Goal: Task Accomplishment & Management: Complete application form

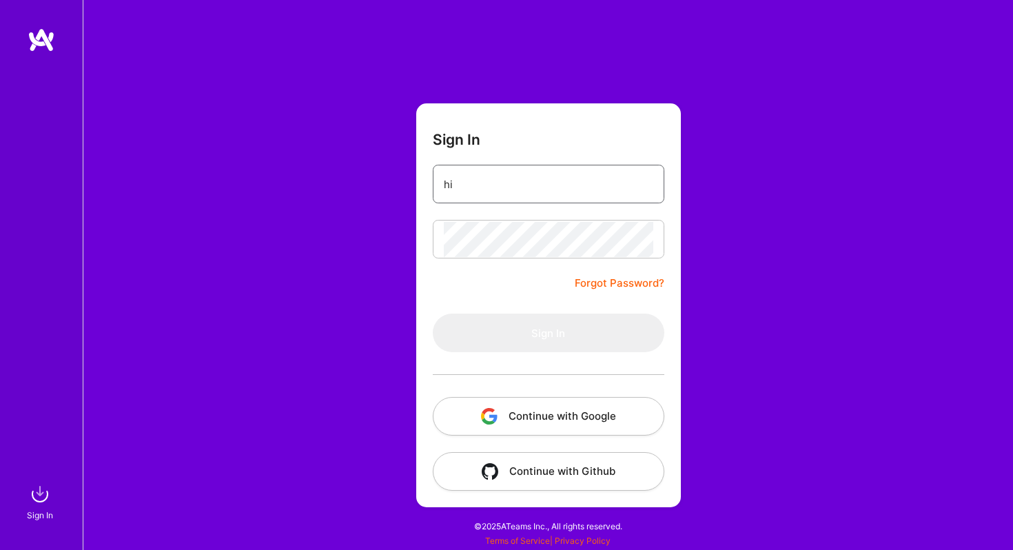
type input "[EMAIL_ADDRESS][DOMAIN_NAME]"
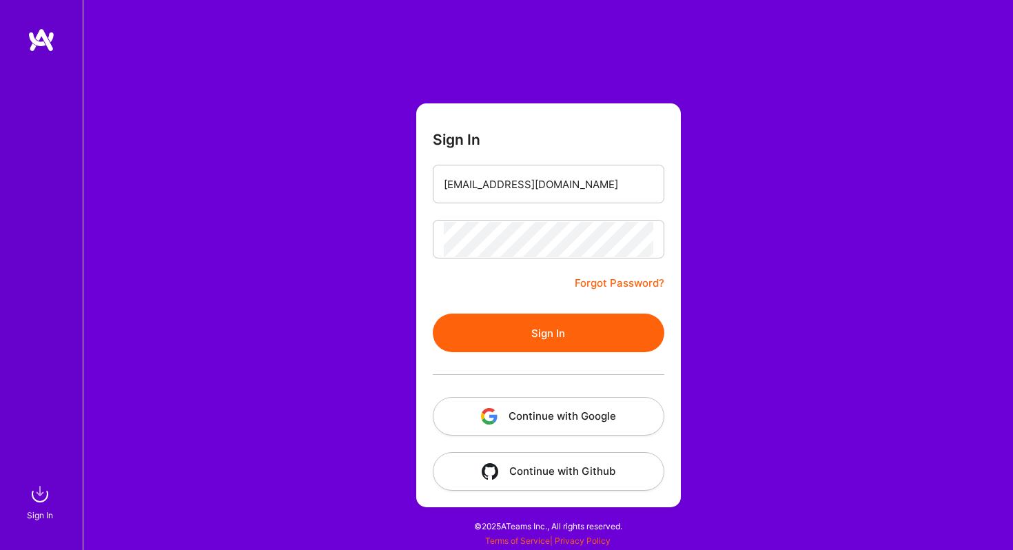
click at [574, 335] on button "Sign In" at bounding box center [549, 333] width 232 height 39
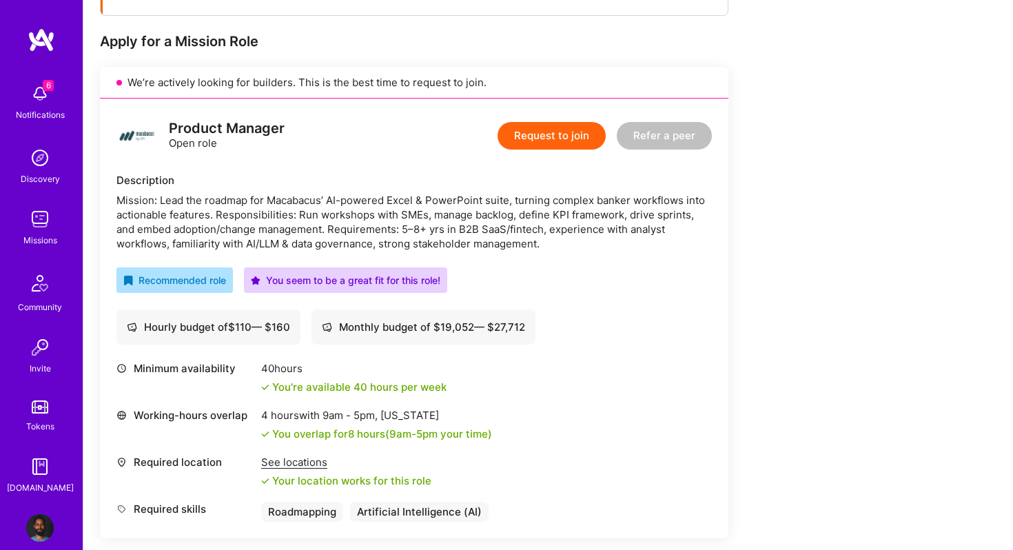
scroll to position [256, 0]
click at [351, 203] on div "Mission: Lead the roadmap for Macabacus’ AI-powered Excel & PowerPoint suite, t…" at bounding box center [413, 221] width 595 height 58
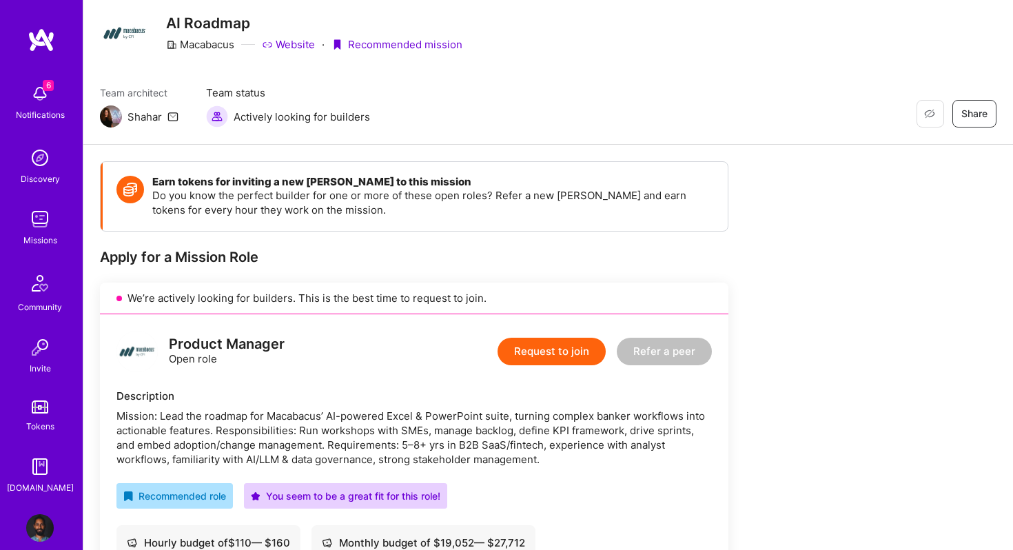
scroll to position [0, 0]
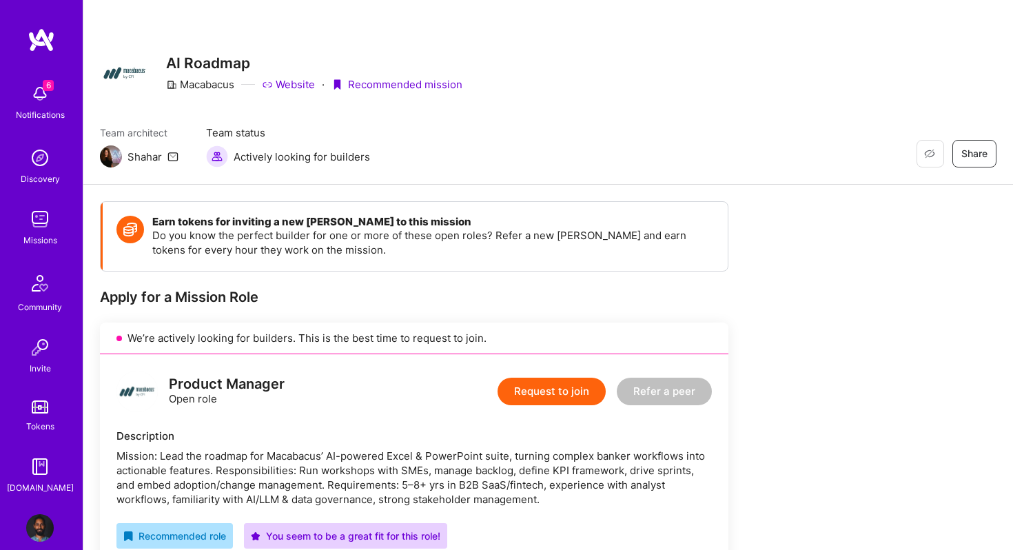
click at [176, 56] on h3 "AI Roadmap" at bounding box center [314, 62] width 296 height 17
click at [201, 83] on div "Macabacus" at bounding box center [200, 84] width 68 height 14
click at [176, 81] on icon at bounding box center [171, 84] width 11 height 11
click at [41, 234] on div "Missions" at bounding box center [40, 240] width 34 height 14
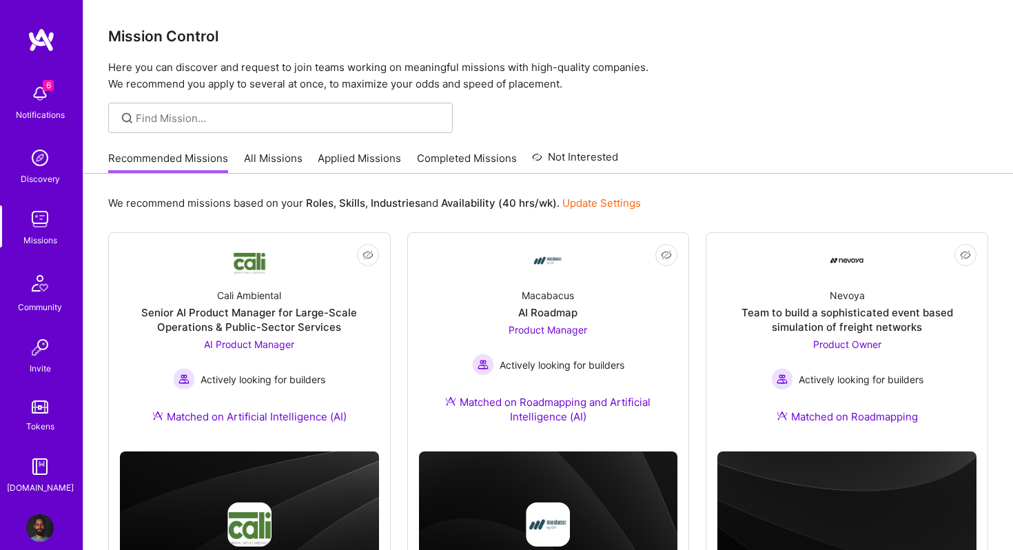
scroll to position [92, 0]
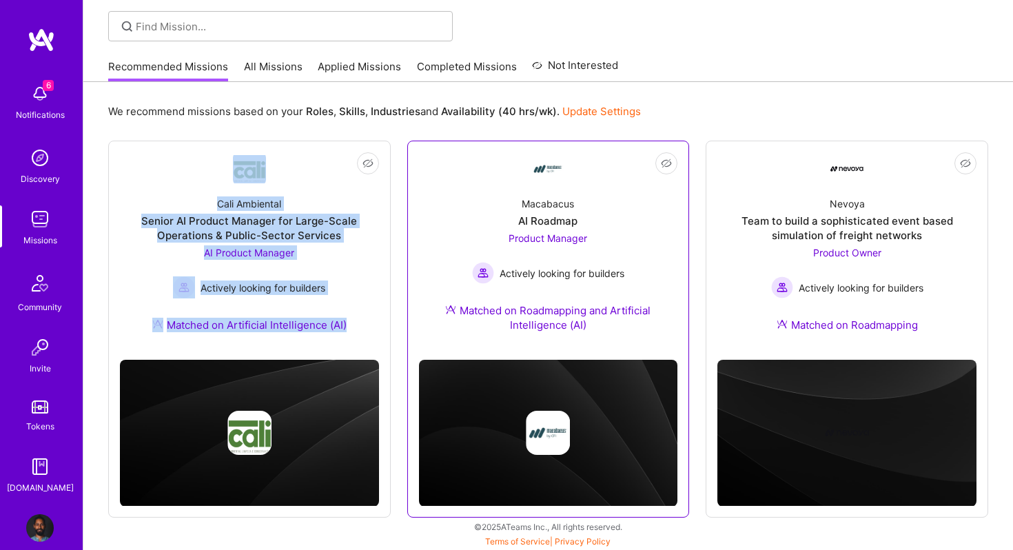
click at [537, 216] on div "AI Roadmap" at bounding box center [547, 221] width 59 height 14
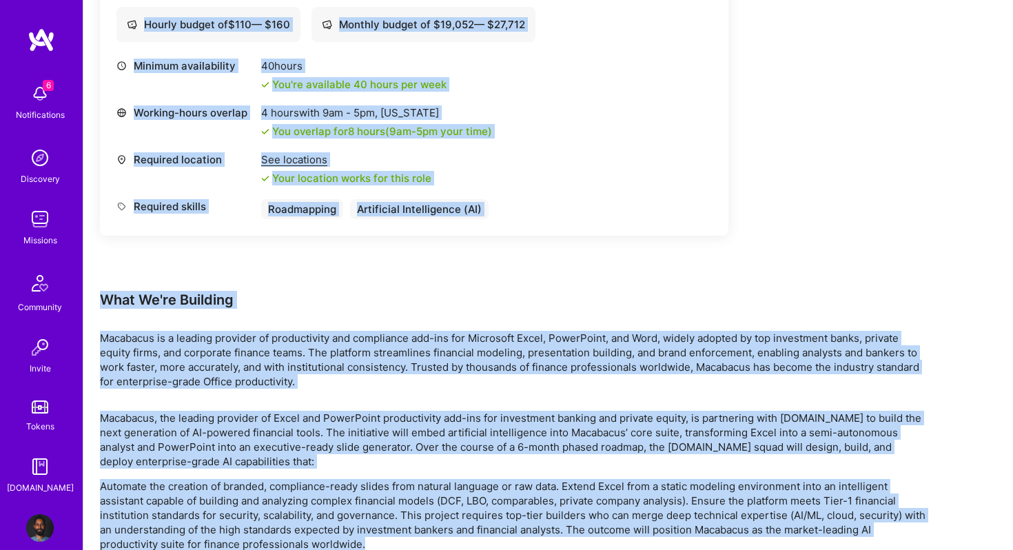
scroll to position [603, 0]
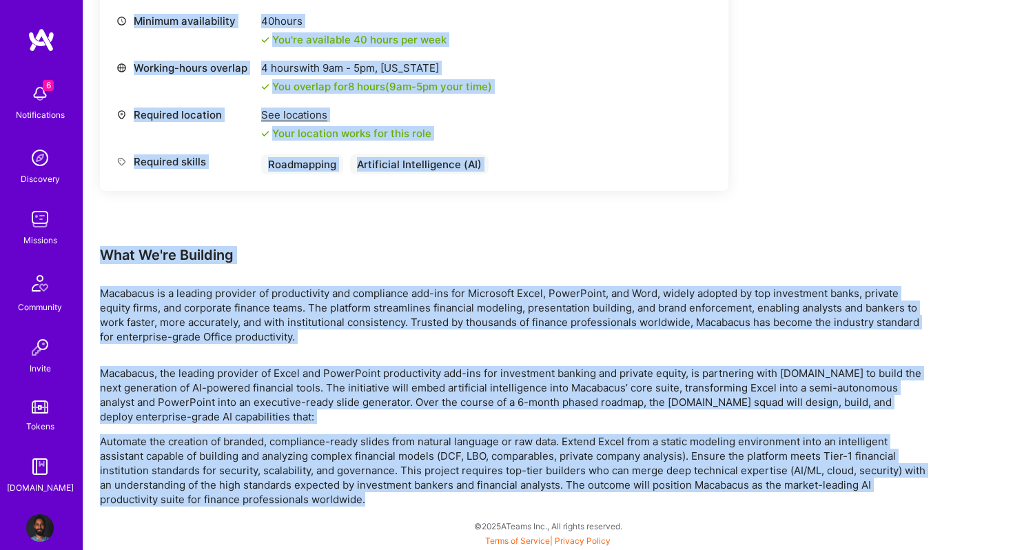
drag, startPoint x: 94, startPoint y: 51, endPoint x: 666, endPoint y: 549, distance: 758.1
copy div "Restore Not Interested Share AI Roadmap Macabacus Website · Recommended mission…"
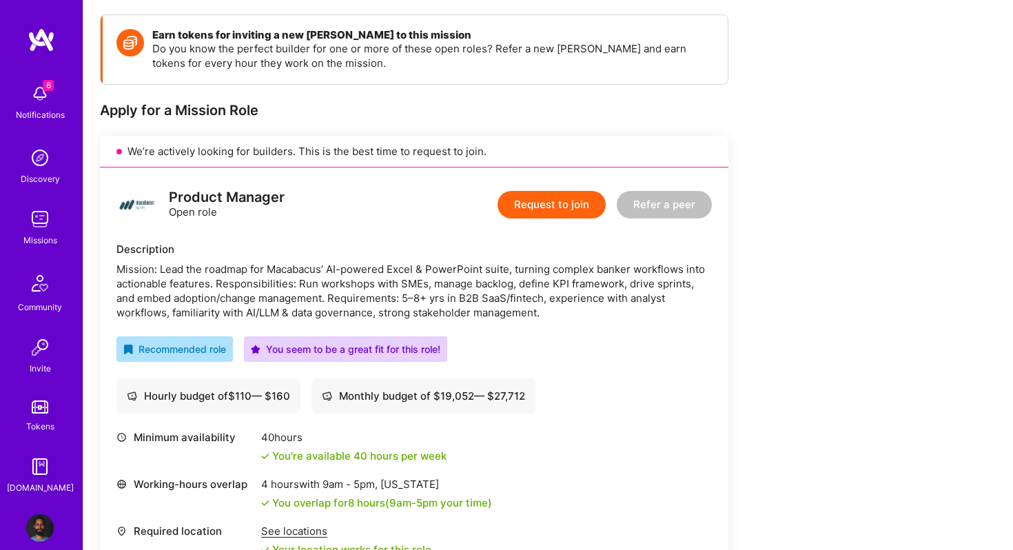
scroll to position [0, 0]
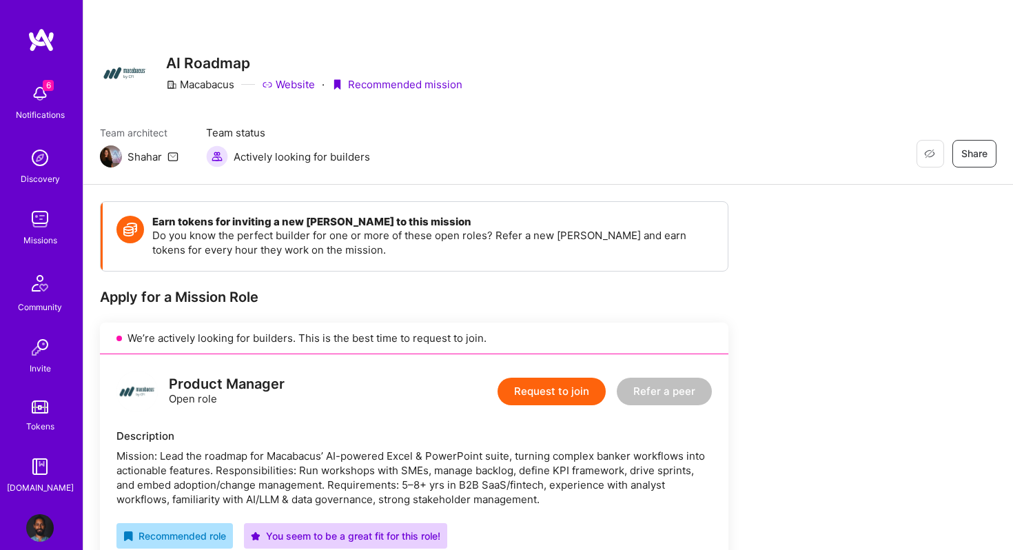
click at [544, 395] on button "Request to join" at bounding box center [552, 392] width 108 height 28
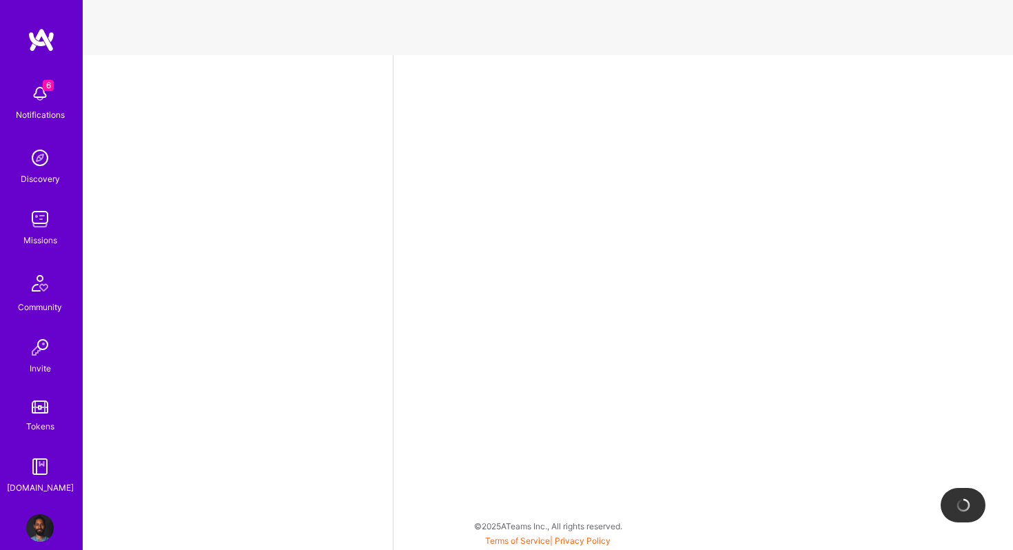
select select "CA"
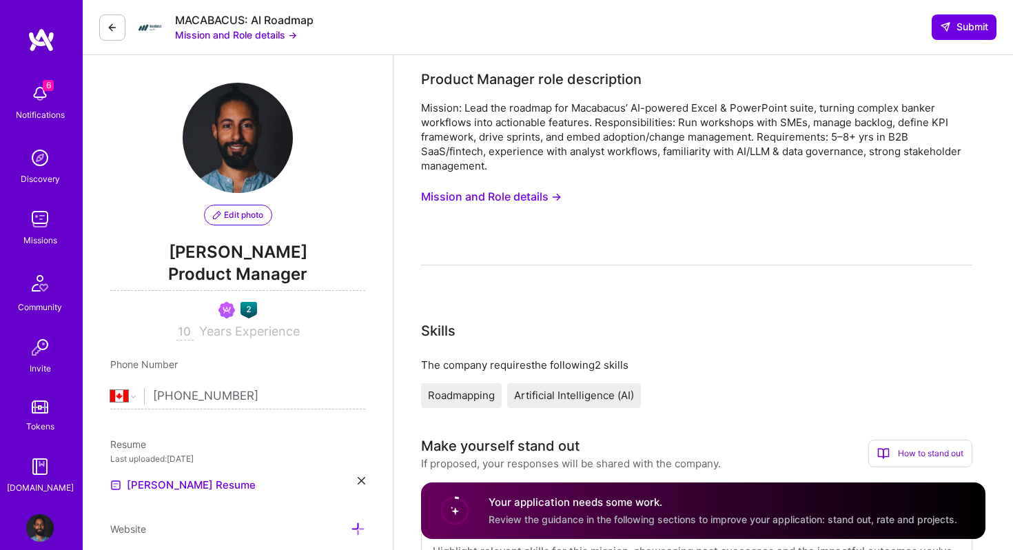
click at [243, 214] on span "Edit photo" at bounding box center [238, 215] width 50 height 12
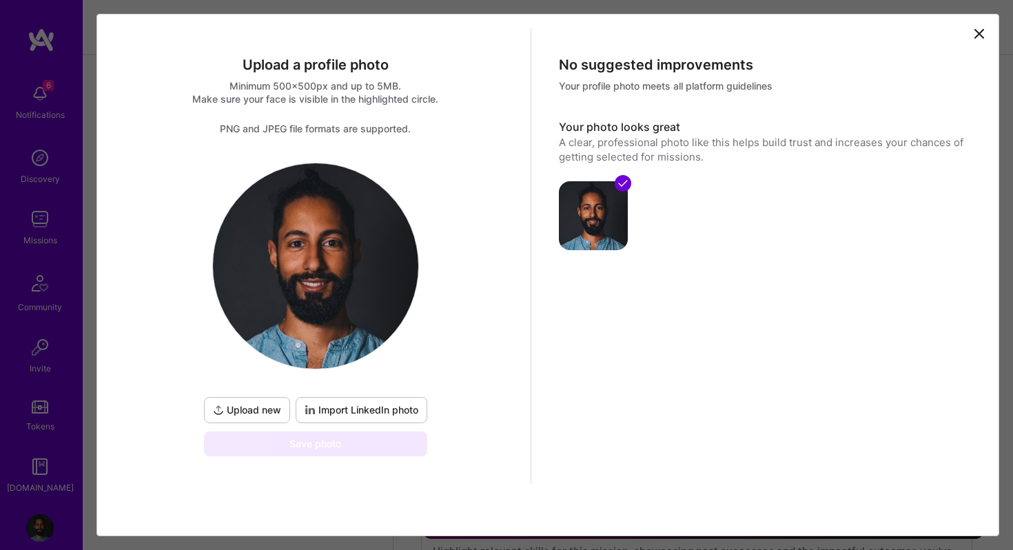
click at [257, 409] on span "Upload new" at bounding box center [247, 410] width 68 height 14
click at [343, 409] on span "Import LinkedIn photo" at bounding box center [362, 410] width 114 height 14
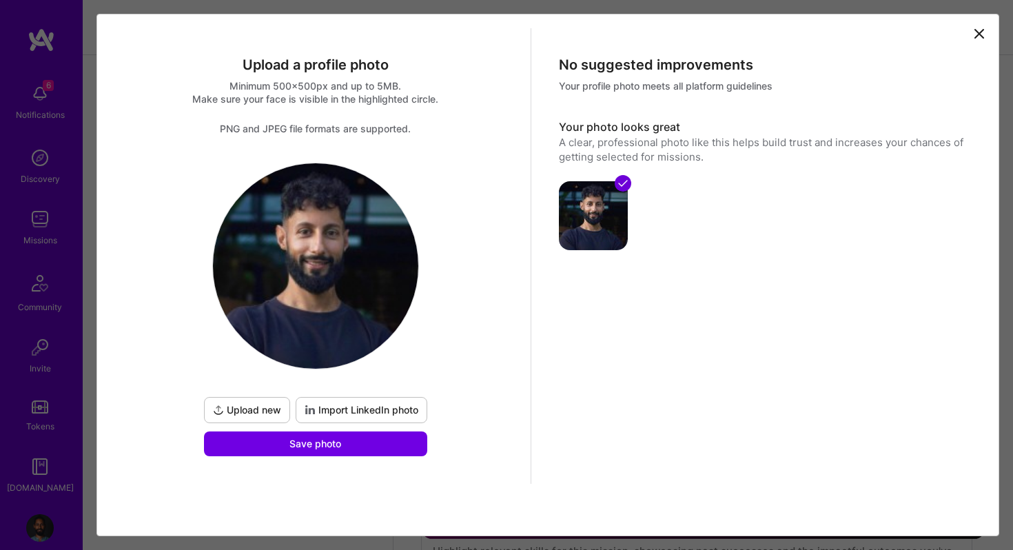
click at [263, 409] on span "Upload new" at bounding box center [247, 410] width 68 height 14
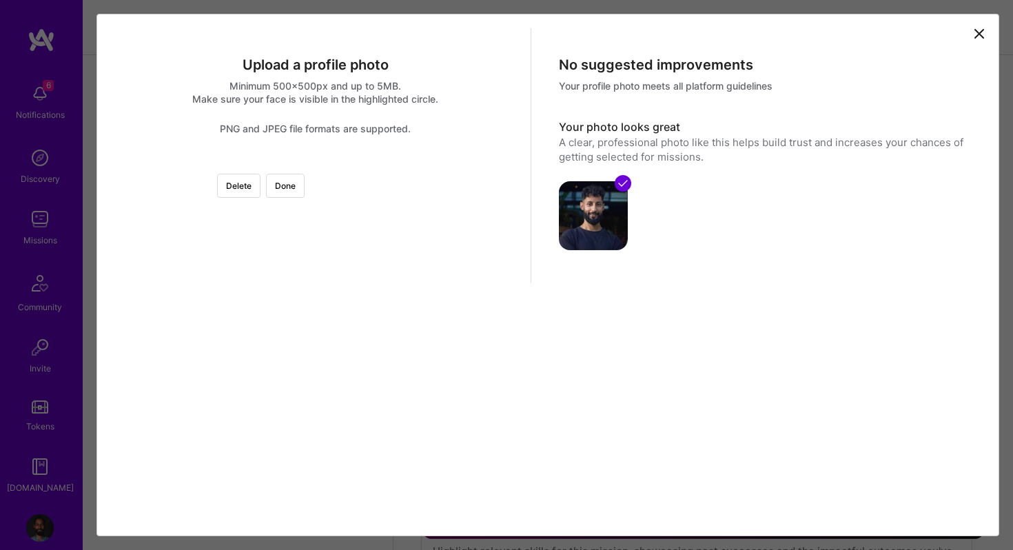
click at [343, 338] on div at bounding box center [478, 325] width 325 height 325
click at [316, 372] on div at bounding box center [478, 385] width 325 height 325
click at [316, 302] on div at bounding box center [478, 358] width 325 height 325
click at [316, 163] on div at bounding box center [316, 163] width 0 height 0
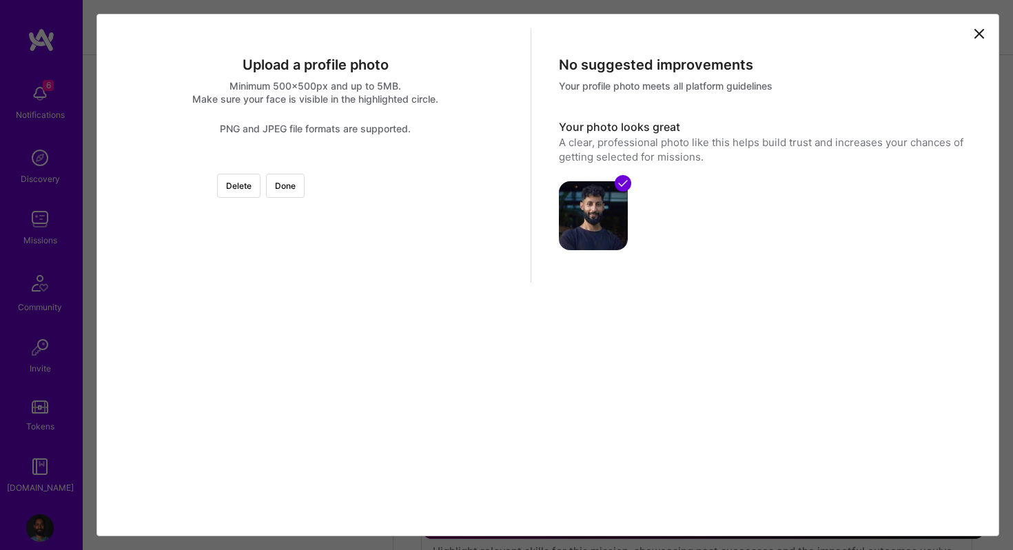
click at [366, 287] on div at bounding box center [489, 344] width 247 height 247
click at [316, 163] on div at bounding box center [316, 163] width 0 height 0
click at [384, 276] on div at bounding box center [489, 331] width 210 height 210
click at [389, 431] on div at bounding box center [389, 431] width 0 height 0
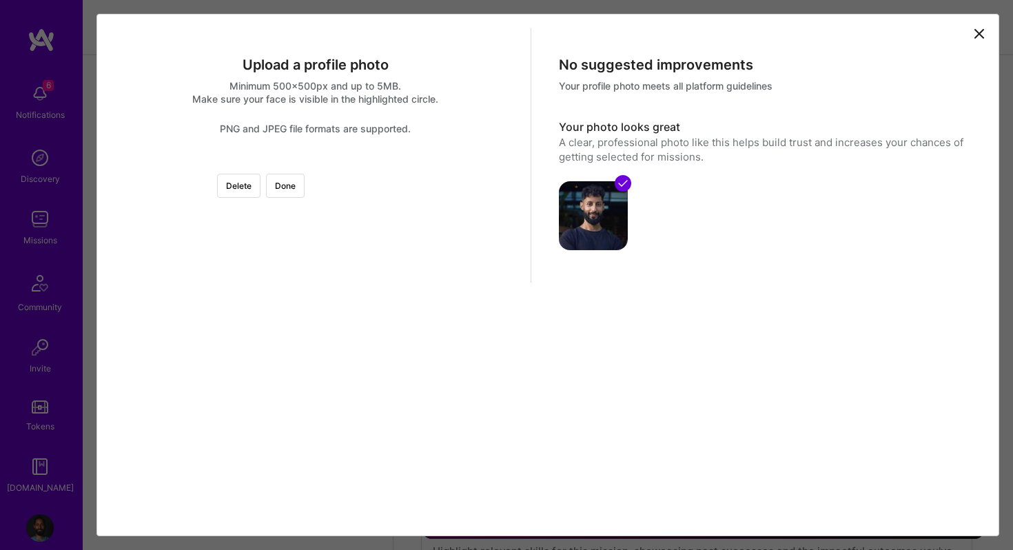
click at [391, 333] on div at bounding box center [491, 330] width 201 height 201
click at [305, 174] on button "Done" at bounding box center [285, 186] width 39 height 24
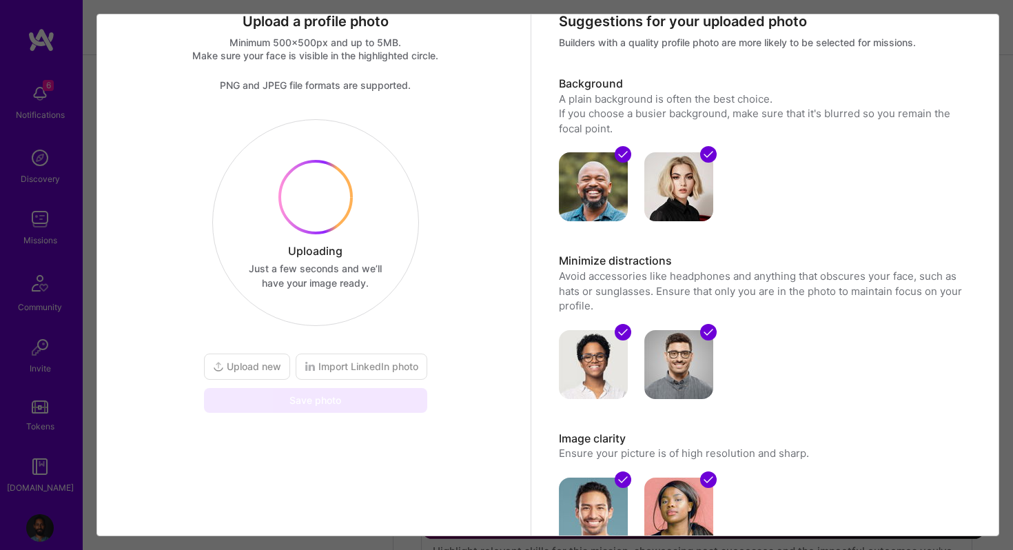
scroll to position [0, 0]
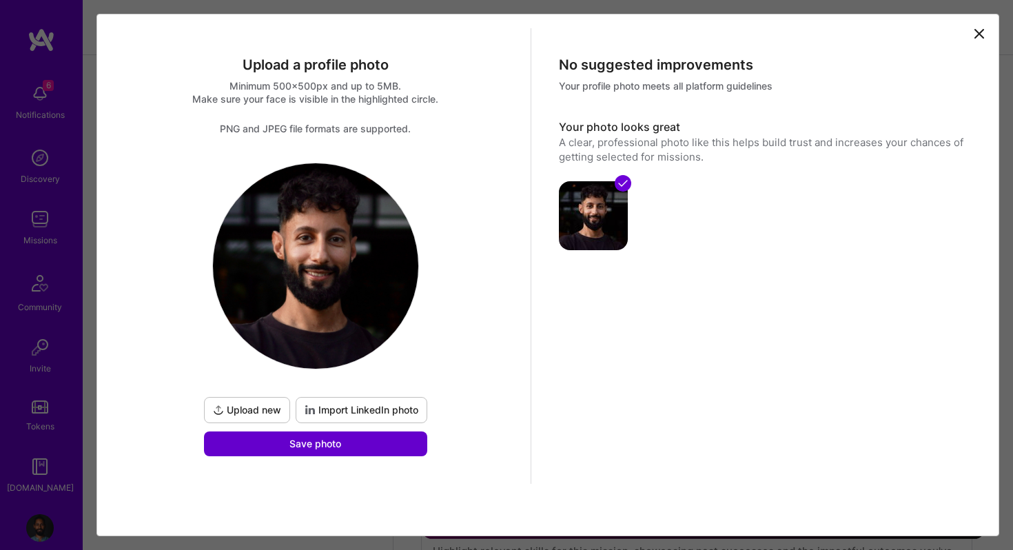
click at [319, 445] on span "Save photo" at bounding box center [315, 444] width 52 height 14
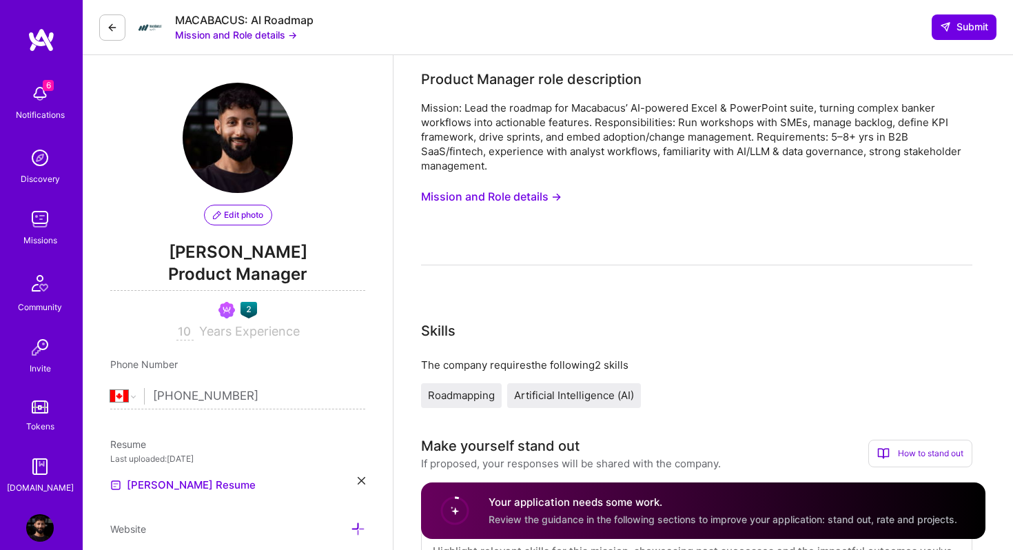
click at [237, 218] on span "Edit photo" at bounding box center [238, 215] width 50 height 12
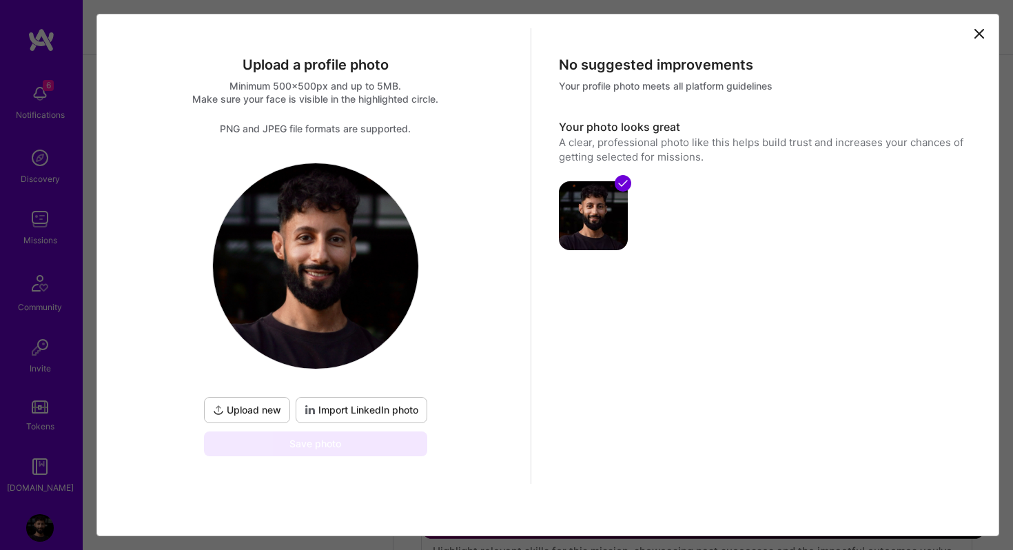
click at [323, 258] on img at bounding box center [315, 265] width 205 height 205
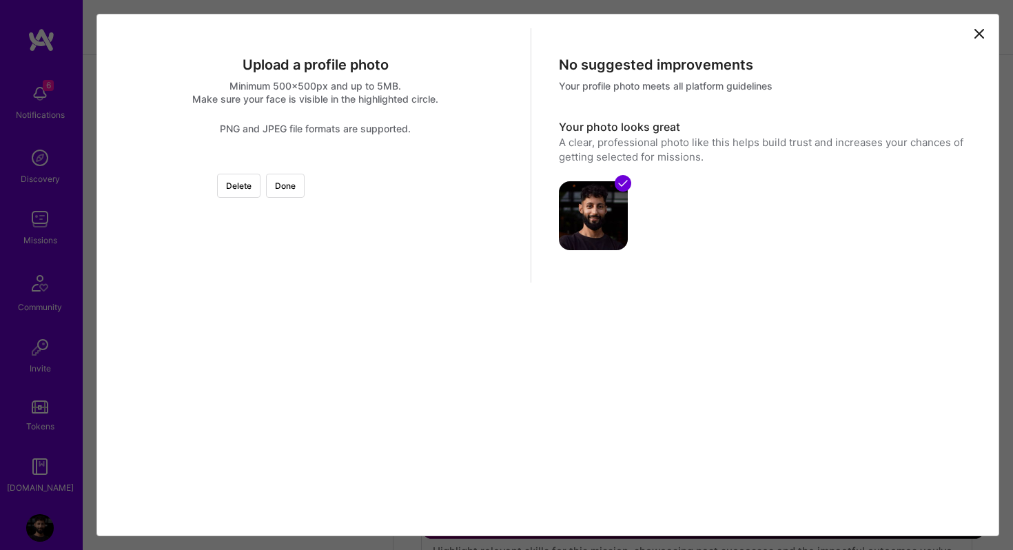
click at [316, 163] on div at bounding box center [316, 163] width 0 height 0
click at [387, 319] on div at bounding box center [492, 323] width 210 height 210
click at [316, 163] on div at bounding box center [316, 163] width 0 height 0
click at [399, 380] on div at bounding box center [491, 324] width 184 height 184
click at [305, 184] on button "Done" at bounding box center [285, 186] width 39 height 24
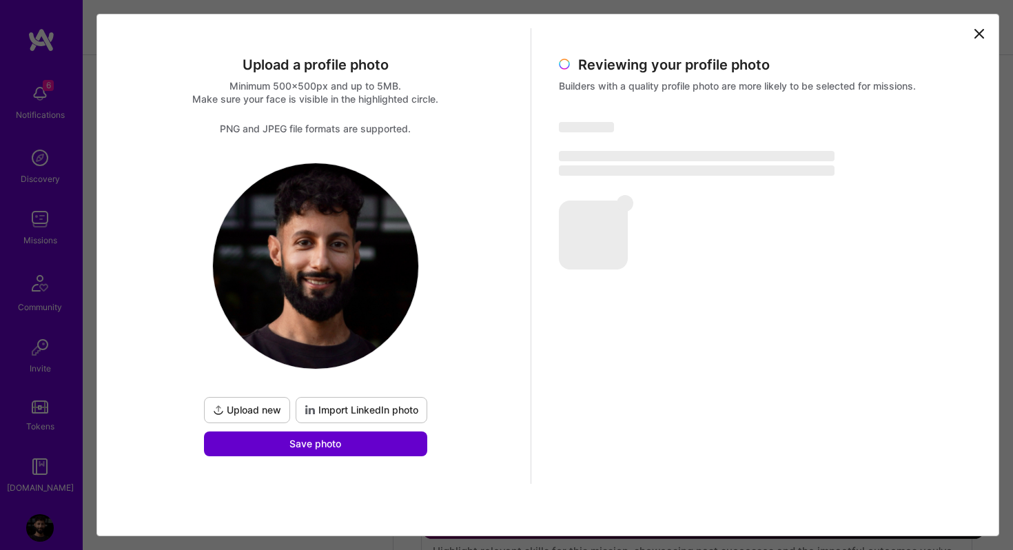
click at [329, 451] on button "Save photo" at bounding box center [315, 443] width 223 height 25
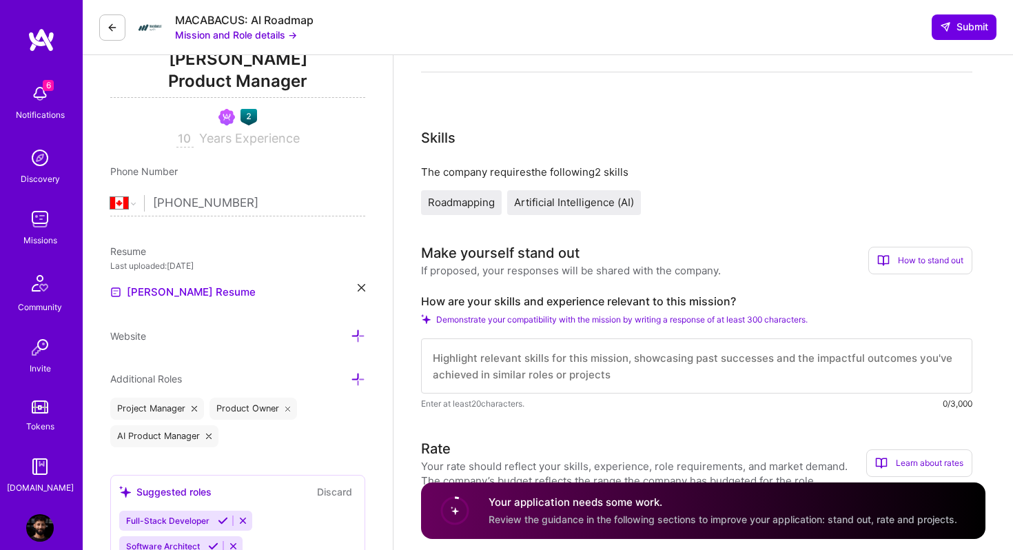
scroll to position [195, 0]
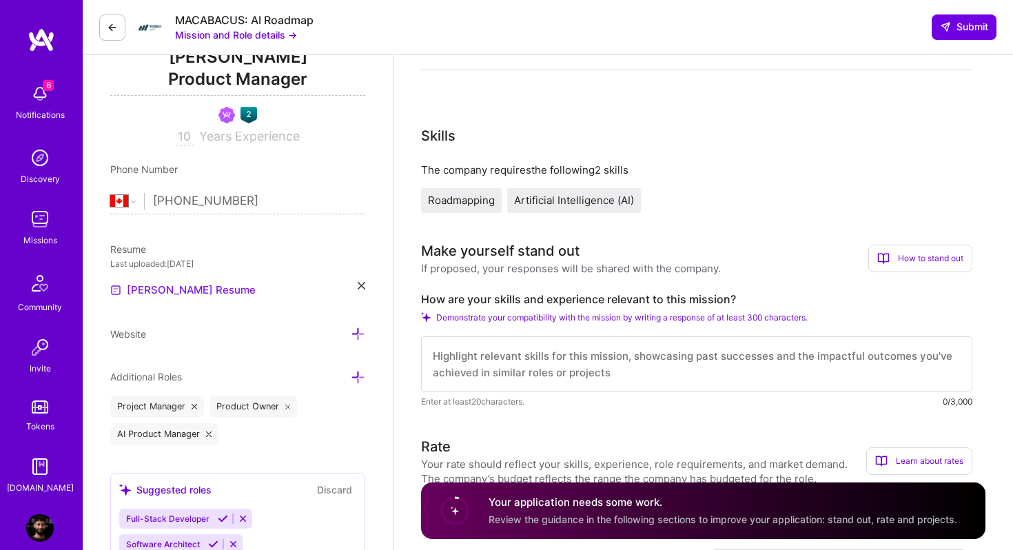
click at [167, 291] on link "[PERSON_NAME] Resume" at bounding box center [182, 290] width 145 height 17
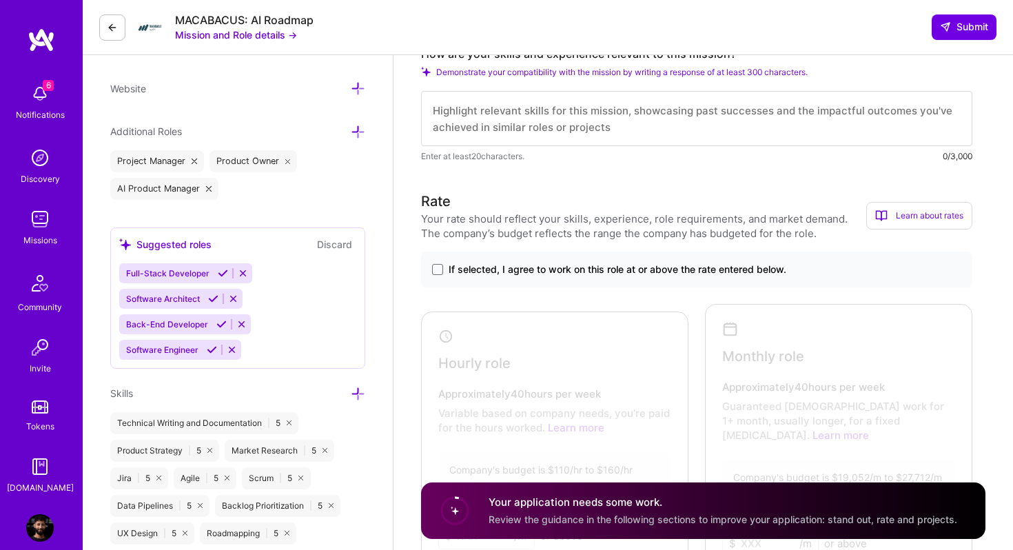
scroll to position [447, 0]
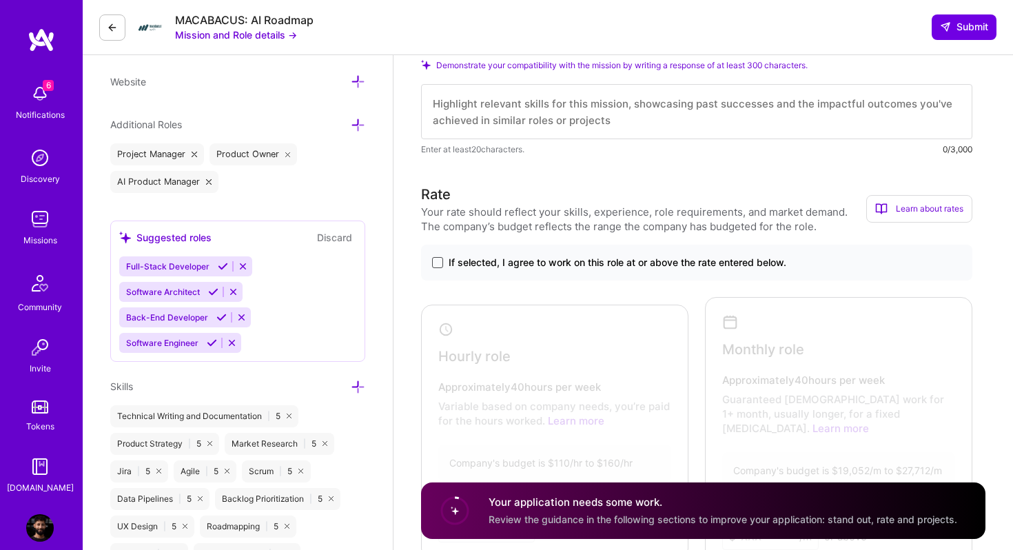
click at [441, 265] on span at bounding box center [437, 262] width 11 height 11
click at [0, 0] on input "If selected, I agree to work on this role at or above the rate entered below." at bounding box center [0, 0] width 0 height 0
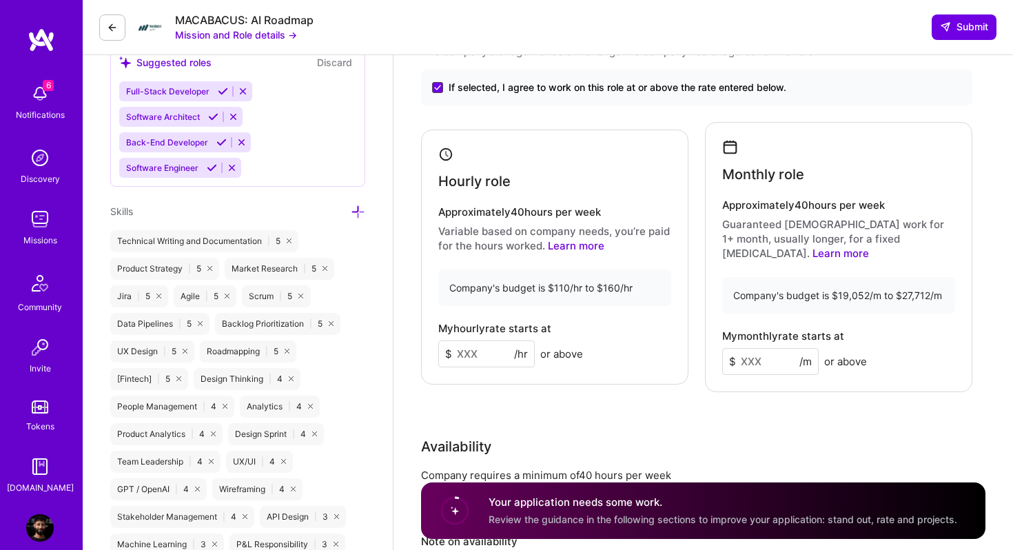
scroll to position [624, 0]
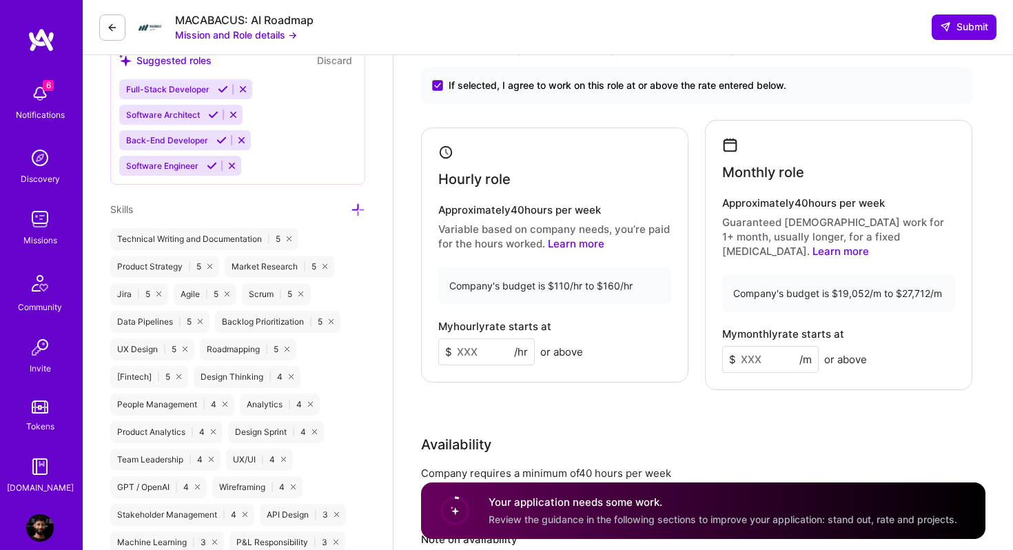
click at [778, 346] on input at bounding box center [770, 359] width 96 height 27
click at [489, 343] on input at bounding box center [486, 351] width 96 height 27
type input "160"
click at [759, 346] on input at bounding box center [770, 359] width 96 height 27
type input "25000"
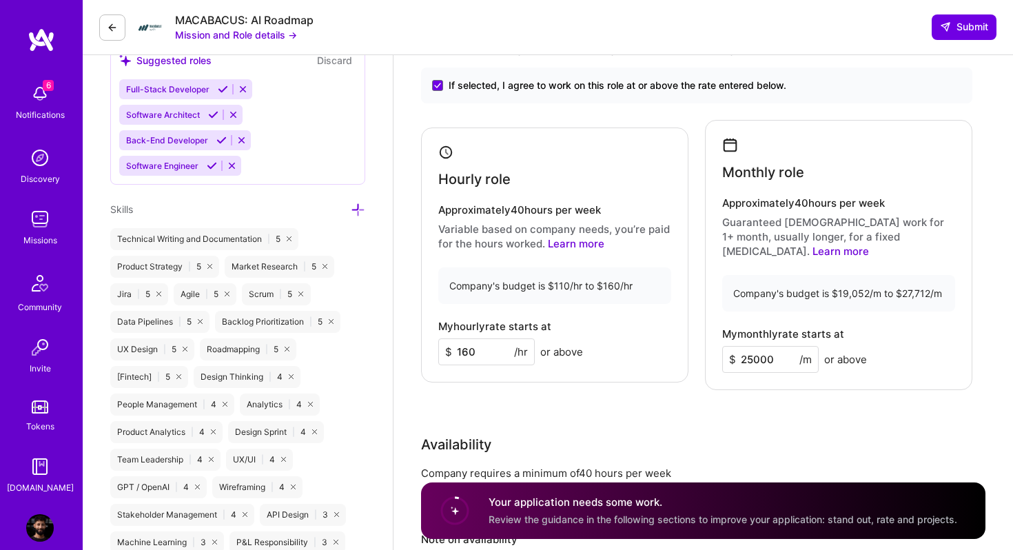
click at [724, 376] on div "Rate Your rate should reflect your skills, experience, role requirements, and m…" at bounding box center [703, 318] width 564 height 622
click at [715, 402] on div "Rate Your rate should reflect your skills, experience, role requirements, and m…" at bounding box center [703, 318] width 564 height 622
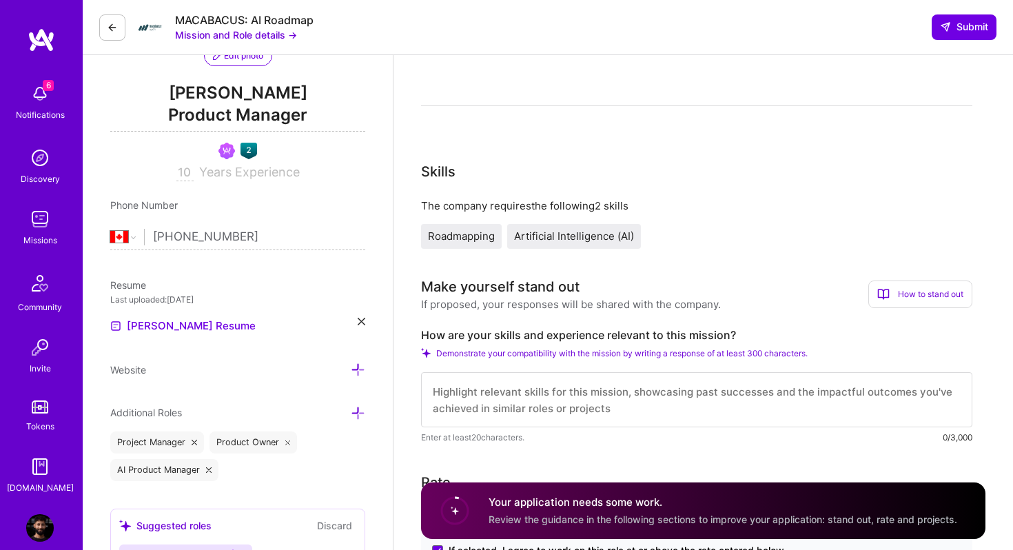
scroll to position [120, 0]
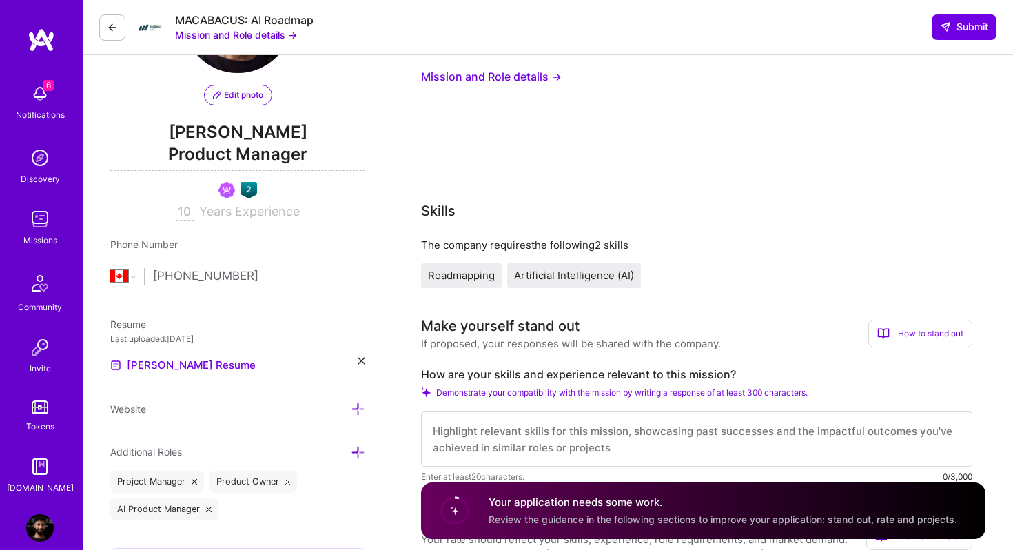
click at [482, 430] on textarea at bounding box center [696, 438] width 551 height 55
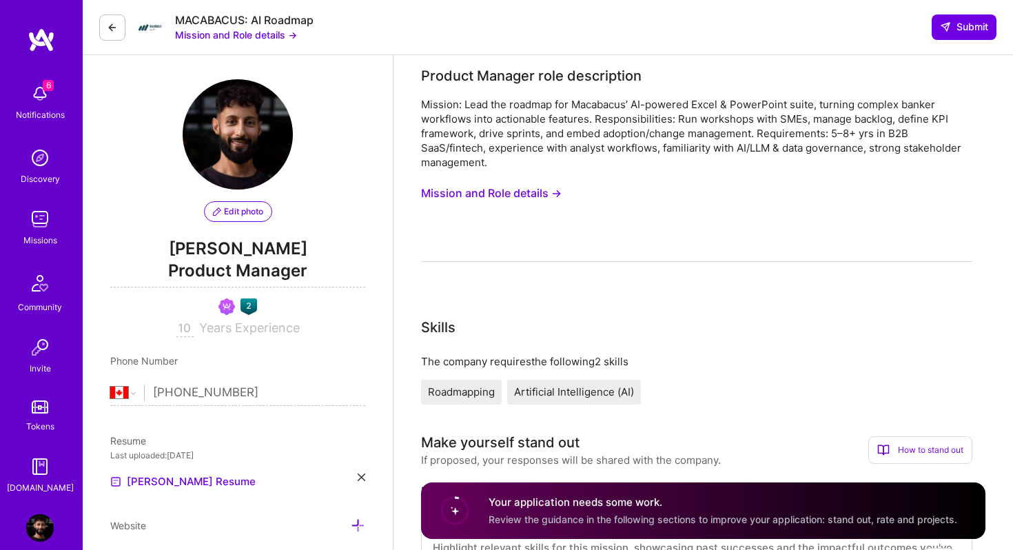
scroll to position [0, 0]
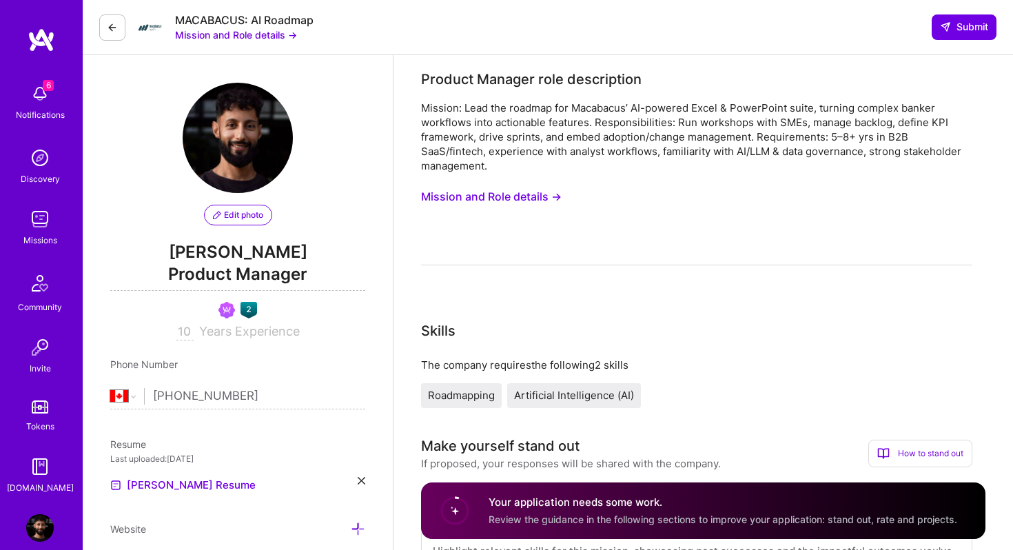
click at [227, 212] on span "Edit photo" at bounding box center [238, 215] width 50 height 12
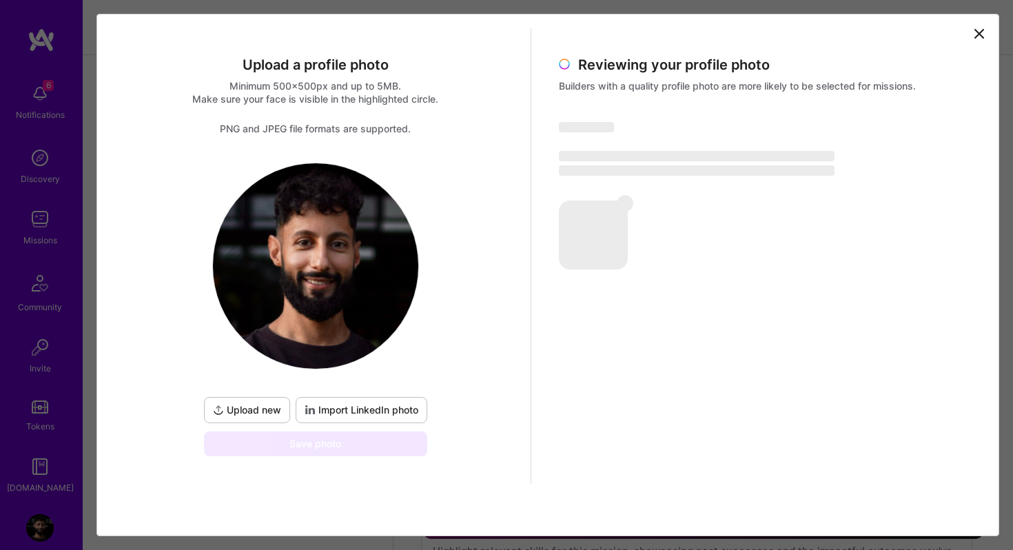
click at [264, 408] on span "Upload new" at bounding box center [247, 410] width 68 height 14
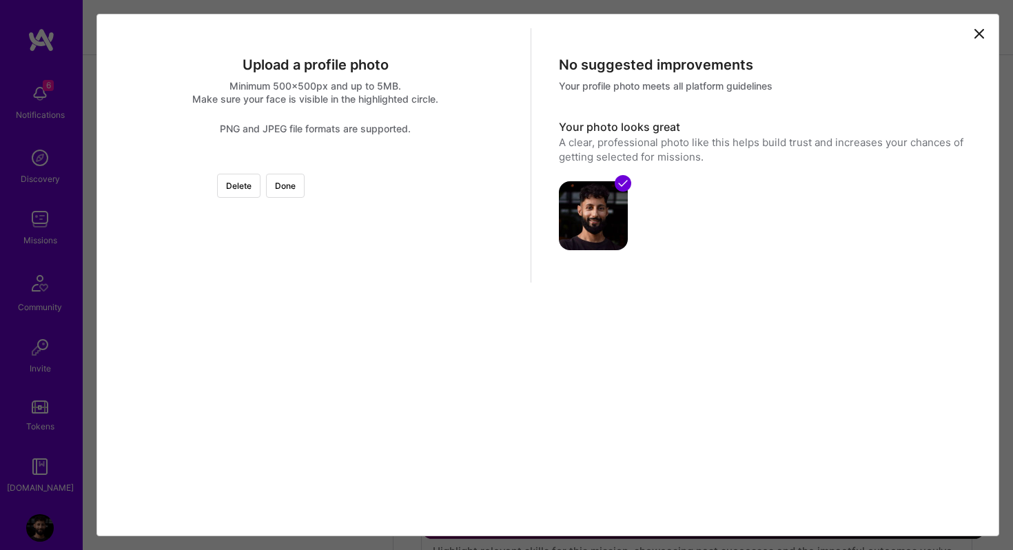
click at [316, 163] on div at bounding box center [316, 163] width 0 height 0
click at [390, 389] on div at bounding box center [500, 310] width 221 height 221
click at [316, 163] on div at bounding box center [316, 163] width 0 height 0
click at [402, 378] on div at bounding box center [502, 303] width 201 height 201
click at [400, 374] on div at bounding box center [500, 298] width 201 height 201
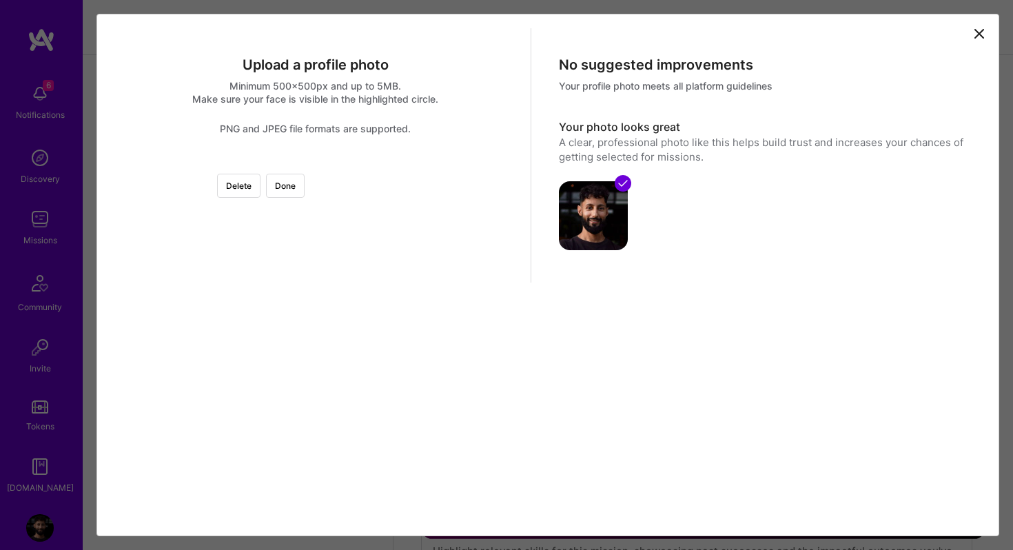
click at [403, 374] on div at bounding box center [503, 299] width 201 height 201
click at [305, 184] on button "Done" at bounding box center [285, 186] width 39 height 24
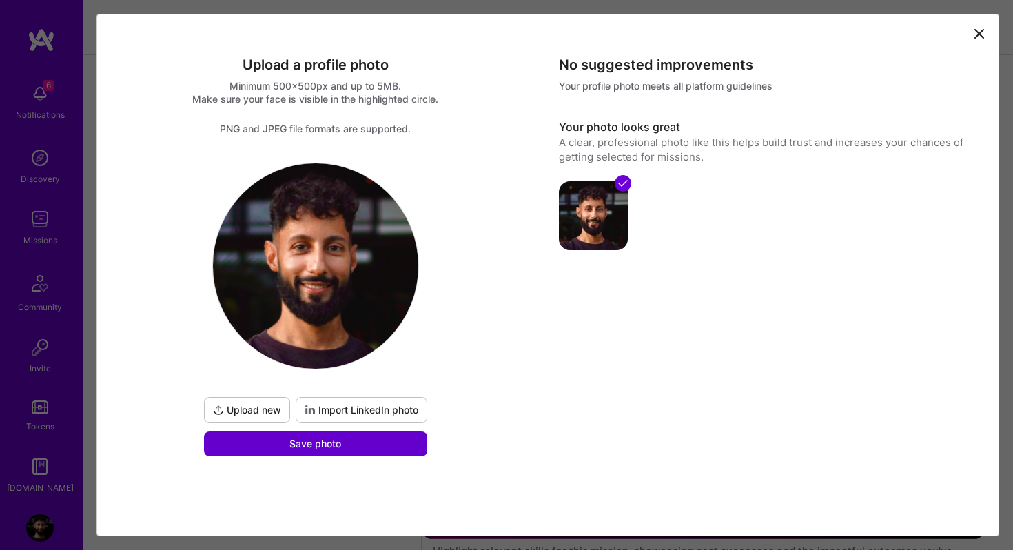
click at [362, 448] on button "Save photo" at bounding box center [315, 443] width 223 height 25
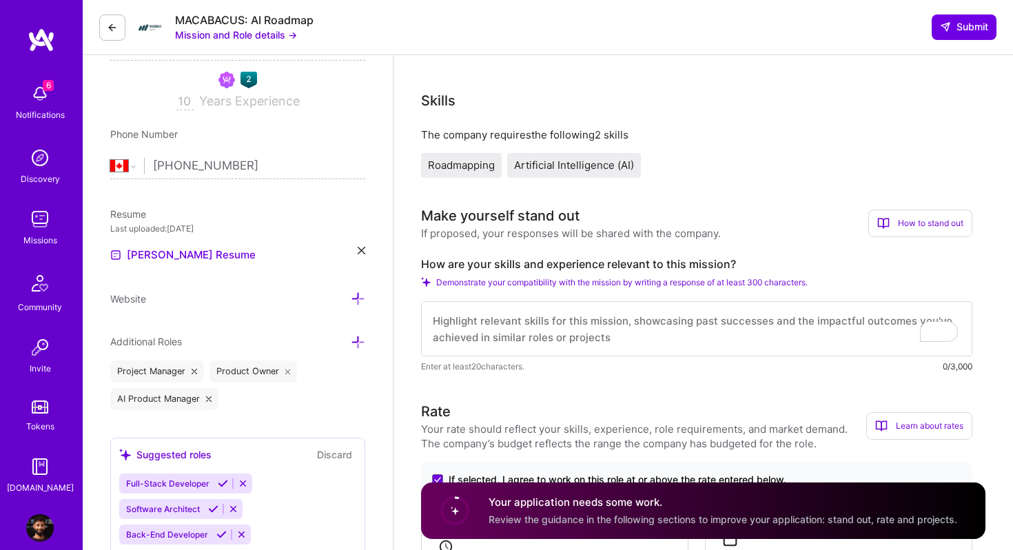
scroll to position [229, 0]
click at [916, 228] on div "How to stand out" at bounding box center [920, 224] width 104 height 28
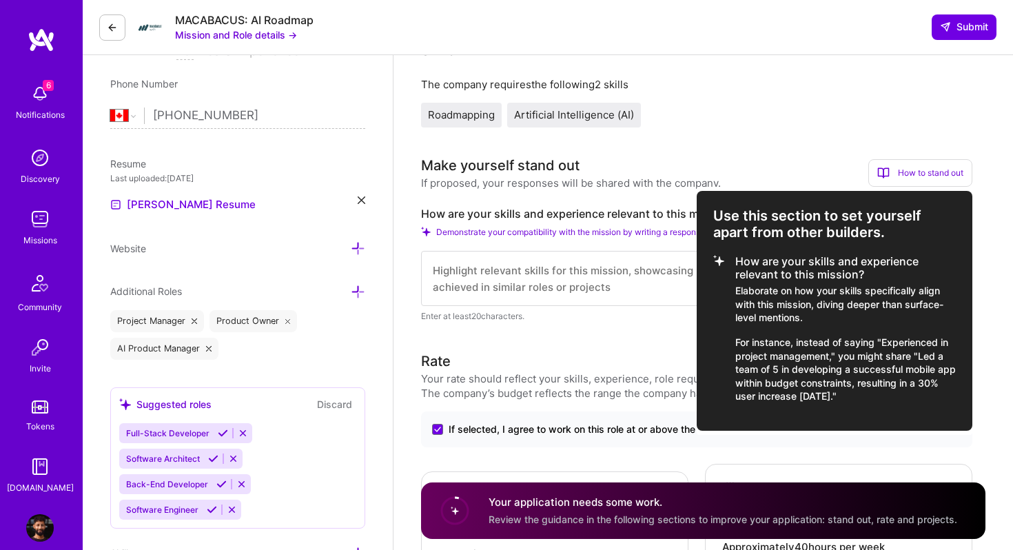
scroll to position [286, 0]
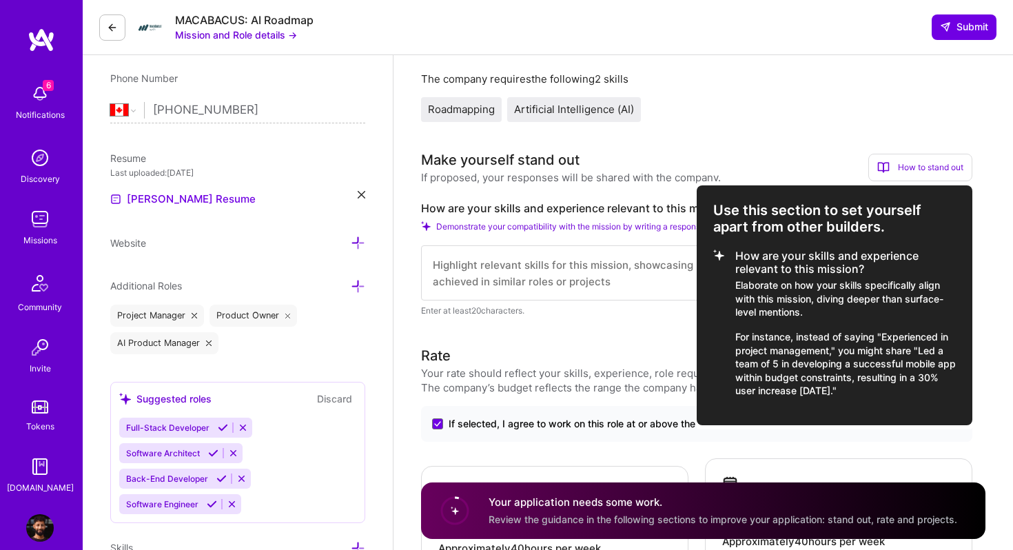
click at [839, 125] on div at bounding box center [506, 275] width 1013 height 550
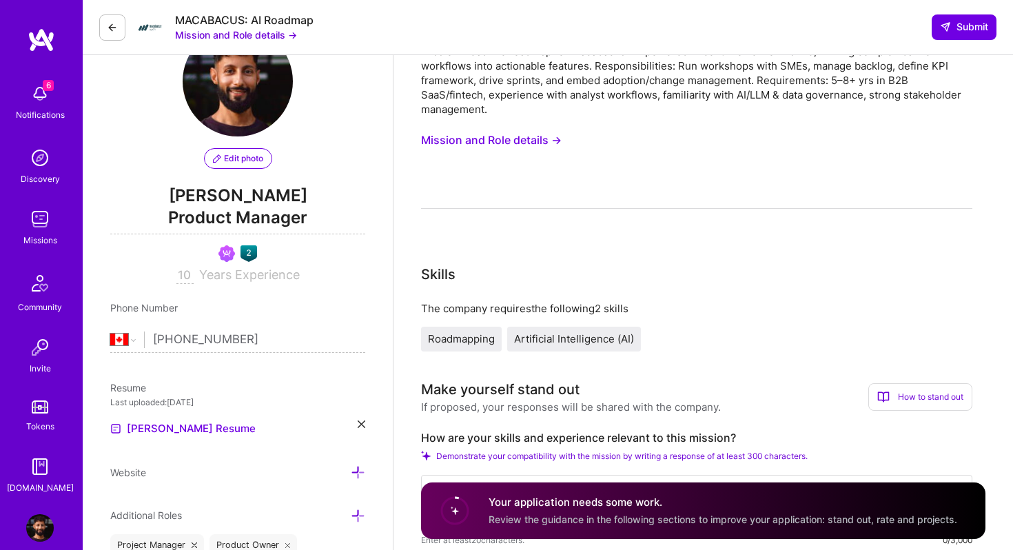
scroll to position [37, 0]
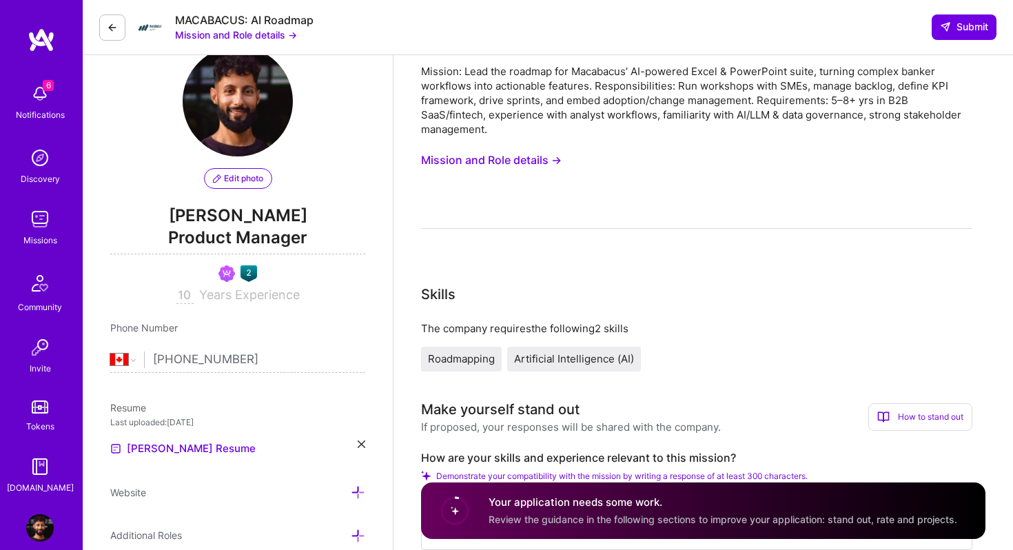
click at [527, 155] on button "Mission and Role details →" at bounding box center [491, 159] width 141 height 25
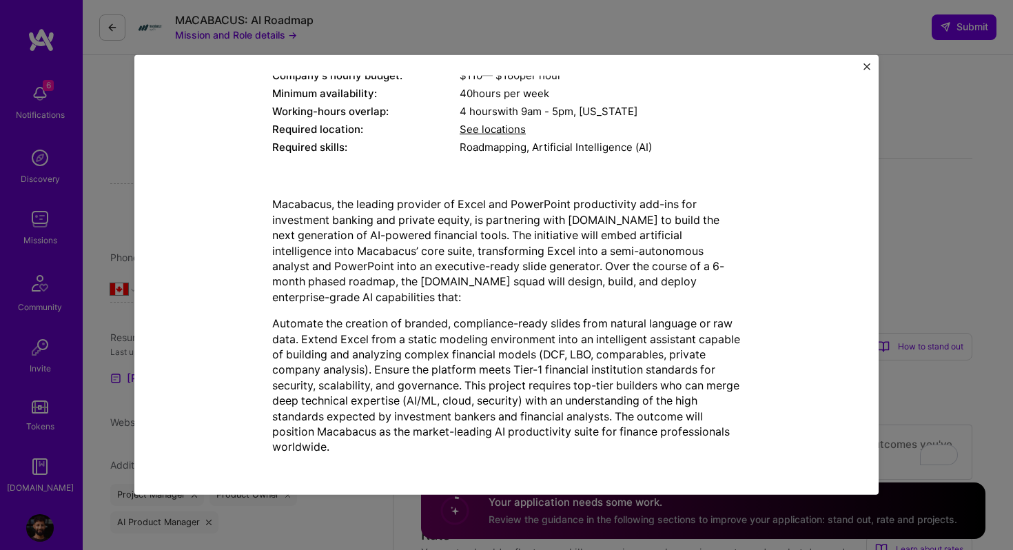
scroll to position [213, 0]
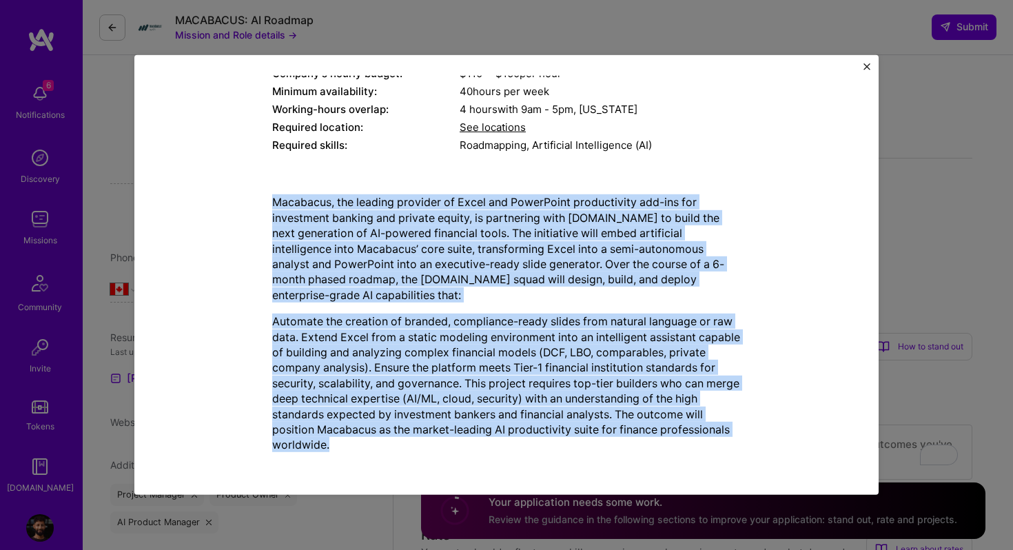
drag, startPoint x: 272, startPoint y: 203, endPoint x: 496, endPoint y: 439, distance: 325.6
click at [496, 439] on div "Macabacus, the leading provider of Excel and PowerPoint productivity add-ins fo…" at bounding box center [506, 323] width 469 height 258
click at [496, 439] on p "Automate the creation of branded, compliance-ready slides from natural language…" at bounding box center [506, 383] width 469 height 139
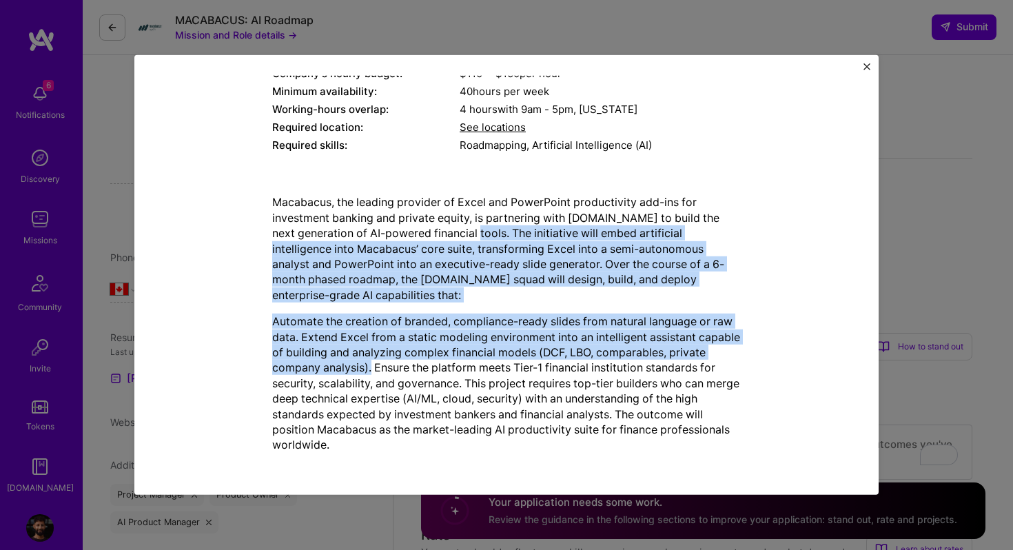
drag, startPoint x: 487, startPoint y: 232, endPoint x: 409, endPoint y: 371, distance: 158.9
click at [409, 371] on div "Macabacus, the leading provider of Excel and PowerPoint productivity add-ins fo…" at bounding box center [506, 323] width 469 height 258
copy div "The initiative will embed artificial intelligence into Macabacus’ core suite, t…"
click at [865, 70] on img "Close" at bounding box center [867, 66] width 7 height 7
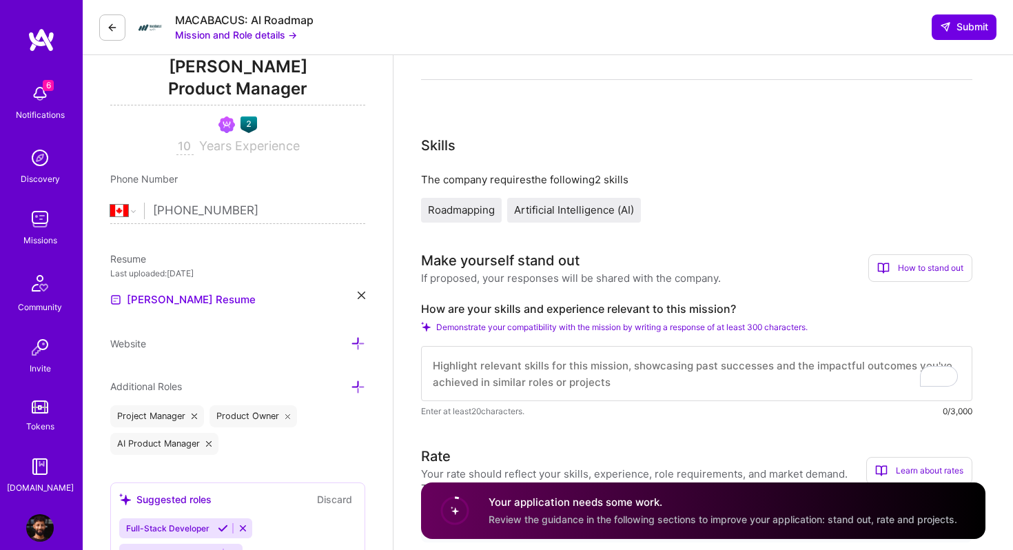
scroll to position [0, 0]
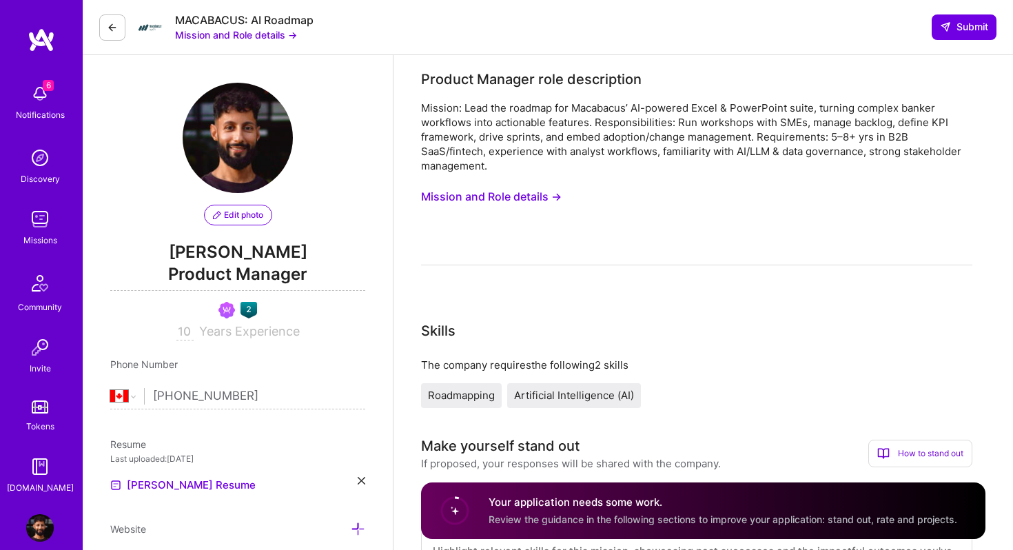
click at [531, 192] on button "Mission and Role details →" at bounding box center [491, 196] width 141 height 25
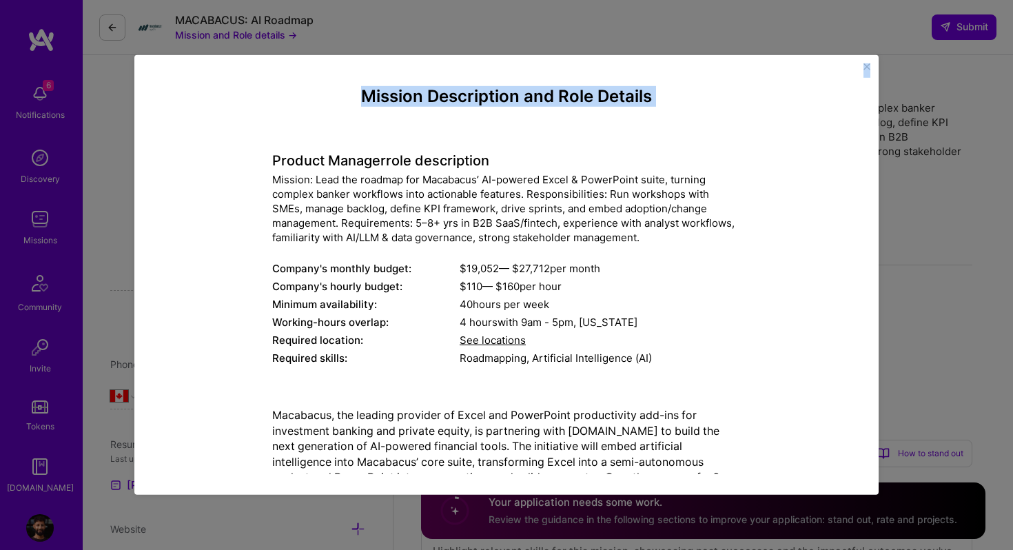
scroll to position [213, 0]
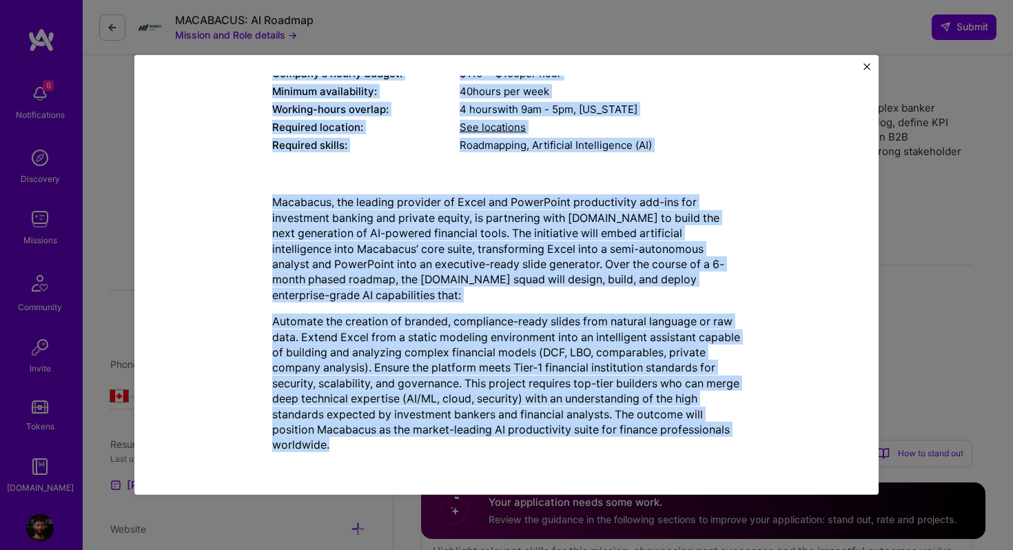
drag, startPoint x: 272, startPoint y: 159, endPoint x: 551, endPoint y: 456, distance: 407.6
click at [551, 456] on div "Mission Description and Role Details Product Manager role description Mission: …" at bounding box center [506, 169] width 469 height 590
copy div "Product Manager role description Mission: Lead the roadmap for Macabacus’ AI-po…"
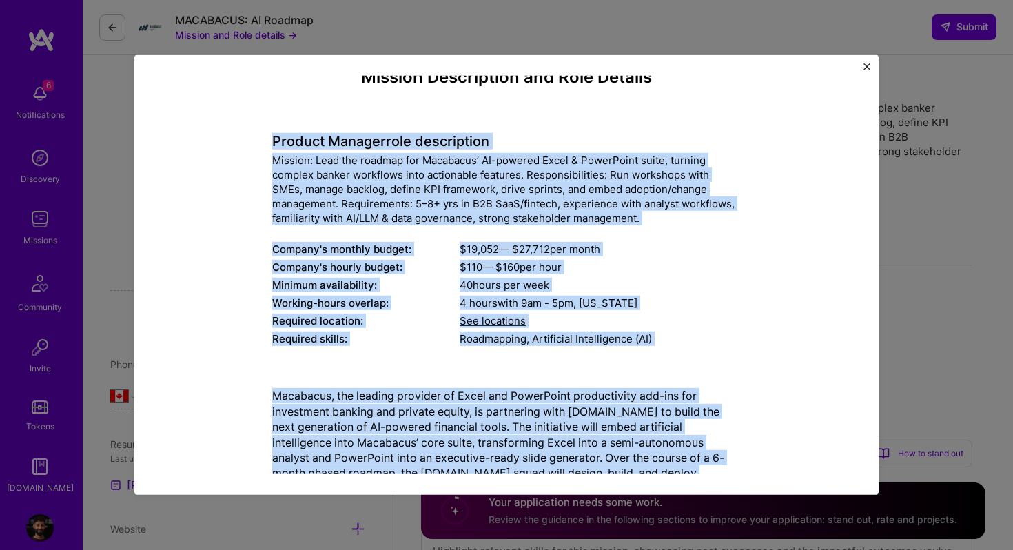
scroll to position [0, 0]
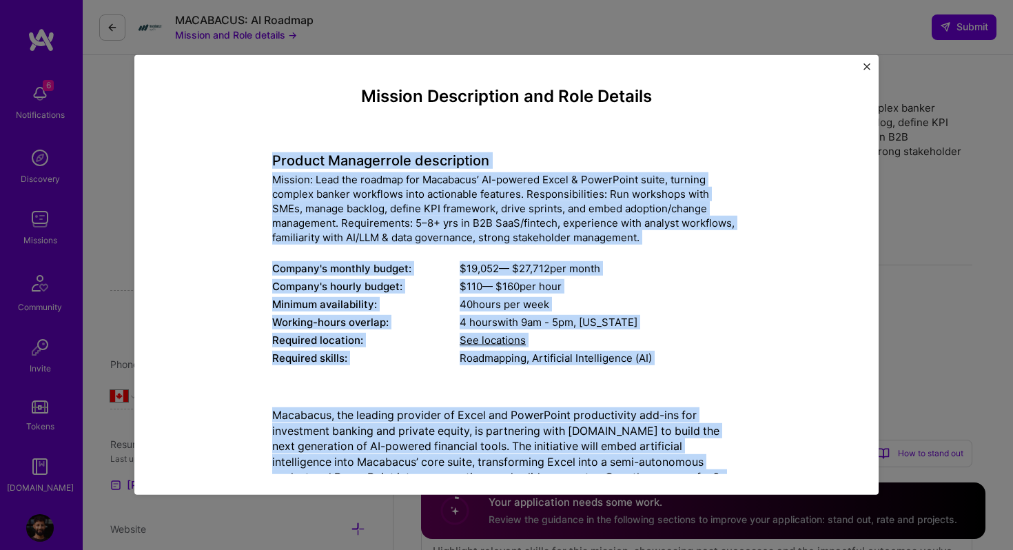
click at [454, 133] on div "Mission Description and Role Details Product Manager role description Mission: …" at bounding box center [506, 382] width 469 height 590
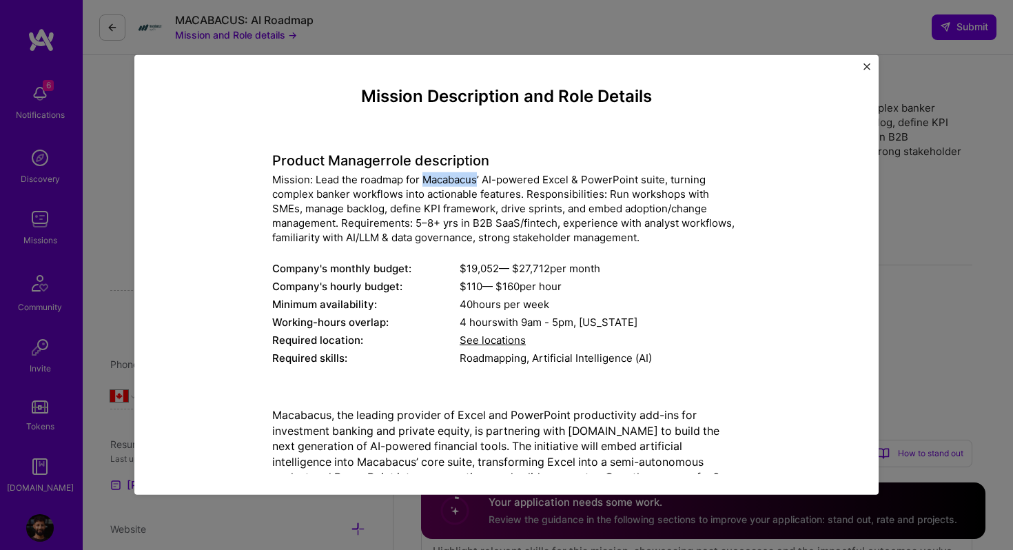
drag, startPoint x: 425, startPoint y: 183, endPoint x: 480, endPoint y: 184, distance: 55.1
click at [480, 184] on div "Mission: Lead the roadmap for Macabacus’ AI-powered Excel & PowerPoint suite, t…" at bounding box center [506, 208] width 469 height 72
copy div "Macabacus"
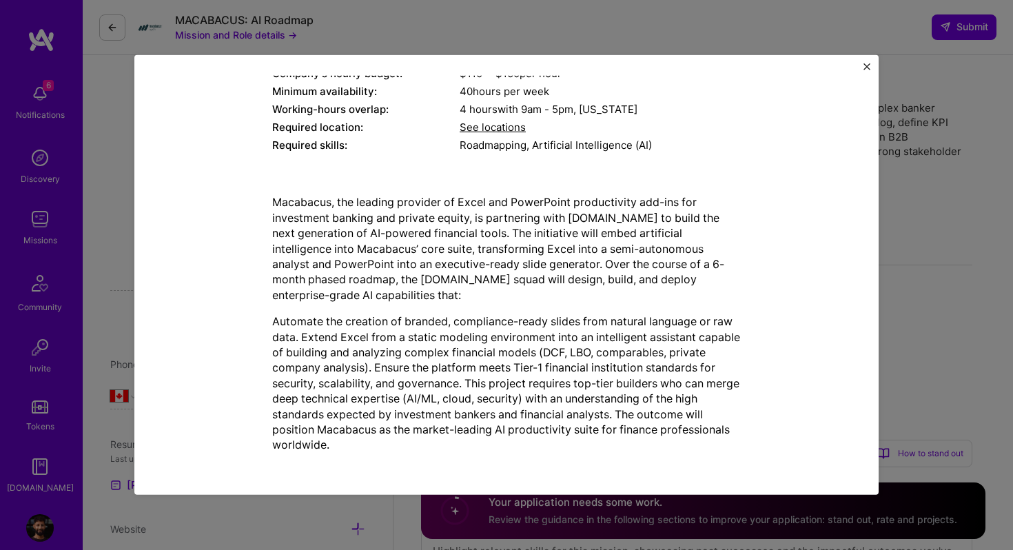
click at [535, 283] on p "Macabacus, the leading provider of Excel and PowerPoint productivity add-ins fo…" at bounding box center [506, 248] width 469 height 108
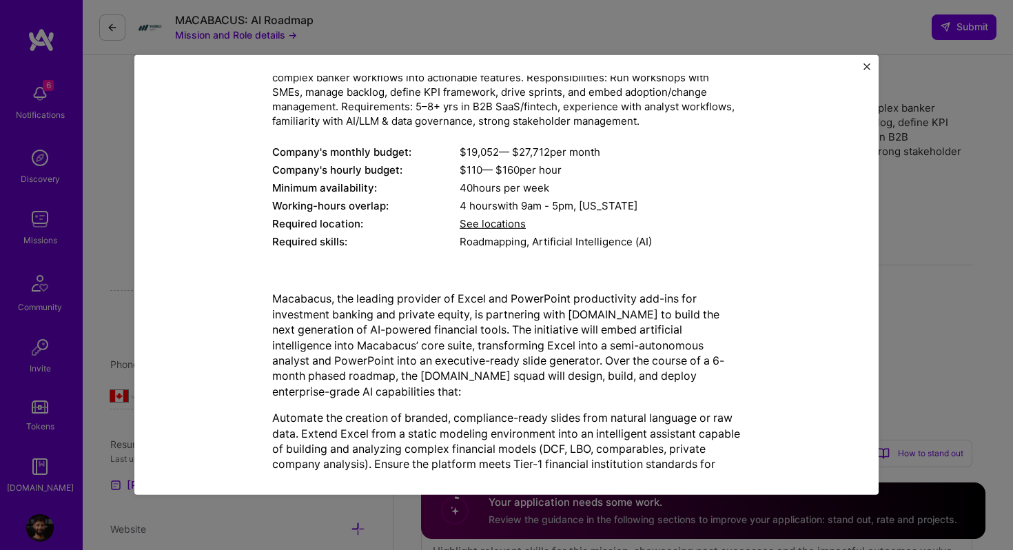
scroll to position [94, 0]
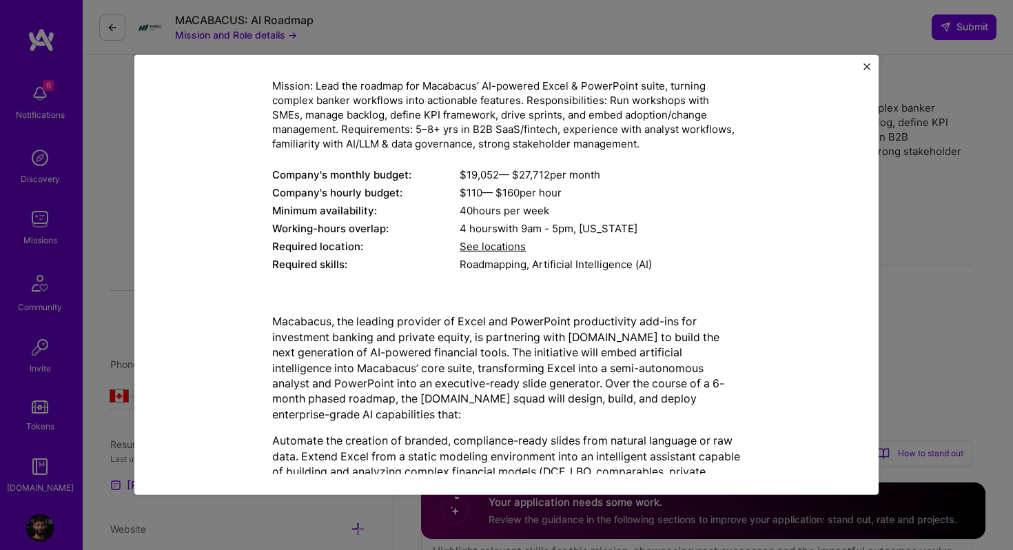
click at [866, 65] on img "Close" at bounding box center [867, 66] width 7 height 7
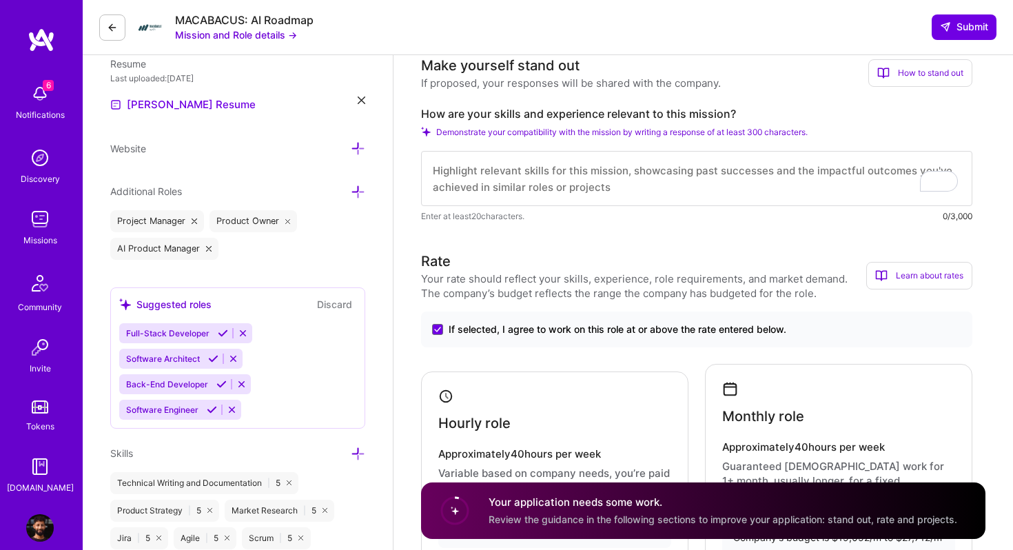
scroll to position [360, 0]
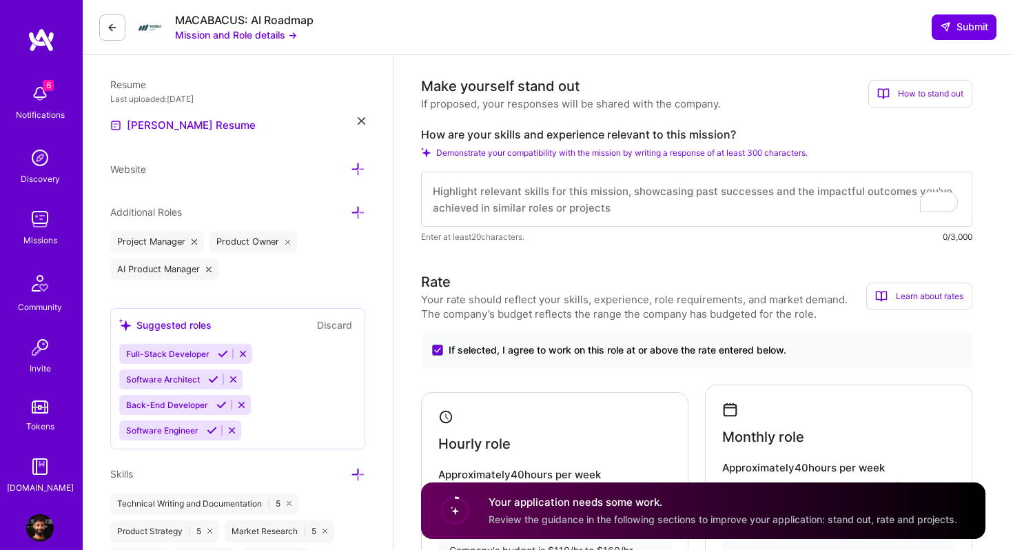
click at [512, 212] on textarea "To enrich screen reader interactions, please activate Accessibility in Grammarl…" at bounding box center [696, 199] width 551 height 55
click at [495, 190] on textarea "To enrich screen reader interactions, please activate Accessibility in Grammarl…" at bounding box center [696, 199] width 551 height 55
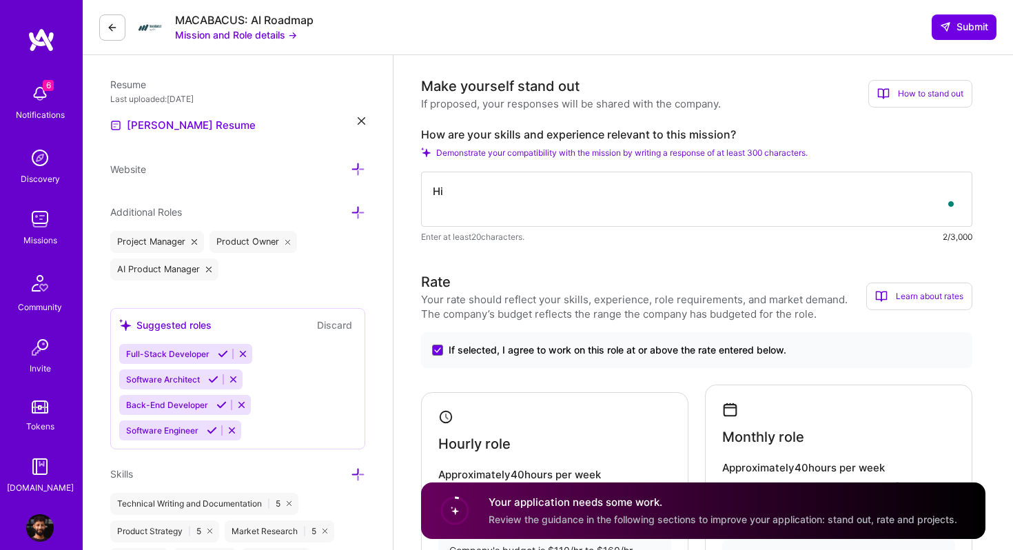
type textarea "H"
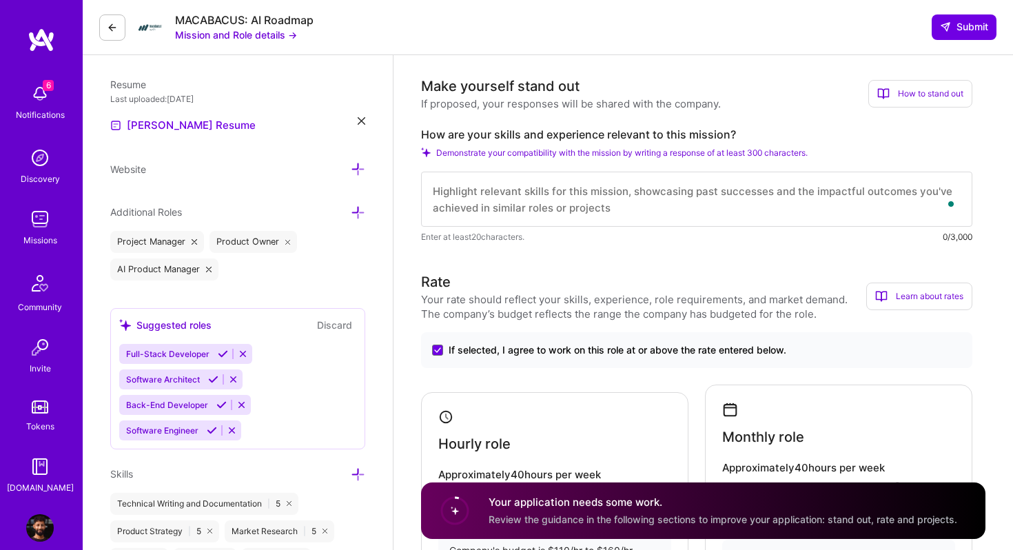
type textarea "A"
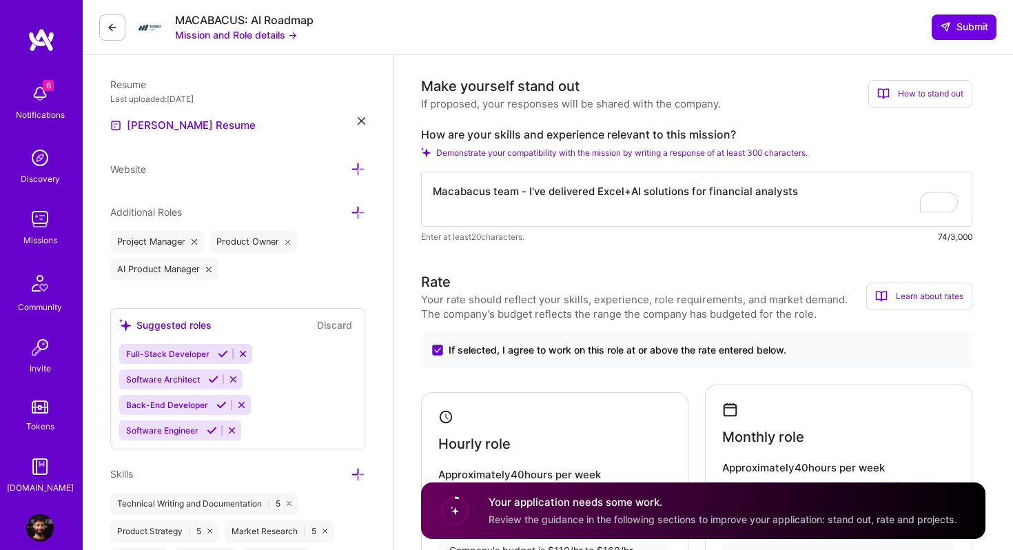
click at [699, 189] on textarea "Macabacus team - I've delivered Excel+AI solutions for financial analysts" at bounding box center [696, 199] width 551 height 55
click at [801, 199] on textarea "Macabacus team - I've delivered Excel+AI solutions for financial analysts" at bounding box center [696, 199] width 551 height 55
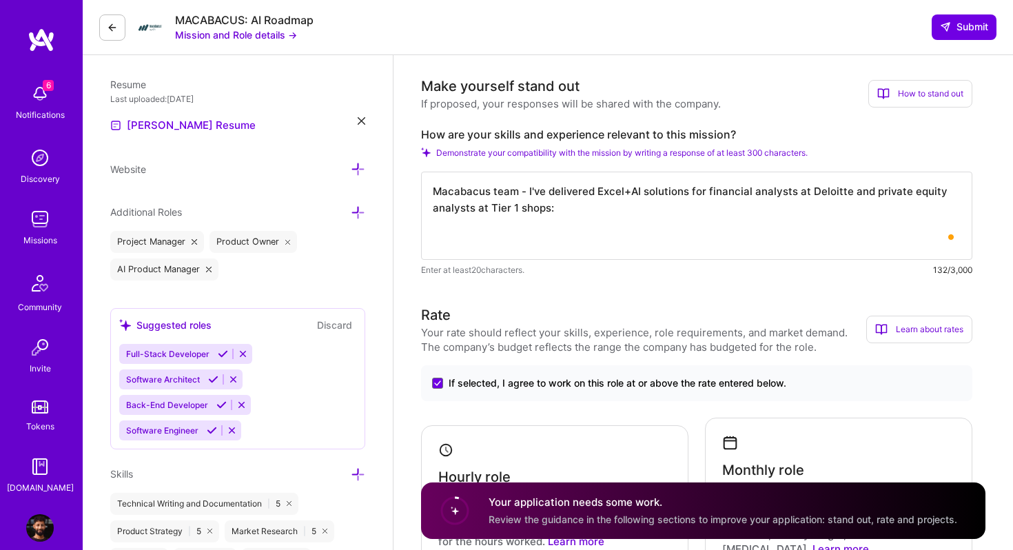
paste textarea "Deloitte — led an AI-powered Excel suite for financial-statement analysis from …"
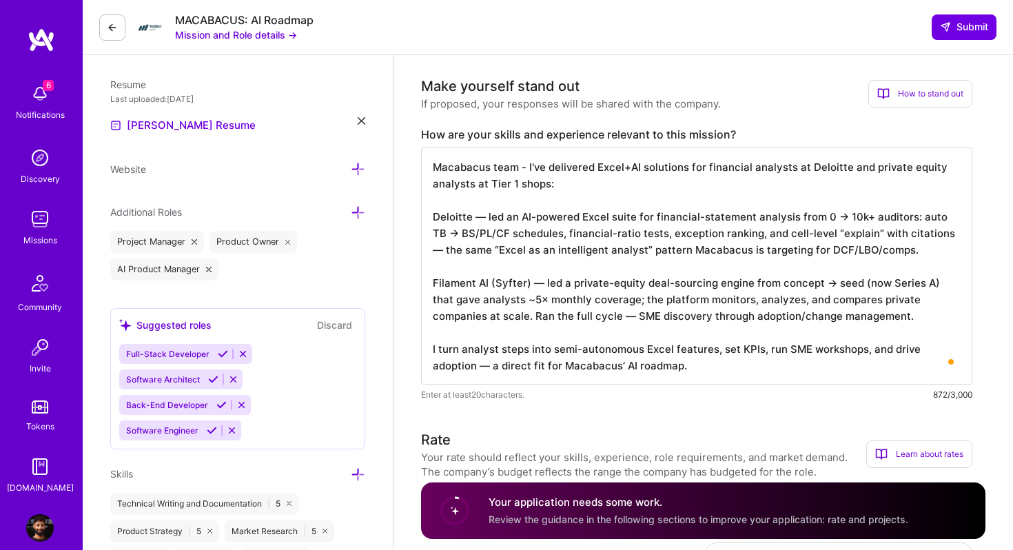
click at [691, 168] on textarea "Macabacus team - I've delivered Excel+AI solutions for financial analysts at De…" at bounding box center [696, 265] width 551 height 237
click at [728, 162] on textarea "Macabacus team - I've delivered Excel+AI solutions at scale financial analysts …" at bounding box center [696, 265] width 551 height 237
click at [726, 169] on textarea "Macabacus team - I've delivered Excel+AI solutions at scale financial analysts …" at bounding box center [696, 265] width 551 height 237
click at [801, 167] on textarea "Macabacus team - I've delivered Excel+AI solutions at scale for financial analy…" at bounding box center [696, 265] width 551 height 237
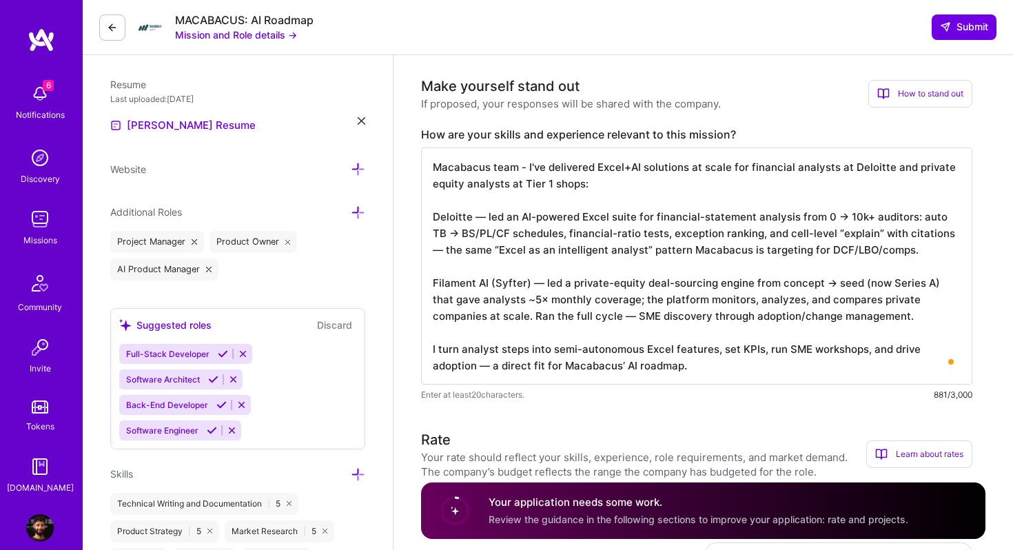
click at [801, 167] on textarea "Macabacus team - I've delivered Excel+AI solutions at scale for financial analy…" at bounding box center [696, 265] width 551 height 237
click at [808, 174] on textarea "Macabacus team - I've delivered Excel+AI solutions at scale for financial analy…" at bounding box center [696, 265] width 551 height 237
click at [774, 187] on textarea "Macabacus team - I've delivered Excel+AI solutions at scale for financial analy…" at bounding box center [696, 265] width 551 height 237
click at [553, 184] on textarea "Macabacus team - I've delivered Excel+AI solutions at scale for financial analy…" at bounding box center [696, 265] width 551 height 237
click at [597, 187] on textarea "Macabacus team - I've delivered Excel+AI solutions at scale for financial analy…" at bounding box center [696, 265] width 551 height 237
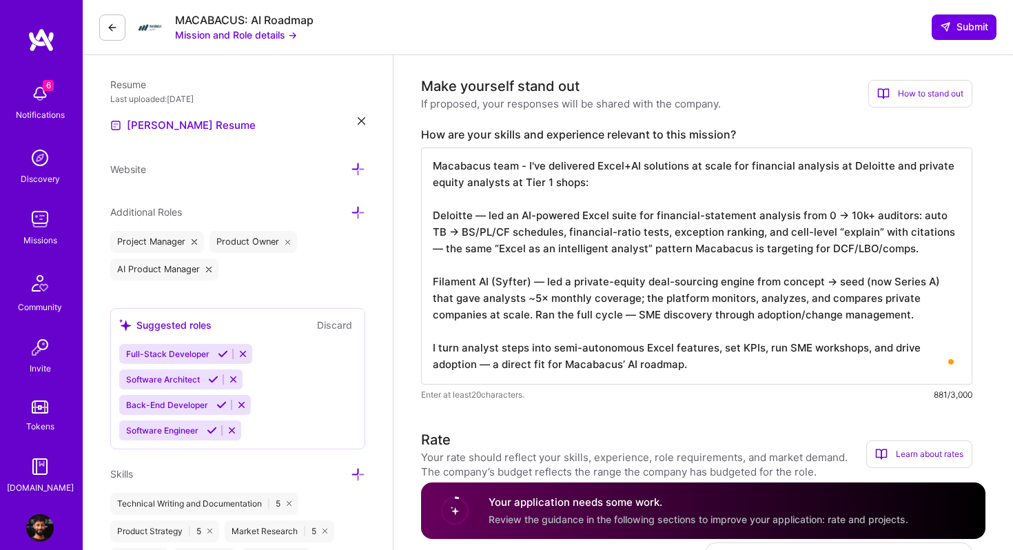
scroll to position [1, 0]
click at [481, 212] on textarea "Macabacus team - I've delivered Excel+AI solutions at scale for financial analy…" at bounding box center [696, 265] width 551 height 237
click at [539, 282] on textarea "Macabacus team - I've delivered Excel+AI solutions at scale for financial analy…" at bounding box center [696, 265] width 551 height 237
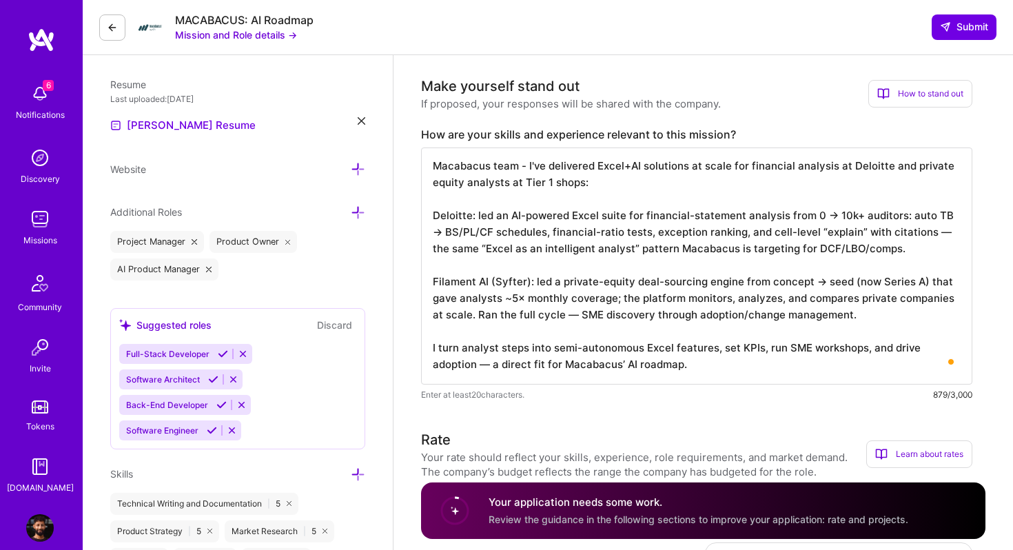
click at [561, 310] on textarea "Macabacus team - I've delivered Excel+AI solutions at scale for financial analy…" at bounding box center [696, 265] width 551 height 237
click at [522, 314] on textarea "Macabacus team - I've delivered Excel+AI solutions at scale for financial analy…" at bounding box center [696, 265] width 551 height 237
click at [923, 234] on textarea "Macabacus team - I've delivered Excel+AI solutions at scale for financial analy…" at bounding box center [696, 265] width 551 height 237
click at [854, 256] on textarea "Macabacus team - I've delivered Excel+AI solutions at scale for financial analy…" at bounding box center [696, 265] width 551 height 237
click at [728, 234] on textarea "Macabacus team - I've delivered Excel+AI solutions at scale for financial analy…" at bounding box center [696, 265] width 551 height 237
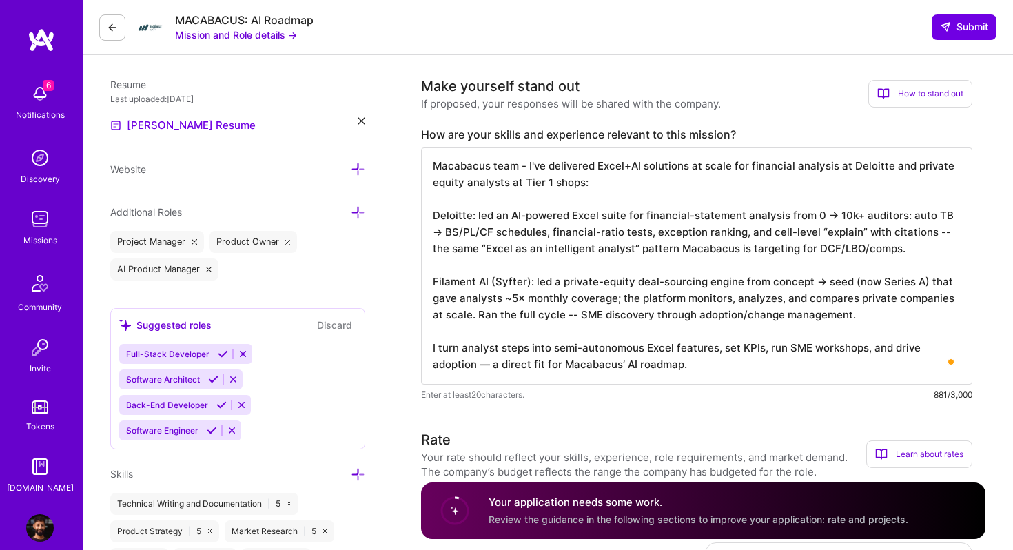
click at [928, 231] on textarea "Macabacus team - I've delivered Excel+AI solutions at scale for financial analy…" at bounding box center [696, 265] width 551 height 237
click at [672, 270] on textarea "Macabacus team - I've delivered Excel+AI solutions at scale for financial analy…" at bounding box center [696, 265] width 551 height 237
click at [563, 315] on textarea "Macabacus team - I've delivered Excel+AI solutions at scale for financial analy…" at bounding box center [696, 265] width 551 height 237
click at [606, 331] on textarea "Macabacus team - I've delivered Excel+AI solutions at scale for financial analy…" at bounding box center [696, 265] width 551 height 237
click at [520, 298] on textarea "Macabacus team - I've delivered Excel+AI solutions at scale for financial analy…" at bounding box center [696, 265] width 551 height 237
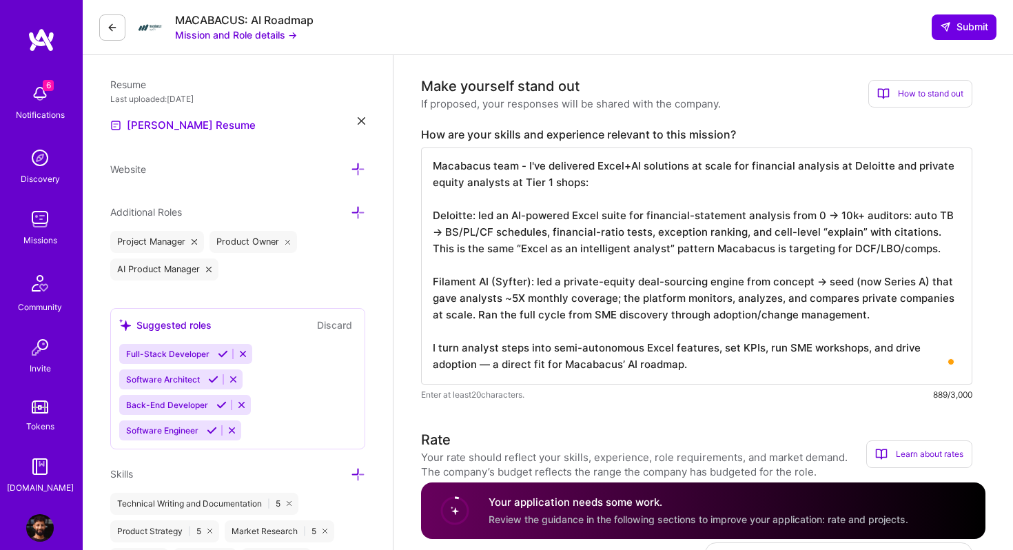
click at [535, 317] on textarea "Macabacus team - I've delivered Excel+AI solutions at scale for financial analy…" at bounding box center [696, 265] width 551 height 237
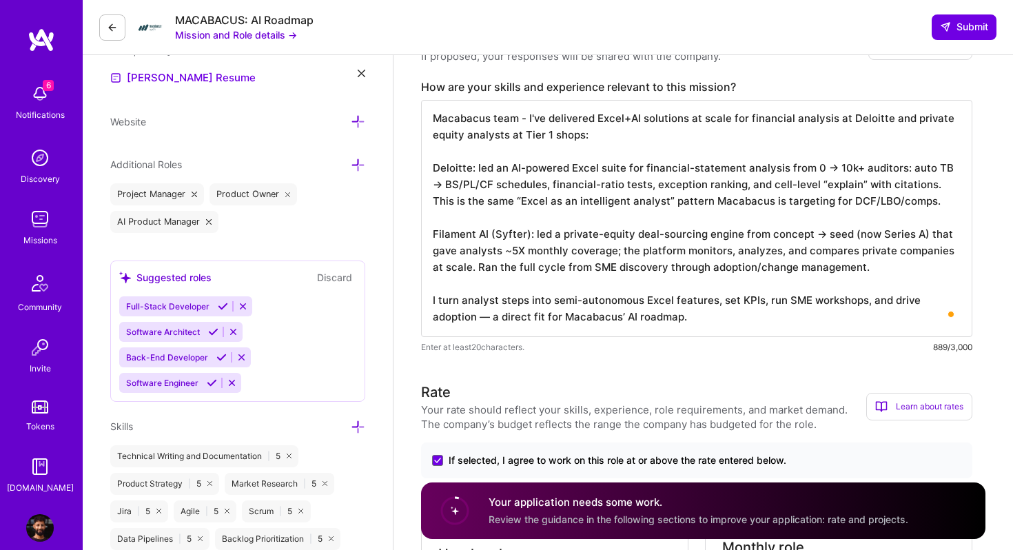
scroll to position [399, 0]
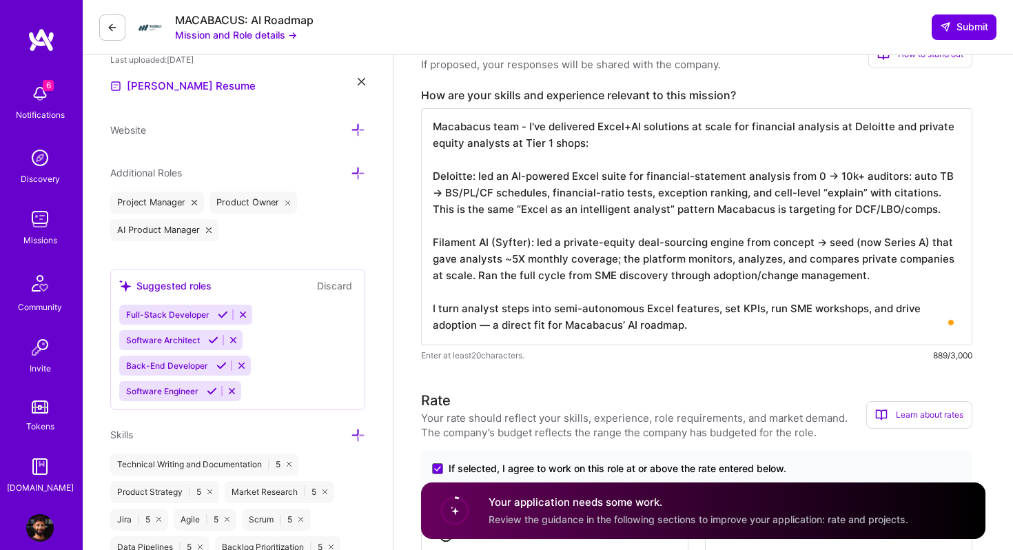
click at [435, 309] on textarea "Macabacus team - I've delivered Excel+AI solutions at scale for financial analy…" at bounding box center [696, 226] width 551 height 237
click at [470, 305] on textarea "Macabacus team - I've delivered Excel+AI solutions at scale for financial analy…" at bounding box center [696, 226] width 551 height 237
click at [502, 327] on textarea "Macabacus team - I've delivered Excel+AI solutions at scale for financial analy…" at bounding box center [696, 226] width 551 height 237
click at [531, 304] on textarea "Macabacus team - I've delivered Excel+AI solutions at scale for financial analy…" at bounding box center [696, 226] width 551 height 237
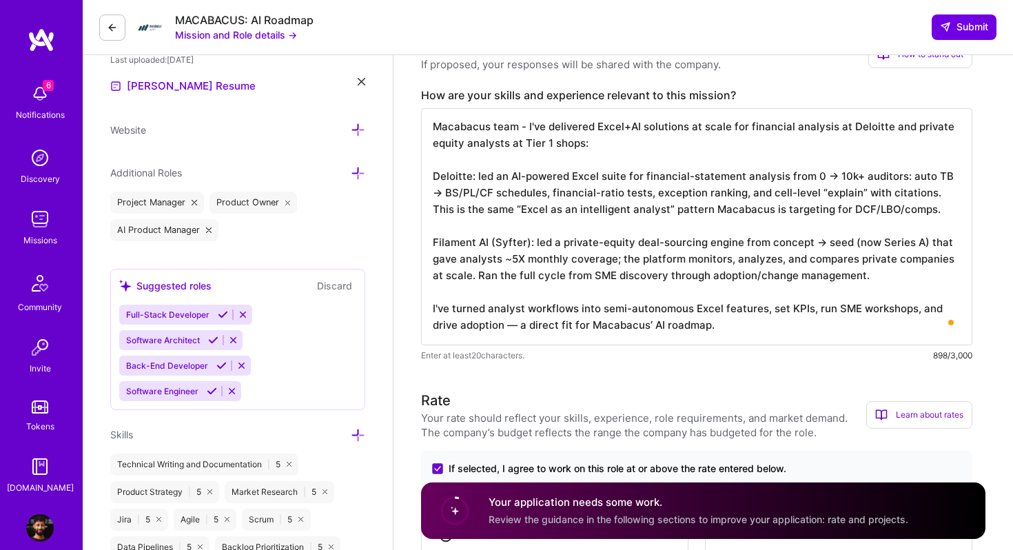
click at [568, 307] on textarea "Macabacus team - I've delivered Excel+AI solutions at scale for financial analy…" at bounding box center [696, 226] width 551 height 237
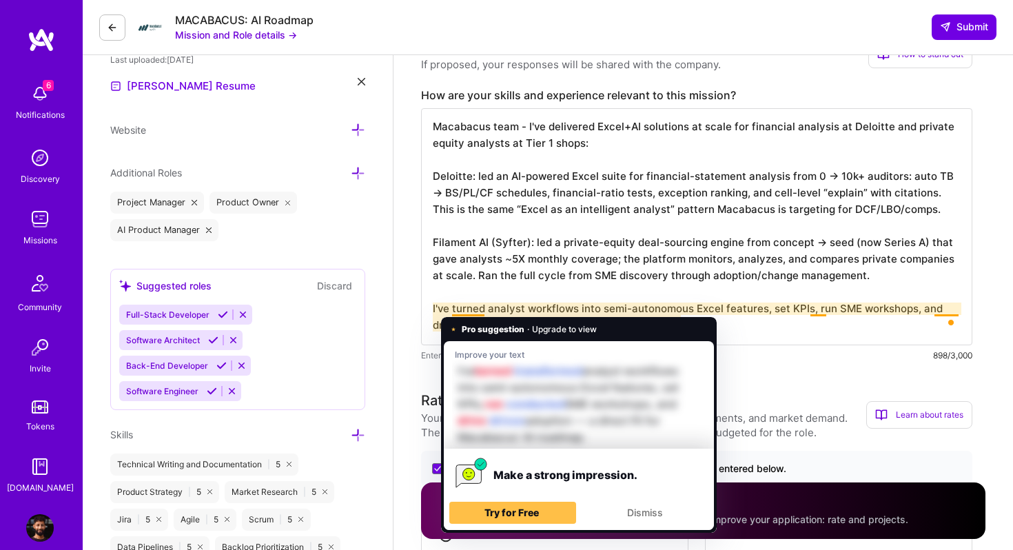
click at [476, 309] on textarea "Macabacus team - I've delivered Excel+AI solutions at scale for financial analy…" at bounding box center [696, 226] width 551 height 237
click at [497, 346] on div "Improve your text I've turned transformed analyst workflows into semi-autonomou…" at bounding box center [579, 395] width 254 height 108
click at [548, 278] on textarea "Macabacus team - I've delivered Excel+AI solutions at scale for financial analy…" at bounding box center [696, 226] width 551 height 237
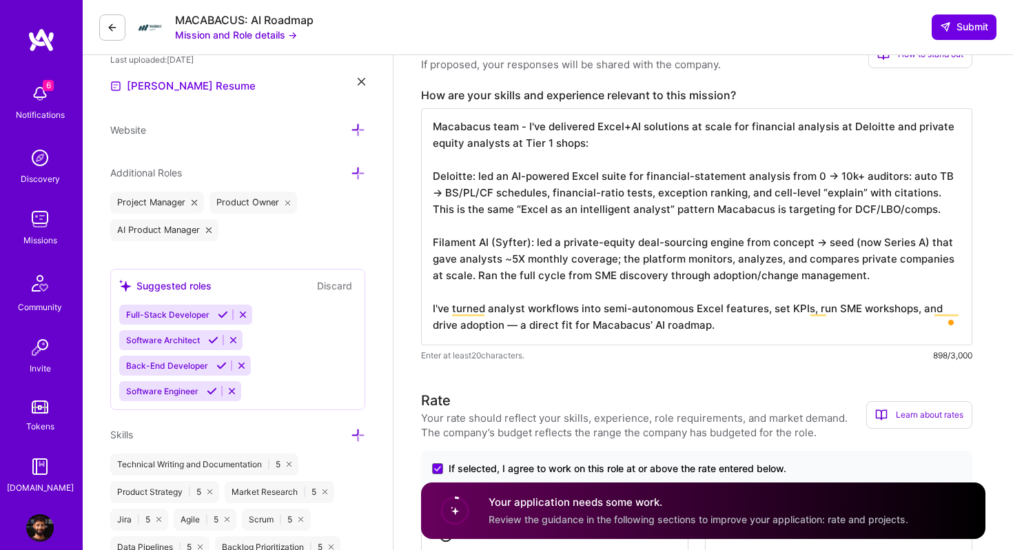
click at [742, 325] on textarea "Macabacus team - I've delivered Excel+AI solutions at scale for financial analy…" at bounding box center [696, 226] width 551 height 237
click at [741, 325] on textarea "Macabacus team - I've delivered Excel+AI solutions at scale for financial analy…" at bounding box center [696, 226] width 551 height 237
drag, startPoint x: 759, startPoint y: 308, endPoint x: 675, endPoint y: 327, distance: 85.4
click at [675, 327] on textarea "Macabacus team - I've delivered Excel+AI solutions at scale for financial analy…" at bounding box center [696, 226] width 551 height 237
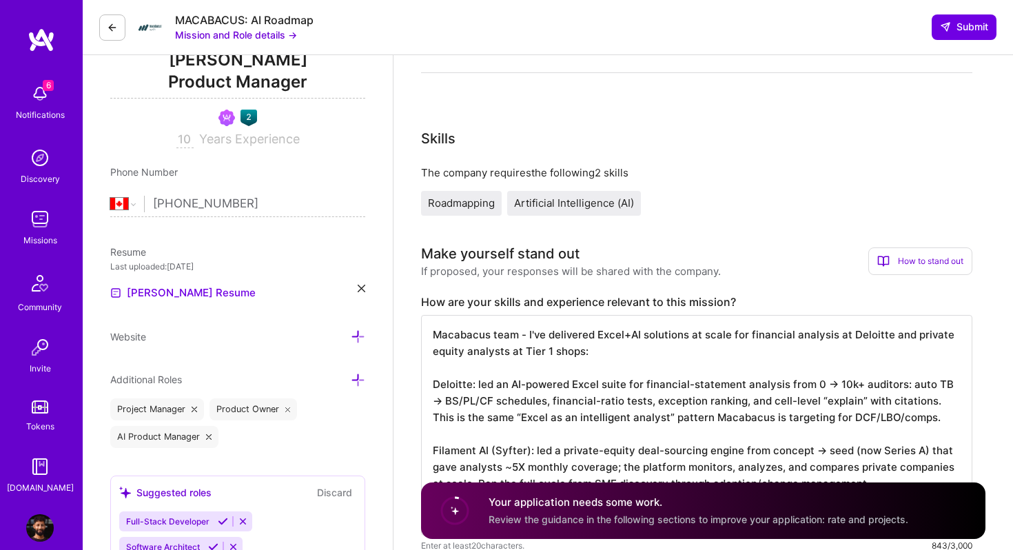
scroll to position [0, 0]
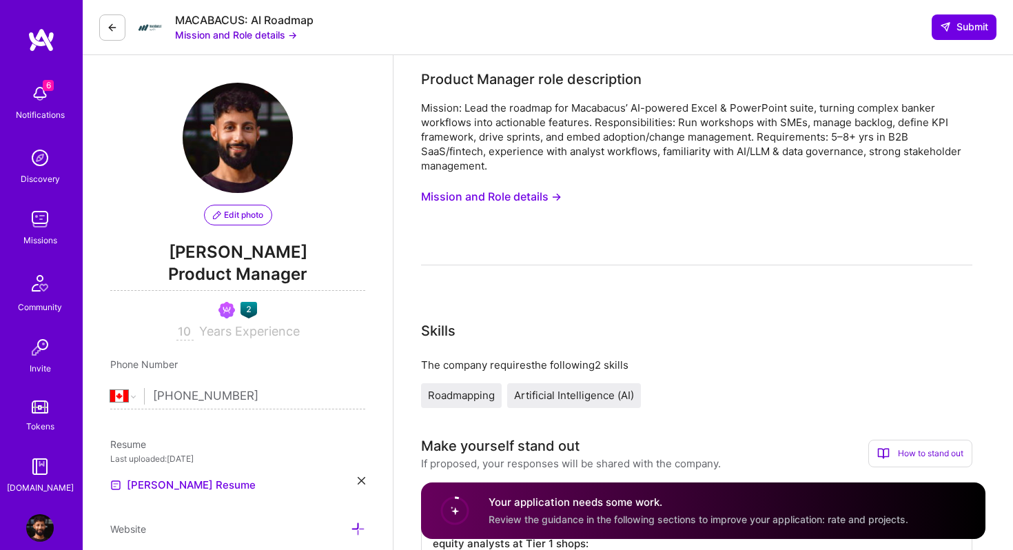
click at [538, 194] on button "Mission and Role details →" at bounding box center [491, 196] width 141 height 25
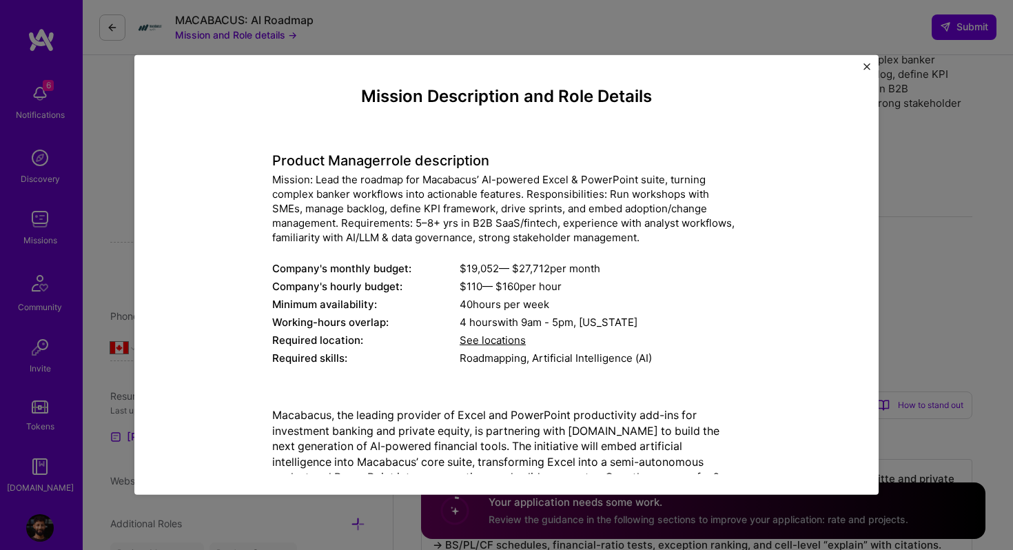
click at [867, 68] on img "Close" at bounding box center [867, 66] width 7 height 7
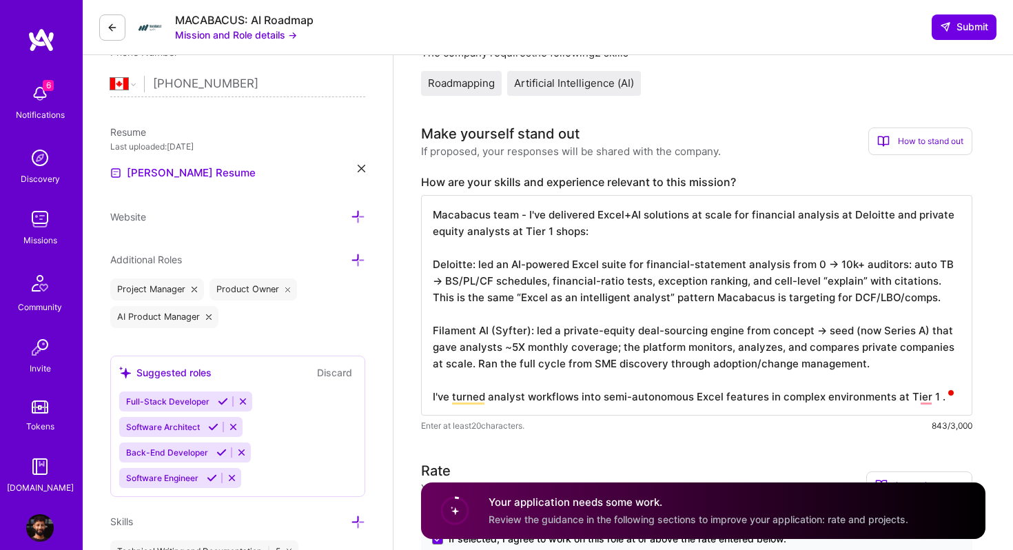
scroll to position [314, 0]
click at [908, 212] on textarea "Macabacus team - I've delivered Excel+AI solutions at scale for financial analy…" at bounding box center [696, 304] width 551 height 221
click at [439, 229] on textarea "Macabacus team - I've delivered Excel+AI solutions at scale for financial analy…" at bounding box center [696, 304] width 551 height 221
click at [514, 249] on textarea "Macabacus team - I've delivered Excel+AI solutions at scale for financial analy…" at bounding box center [696, 304] width 551 height 221
click at [494, 330] on textarea "Macabacus team - I've delivered Excel+AI solutions at scale for financial analy…" at bounding box center [696, 304] width 551 height 221
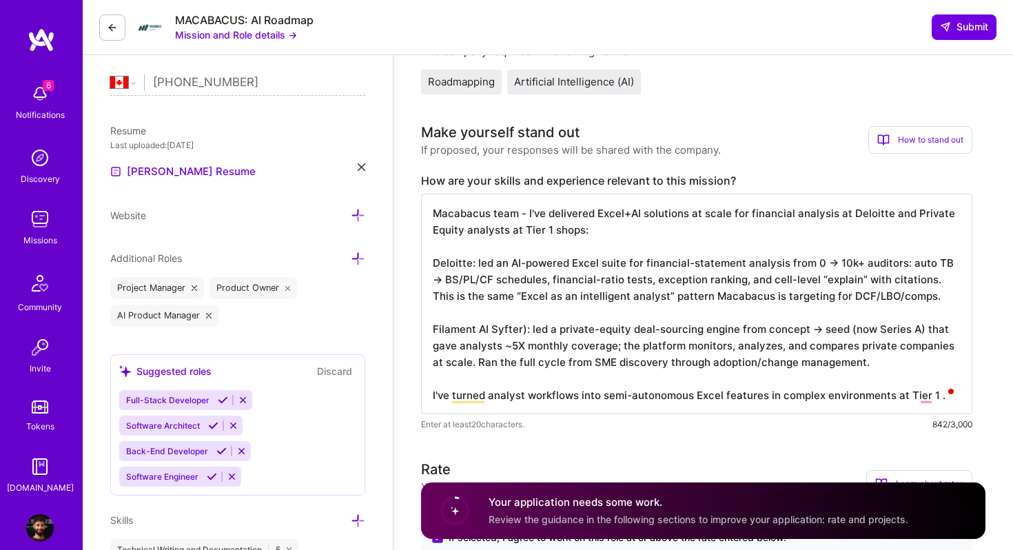
click at [523, 329] on textarea "Macabacus team - I've delivered Excel+AI solutions at scale for financial analy…" at bounding box center [696, 304] width 551 height 221
click at [508, 347] on textarea "Macabacus team - I've delivered Excel+AI solutions at scale for financial analy…" at bounding box center [696, 304] width 551 height 221
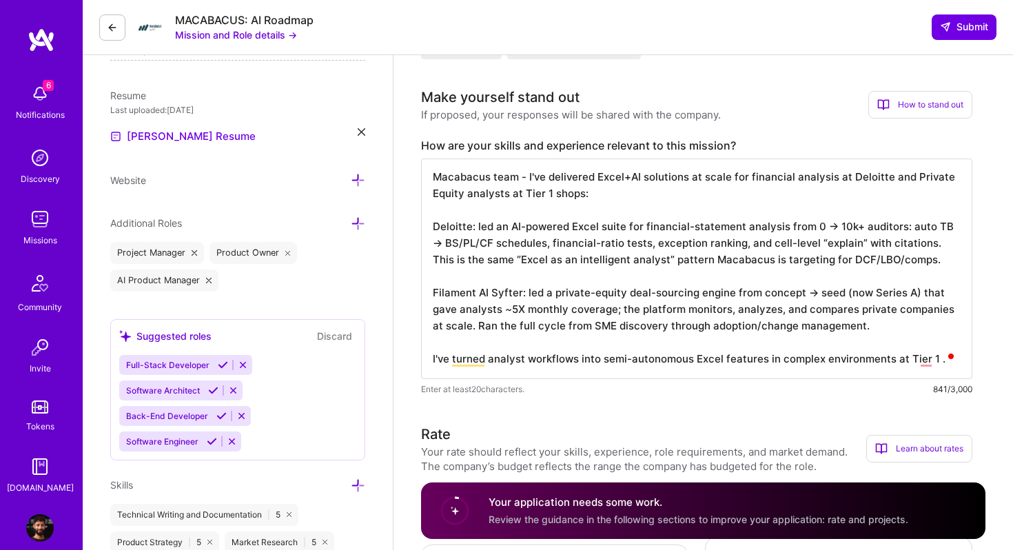
scroll to position [350, 0]
click at [565, 346] on textarea "Macabacus team - I've delivered Excel+AI solutions at scale for financial analy…" at bounding box center [696, 267] width 551 height 221
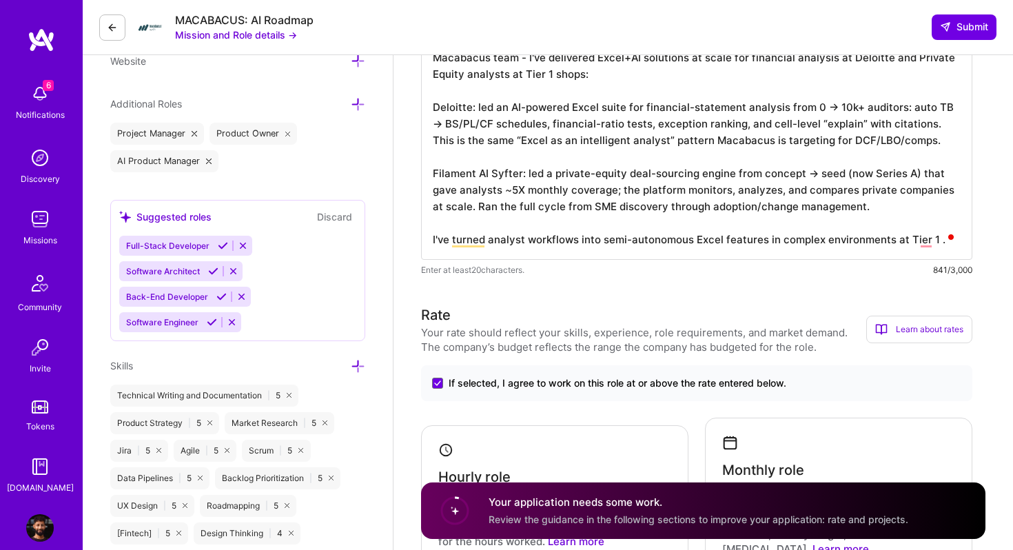
scroll to position [469, 0]
drag, startPoint x: 431, startPoint y: 240, endPoint x: 886, endPoint y: 259, distance: 455.2
click at [886, 259] on div "Macabacus team - I've delivered Excel+AI solutions at scale for financial analy…" at bounding box center [696, 158] width 551 height 238
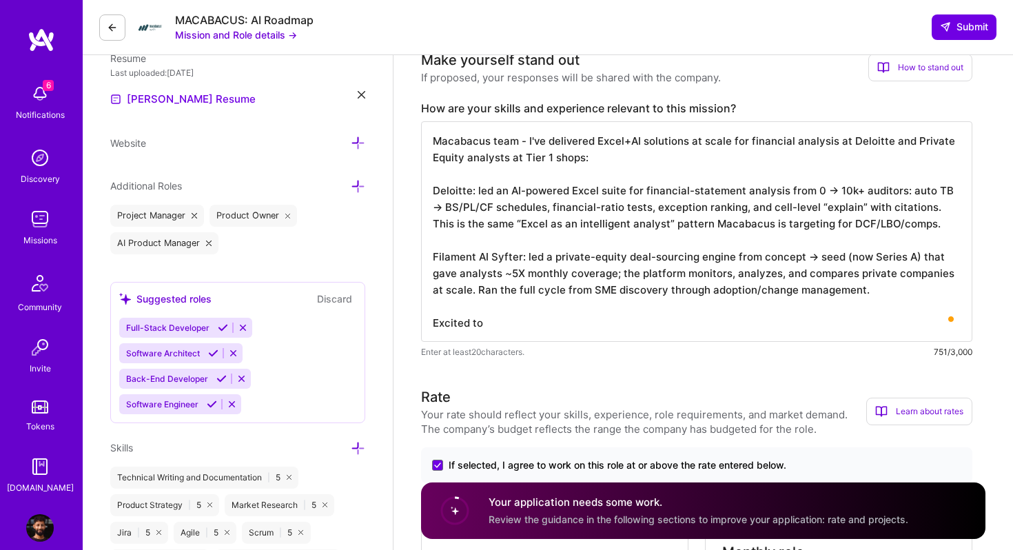
scroll to position [383, 0]
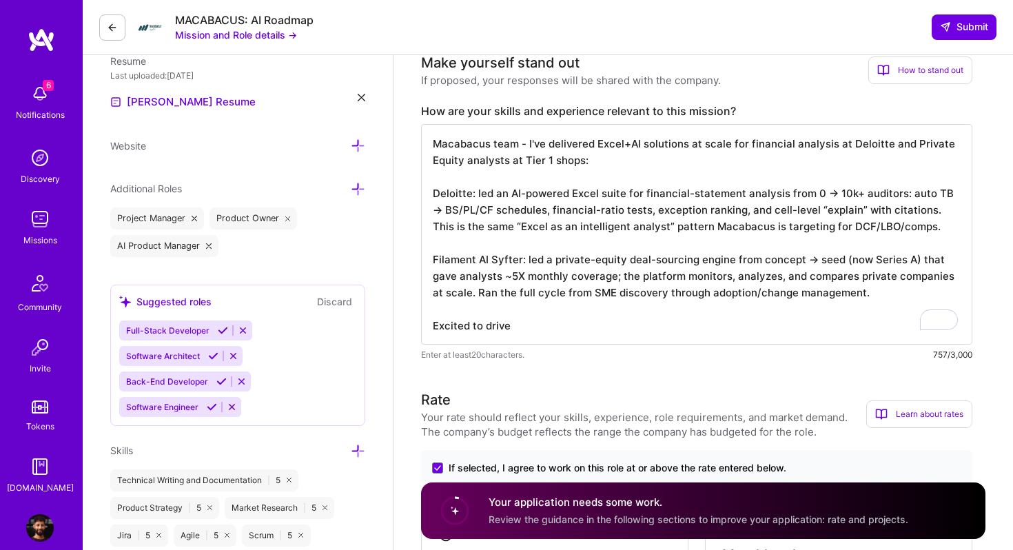
drag, startPoint x: 837, startPoint y: 259, endPoint x: 912, endPoint y: 256, distance: 74.5
click at [912, 256] on textarea "Macabacus team - I've delivered Excel+AI solutions at scale for financial analy…" at bounding box center [696, 234] width 551 height 221
click at [799, 291] on textarea "Macabacus team - I've delivered Excel+AI solutions at scale for financial analy…" at bounding box center [696, 234] width 551 height 221
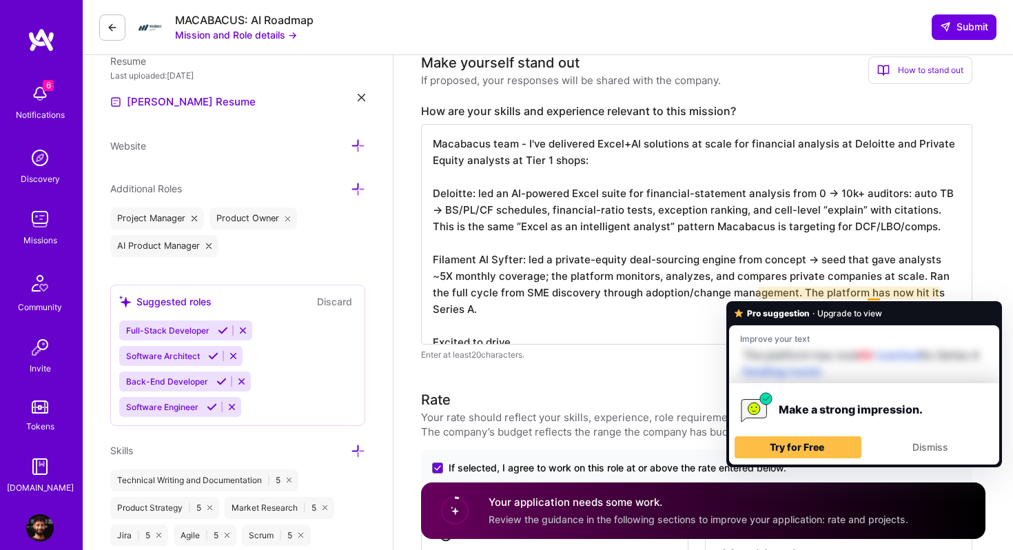
click at [630, 323] on textarea "Macabacus team - I've delivered Excel+AI solutions at scale for financial analy…" at bounding box center [696, 234] width 551 height 221
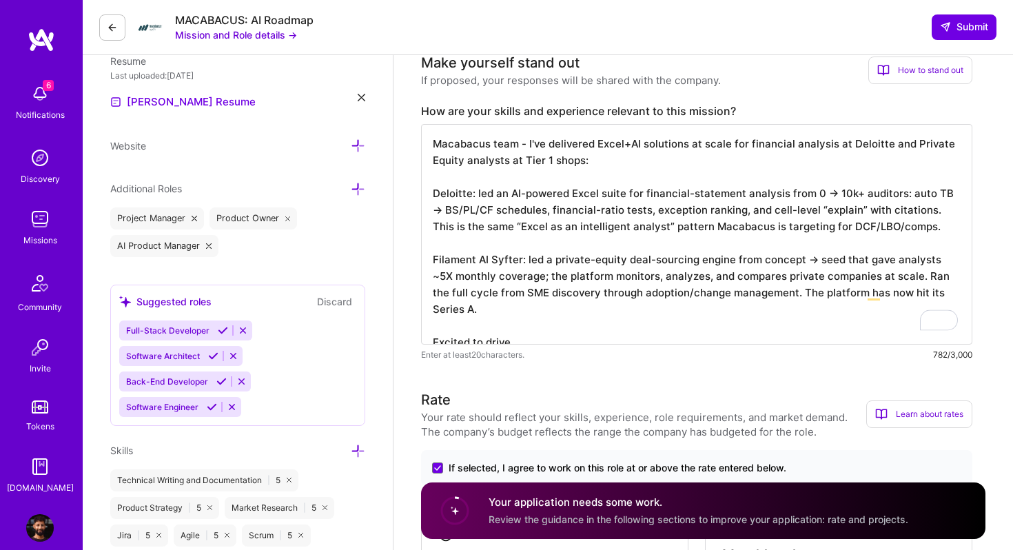
scroll to position [1, 0]
drag, startPoint x: 685, startPoint y: 325, endPoint x: 435, endPoint y: 324, distance: 250.2
click at [435, 324] on textarea "Macabacus team - I've delivered Excel+AI solutions at scale for financial analy…" at bounding box center [696, 234] width 551 height 221
click at [433, 144] on textarea "Macabacus team - I've delivered Excel+AI solutions at scale for financial analy…" at bounding box center [696, 234] width 551 height 221
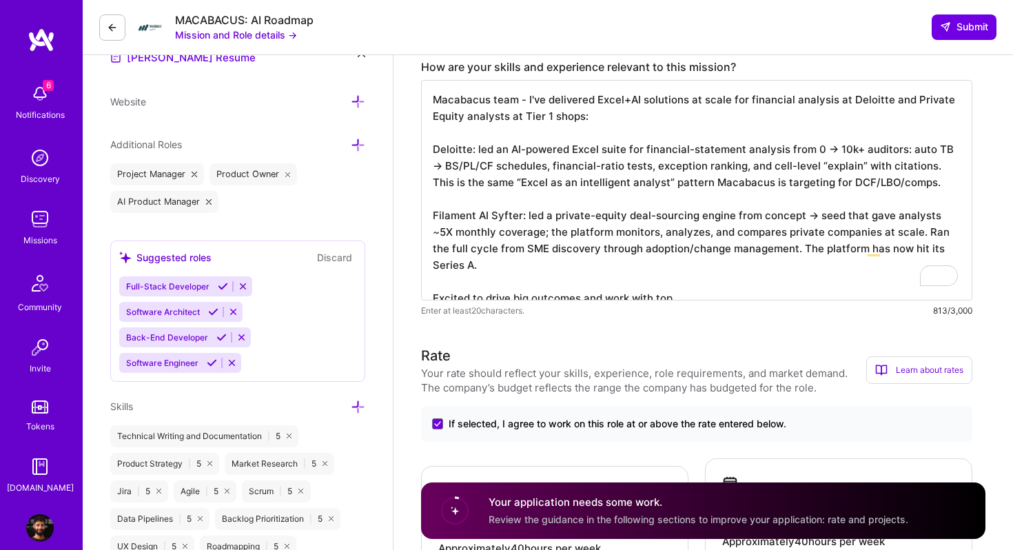
scroll to position [1, 0]
drag, startPoint x: 692, startPoint y: 278, endPoint x: 482, endPoint y: 279, distance: 210.2
click at [482, 279] on textarea "Macabacus team - I've delivered Excel+AI solutions at scale for financial analy…" at bounding box center [696, 190] width 551 height 221
paste textarea "Excited to help make Macabacus the AI standard for finance"
drag, startPoint x: 482, startPoint y: 278, endPoint x: 413, endPoint y: 278, distance: 68.9
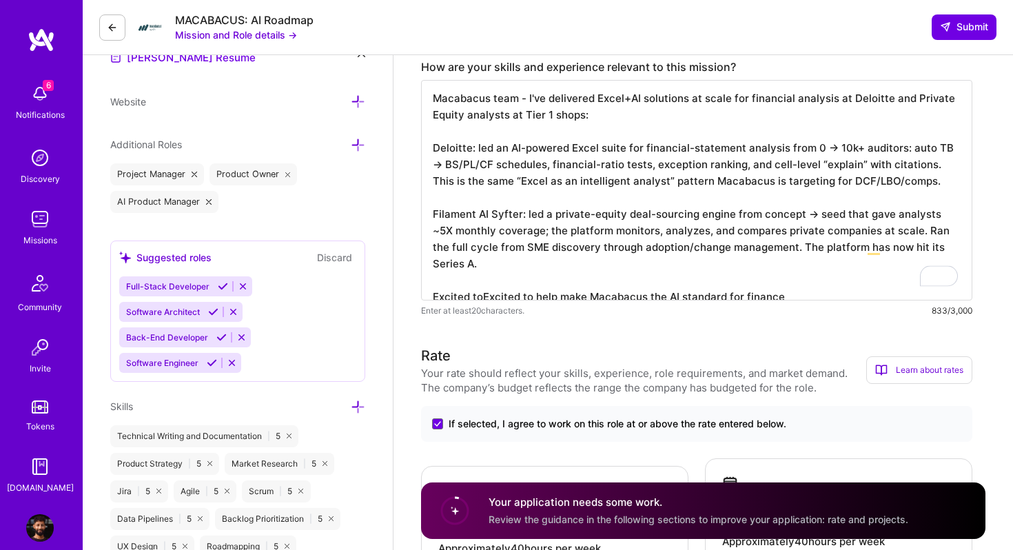
click at [819, 272] on textarea "Macabacus team - I've delivered Excel+AI solutions at scale for financial analy…" at bounding box center [696, 190] width 551 height 221
click at [804, 275] on textarea "Macabacus team - I've delivered Excel+AI solutions at scale for financial analy…" at bounding box center [696, 190] width 551 height 221
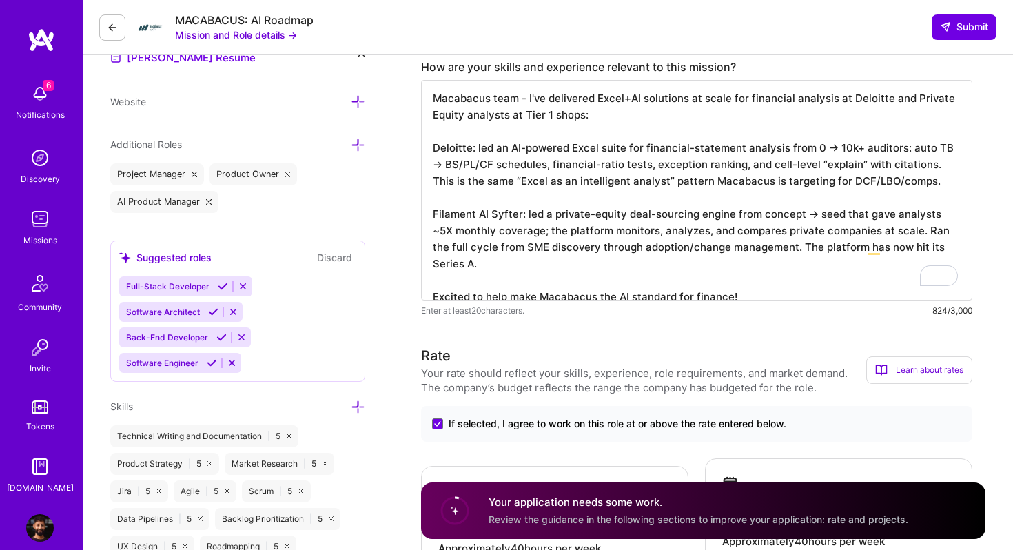
click at [725, 278] on textarea "Macabacus team - I've delivered Excel+AI solutions at scale for financial analy…" at bounding box center [696, 190] width 551 height 221
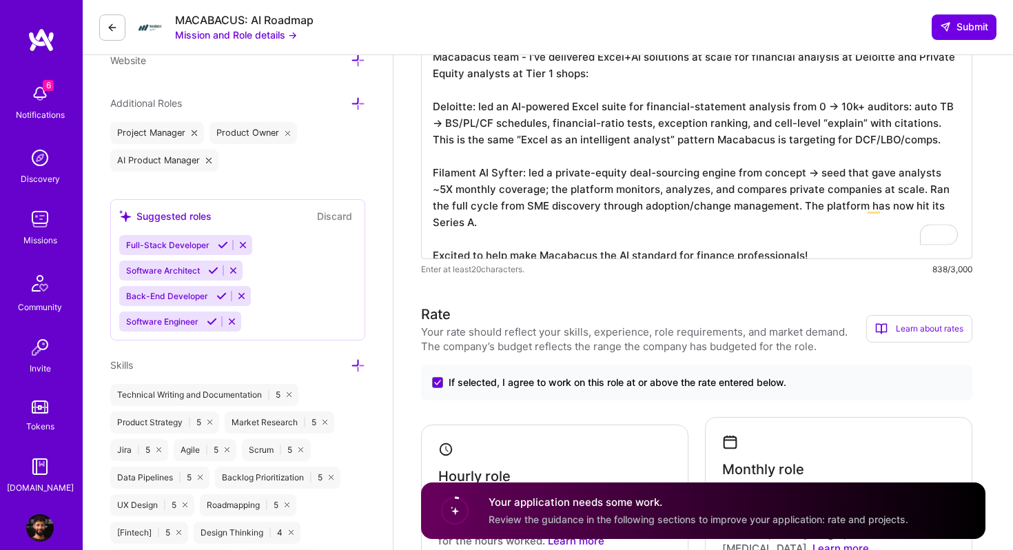
scroll to position [471, 0]
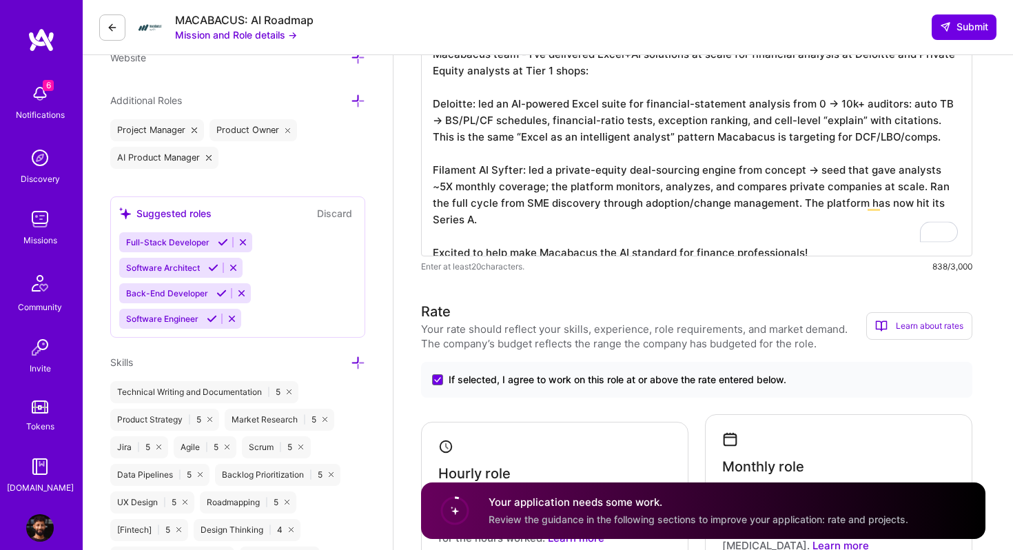
click at [748, 236] on textarea "Macabacus team - I've delivered Excel+AI solutions at scale for financial analy…" at bounding box center [696, 146] width 551 height 221
type textarea "Macabacus team - I've delivered Excel+AI solutions at scale for financial analy…"
click at [689, 272] on div "Enter at least 20 characters. 829/3,000" at bounding box center [696, 266] width 551 height 14
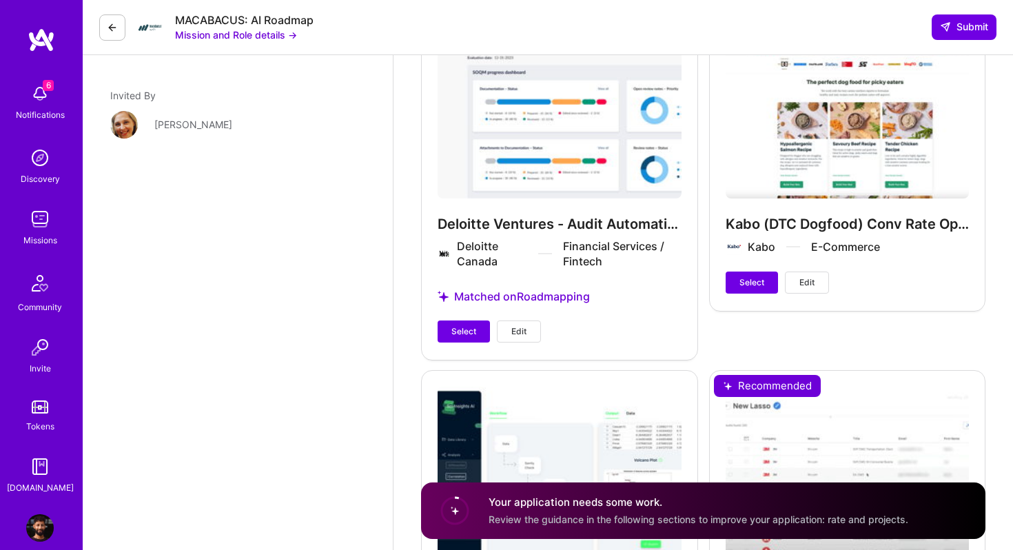
scroll to position [1965, 0]
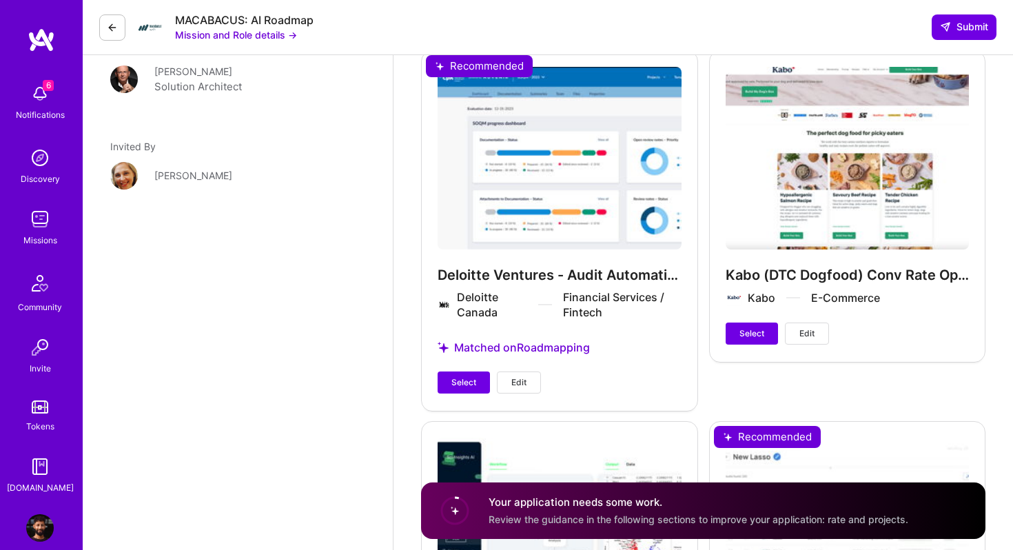
click at [537, 198] on div "Deloitte Ventures - Audit Automation SaaS Deloitte Canada Financial Services / …" at bounding box center [559, 230] width 277 height 360
click at [524, 376] on span "Edit" at bounding box center [518, 382] width 15 height 12
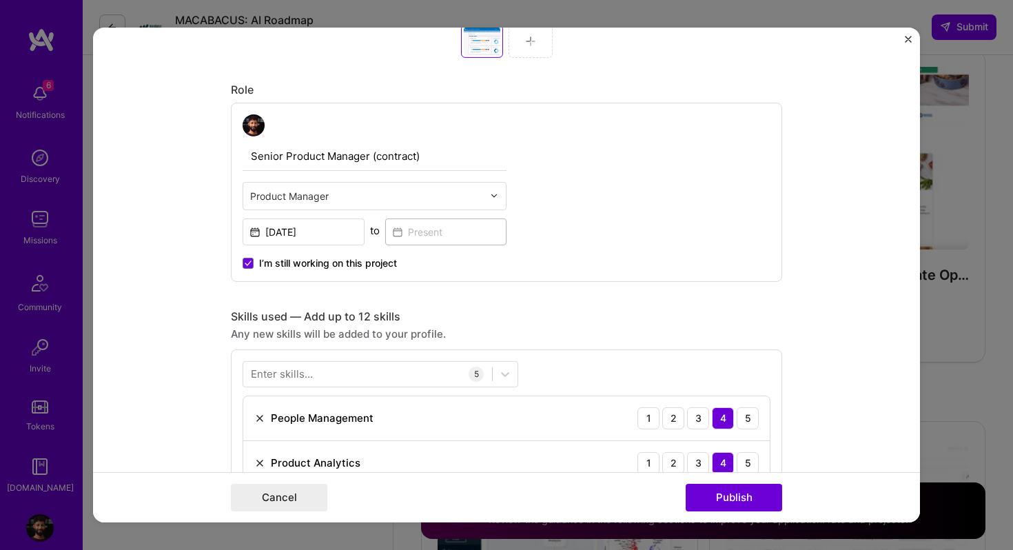
scroll to position [678, 0]
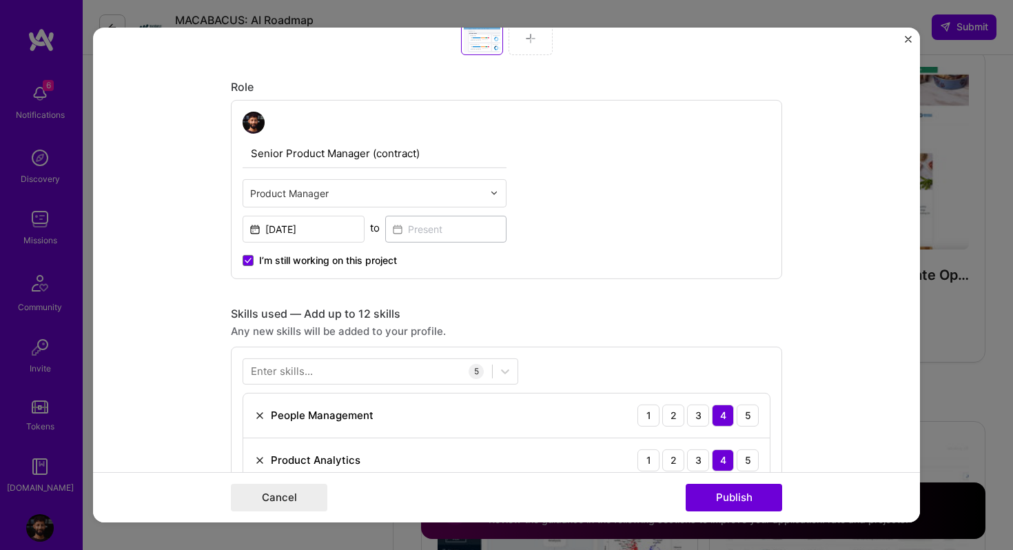
drag, startPoint x: 369, startPoint y: 150, endPoint x: 456, endPoint y: 156, distance: 86.3
click at [456, 156] on input "Senior Product Manager (contract)" at bounding box center [375, 153] width 264 height 29
click at [248, 263] on icon at bounding box center [248, 261] width 7 height 6
click at [0, 0] on input "I’m still working on this project" at bounding box center [0, 0] width 0 height 0
click at [420, 240] on input at bounding box center [446, 229] width 122 height 27
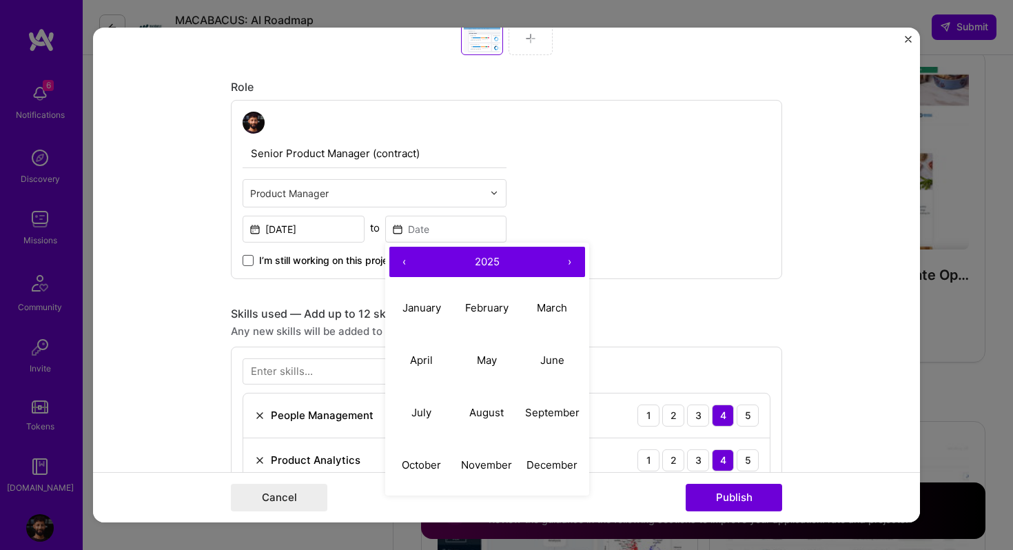
click at [407, 267] on button "‹" at bounding box center [404, 262] width 30 height 30
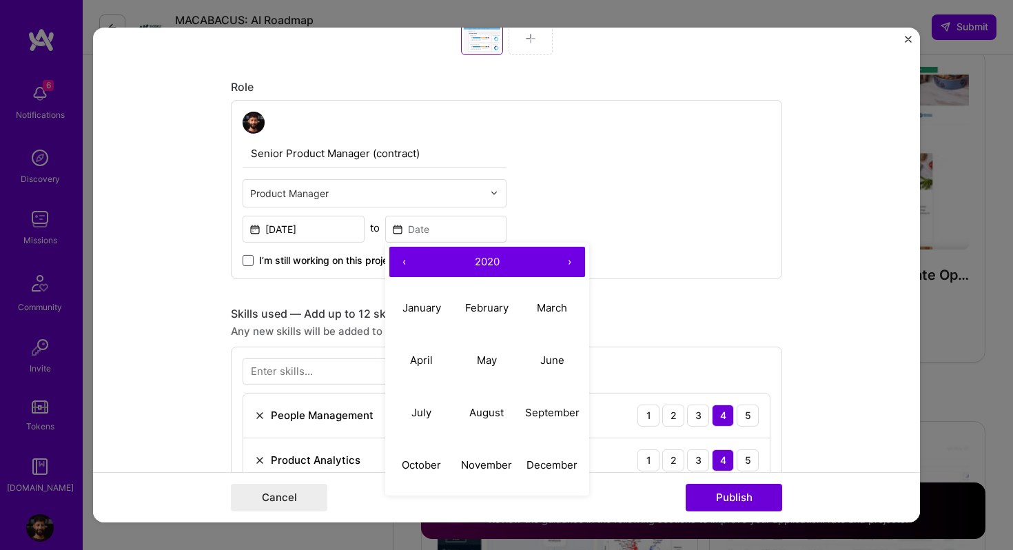
click at [407, 267] on button "‹" at bounding box center [404, 262] width 30 height 30
click at [573, 267] on button "›" at bounding box center [570, 262] width 30 height 30
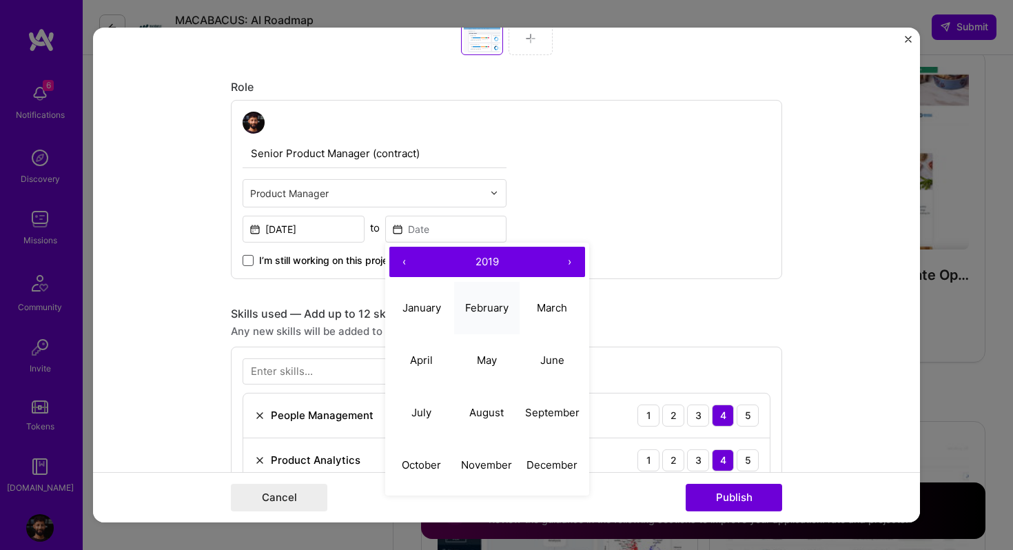
click at [488, 317] on button "February" at bounding box center [486, 308] width 65 height 52
type input "Feb, 2019"
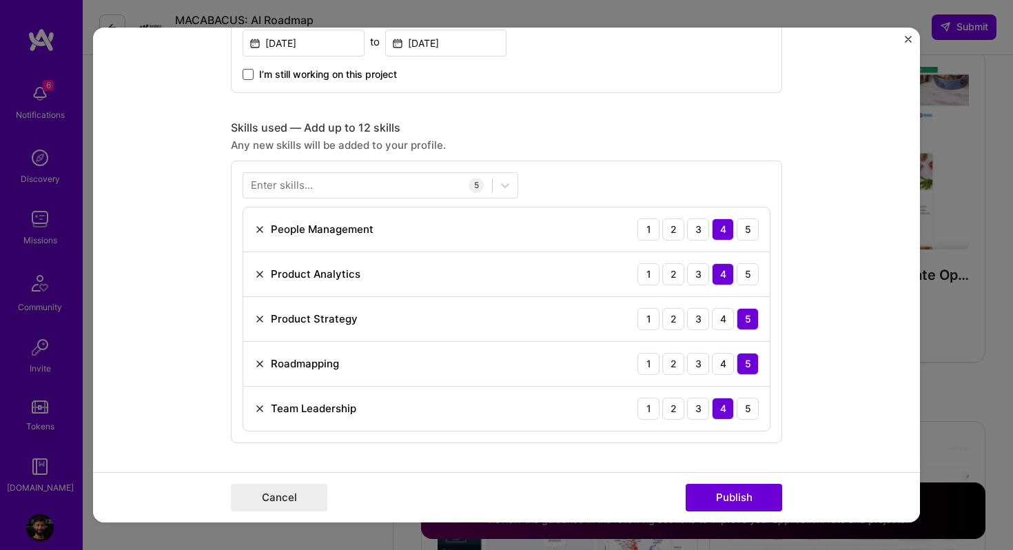
scroll to position [884, 0]
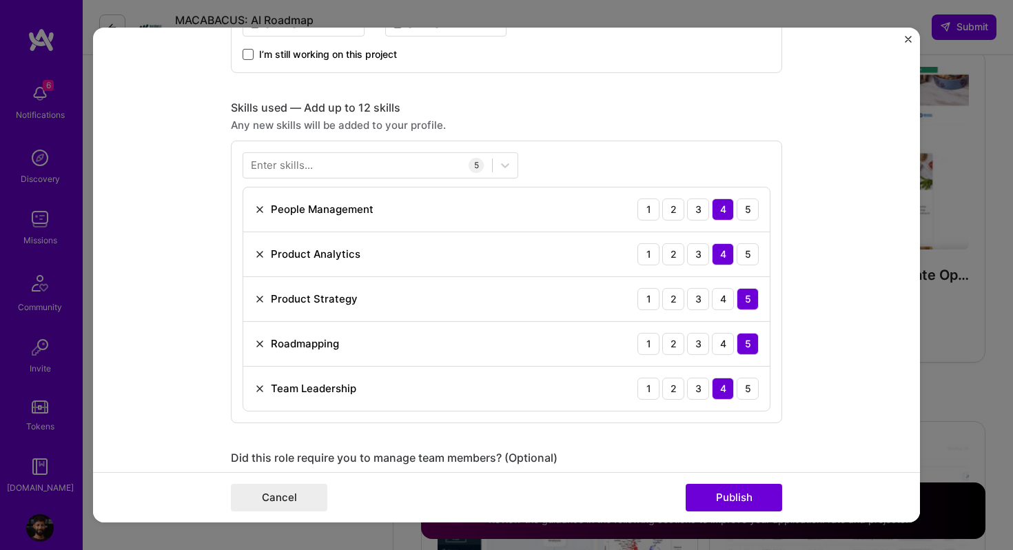
click at [311, 170] on div "Enter skills..." at bounding box center [282, 165] width 62 height 14
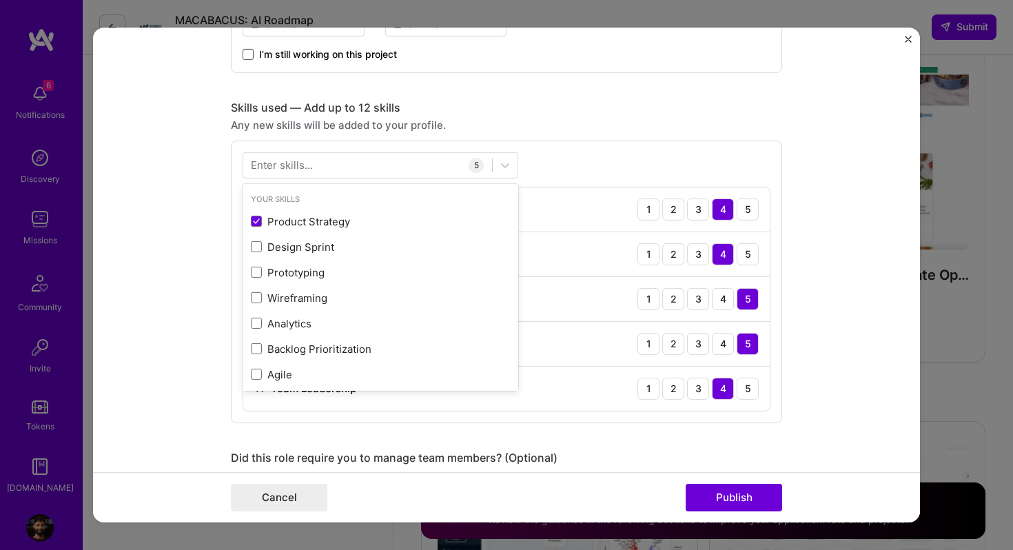
click at [311, 170] on div "Enter skills..." at bounding box center [282, 165] width 62 height 14
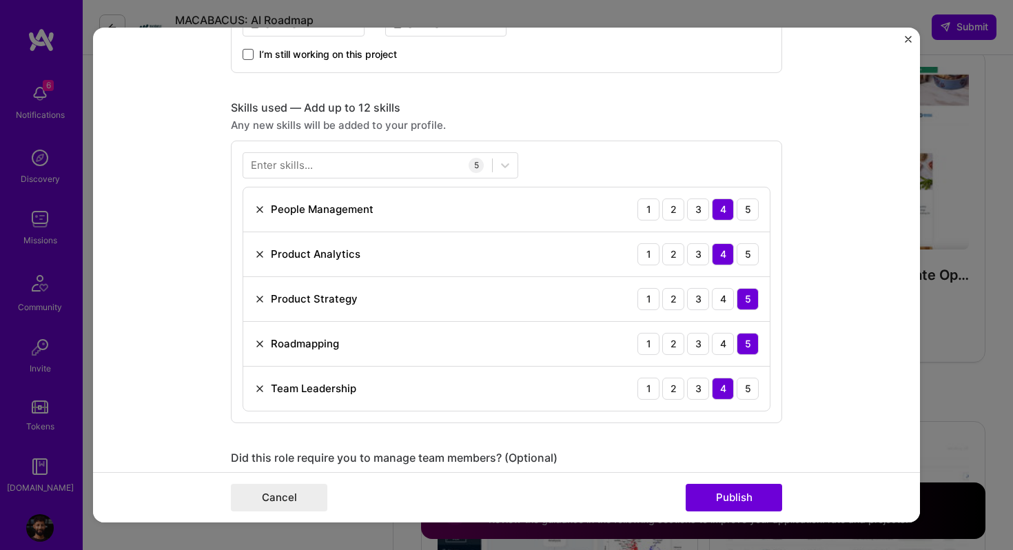
click at [311, 170] on div "Enter skills..." at bounding box center [282, 165] width 62 height 14
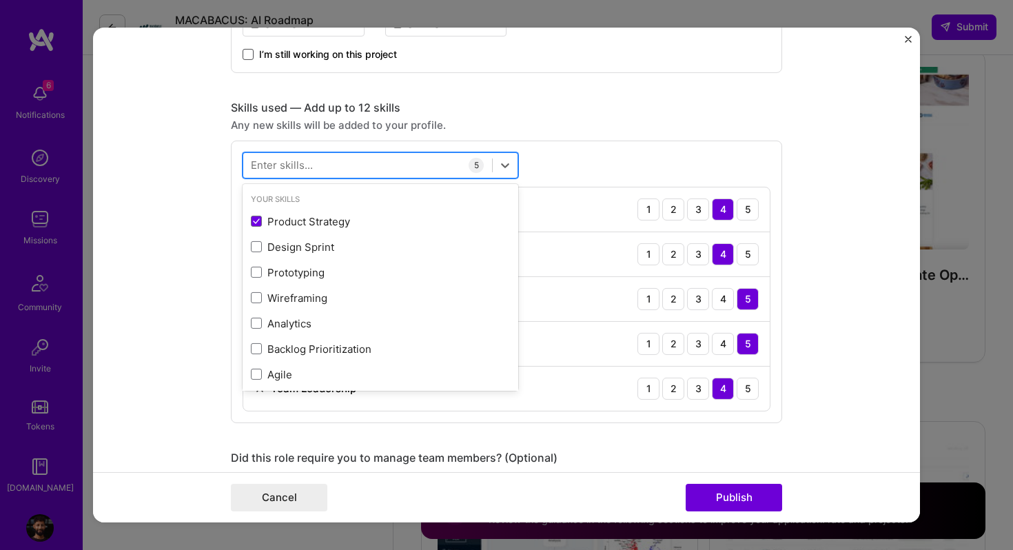
click at [322, 167] on div at bounding box center [367, 165] width 249 height 23
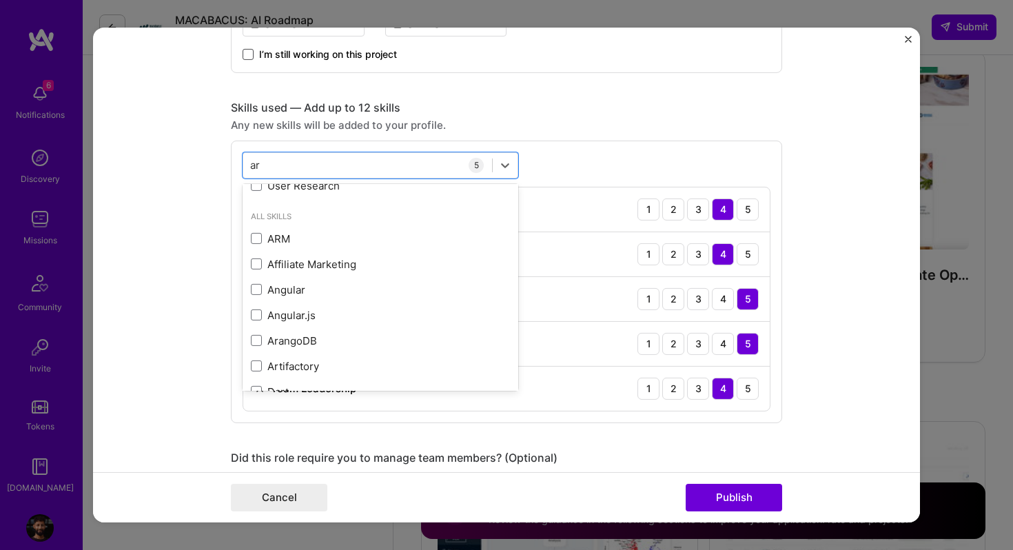
scroll to position [0, 0]
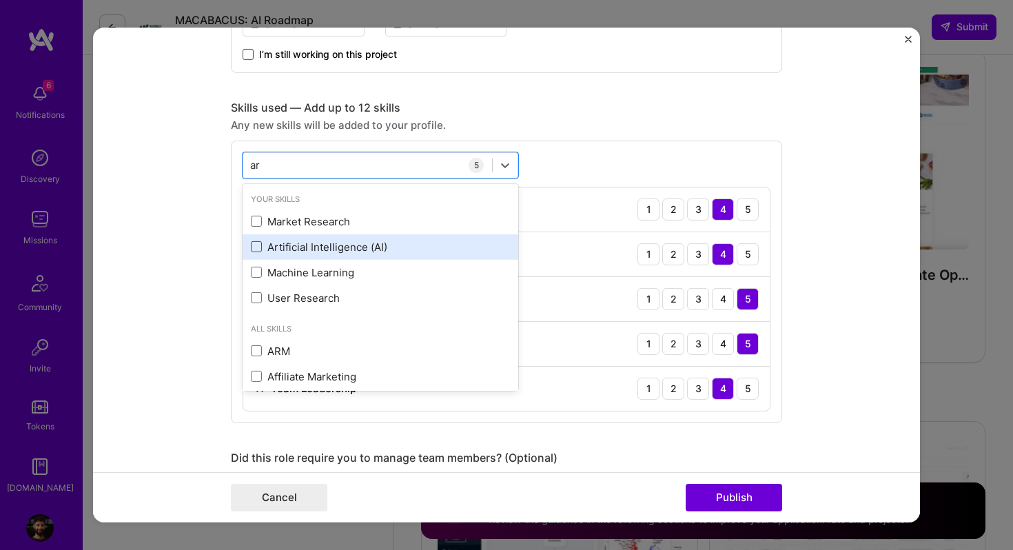
click at [259, 249] on span at bounding box center [256, 246] width 11 height 11
click at [0, 0] on input "checkbox" at bounding box center [0, 0] width 0 height 0
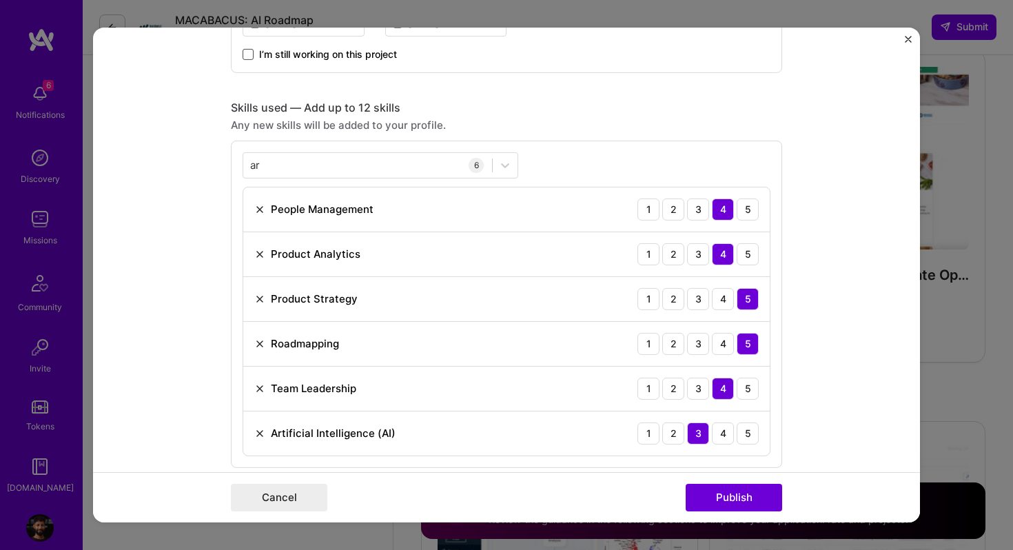
click at [195, 240] on form "Project title Deloitte Ventures - Audit Automation SaaS Company Deloitte Canada…" at bounding box center [506, 275] width 827 height 495
click at [724, 440] on div "4" at bounding box center [723, 433] width 22 height 22
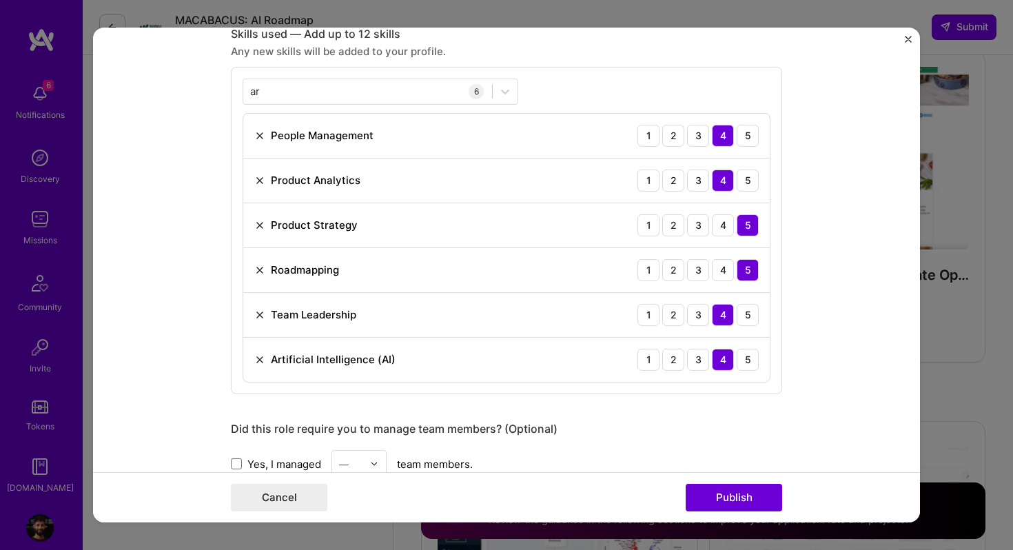
scroll to position [959, 0]
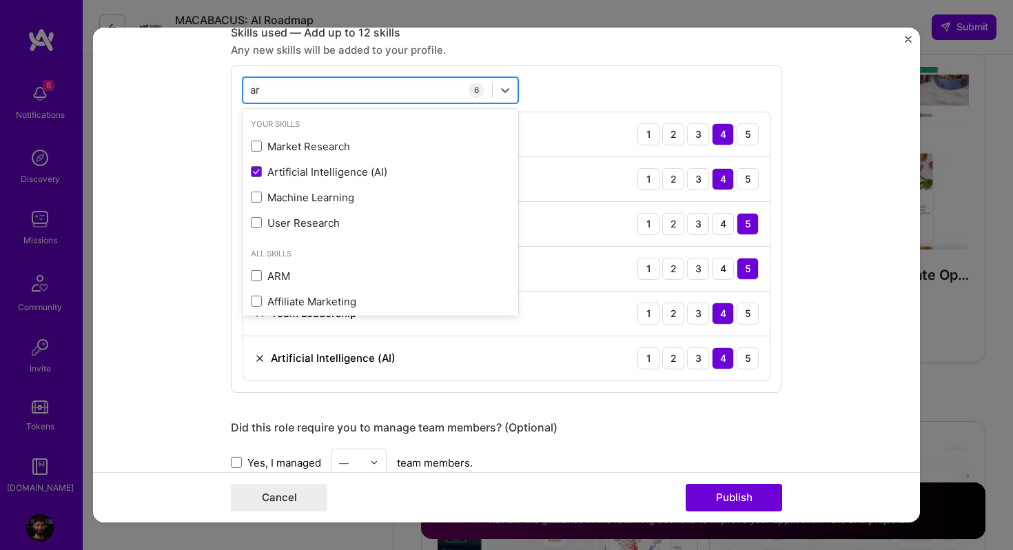
click at [268, 92] on div "ar ar" at bounding box center [367, 90] width 249 height 23
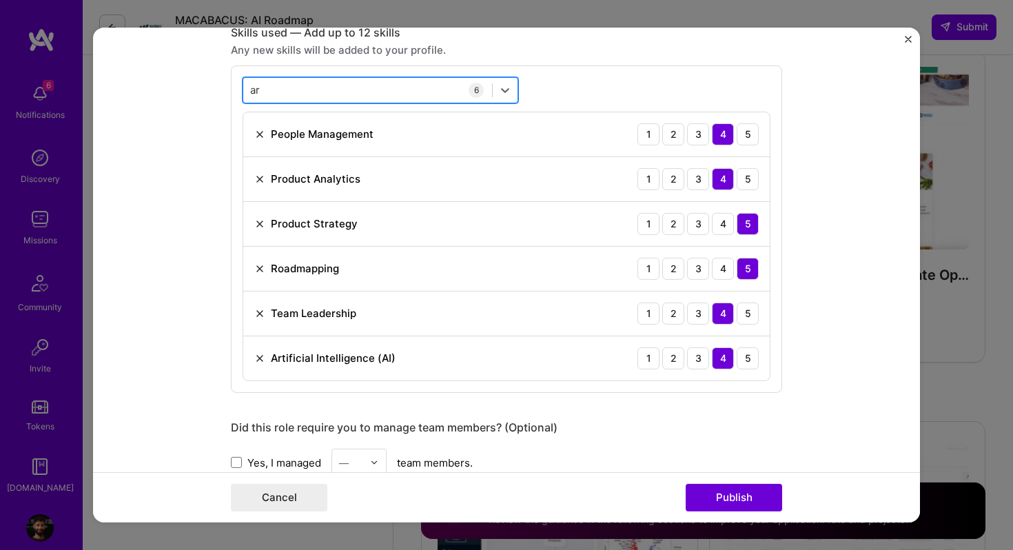
type input "a"
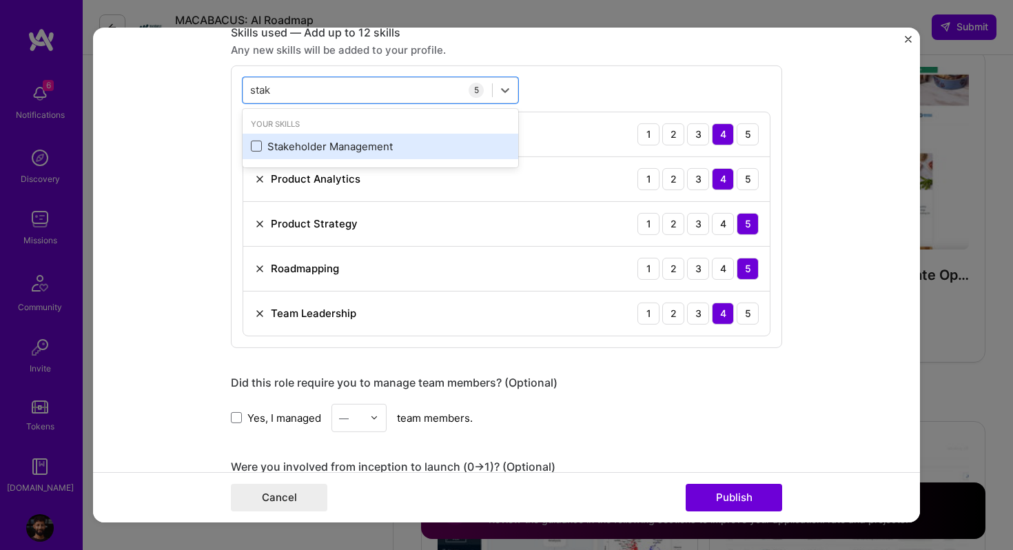
click at [255, 150] on span at bounding box center [256, 146] width 11 height 11
click at [0, 0] on input "checkbox" at bounding box center [0, 0] width 0 height 0
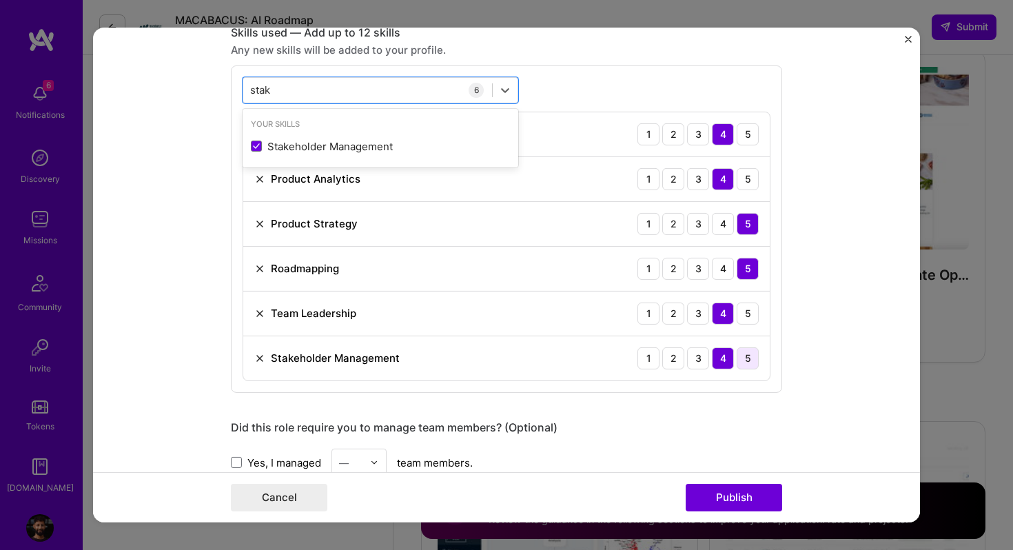
type input "stak"
click at [744, 366] on div "5" at bounding box center [748, 358] width 22 height 22
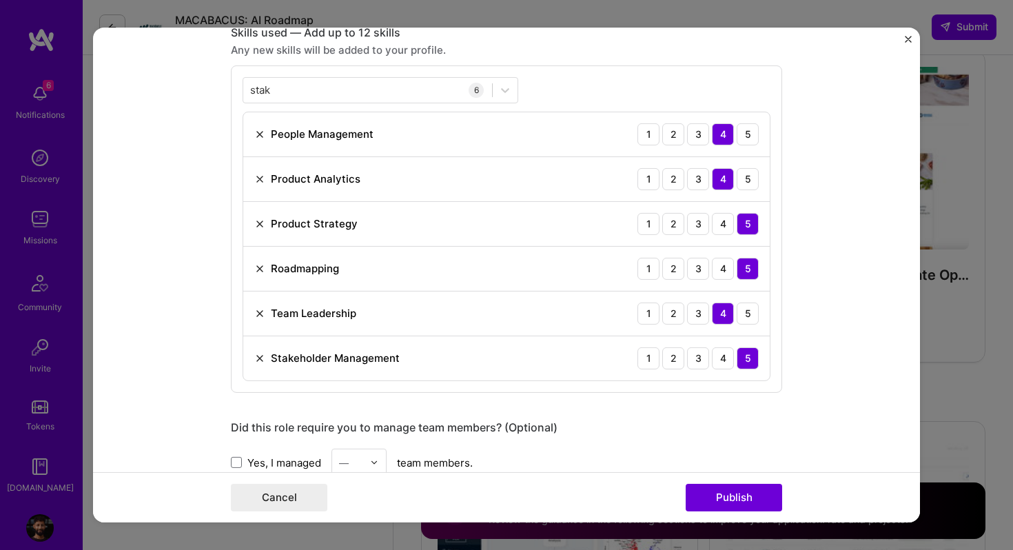
click at [807, 269] on form "Project title Deloitte Ventures - Audit Automation SaaS Company Deloitte Canada…" at bounding box center [506, 275] width 827 height 495
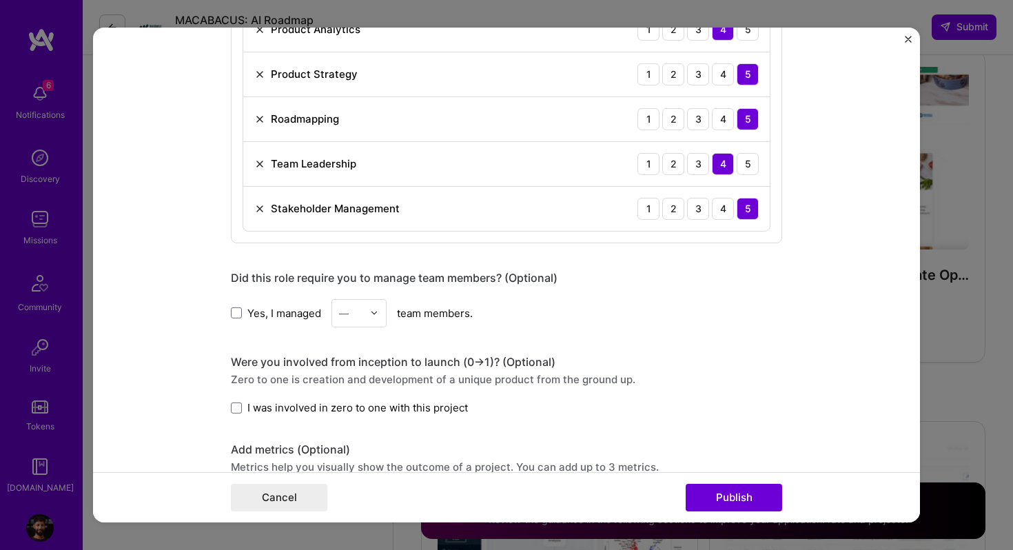
scroll to position [1110, 0]
click at [236, 317] on span at bounding box center [236, 311] width 11 height 11
click at [0, 0] on input "Yes, I managed" at bounding box center [0, 0] width 0 height 0
click at [347, 312] on div "—" at bounding box center [344, 312] width 10 height 14
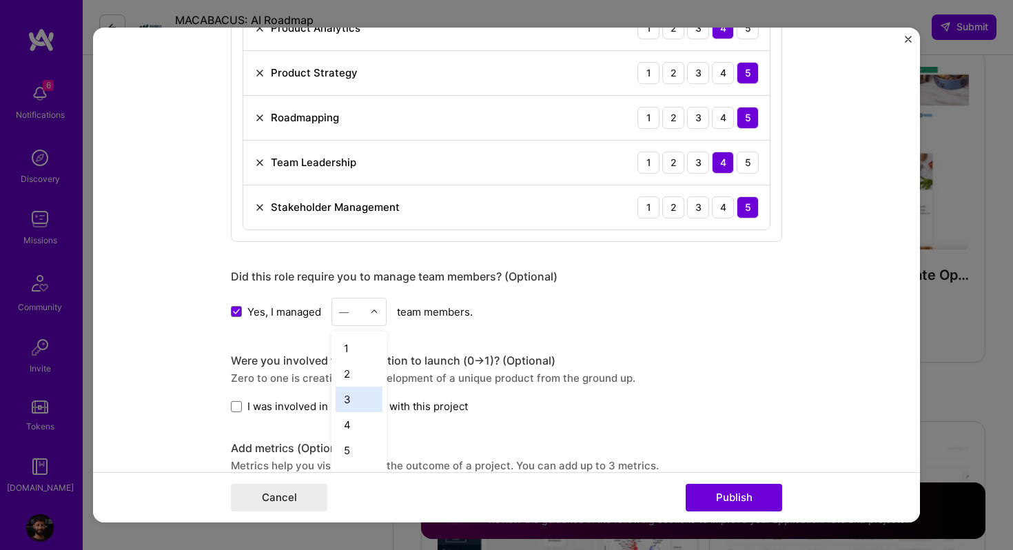
click at [353, 394] on div "3" at bounding box center [359, 399] width 47 height 25
click at [218, 310] on form "Project title Deloitte Ventures - Audit Automation SaaS Company Deloitte Canada…" at bounding box center [506, 275] width 827 height 495
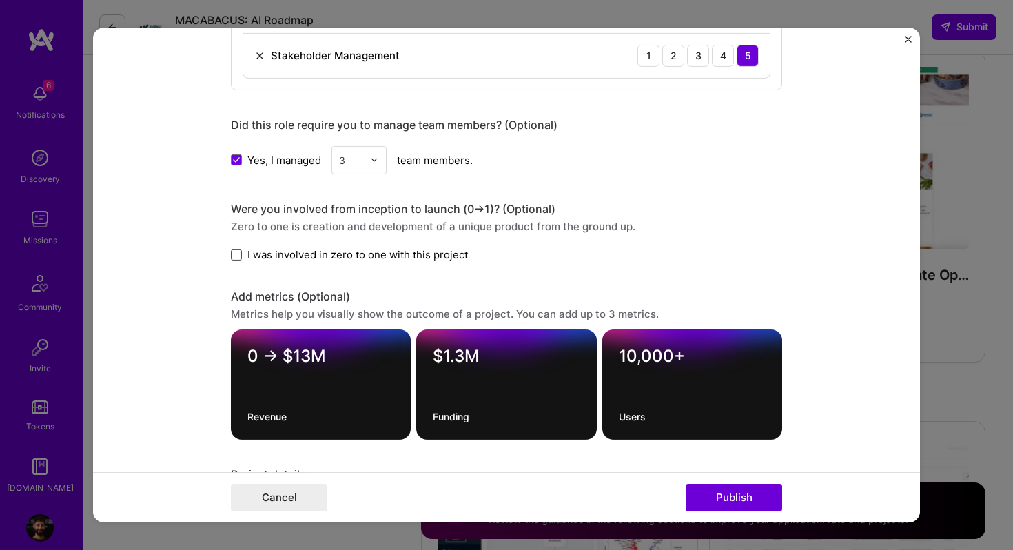
click at [235, 256] on span at bounding box center [236, 254] width 11 height 11
click at [0, 0] on input "I was involved in zero to one with this project" at bounding box center [0, 0] width 0 height 0
click at [201, 249] on form "Project title Deloitte Ventures - Audit Automation SaaS Company Deloitte Canada…" at bounding box center [506, 275] width 827 height 495
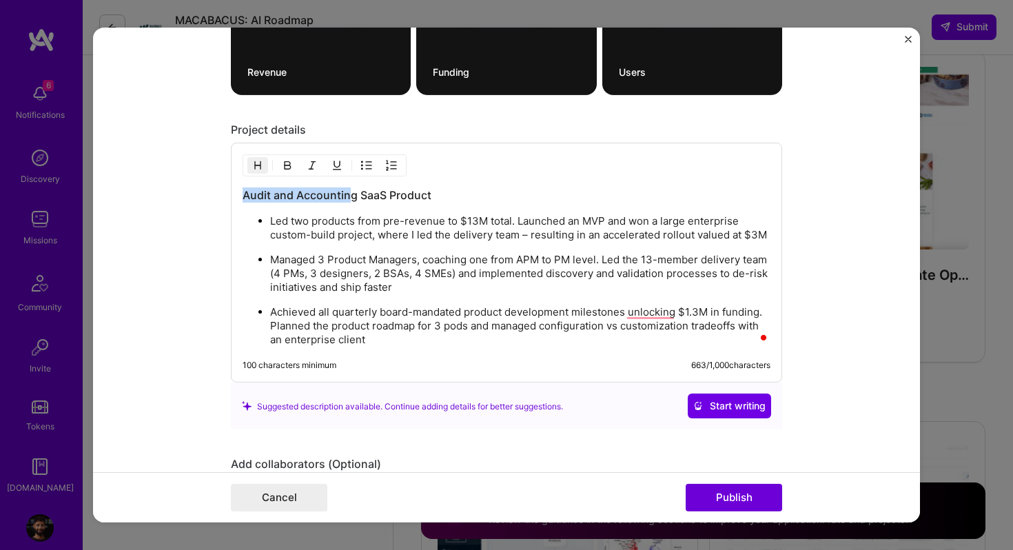
scroll to position [1606, 0]
drag, startPoint x: 245, startPoint y: 195, endPoint x: 356, endPoint y: 195, distance: 111.6
click at [356, 195] on h3 "Audit and Accounting SaaS Product" at bounding box center [507, 194] width 528 height 15
click at [367, 219] on p "Led two products from pre-revenue to $13M total. Launched an MVP and won a larg…" at bounding box center [520, 228] width 500 height 28
click at [351, 224] on p "Led two products from pre-revenue to $13M total. Launched an MVP and won a larg…" at bounding box center [520, 228] width 500 height 28
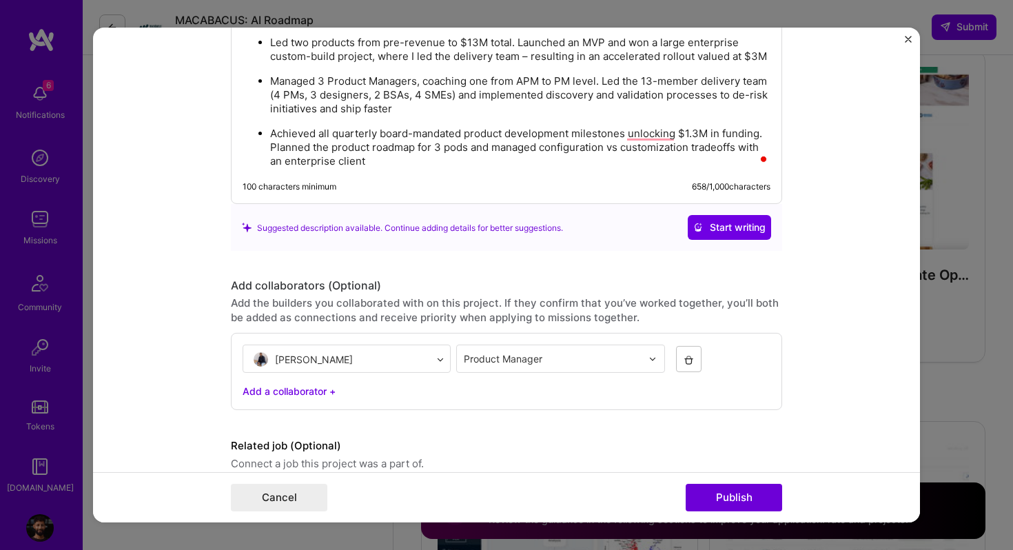
scroll to position [1777, 0]
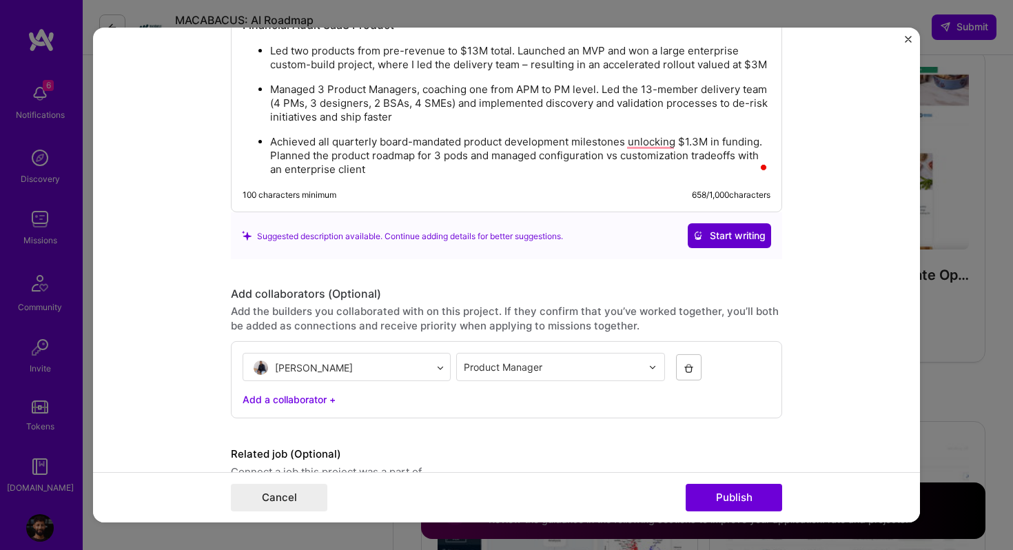
click at [699, 234] on icon at bounding box center [698, 236] width 10 height 10
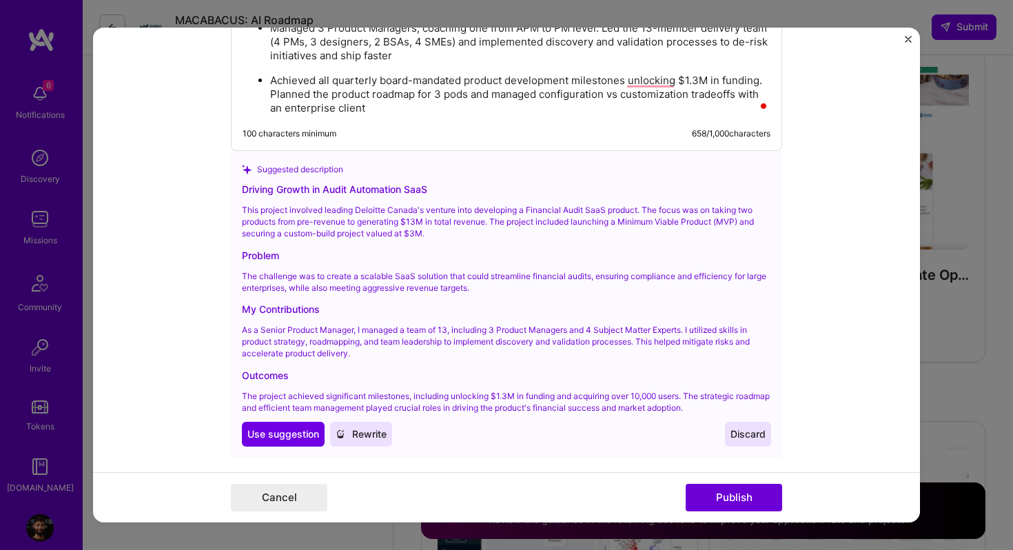
scroll to position [0, 0]
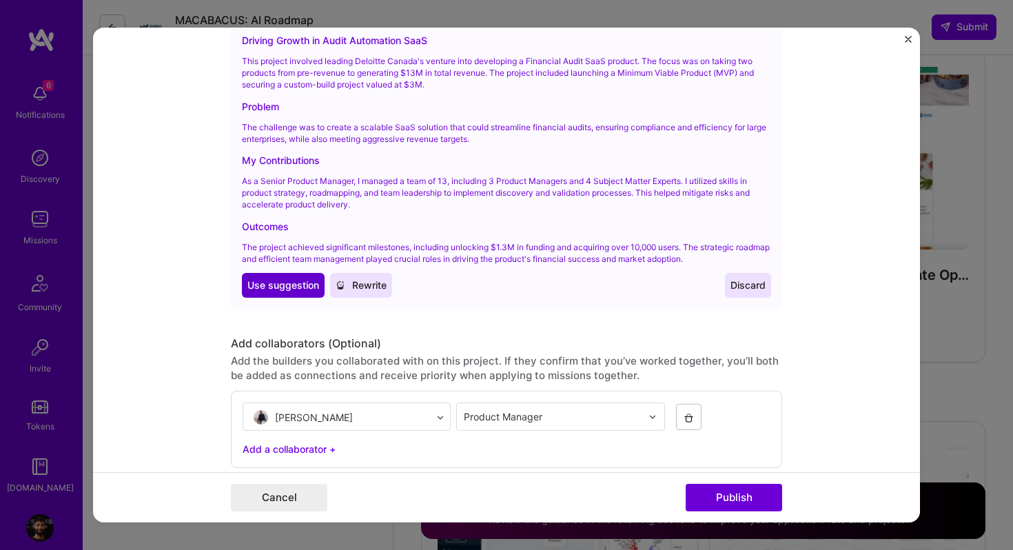
click at [304, 293] on button "Use Use suggestion" at bounding box center [283, 285] width 83 height 25
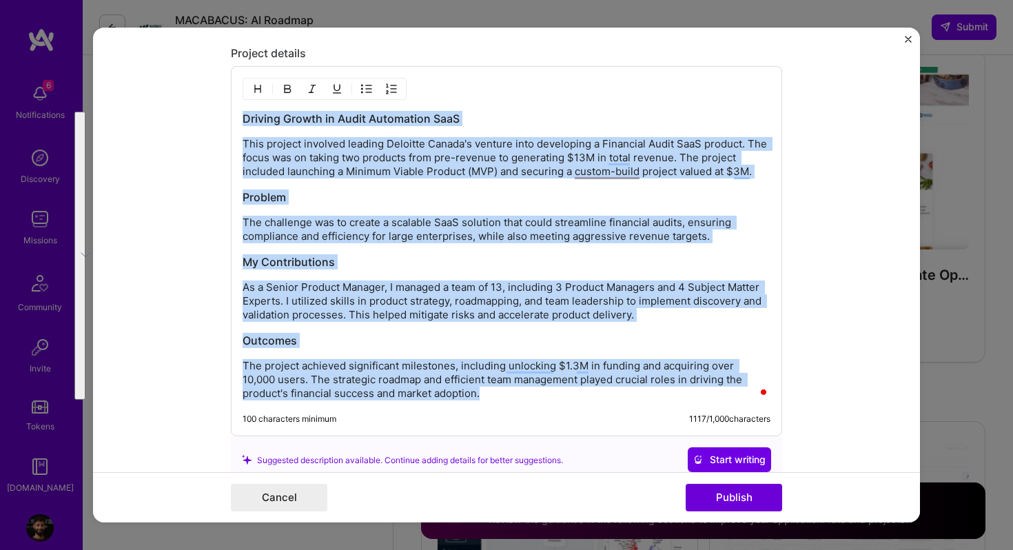
drag, startPoint x: 243, startPoint y: 117, endPoint x: 482, endPoint y: 401, distance: 371.2
click at [482, 401] on div "Driving Growth in Audit Automation SaaS This project involved leading Deloitte …" at bounding box center [506, 251] width 551 height 370
copy div "Driving Growth in Audit Automation SaaS This project involved leading Deloitte …"
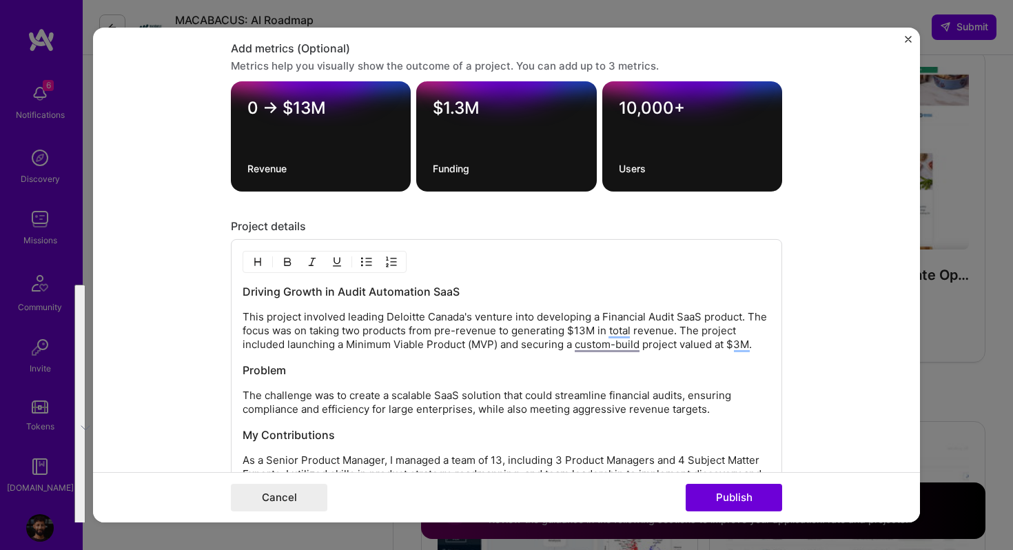
click at [216, 187] on form "Project title Deloitte Ventures - Audit Automation SaaS Company Deloitte Canada…" at bounding box center [506, 275] width 827 height 495
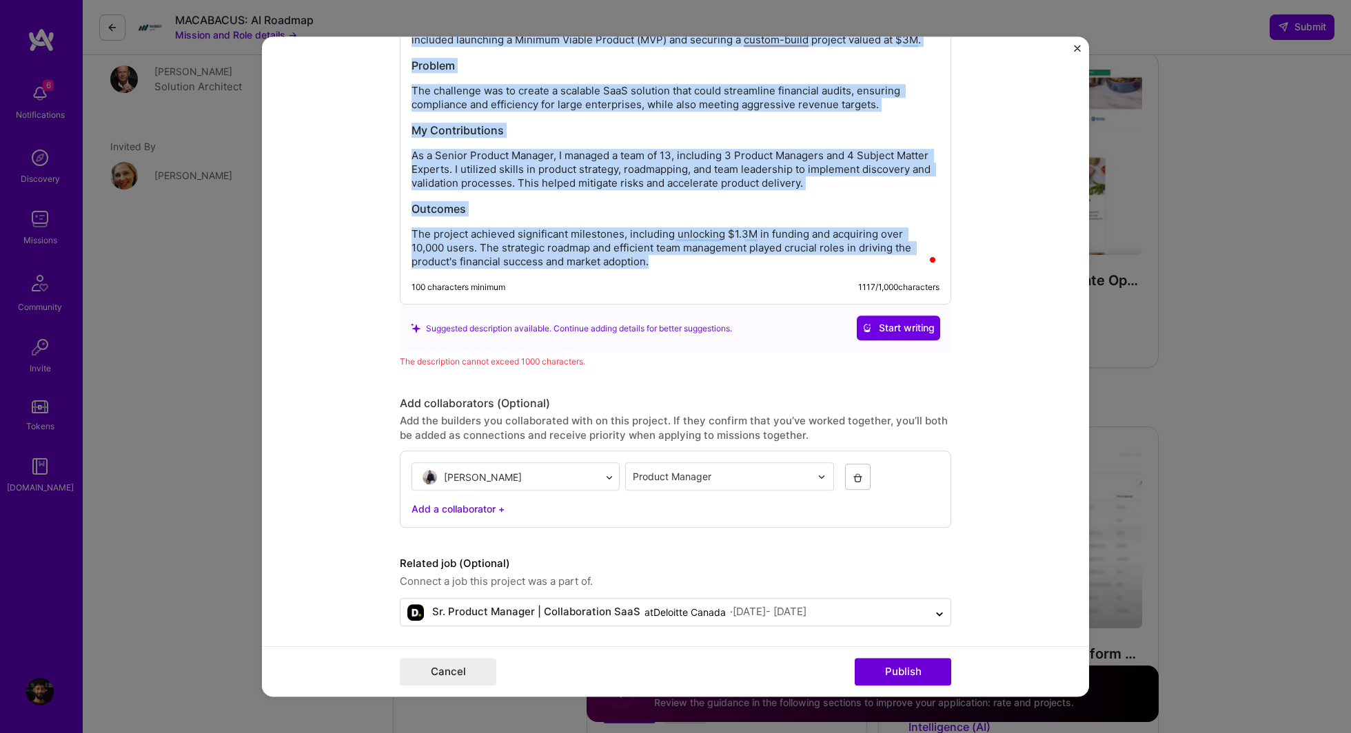
drag, startPoint x: 400, startPoint y: 112, endPoint x: 958, endPoint y: 289, distance: 584.8
click at [958, 289] on form "Project title Deloitte Ventures - Audit Automation SaaS Company Deloitte Canada…" at bounding box center [675, 367] width 827 height 660
copy div "Project title Company Project industry Industry 1 Project Link (Optional) Add N…"
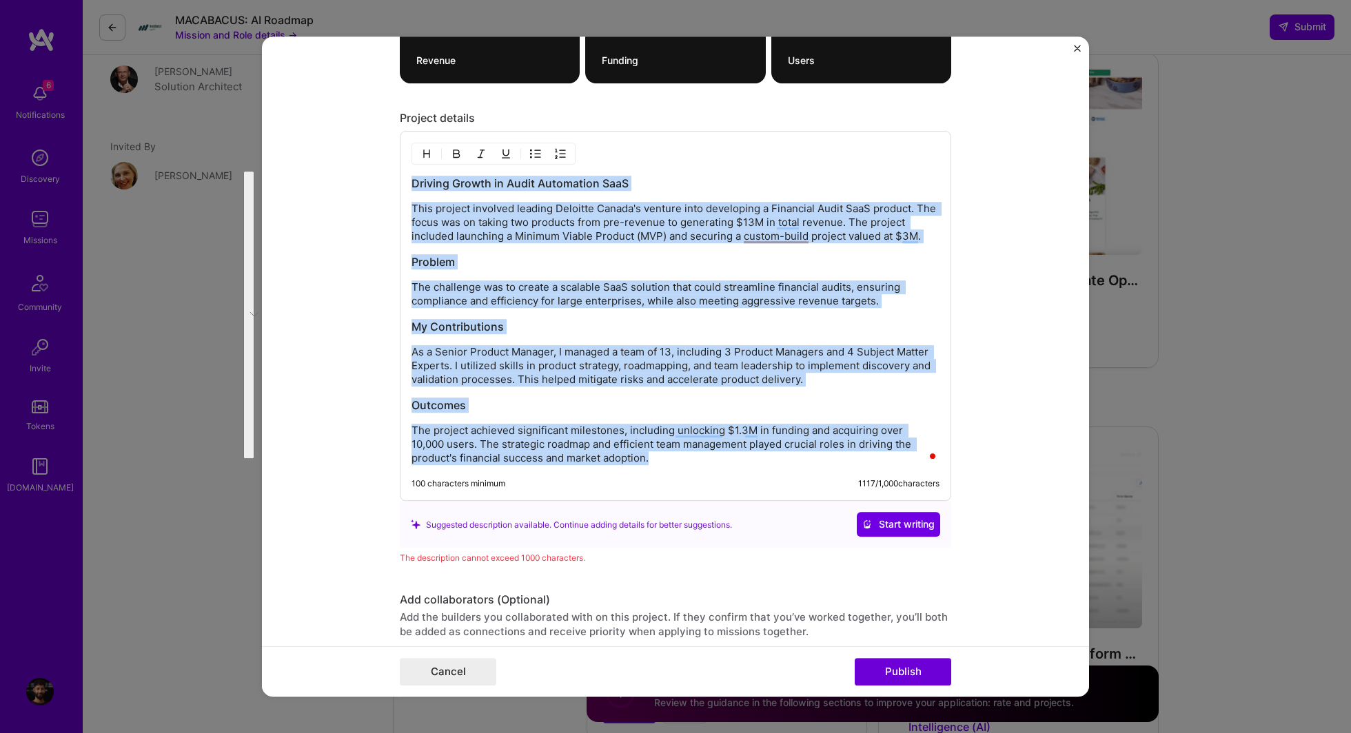
drag, startPoint x: 621, startPoint y: 458, endPoint x: 345, endPoint y: 174, distance: 396.2
click at [345, 174] on form "Project title Deloitte Ventures - Audit Automation SaaS Company Deloitte Canada…" at bounding box center [675, 367] width 827 height 660
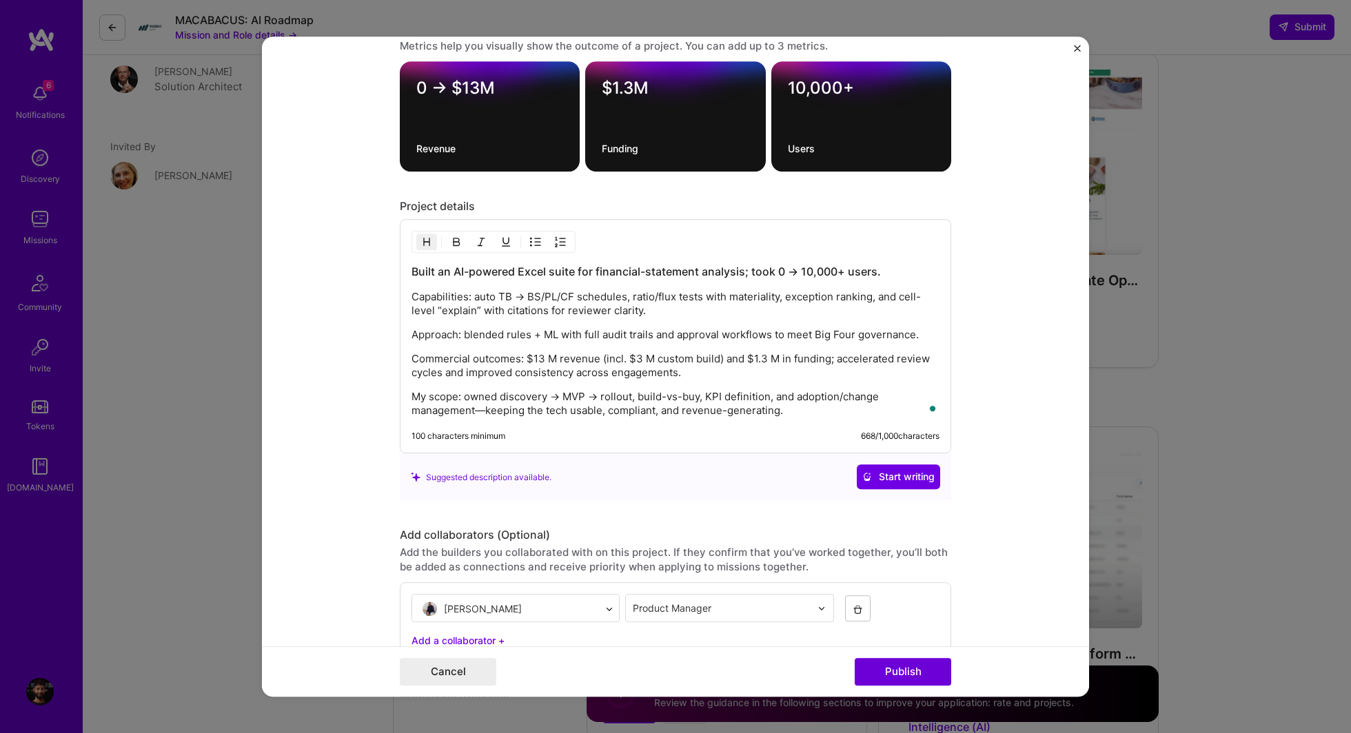
scroll to position [1564, 0]
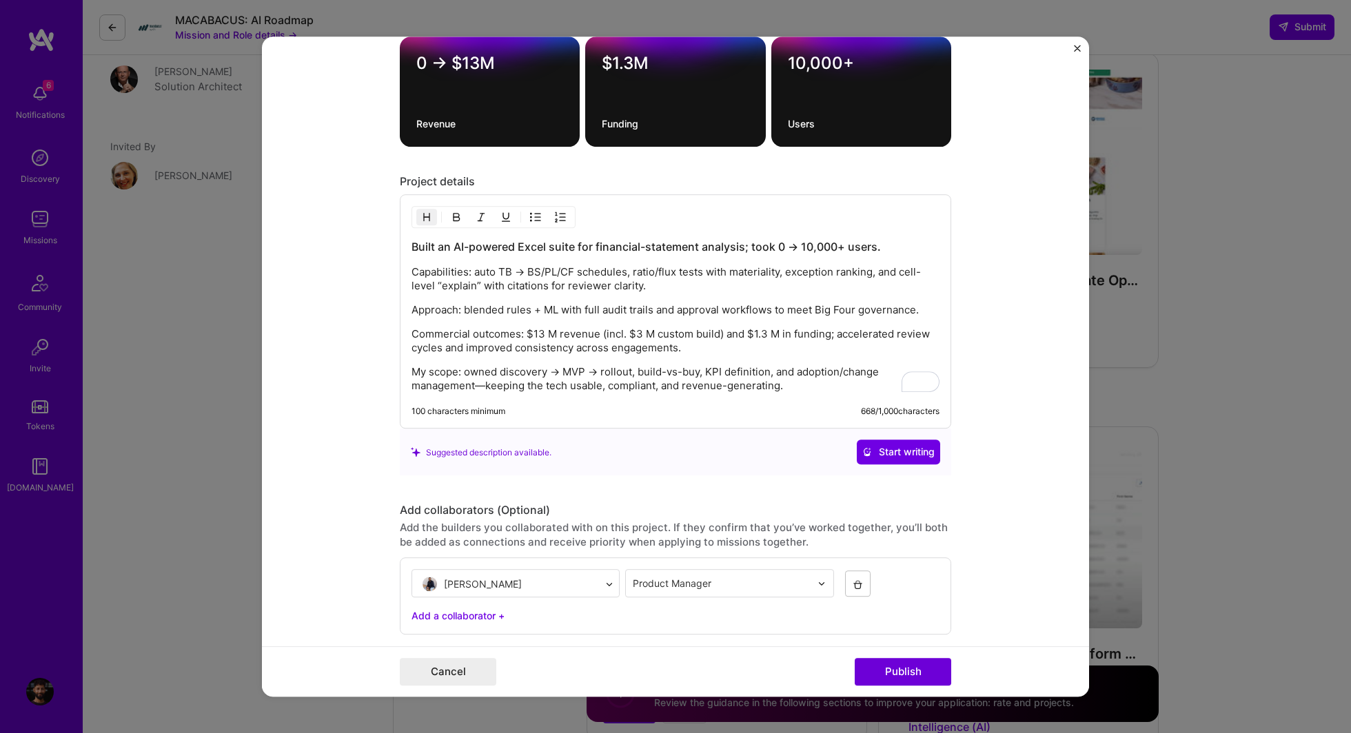
click at [345, 421] on form "Project title Deloitte Ventures - Audit Automation SaaS Company Deloitte Canada…" at bounding box center [675, 367] width 827 height 660
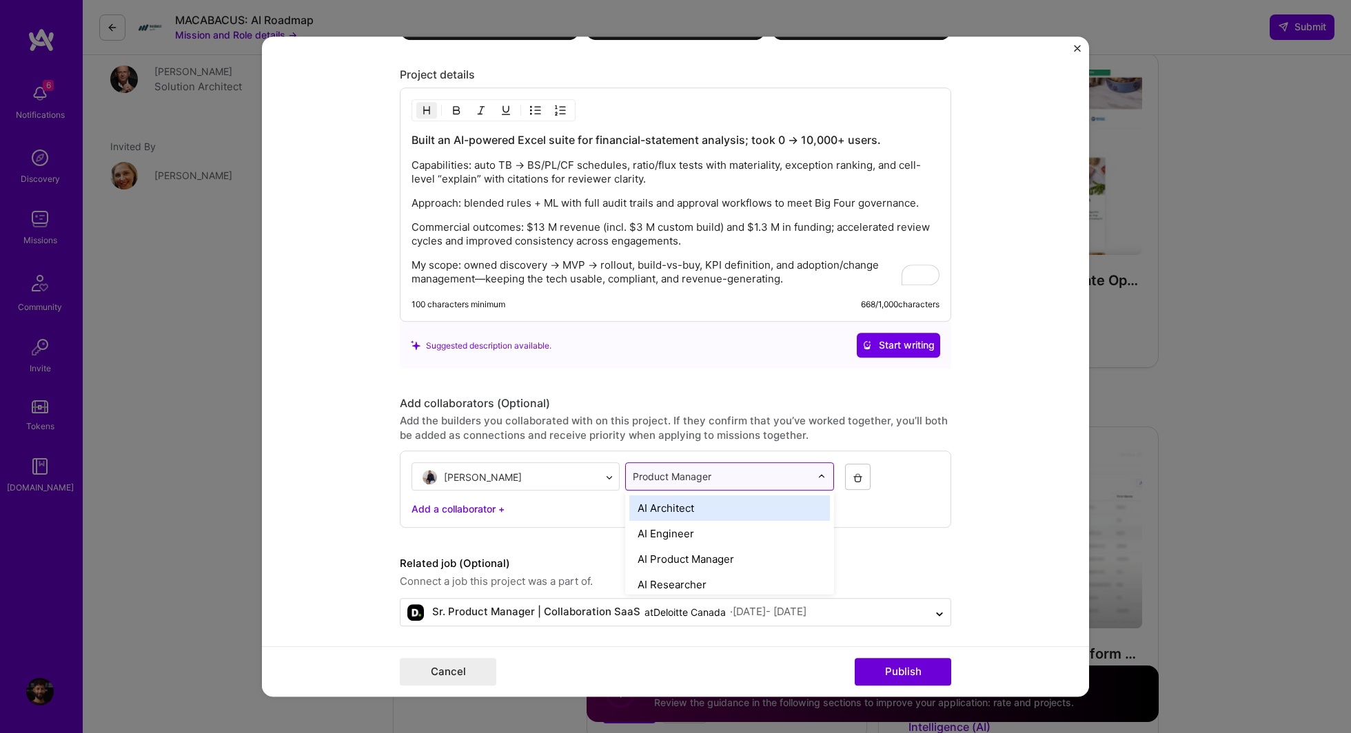
click at [698, 476] on input "text" at bounding box center [721, 477] width 177 height 14
type input "mark"
click at [685, 511] on div "Growth Marketer" at bounding box center [729, 507] width 201 height 25
click at [700, 514] on div "Vino Jeyapalan option Growth Marketer, selected. Select is focused ,type to ref…" at bounding box center [675, 489] width 551 height 77
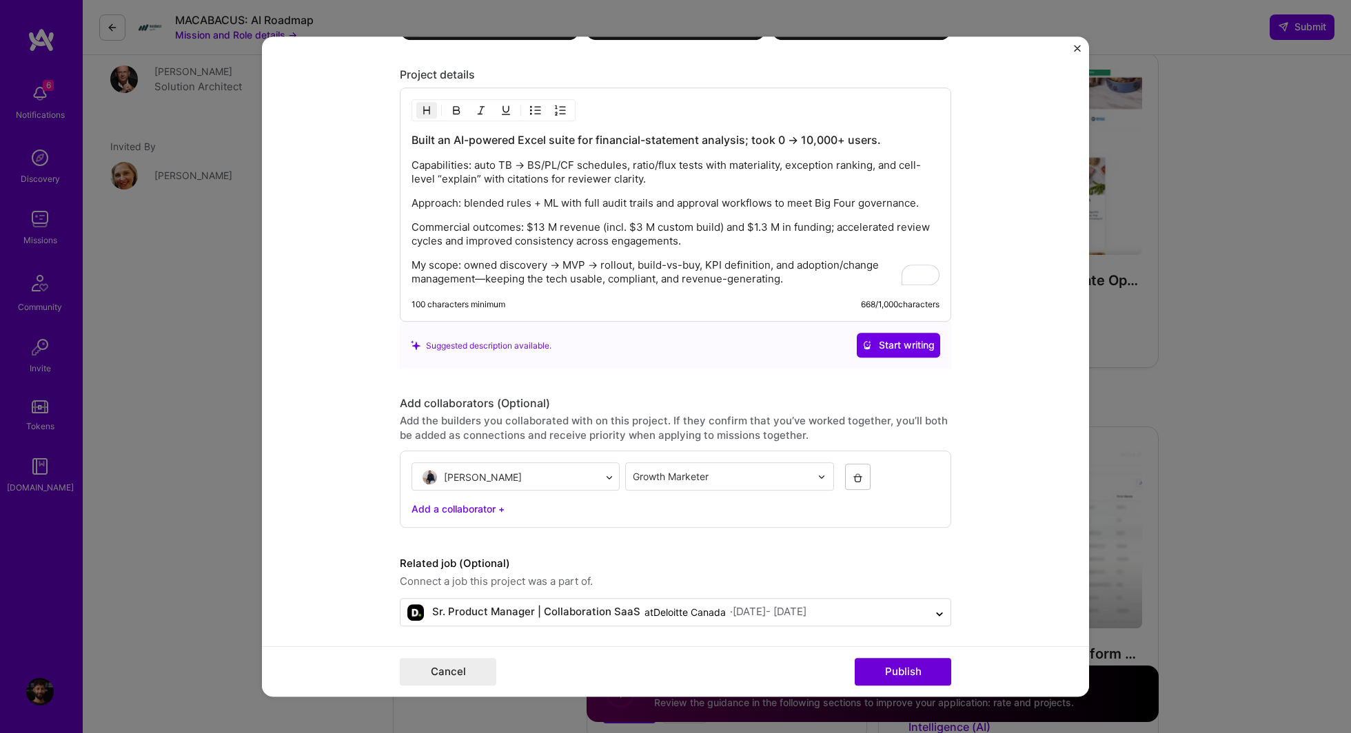
click at [358, 428] on form "Project title Deloitte Ventures - Audit Automation SaaS Company Deloitte Canada…" at bounding box center [675, 367] width 827 height 660
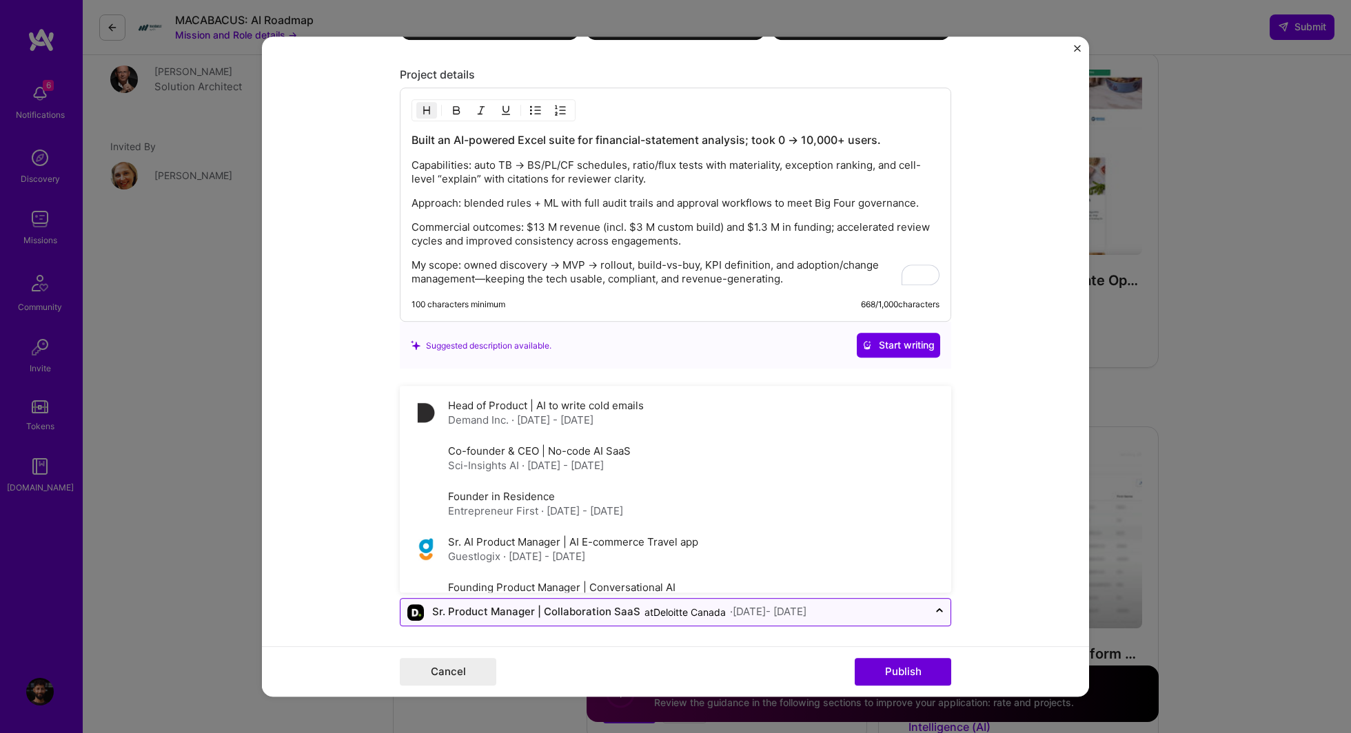
click at [563, 549] on div "Sr. Product Manager | Collaboration SaaS" at bounding box center [536, 613] width 208 height 14
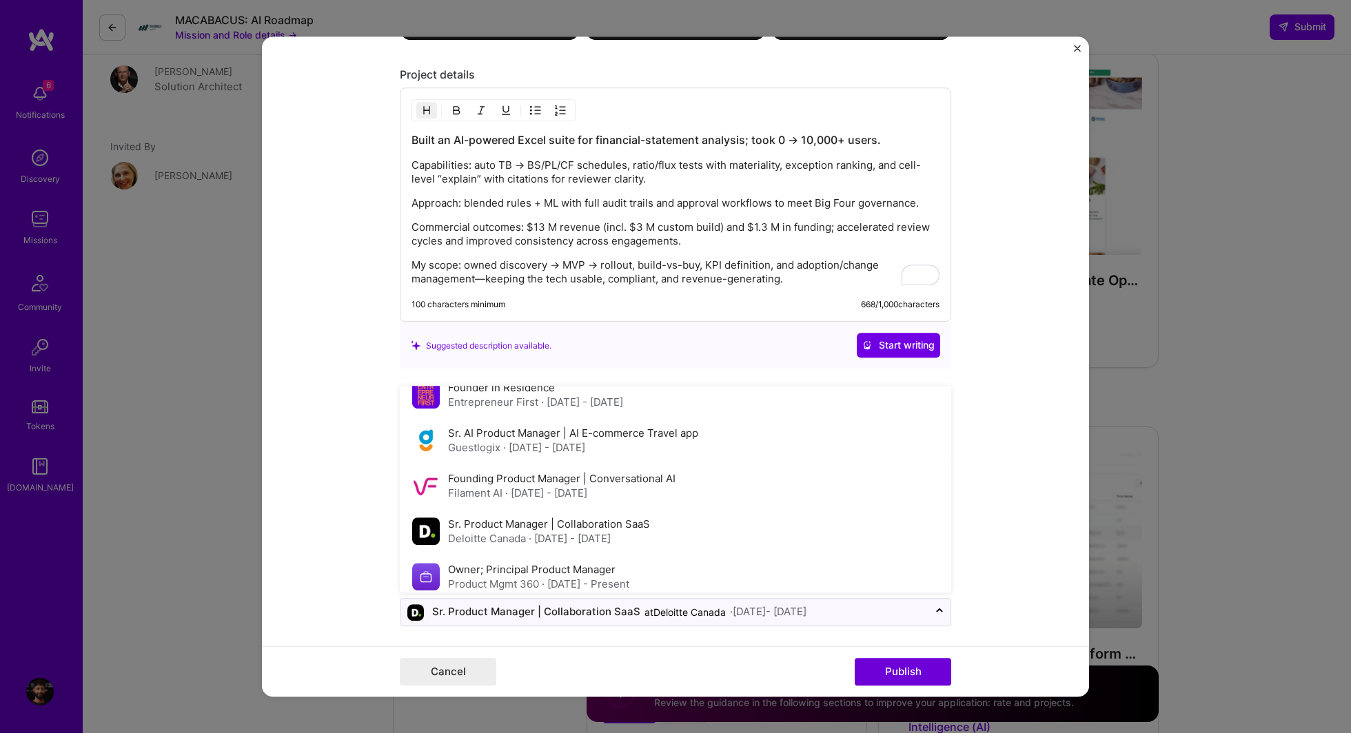
scroll to position [120, 0]
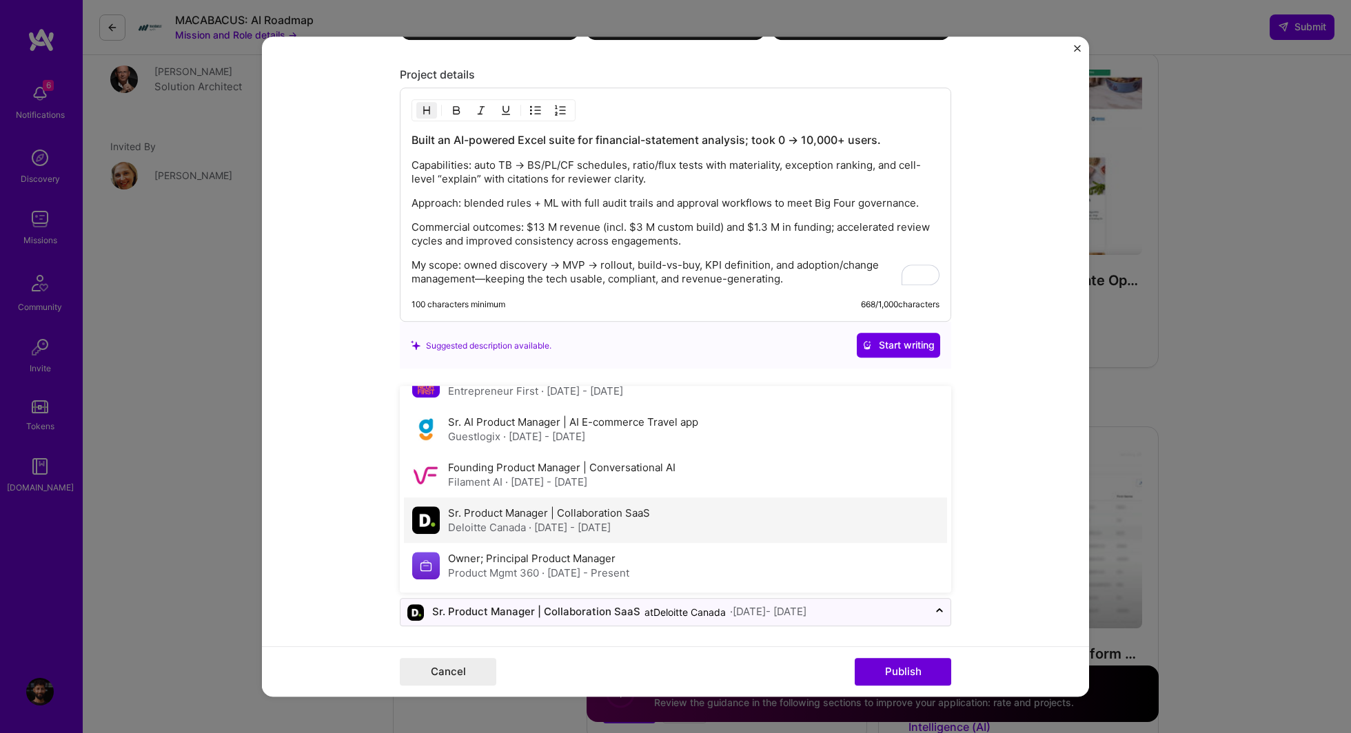
click at [611, 522] on span "· Nov 2017 - Jan 2019" at bounding box center [570, 528] width 82 height 13
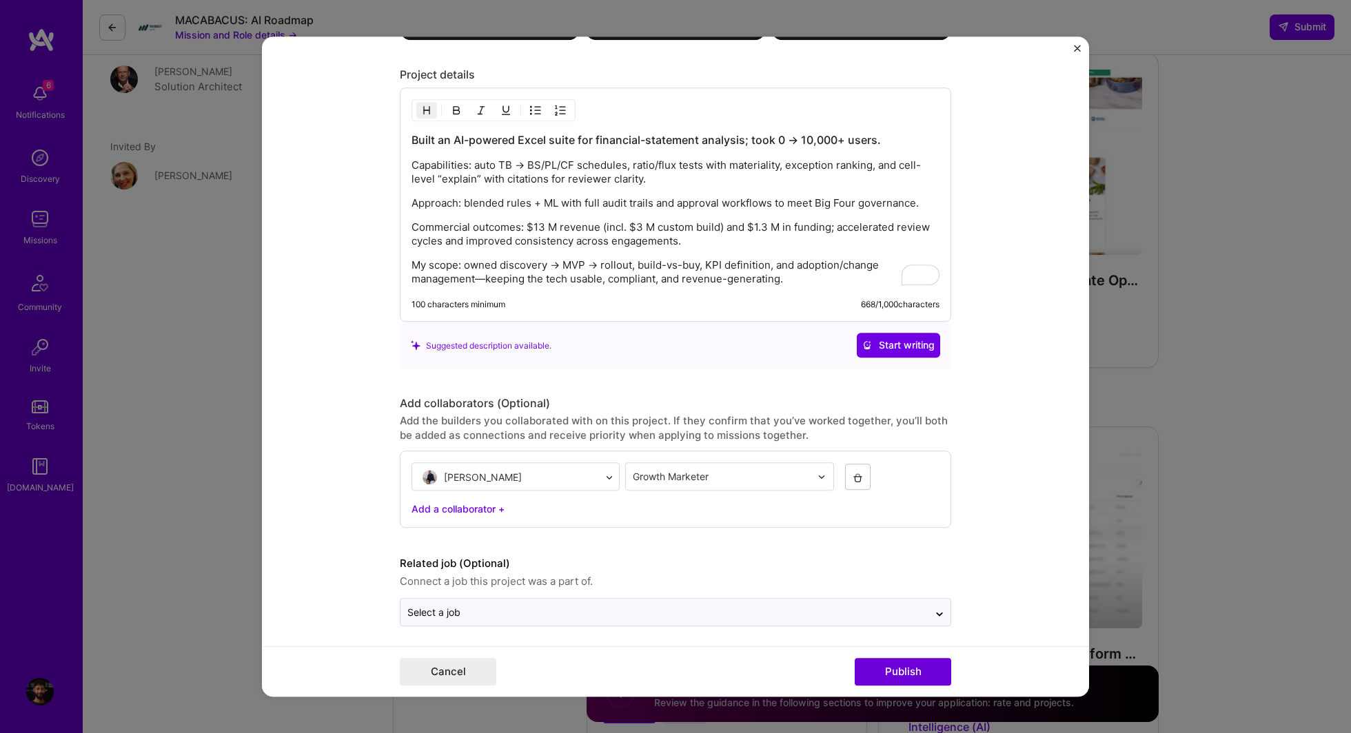
click at [986, 549] on form "Project title Deloitte Ventures - Audit Automation SaaS Company Deloitte Canada…" at bounding box center [675, 367] width 827 height 660
click at [906, 549] on button "Publish" at bounding box center [903, 672] width 96 height 28
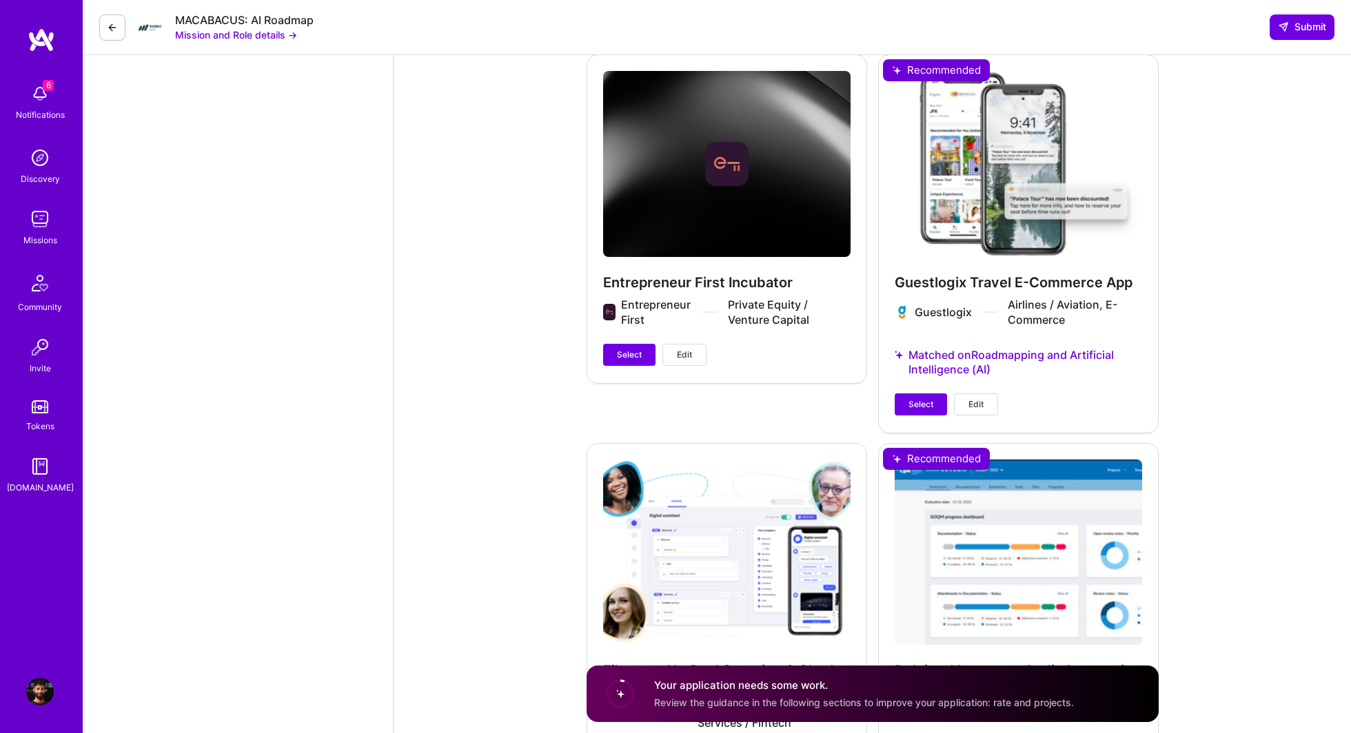
scroll to position [2816, 0]
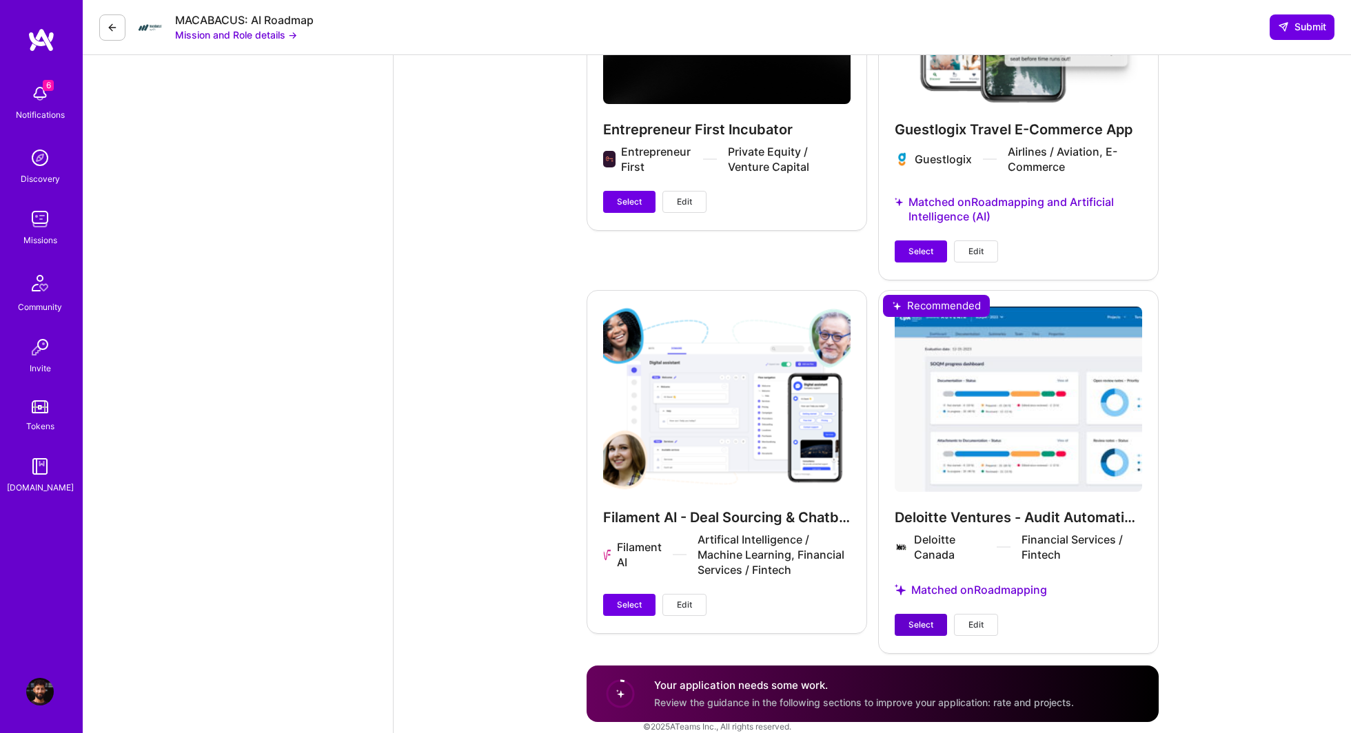
click at [921, 549] on span "Select" at bounding box center [920, 625] width 25 height 12
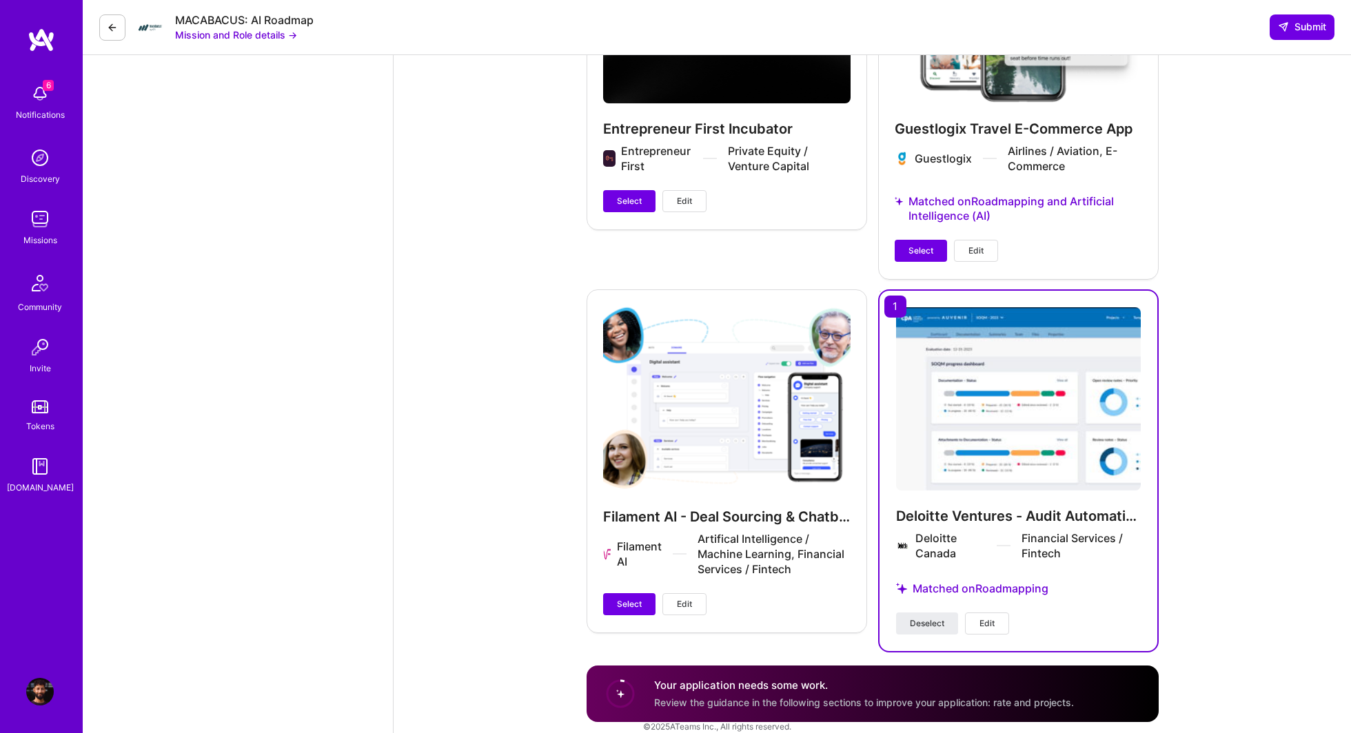
scroll to position [2753, 0]
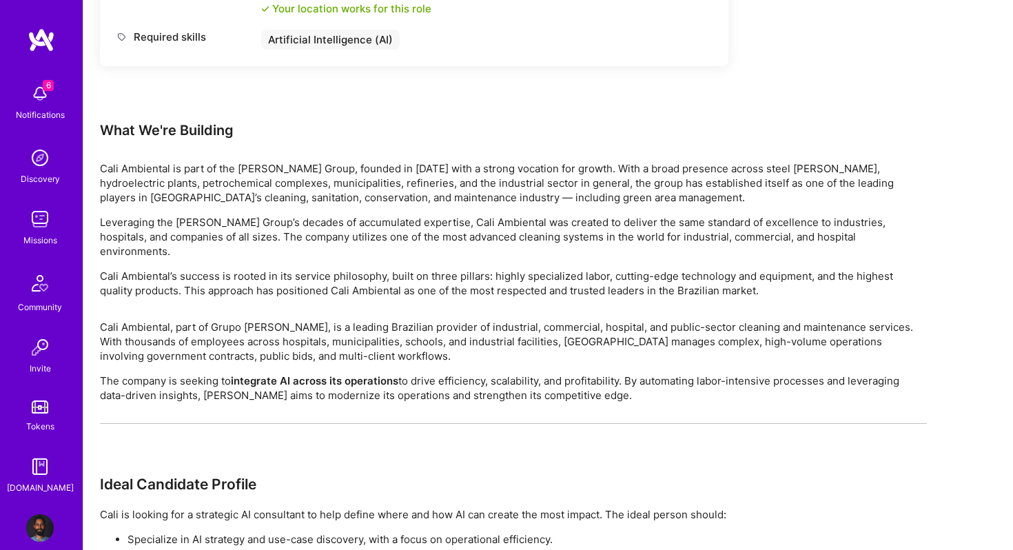
scroll to position [908, 0]
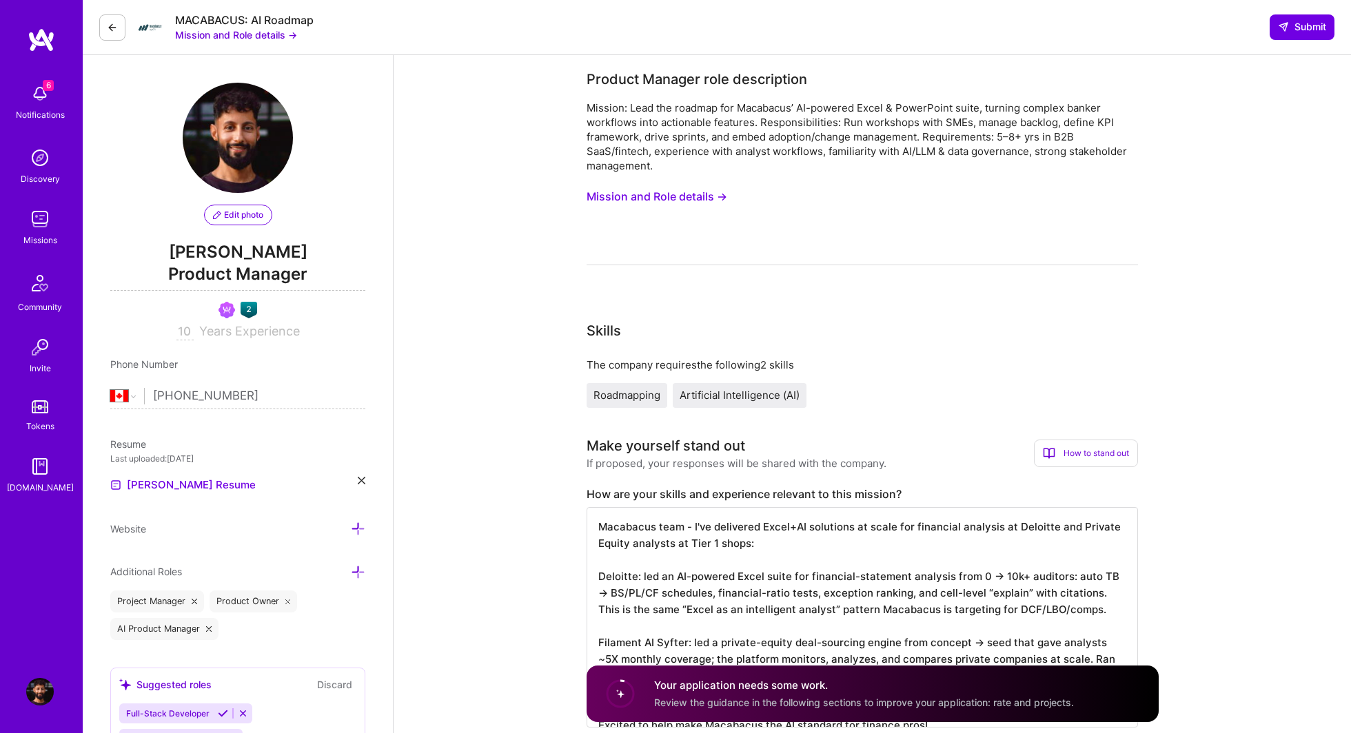
select select "CA"
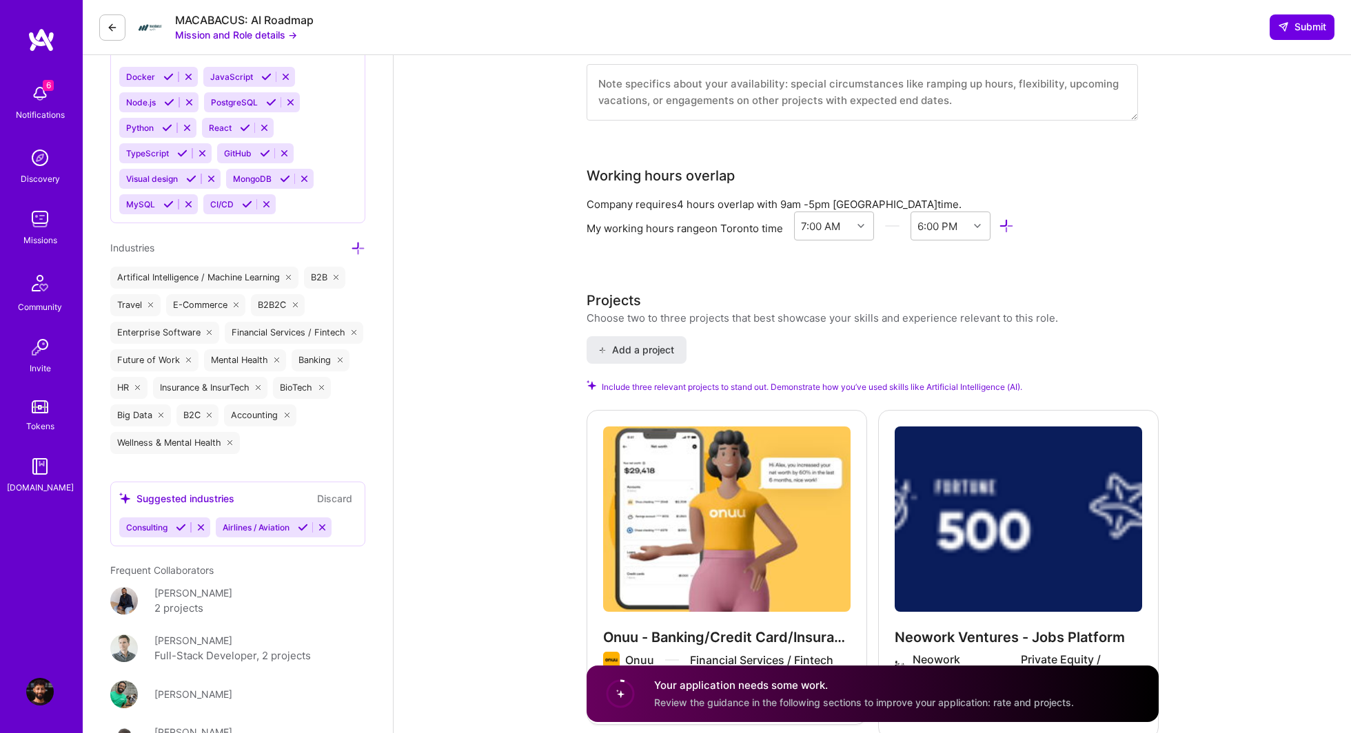
scroll to position [1258, 0]
click at [630, 343] on span "Add a project" at bounding box center [635, 350] width 75 height 14
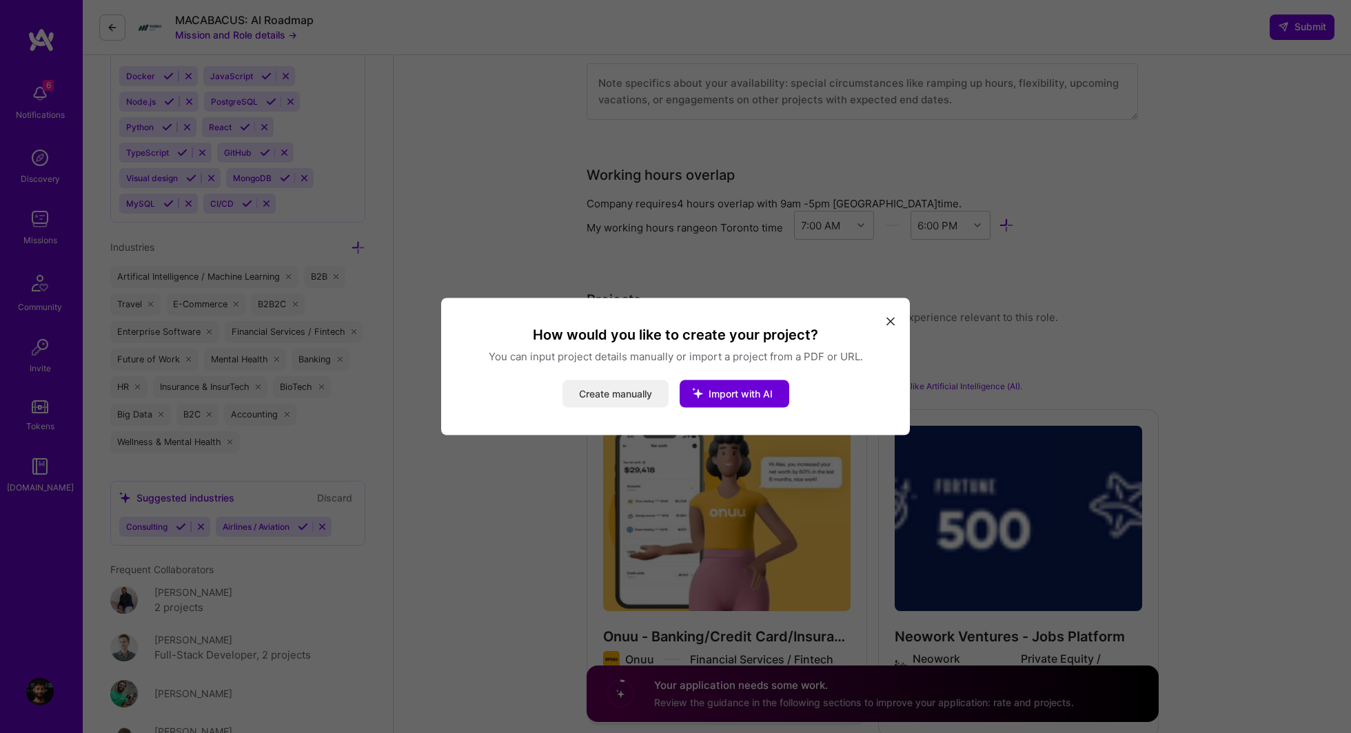
click at [591, 385] on button "Create manually" at bounding box center [615, 394] width 106 height 28
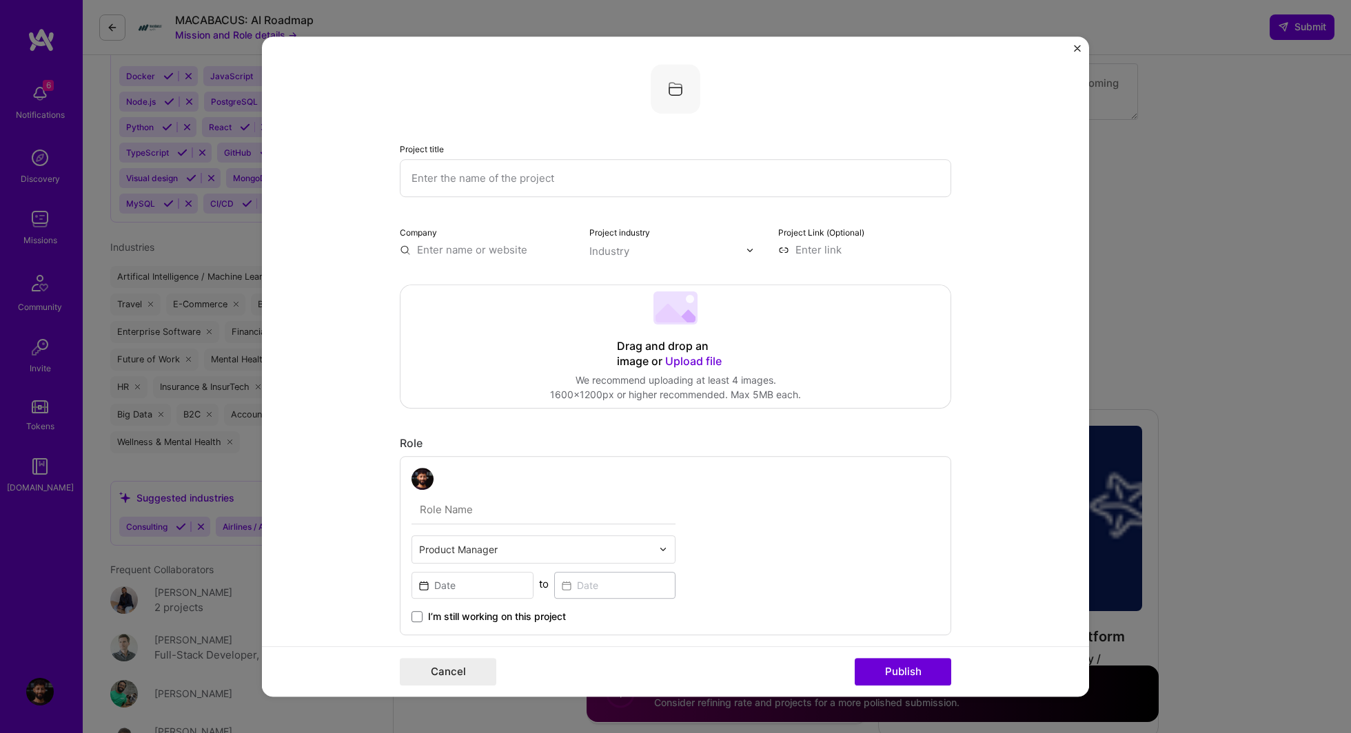
click at [485, 178] on input "text" at bounding box center [675, 178] width 551 height 38
type input "Filament AI Syfter"
click at [448, 238] on div "Company" at bounding box center [486, 241] width 173 height 32
click at [444, 249] on input "text" at bounding box center [486, 250] width 173 height 14
type input "Filament AI"
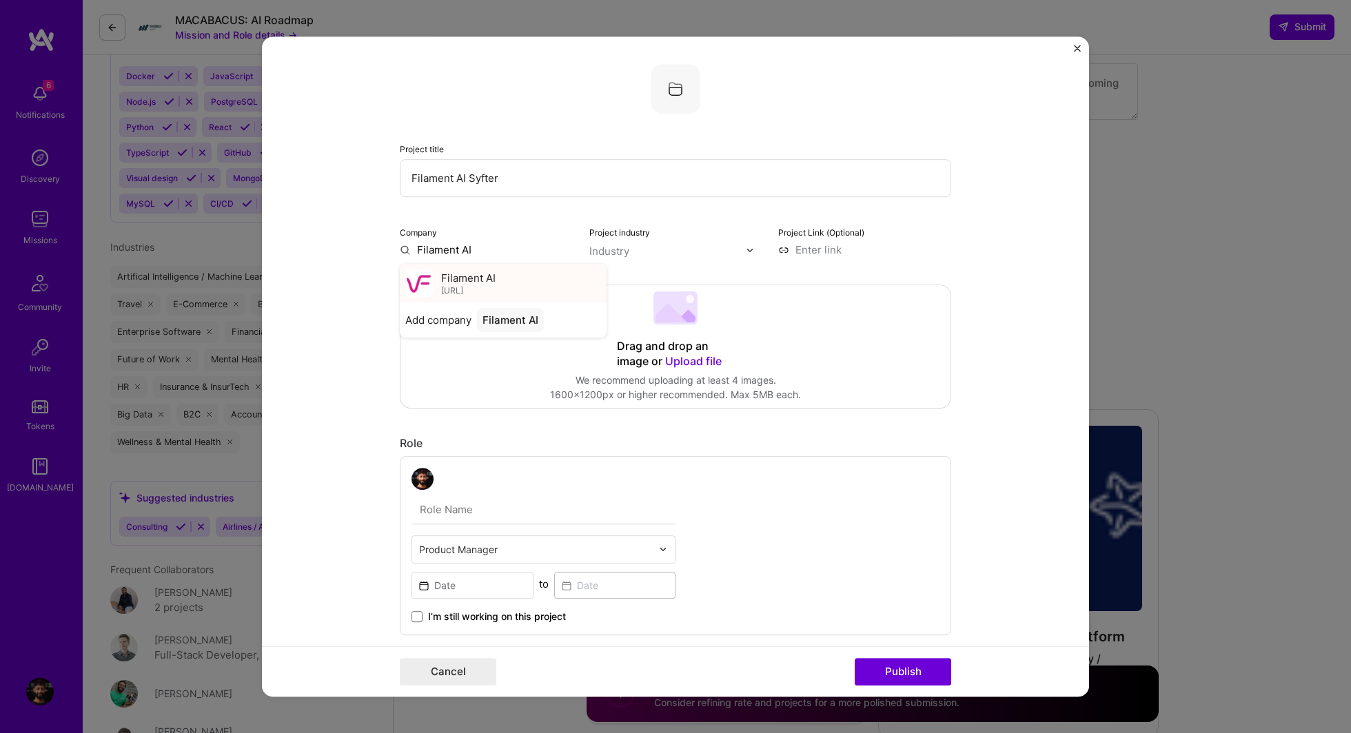
click at [463, 287] on span "filament.ai" at bounding box center [452, 290] width 22 height 11
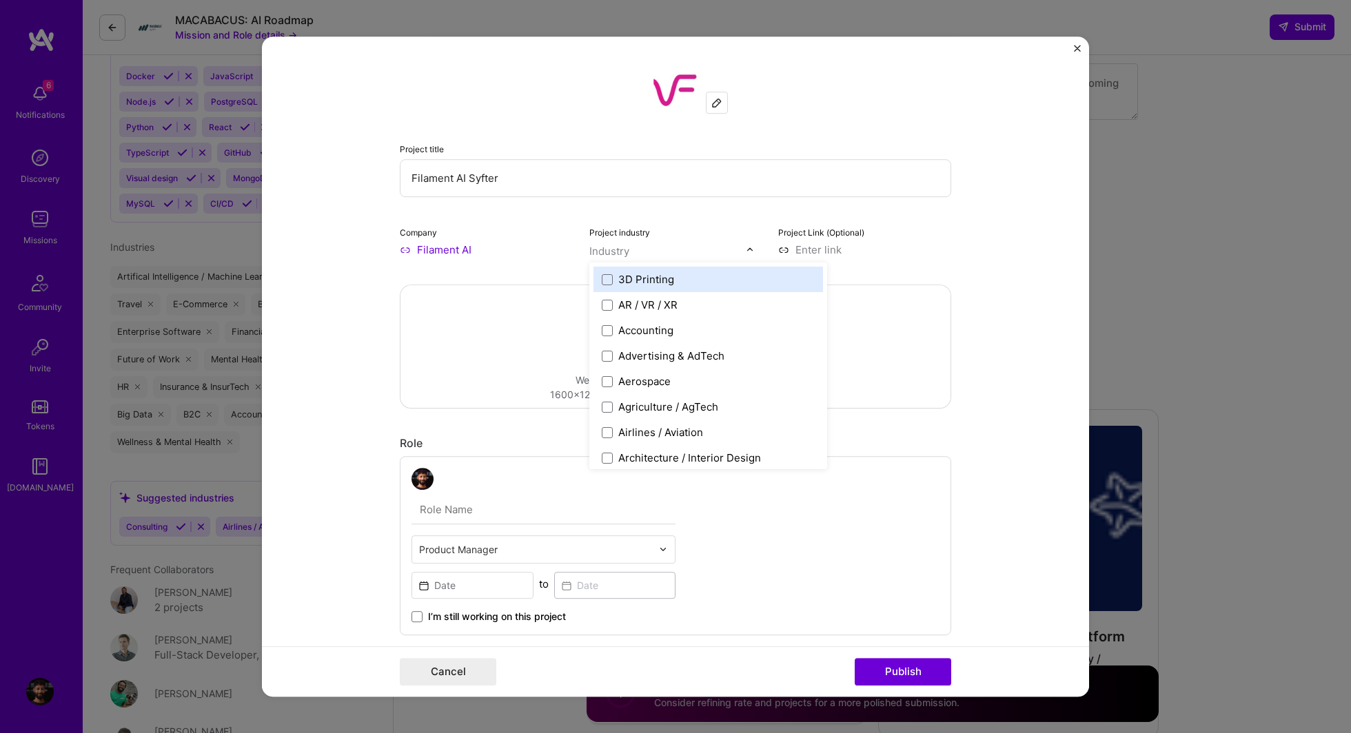
click at [630, 245] on input "text" at bounding box center [667, 251] width 157 height 14
type input "fin"
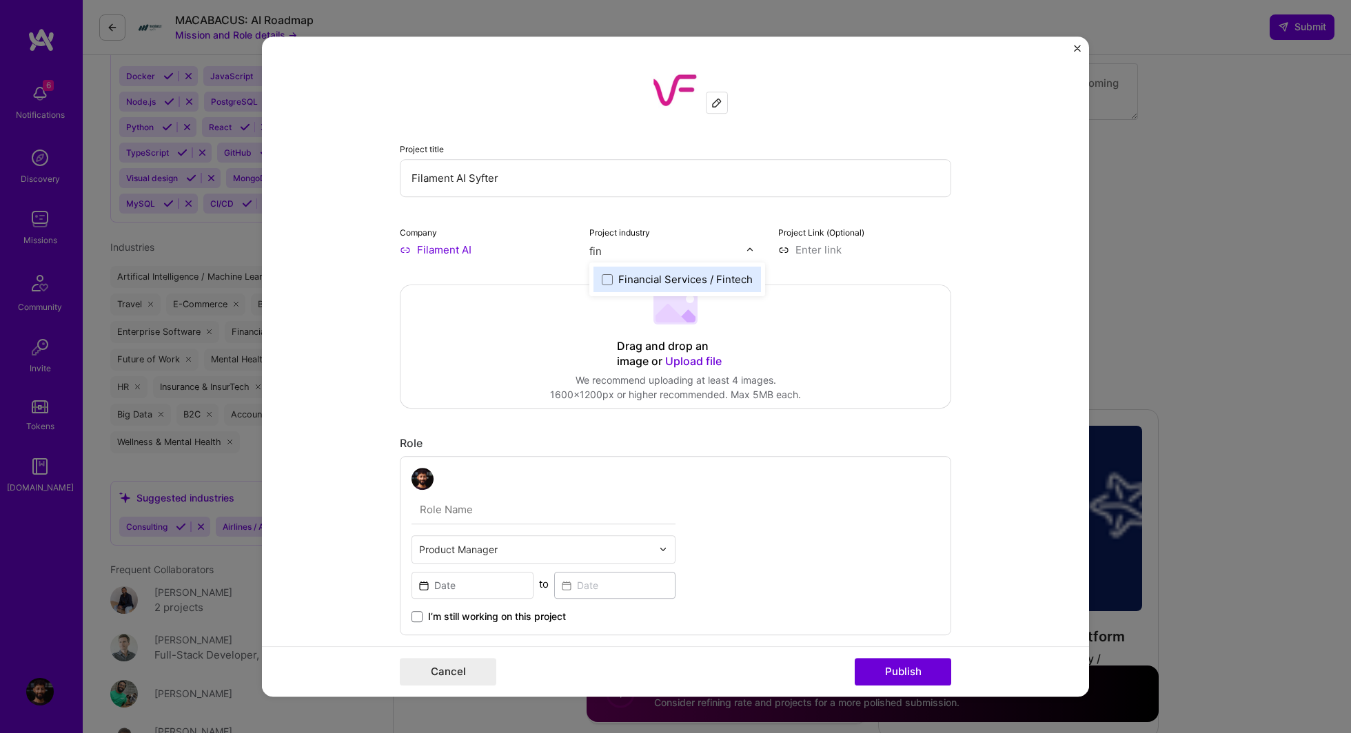
click at [600, 279] on div "Financial Services / Fintech" at bounding box center [676, 279] width 167 height 25
type input "f"
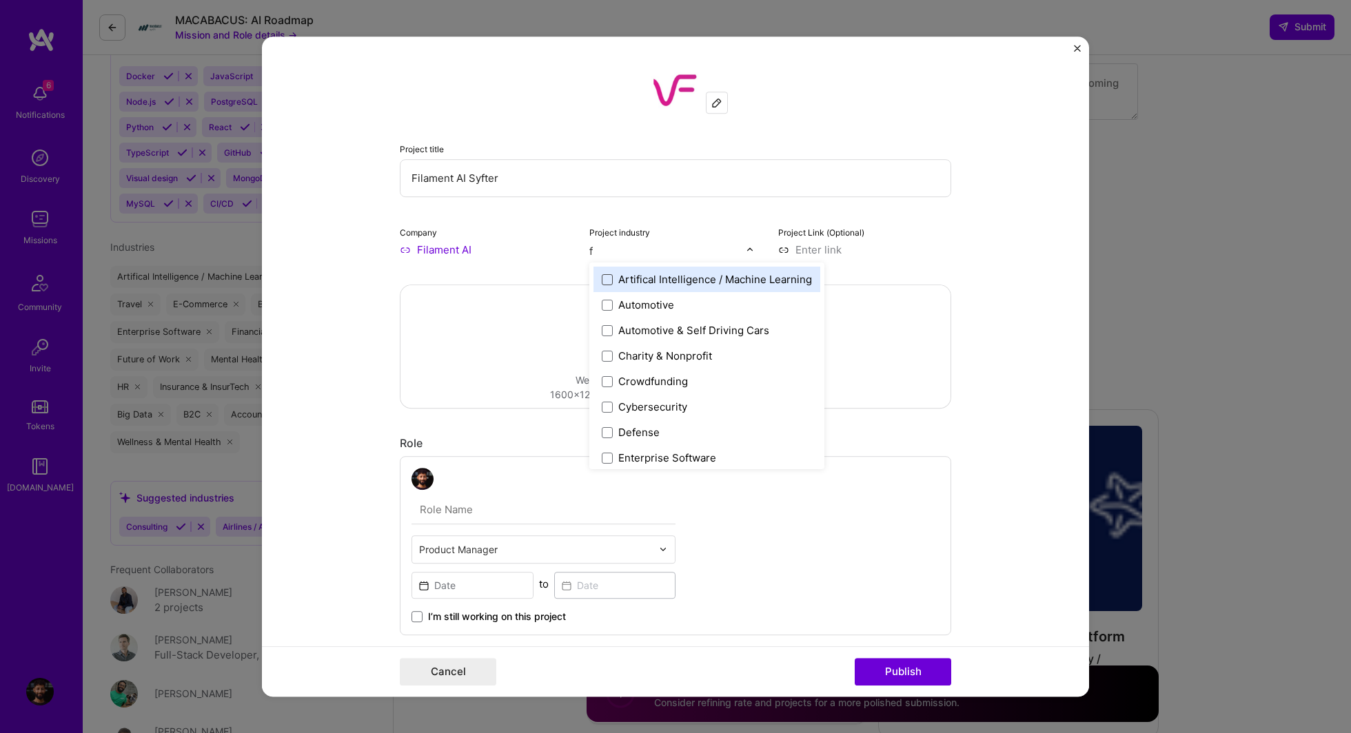
click at [606, 276] on span at bounding box center [607, 279] width 11 height 11
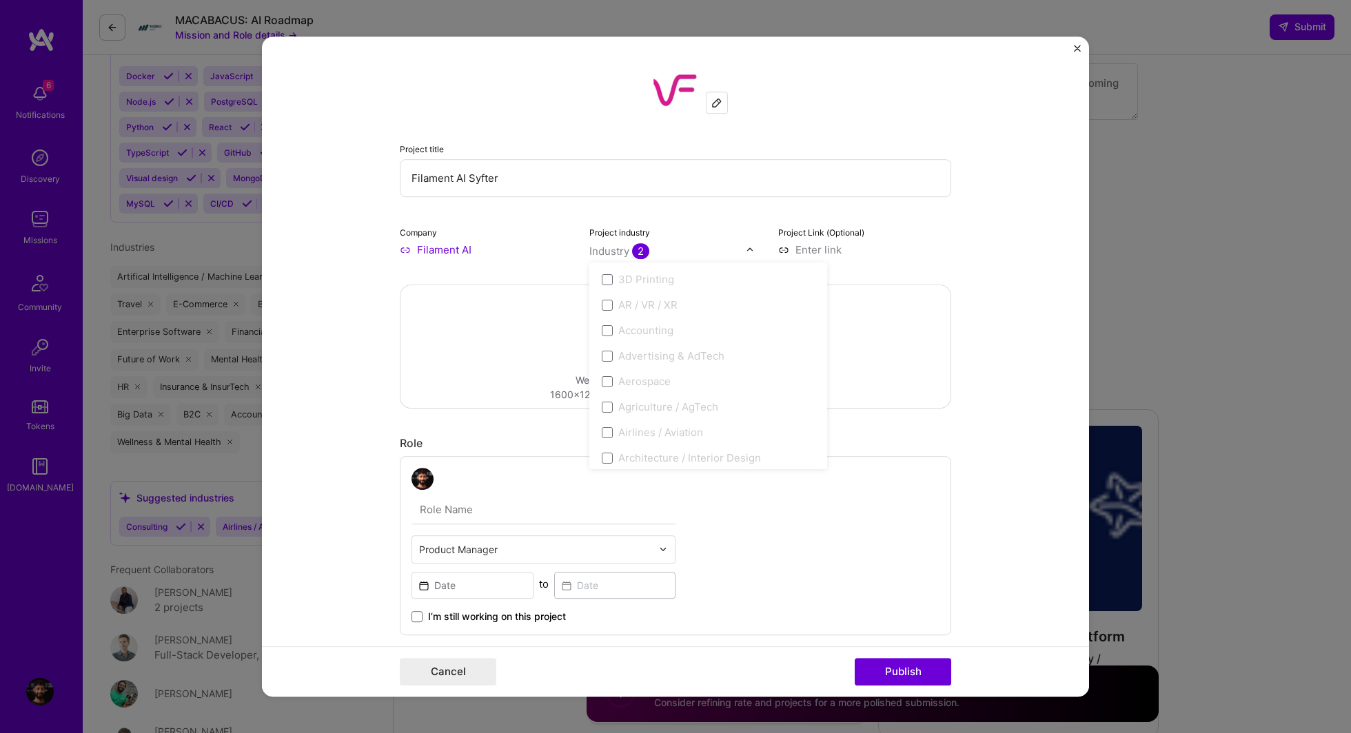
click at [744, 225] on div "Project industry option Artifical Intelligence / Machine Learning, selected. op…" at bounding box center [675, 241] width 173 height 32
click at [806, 247] on input at bounding box center [864, 250] width 173 height 14
paste input "https://filament.ai/"
type input "https://filament.ai/"
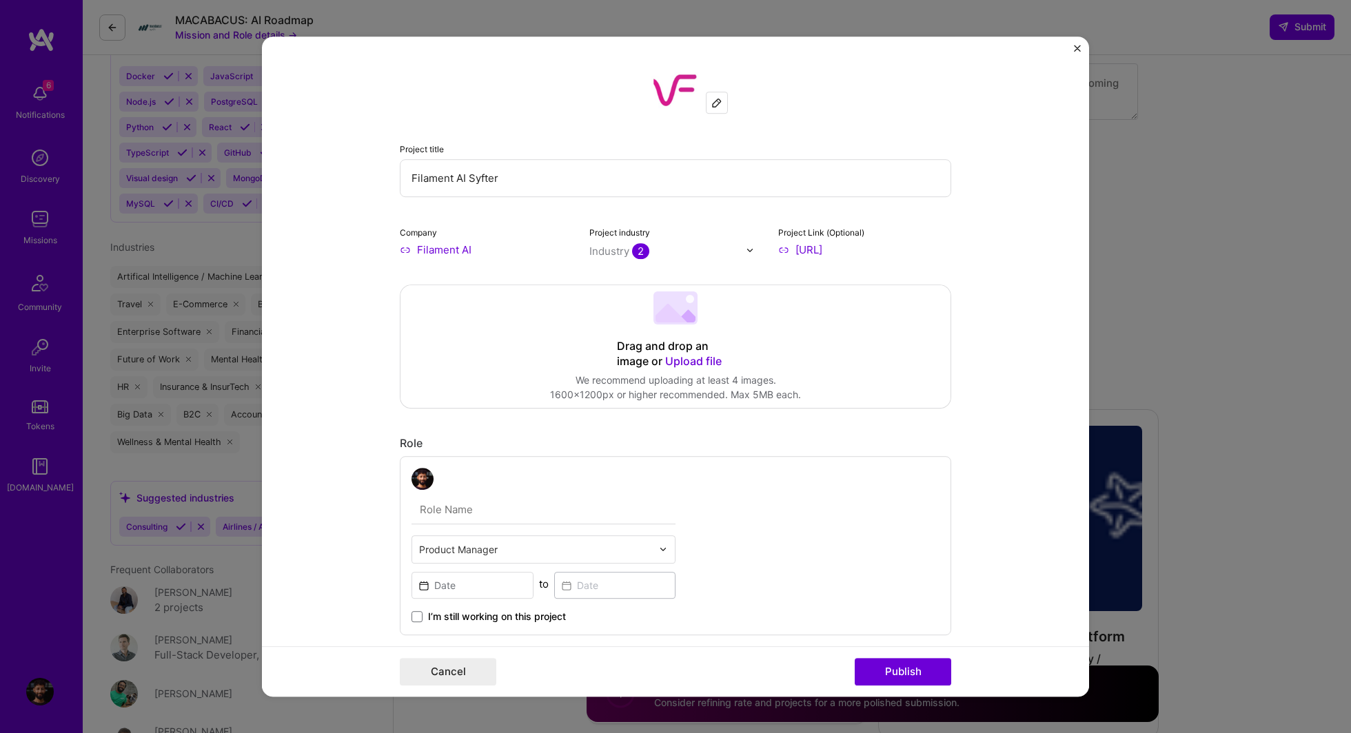
click at [960, 223] on form "Project title Filament AI Syfter Company Filament AI Project industry Industry …" at bounding box center [675, 367] width 827 height 660
click at [687, 362] on span "Upload file" at bounding box center [693, 361] width 57 height 14
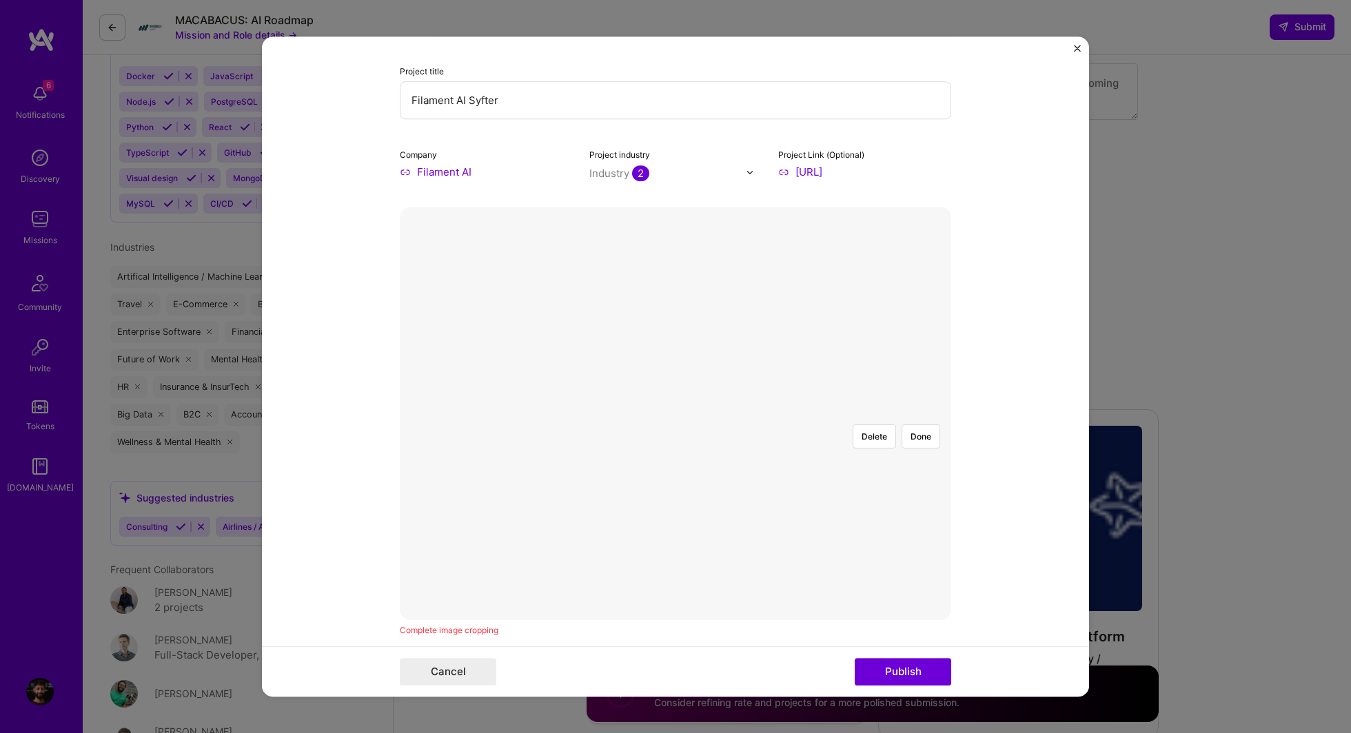
scroll to position [54, 0]
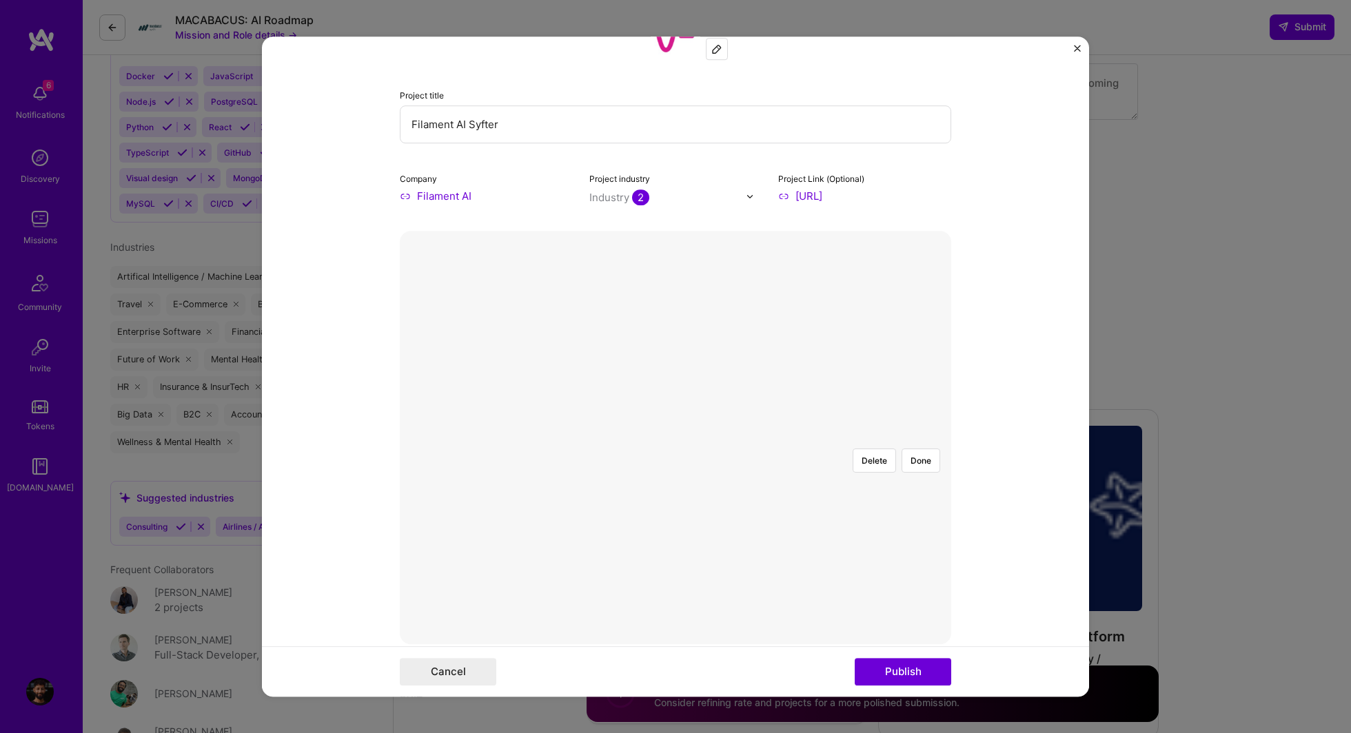
click at [708, 438] on div at bounding box center [858, 575] width 366 height 275
click at [871, 449] on button "Delete" at bounding box center [873, 461] width 43 height 24
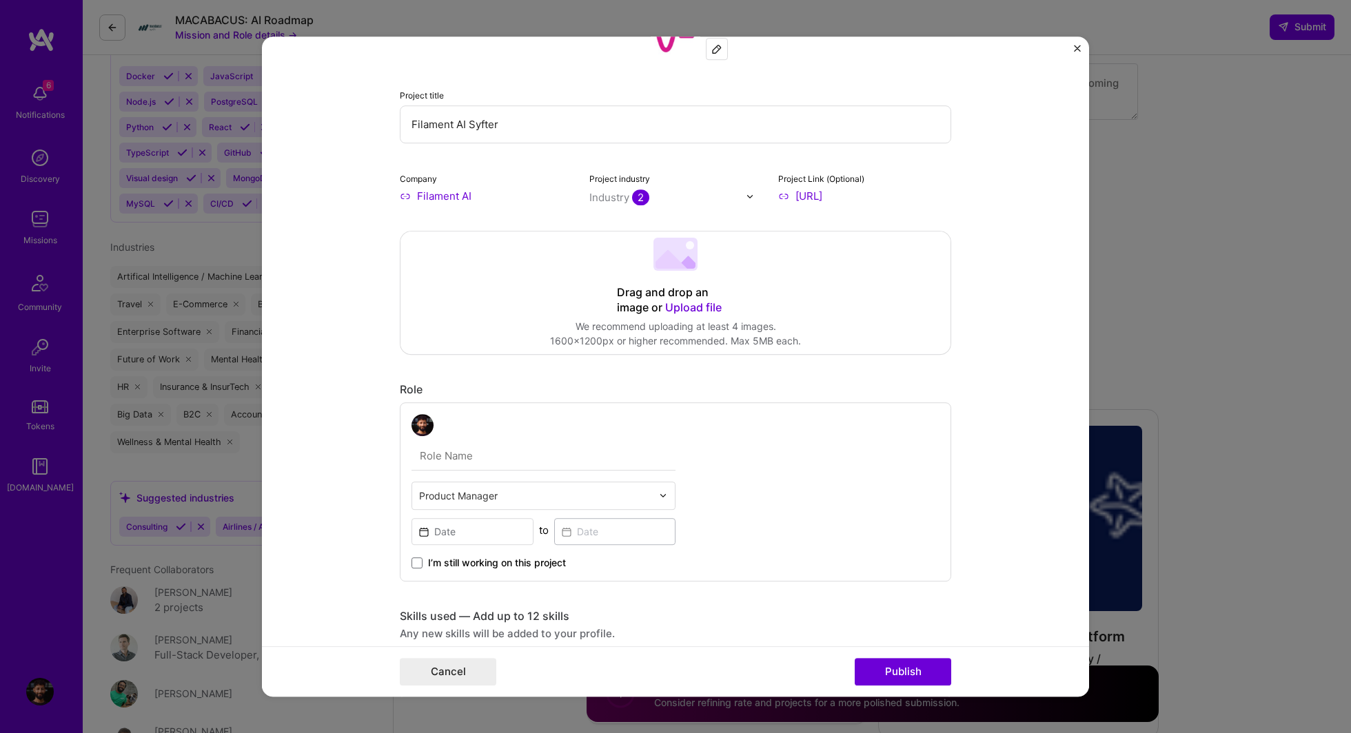
click at [691, 305] on span "Upload file" at bounding box center [693, 307] width 57 height 14
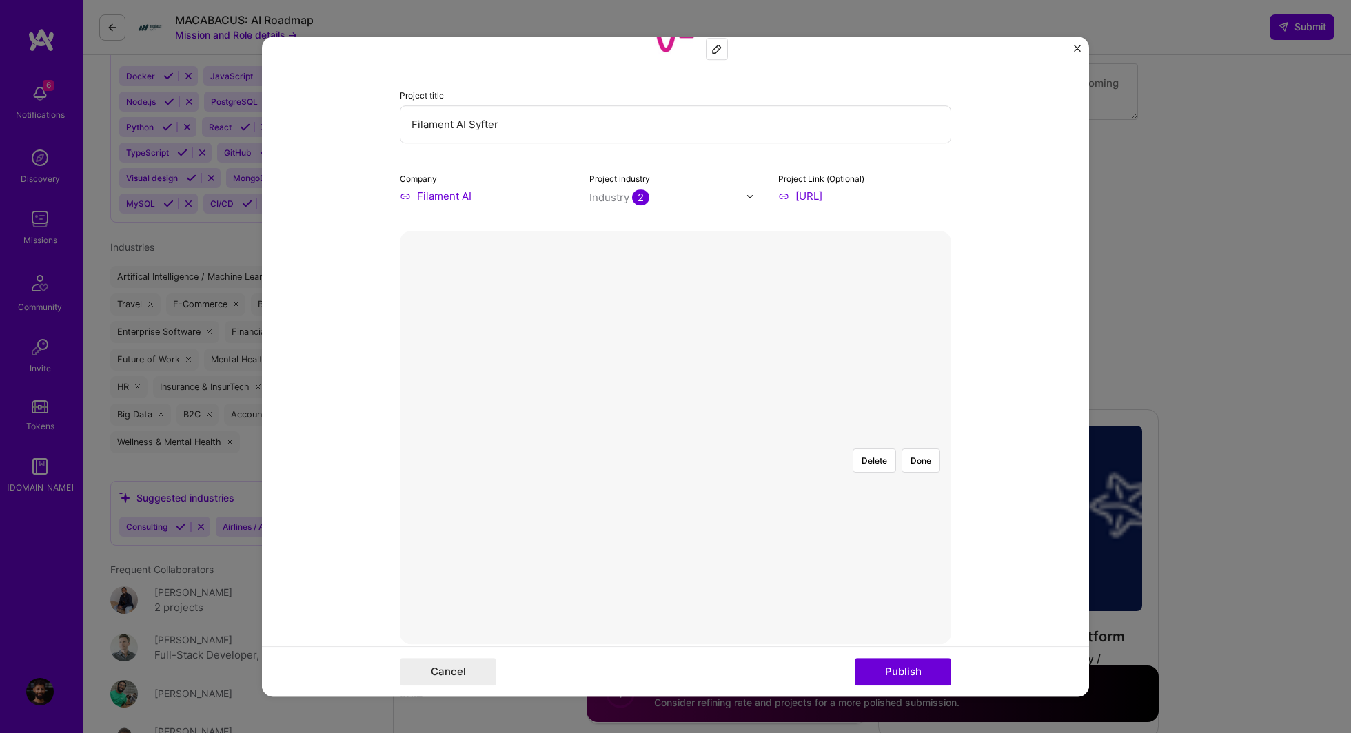
click at [713, 630] on div at bounding box center [801, 725] width 252 height 190
click at [675, 629] on div at bounding box center [801, 724] width 252 height 190
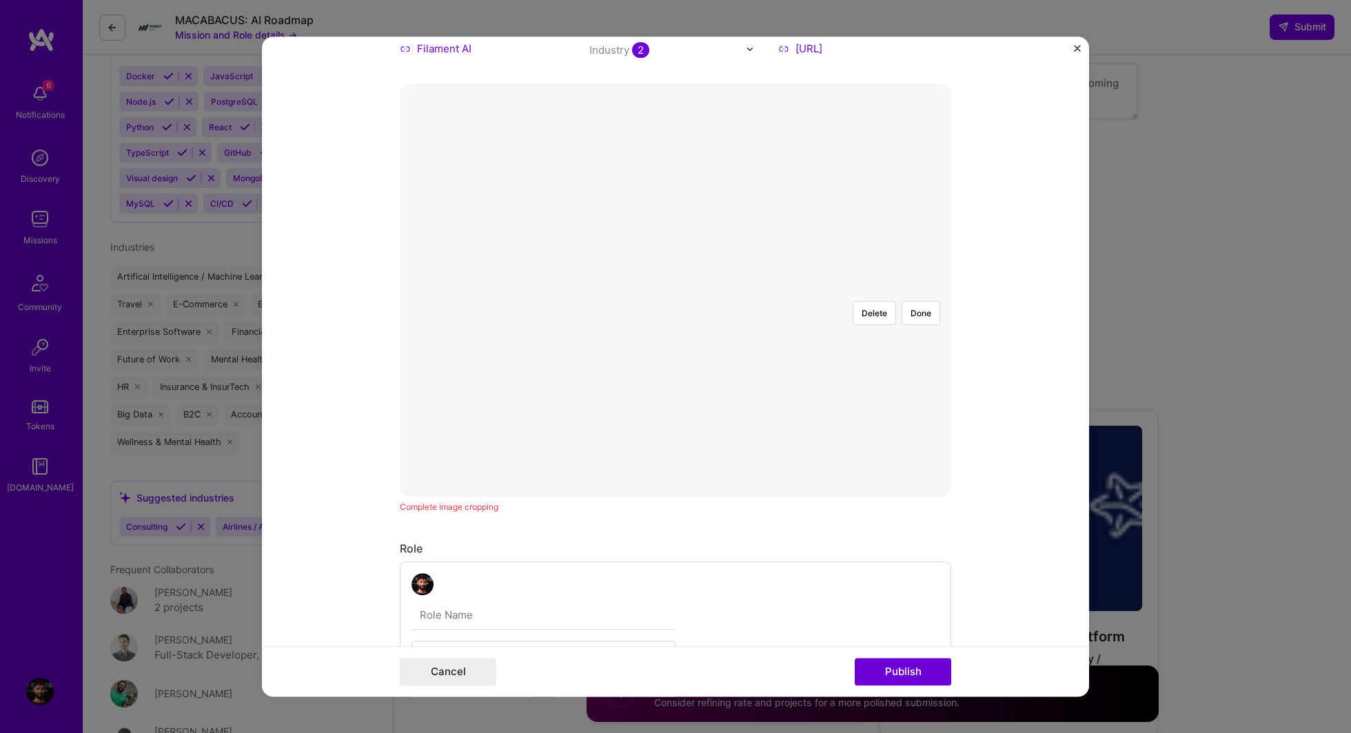
scroll to position [208, 0]
click at [929, 294] on button "Done" at bounding box center [920, 306] width 39 height 24
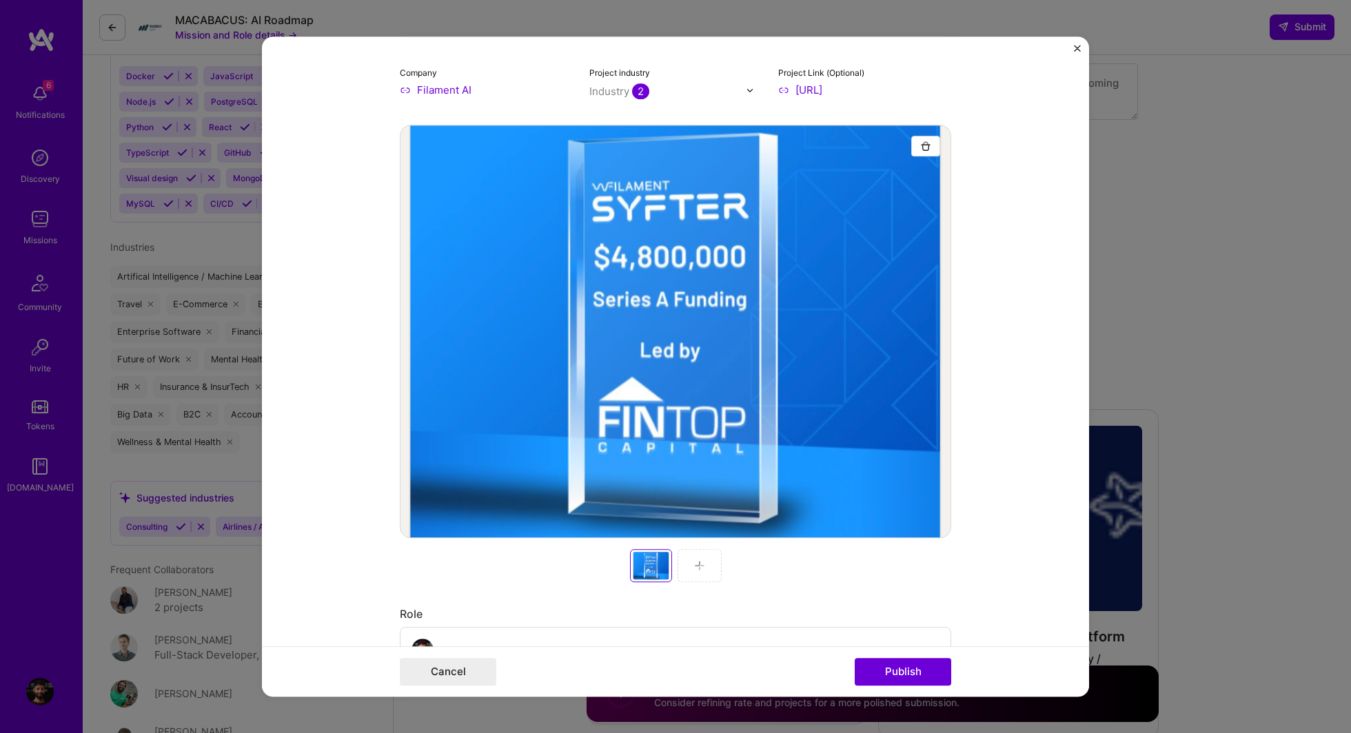
scroll to position [158, 0]
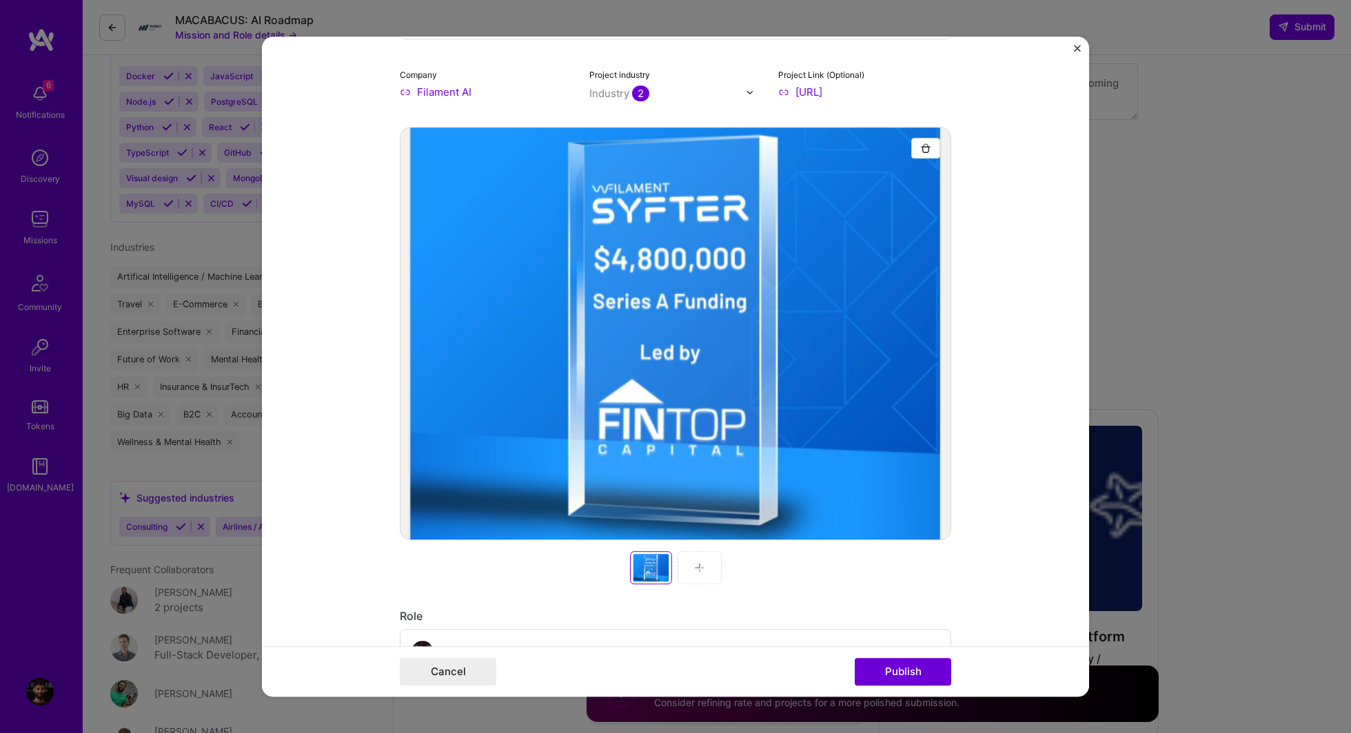
click at [699, 571] on img at bounding box center [699, 567] width 11 height 11
click at [706, 574] on div at bounding box center [699, 567] width 44 height 33
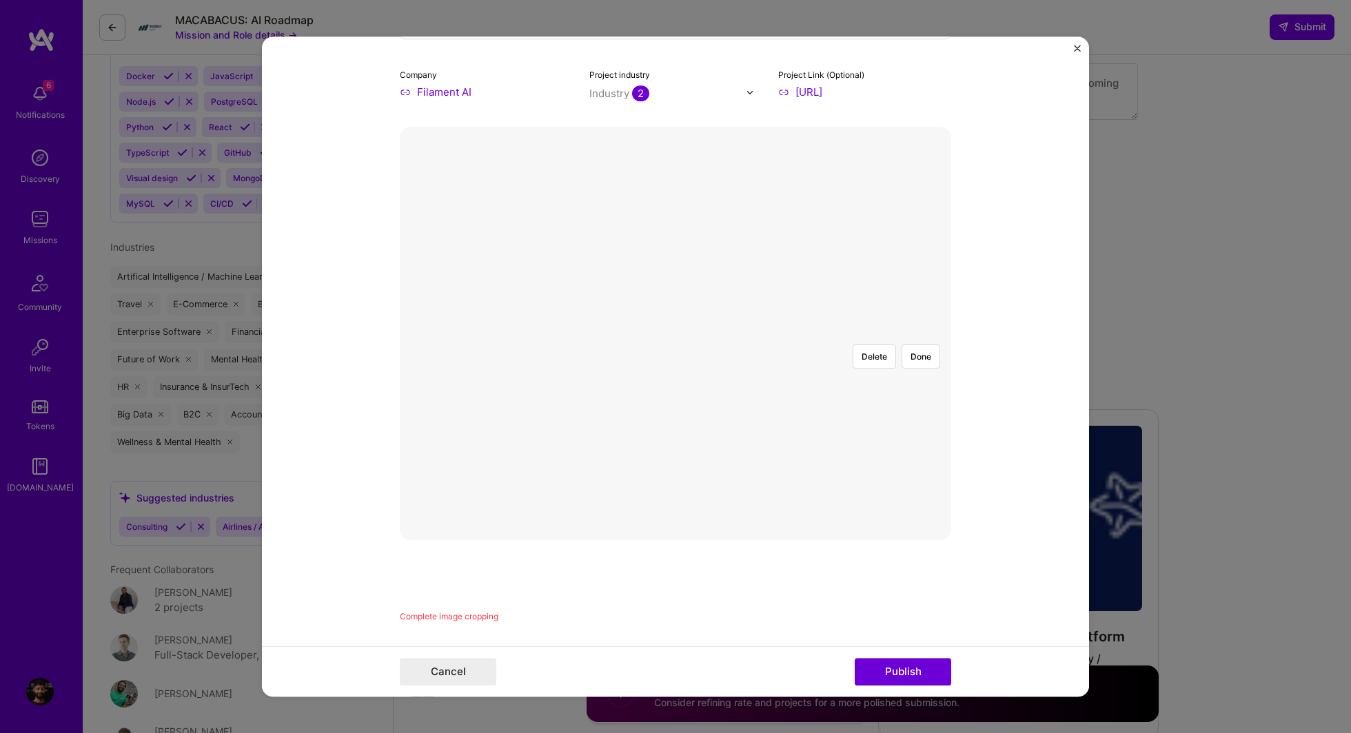
click at [686, 402] on div at bounding box center [893, 489] width 414 height 311
click at [927, 345] on button "Done" at bounding box center [920, 357] width 39 height 24
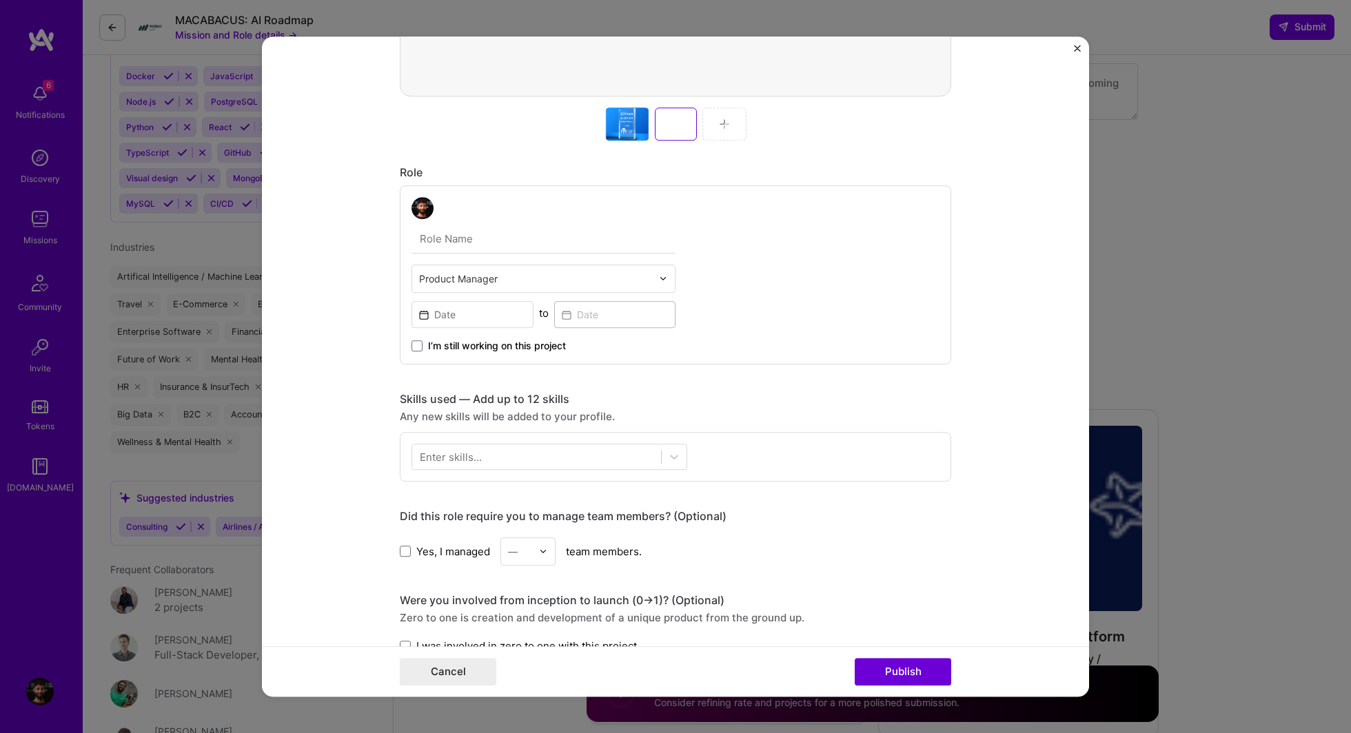
scroll to position [610, 0]
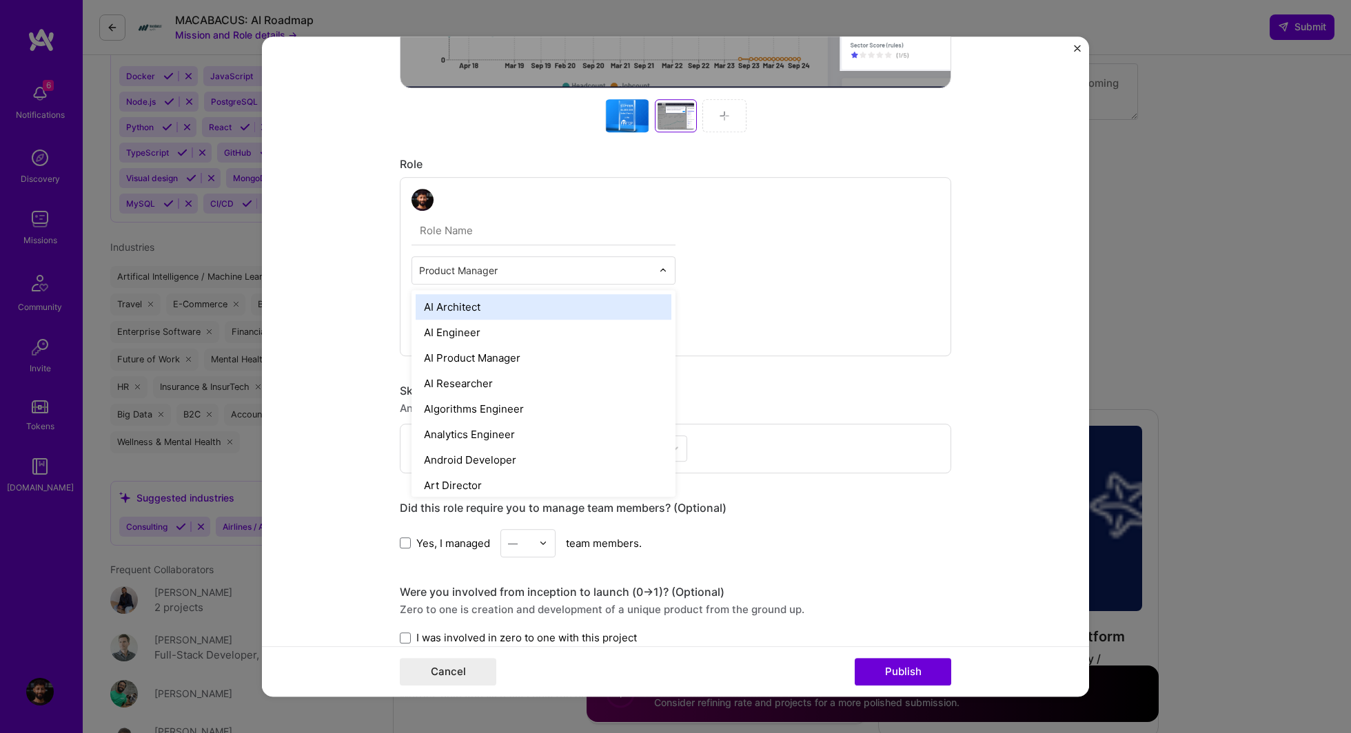
click at [469, 272] on input "text" at bounding box center [535, 270] width 233 height 14
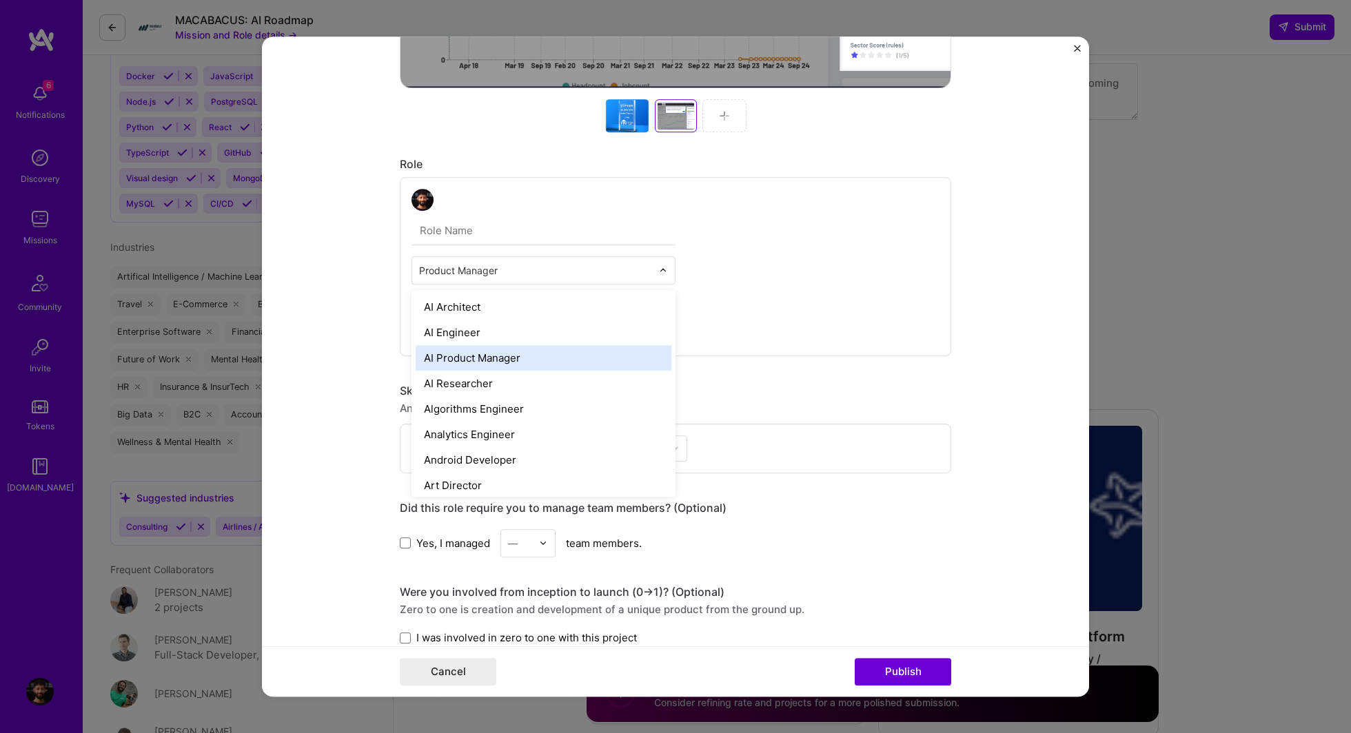
click at [466, 349] on div "AI Product Manager" at bounding box center [544, 357] width 256 height 25
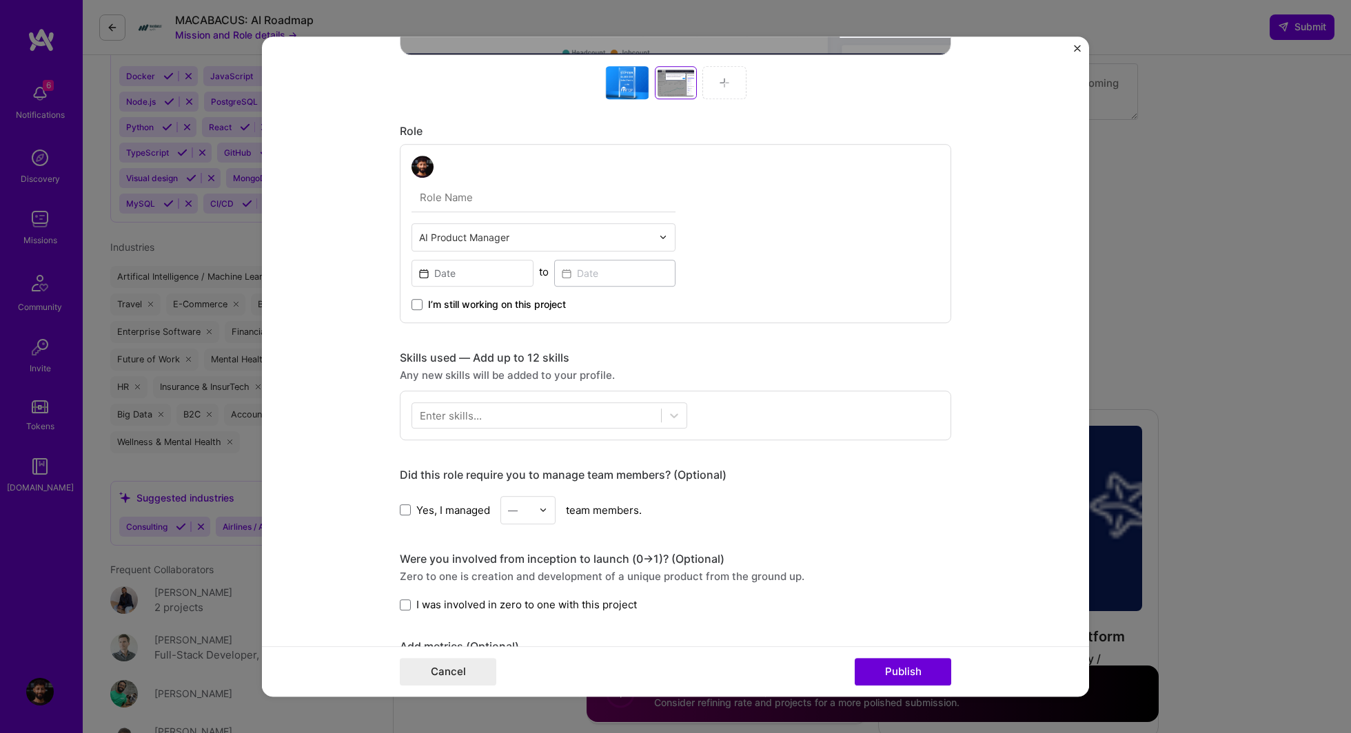
scroll to position [651, 0]
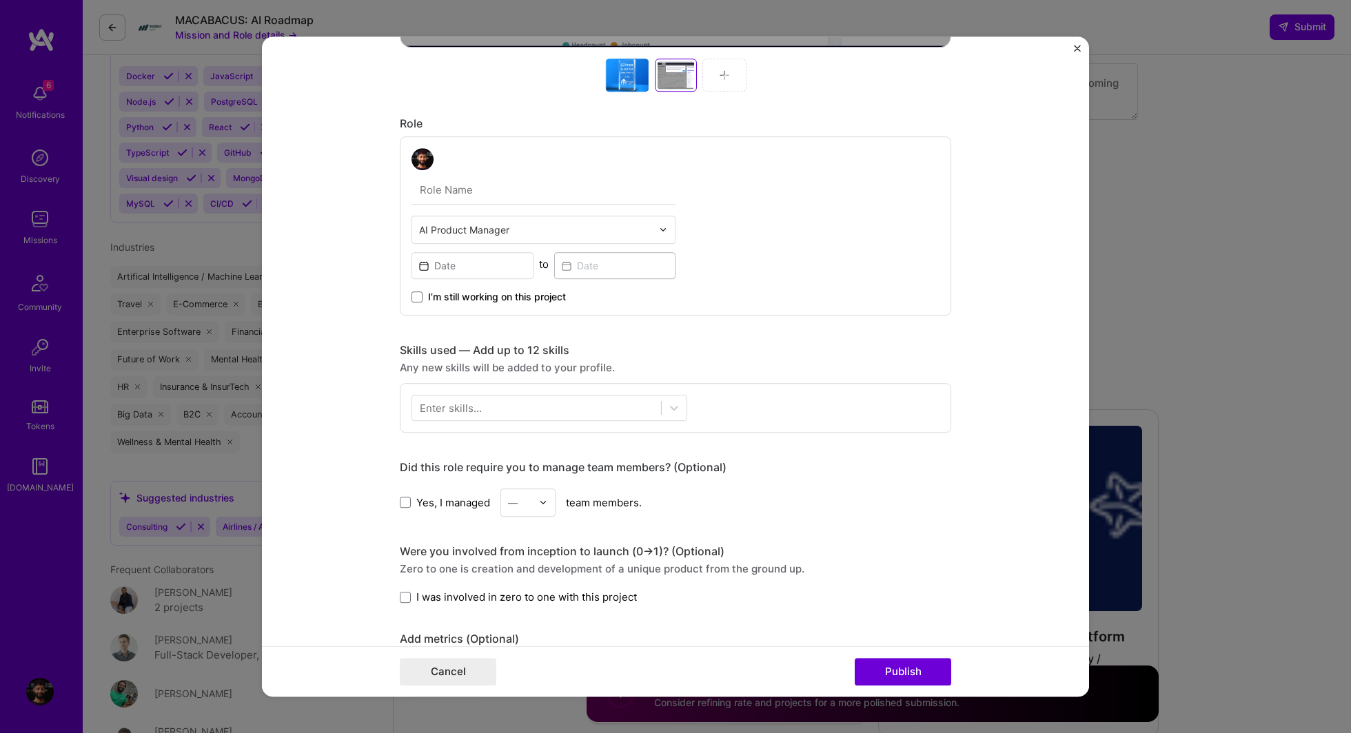
click at [445, 406] on div "Enter skills..." at bounding box center [451, 408] width 62 height 14
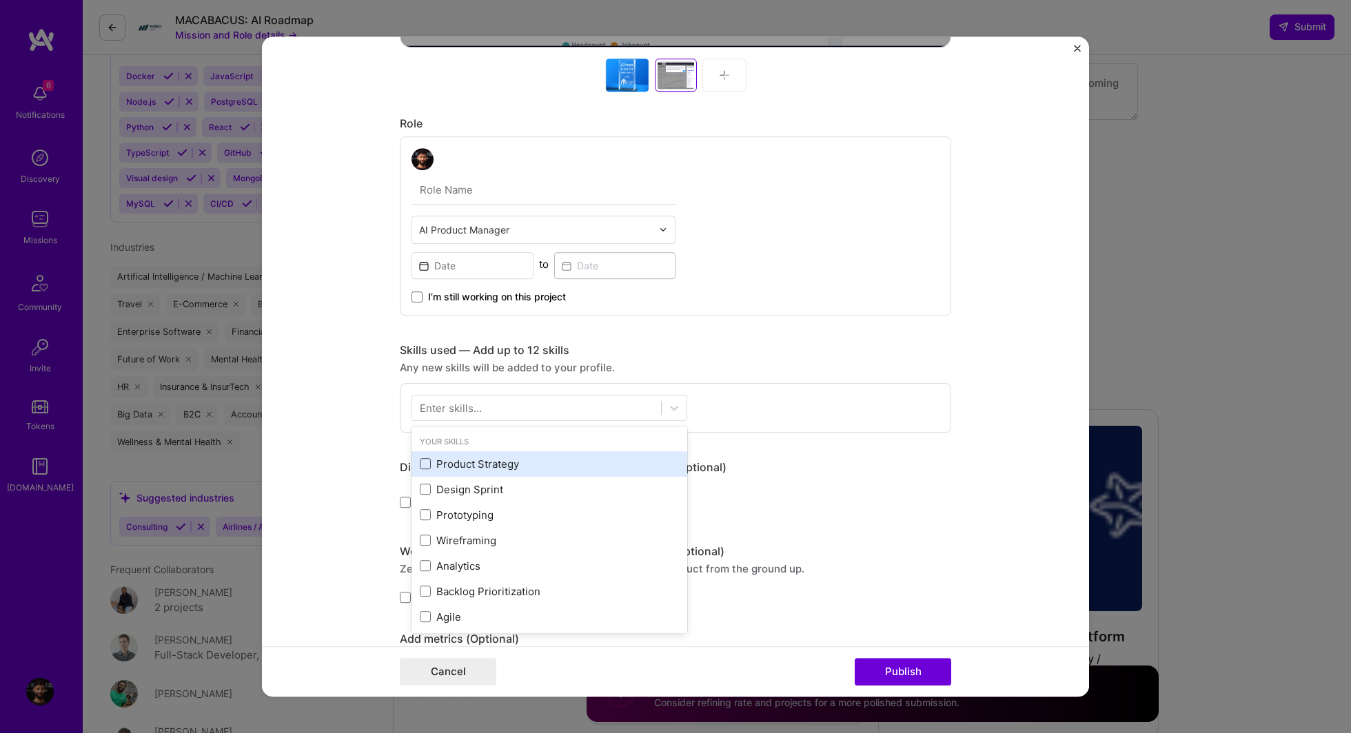
click at [426, 462] on span at bounding box center [425, 464] width 11 height 11
click at [0, 0] on input "checkbox" at bounding box center [0, 0] width 0 height 0
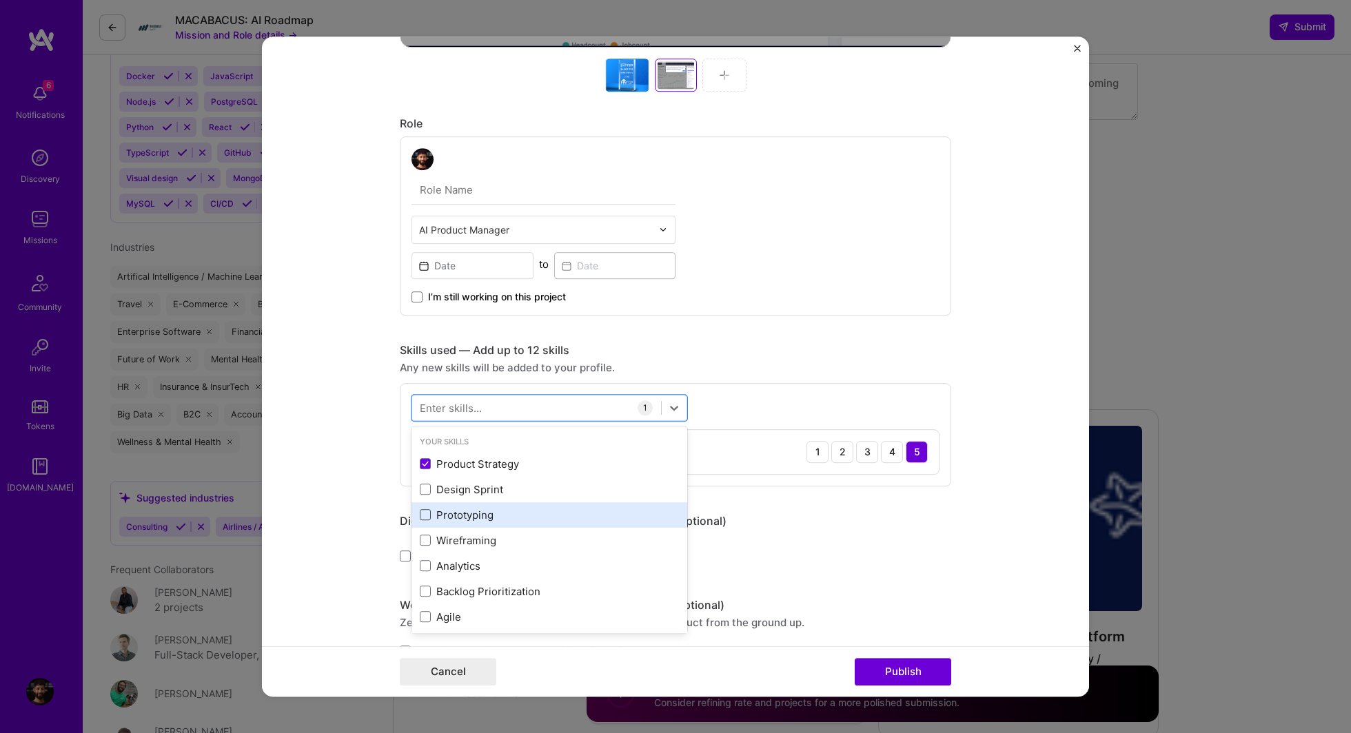
click at [425, 515] on span at bounding box center [425, 515] width 11 height 11
click at [0, 0] on input "checkbox" at bounding box center [0, 0] width 0 height 0
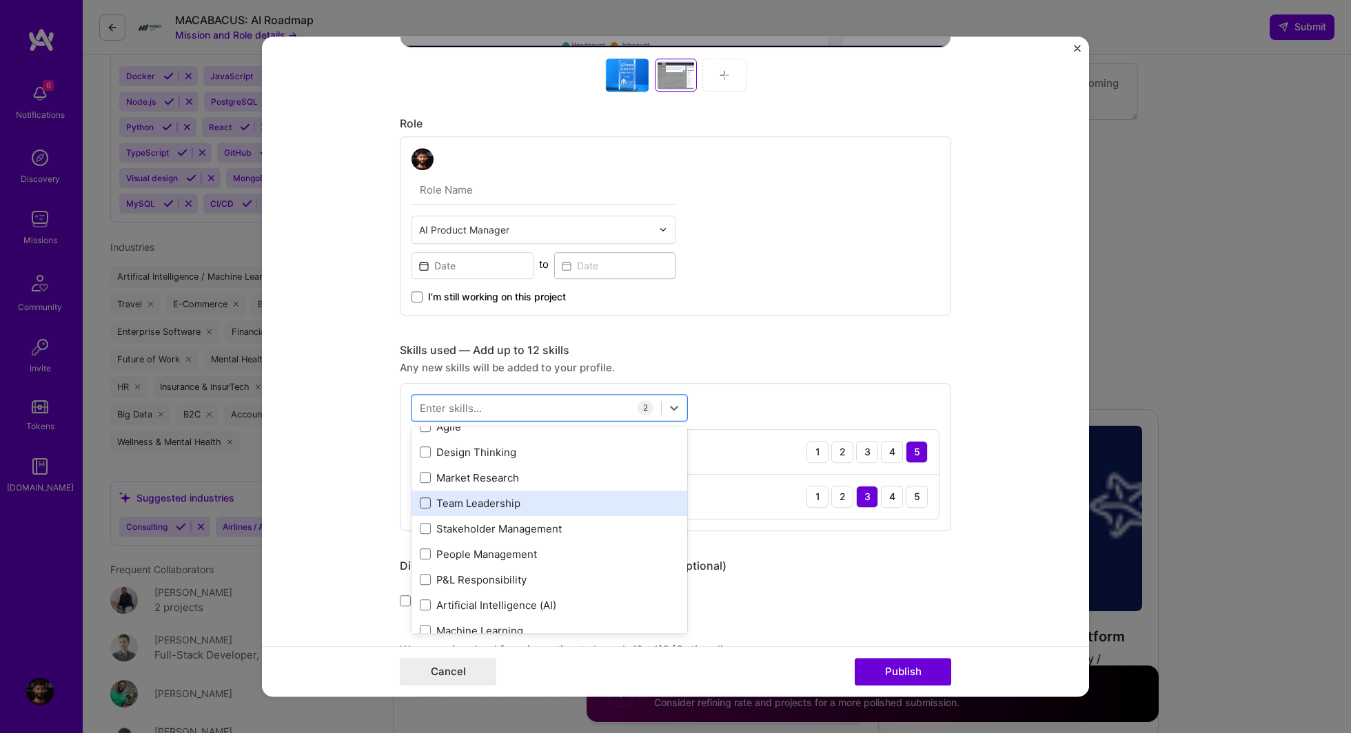
scroll to position [194, 0]
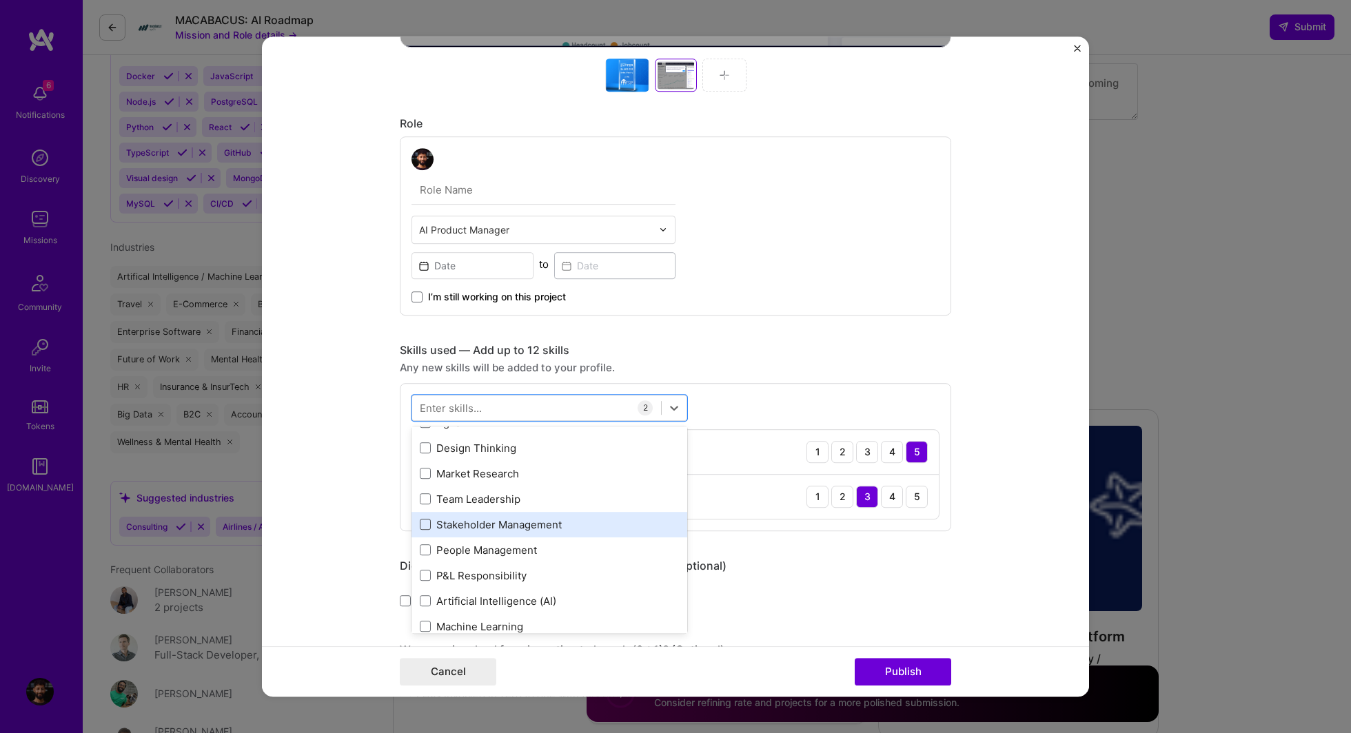
click at [423, 524] on span at bounding box center [425, 525] width 11 height 11
click at [0, 0] on input "checkbox" at bounding box center [0, 0] width 0 height 0
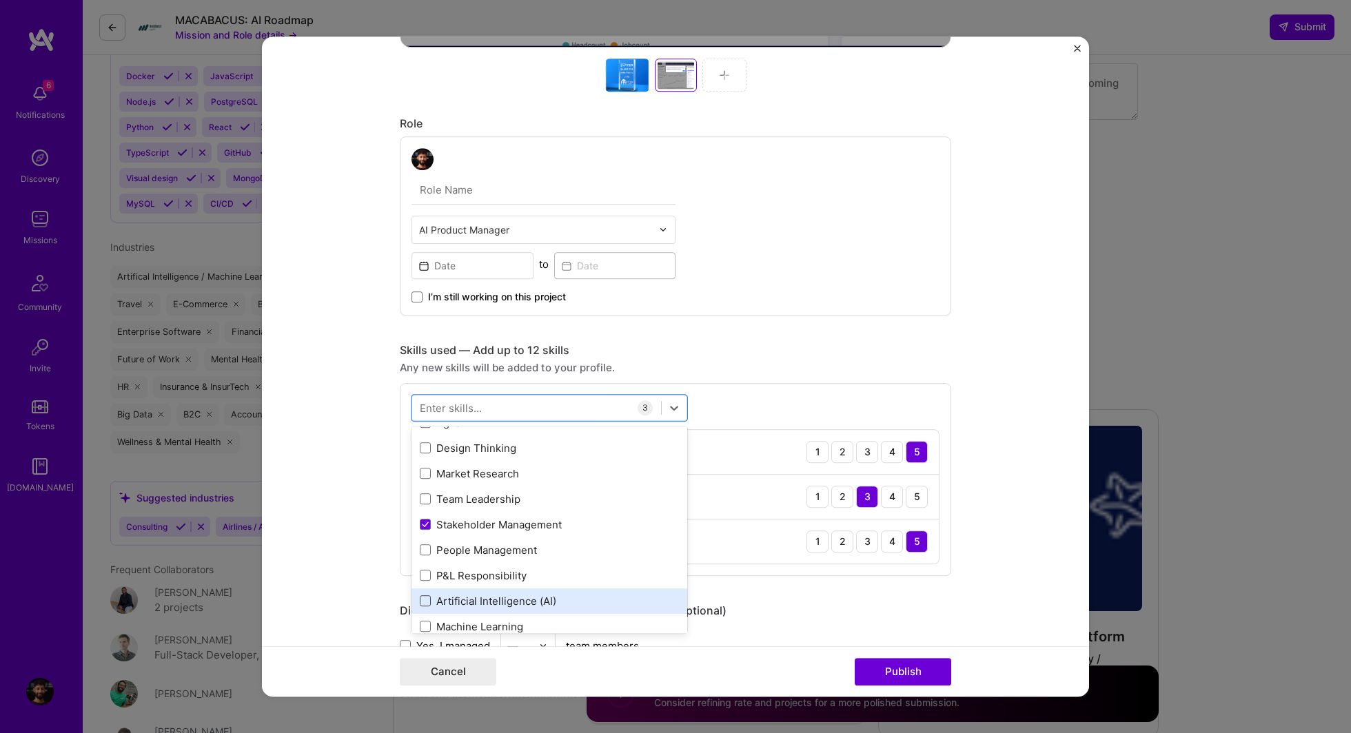
click at [424, 600] on span at bounding box center [425, 601] width 11 height 11
click at [0, 0] on input "checkbox" at bounding box center [0, 0] width 0 height 0
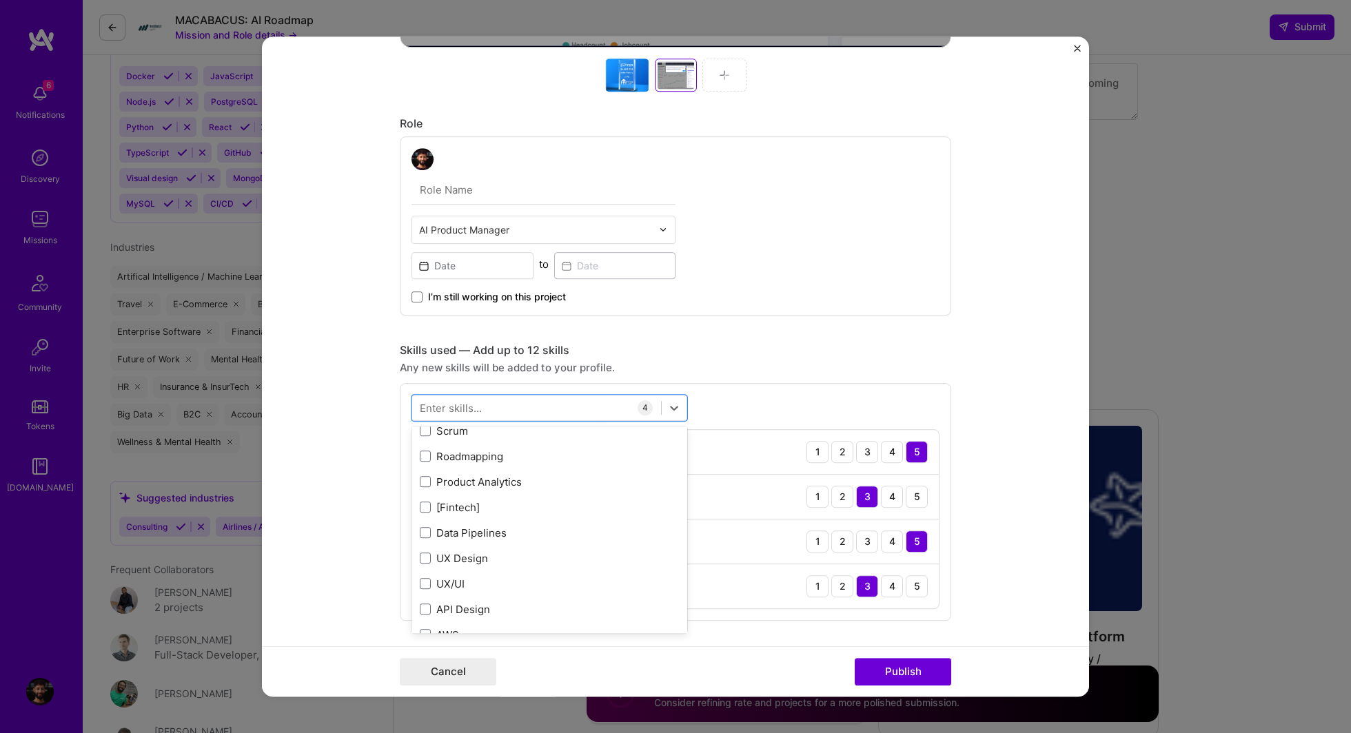
scroll to position [455, 0]
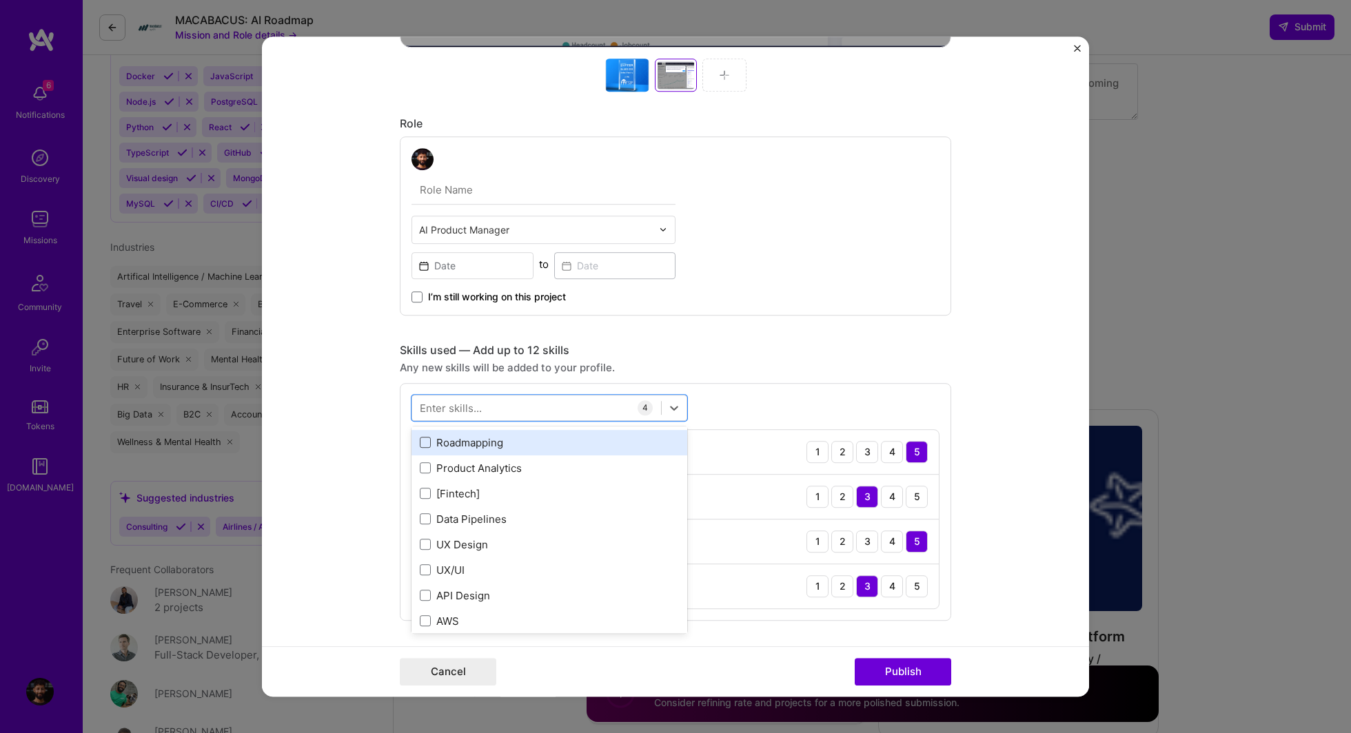
click at [427, 443] on span at bounding box center [425, 443] width 11 height 11
click at [0, 0] on input "checkbox" at bounding box center [0, 0] width 0 height 0
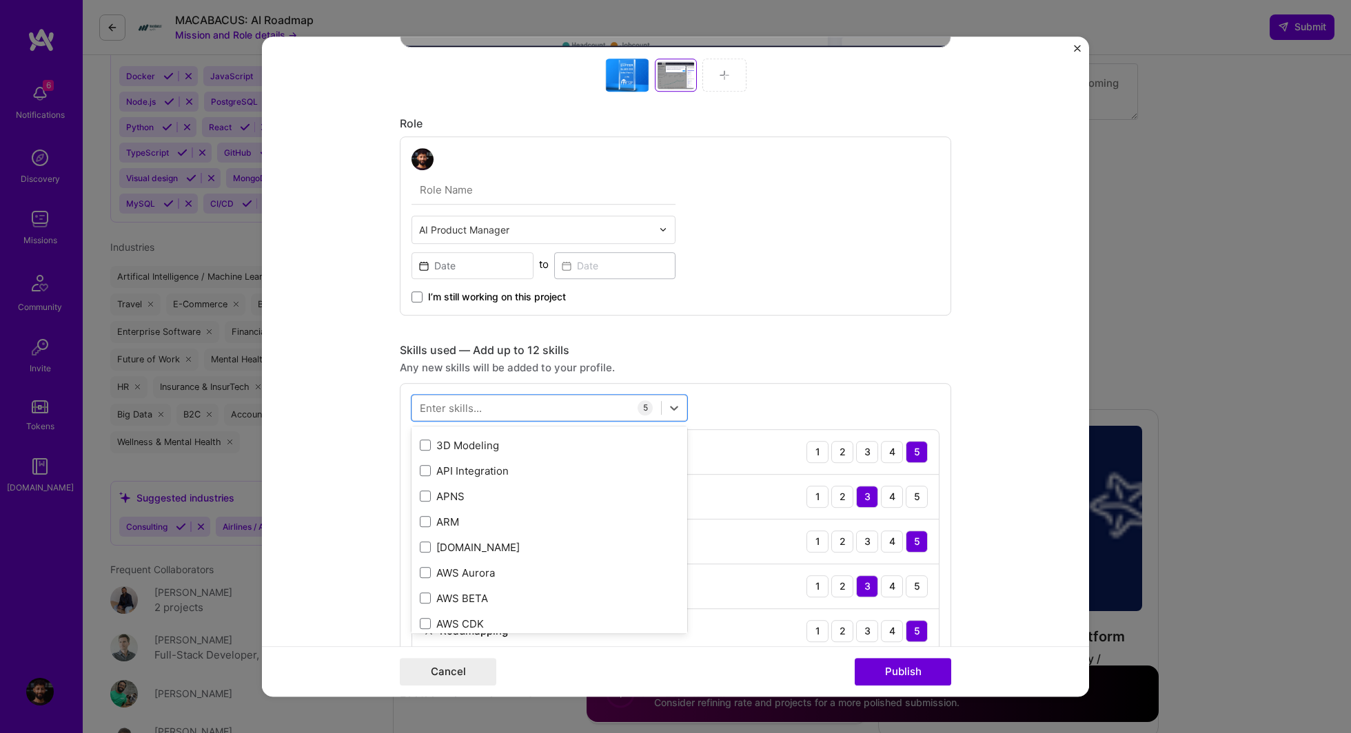
scroll to position [902, 0]
click at [362, 429] on form "Project title Filament AI Syfter Company Filament AI Project industry Industry …" at bounding box center [675, 367] width 827 height 660
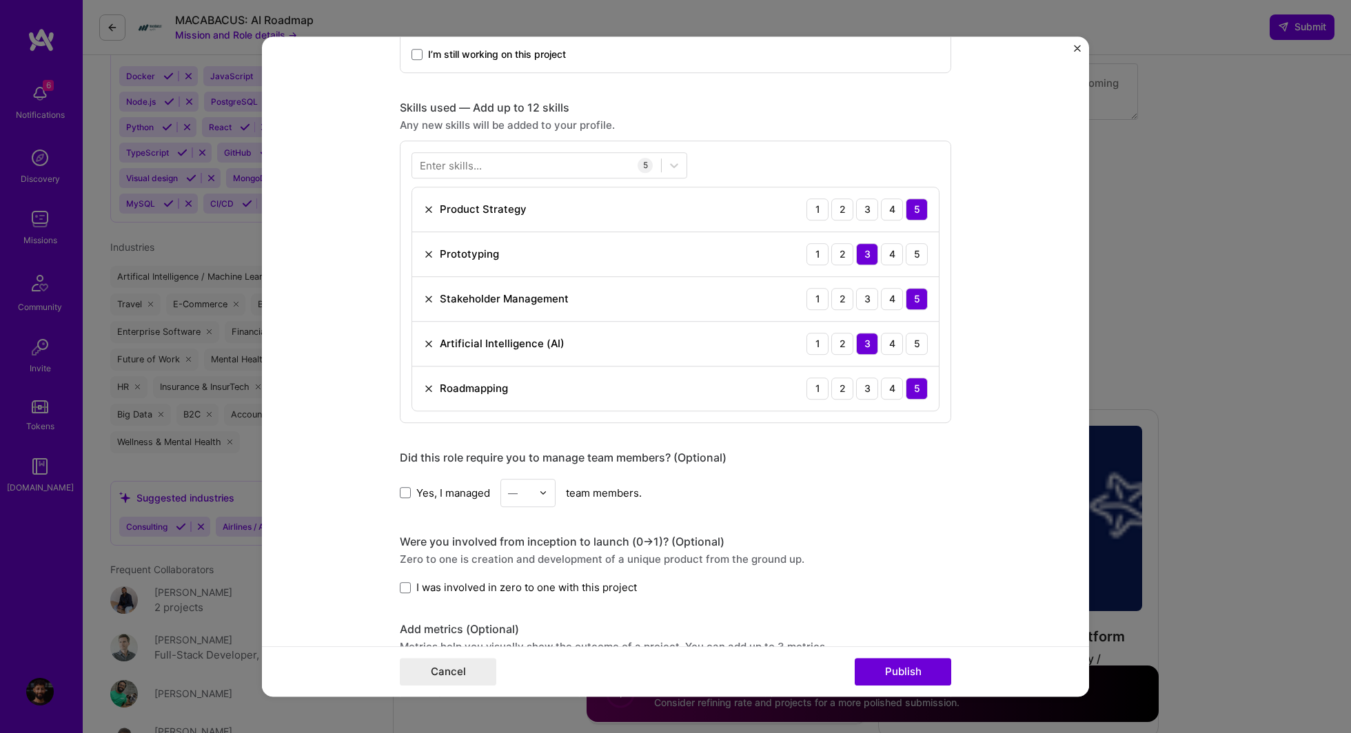
scroll to position [910, 0]
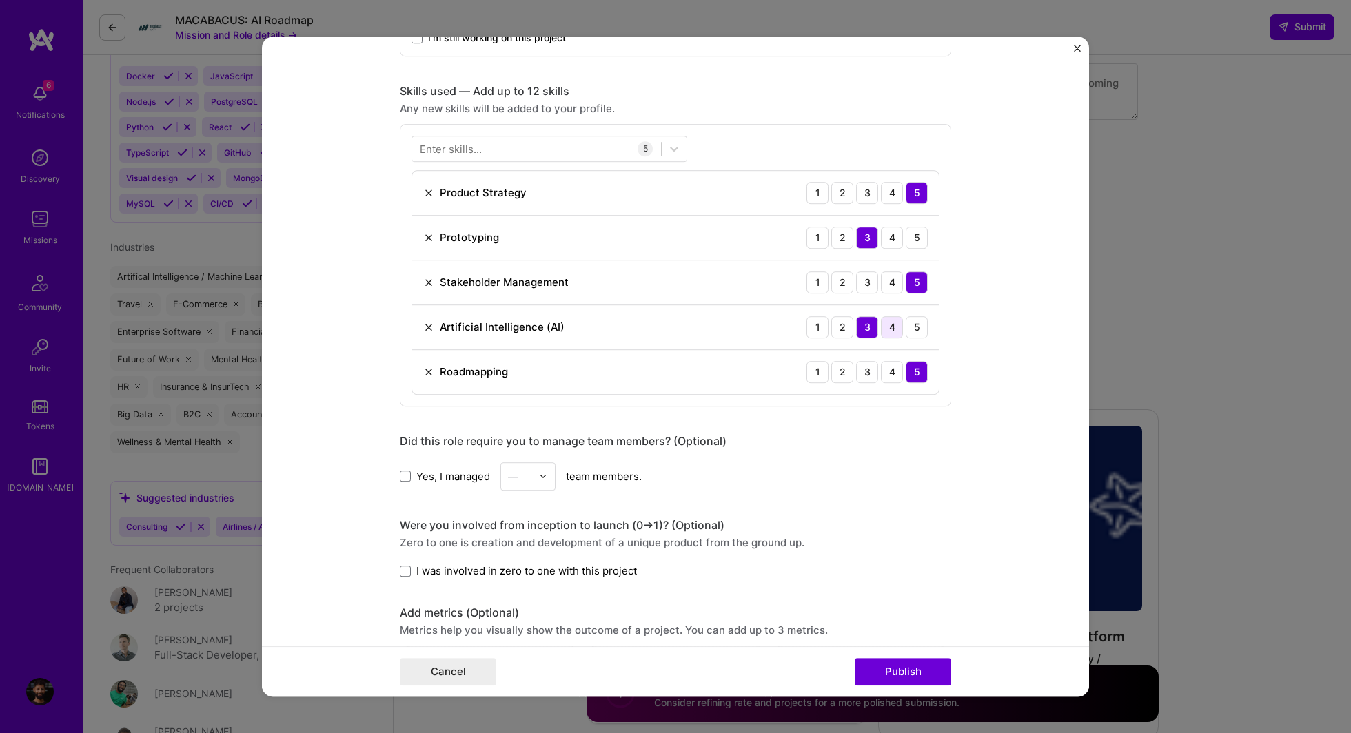
click at [896, 323] on div "4" at bounding box center [892, 327] width 22 height 22
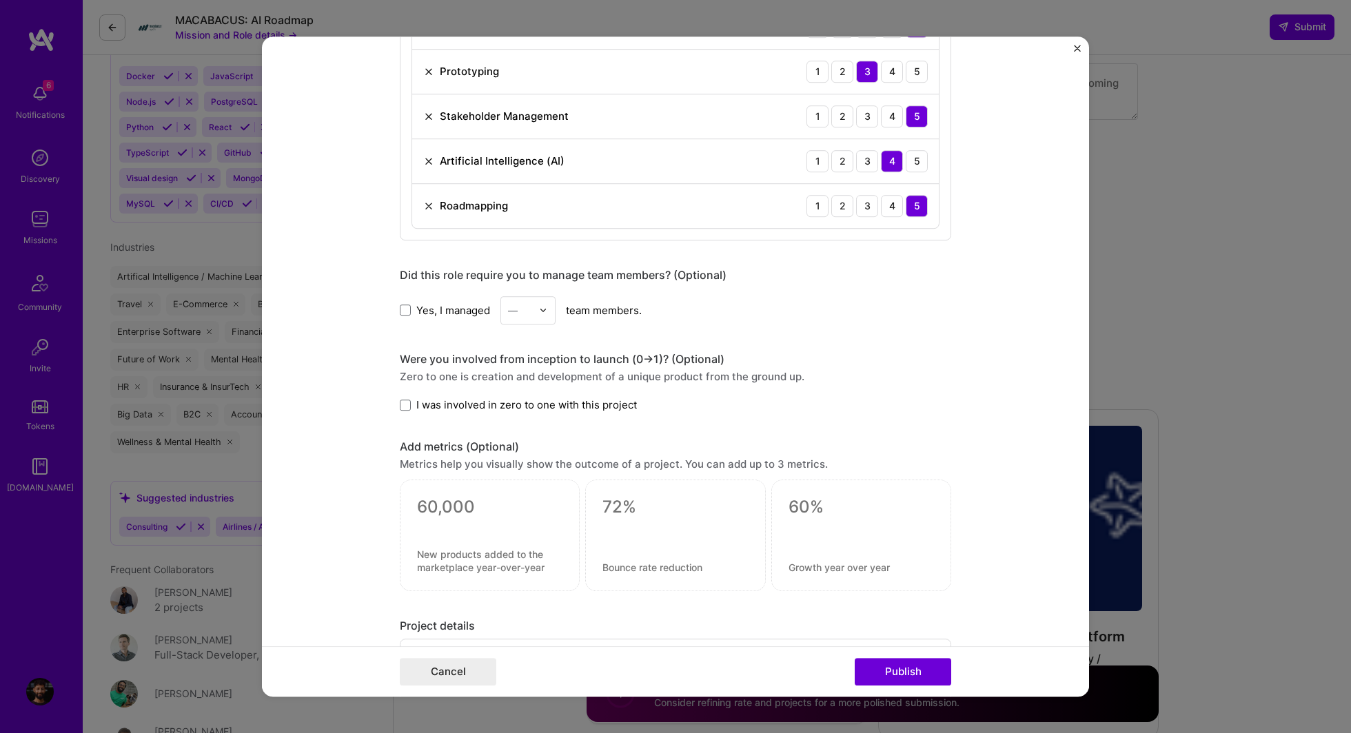
scroll to position [1078, 0]
click at [400, 398] on span at bounding box center [405, 403] width 11 height 11
click at [0, 0] on input "I was involved in zero to one with this project" at bounding box center [0, 0] width 0 height 0
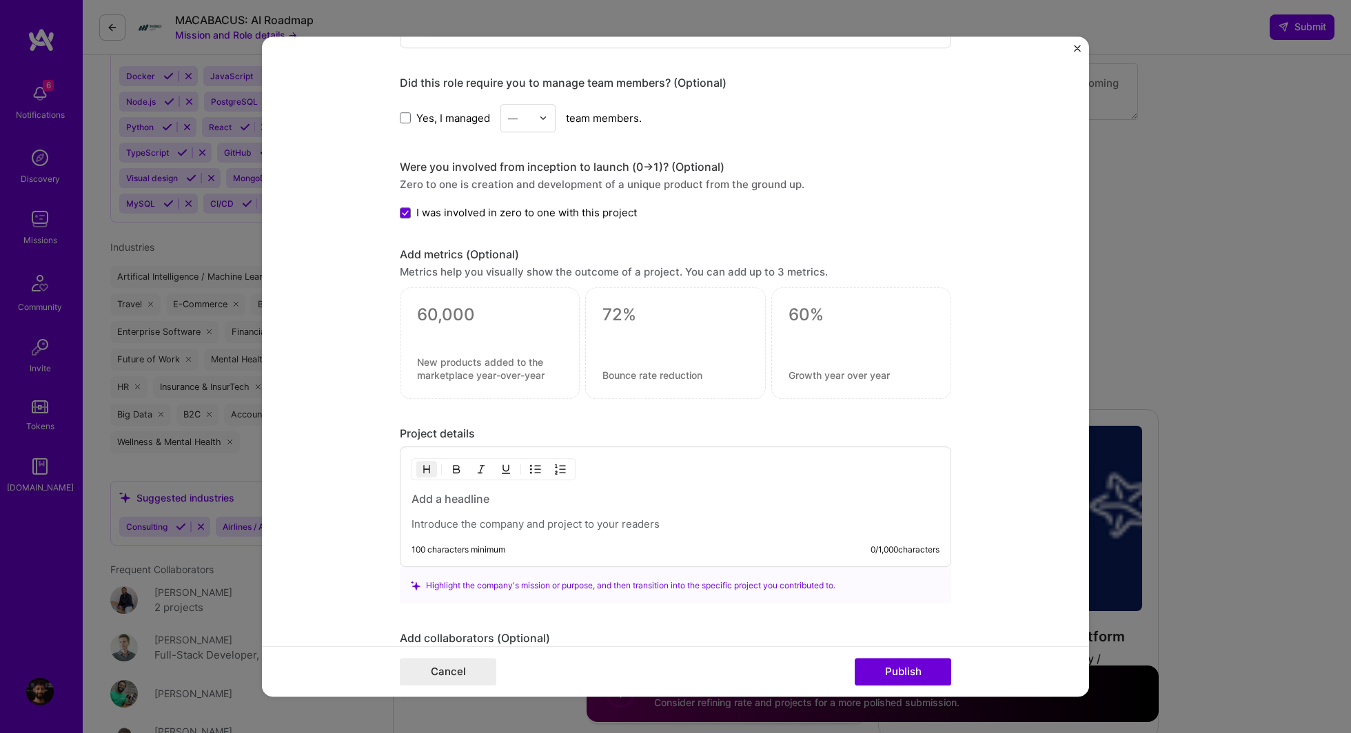
scroll to position [1271, 0]
click at [474, 332] on div at bounding box center [489, 330] width 145 height 14
click at [434, 304] on textarea at bounding box center [489, 313] width 145 height 21
click at [397, 255] on form "Project title Filament AI Syfter Company Filament AI Project industry Industry …" at bounding box center [675, 367] width 827 height 660
click at [427, 308] on textarea at bounding box center [489, 313] width 145 height 21
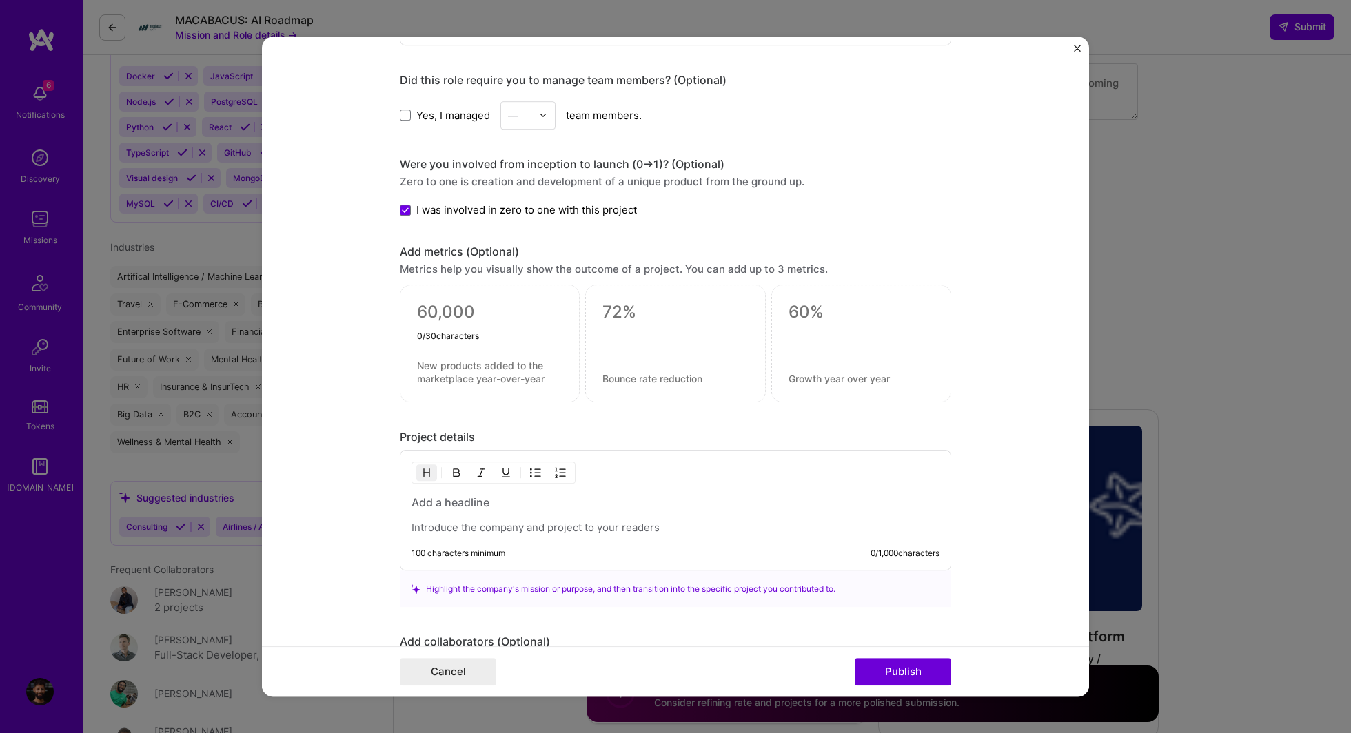
type textarea "0"
click at [417, 310] on textarea "50,000" at bounding box center [489, 316] width 145 height 27
type textarea "$50,000"
click at [420, 368] on textarea at bounding box center [489, 373] width 145 height 26
type textarea ")"
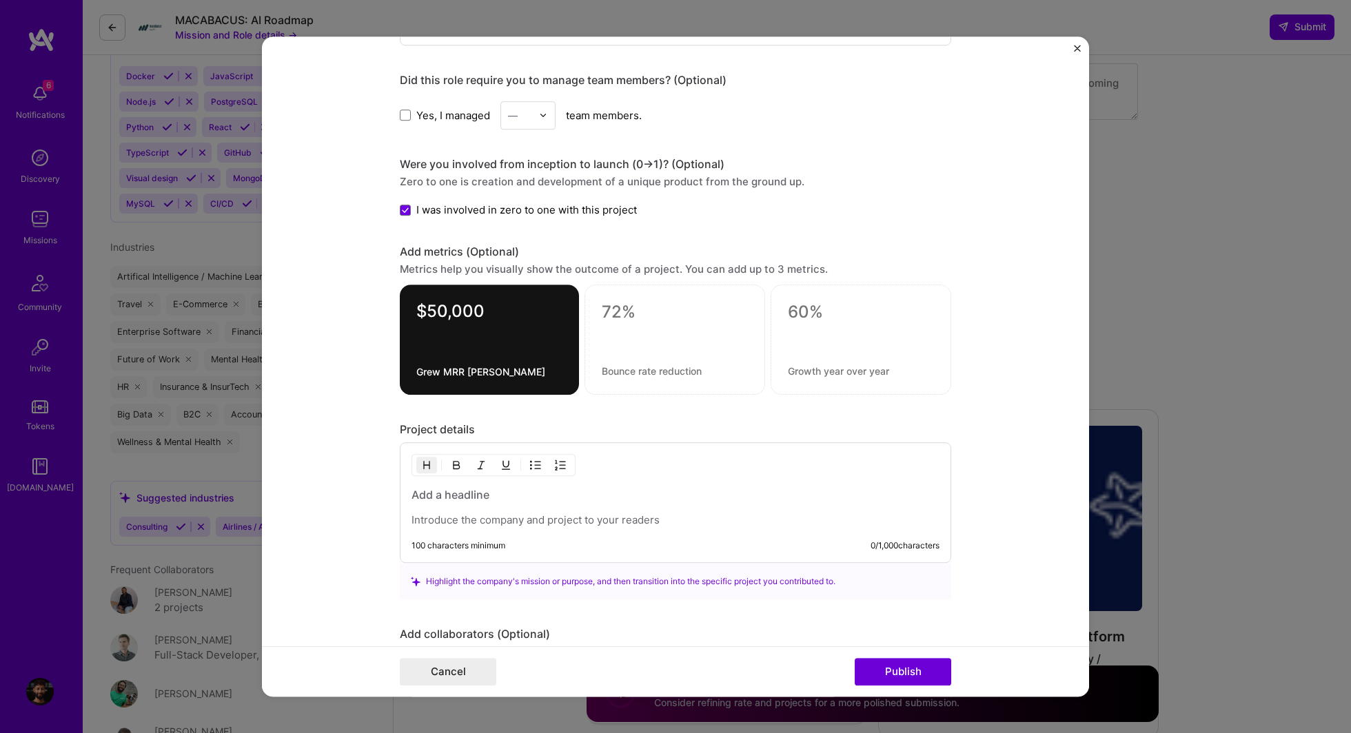
click at [420, 371] on div "$50,000 Grew MRR to" at bounding box center [489, 340] width 179 height 110
drag, startPoint x: 499, startPoint y: 367, endPoint x: 391, endPoint y: 367, distance: 108.2
click at [391, 367] on form "Project title Filament AI Syfter Company Filament AI Project industry Industry …" at bounding box center [675, 367] width 827 height 660
type textarea "M"
type textarea "MRR"
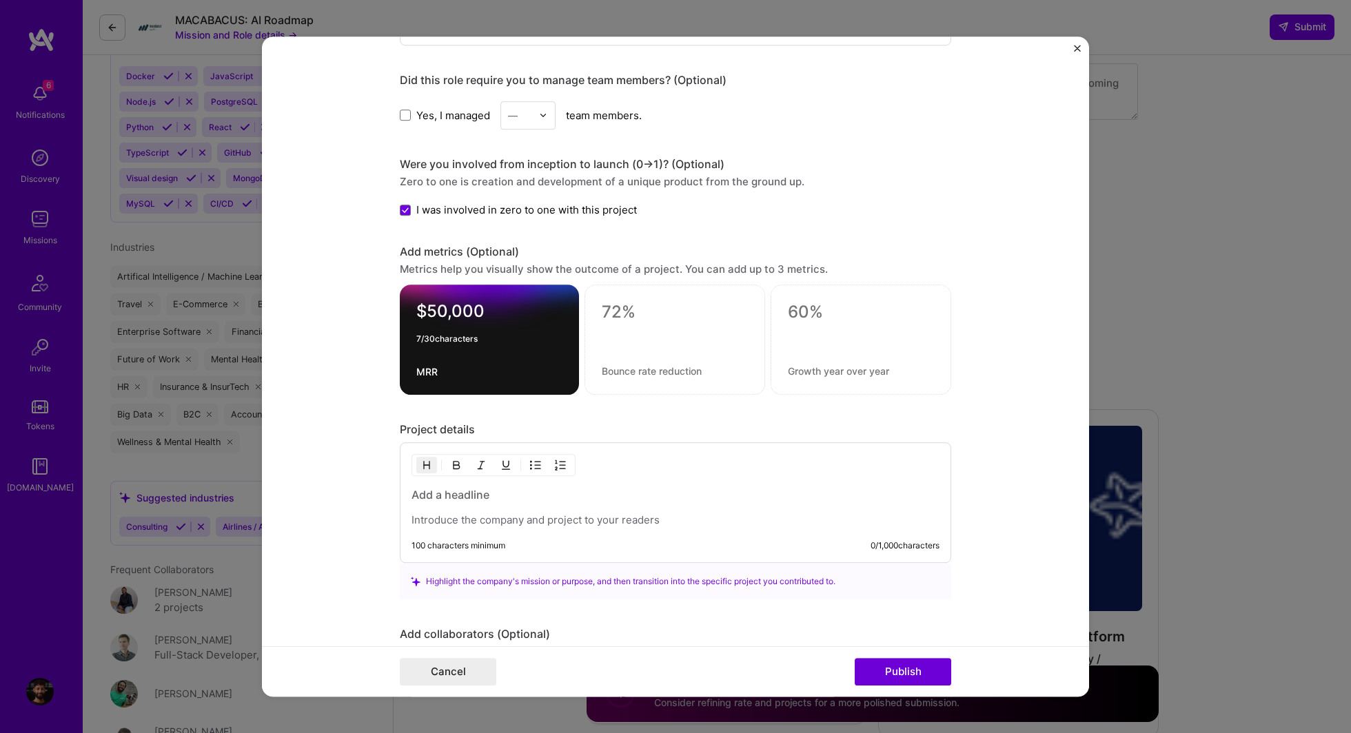
click at [417, 309] on textarea "$50,000" at bounding box center [489, 315] width 146 height 27
type textarea "$0 -> $50,000"
click at [367, 331] on form "Project title Filament AI Syfter Company Filament AI Project industry Industry …" at bounding box center [675, 367] width 827 height 660
click at [454, 367] on textarea "MRR" at bounding box center [489, 372] width 146 height 13
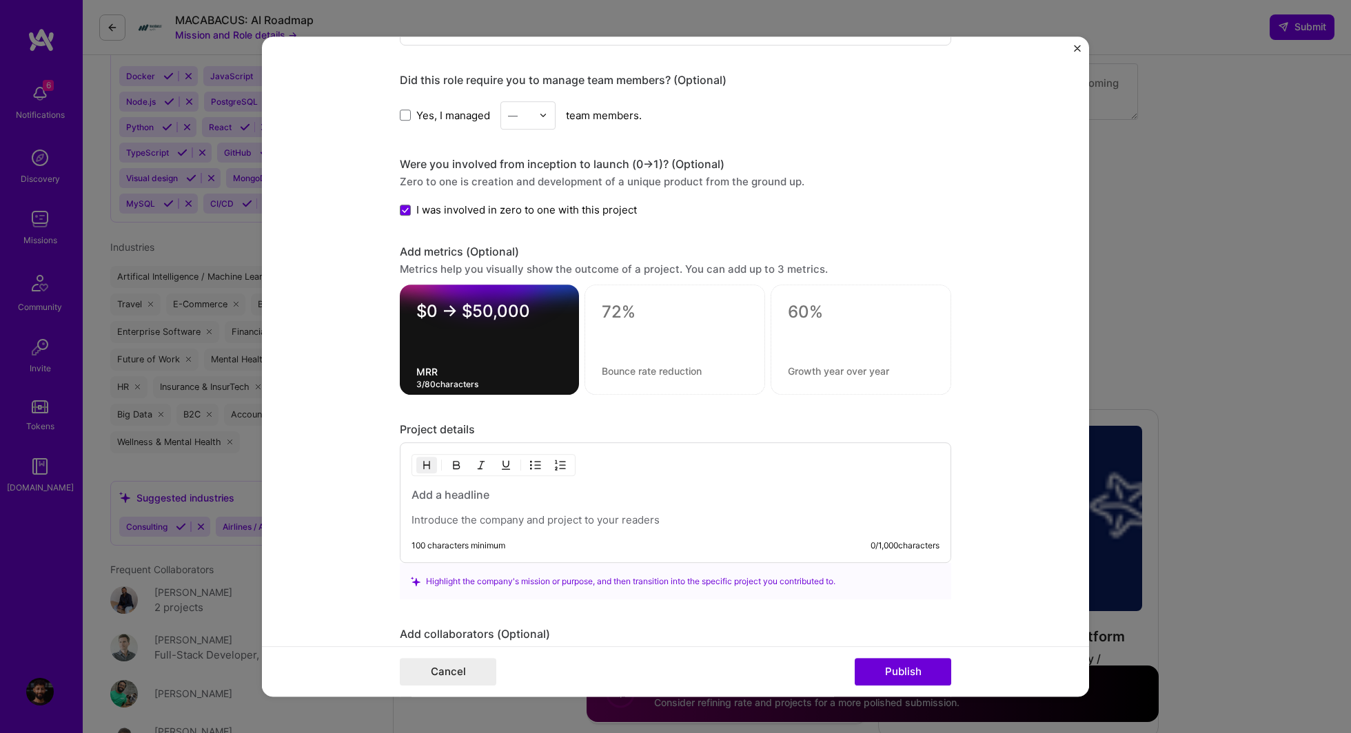
click at [427, 336] on div at bounding box center [489, 339] width 146 height 14
click at [630, 344] on div at bounding box center [674, 340] width 181 height 110
click at [668, 329] on div at bounding box center [675, 336] width 146 height 14
click at [635, 311] on textarea at bounding box center [675, 313] width 146 height 21
type textarea "3"
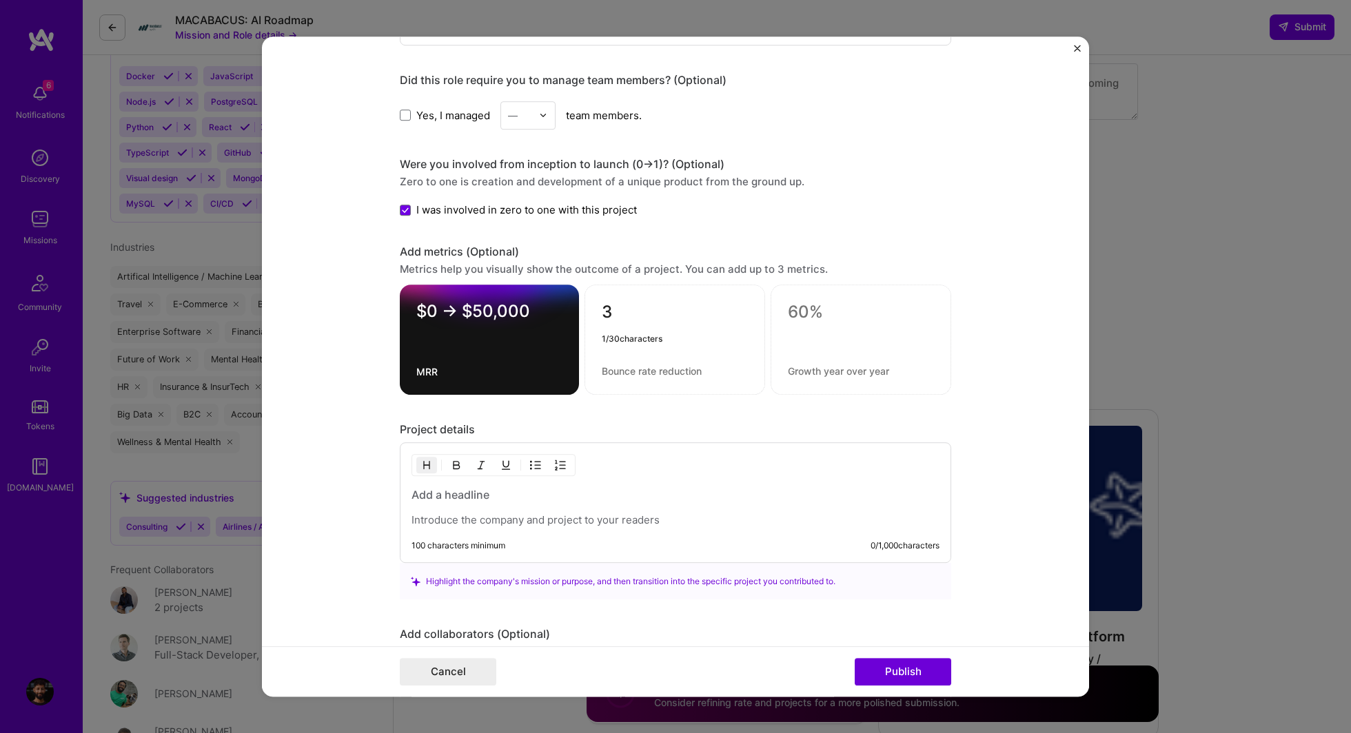
click at [615, 370] on textarea at bounding box center [675, 371] width 146 height 13
type textarea "Tier 1 PE Logos"
click at [728, 423] on div "Project details" at bounding box center [675, 430] width 551 height 14
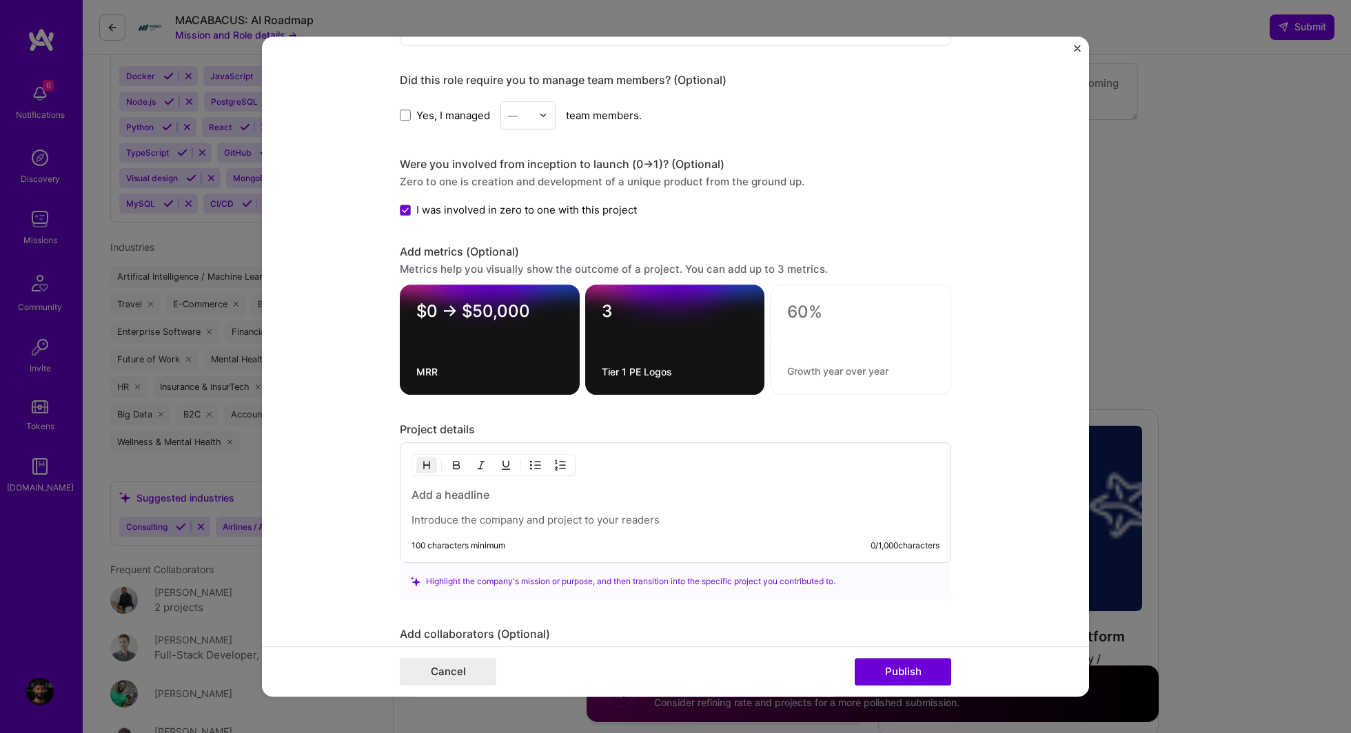
click at [846, 359] on div at bounding box center [860, 340] width 181 height 110
click at [782, 294] on div at bounding box center [860, 340] width 181 height 110
click at [797, 307] on textarea at bounding box center [860, 313] width 147 height 21
click at [825, 305] on textarea at bounding box center [860, 313] width 147 height 21
type textarea "5X"
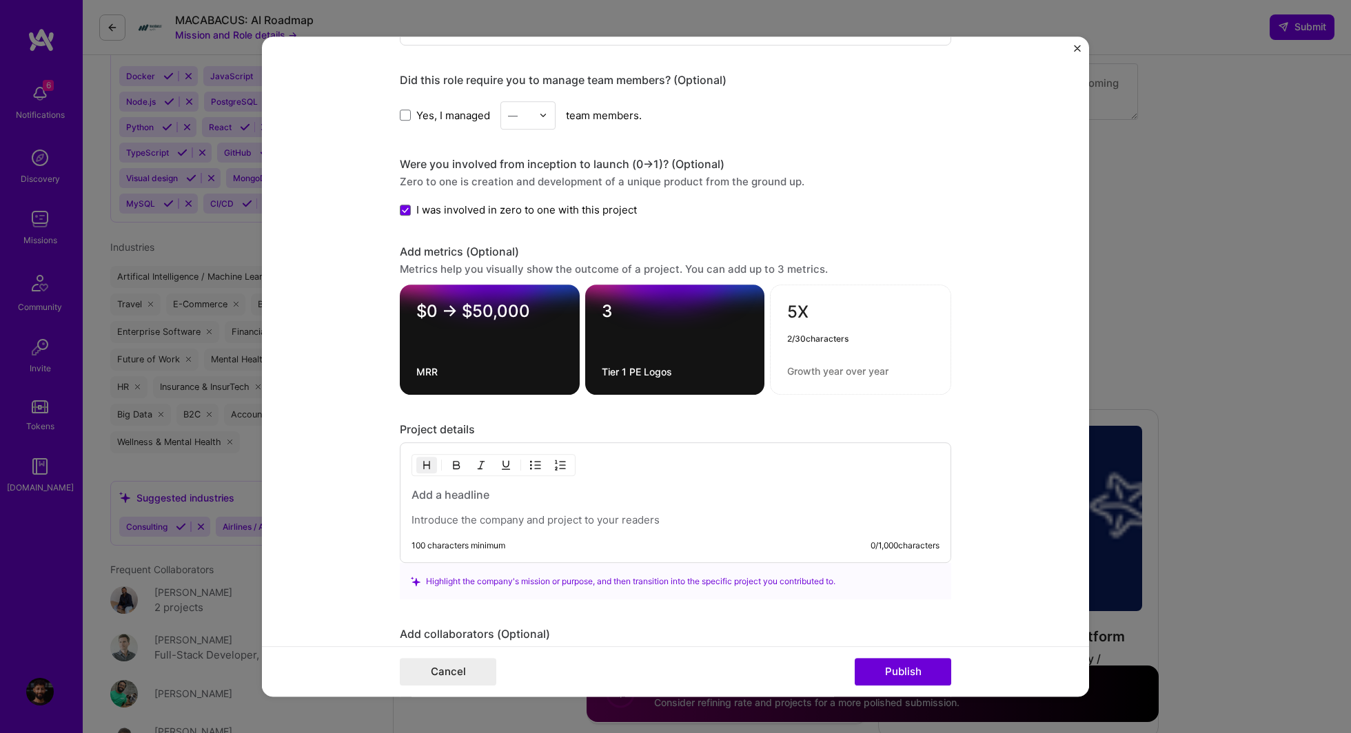
click at [813, 365] on textarea at bounding box center [860, 371] width 147 height 13
click at [847, 371] on textarea "PE Analyst efficiency" at bounding box center [860, 371] width 147 height 13
type textarea "PE Analyst Productivity"
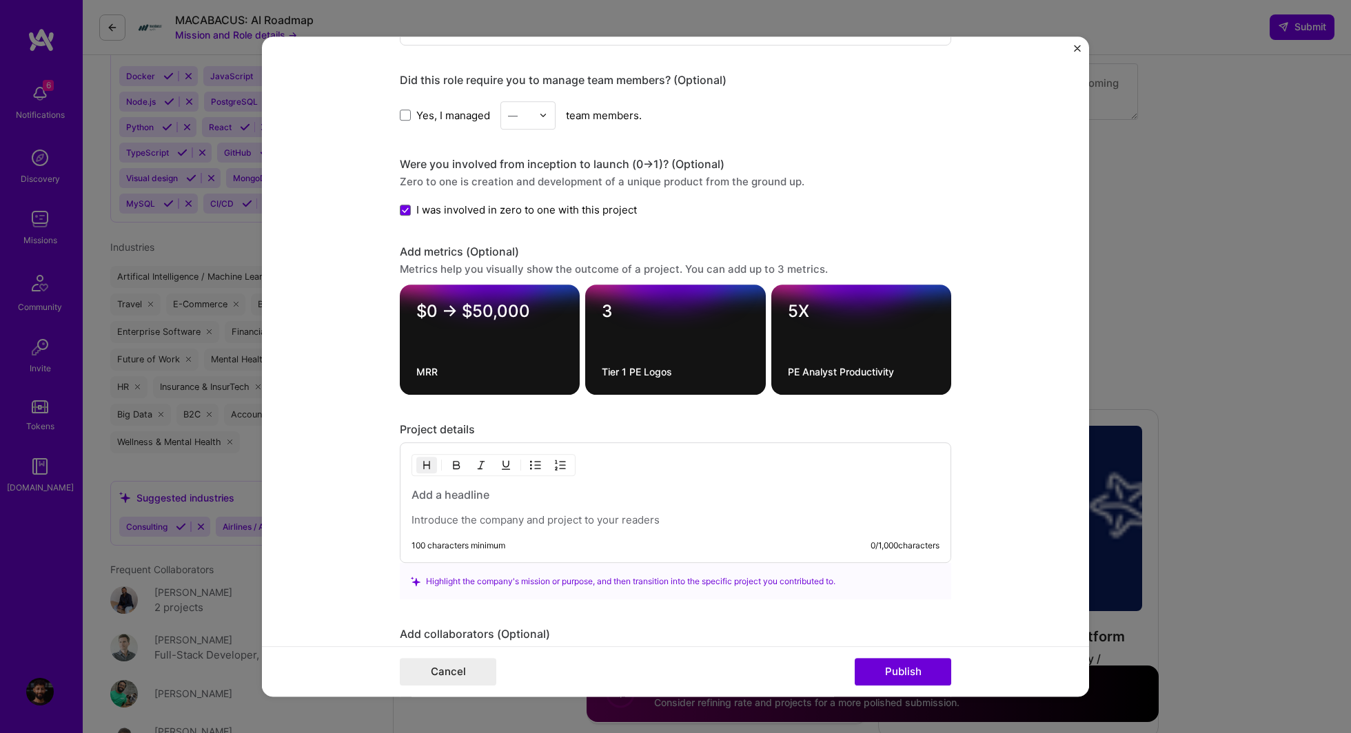
click at [1049, 380] on form "Project title Filament AI Syfter Company Filament AI Project industry Industry …" at bounding box center [675, 367] width 827 height 660
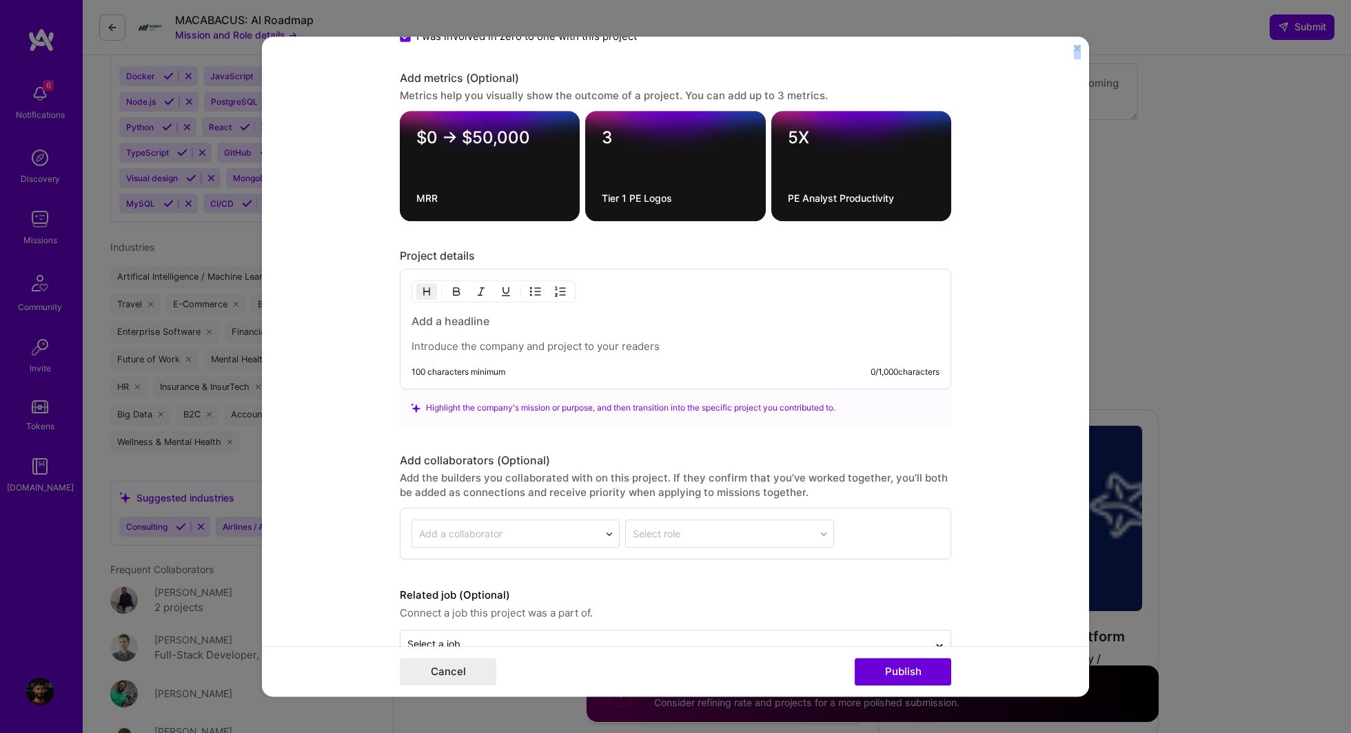
scroll to position [1476, 0]
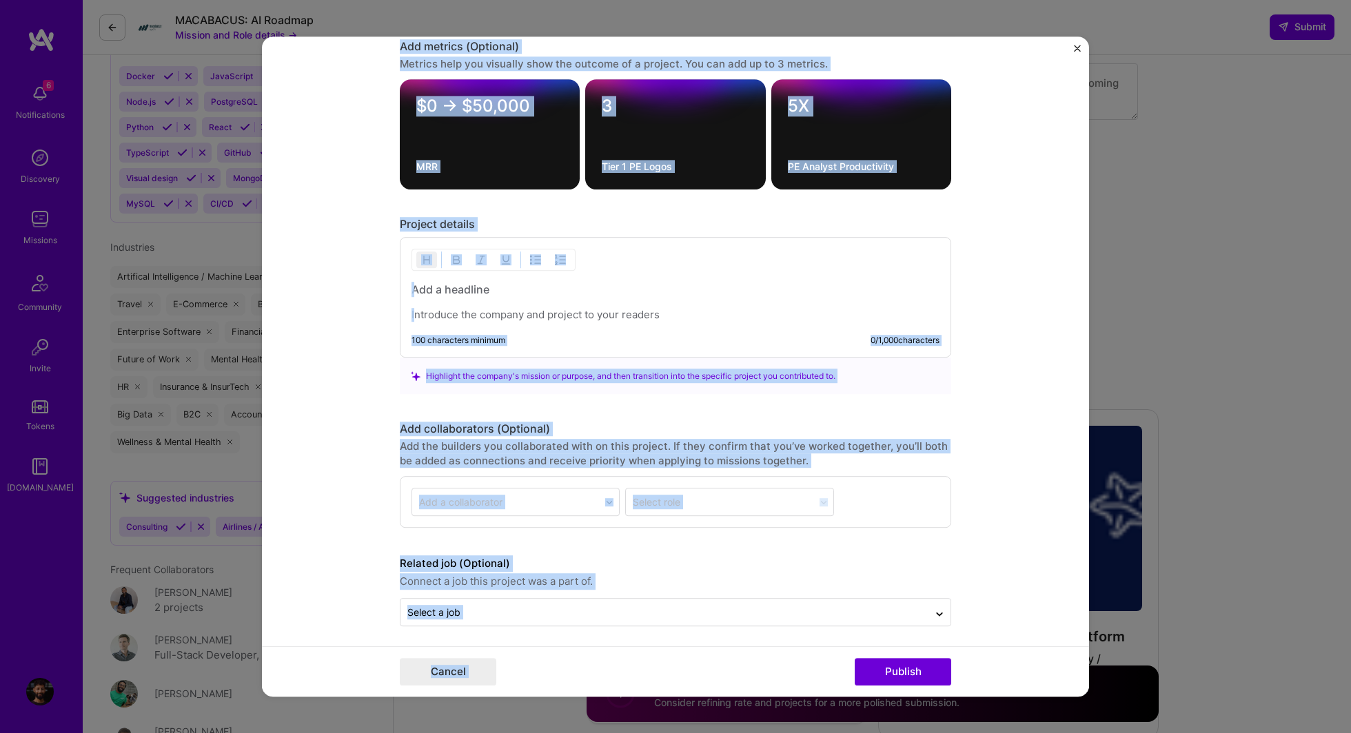
drag, startPoint x: 598, startPoint y: 80, endPoint x: 1025, endPoint y: 661, distance: 720.7
click at [1025, 661] on form "Project title Filament AI Syfter Company Filament AI Project industry Industry …" at bounding box center [675, 367] width 827 height 660
copy form "Project title Company Project industry Industry 2 Project Link (Optional) Set a…"
click at [478, 309] on p at bounding box center [675, 316] width 528 height 14
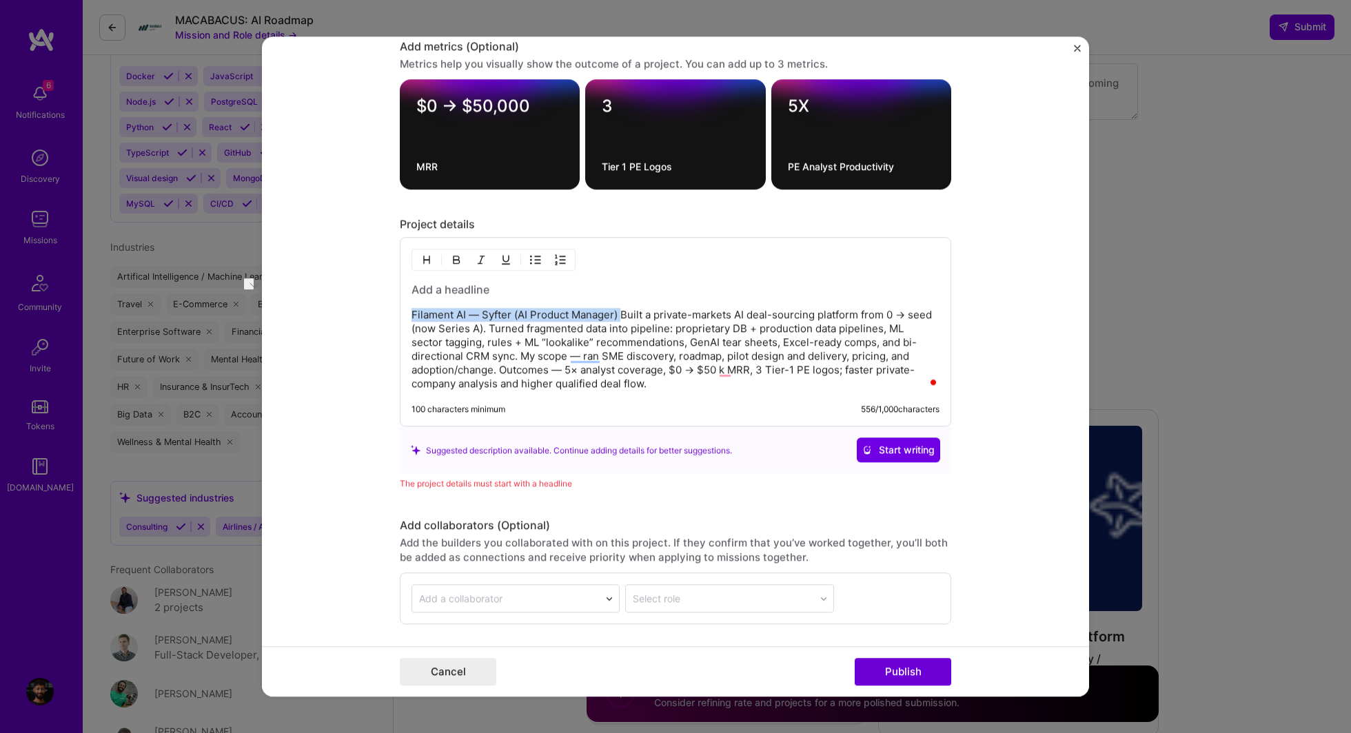
drag, startPoint x: 412, startPoint y: 308, endPoint x: 620, endPoint y: 307, distance: 207.4
click at [621, 309] on p "Filament AI — Syfter (AI Product Manager) Built a private-markets AI deal-sourc…" at bounding box center [675, 350] width 528 height 83
drag, startPoint x: 412, startPoint y: 311, endPoint x: 797, endPoint y: 310, distance: 384.5
click at [797, 310] on p "Built a private-markets AI deal-sourcing platform from 0 → seed (now Series A).…" at bounding box center [675, 350] width 528 height 83
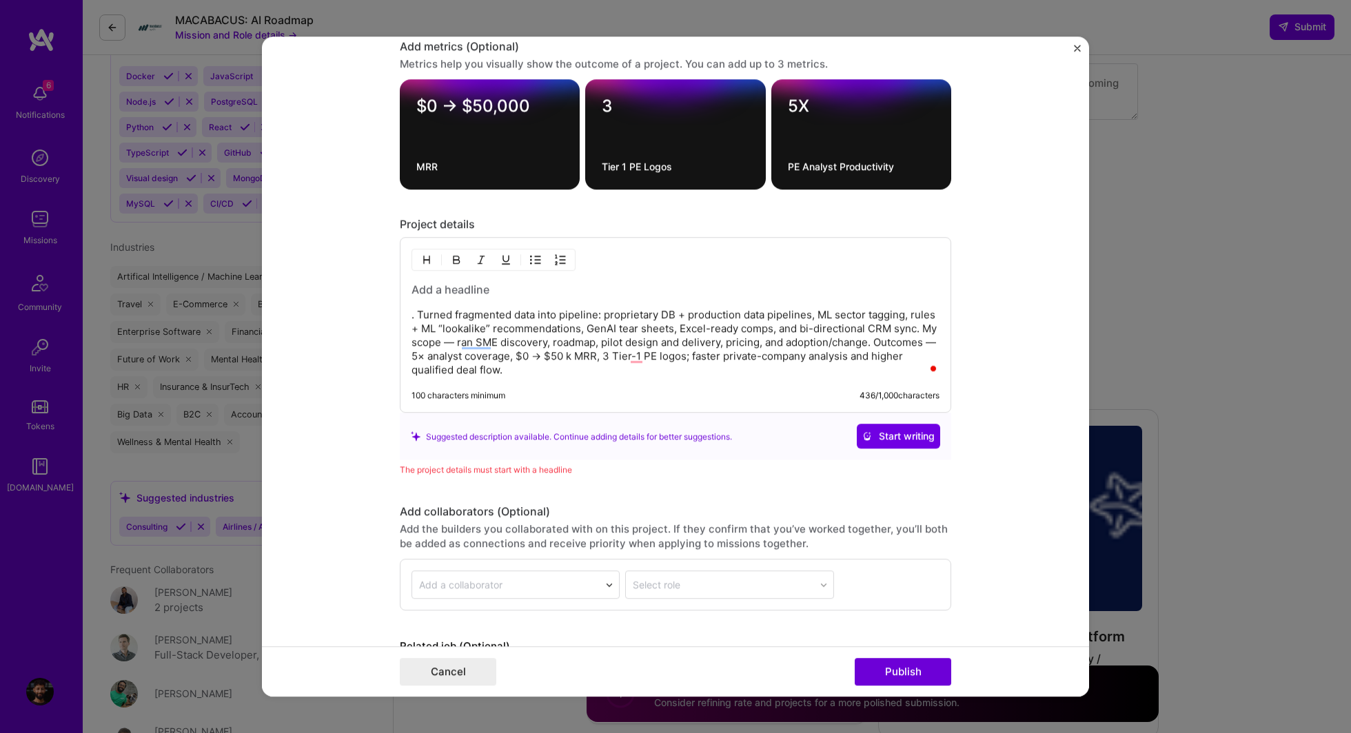
click at [420, 310] on p ". Turned fragmented data into pipeline: proprietary DB + production data pipeli…" at bounding box center [675, 343] width 528 height 69
click at [431, 286] on h3 "To enrich screen reader interactions, please activate Accessibility in Grammarl…" at bounding box center [675, 290] width 528 height 15
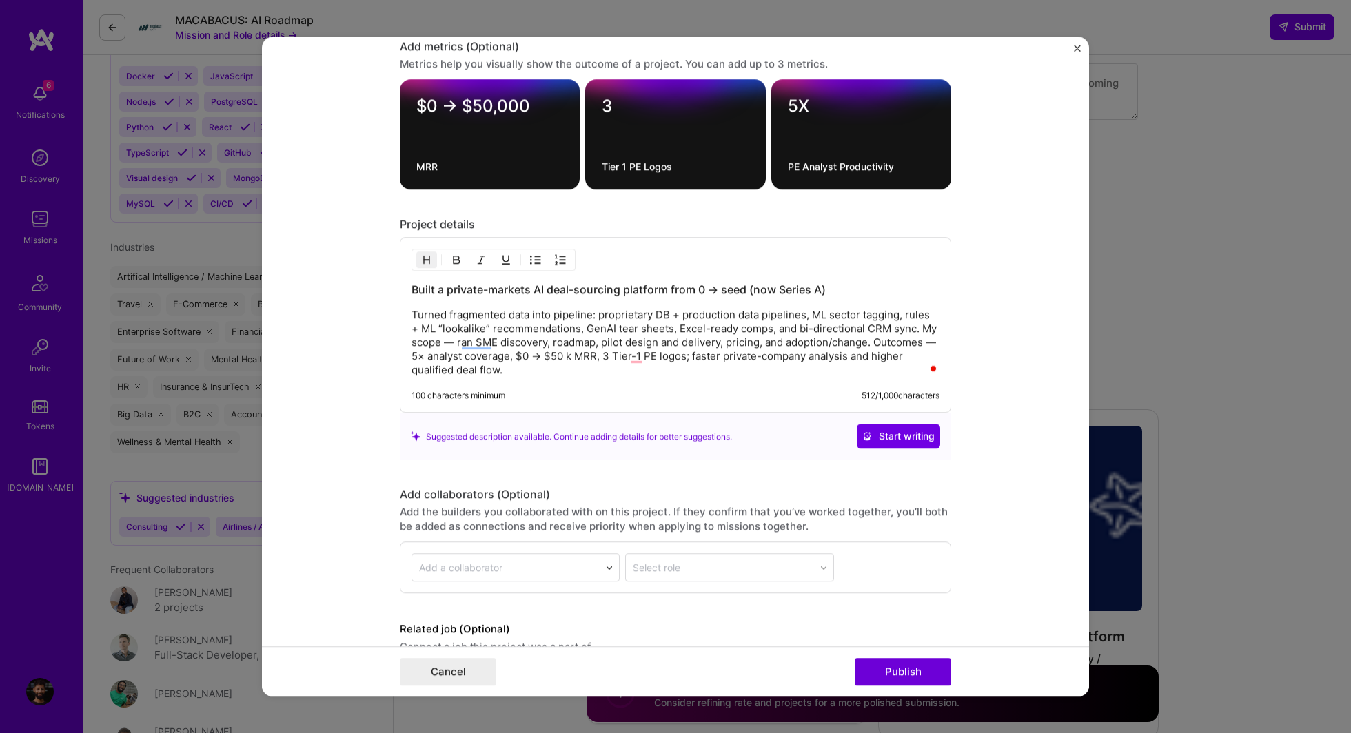
click at [445, 309] on p "Turned fragmented data into pipeline: proprietary DB + production data pipeline…" at bounding box center [675, 343] width 528 height 69
click at [413, 311] on p "Turned fragmented data into pipeline: proprietary DB + production data pipeline…" at bounding box center [675, 343] width 528 height 69
click at [534, 255] on img "button" at bounding box center [535, 260] width 11 height 11
click at [495, 338] on p "Turned fragmented data into pipeline: proprietary DB + production data pipeline…" at bounding box center [689, 343] width 500 height 69
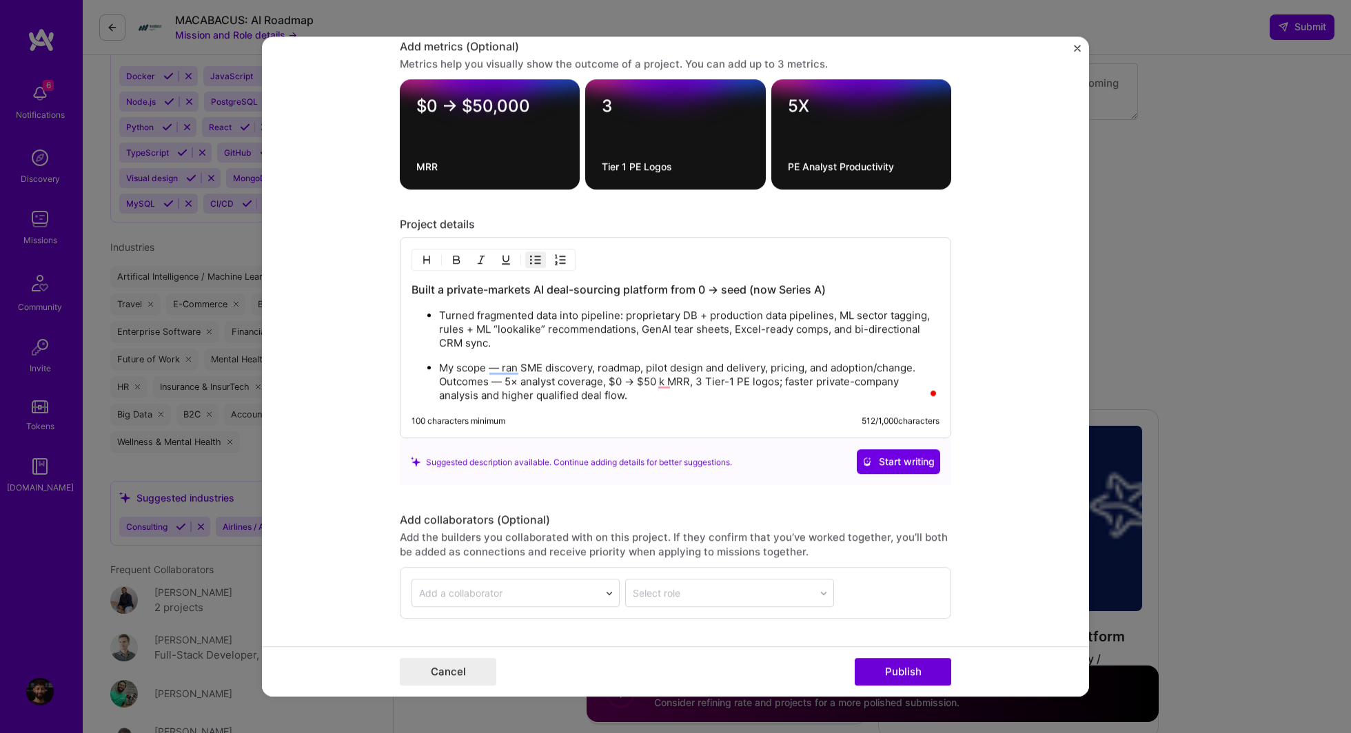
click at [440, 374] on p "My scope — ran SME discovery, roadmap, pilot design and delivery, pricing, and …" at bounding box center [689, 382] width 500 height 41
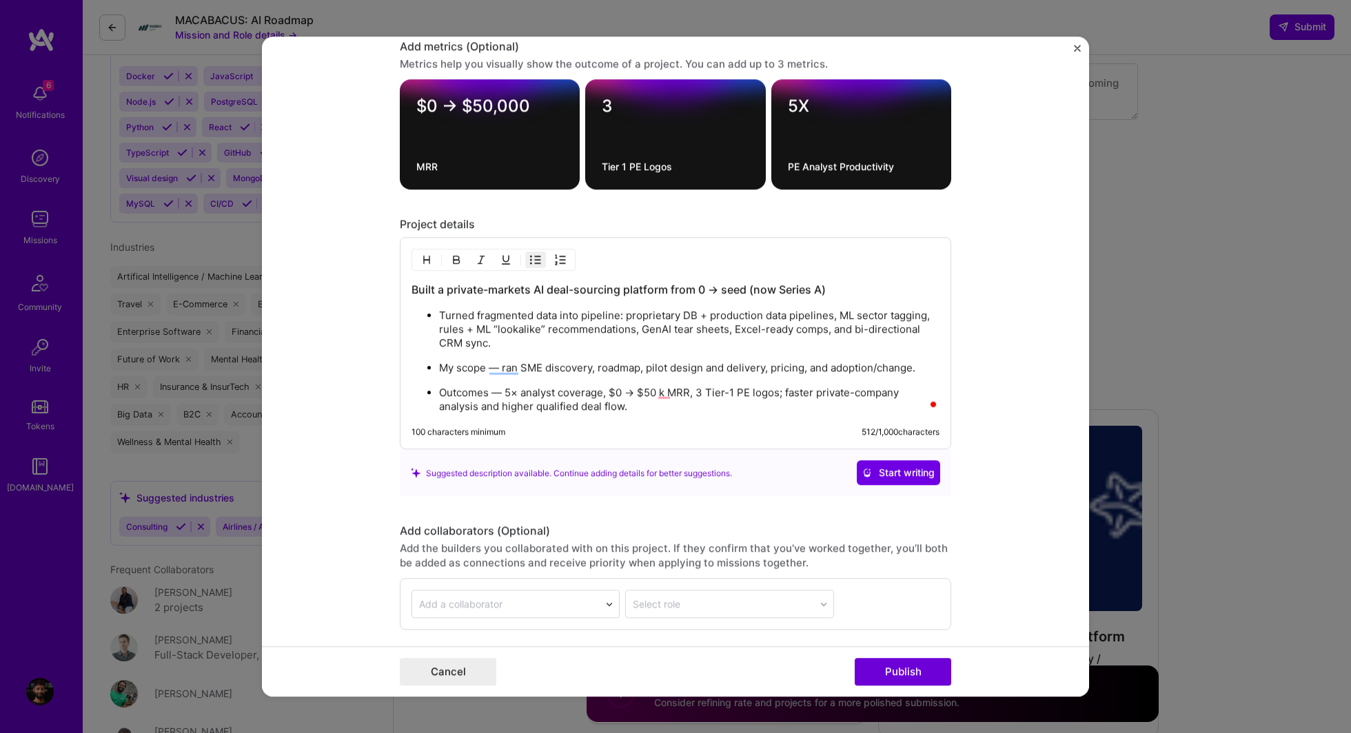
click at [505, 389] on p "Outcomes — 5× analyst coverage, $0 → $50 k MRR, 3 Tier-1 PE logos; faster priva…" at bounding box center [689, 401] width 500 height 28
click at [503, 389] on p "Outcomes — 5× analyst coverage, $0 → $50 k MRR, 3 Tier-1 PE logos; faster priva…" at bounding box center [689, 401] width 500 height 28
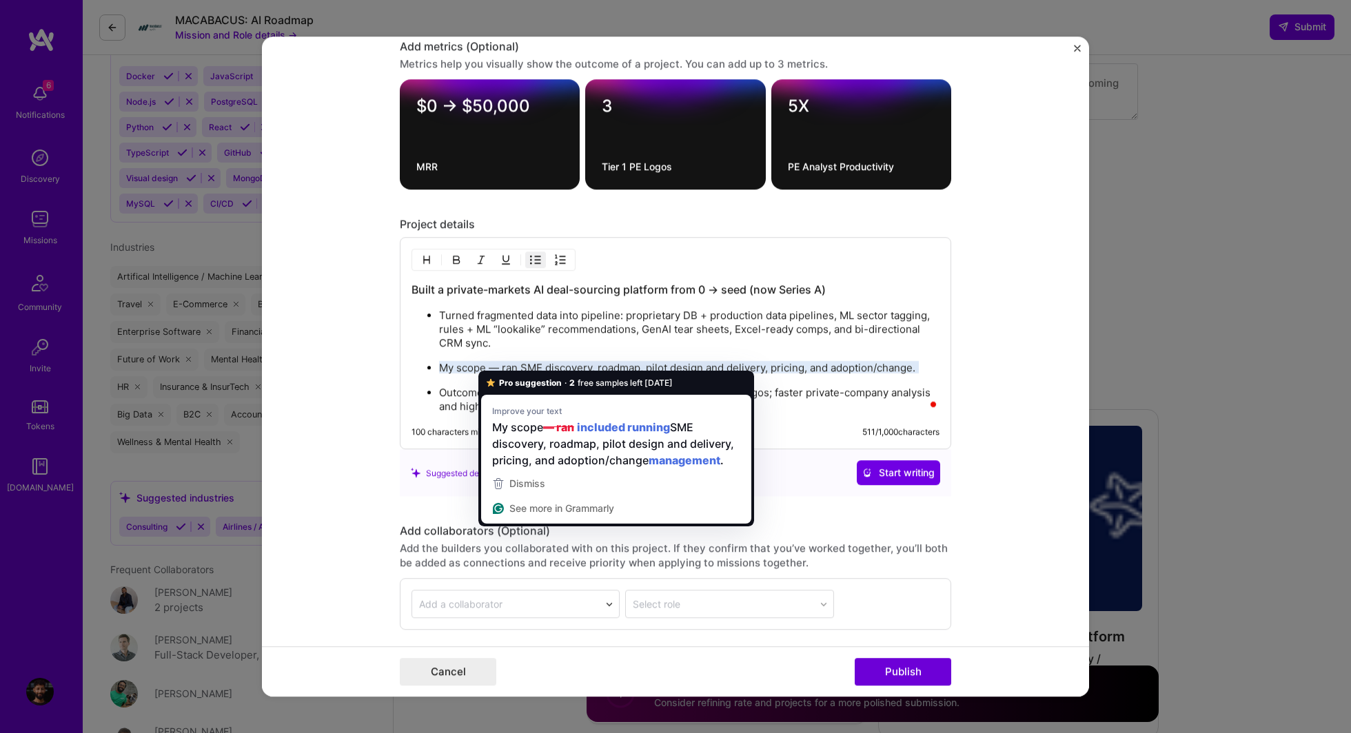
click at [499, 362] on p "My scope — ran SME discovery, roadmap, pilot design and delivery, pricing, and …" at bounding box center [689, 369] width 500 height 14
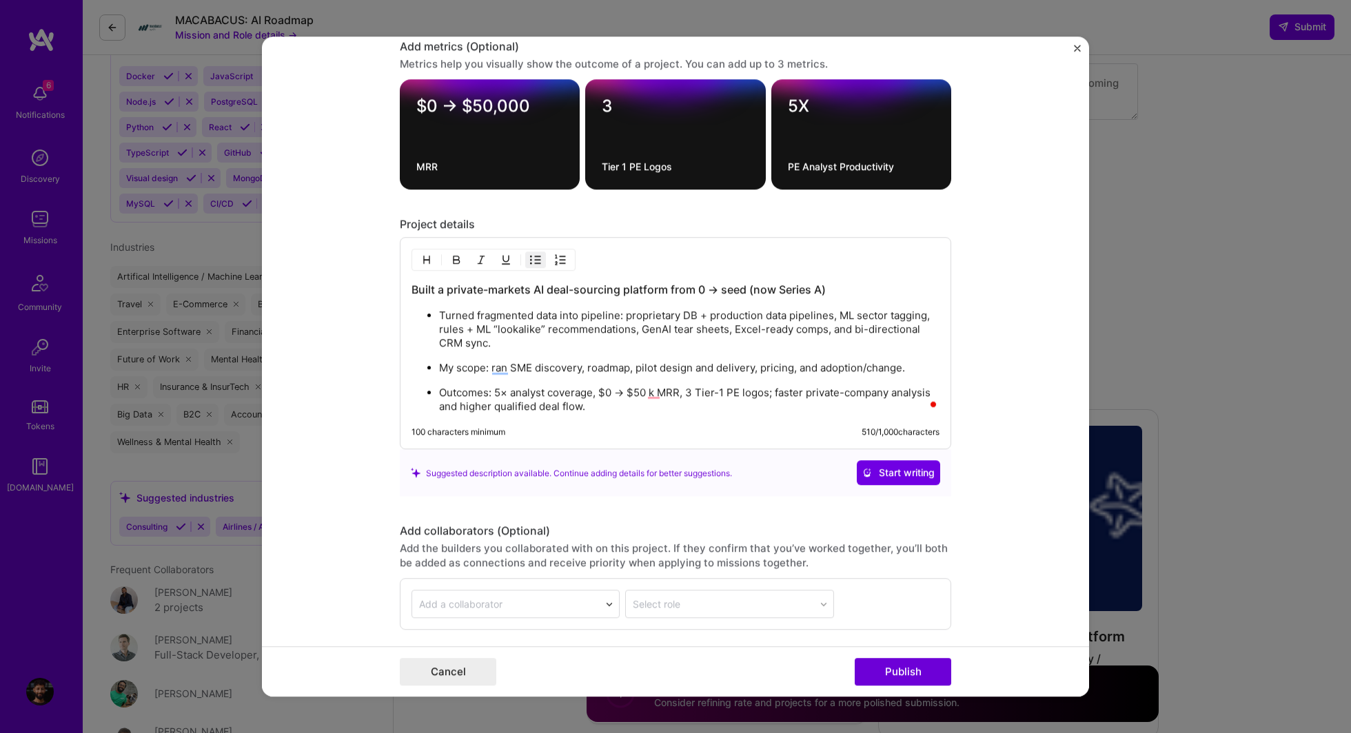
click at [513, 327] on p "Turned fragmented data into pipeline: proprietary DB + production data pipeline…" at bounding box center [689, 329] width 500 height 41
click at [615, 406] on p "Outcomes: 5× analyst coverage, $0 → $50 k MRR, 3 Tier-1 PE logos; faster privat…" at bounding box center [689, 401] width 500 height 28
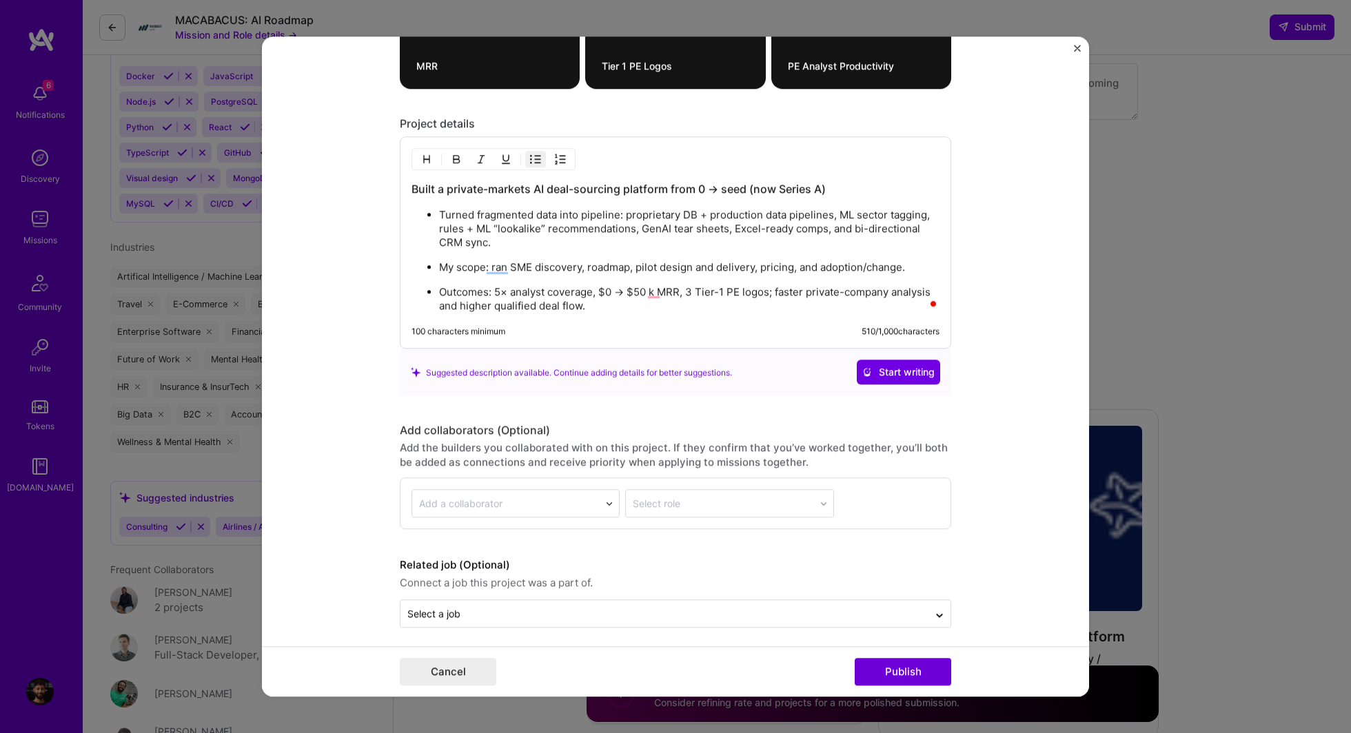
scroll to position [1578, 0]
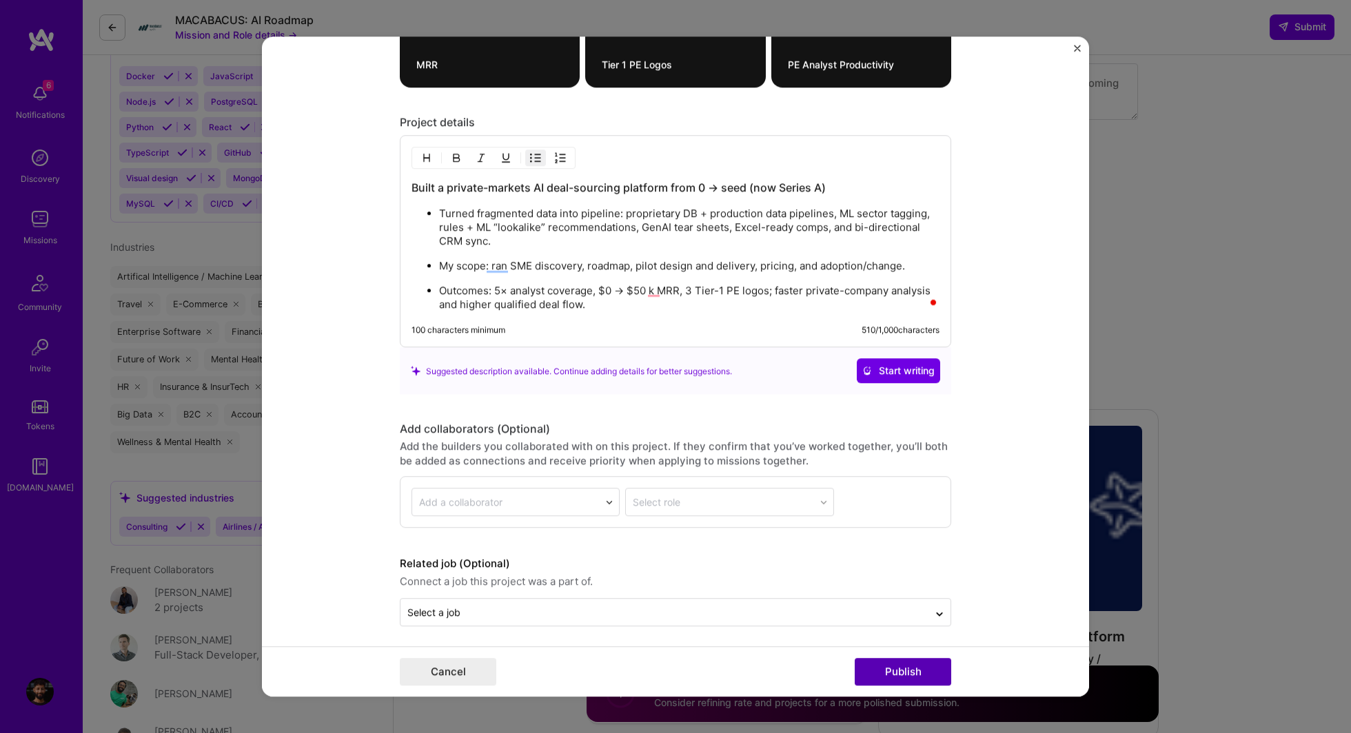
click at [897, 679] on button "Publish" at bounding box center [903, 672] width 96 height 28
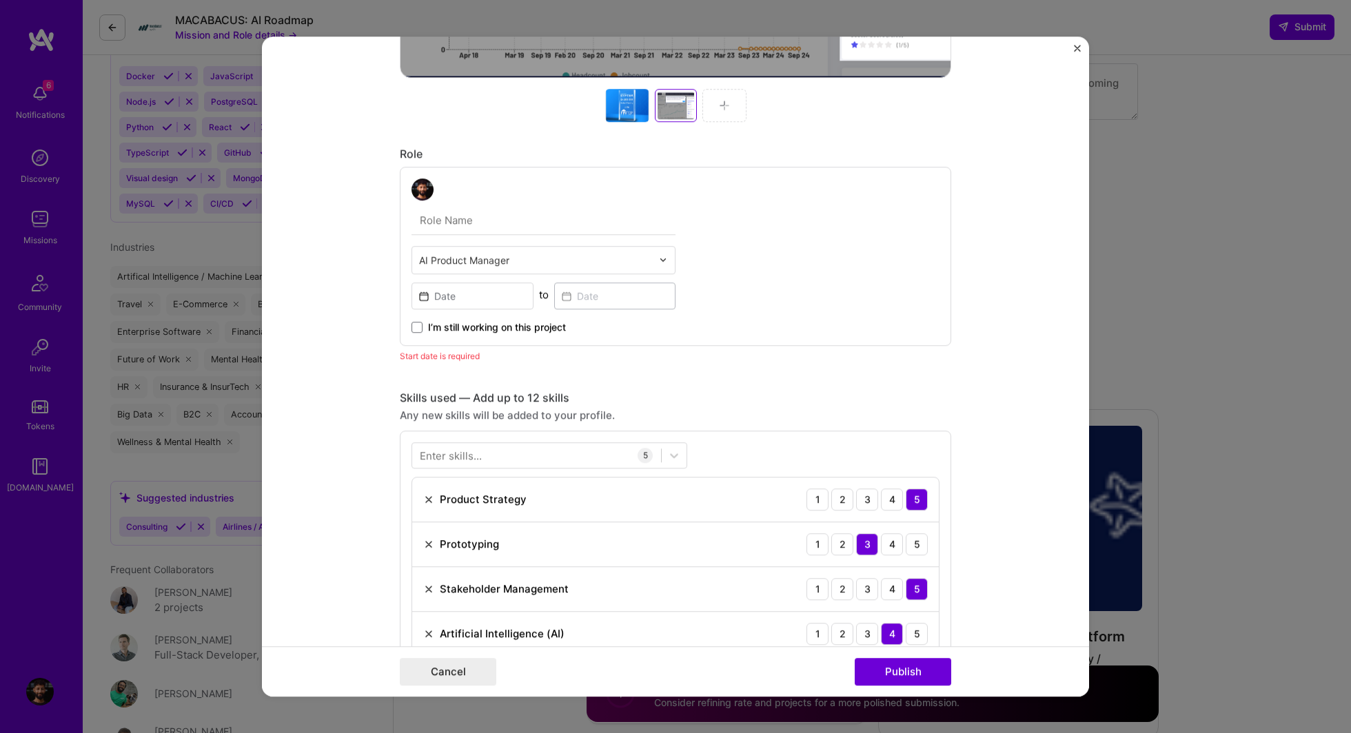
scroll to position [604, 0]
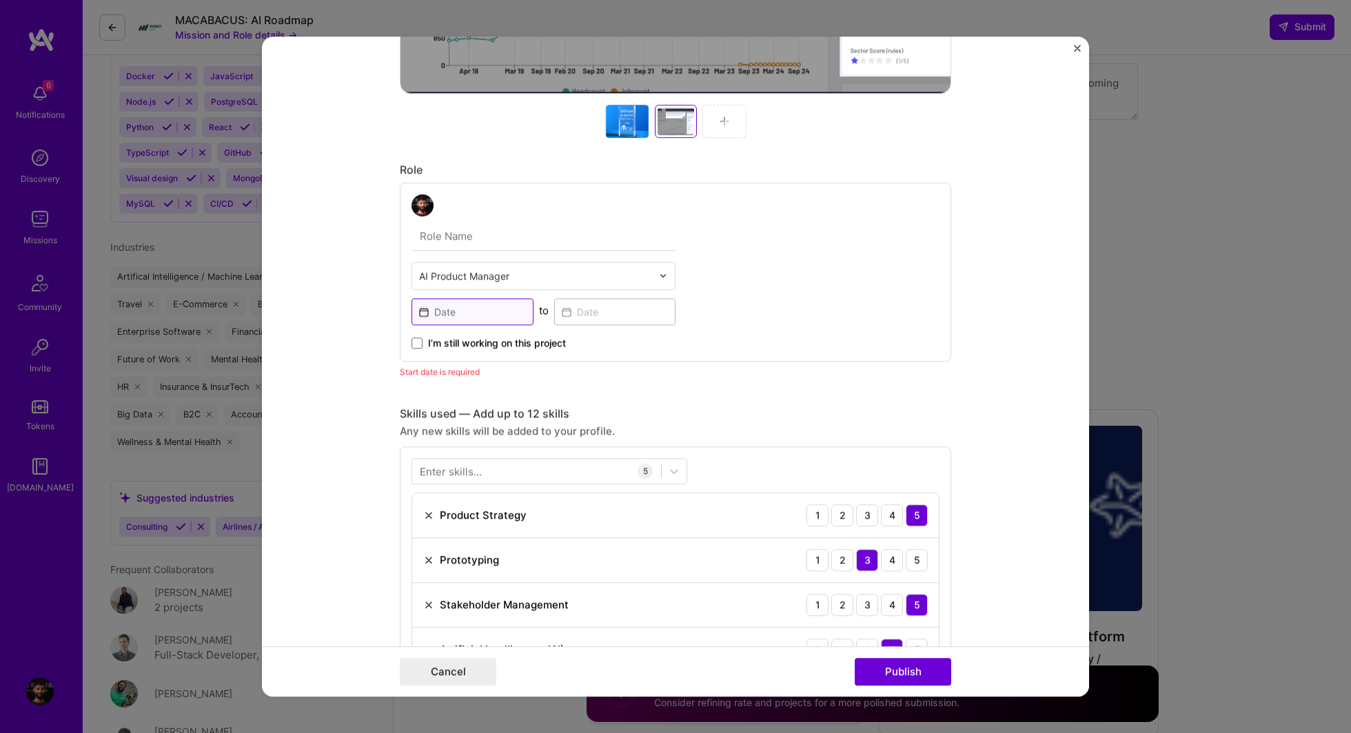
click at [467, 312] on input at bounding box center [472, 311] width 122 height 27
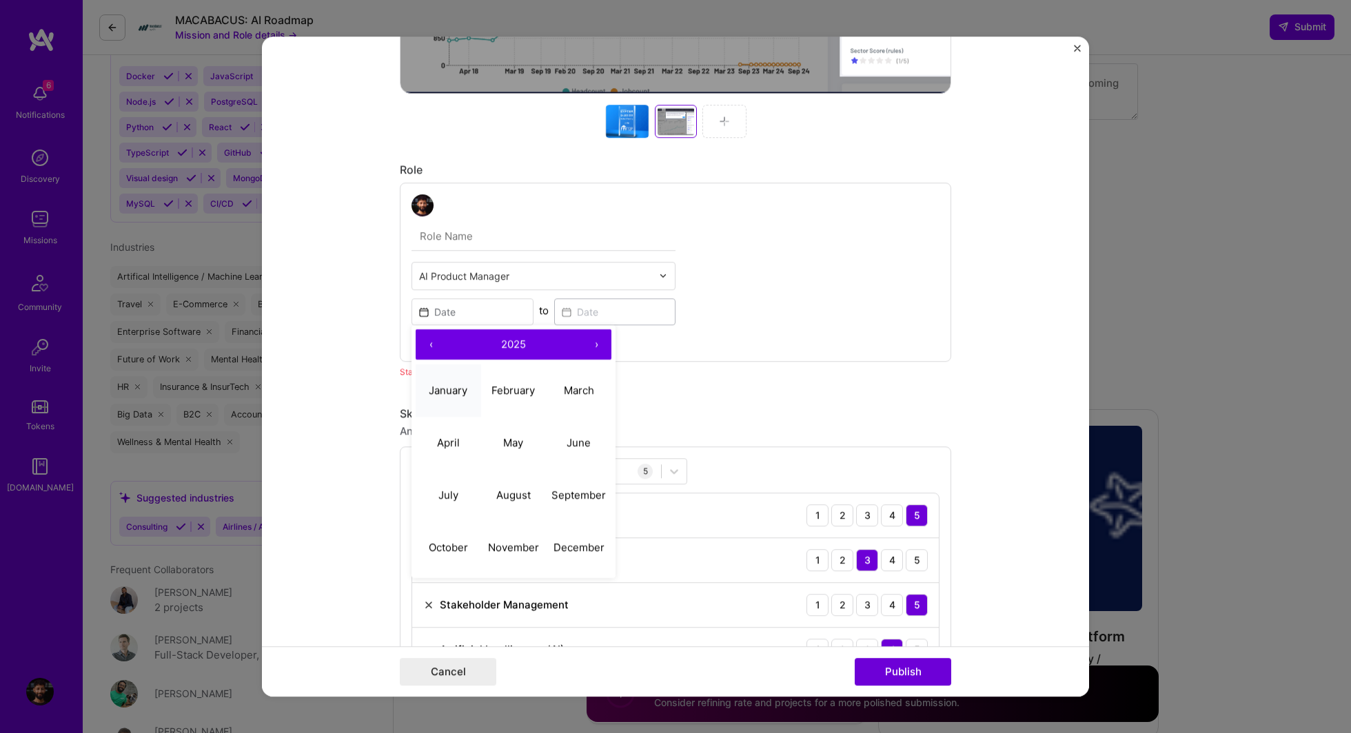
click at [459, 386] on abbr "January" at bounding box center [448, 391] width 39 height 13
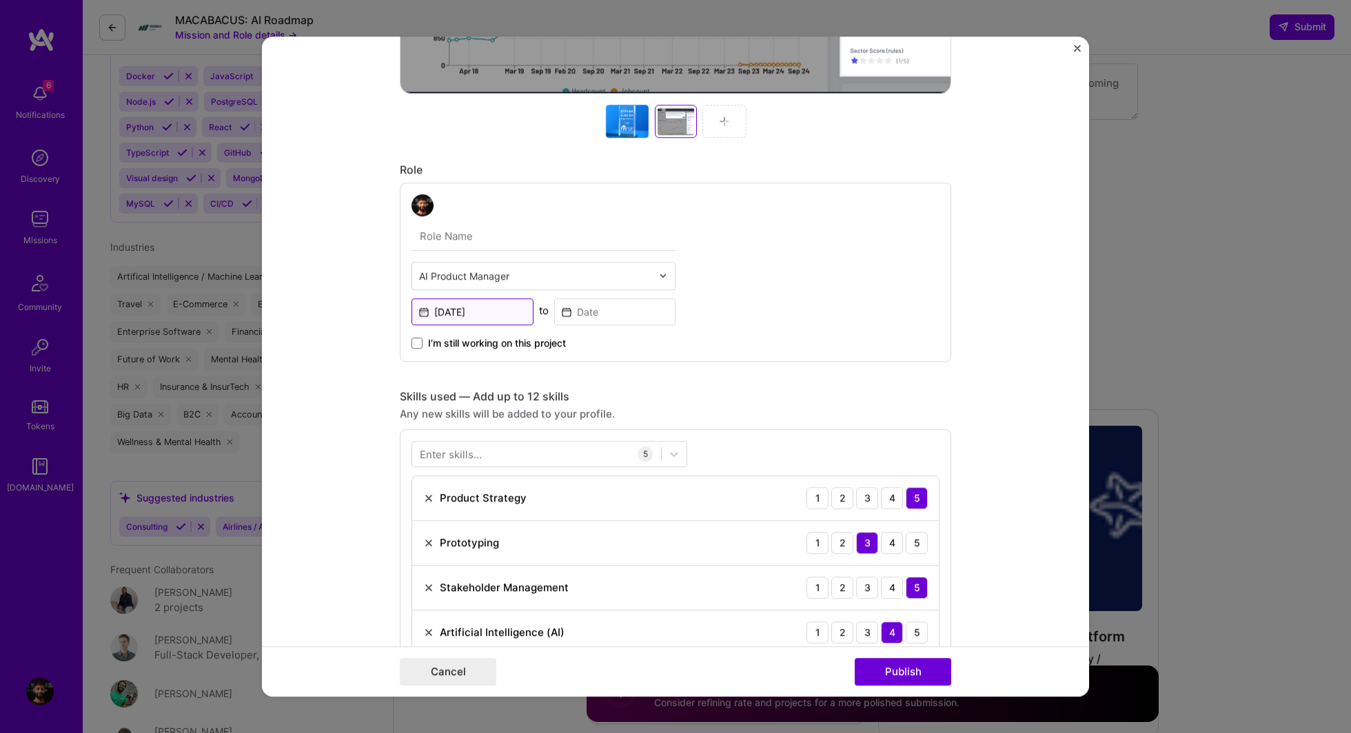
click at [453, 316] on input "Jan, 2025" at bounding box center [472, 311] width 122 height 27
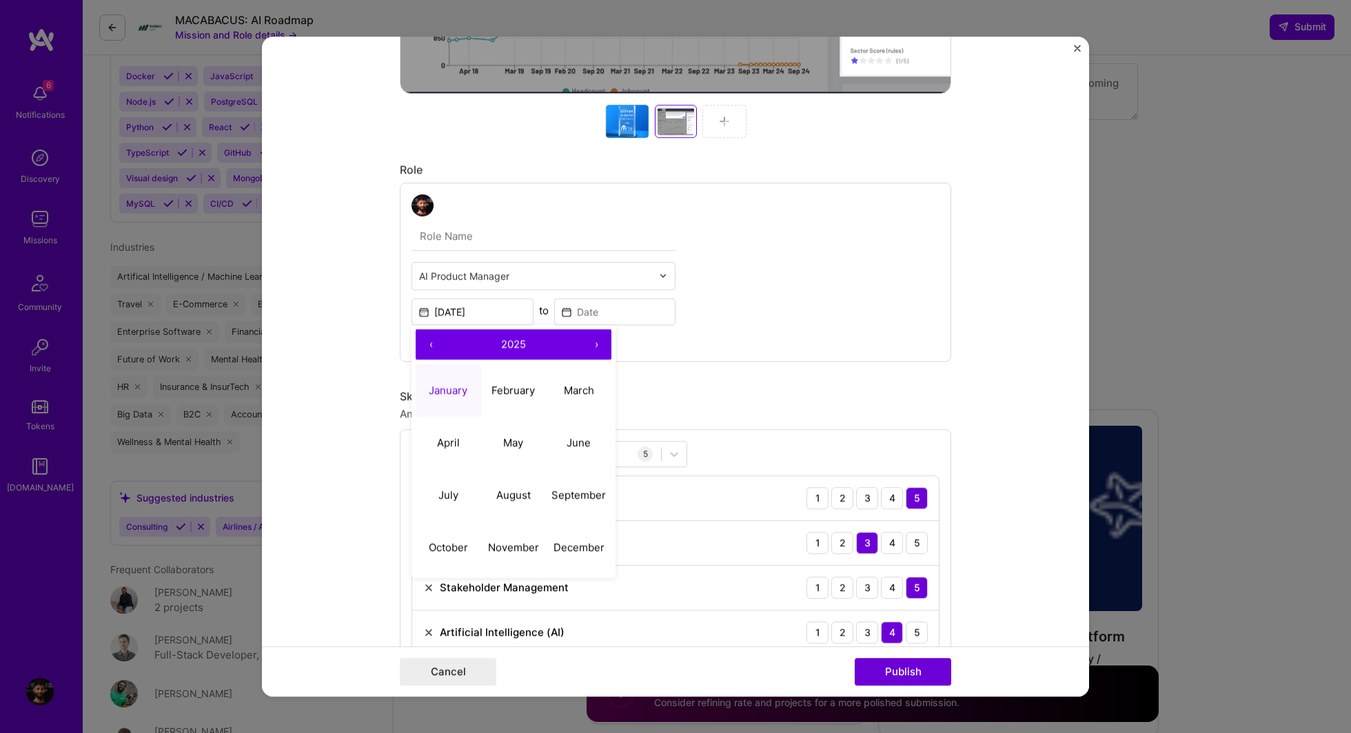
click at [432, 346] on button "‹" at bounding box center [431, 344] width 30 height 30
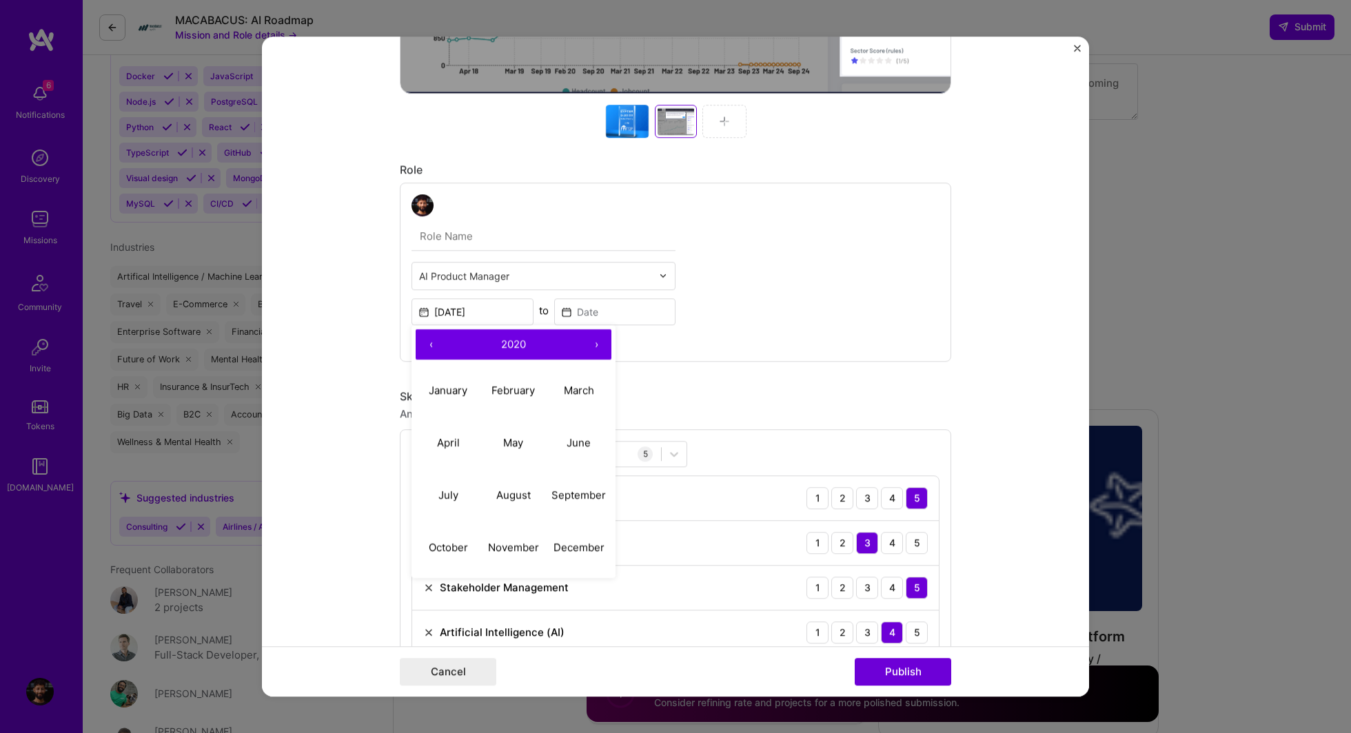
click at [432, 346] on button "‹" at bounding box center [431, 344] width 30 height 30
click at [445, 391] on abbr "January" at bounding box center [448, 391] width 39 height 13
type input "Jan, 2019"
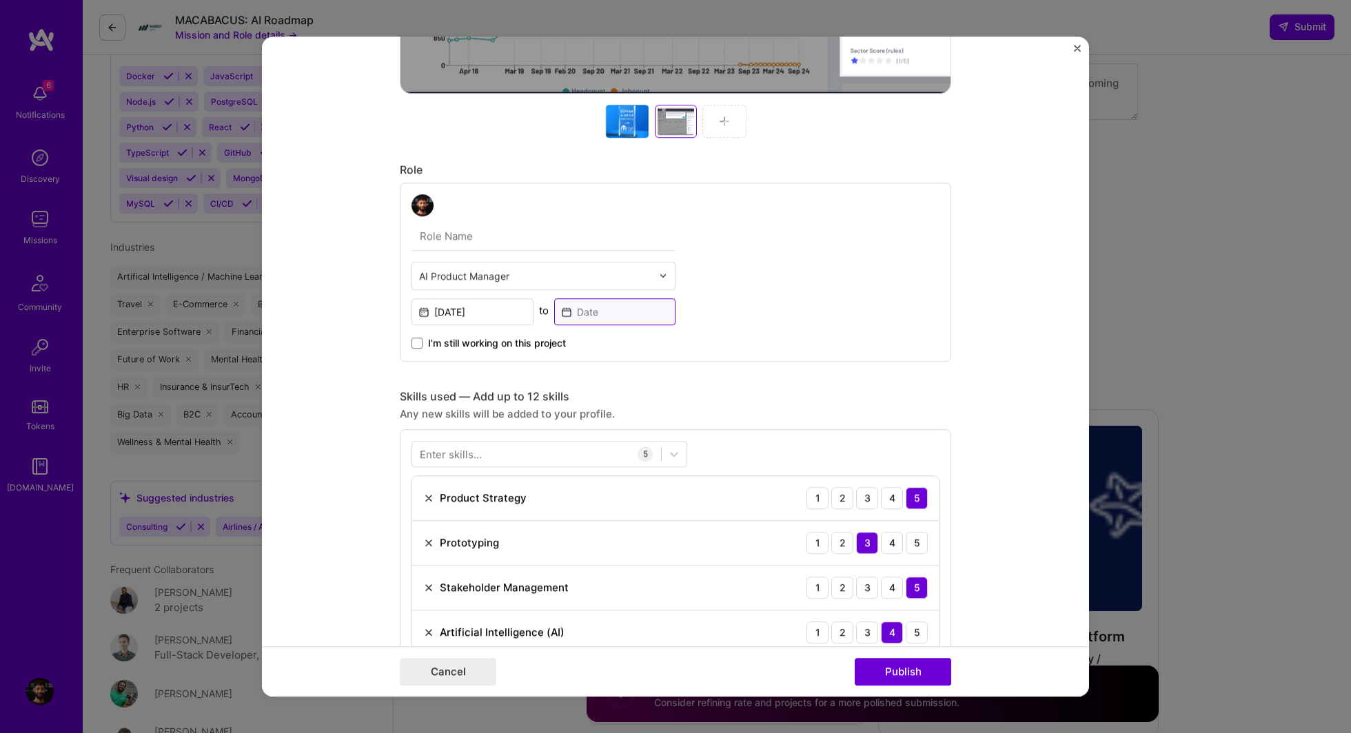
click at [635, 311] on input at bounding box center [615, 311] width 122 height 27
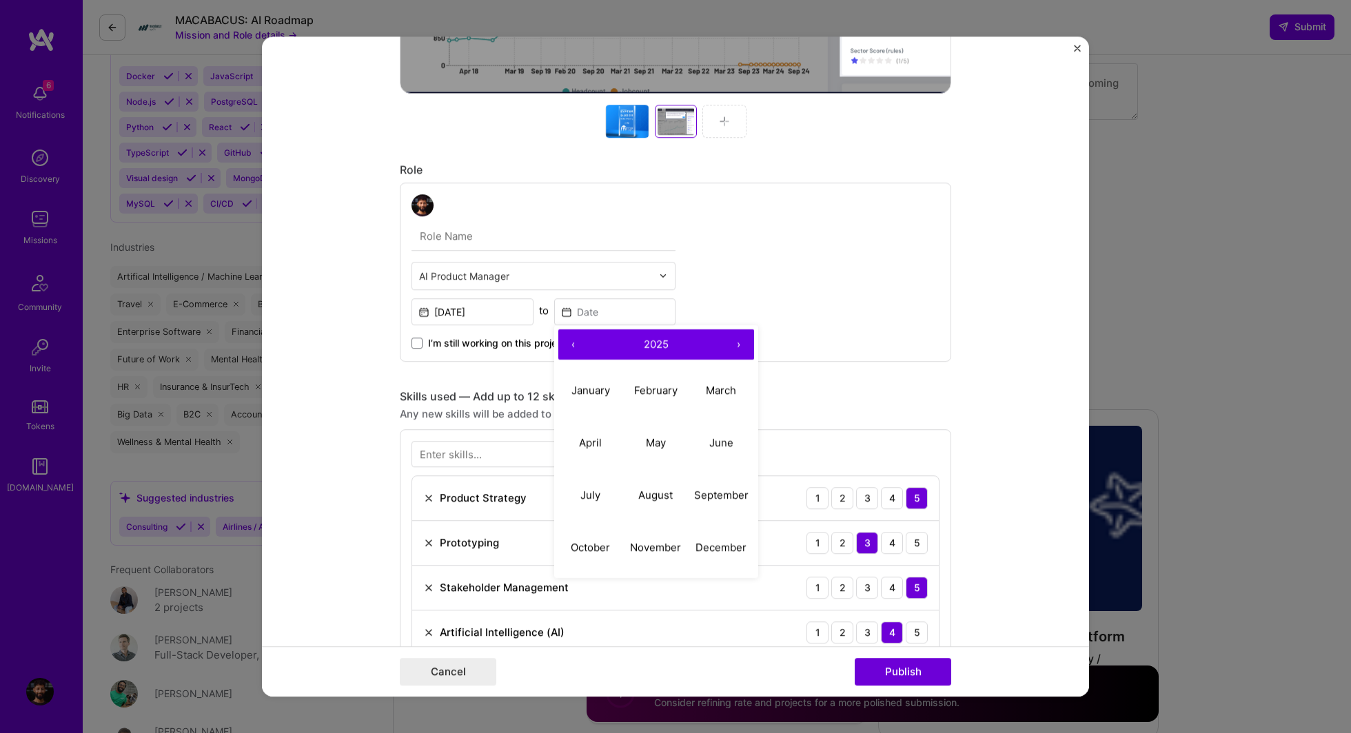
click at [571, 340] on button "‹" at bounding box center [573, 344] width 30 height 30
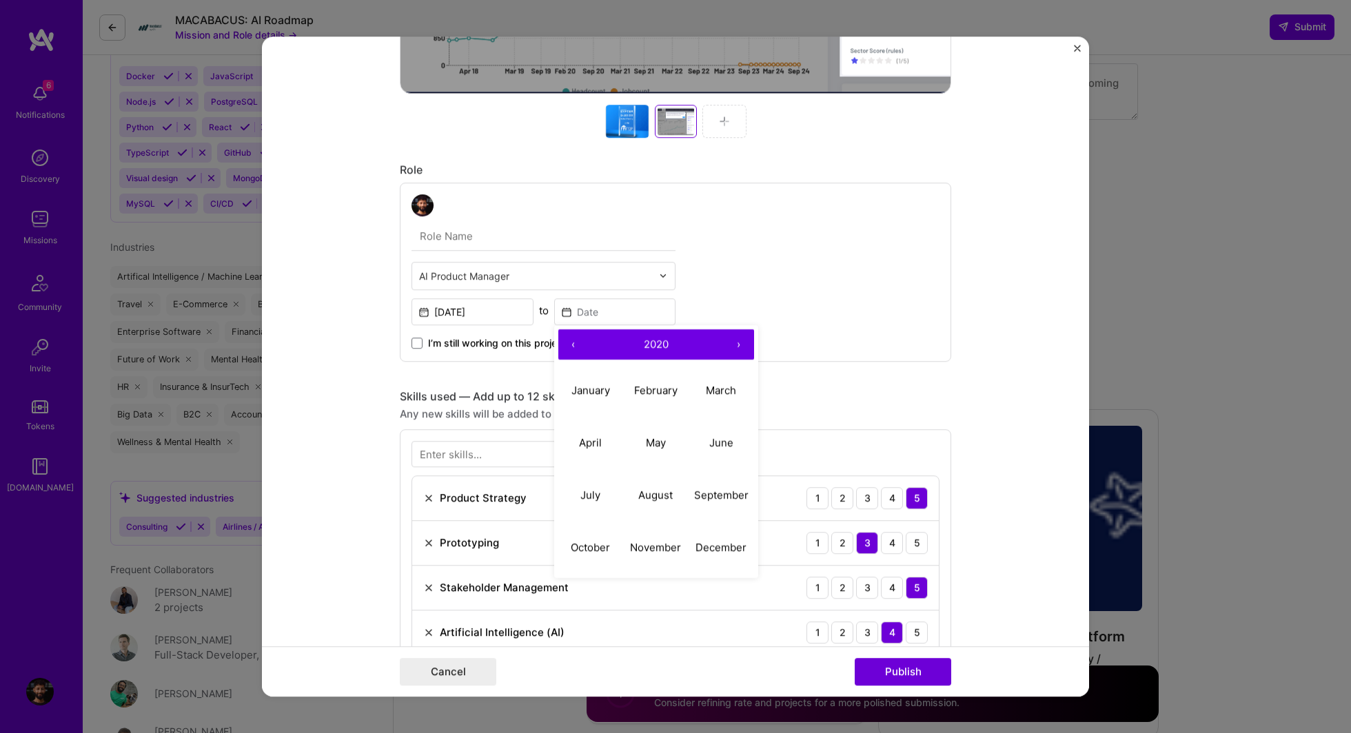
click at [571, 340] on button "‹" at bounding box center [573, 344] width 30 height 30
click at [588, 476] on button "July" at bounding box center [590, 496] width 65 height 52
type input "Jul, 2019"
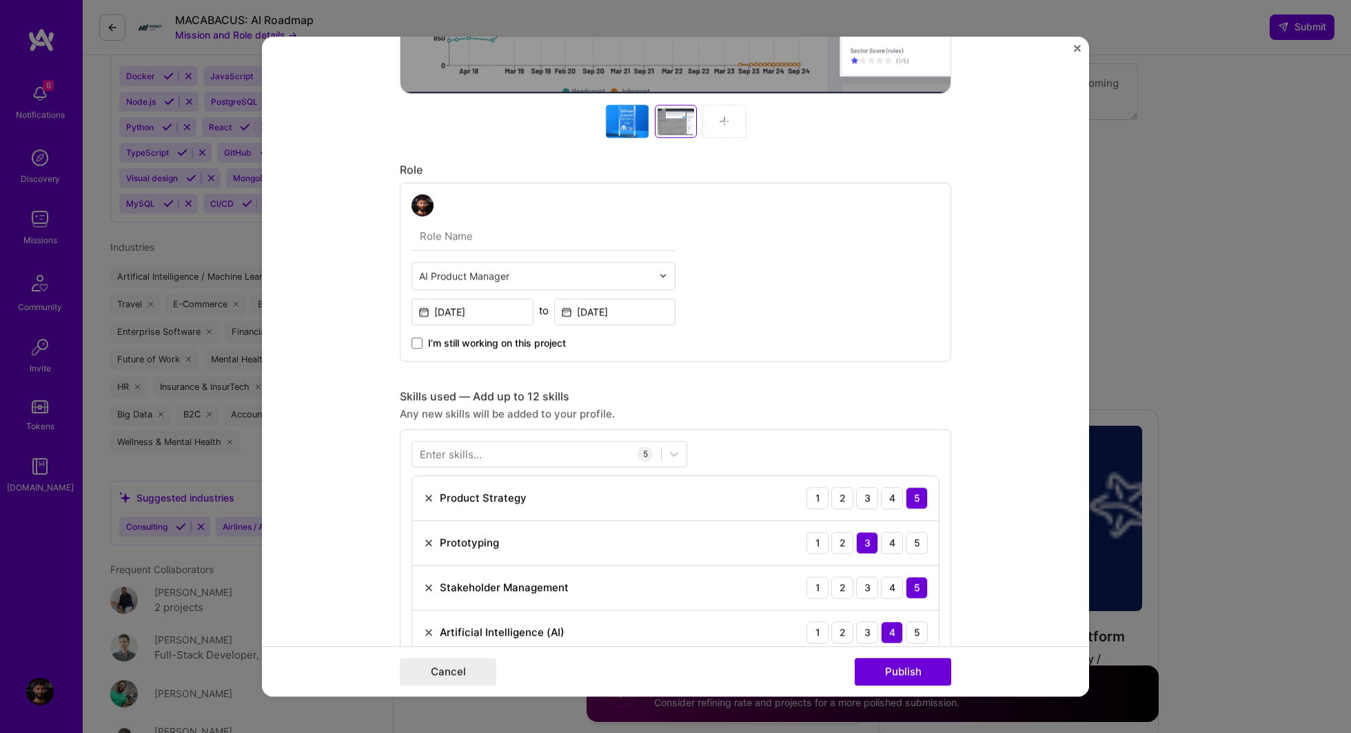
click at [352, 325] on form "Project title Filament AI Syfter Company Filament AI Project industry Industry …" at bounding box center [675, 367] width 827 height 660
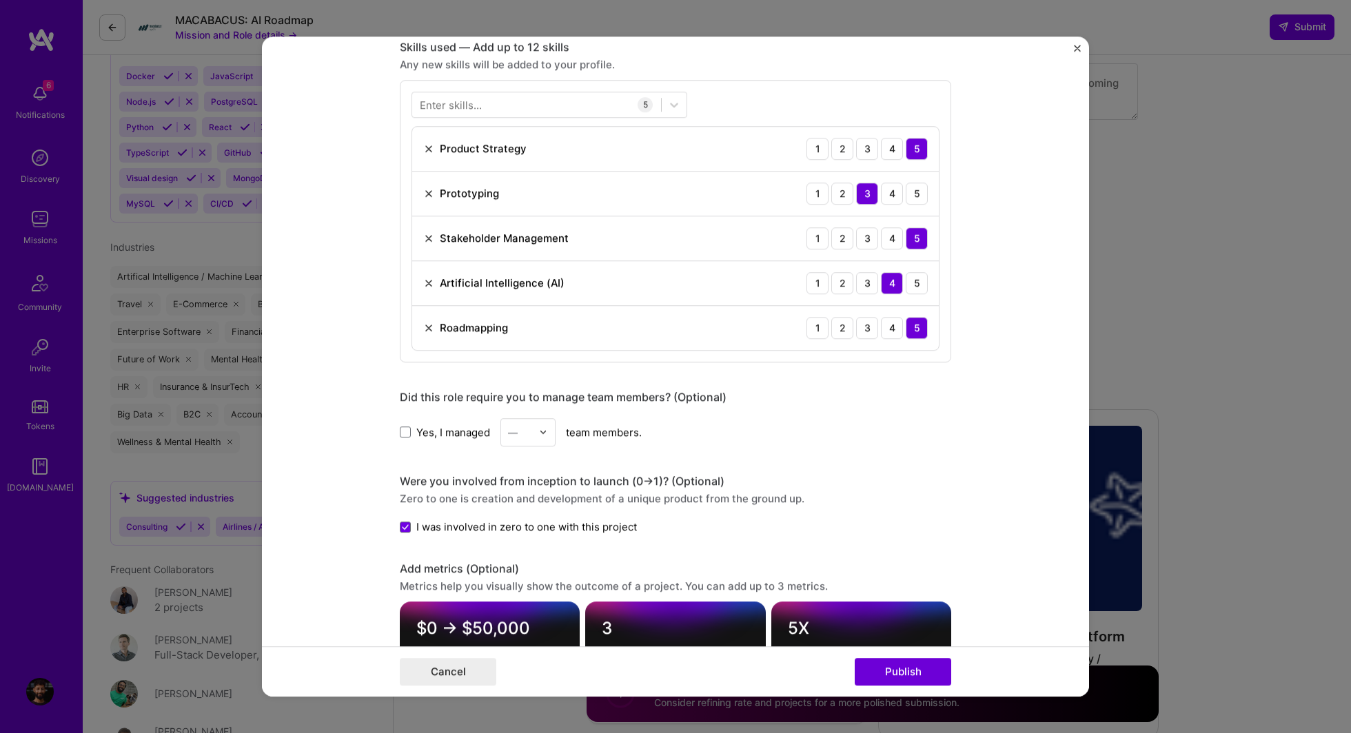
scroll to position [960, 0]
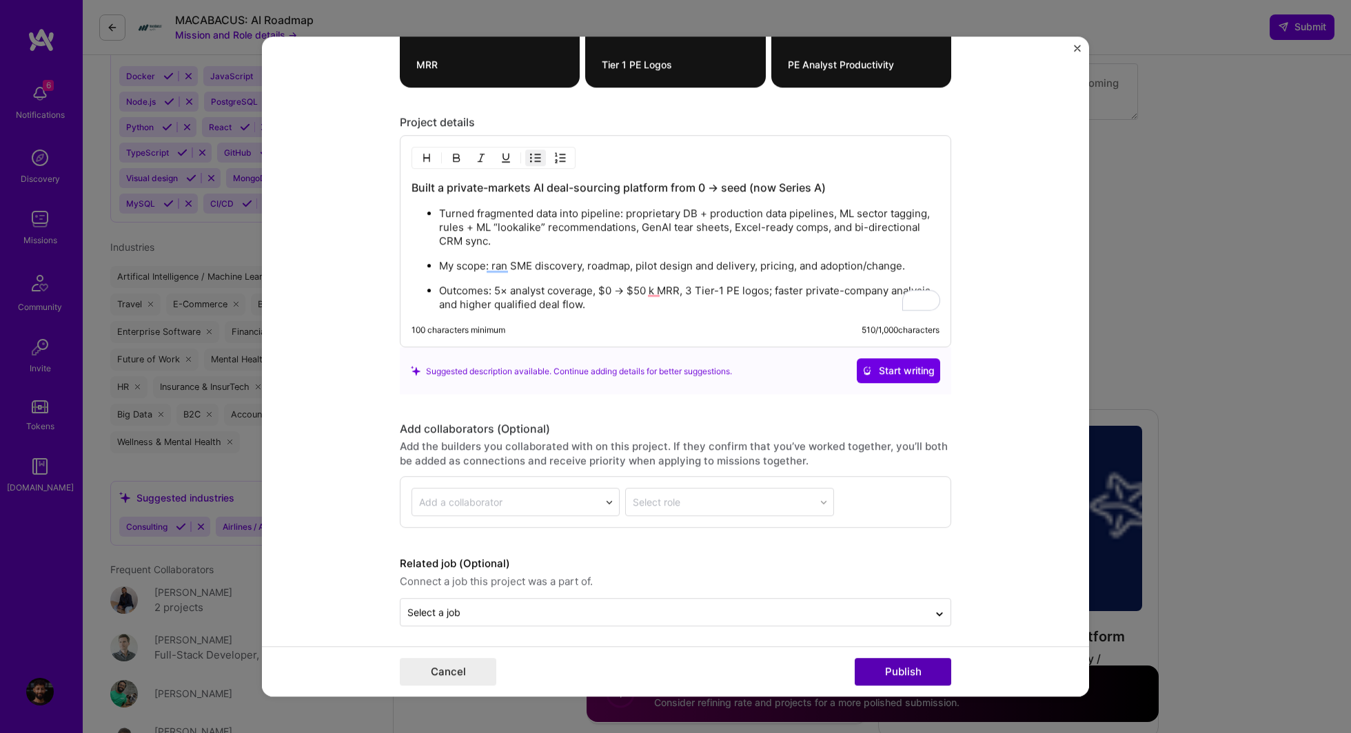
click at [879, 664] on button "Publish" at bounding box center [903, 672] width 96 height 28
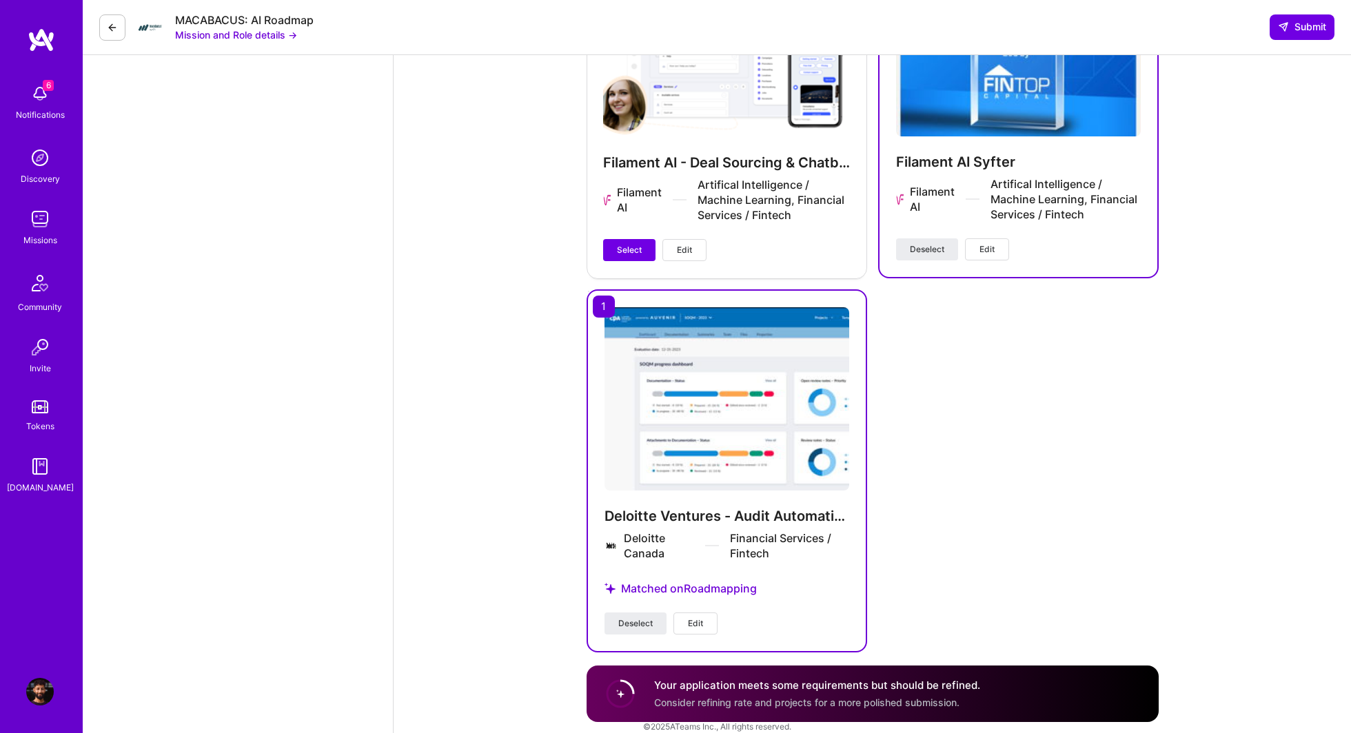
click at [806, 697] on span "Consider refining rate and projects for a more polished submission." at bounding box center [806, 703] width 305 height 12
click at [605, 688] on icon at bounding box center [620, 694] width 34 height 34
click at [662, 688] on h4 "Your application meets some requirements but should be refined." at bounding box center [817, 685] width 326 height 14
click at [722, 684] on h4 "Your application meets some requirements but should be refined." at bounding box center [817, 685] width 326 height 14
click at [722, 699] on span "Consider refining rate and projects for a more polished submission." at bounding box center [806, 703] width 305 height 12
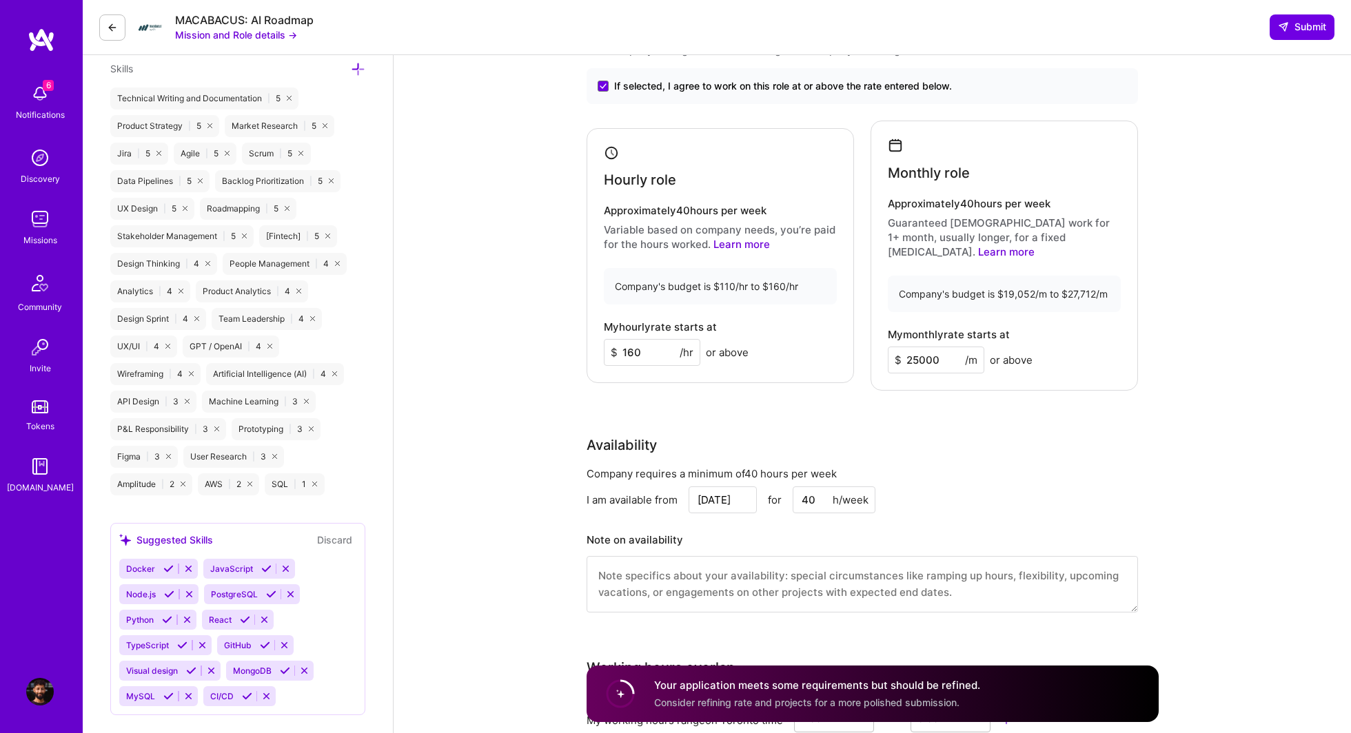
click at [911, 347] on input "25000" at bounding box center [936, 360] width 96 height 27
type input "22000"
click at [973, 416] on div "Rate Your rate should reflect your skills, experience, role requirements, and m…" at bounding box center [872, 319] width 572 height 622
click at [938, 435] on div "Availability" at bounding box center [861, 445] width 551 height 21
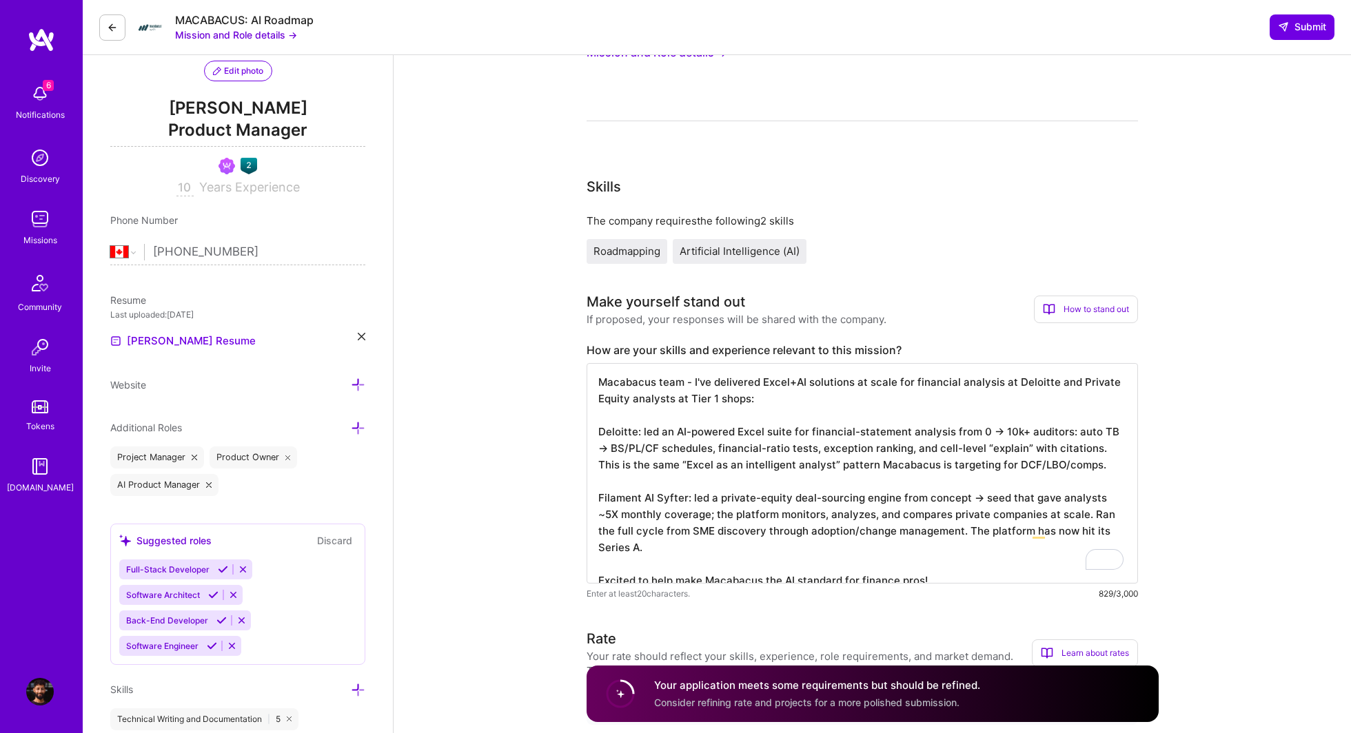
scroll to position [0, 0]
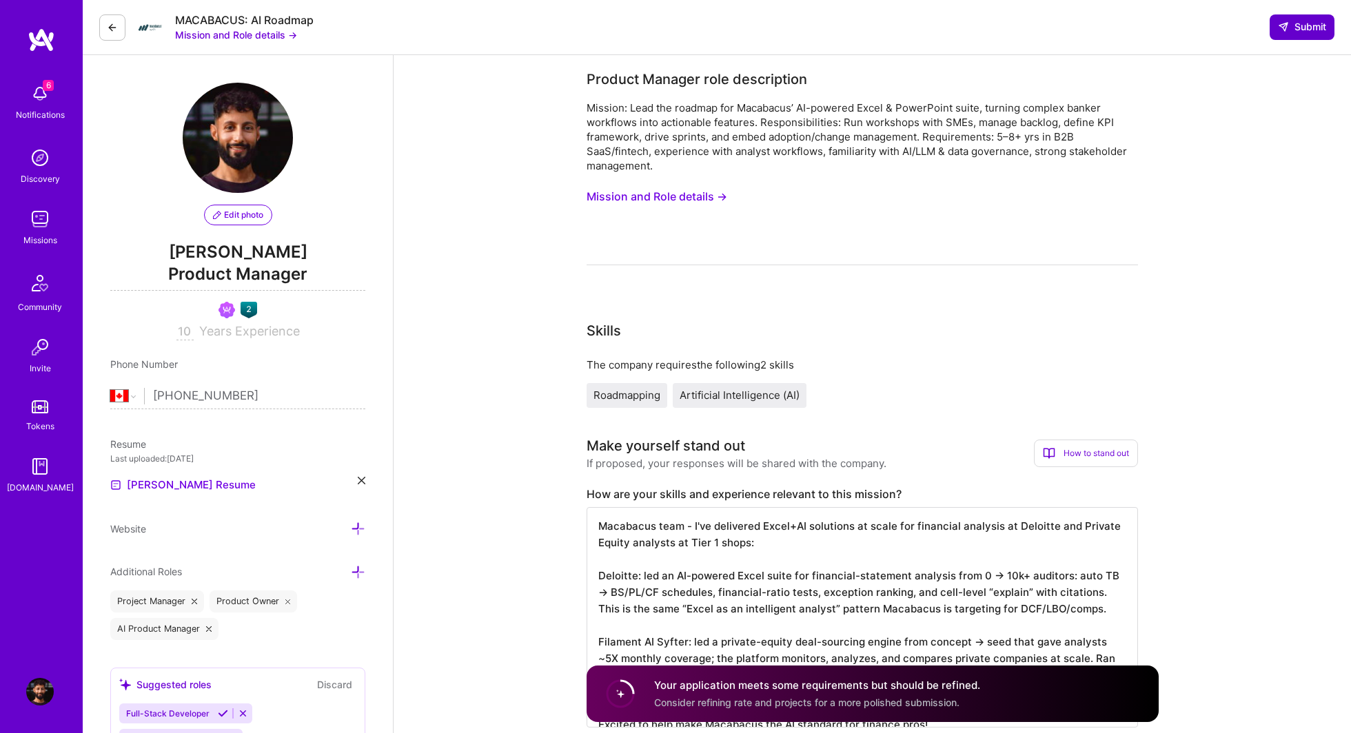
click at [1295, 30] on span "Submit" at bounding box center [1302, 27] width 48 height 14
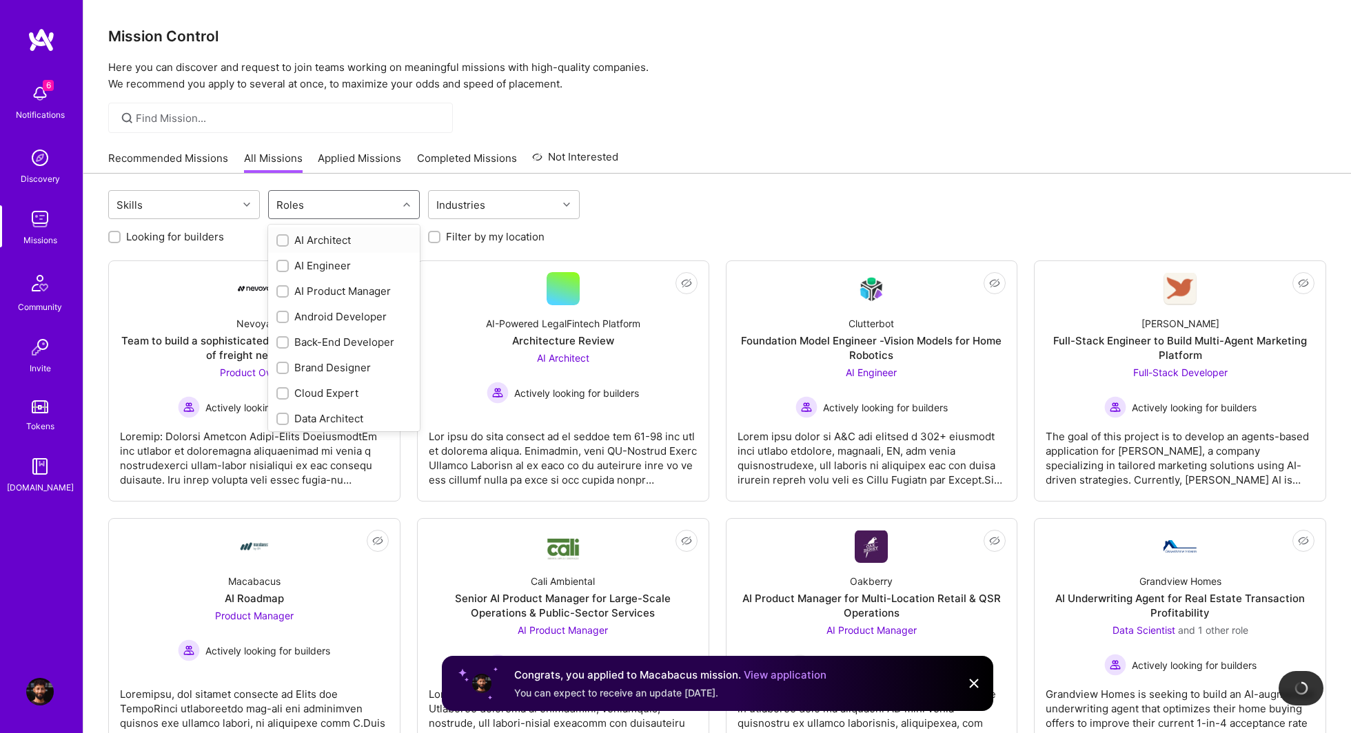
click at [405, 201] on icon at bounding box center [406, 204] width 7 height 7
type input "pro"
click at [283, 241] on input "checkbox" at bounding box center [284, 241] width 10 height 10
checkbox input "true"
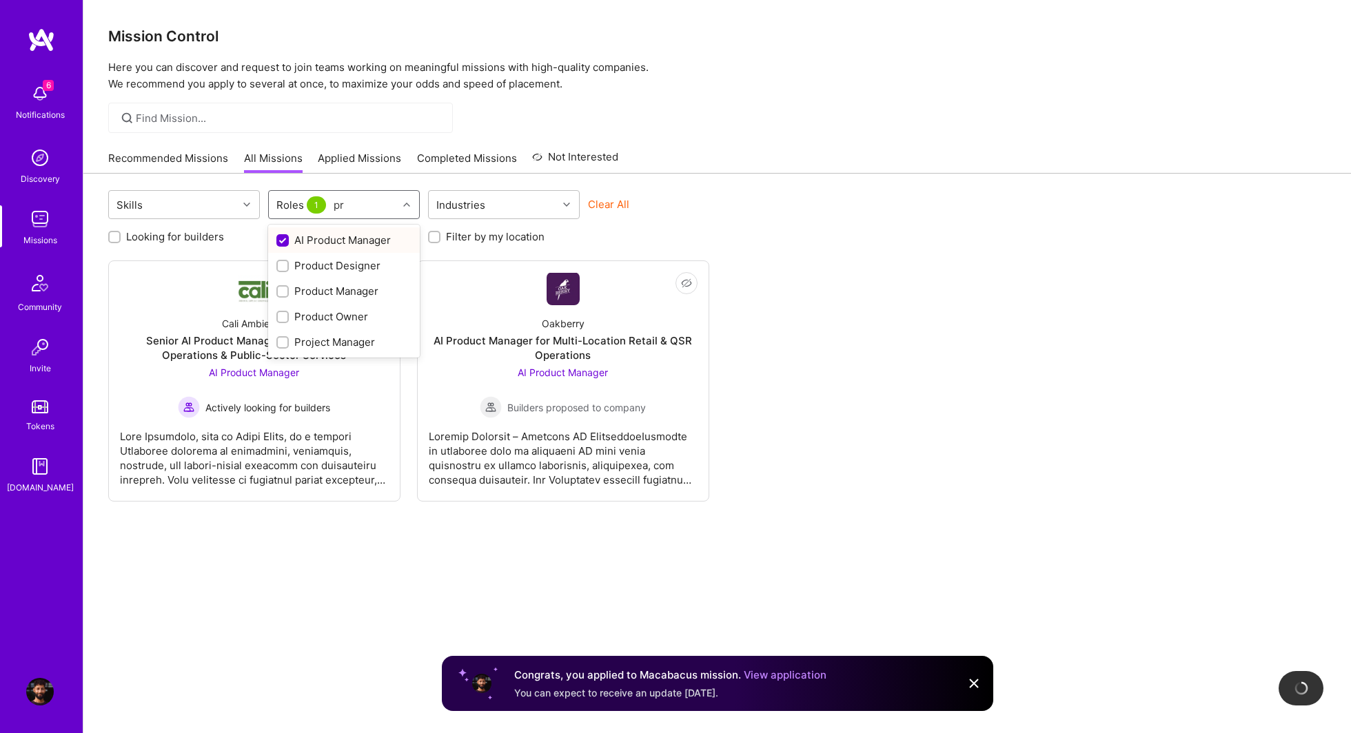
type input "pro"
click at [281, 319] on input "checkbox" at bounding box center [284, 318] width 10 height 10
checkbox input "true"
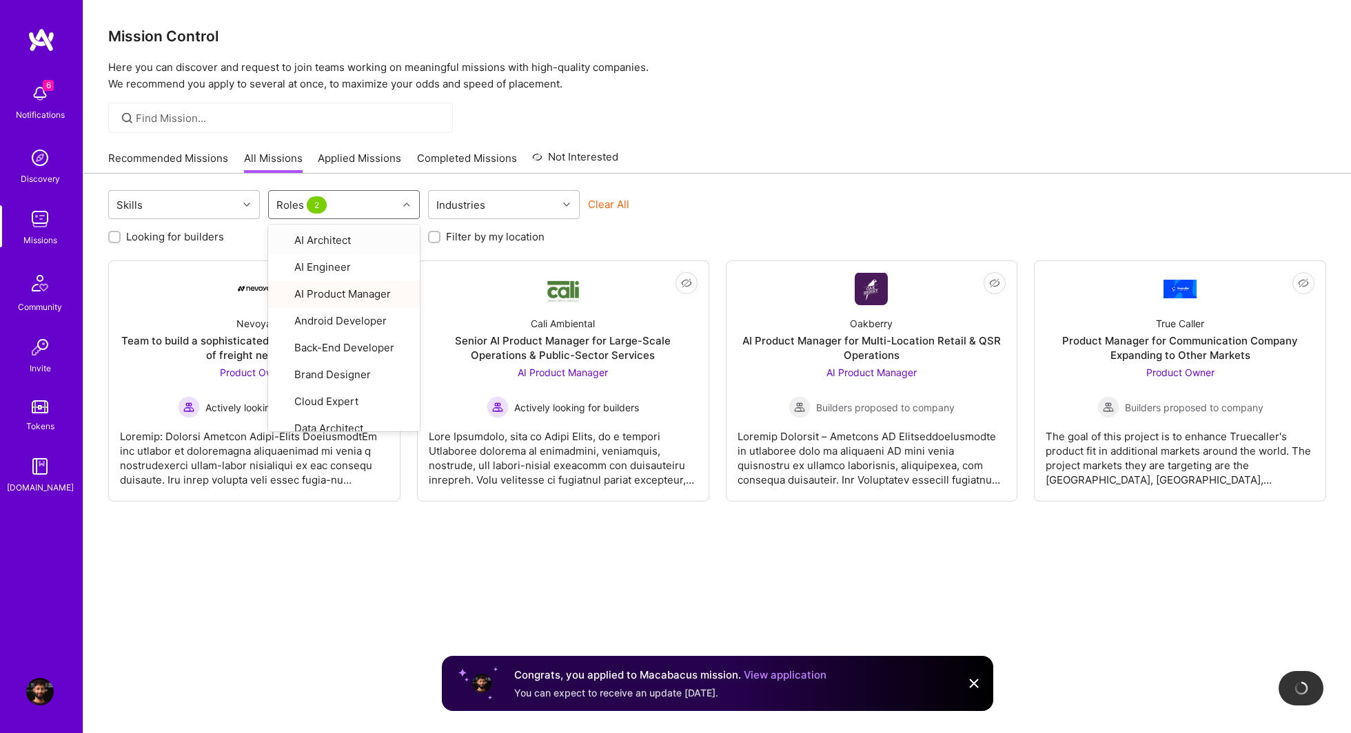
click at [362, 204] on div "Roles 2" at bounding box center [333, 205] width 129 height 28
type input "prod"
click at [285, 291] on input "checkbox" at bounding box center [284, 292] width 10 height 10
checkbox input "true"
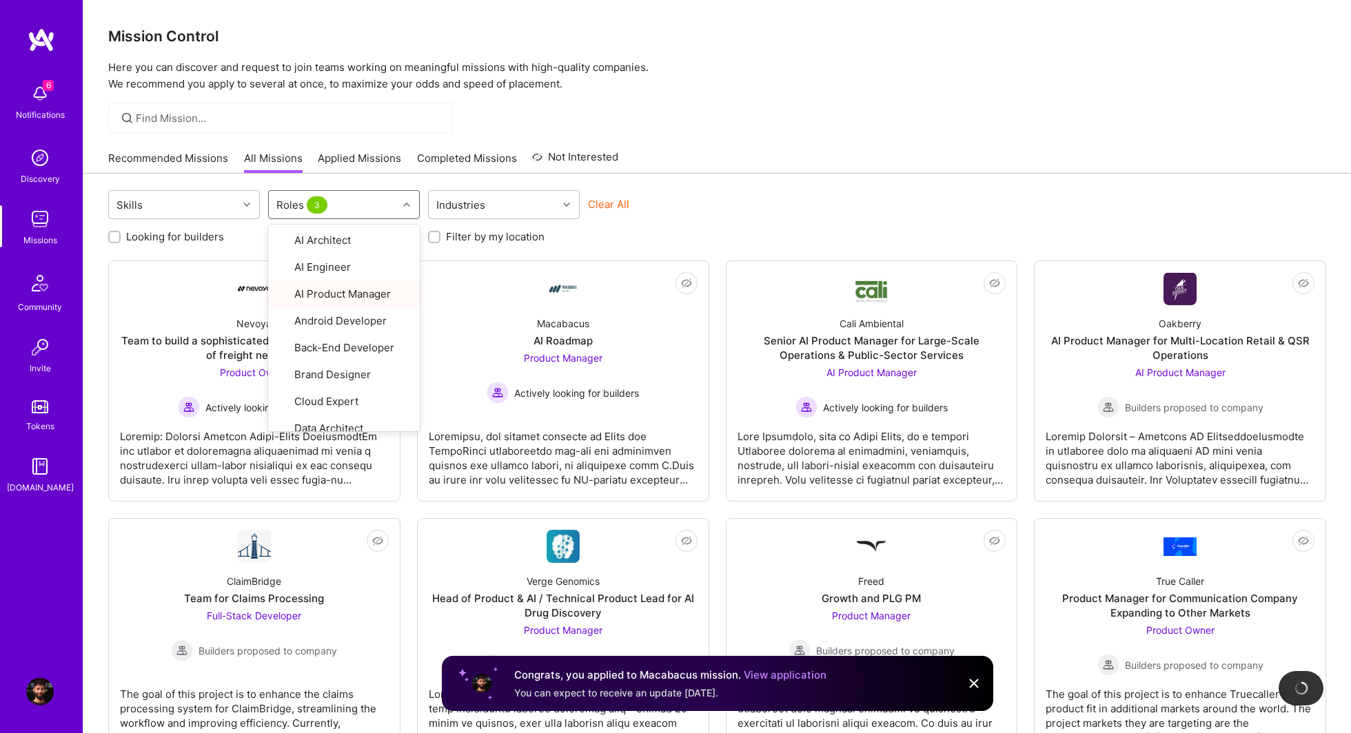
click at [813, 174] on div "Skills option Product Manager, selected. option AI Product Manager focused, 3 o…" at bounding box center [716, 605] width 1267 height 862
click at [115, 236] on input "Looking for builders" at bounding box center [116, 238] width 10 height 10
checkbox input "true"
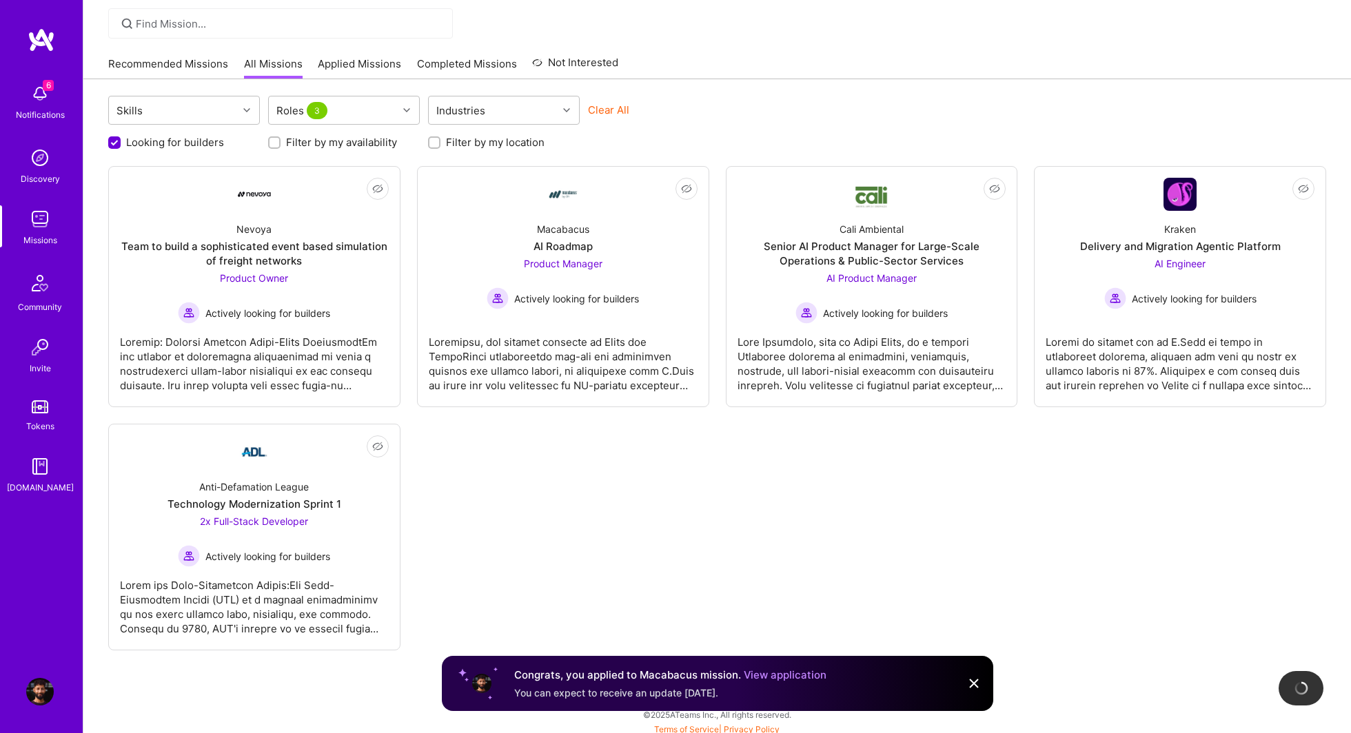
scroll to position [98, 0]
click at [855, 493] on div "Not Interested Nevoya Team to build a sophisticated event based simulation of f…" at bounding box center [717, 405] width 1218 height 484
click at [359, 58] on link "Applied Missions" at bounding box center [359, 64] width 83 height 23
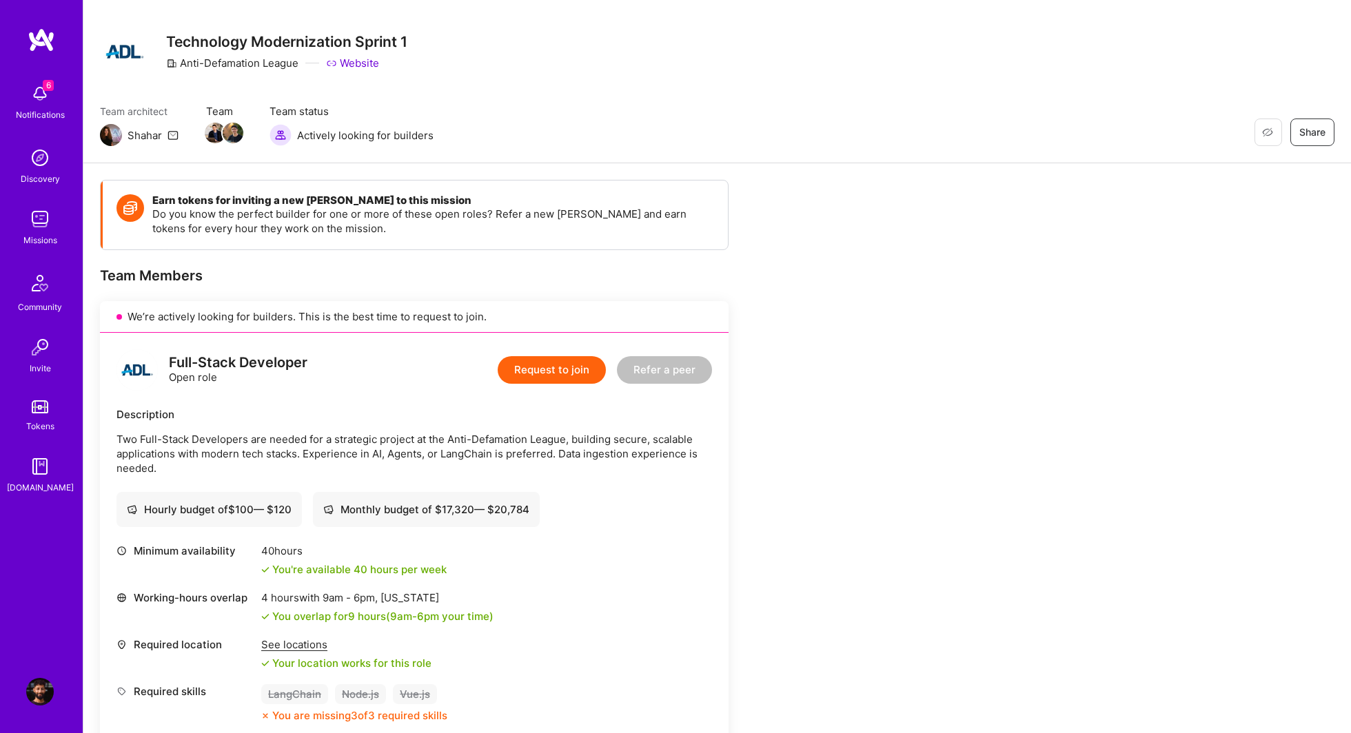
scroll to position [19, 0]
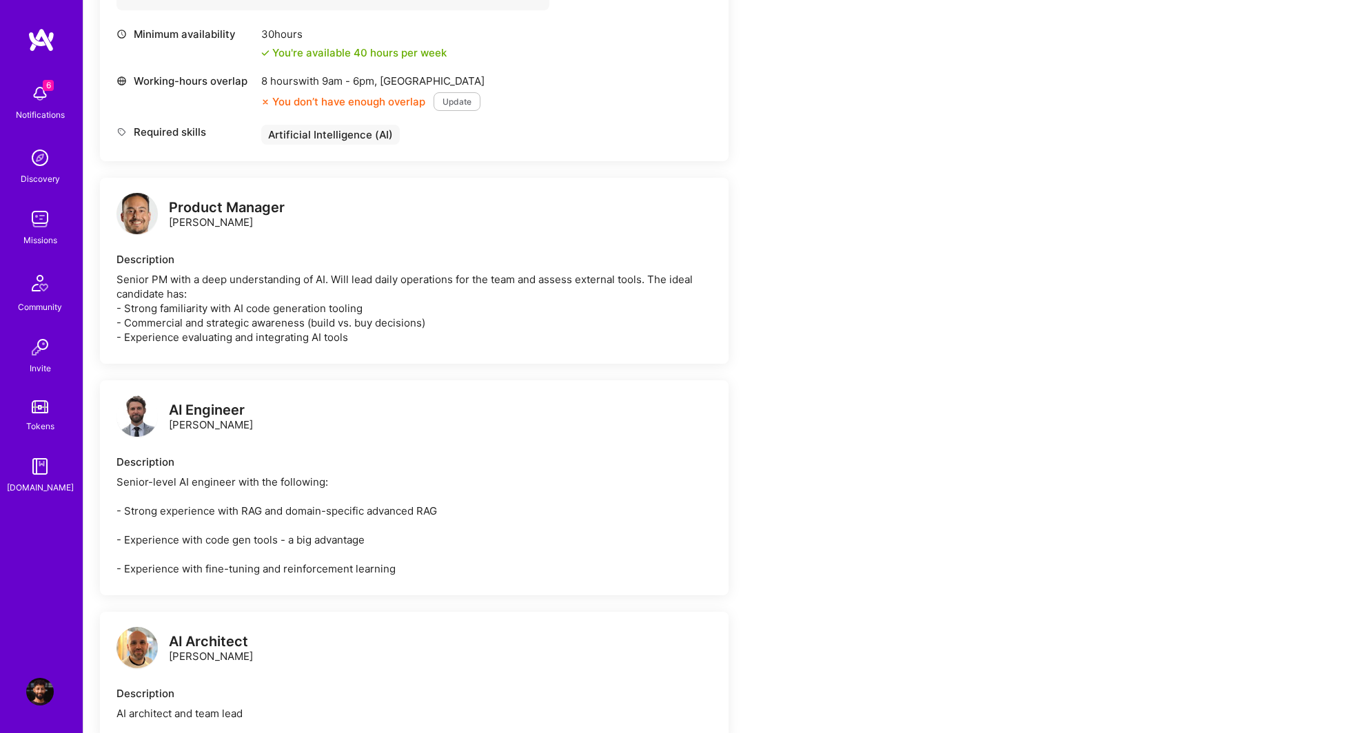
scroll to position [572, 0]
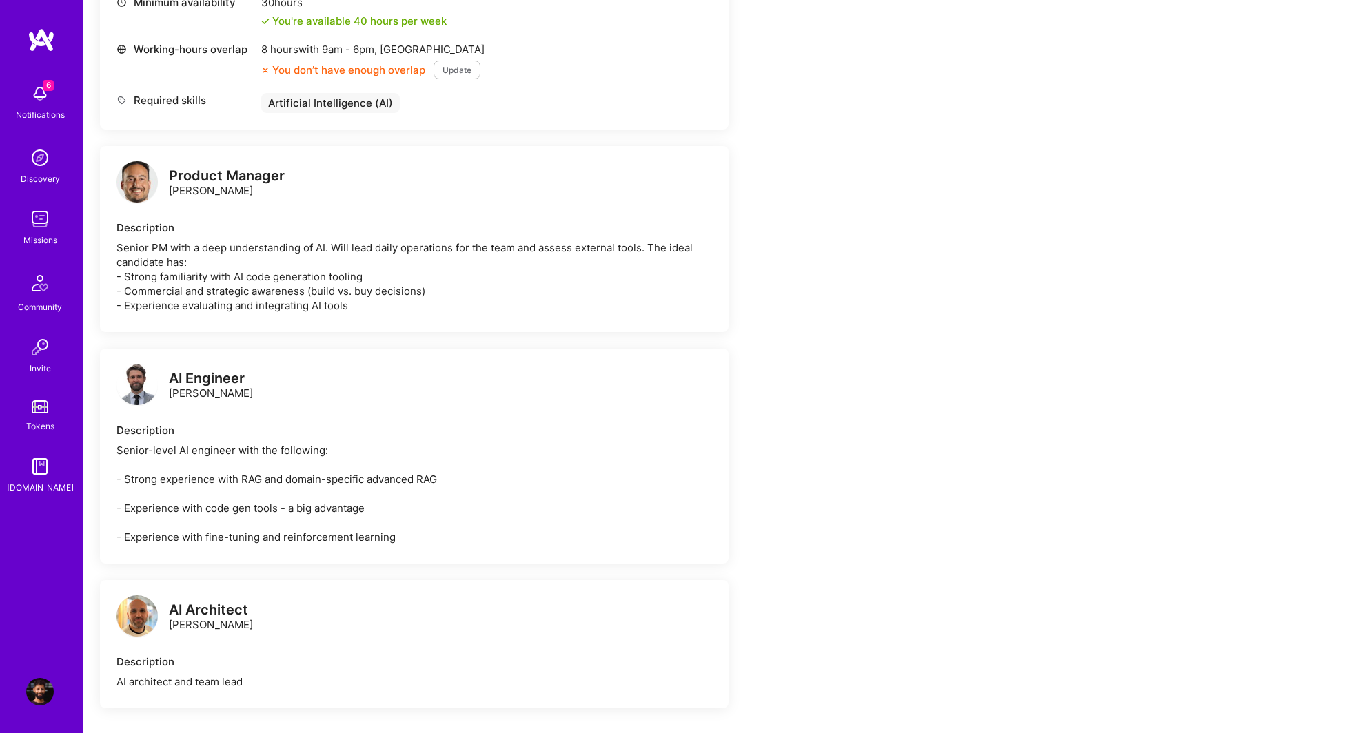
click at [223, 225] on div "Description" at bounding box center [413, 228] width 595 height 14
click at [136, 176] on img at bounding box center [136, 181] width 41 height 41
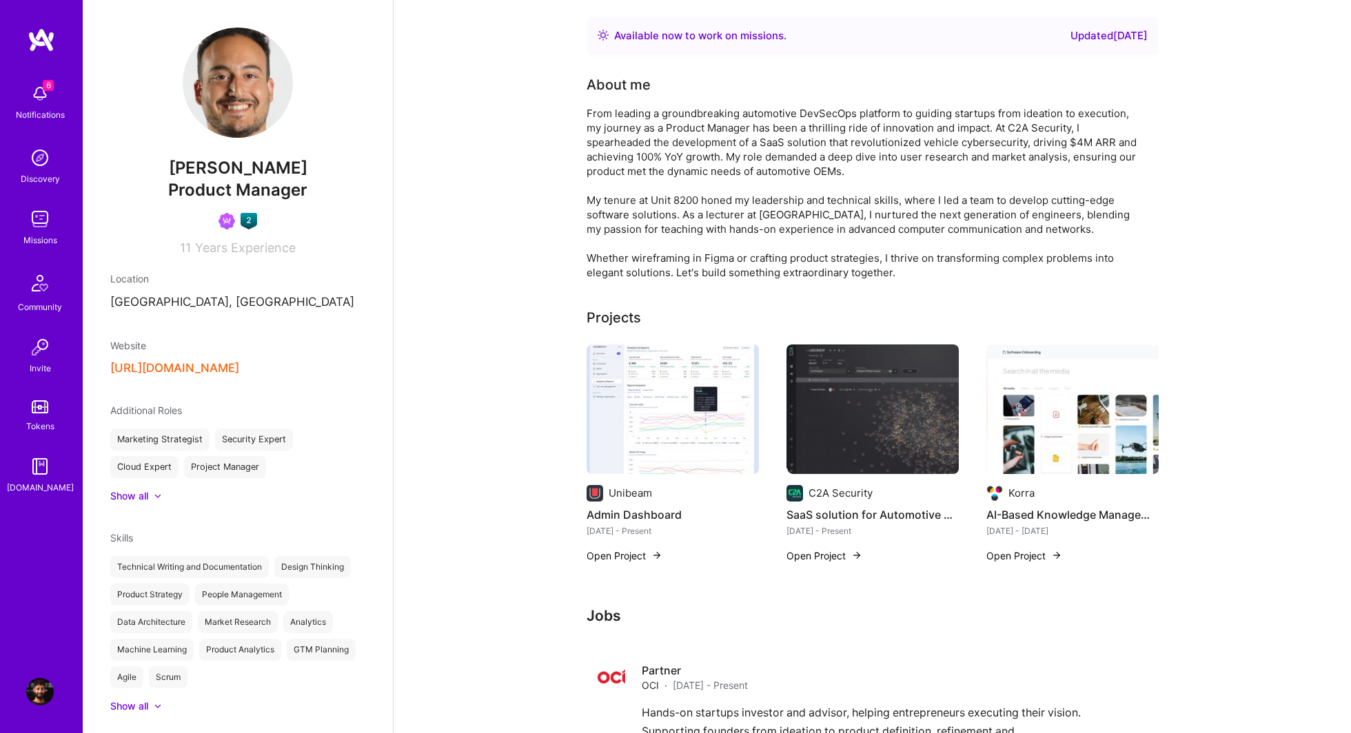
click at [38, 692] on img at bounding box center [40, 692] width 28 height 28
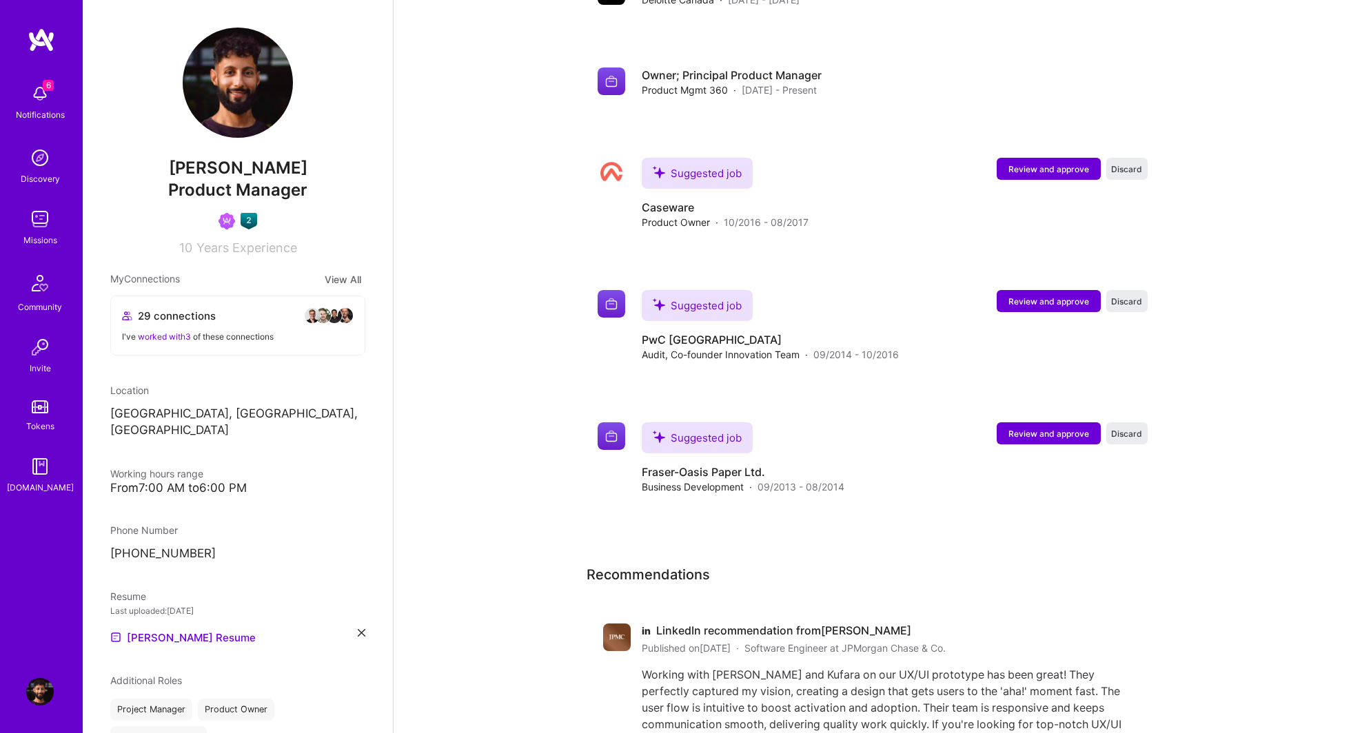
scroll to position [2294, 0]
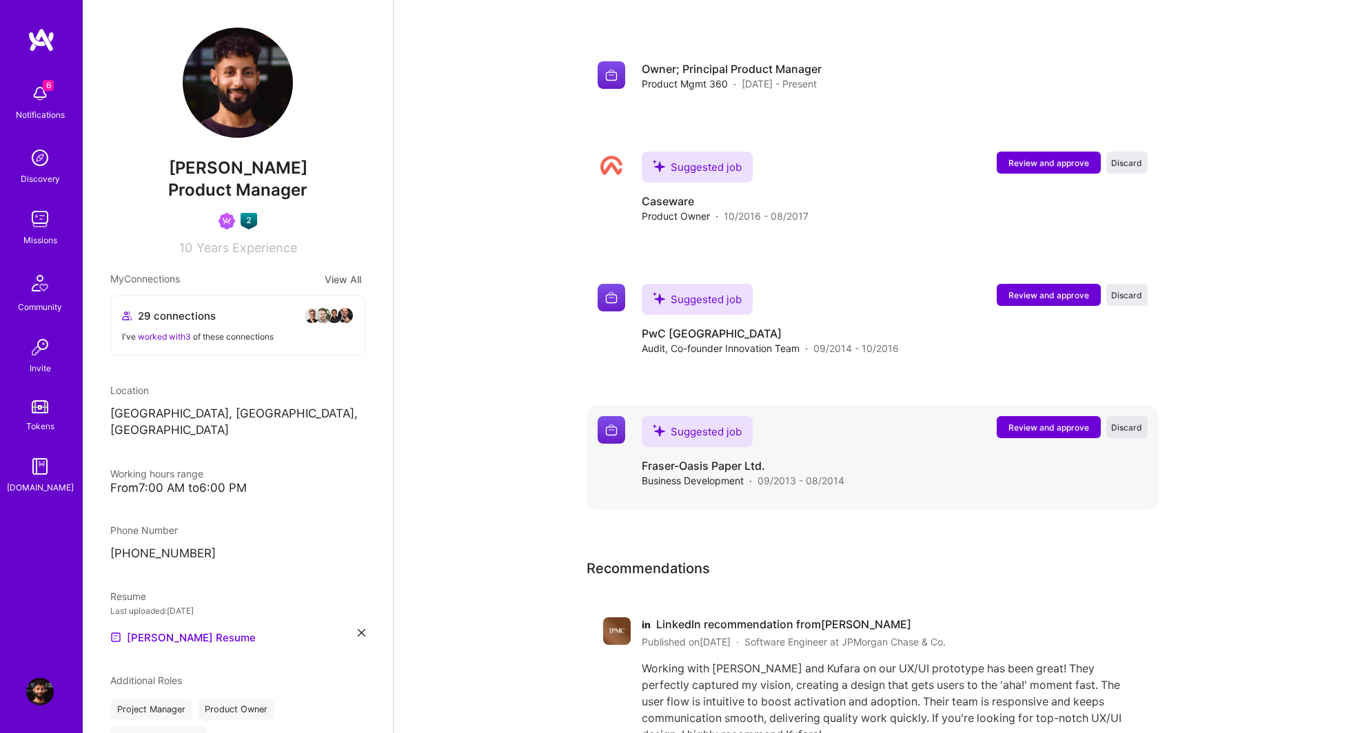
click at [1123, 422] on span "Discard" at bounding box center [1126, 428] width 31 height 12
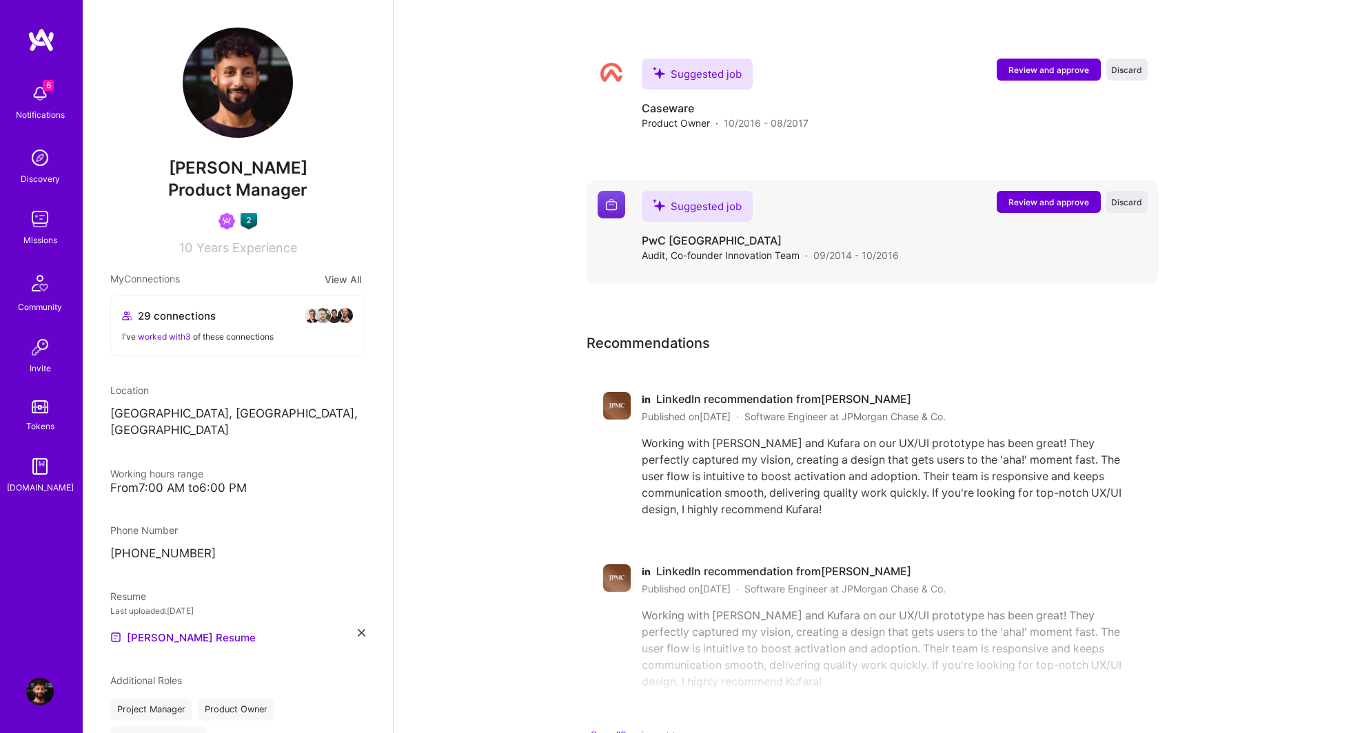
scroll to position [2443, 0]
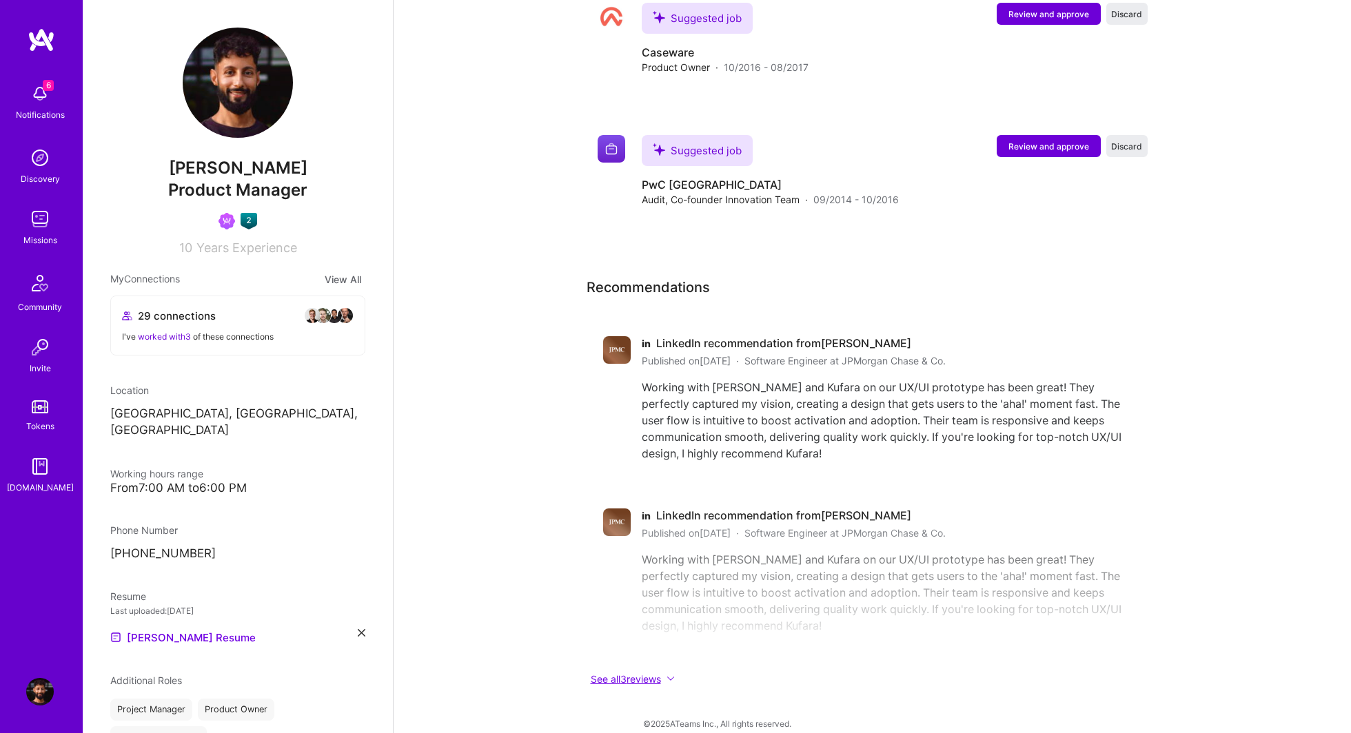
click at [642, 671] on button "See all 3 reviews" at bounding box center [861, 679] width 551 height 16
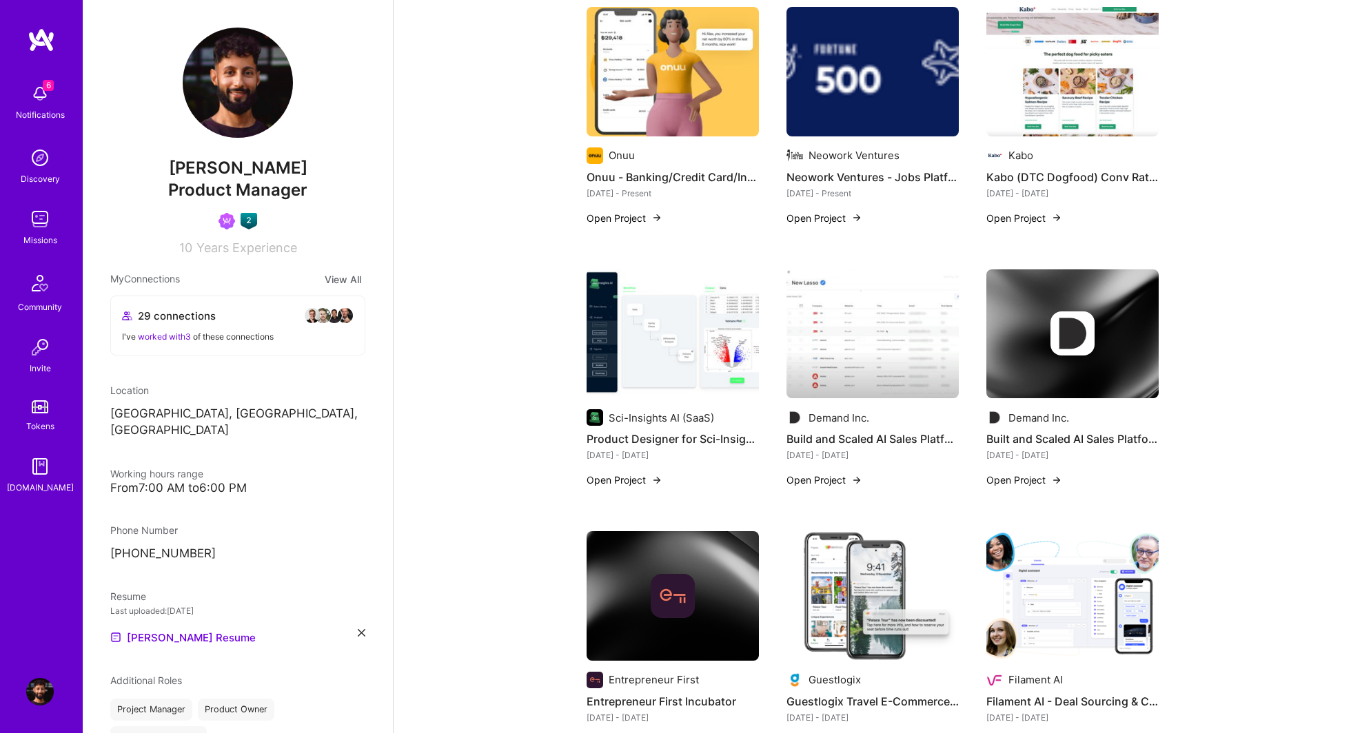
scroll to position [0, 0]
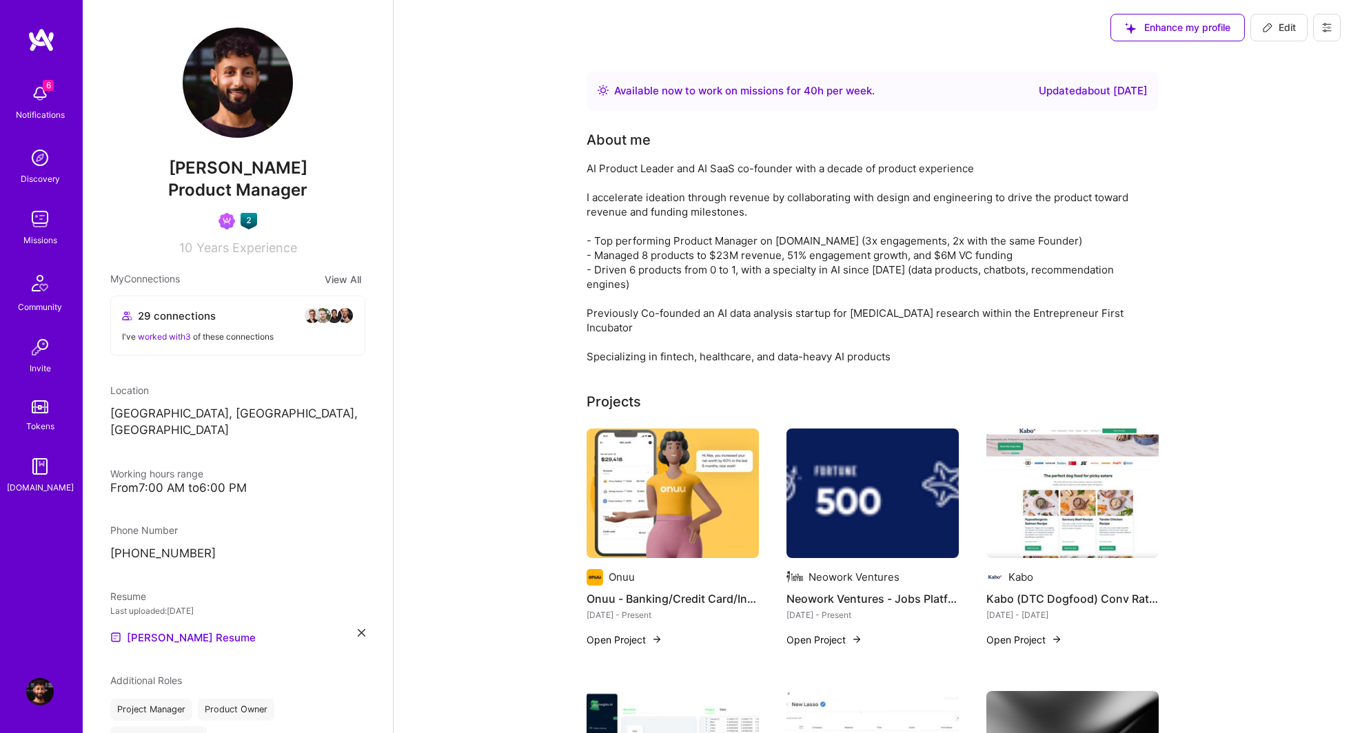
click at [1274, 30] on span "Edit" at bounding box center [1279, 28] width 34 height 14
select select "CA"
select select "Right Now"
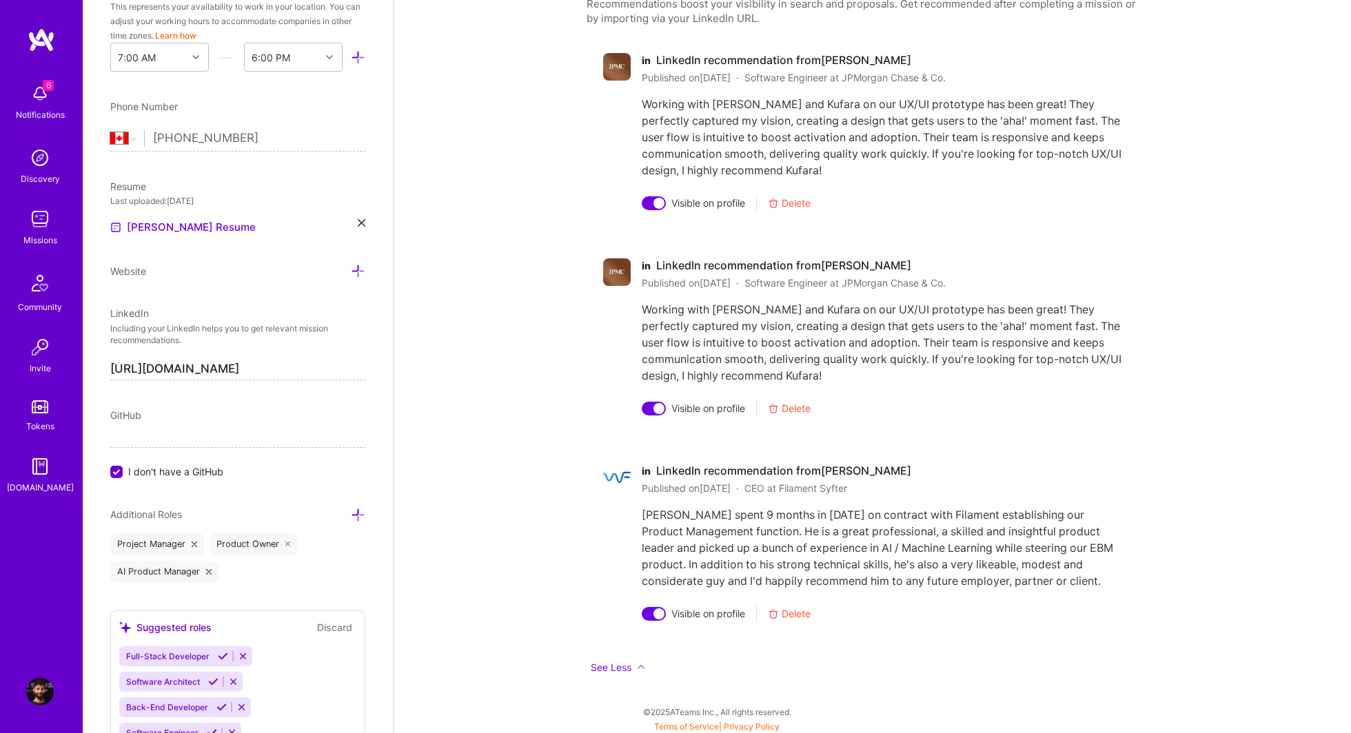
scroll to position [3411, 0]
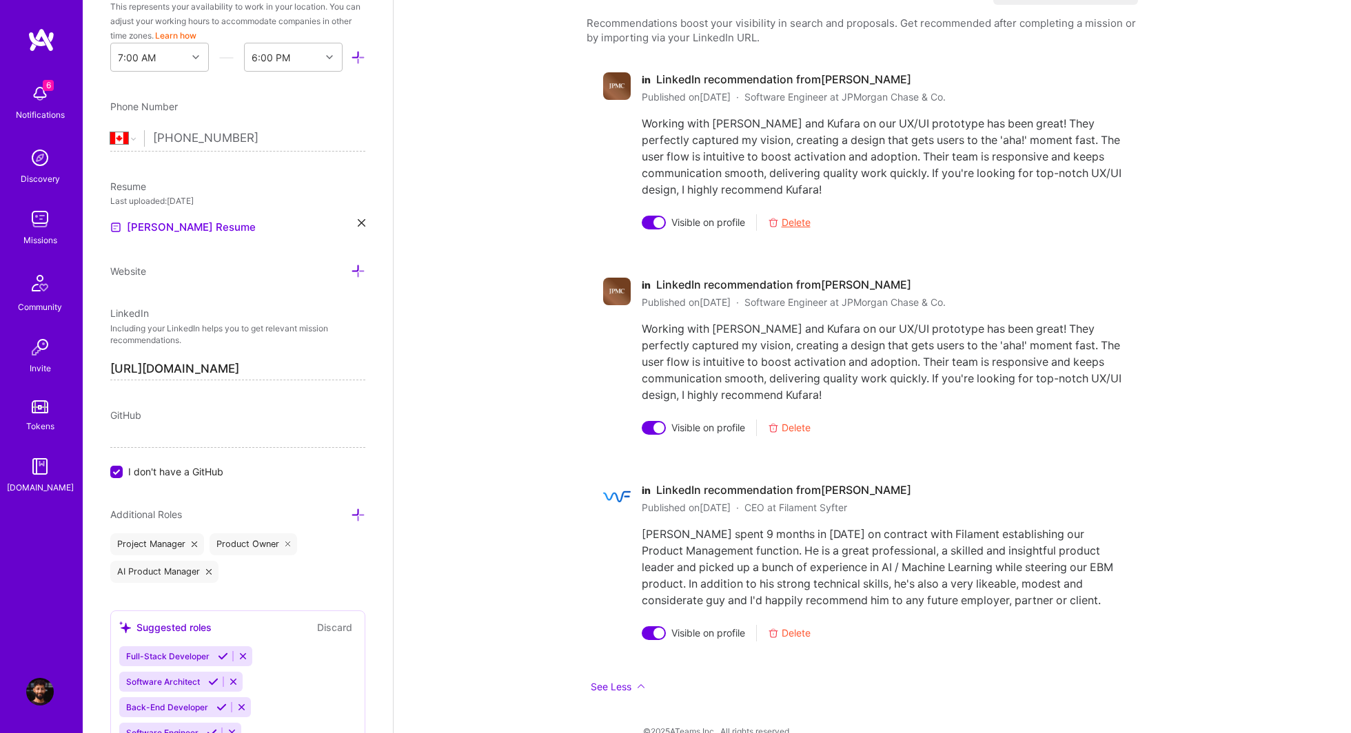
click at [793, 218] on span "Delete" at bounding box center [795, 222] width 29 height 14
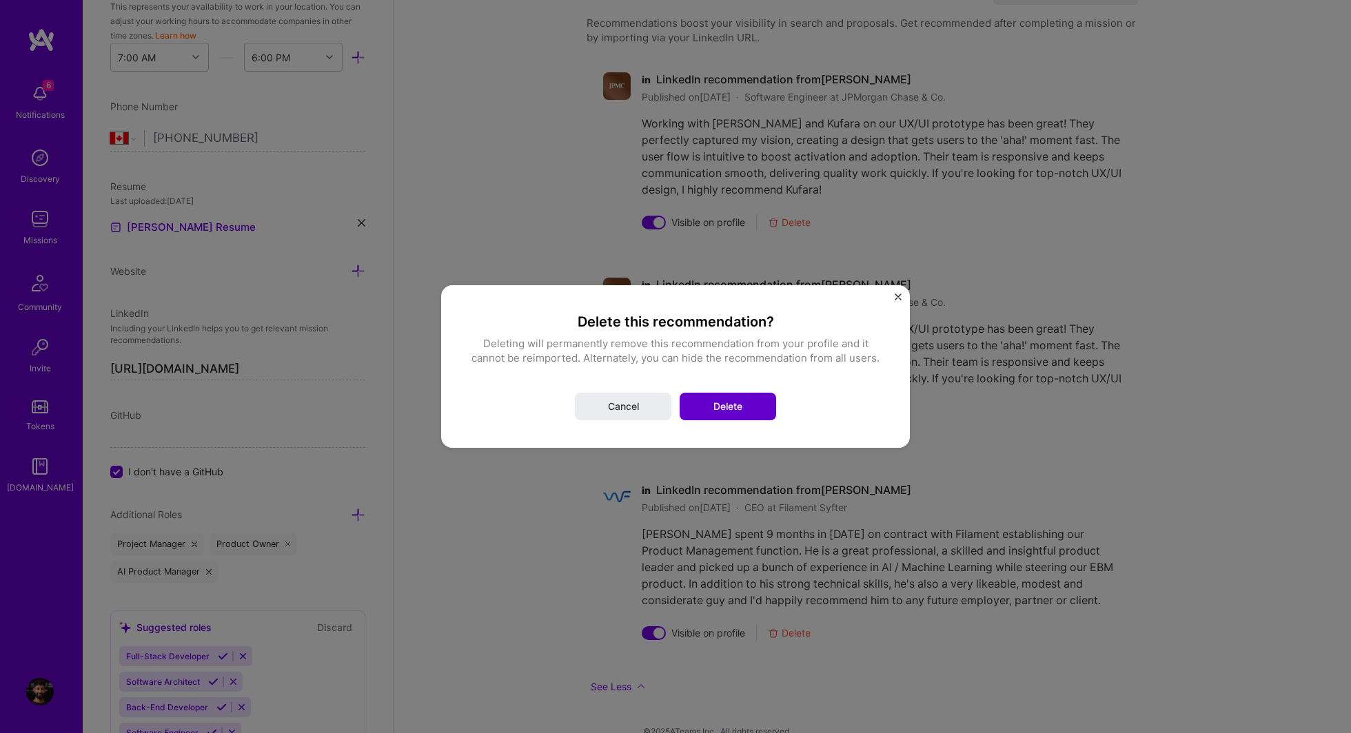
click at [704, 413] on button "Delete" at bounding box center [728, 407] width 96 height 28
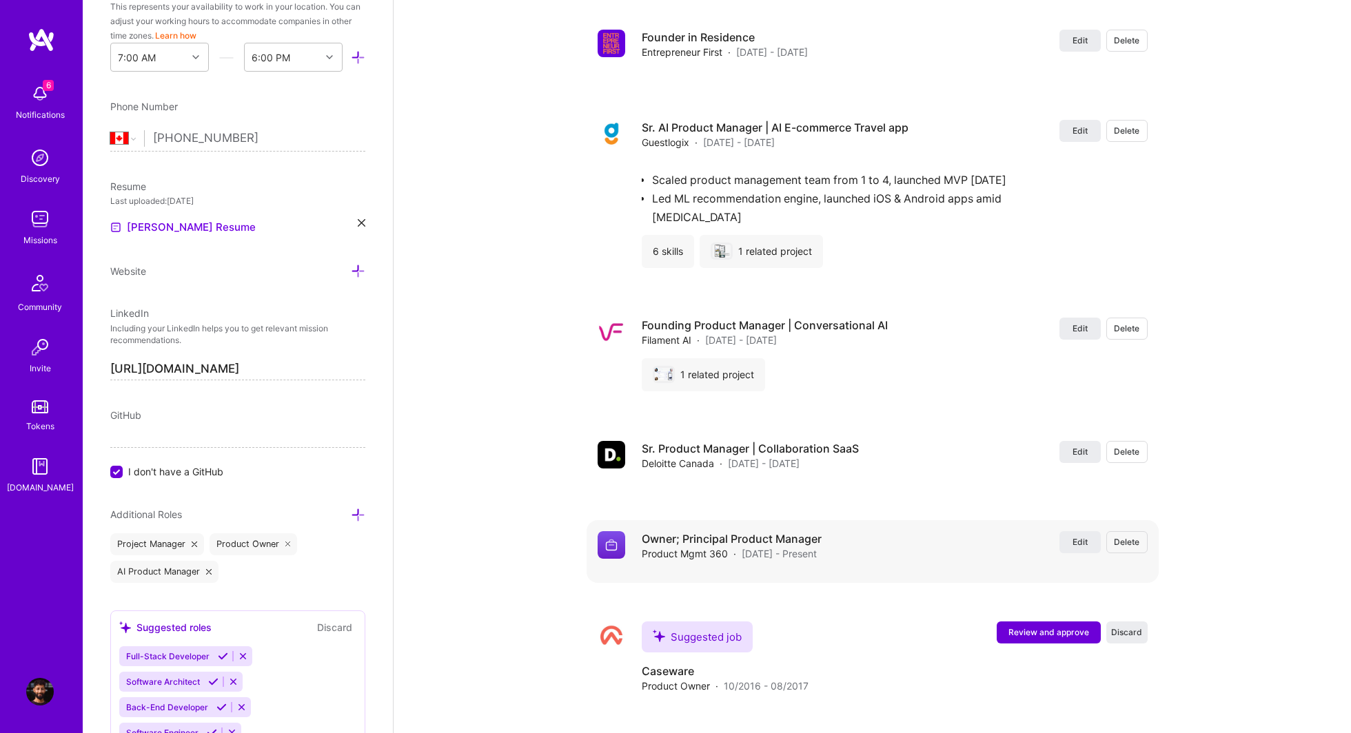
scroll to position [2484, 0]
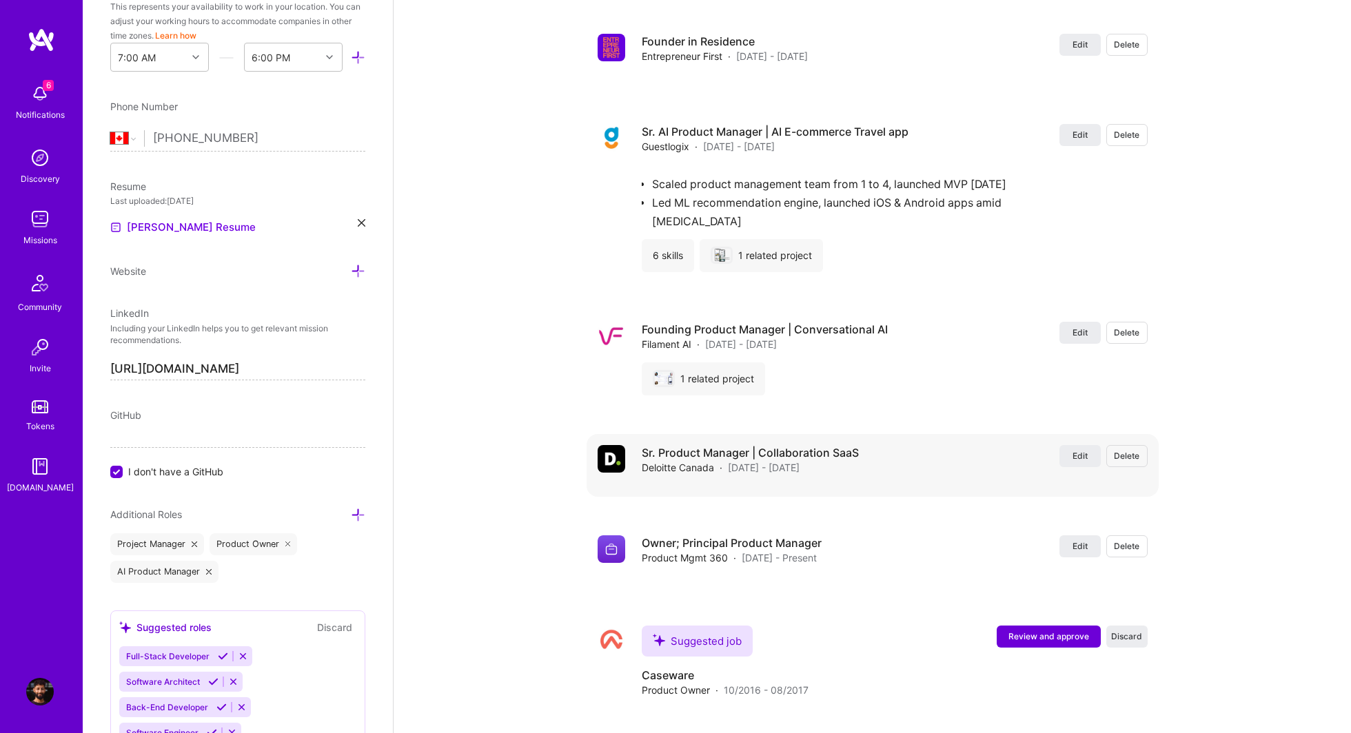
click at [793, 447] on h4 "Sr. Product Manager | Collaboration SaaS" at bounding box center [750, 452] width 217 height 15
click at [1074, 451] on span "Edit" at bounding box center [1079, 456] width 15 height 12
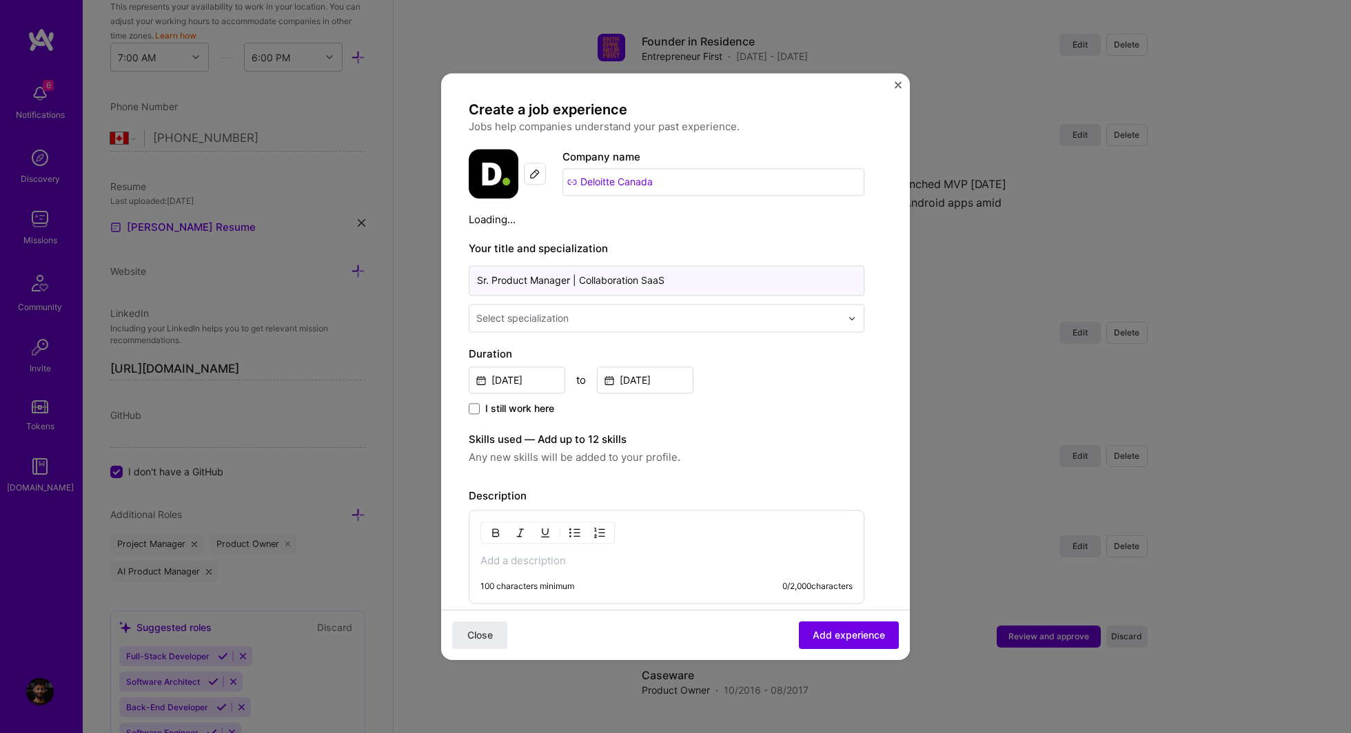
click at [589, 279] on input "Sr. Product Manager | Collaboration SaaS" at bounding box center [667, 280] width 396 height 30
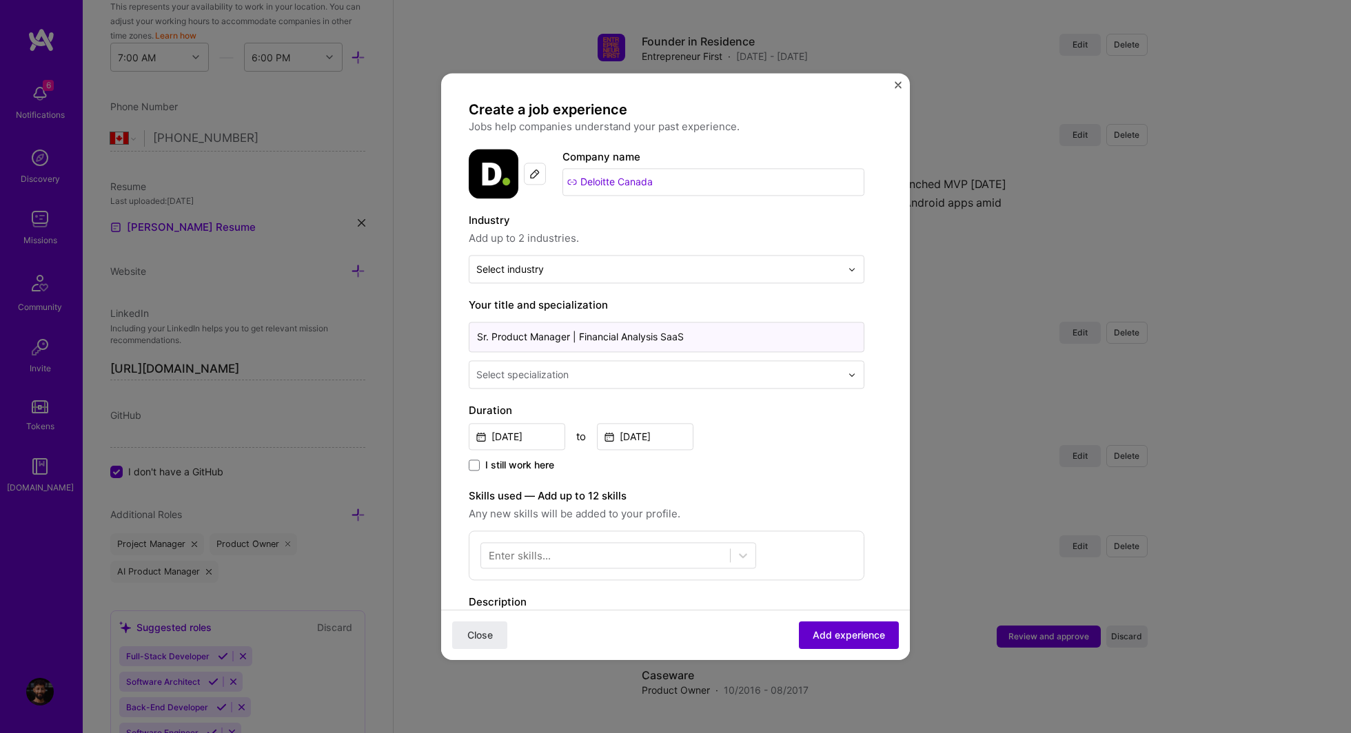
type input "Sr. Product Manager | Financial Analysis SaaS"
click at [824, 633] on span "Add experience" at bounding box center [849, 636] width 72 height 14
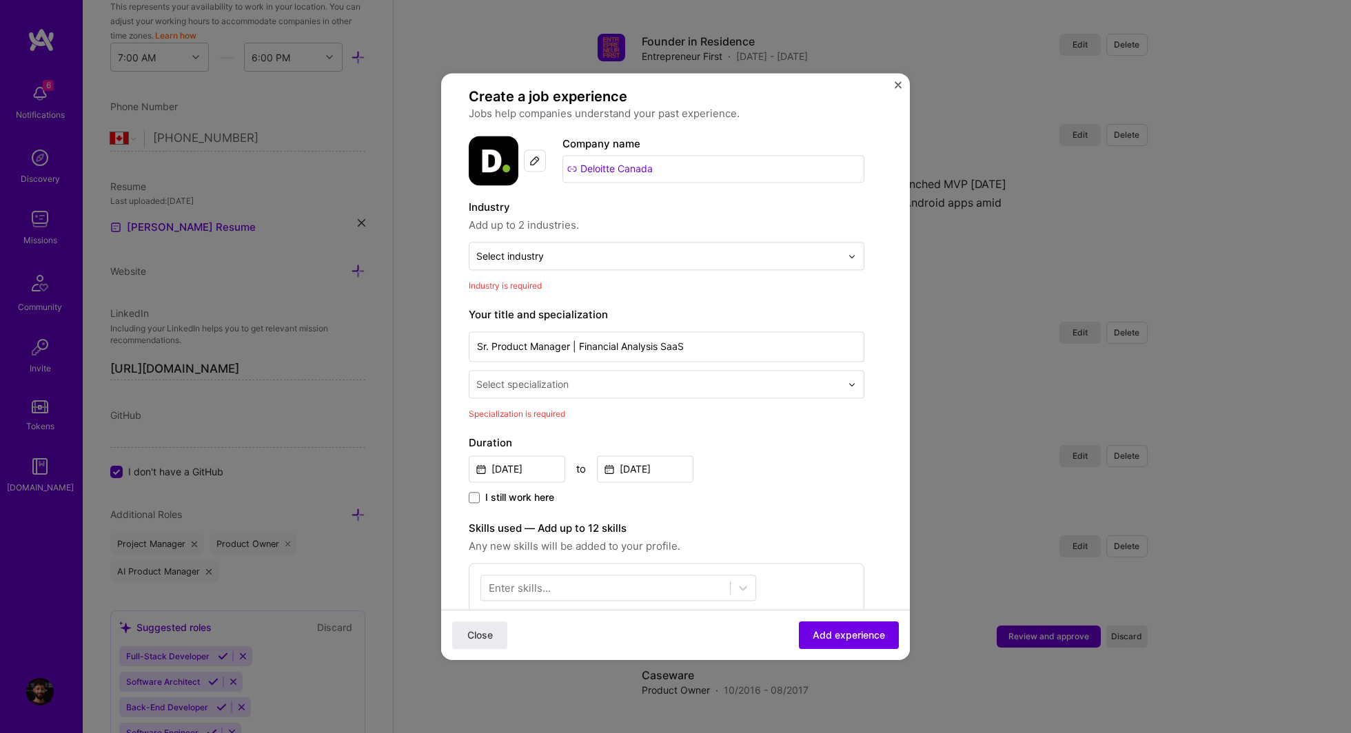
scroll to position [12, 0]
click at [580, 249] on input "text" at bounding box center [658, 256] width 365 height 14
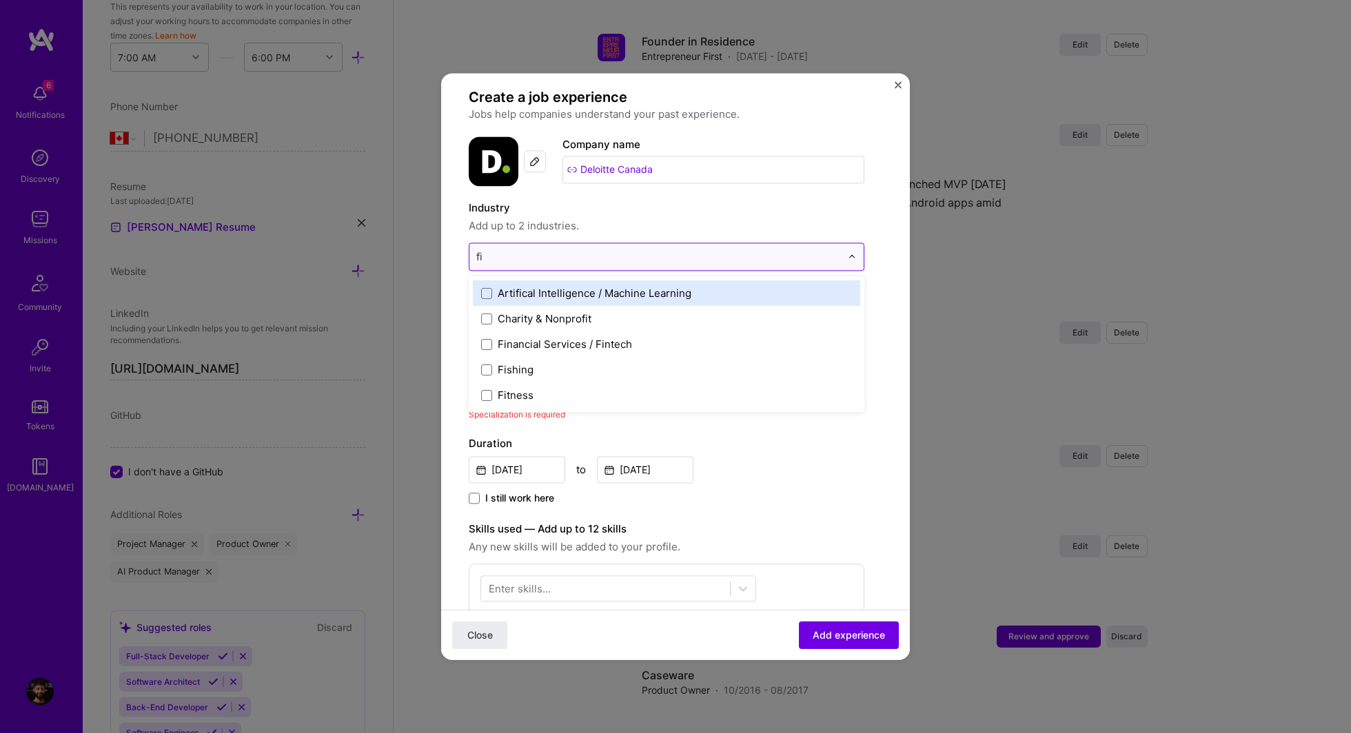
type input "fin"
click at [566, 290] on div "Financial Services / Fintech" at bounding box center [565, 293] width 134 height 14
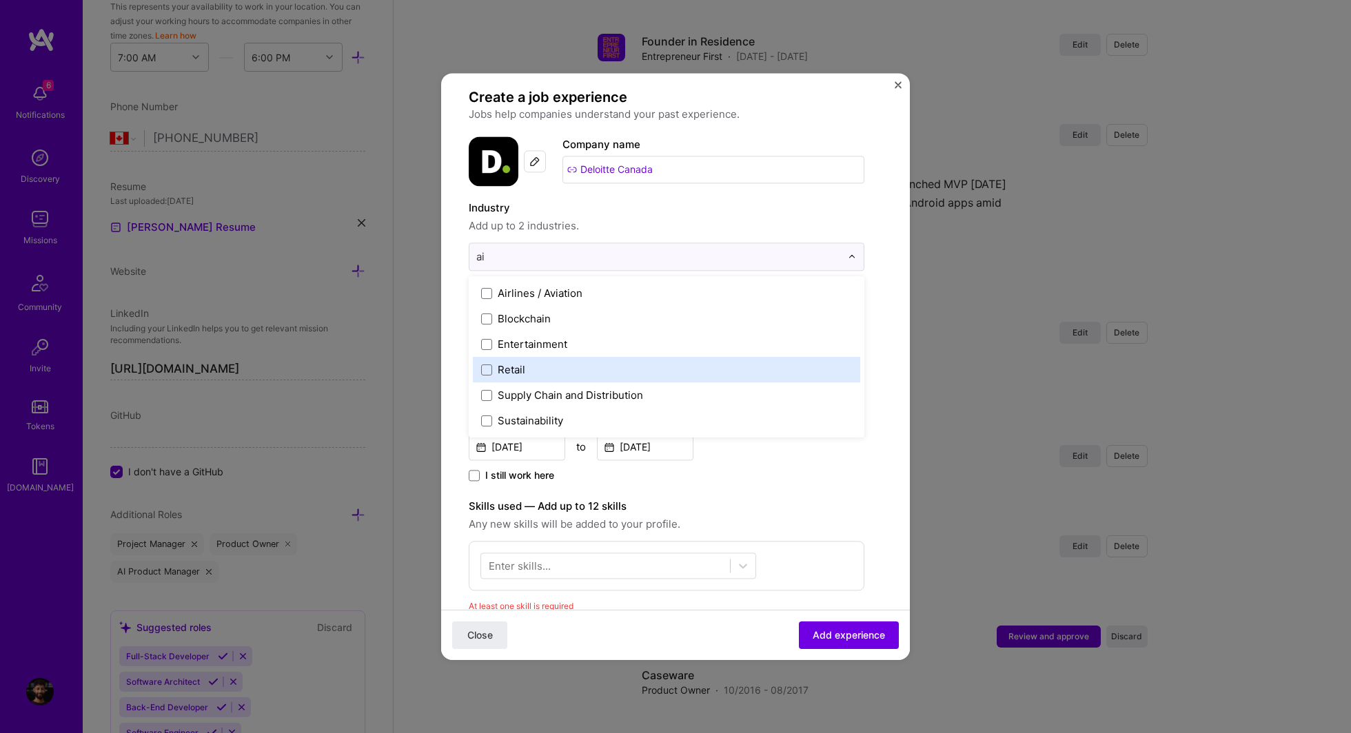
type input "a"
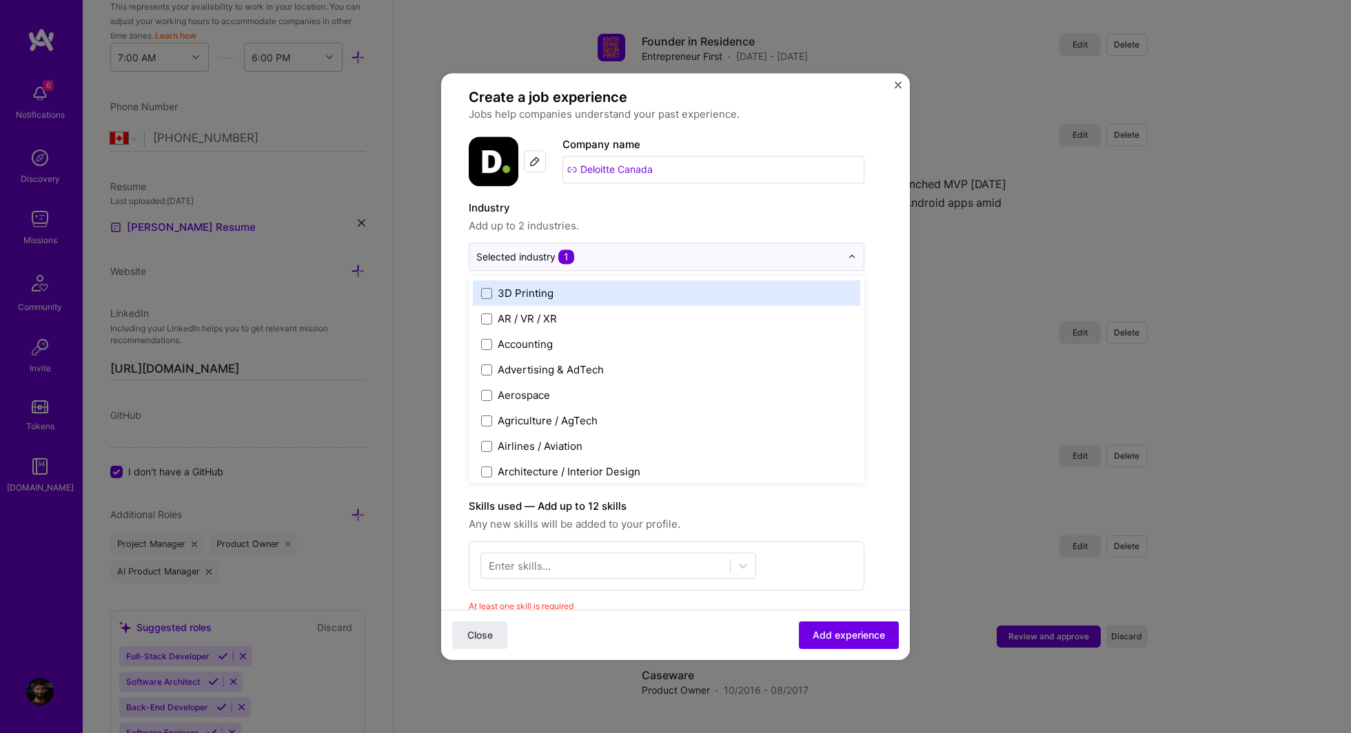
click at [462, 309] on form "Create a job experience Jobs help companies understand your past experience. Co…" at bounding box center [675, 576] width 469 height 976
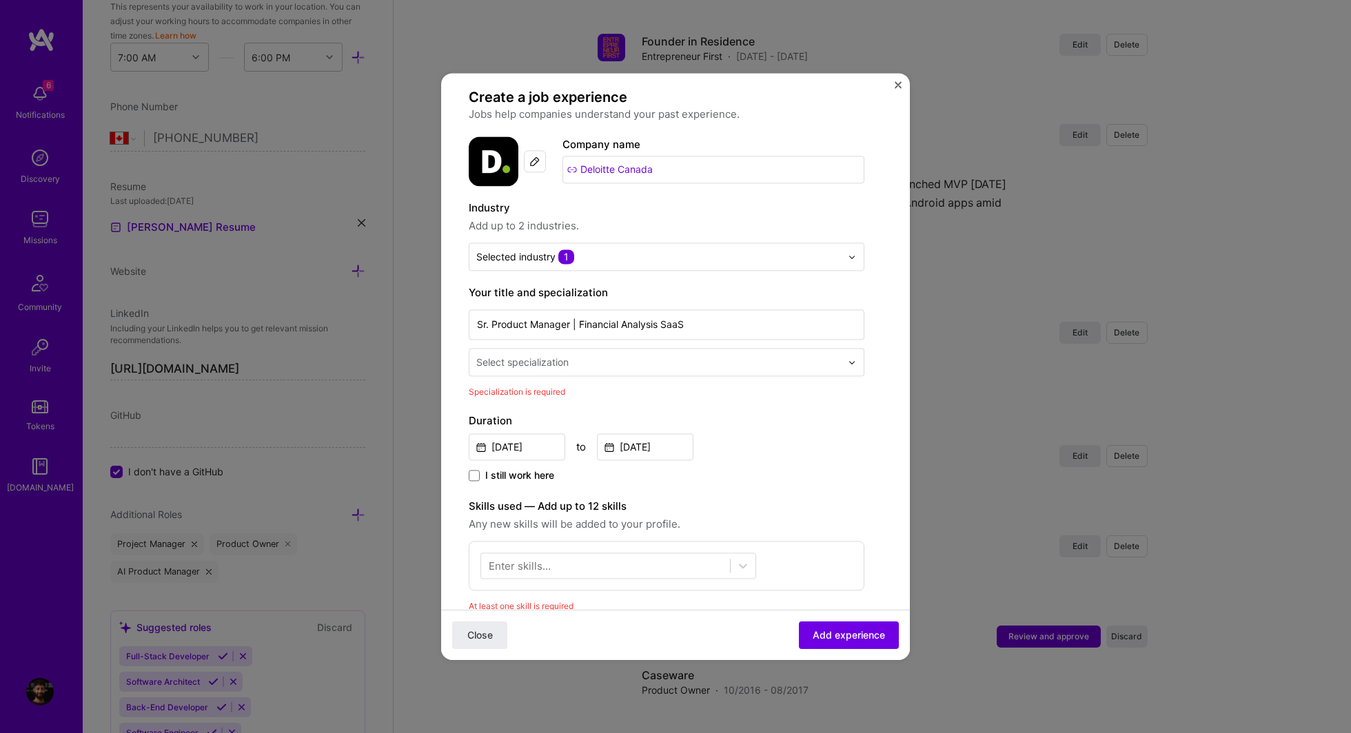
click at [535, 365] on div "Select specialization" at bounding box center [522, 362] width 92 height 14
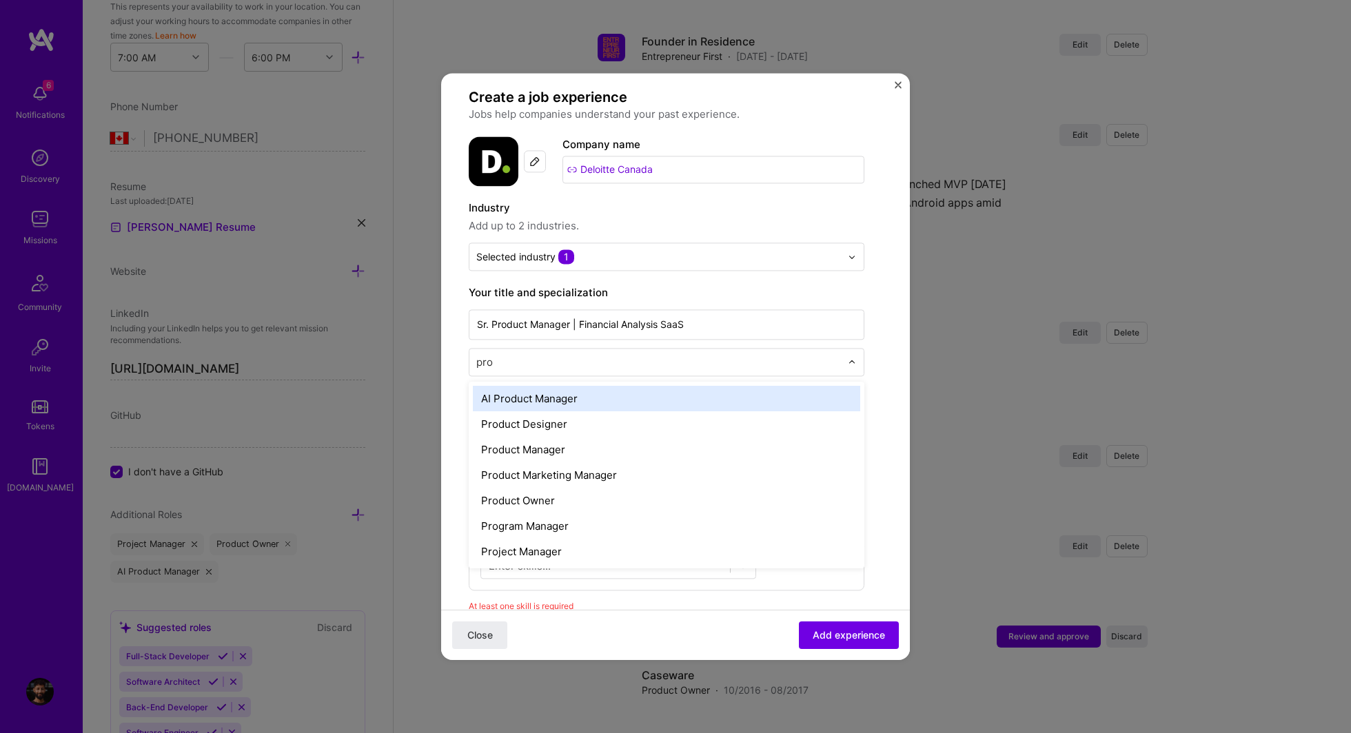
scroll to position [0, 0]
type input "prod"
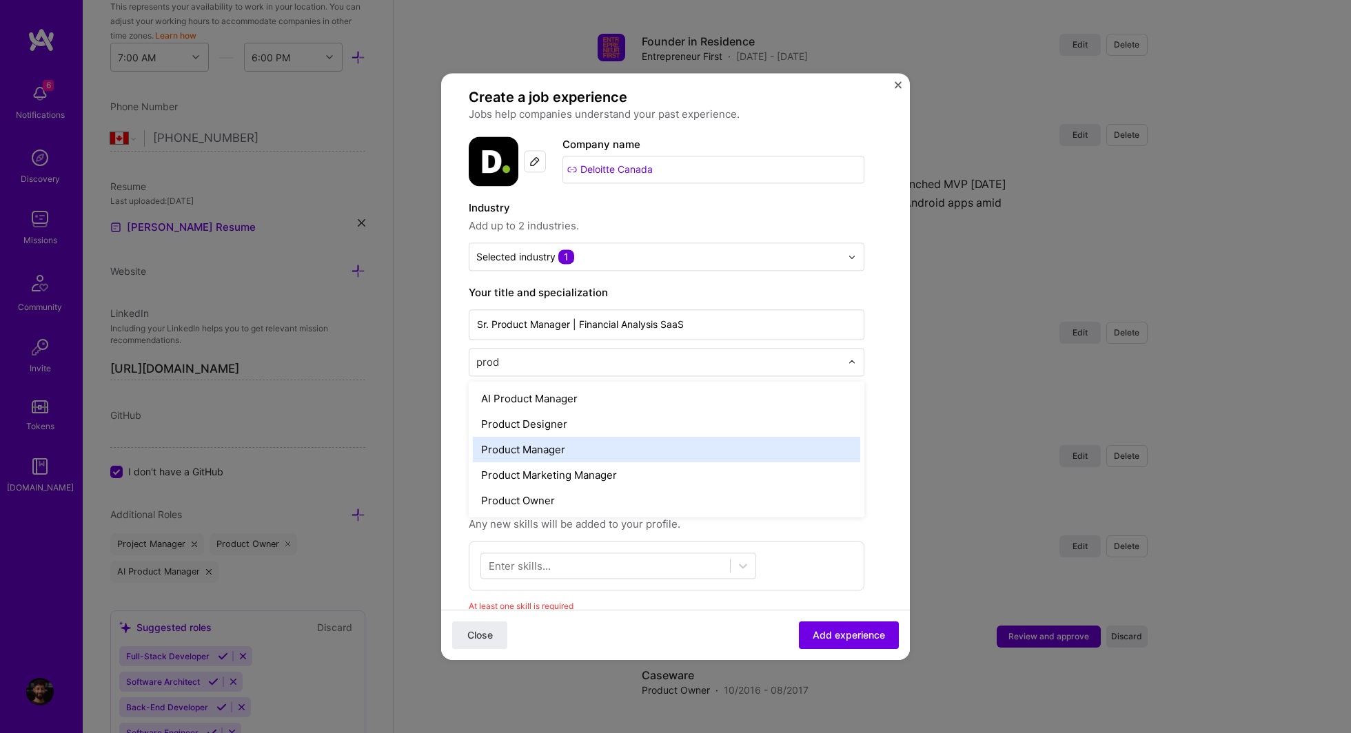
click at [518, 448] on div "Product Manager" at bounding box center [666, 449] width 387 height 25
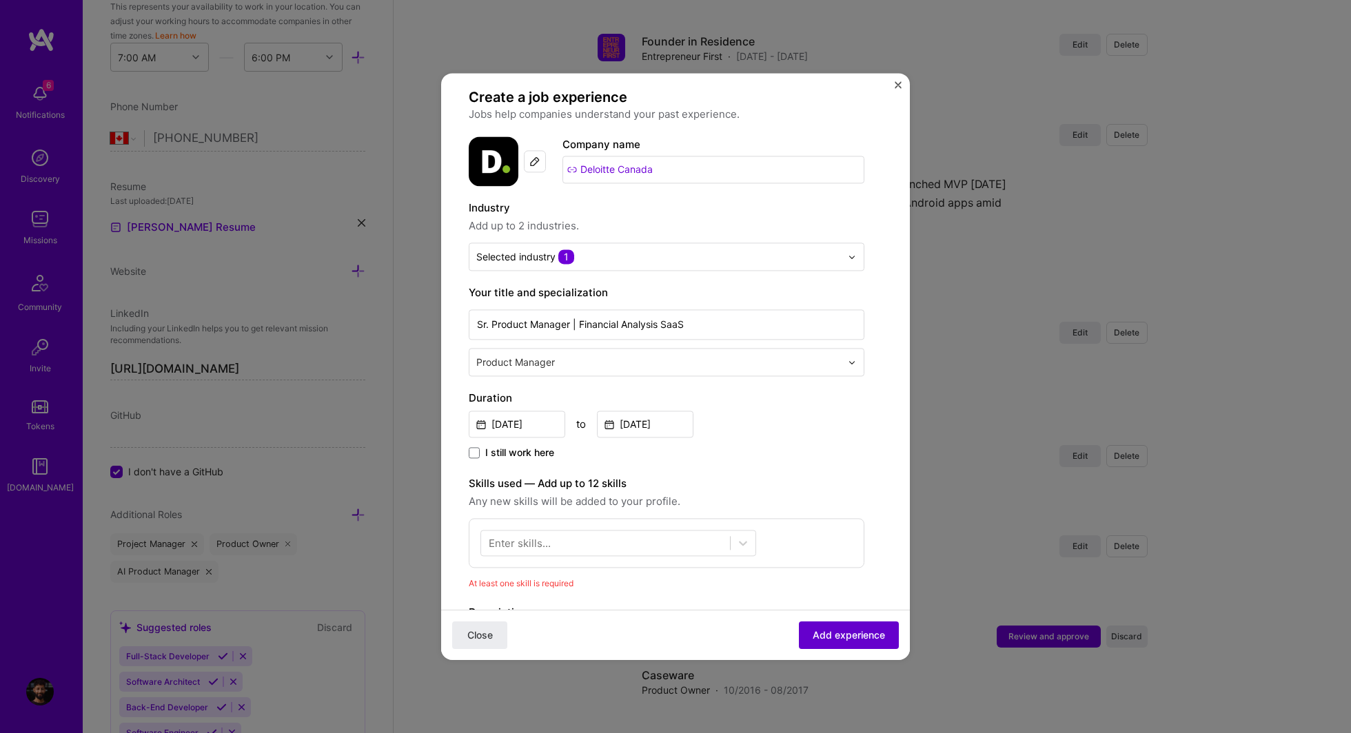
click at [862, 630] on span "Add experience" at bounding box center [849, 636] width 72 height 14
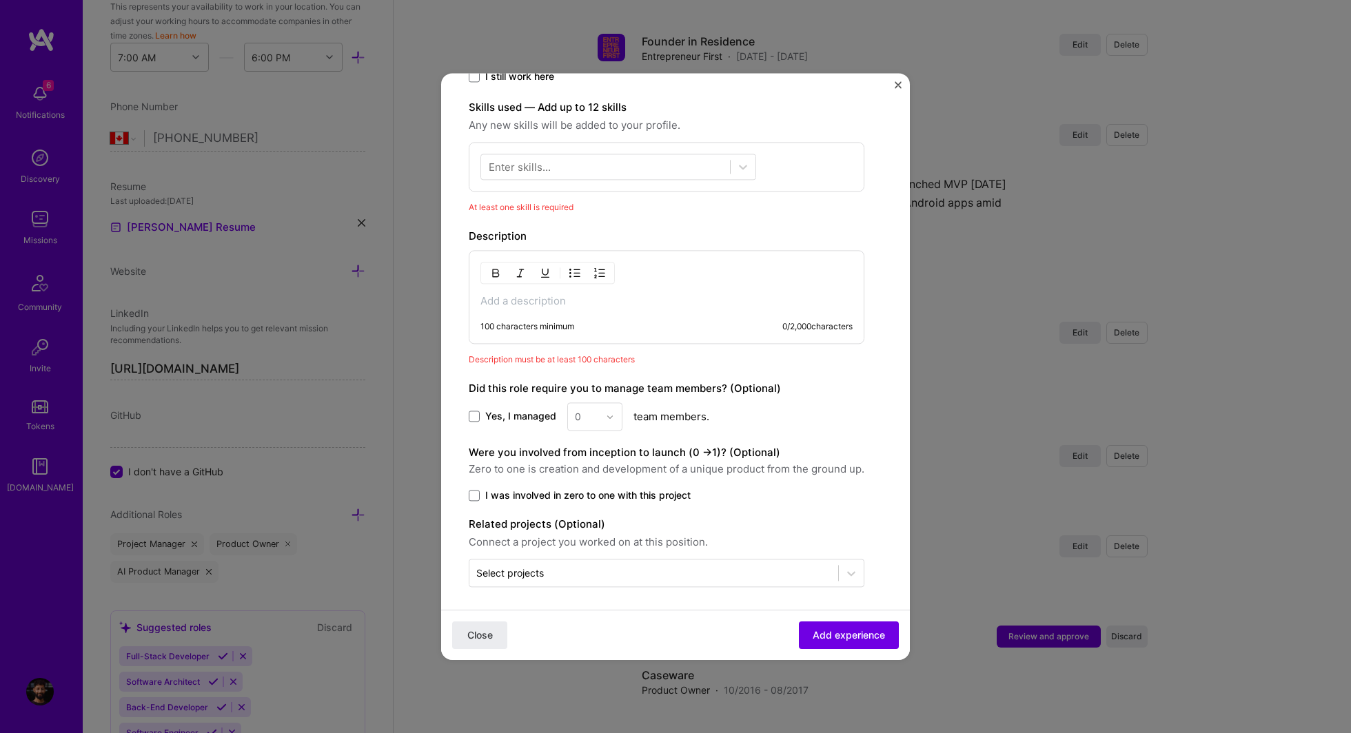
scroll to position [389, 0]
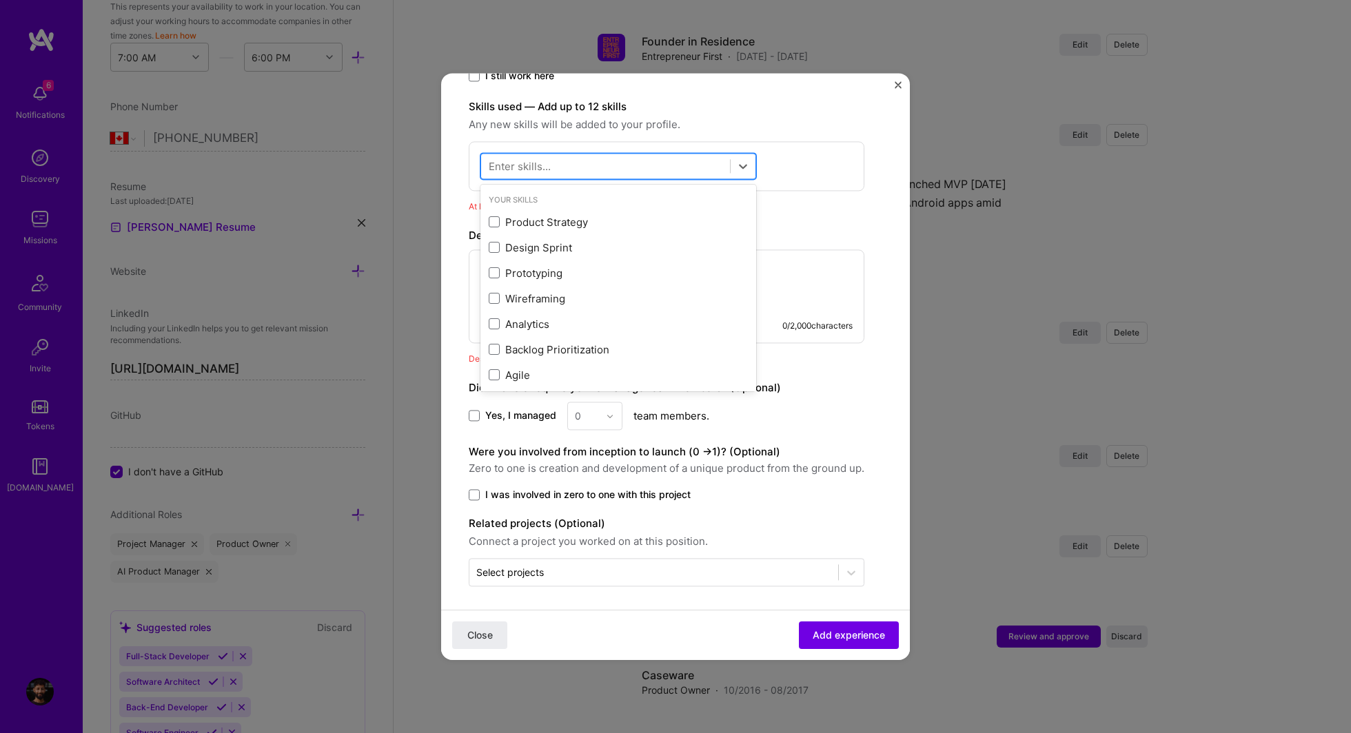
click at [566, 168] on div at bounding box center [605, 166] width 249 height 23
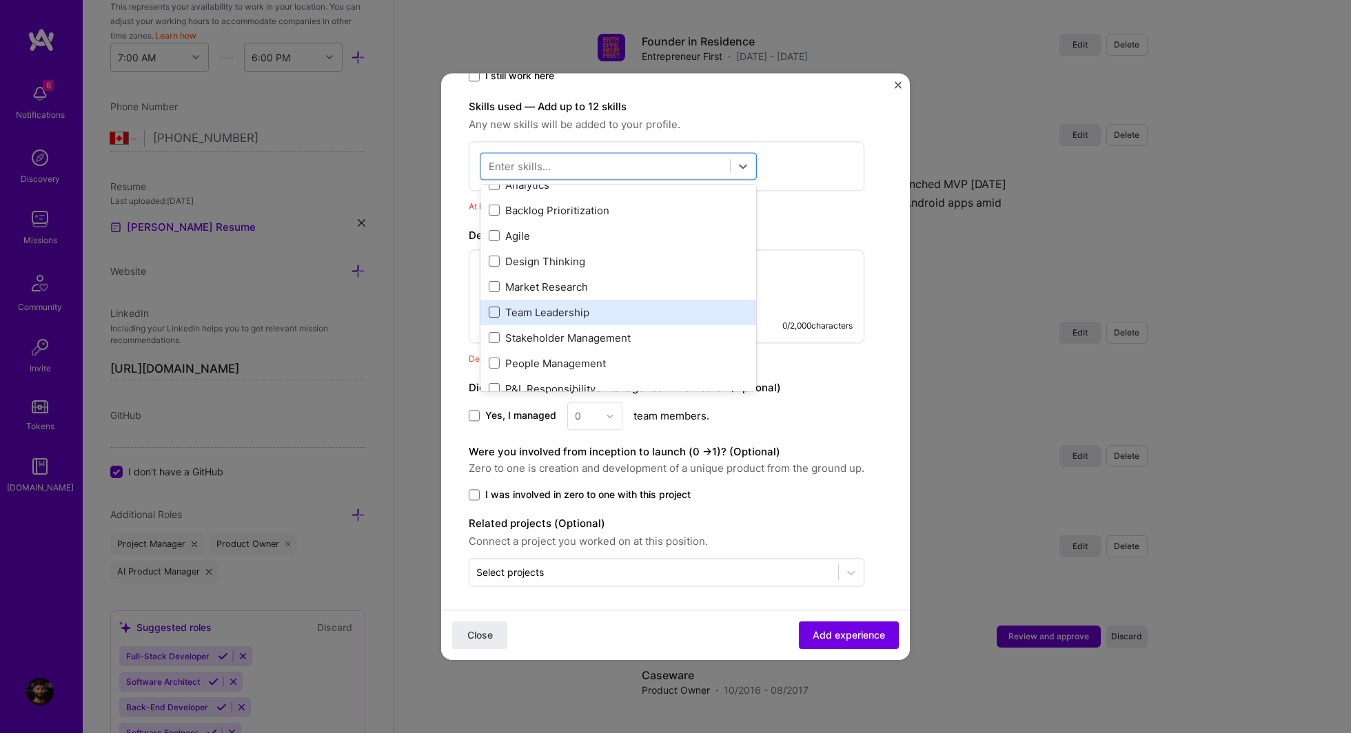
click at [493, 314] on span at bounding box center [494, 312] width 11 height 11
click at [0, 0] on input "checkbox" at bounding box center [0, 0] width 0 height 0
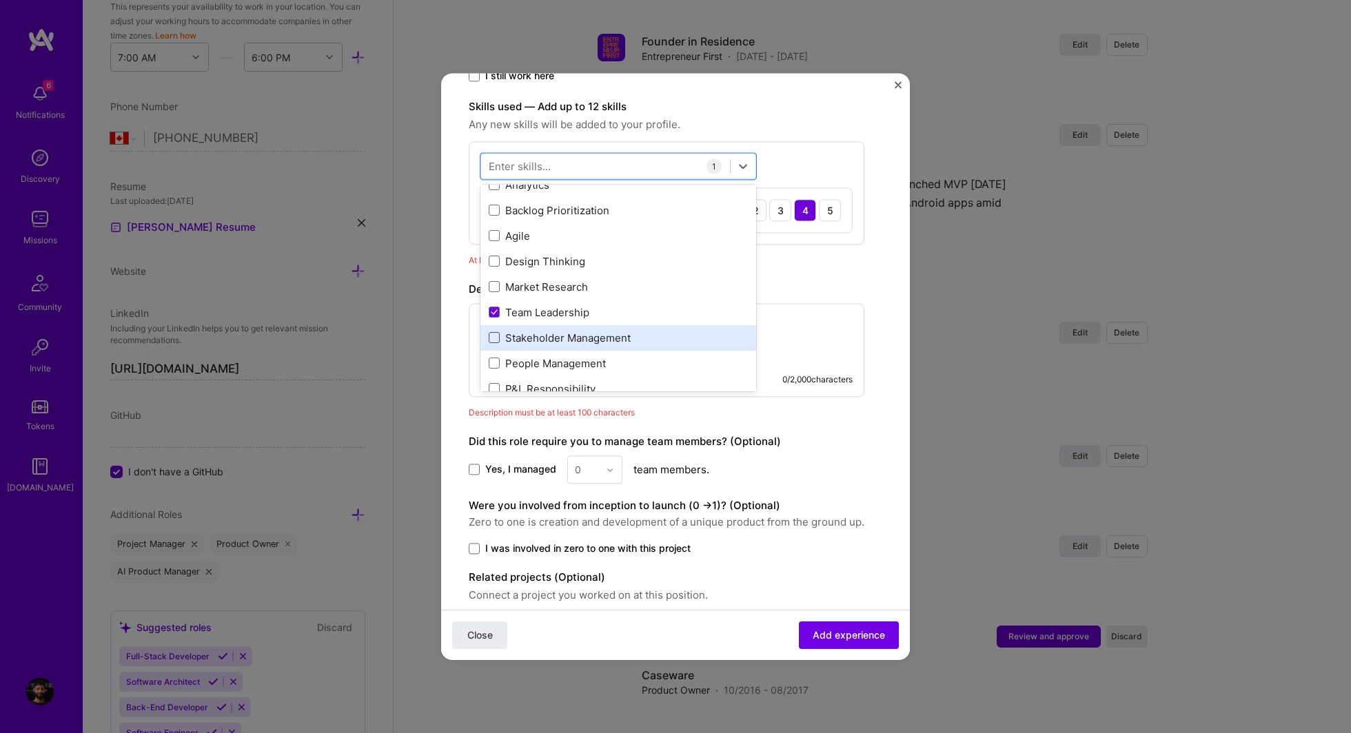
click at [493, 336] on span at bounding box center [494, 338] width 11 height 11
click at [0, 0] on input "checkbox" at bounding box center [0, 0] width 0 height 0
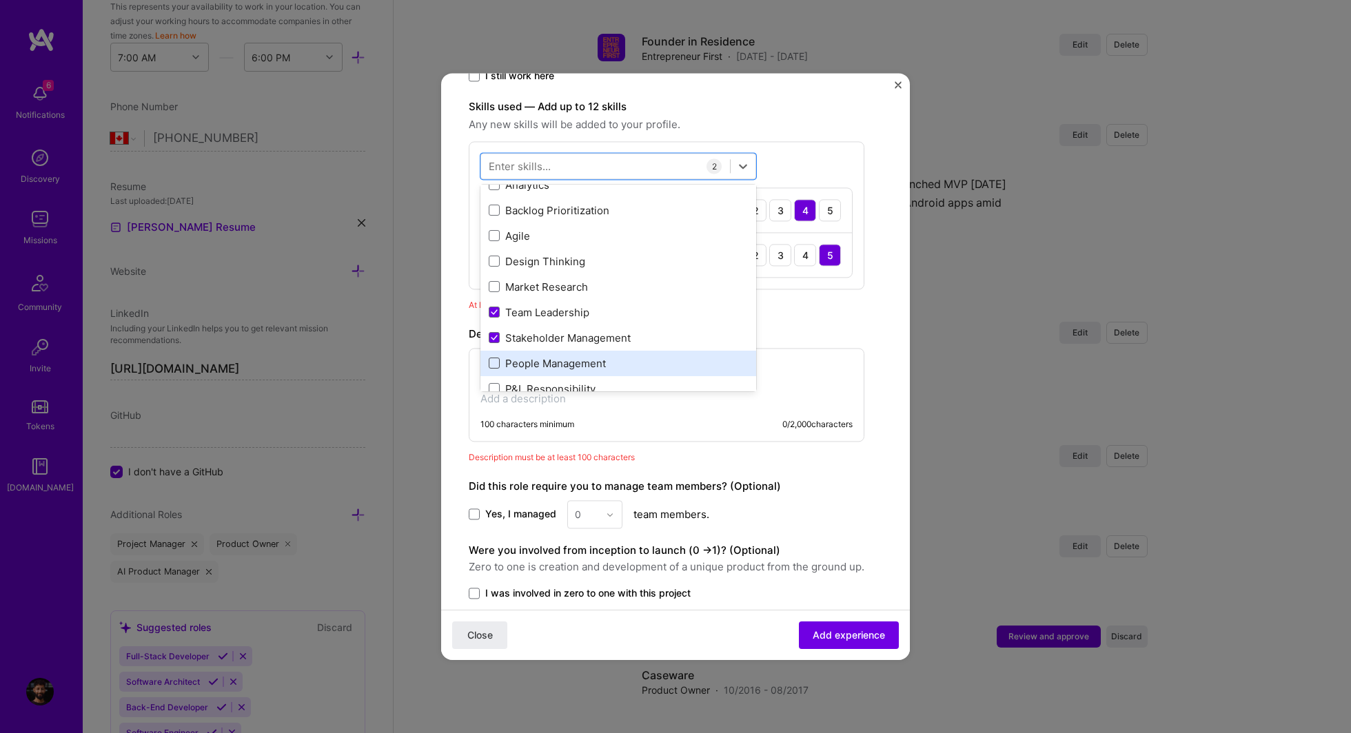
click at [493, 358] on span at bounding box center [494, 363] width 11 height 11
click at [0, 0] on input "checkbox" at bounding box center [0, 0] width 0 height 0
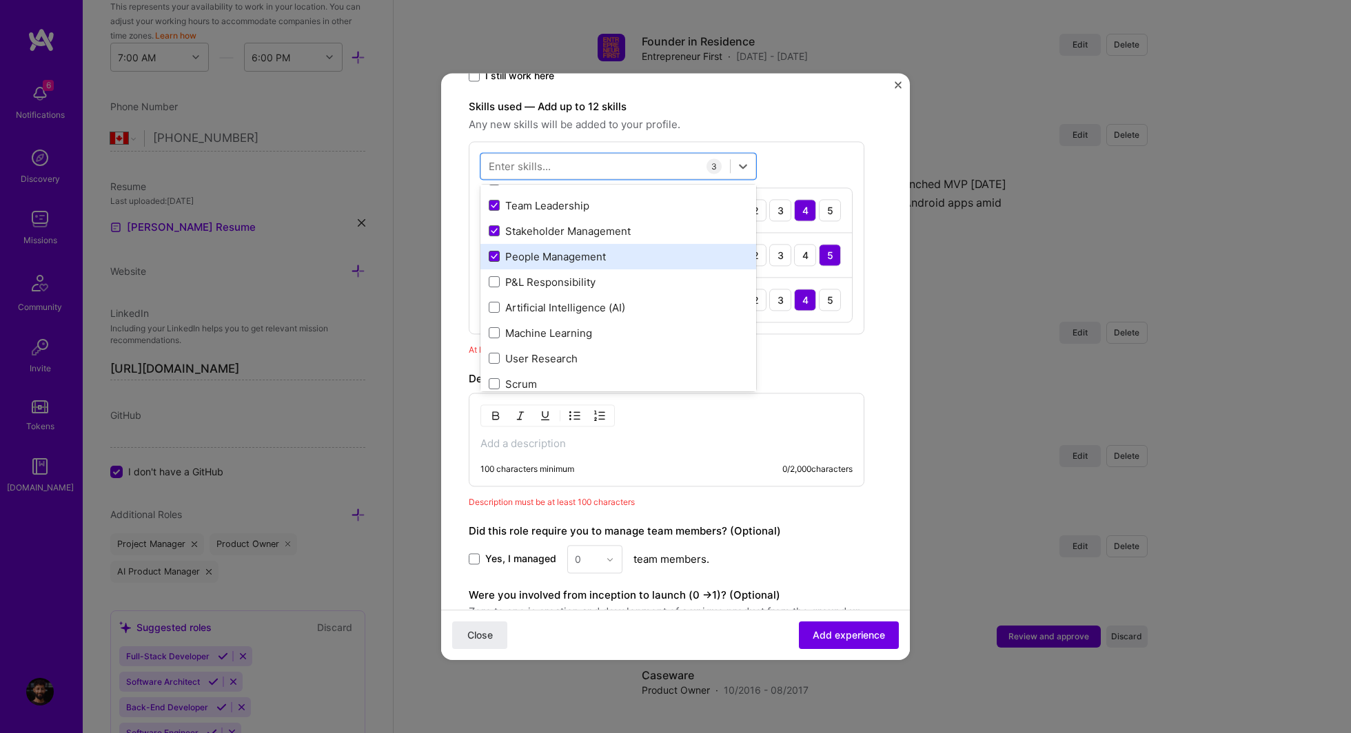
scroll to position [257, 0]
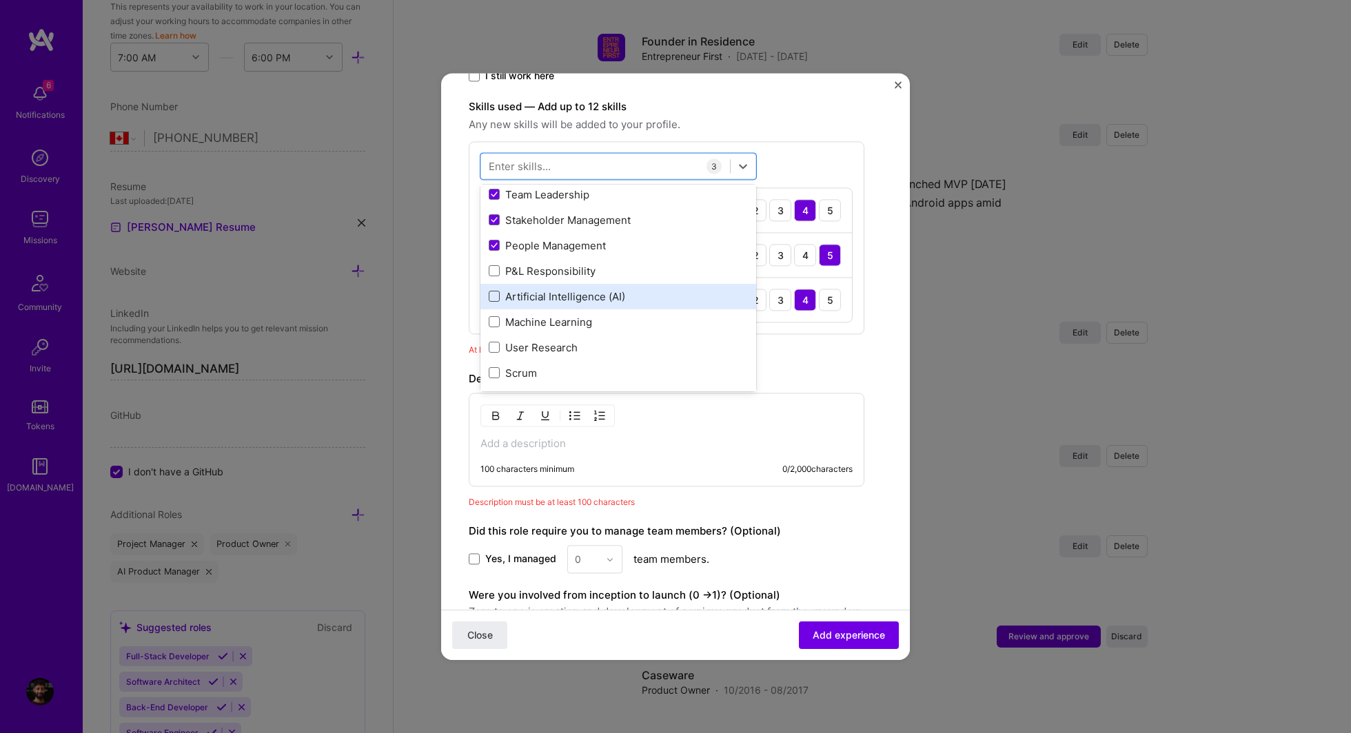
click at [492, 295] on span at bounding box center [494, 297] width 11 height 11
click at [0, 0] on input "checkbox" at bounding box center [0, 0] width 0 height 0
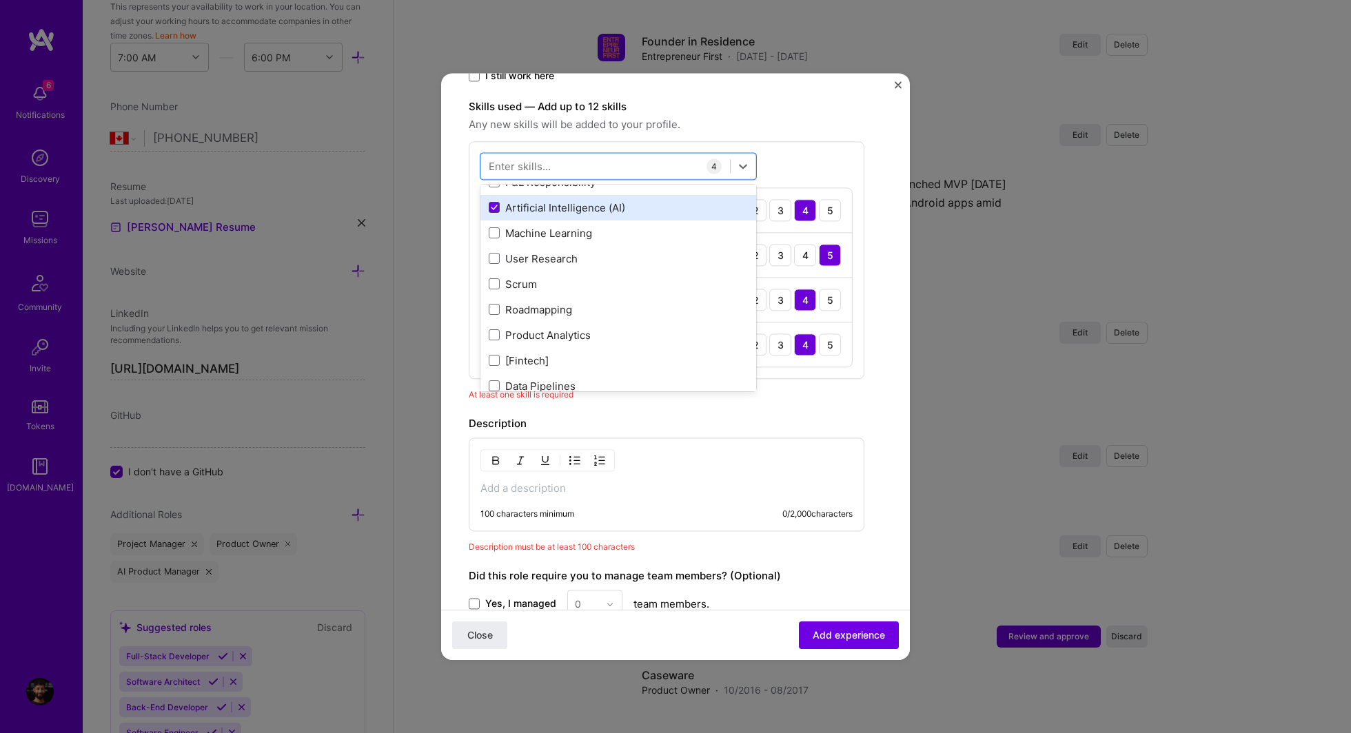
scroll to position [368, 0]
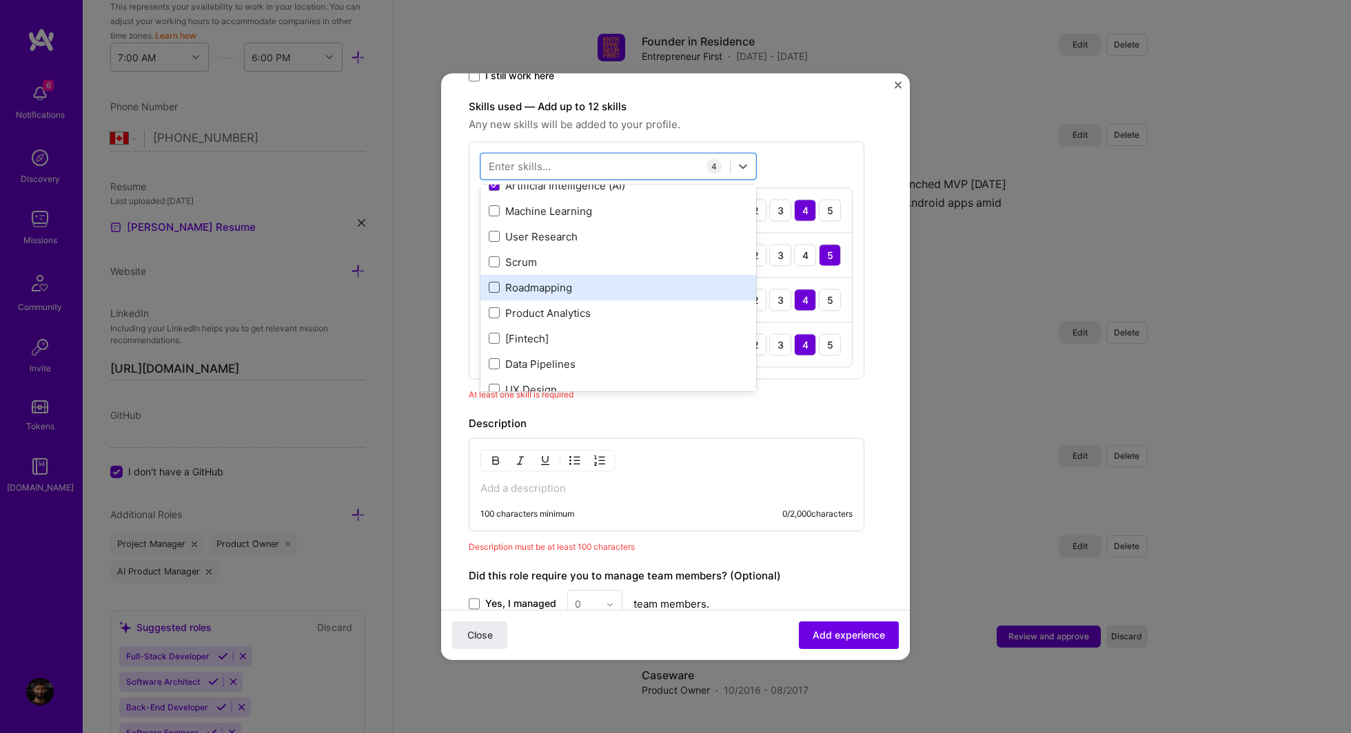
click at [490, 283] on span at bounding box center [494, 288] width 11 height 11
click at [0, 0] on input "checkbox" at bounding box center [0, 0] width 0 height 0
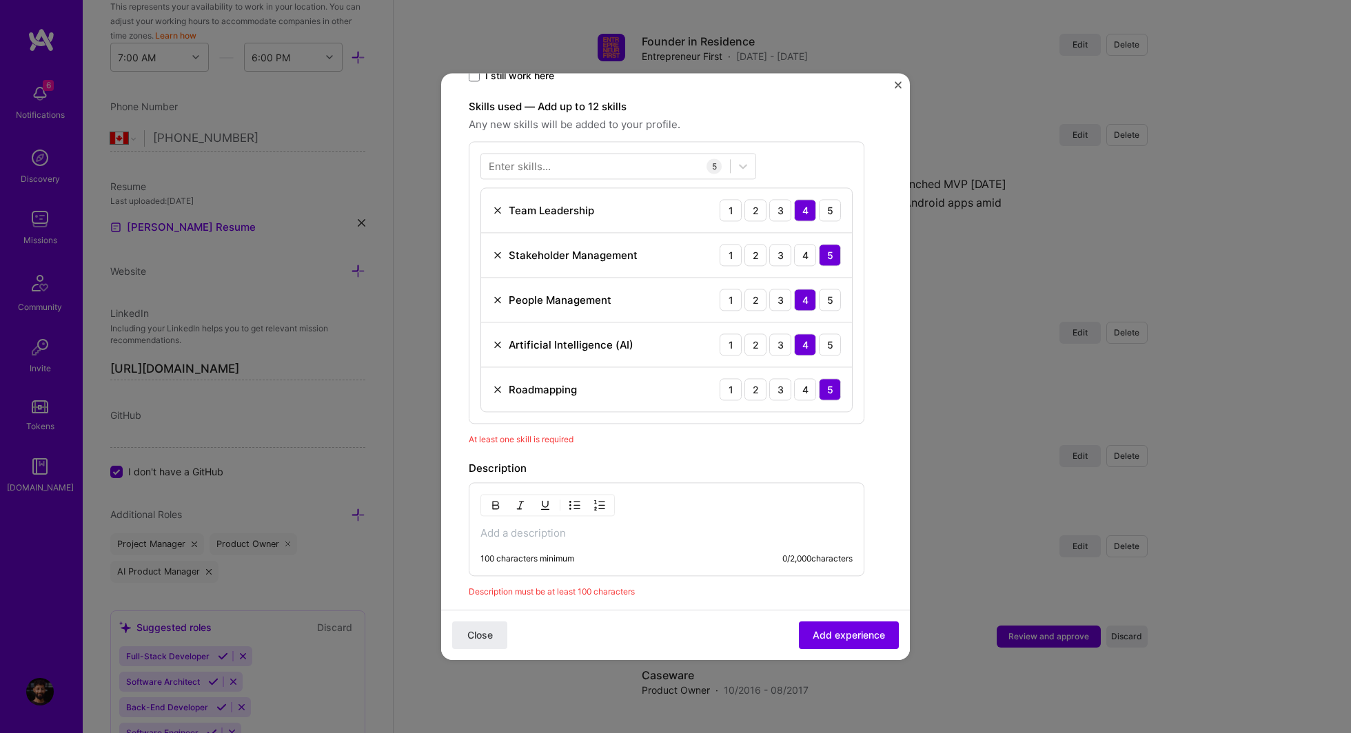
click at [871, 348] on div "Create a job experience Jobs help companies understand your past experience. Co…" at bounding box center [675, 265] width 413 height 1108
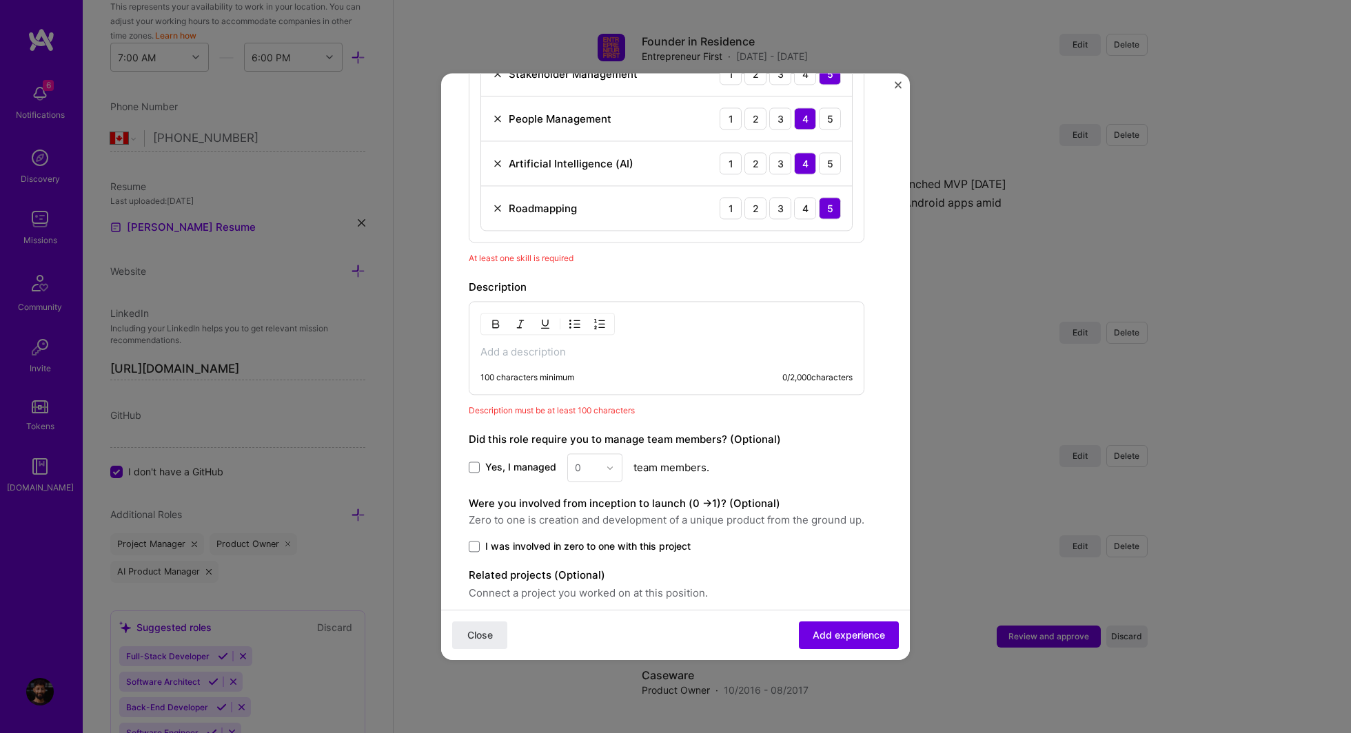
scroll to position [621, 0]
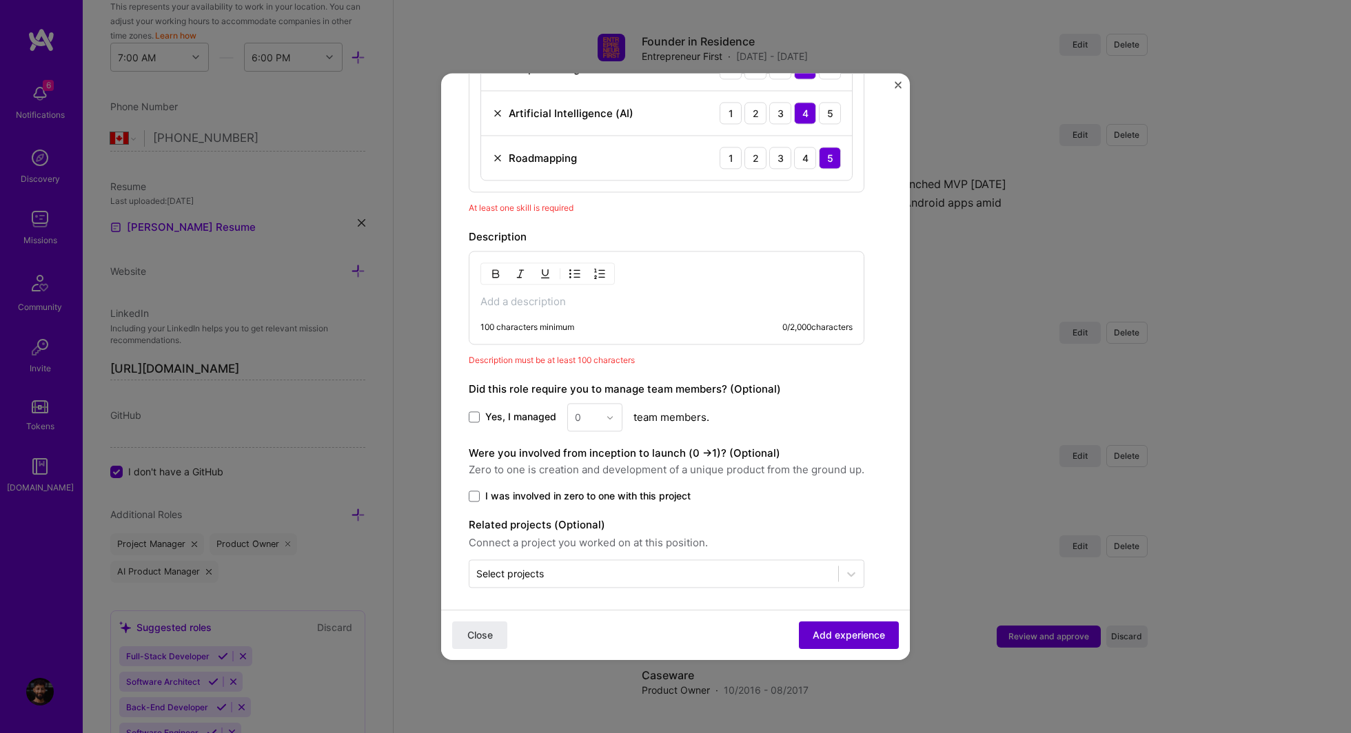
click at [811, 637] on button "Add experience" at bounding box center [849, 636] width 100 height 28
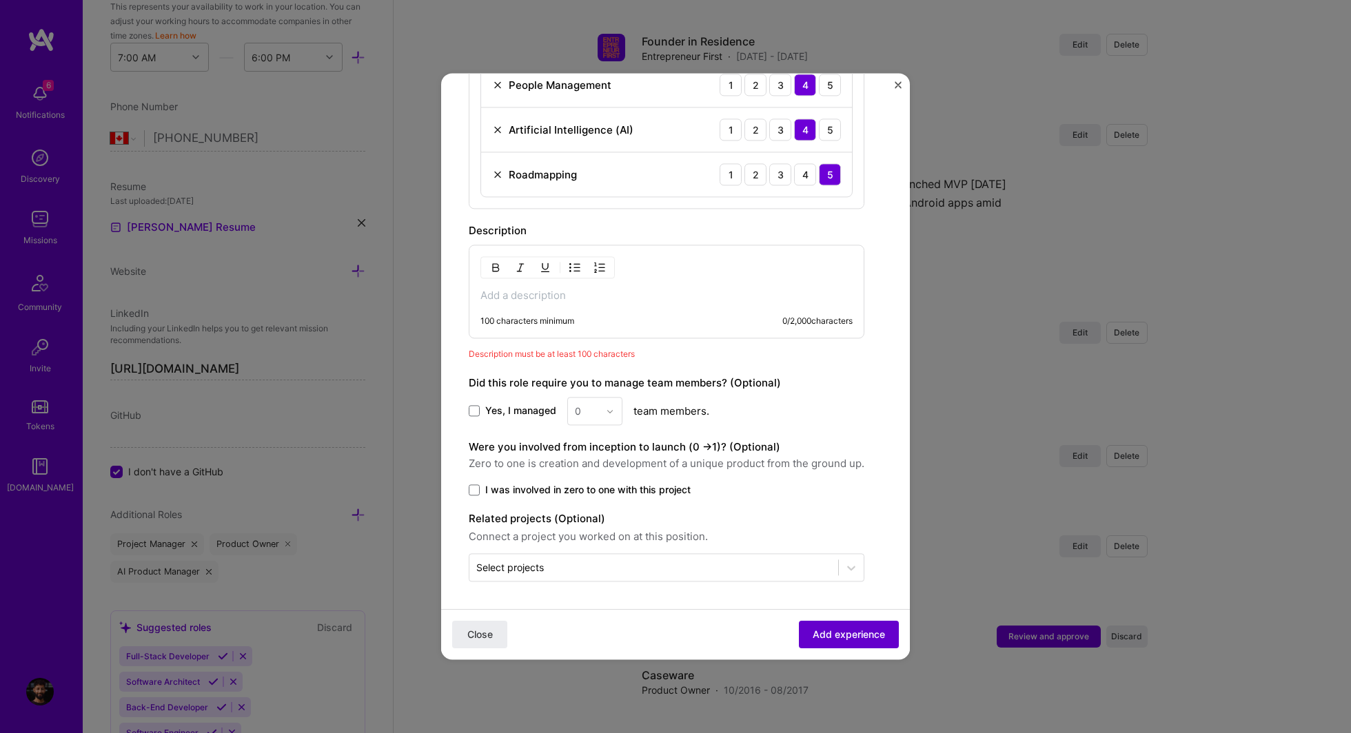
scroll to position [598, 0]
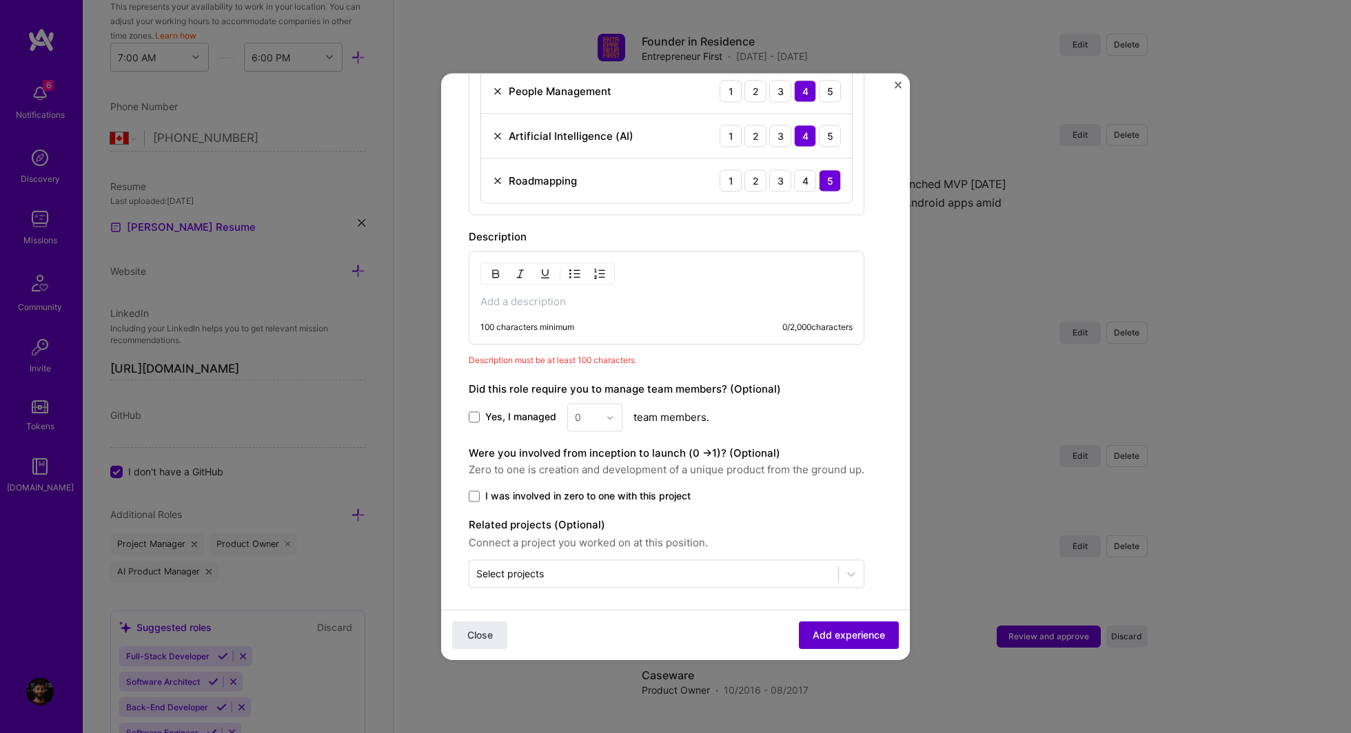
click at [811, 637] on button "Add experience" at bounding box center [849, 636] width 100 height 28
click at [503, 314] on div "100 characters minimum 0 / 2,000 characters" at bounding box center [667, 298] width 396 height 94
click at [531, 331] on div "100 characters minimum 0 / 2,000 characters" at bounding box center [655, 333] width 394 height 22
click at [509, 305] on div "100 characters minimum 0 / 2,000 characters" at bounding box center [667, 298] width 396 height 94
click at [504, 295] on p at bounding box center [666, 302] width 372 height 14
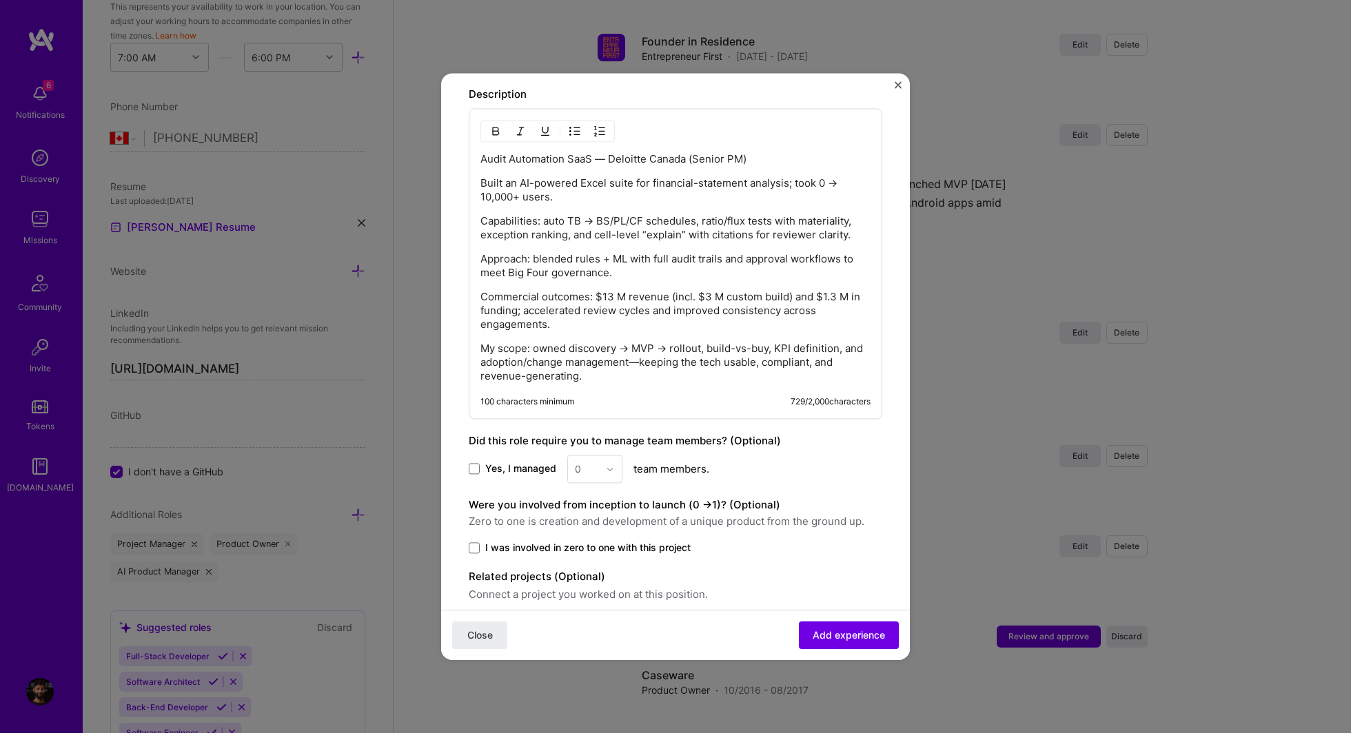
scroll to position [744, 0]
drag, startPoint x: 480, startPoint y: 155, endPoint x: 801, endPoint y: 154, distance: 320.5
click at [801, 154] on p "Audit Automation SaaS — Deloitte Canada (Senior PM)" at bounding box center [675, 157] width 390 height 14
click at [490, 123] on img "button" at bounding box center [495, 128] width 11 height 11
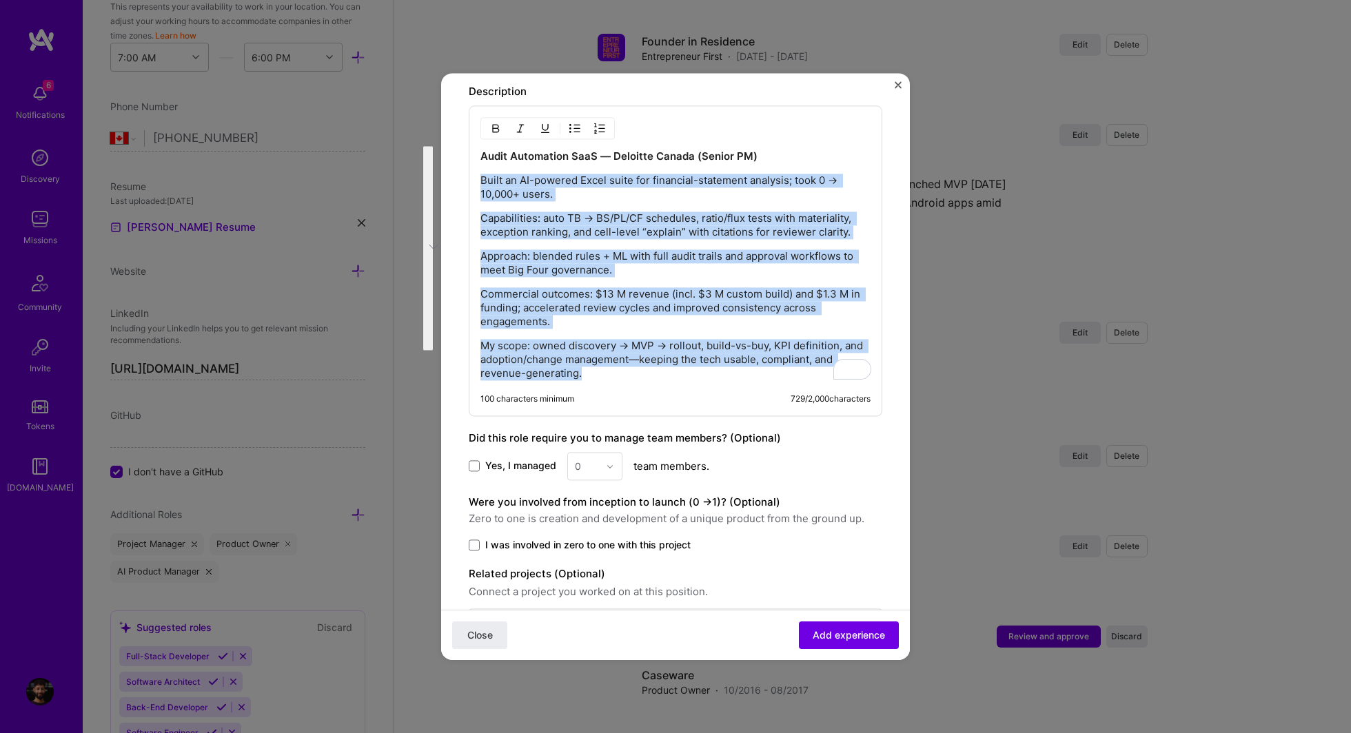
drag, startPoint x: 482, startPoint y: 179, endPoint x: 631, endPoint y: 390, distance: 258.5
click at [631, 390] on div "Audit Automation SaaS — Deloitte Canada (Senior PM) Built an AI-powered Excel s…" at bounding box center [675, 260] width 413 height 311
click at [520, 187] on p "Built an AI-powered Excel suite for financial-statement analysis; took 0 → 10,0…" at bounding box center [675, 188] width 390 height 28
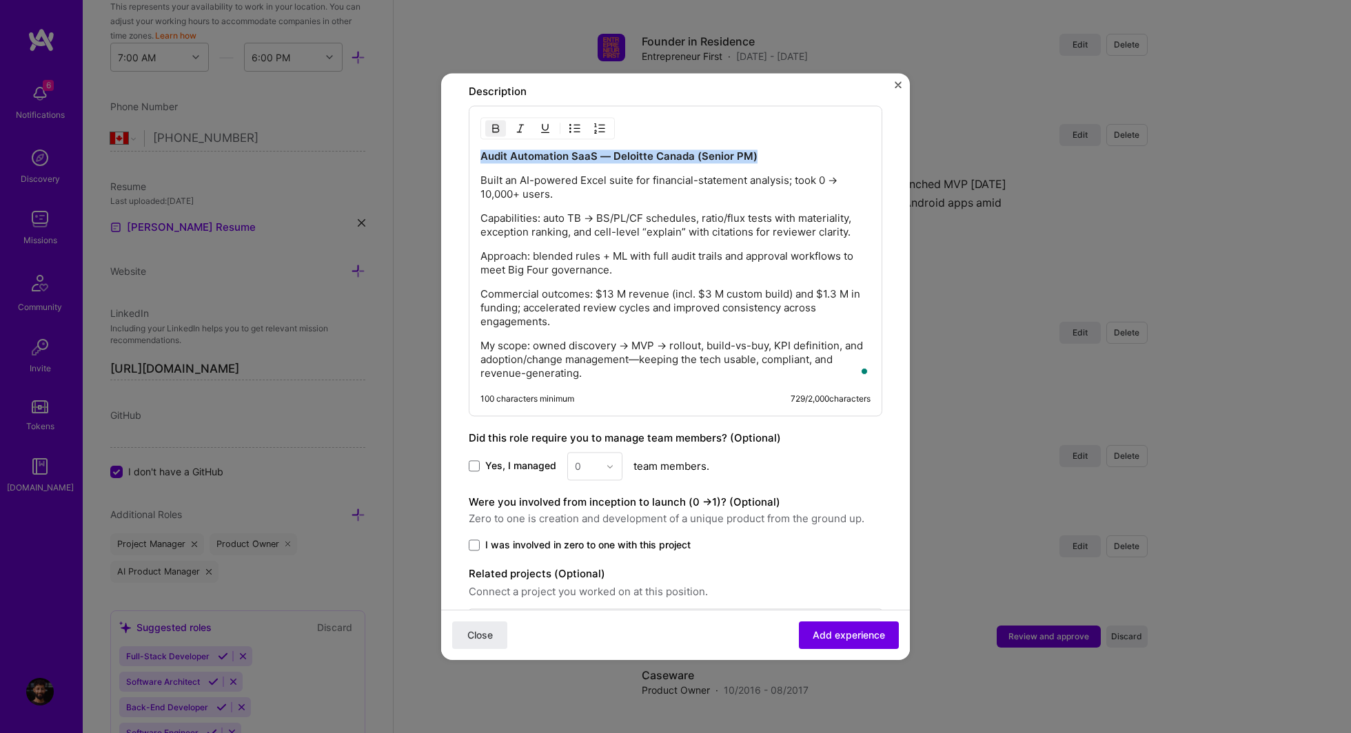
drag, startPoint x: 481, startPoint y: 155, endPoint x: 774, endPoint y: 154, distance: 292.9
click at [774, 154] on p "Audit Automation SaaS — Deloitte Canada (Senior PM)" at bounding box center [675, 157] width 390 height 14
click at [479, 174] on div "Built an AI-powered Excel suite for financial-statement analysis; took 0 → 10,0…" at bounding box center [675, 260] width 413 height 311
click at [482, 176] on p "Built an AI-powered Excel suite for financial-statement analysis; took 0 → 10,0…" at bounding box center [675, 188] width 390 height 28
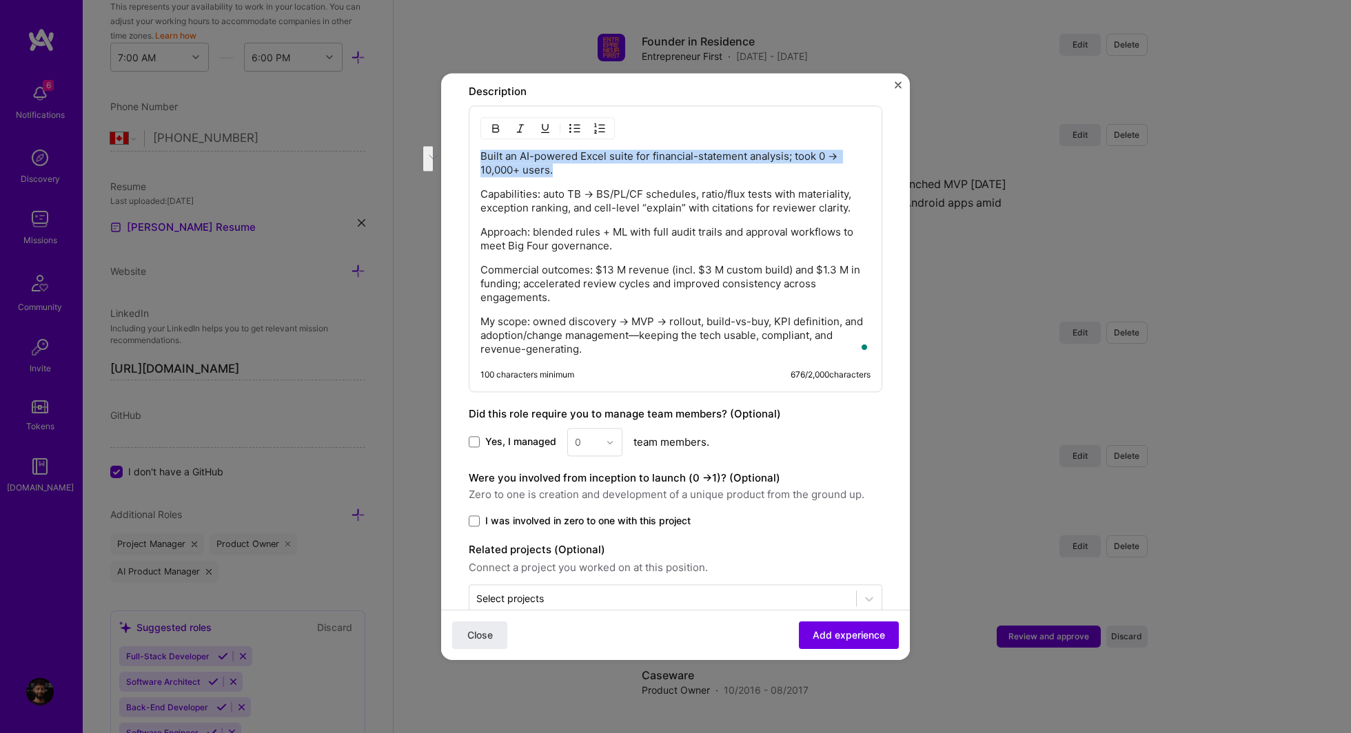
drag, startPoint x: 482, startPoint y: 156, endPoint x: 620, endPoint y: 168, distance: 139.0
click at [621, 168] on p "Built an AI-powered Excel suite for financial-statement analysis; took 0 → 10,0…" at bounding box center [675, 164] width 390 height 28
click at [500, 129] on button "button" at bounding box center [495, 128] width 21 height 17
click at [517, 205] on p "Capabilities: auto TB → BS/PL/CF schedules, ratio/flux tests with materiality, …" at bounding box center [675, 201] width 390 height 28
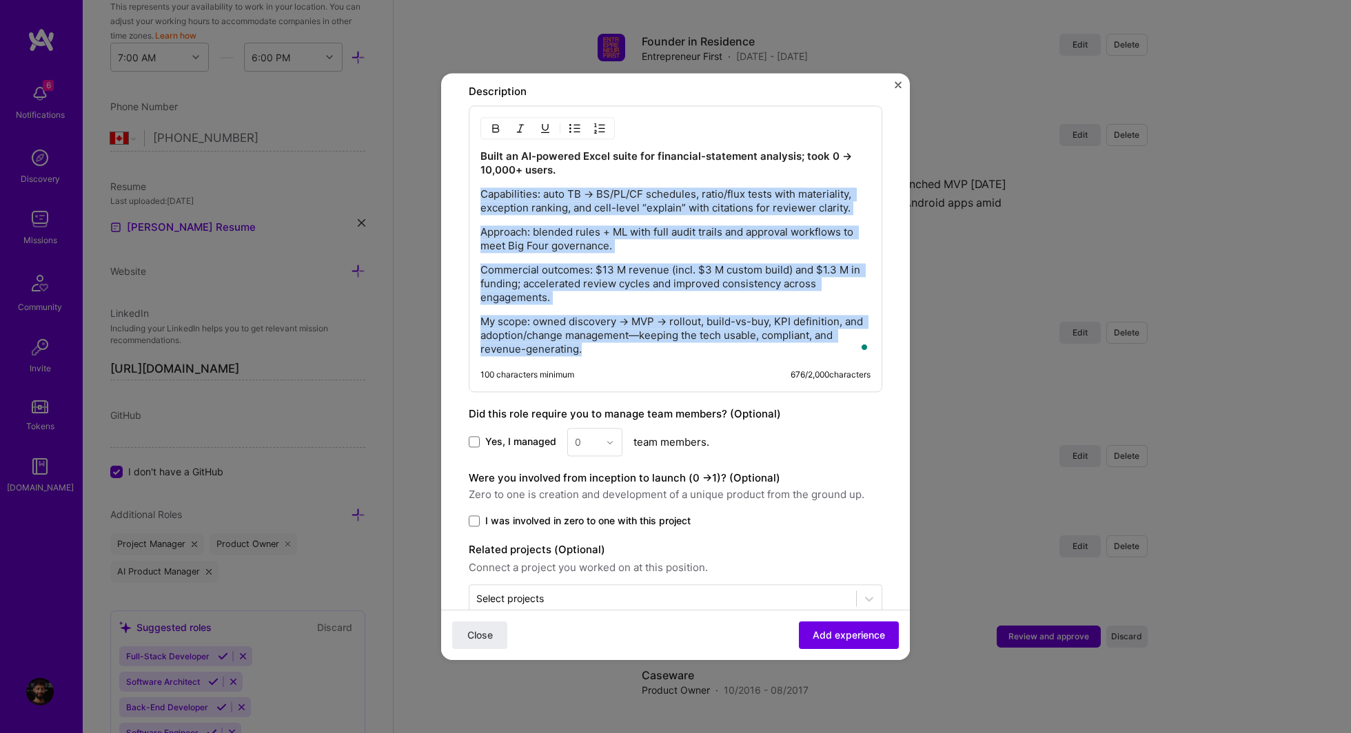
drag, startPoint x: 480, startPoint y: 193, endPoint x: 639, endPoint y: 353, distance: 225.6
click at [639, 353] on div "Built an AI-powered Excel suite for financial-statement analysis; took 0 → 10,0…" at bounding box center [675, 248] width 413 height 287
click at [576, 131] on button "button" at bounding box center [574, 128] width 21 height 17
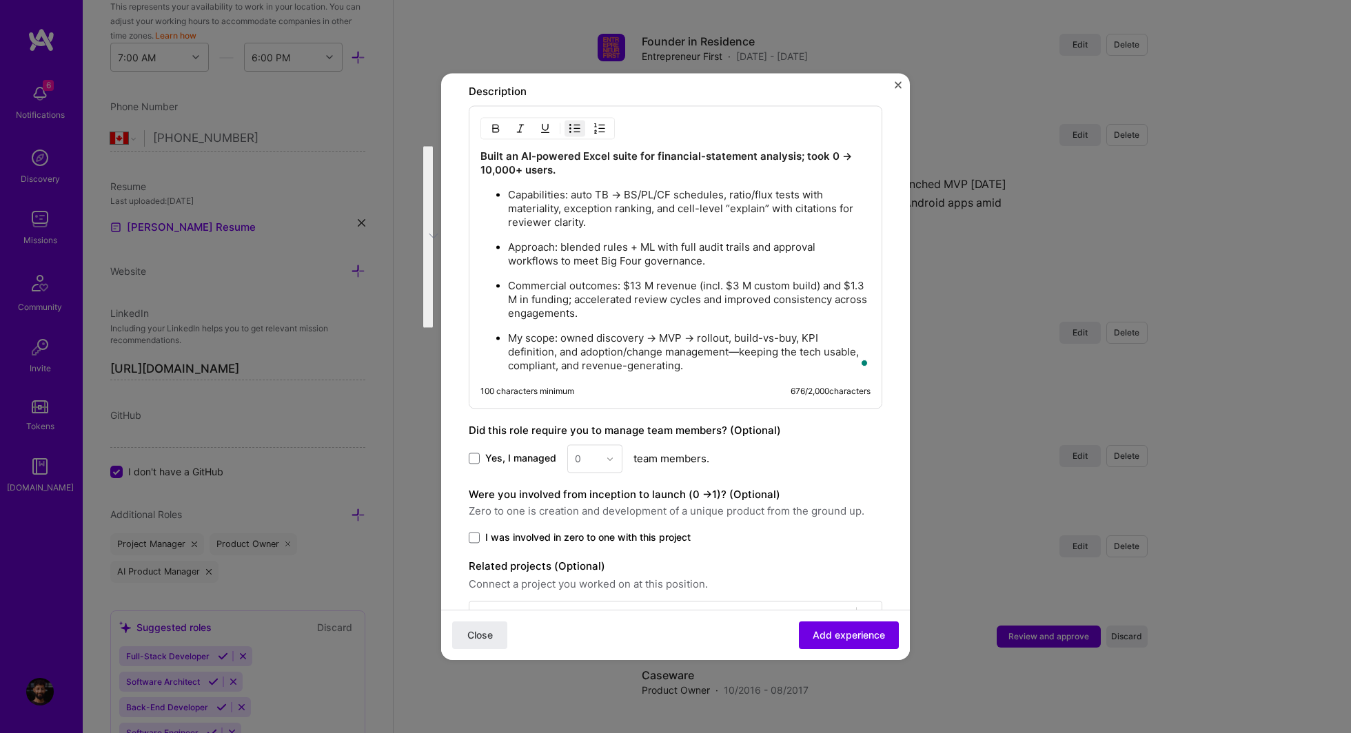
click at [671, 322] on ul "Capabilities: auto TB → BS/PL/CF schedules, ratio/flux tests with materiality, …" at bounding box center [675, 279] width 390 height 185
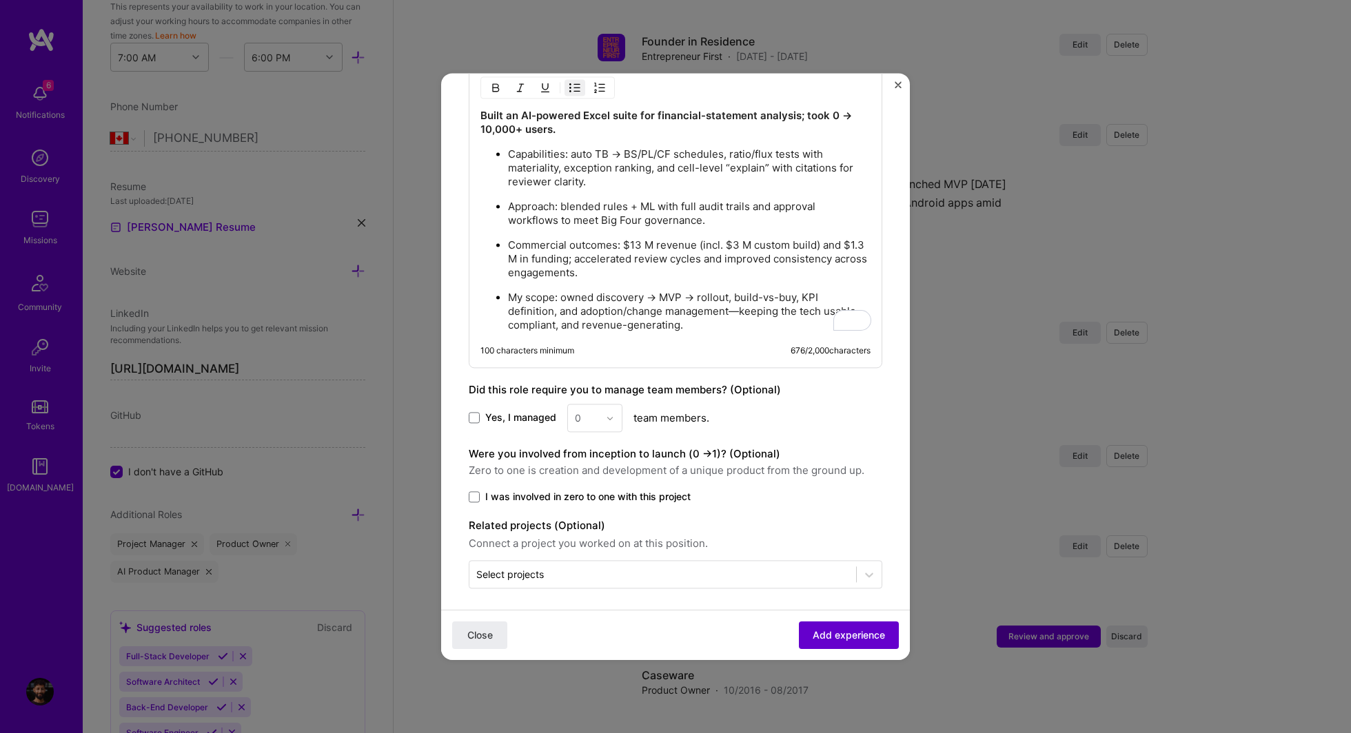
click at [839, 629] on span "Add experience" at bounding box center [849, 636] width 72 height 14
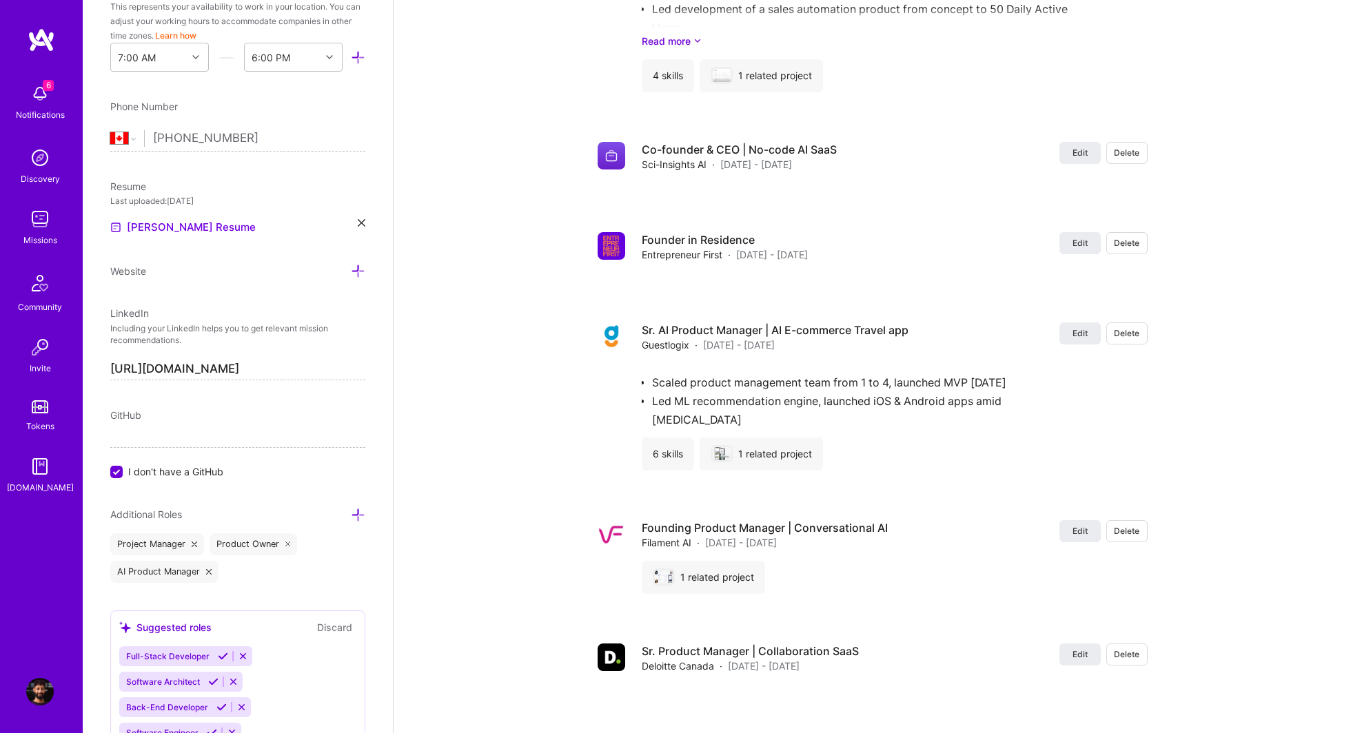
scroll to position [2183, 0]
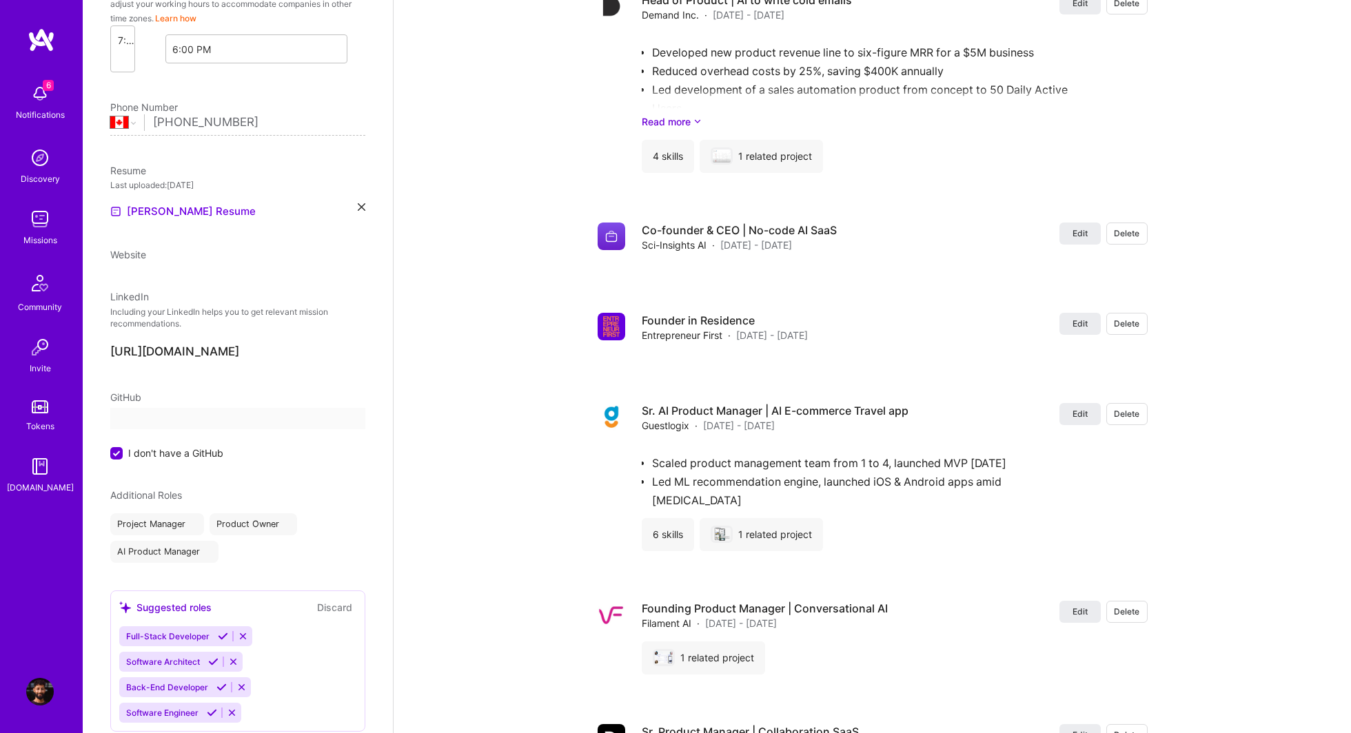
select select "CA"
select select "Right Now"
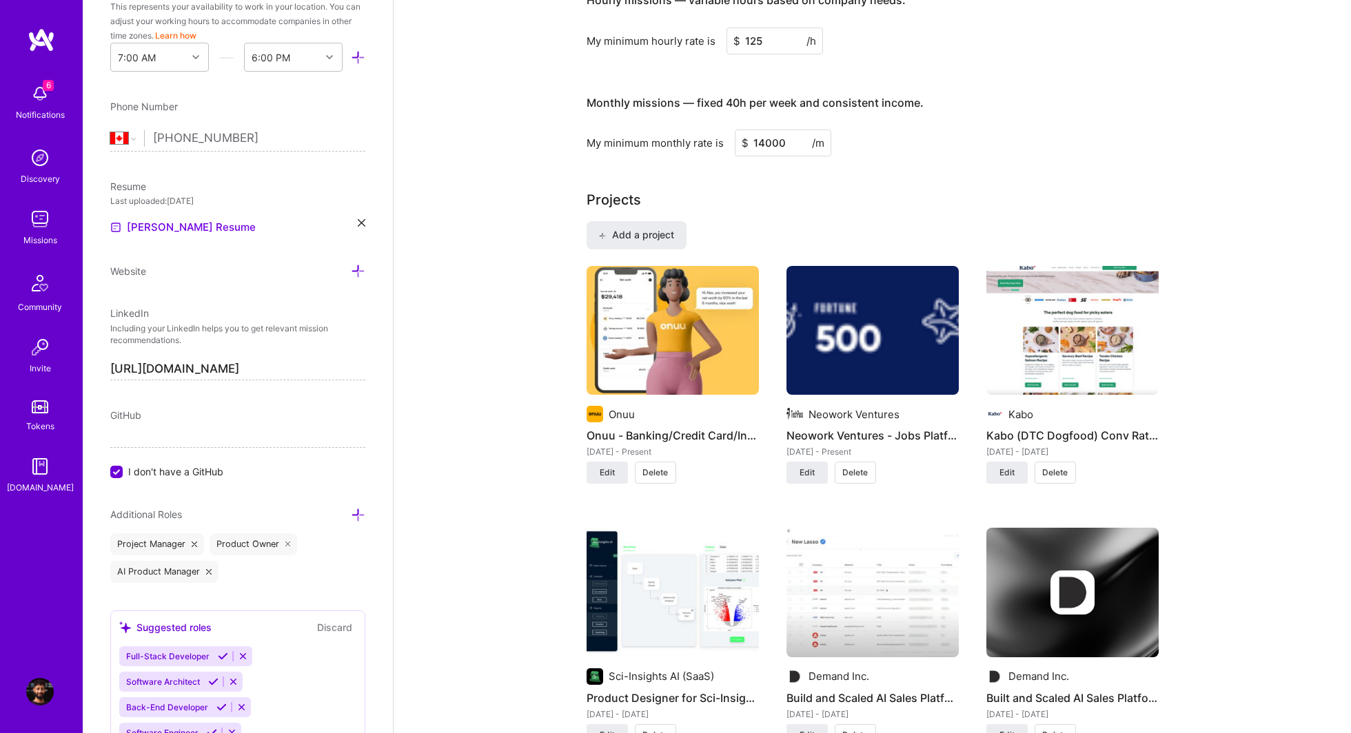
scroll to position [788, 0]
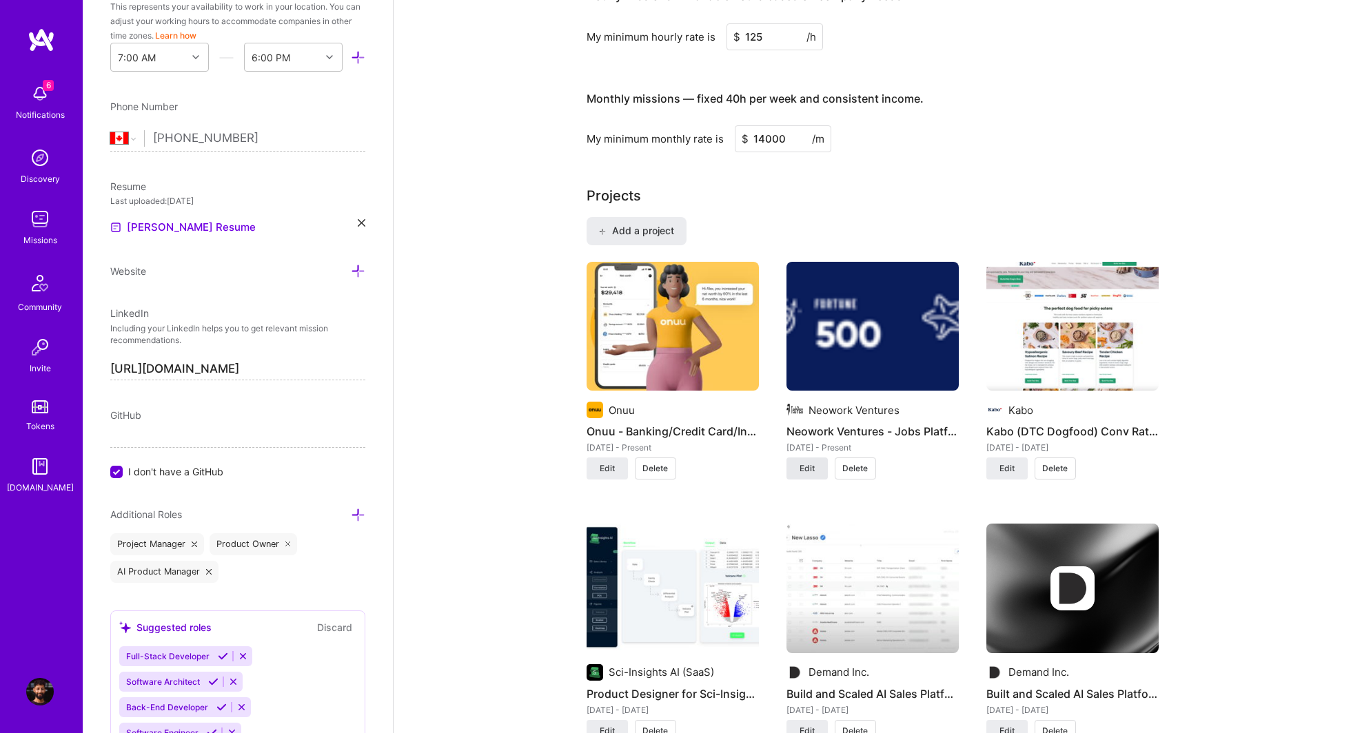
click at [810, 467] on span "Edit" at bounding box center [806, 468] width 15 height 12
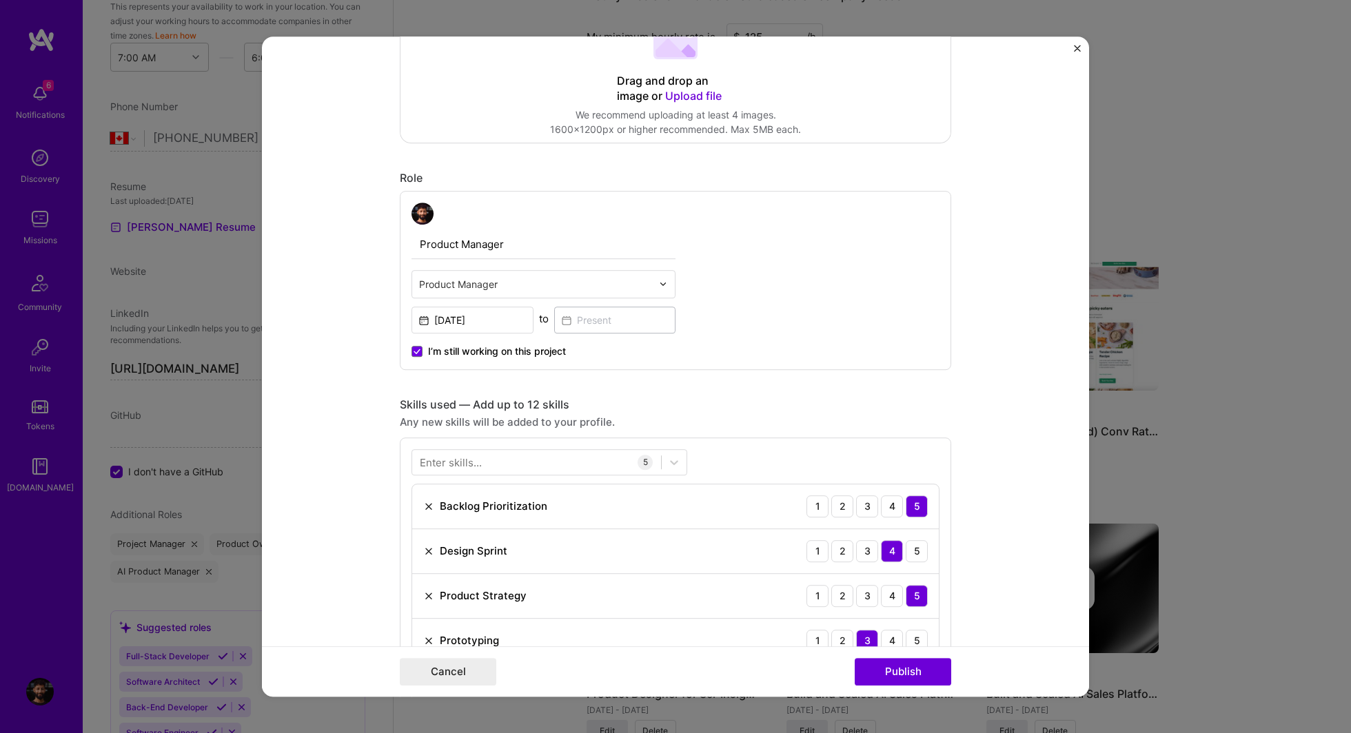
scroll to position [0, 0]
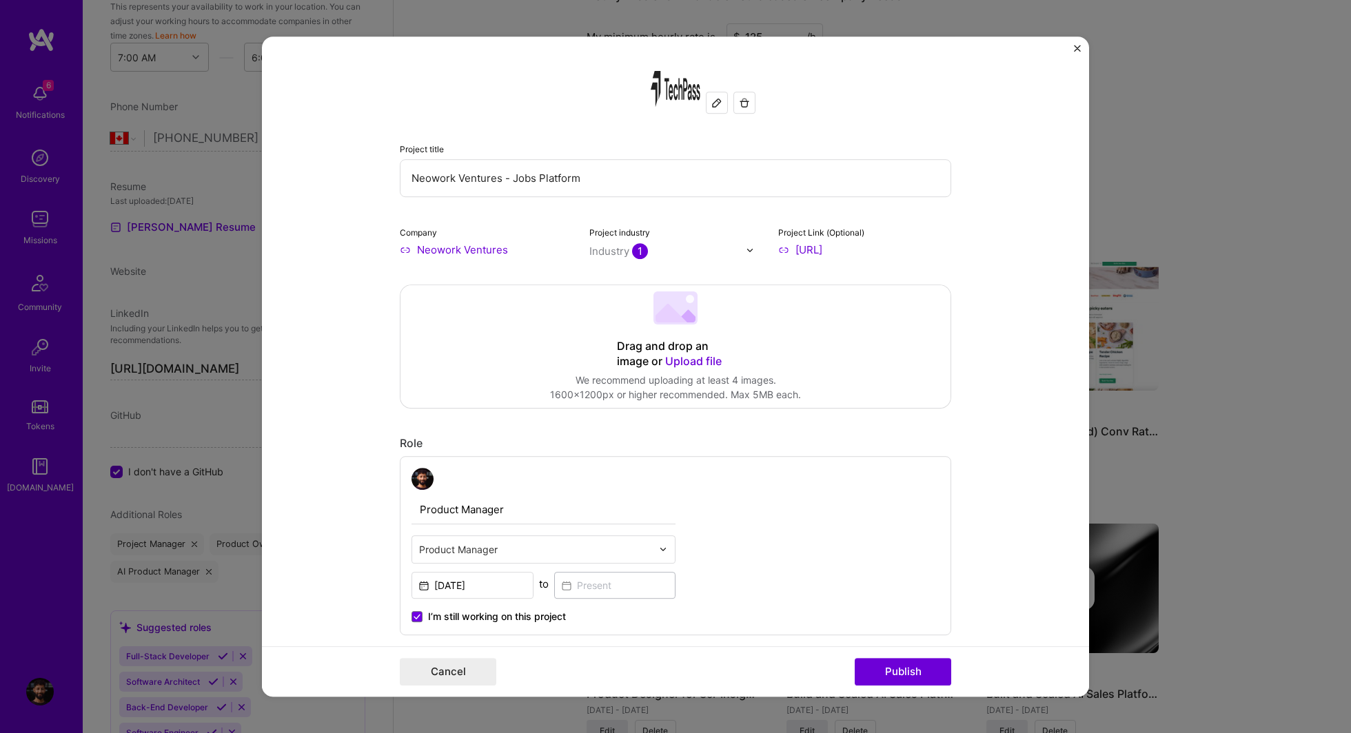
click at [684, 358] on span "Upload file" at bounding box center [693, 361] width 57 height 14
click at [686, 354] on div "Drag and drop an image or Upload file" at bounding box center [675, 354] width 117 height 30
click at [702, 351] on div "Drag and drop an image or Upload file" at bounding box center [675, 354] width 117 height 30
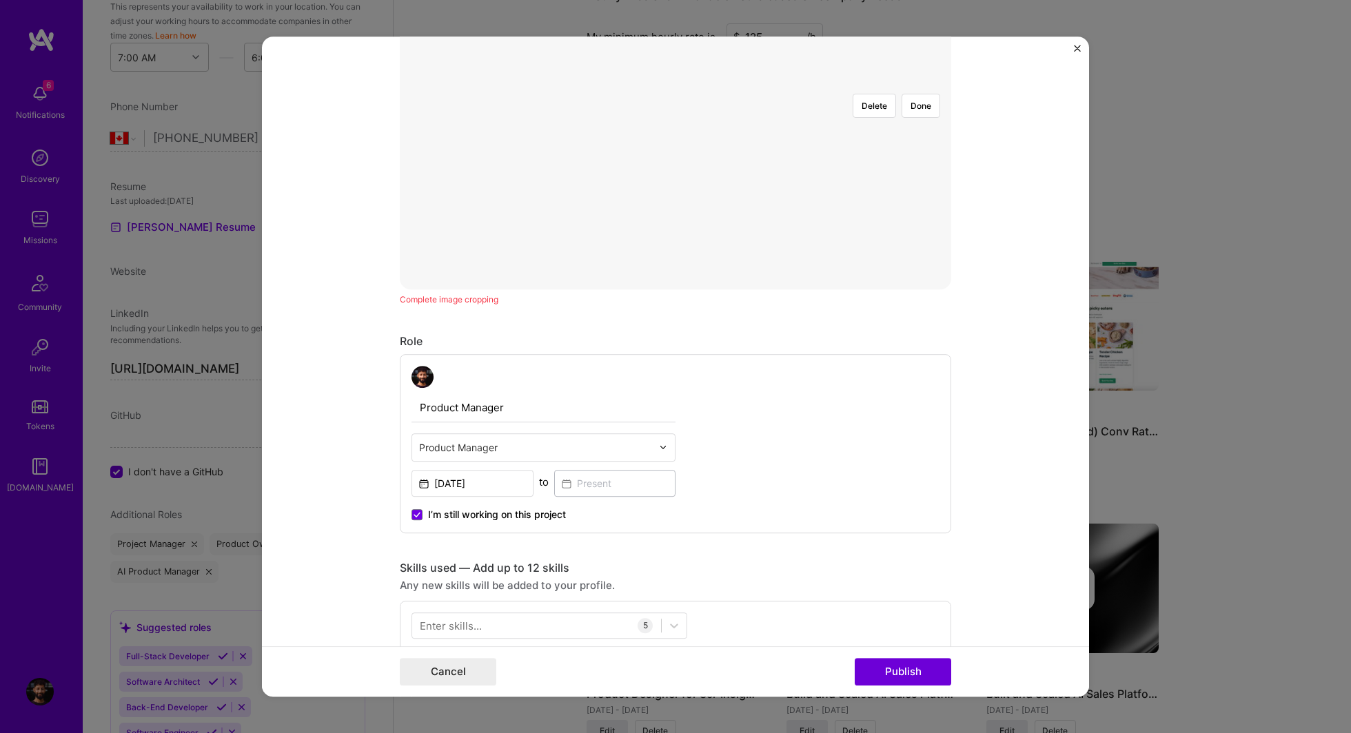
scroll to position [413, 0]
click at [924, 659] on button "Publish" at bounding box center [903, 672] width 96 height 28
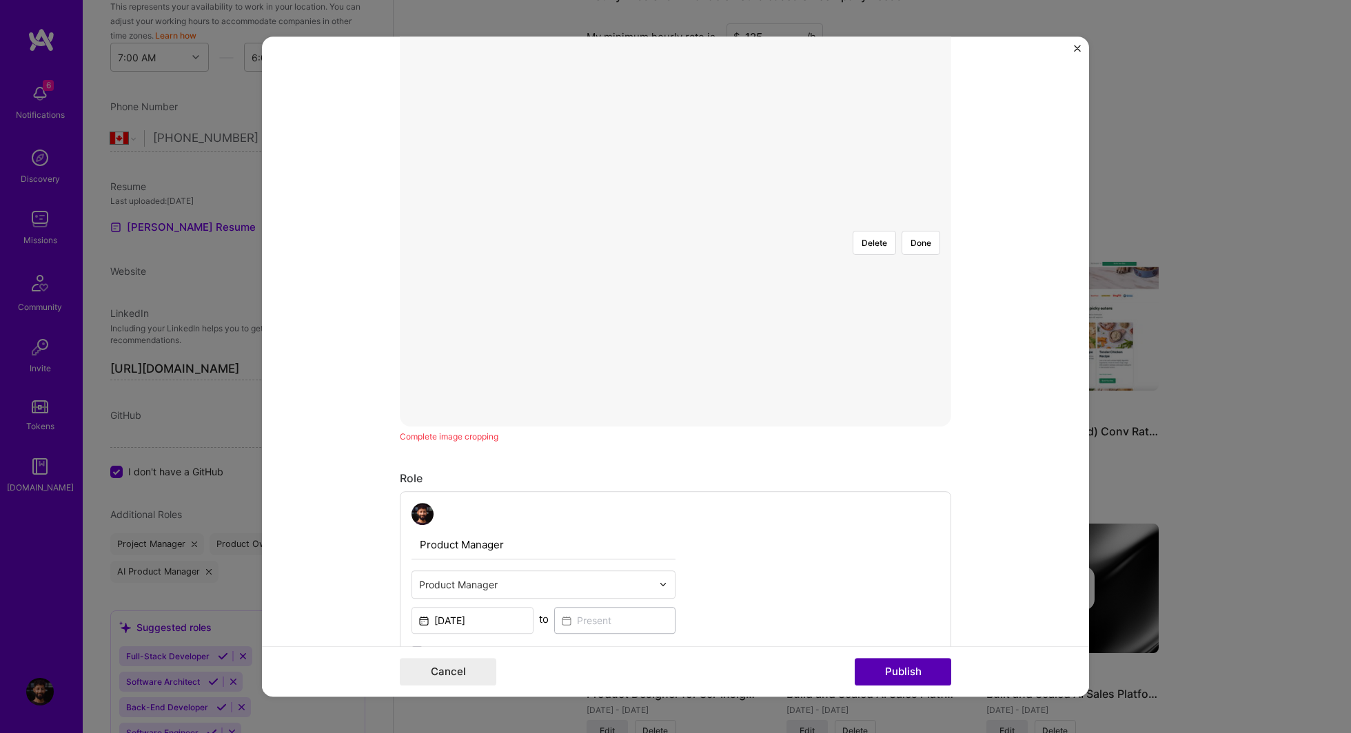
scroll to position [248, 0]
click at [926, 682] on button "Publish" at bounding box center [903, 672] width 96 height 28
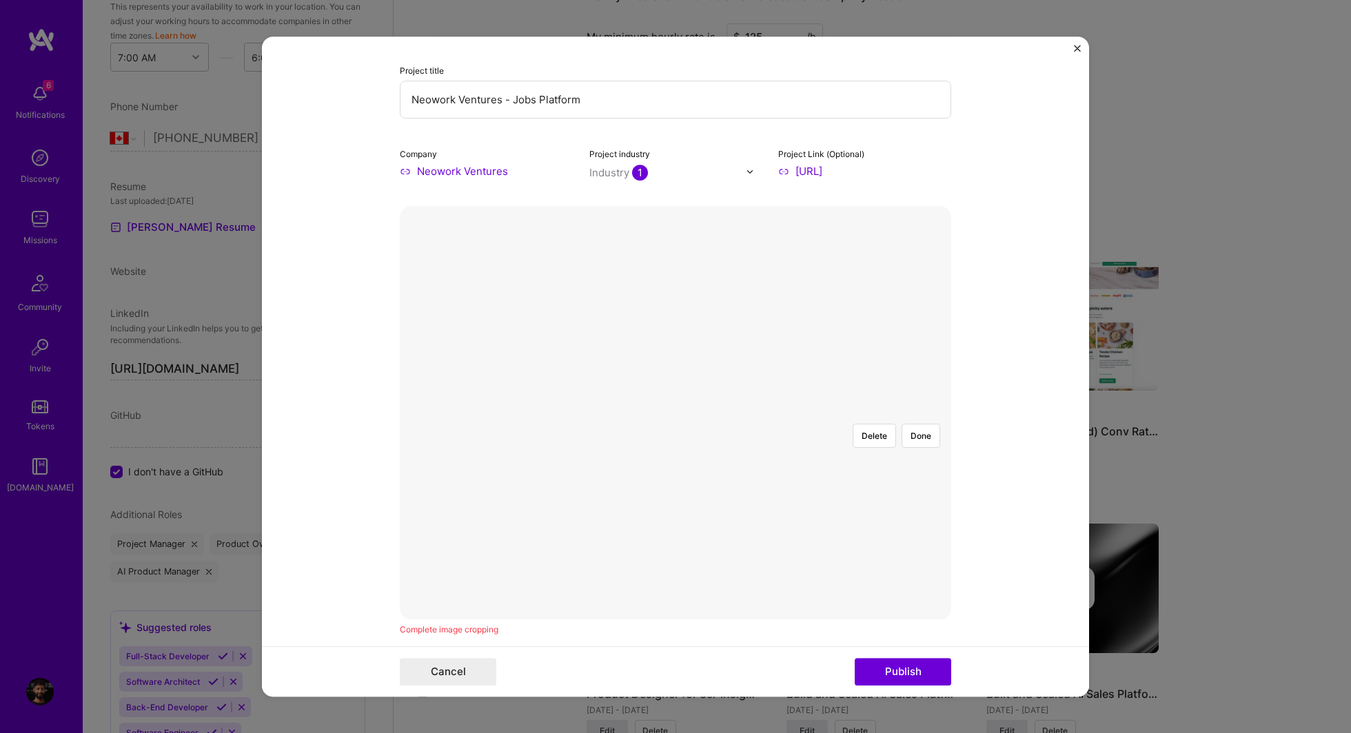
scroll to position [114, 0]
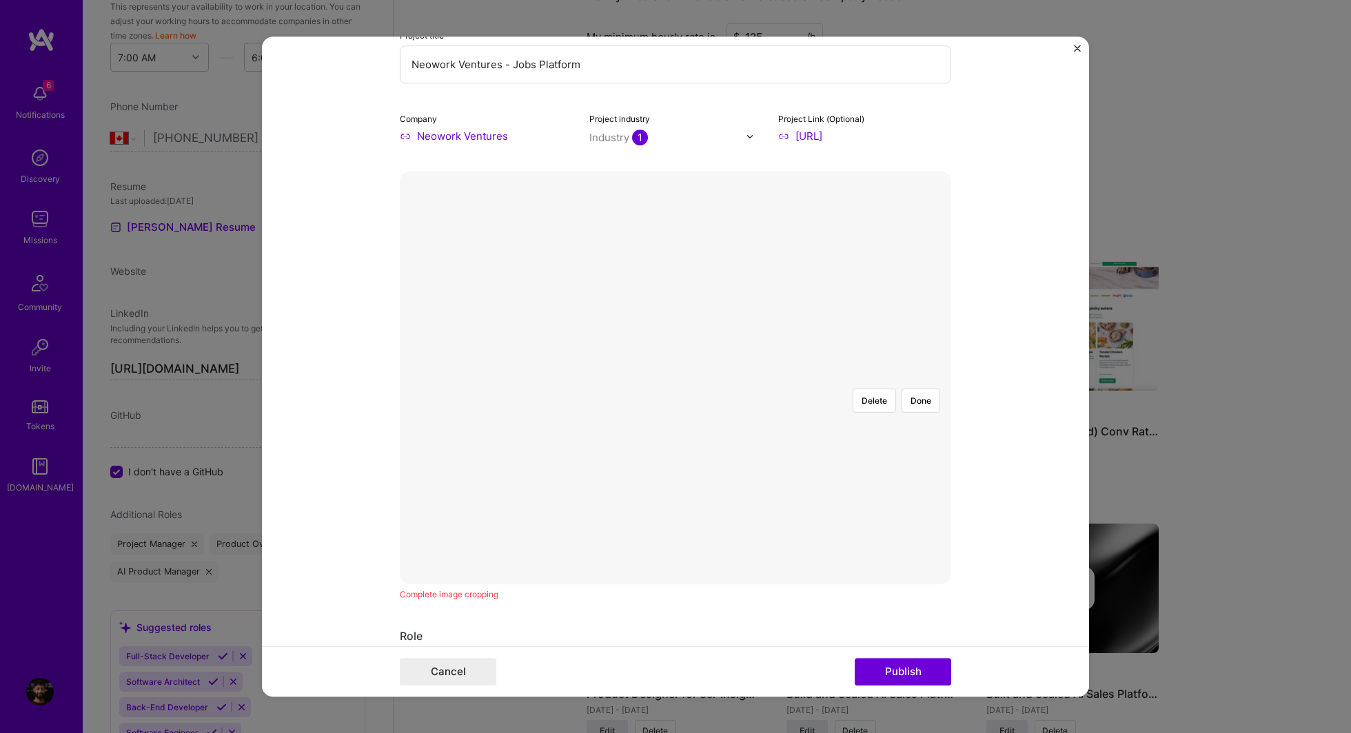
click at [677, 566] on div at bounding box center [952, 584] width 550 height 413
click at [877, 671] on button "Publish" at bounding box center [903, 672] width 96 height 28
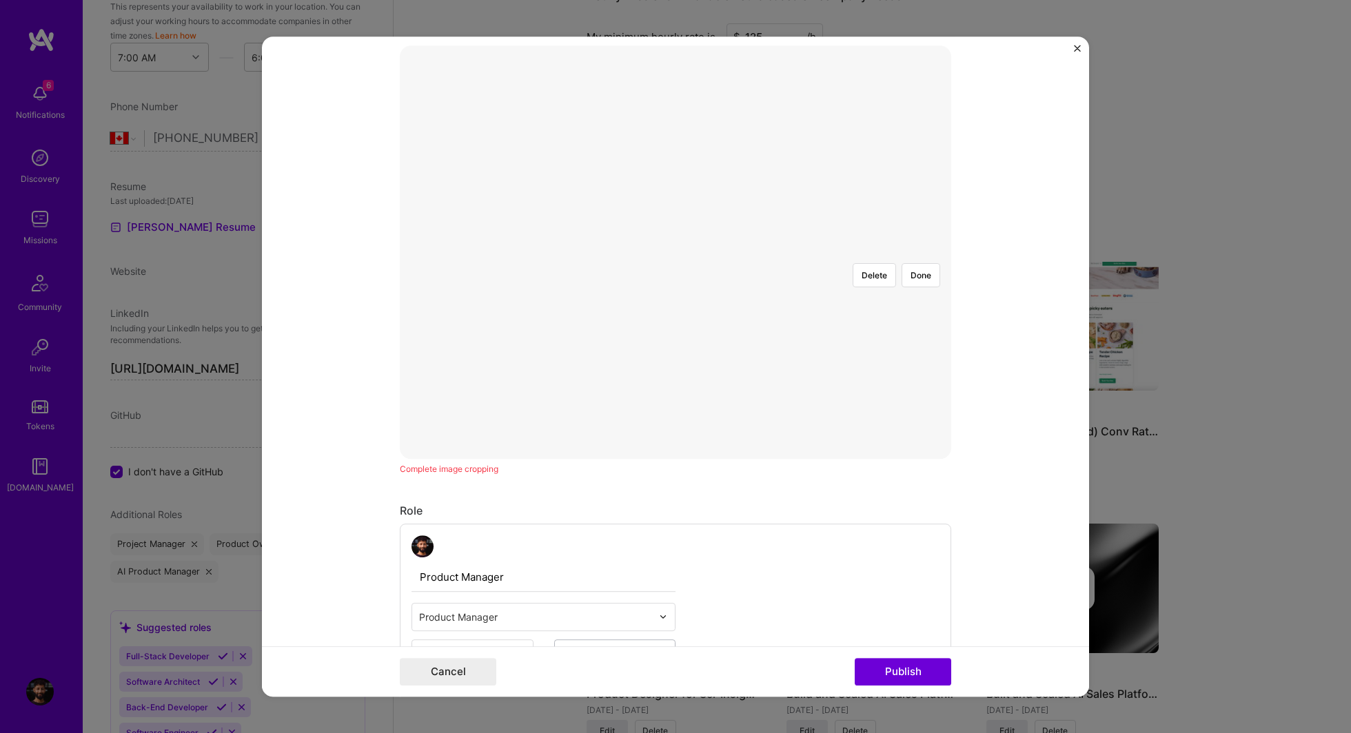
scroll to position [248, 0]
click at [675, 243] on div at bounding box center [675, 243] width 0 height 0
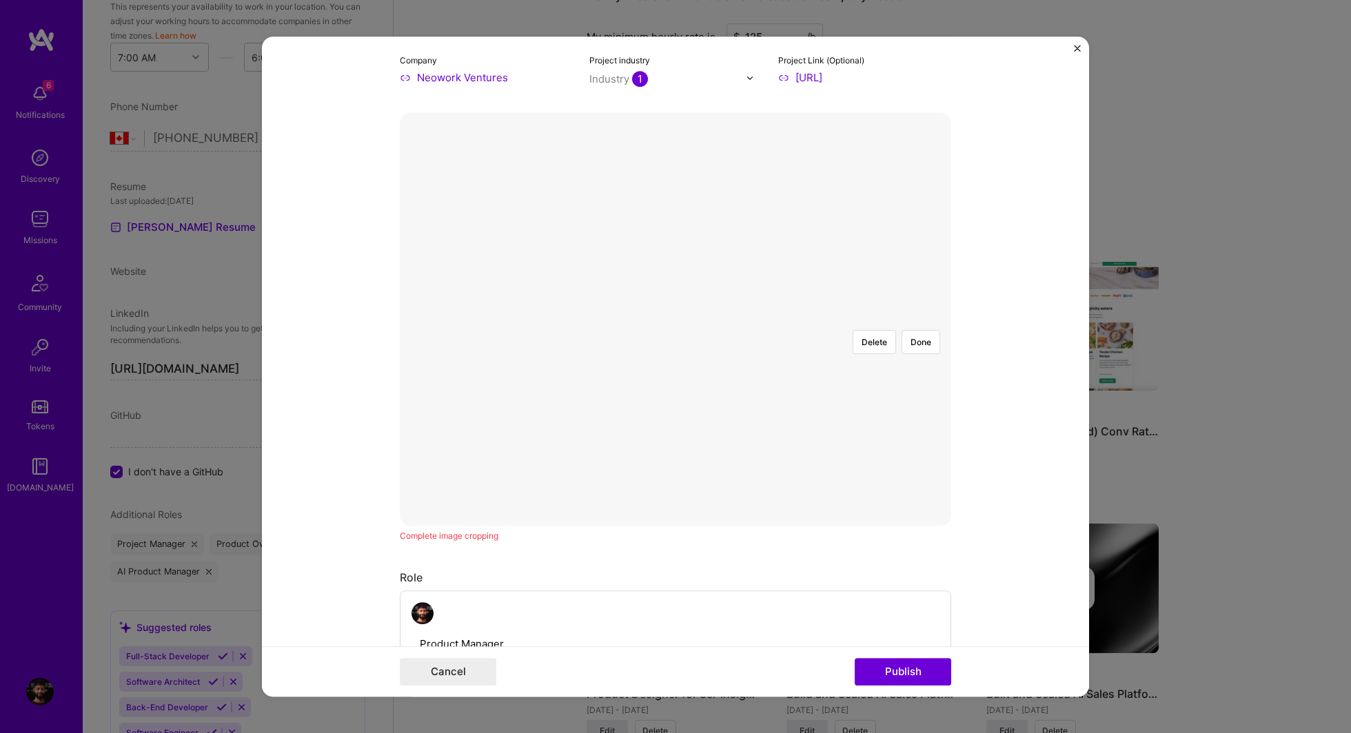
scroll to position [172, 0]
click at [885, 669] on button "Publish" at bounding box center [903, 672] width 96 height 28
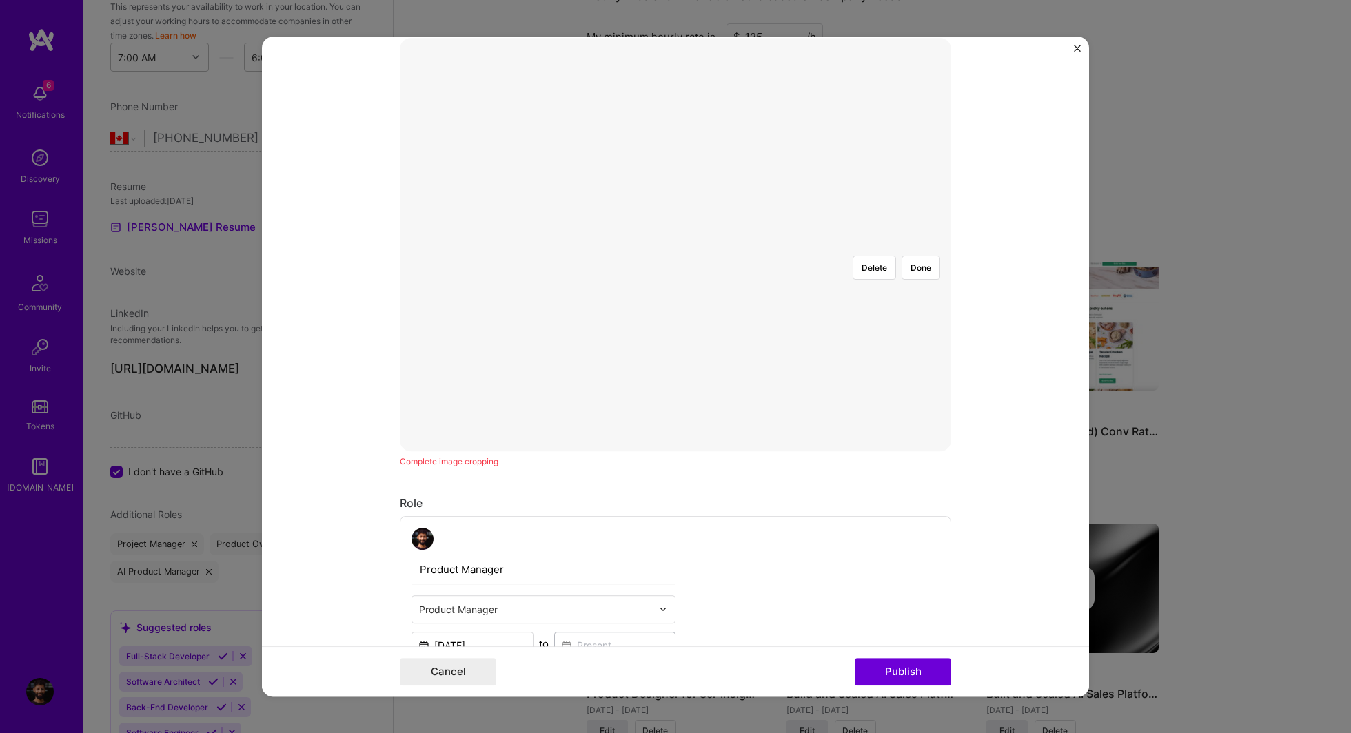
scroll to position [248, 0]
click at [696, 347] on div at bounding box center [960, 451] width 529 height 398
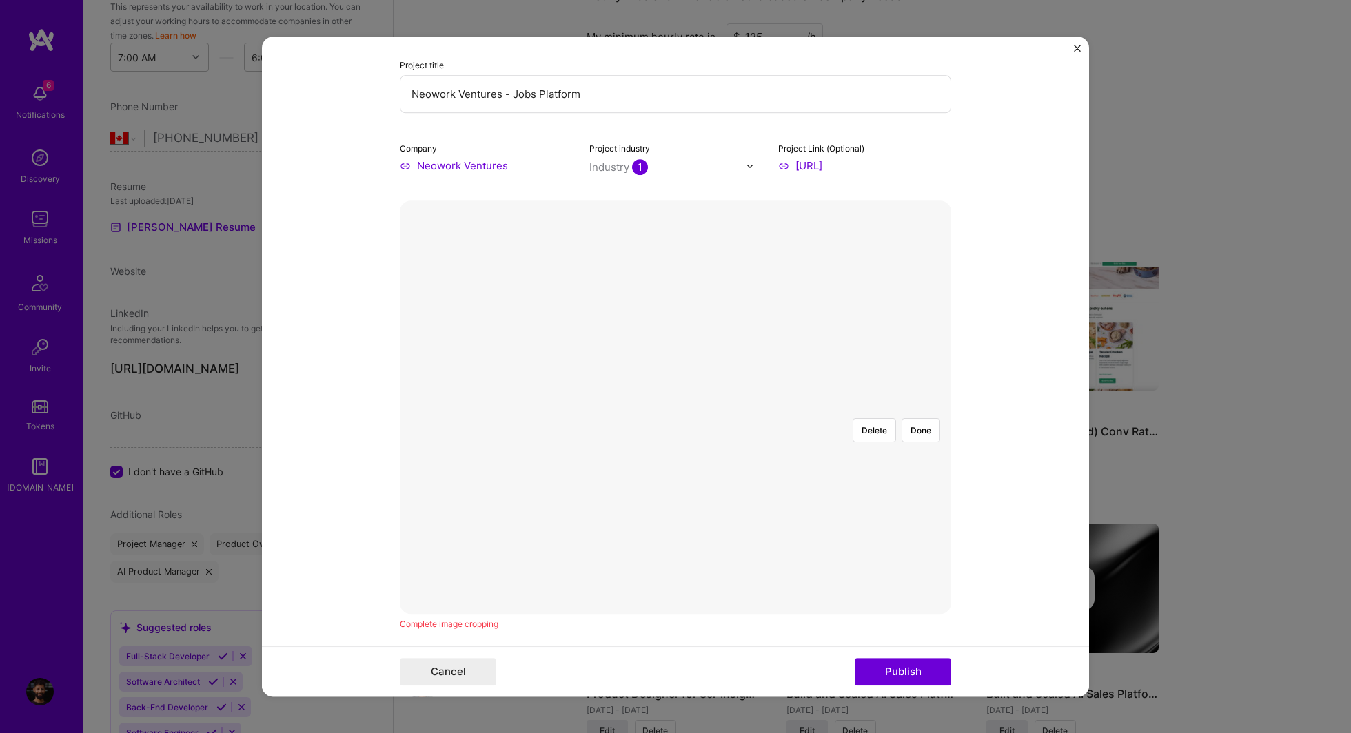
scroll to position [72, 0]
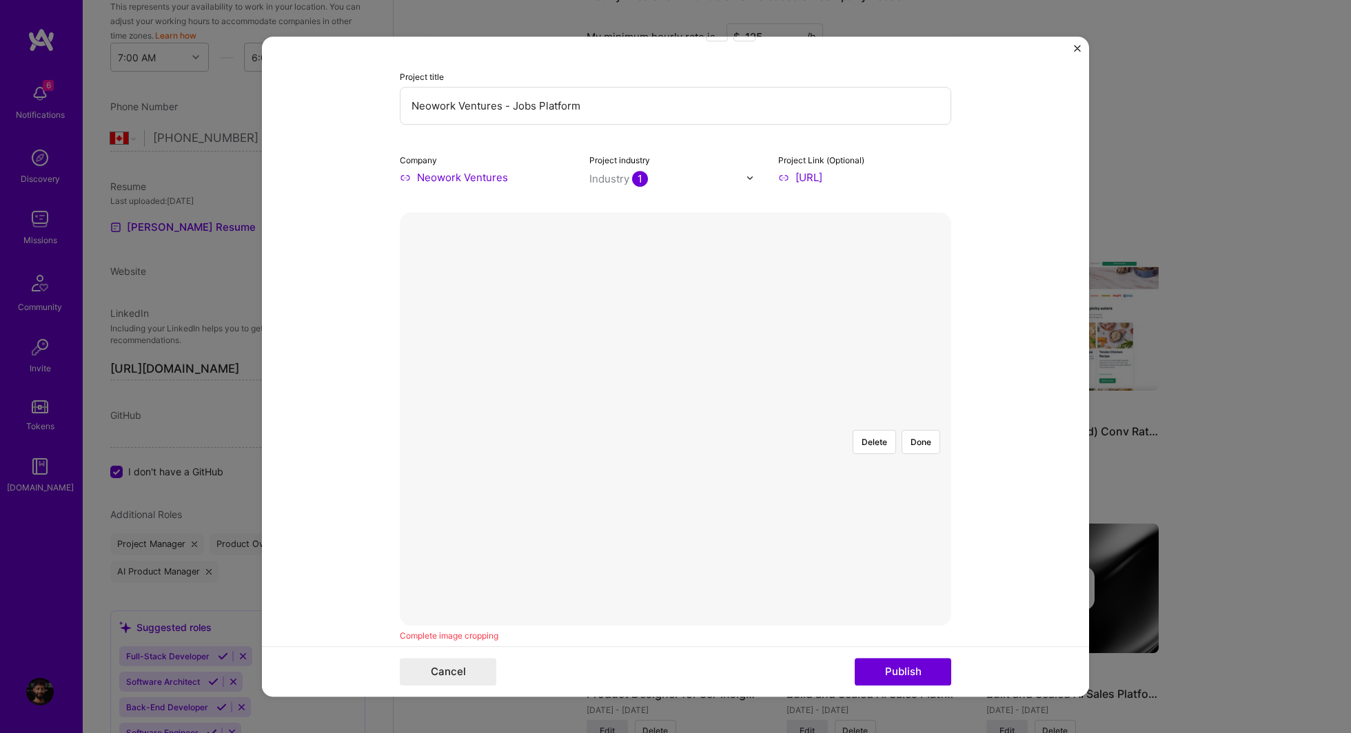
click at [675, 419] on div at bounding box center [939, 618] width 529 height 398
click at [697, 431] on div at bounding box center [961, 630] width 529 height 398
click at [923, 430] on button "Done" at bounding box center [920, 442] width 39 height 24
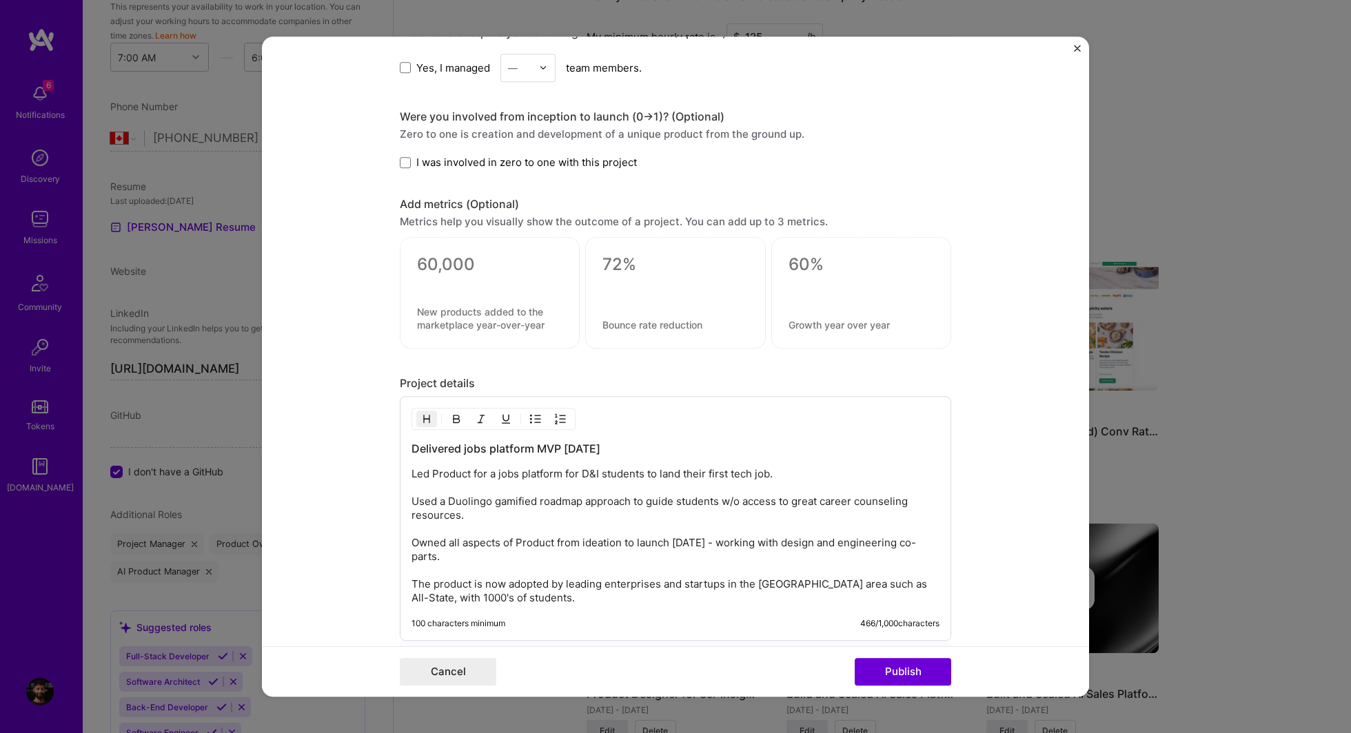
scroll to position [1503, 0]
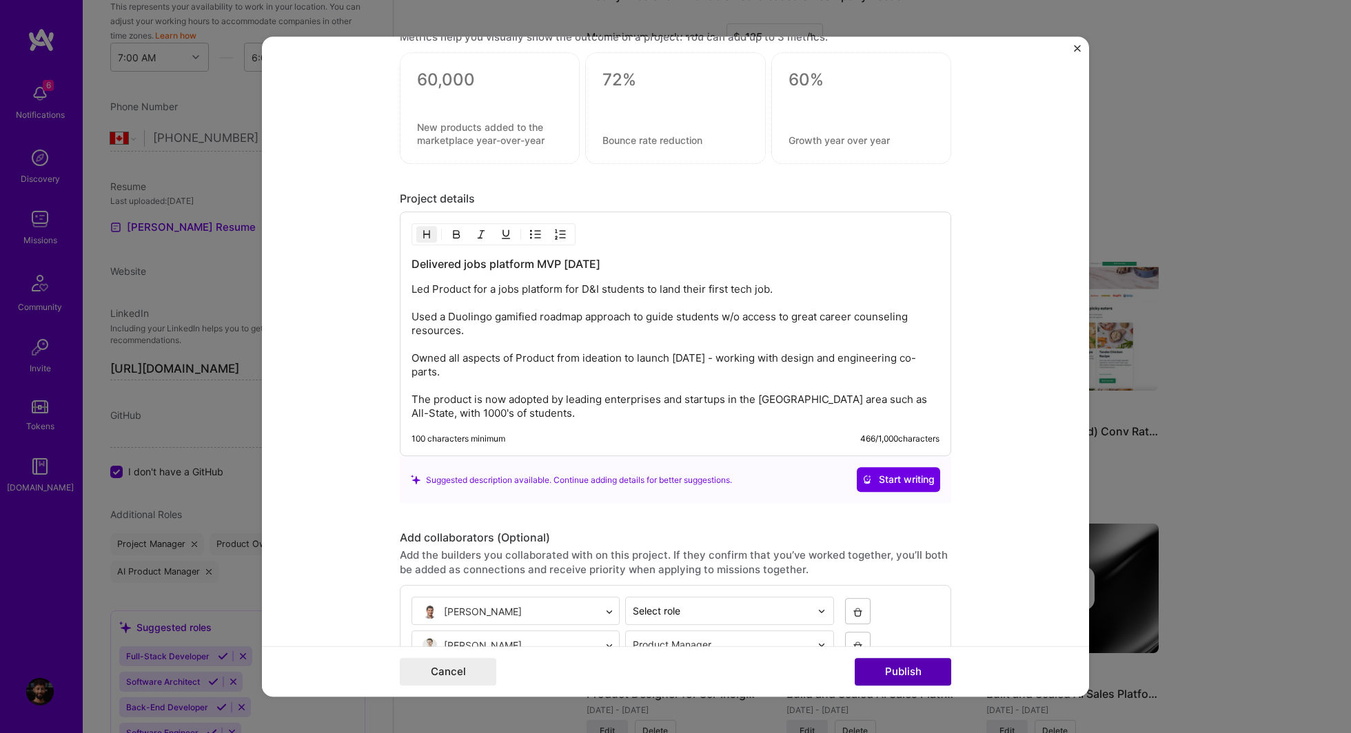
click at [898, 662] on button "Publish" at bounding box center [903, 672] width 96 height 28
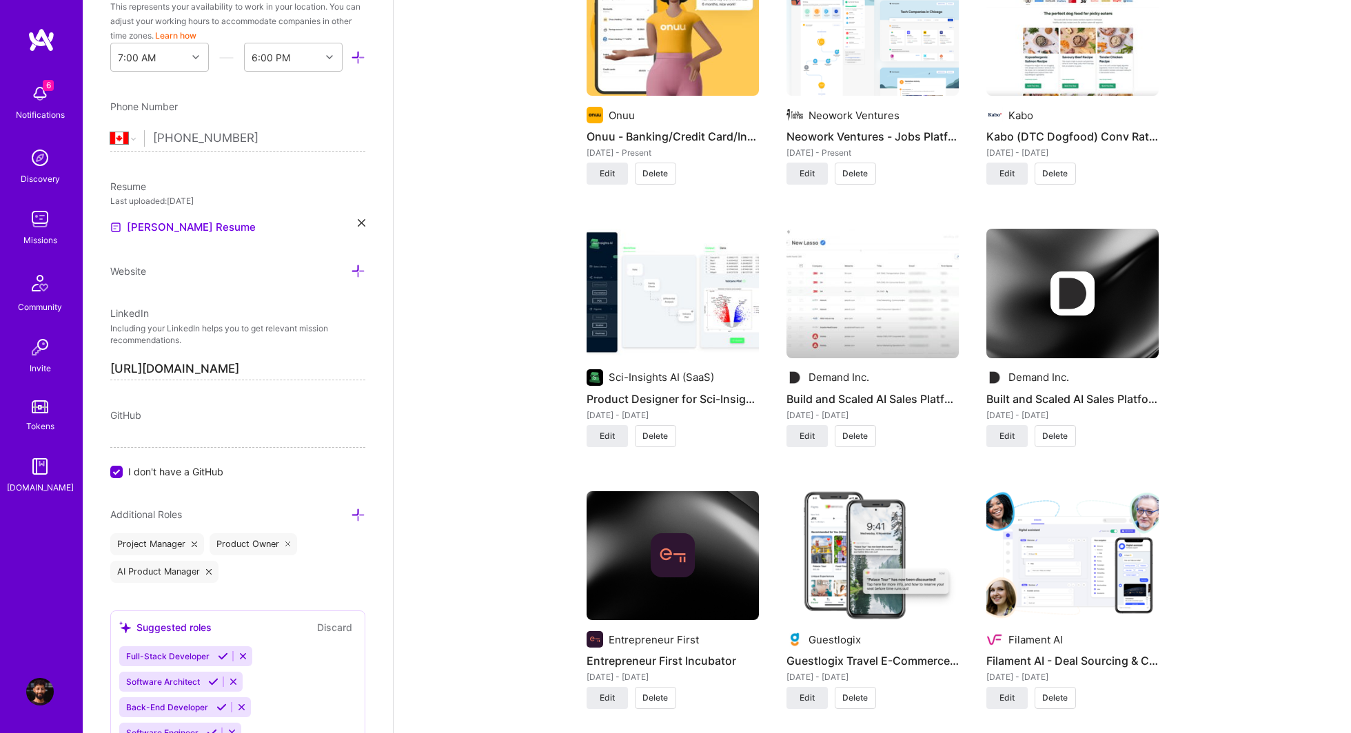
scroll to position [1085, 0]
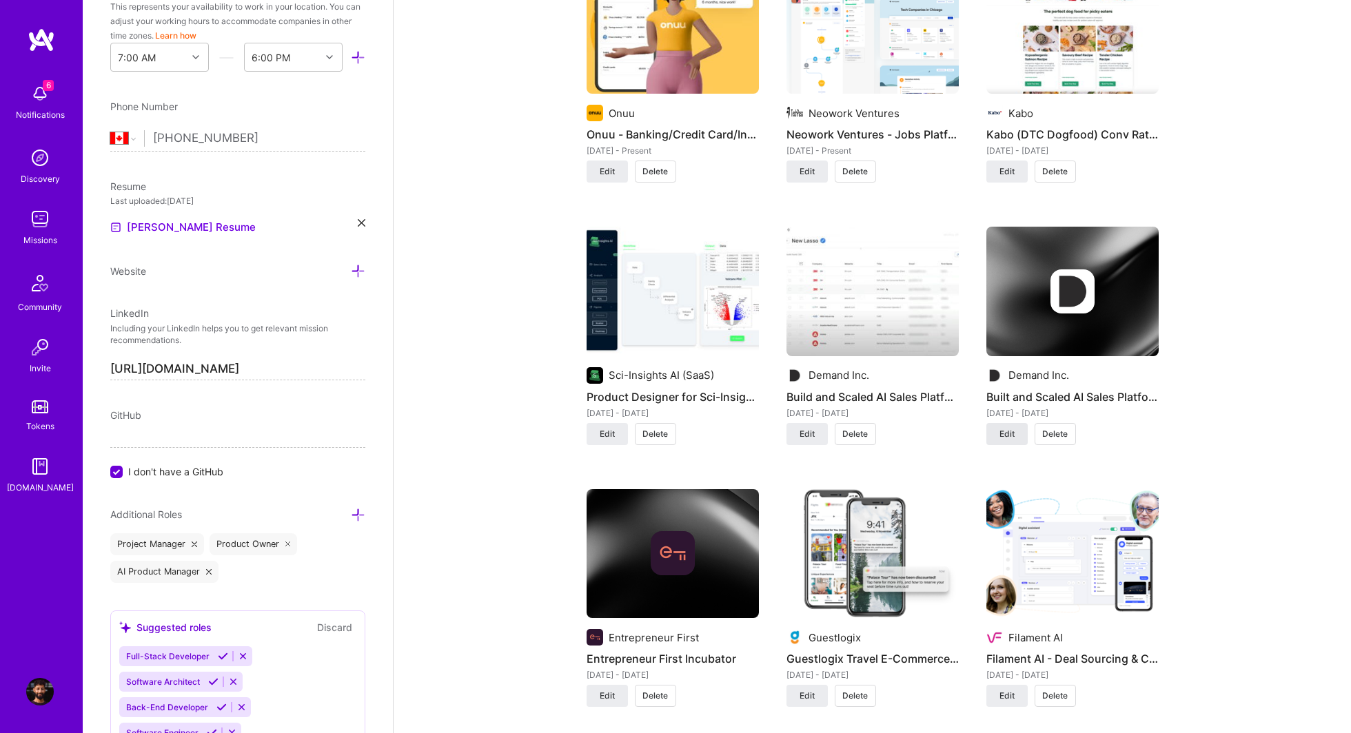
click at [1014, 433] on span "Edit" at bounding box center [1006, 434] width 15 height 12
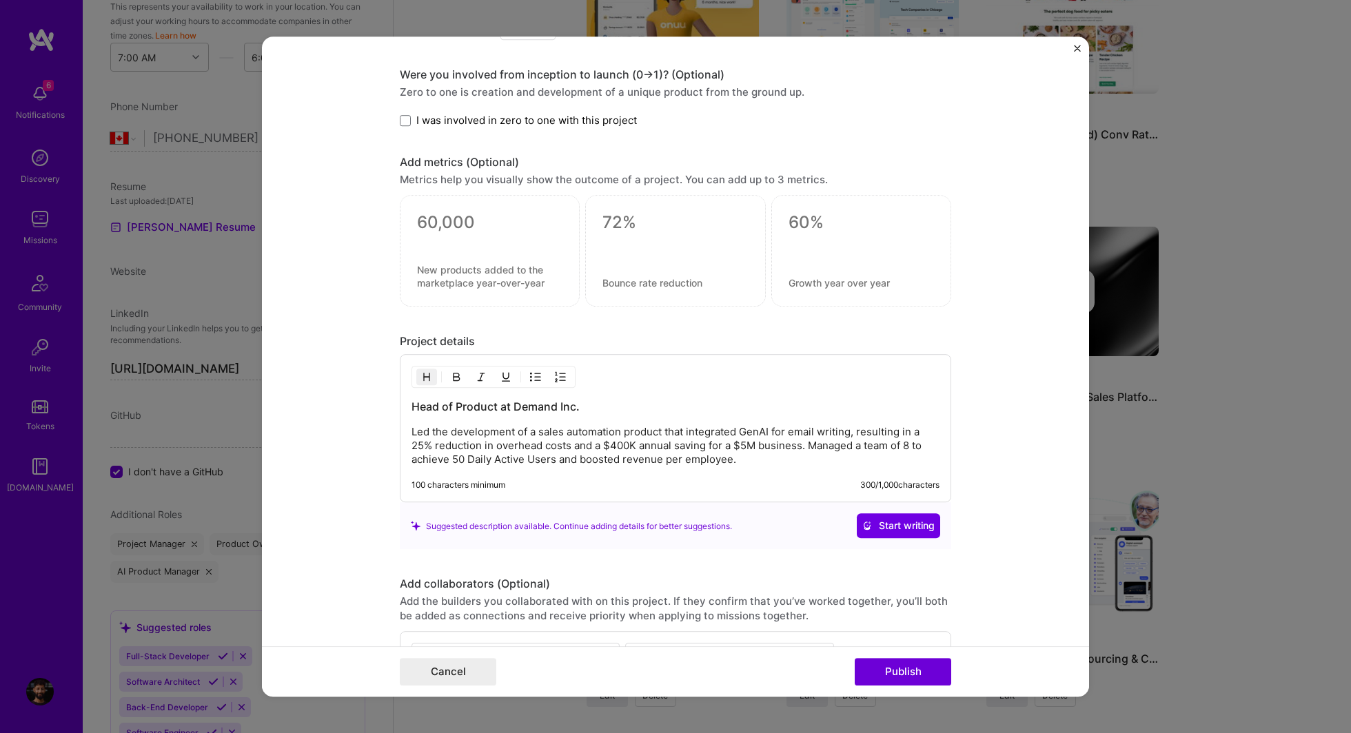
scroll to position [1140, 0]
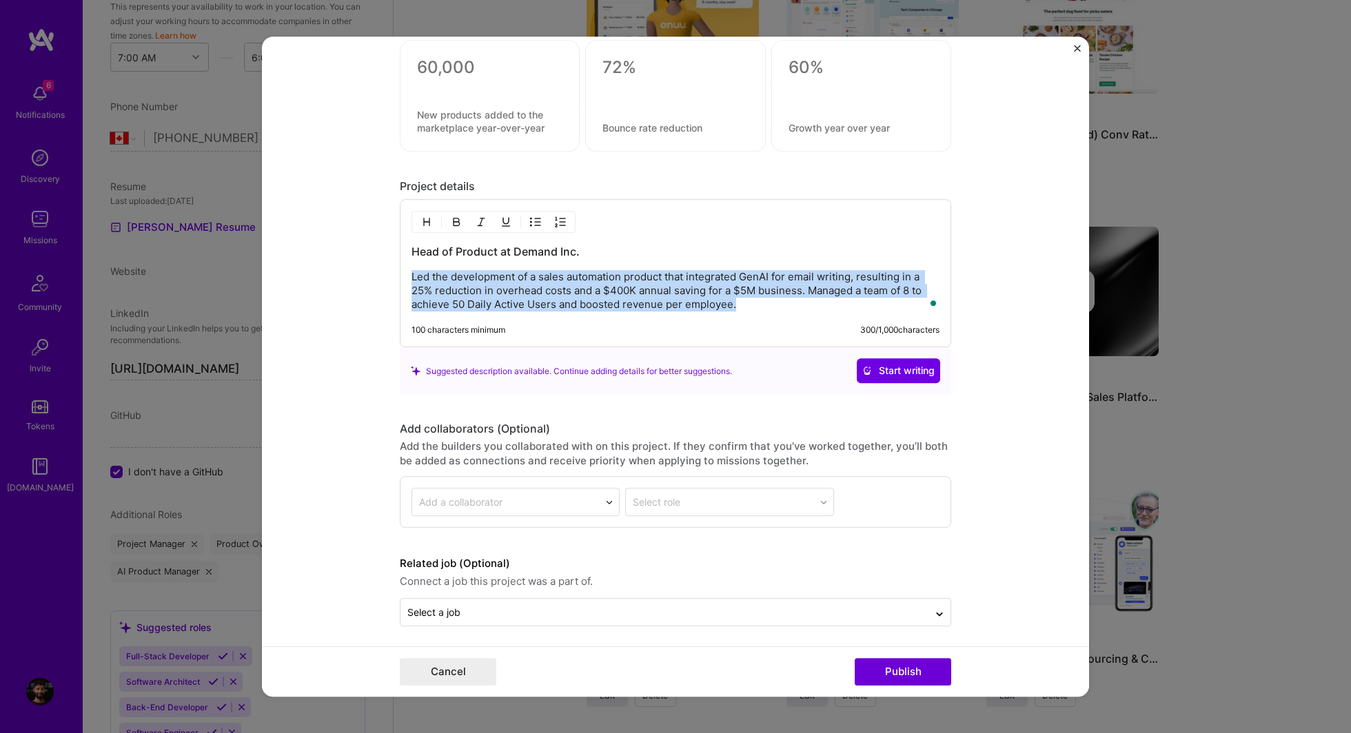
drag, startPoint x: 765, startPoint y: 305, endPoint x: 405, endPoint y: 261, distance: 363.0
click at [405, 261] on div "Head of Product at Demand Inc. Led the development of a sales automation produc…" at bounding box center [675, 274] width 551 height 148
copy p "Led the development of a sales automation product that integrated GenAI for ema…"
click at [475, 680] on button "Cancel" at bounding box center [448, 672] width 96 height 28
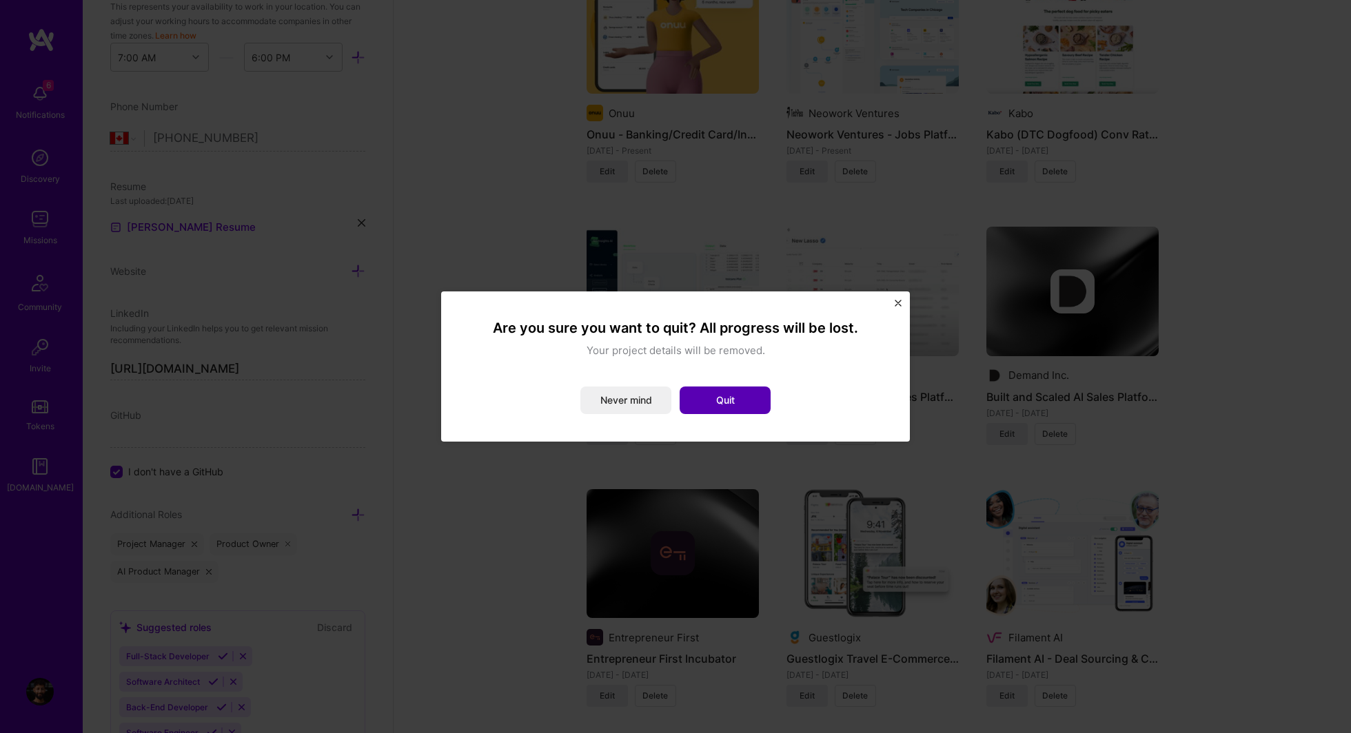
click at [708, 396] on button "Quit" at bounding box center [725, 401] width 91 height 28
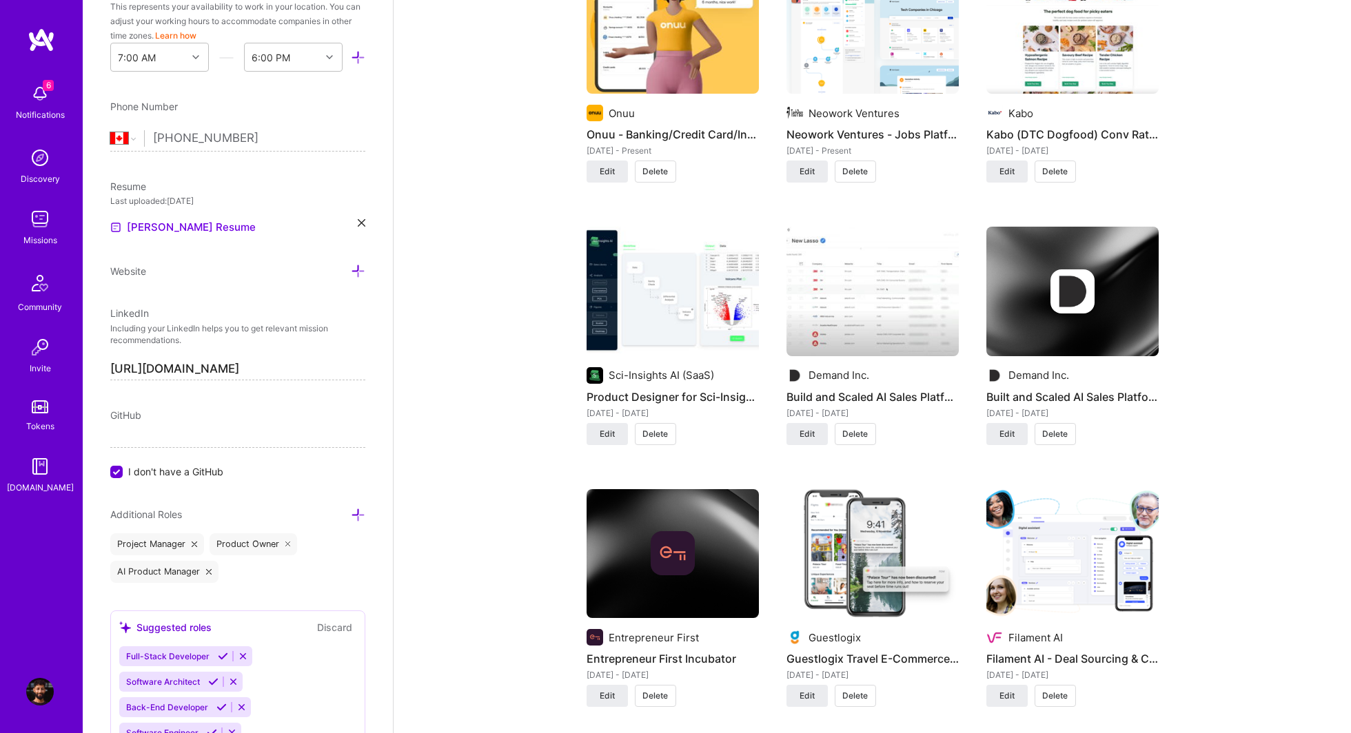
click at [1048, 431] on span "Delete" at bounding box center [1054, 434] width 25 height 12
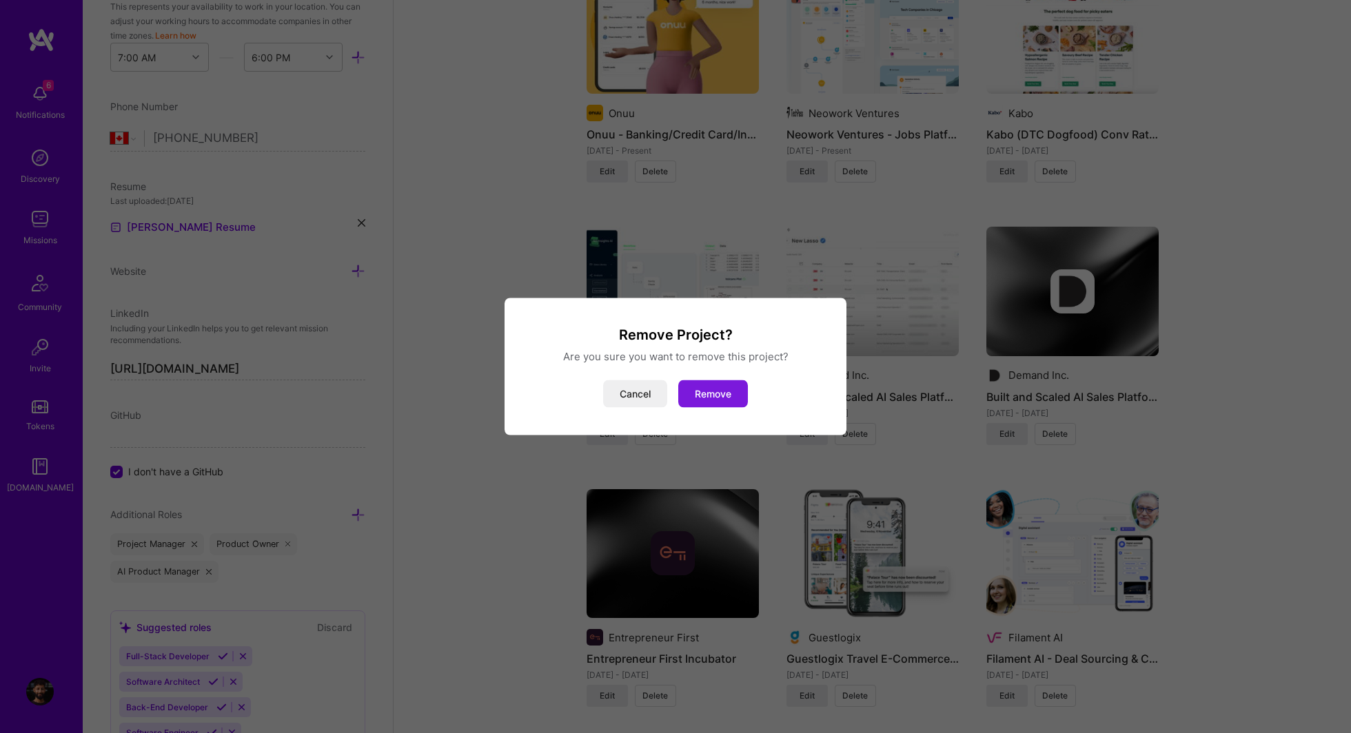
click at [724, 391] on button "Remove" at bounding box center [713, 394] width 70 height 28
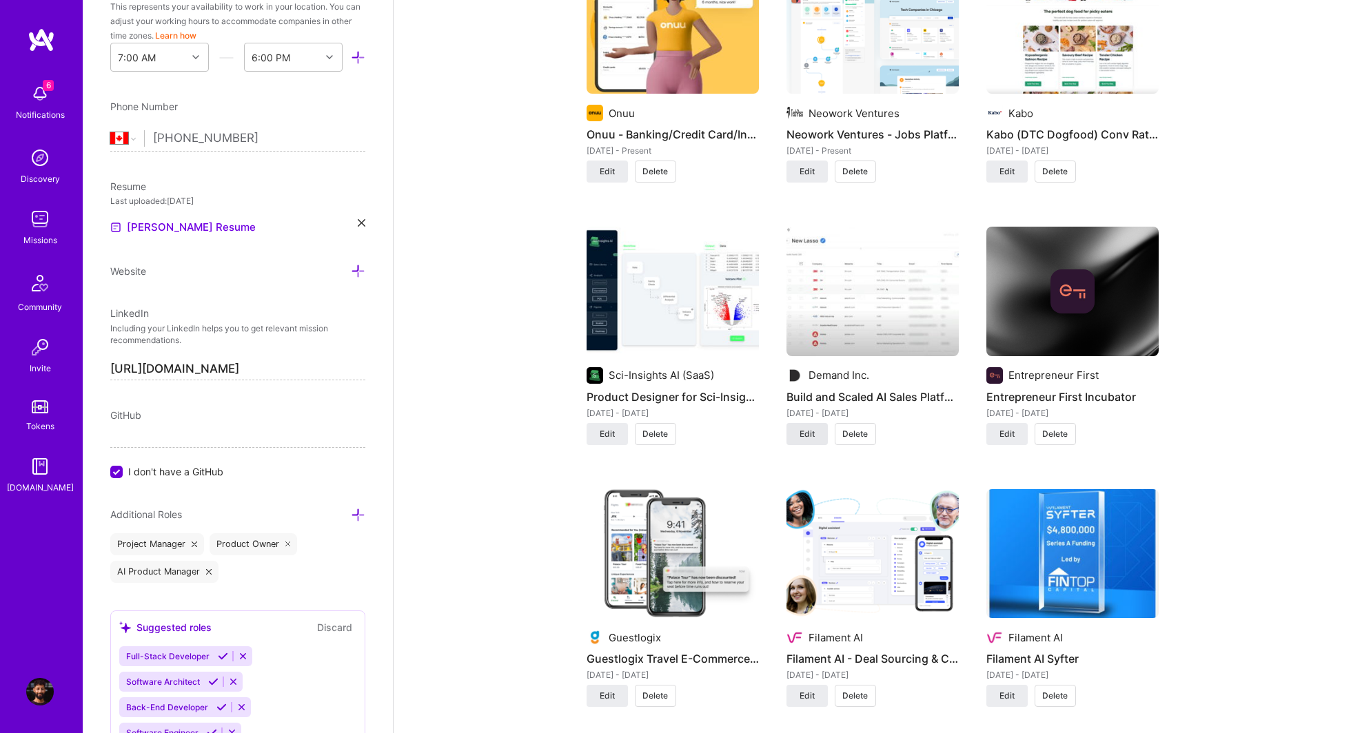
click at [808, 428] on span "Edit" at bounding box center [806, 434] width 15 height 12
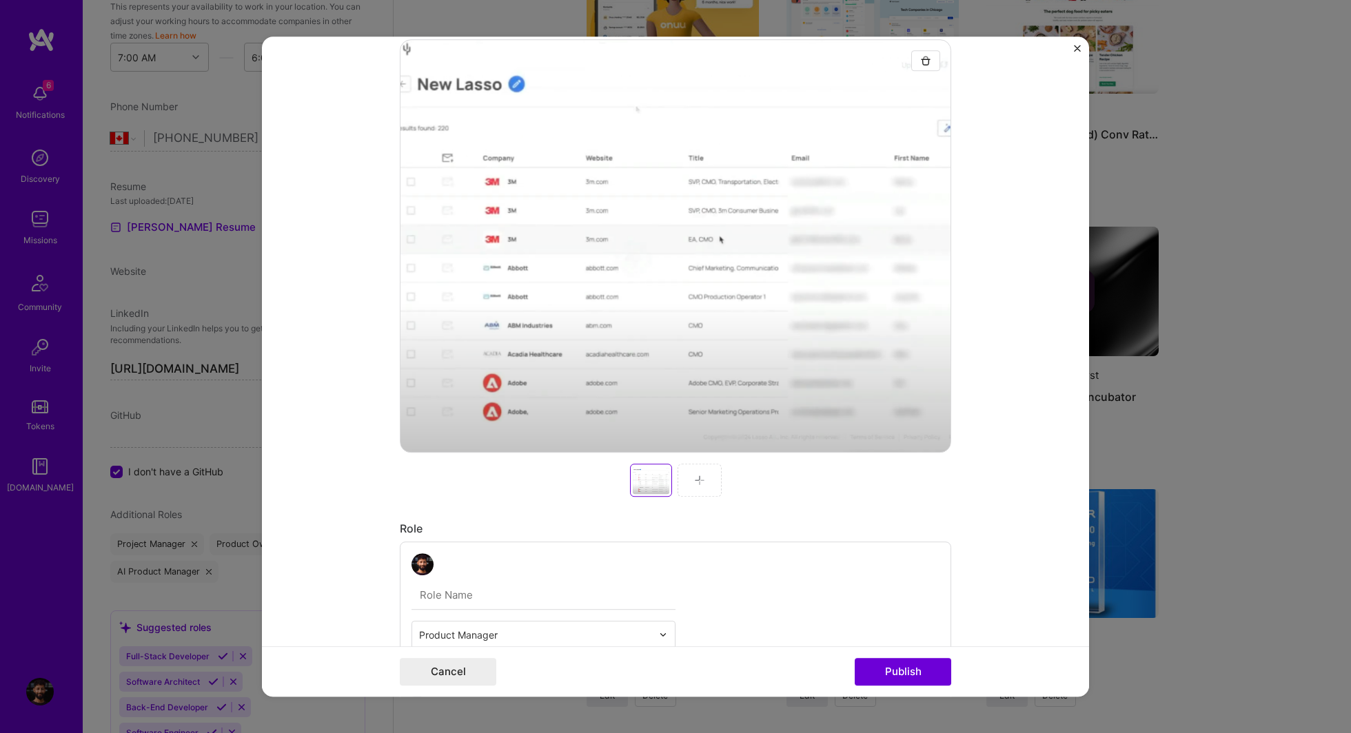
scroll to position [221, 0]
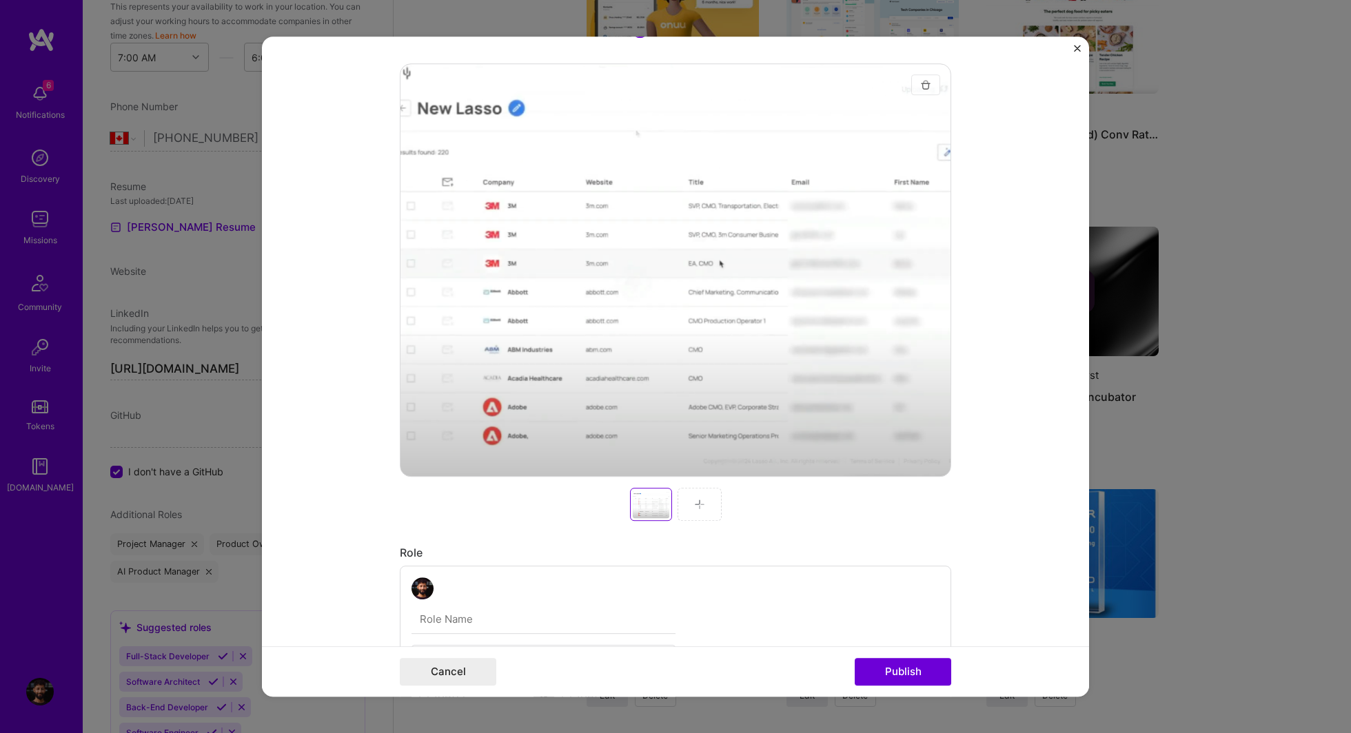
click at [922, 86] on img "button" at bounding box center [925, 84] width 11 height 11
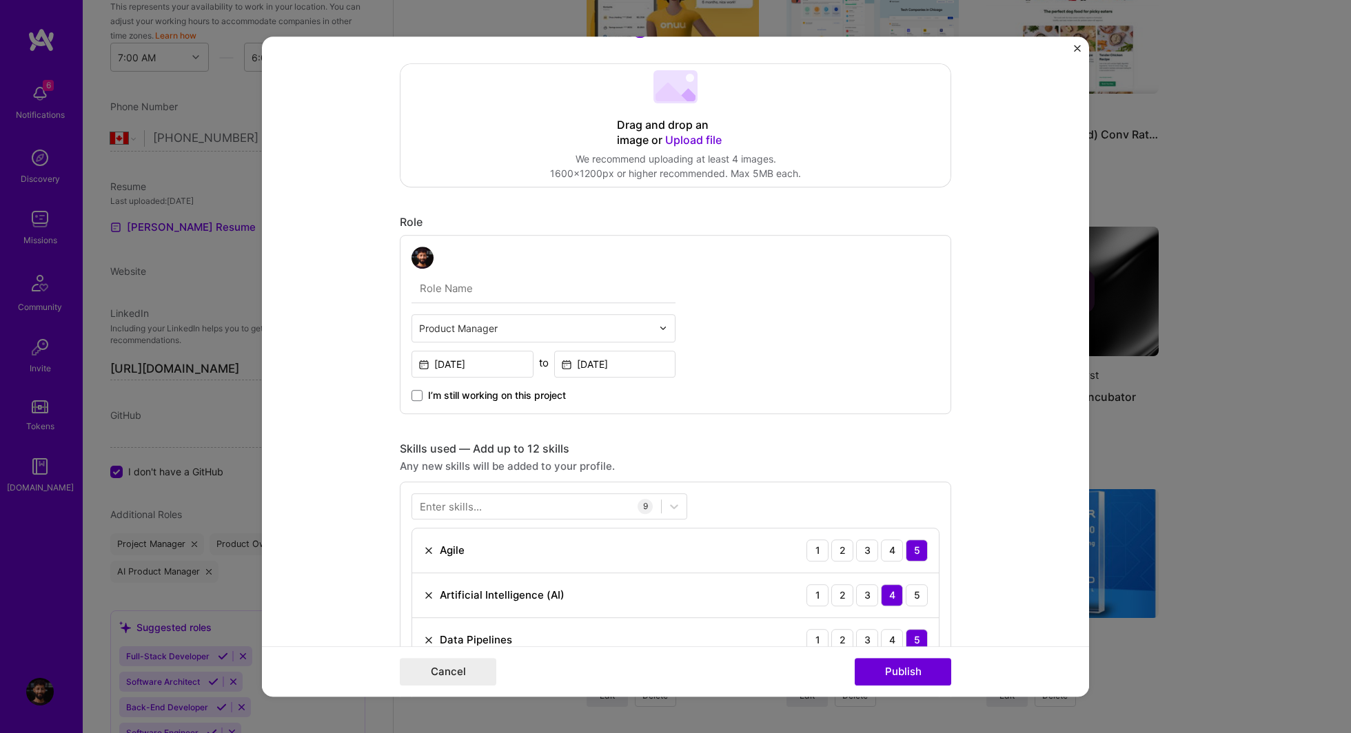
click at [686, 134] on span "Upload file" at bounding box center [693, 140] width 57 height 14
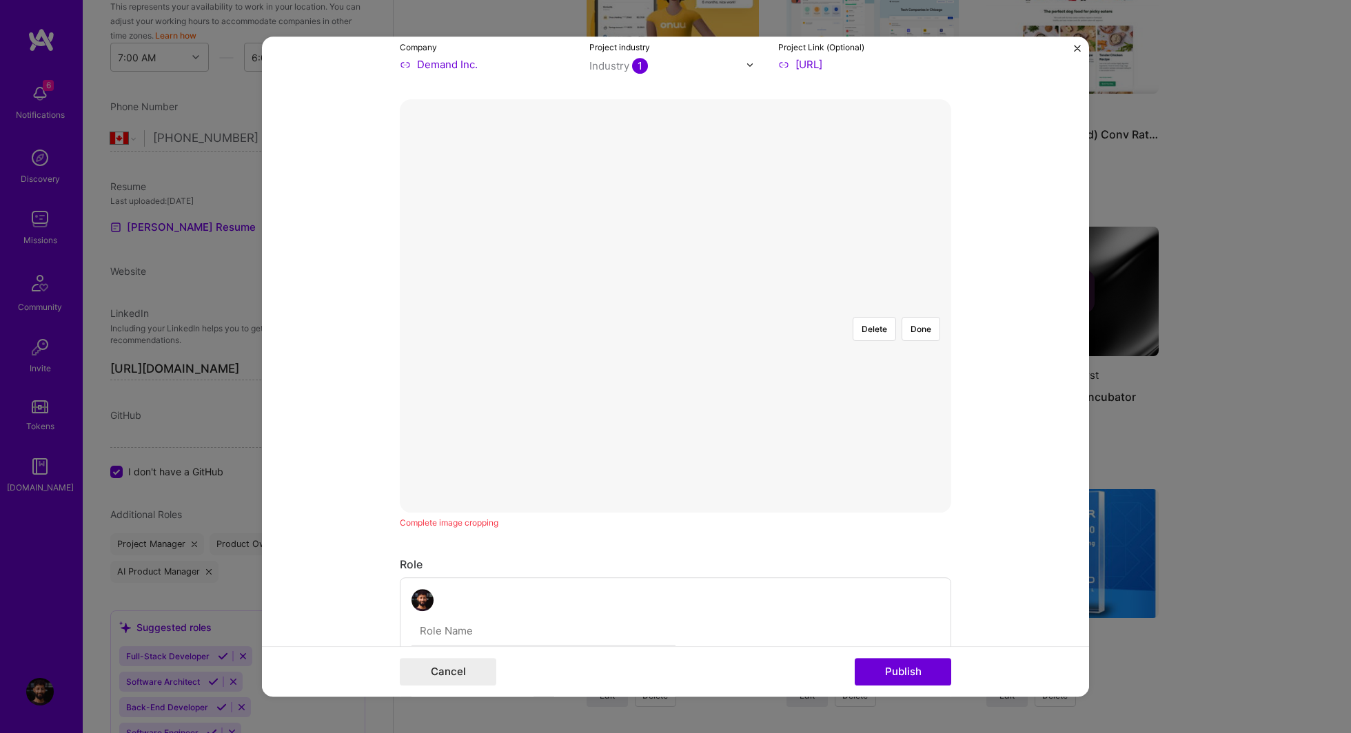
scroll to position [179, 0]
click at [917, 323] on button "Done" at bounding box center [920, 335] width 39 height 24
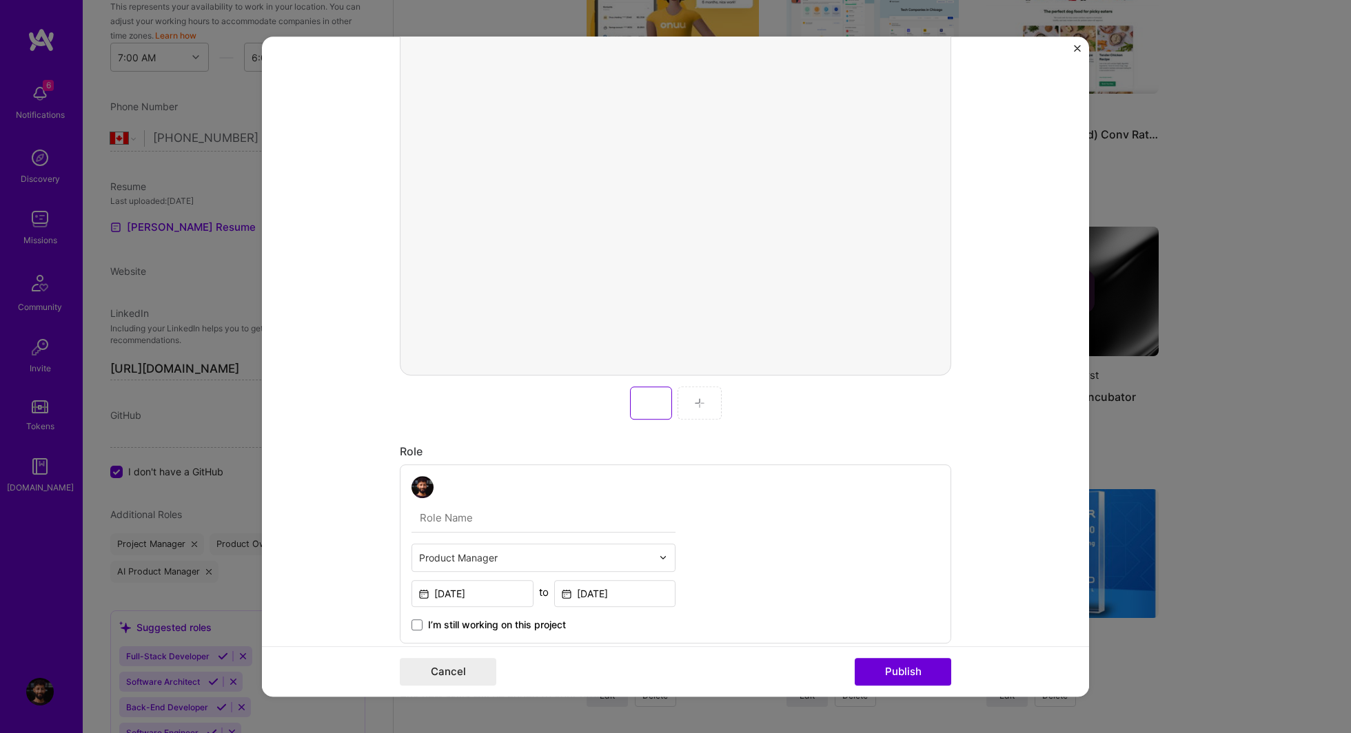
scroll to position [340, 0]
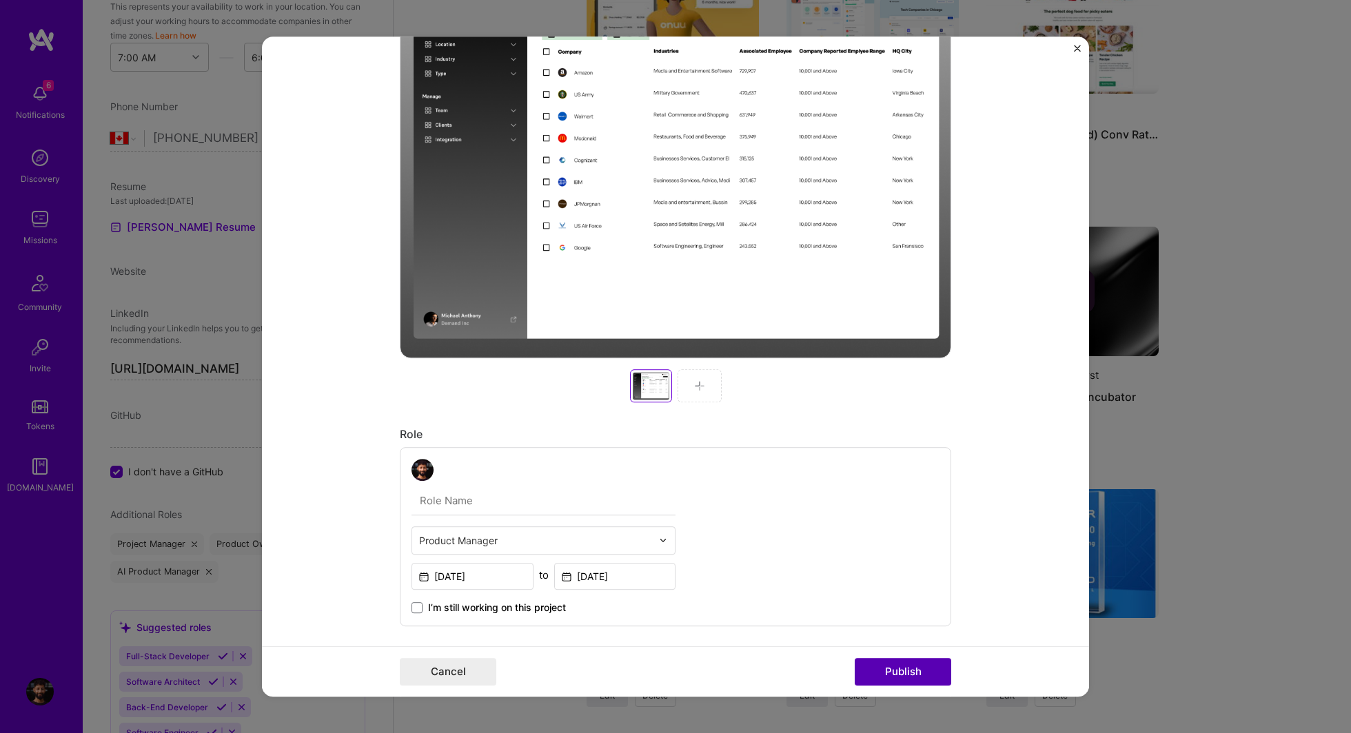
click at [901, 682] on button "Publish" at bounding box center [903, 672] width 96 height 28
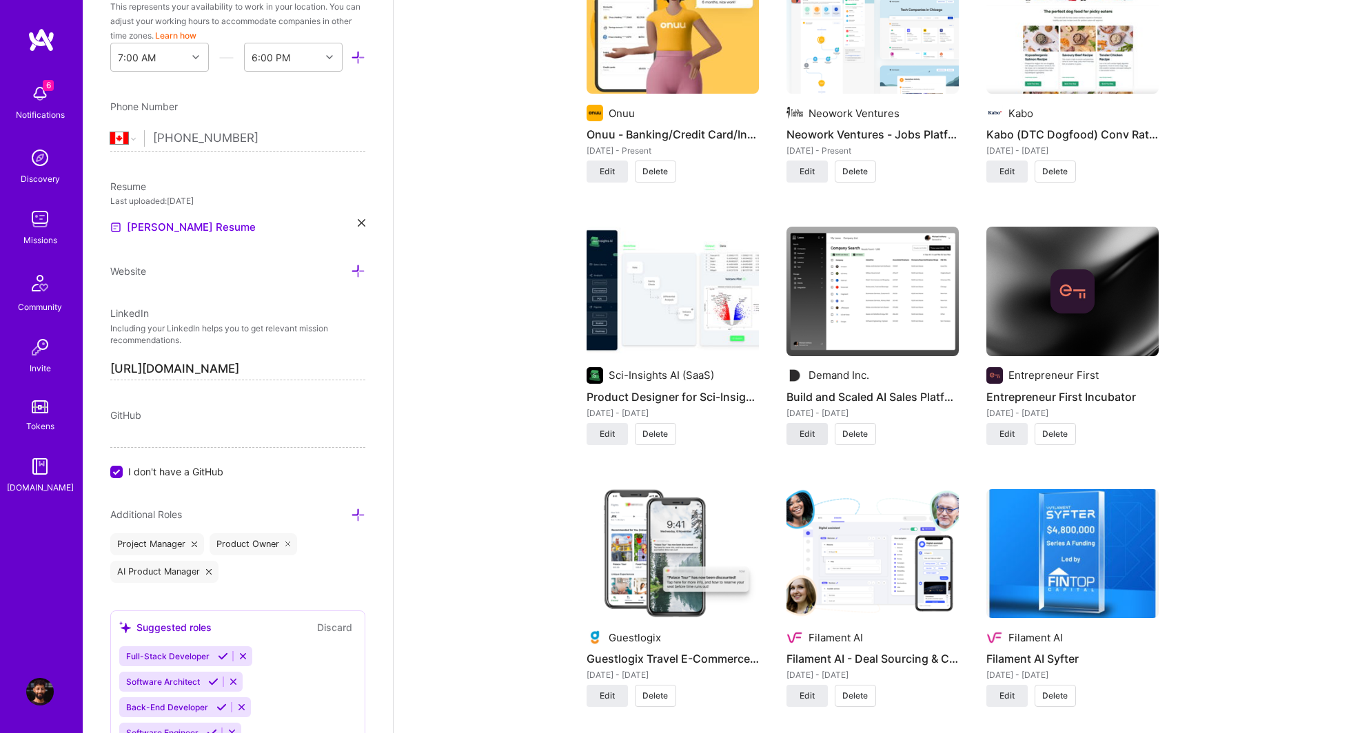
click at [804, 433] on span "Edit" at bounding box center [806, 434] width 15 height 12
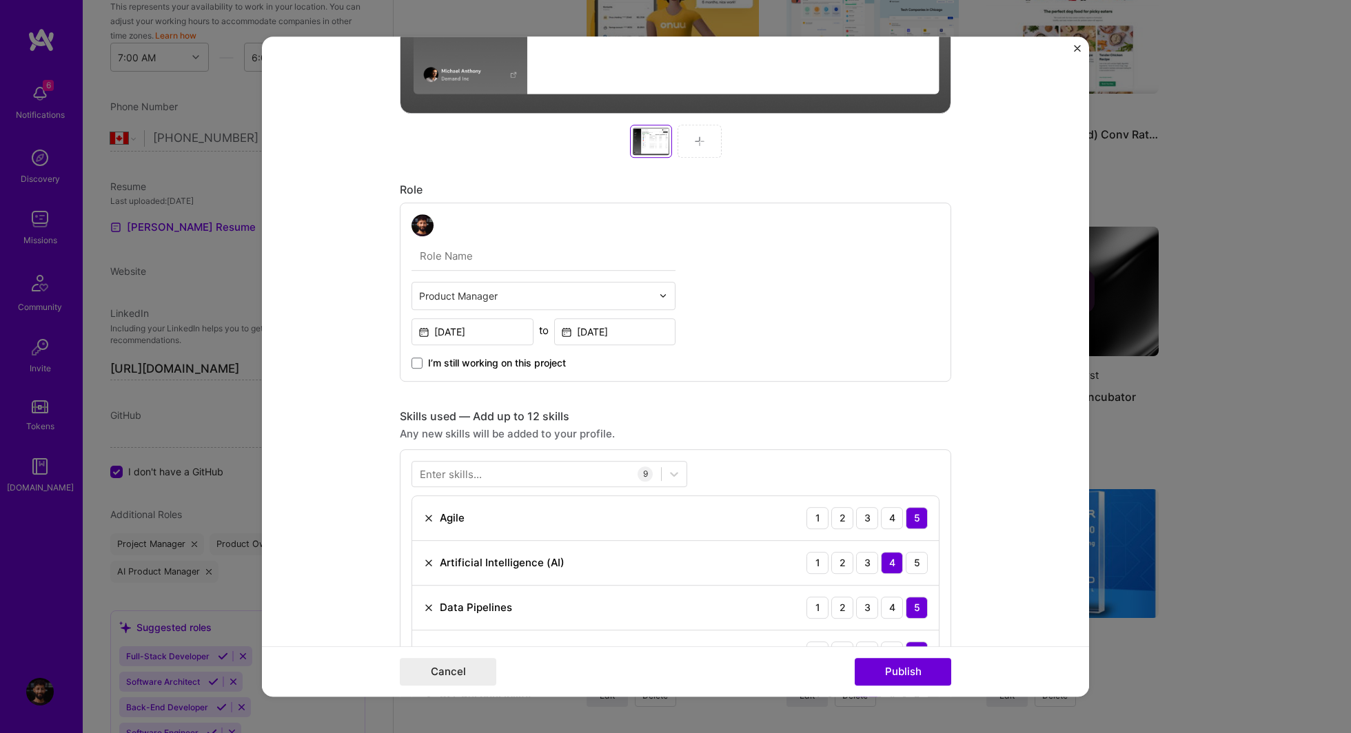
scroll to position [591, 0]
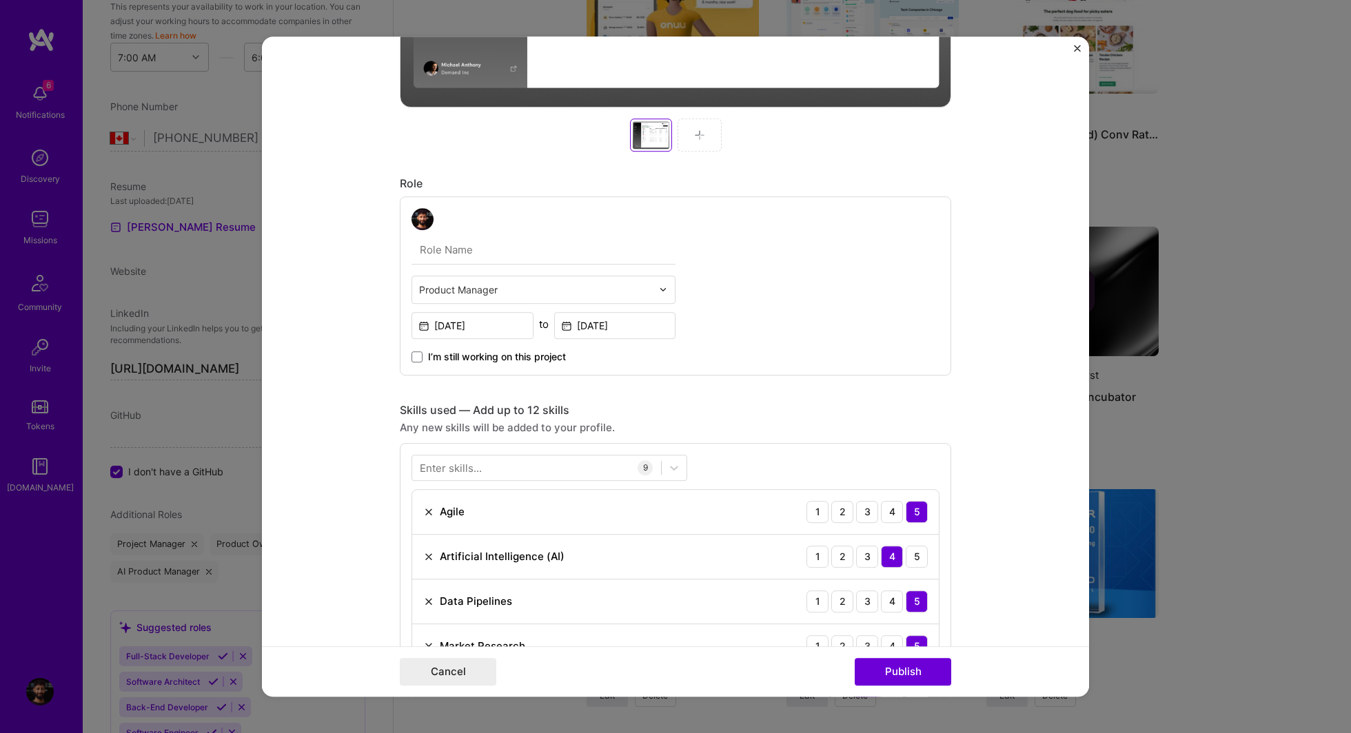
click at [504, 300] on div "Product Manager" at bounding box center [535, 289] width 247 height 27
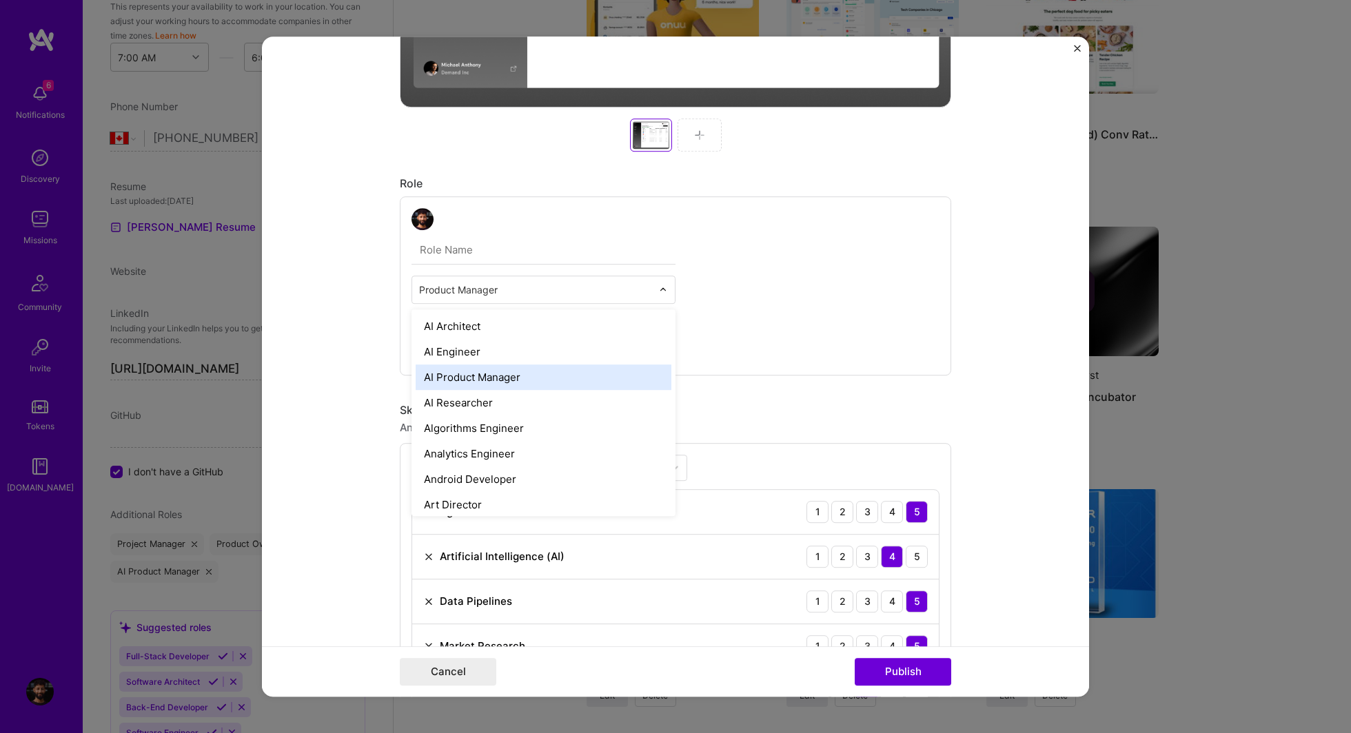
click at [485, 374] on div "AI Product Manager" at bounding box center [544, 377] width 256 height 25
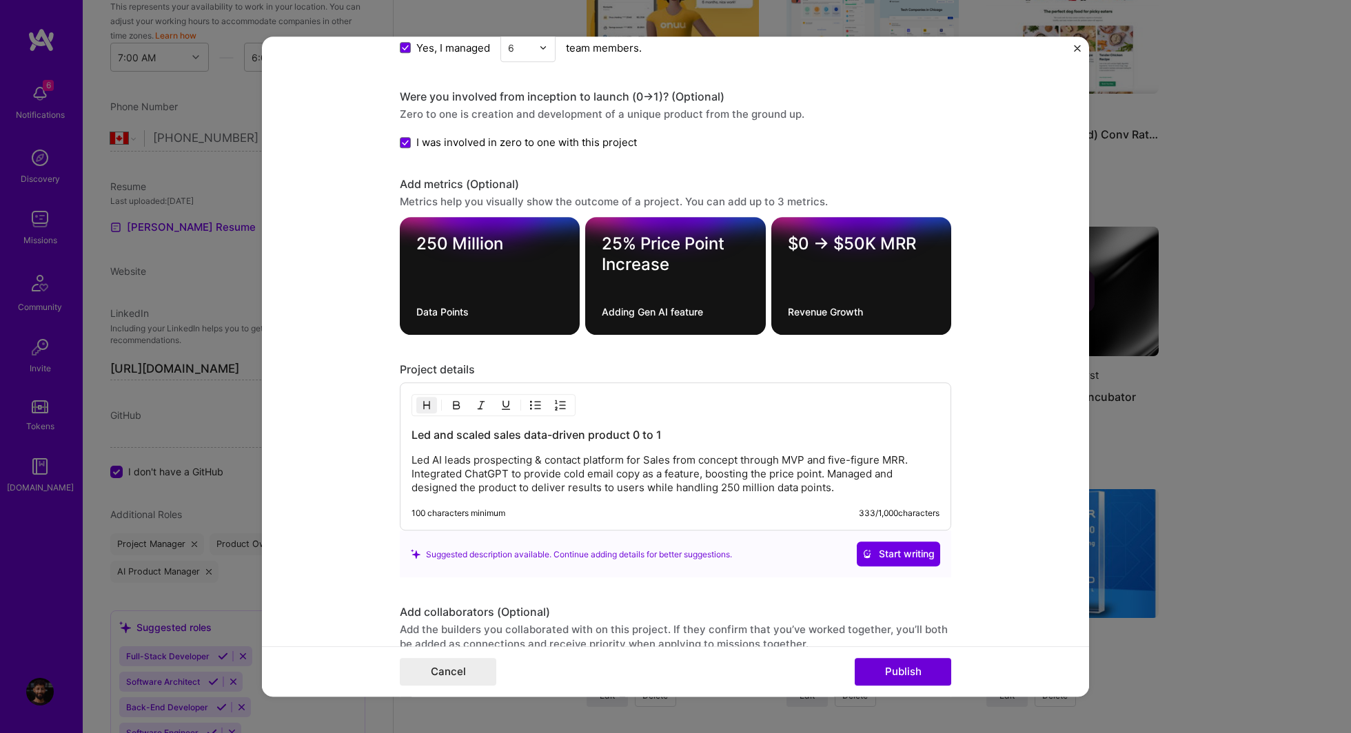
scroll to position [1520, 0]
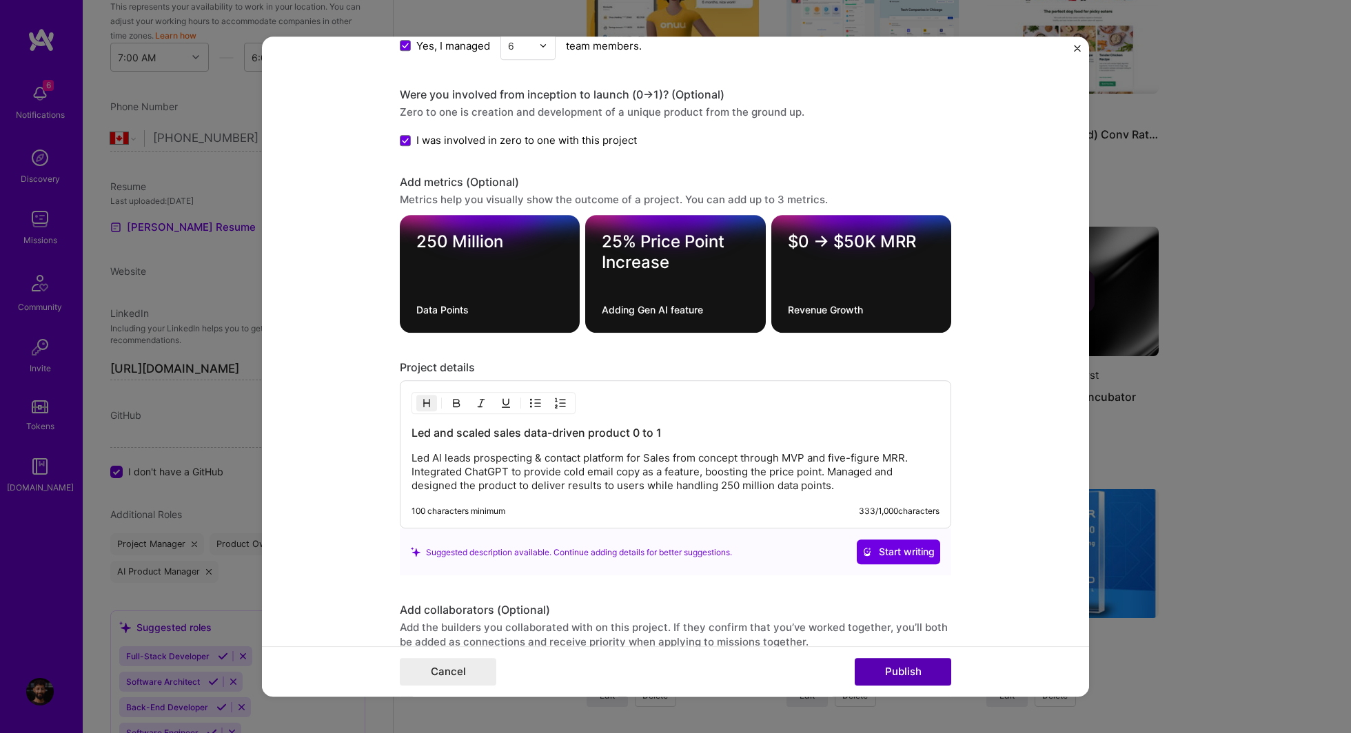
click at [908, 671] on button "Publish" at bounding box center [903, 672] width 96 height 28
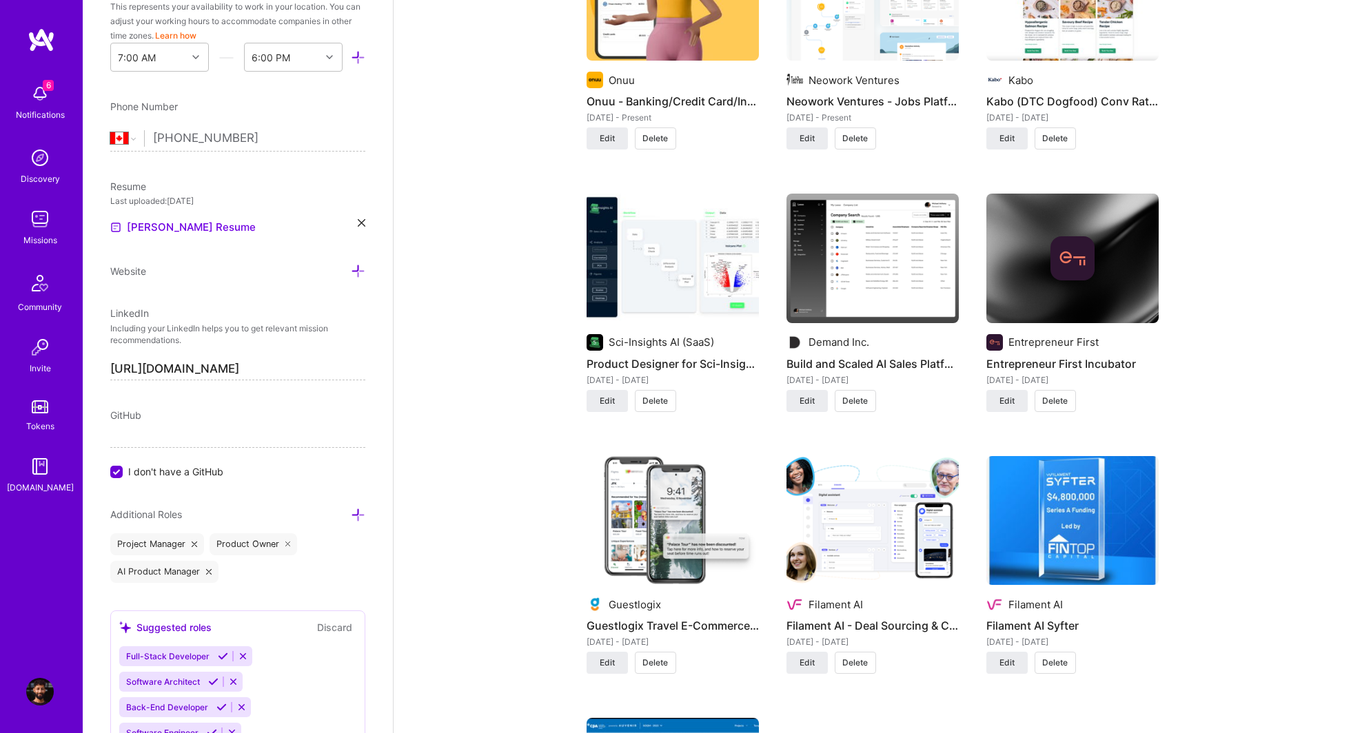
scroll to position [1119, 0]
click at [980, 52] on div "Onuu Onuu - Banking/Credit Card/Insurance B2C app Oct 2021 - Present Edit Delet…" at bounding box center [872, 441] width 572 height 1021
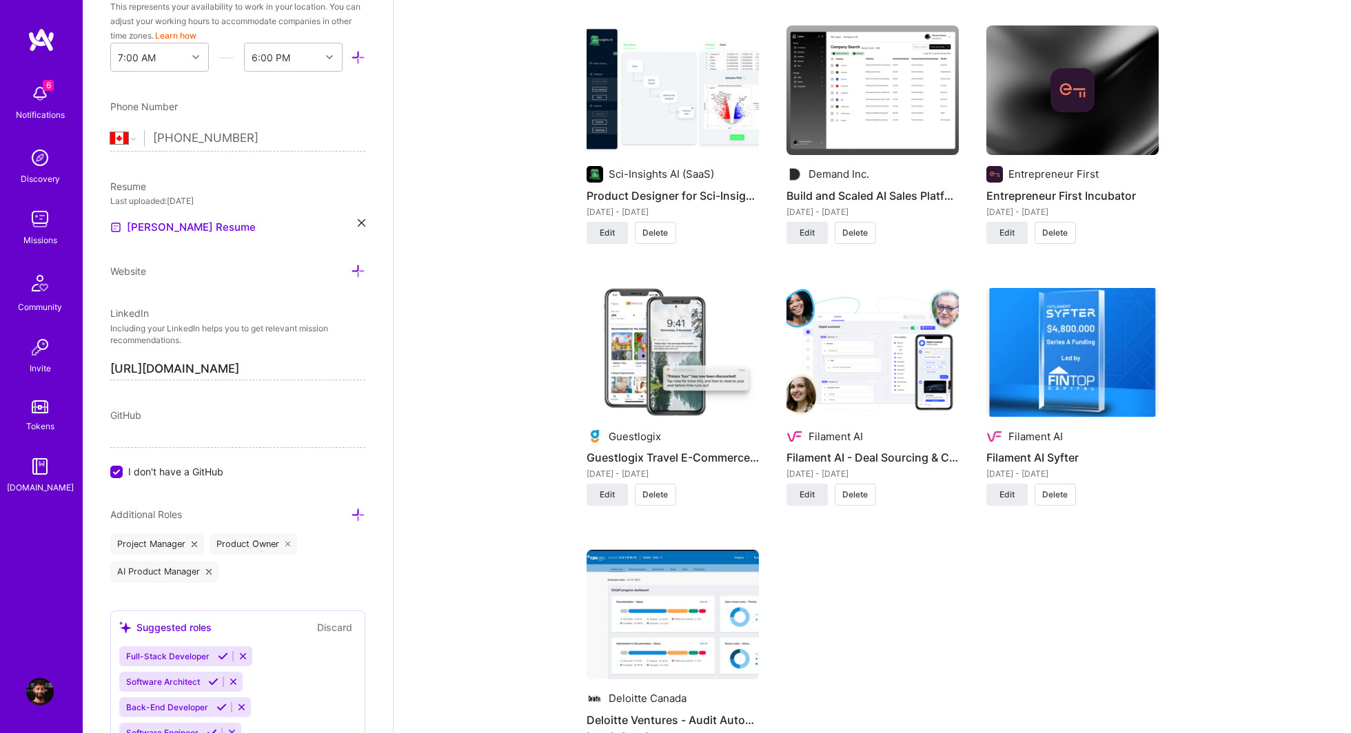
scroll to position [1307, 0]
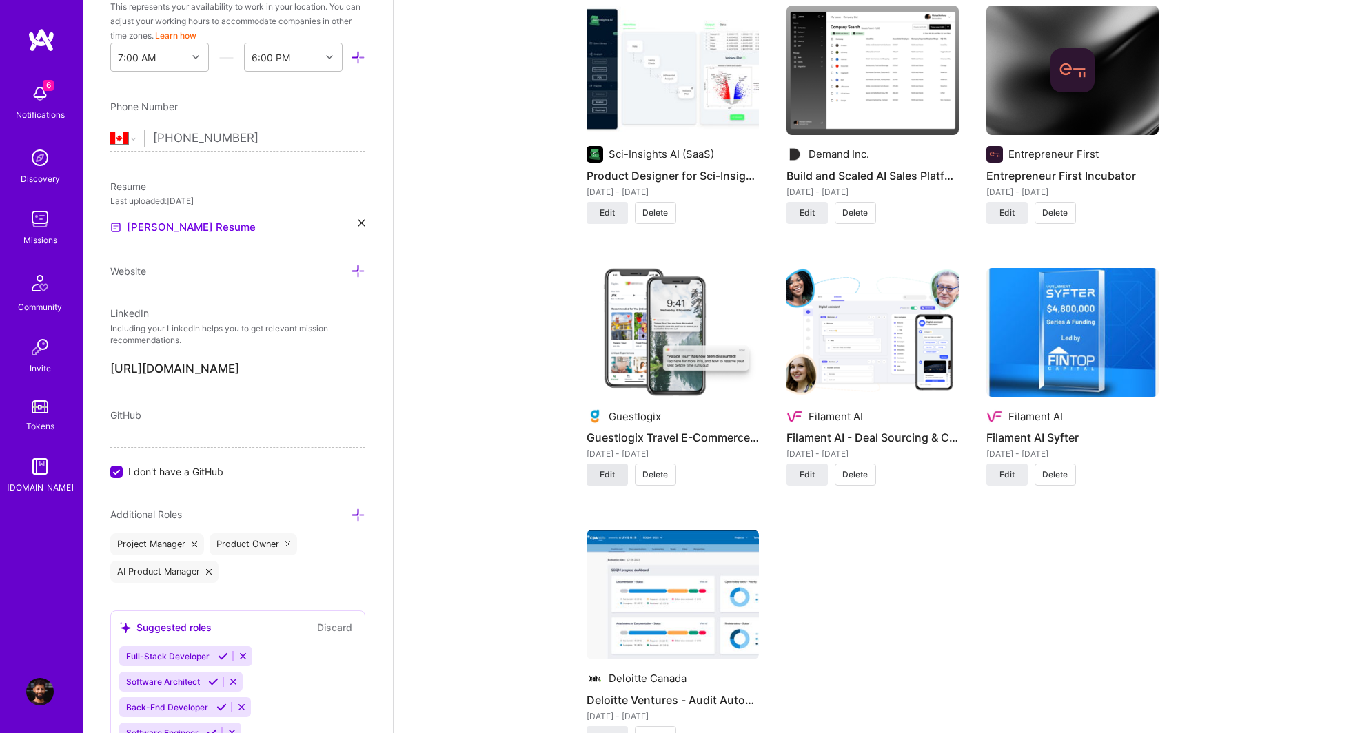
click at [602, 478] on span "Edit" at bounding box center [607, 475] width 15 height 12
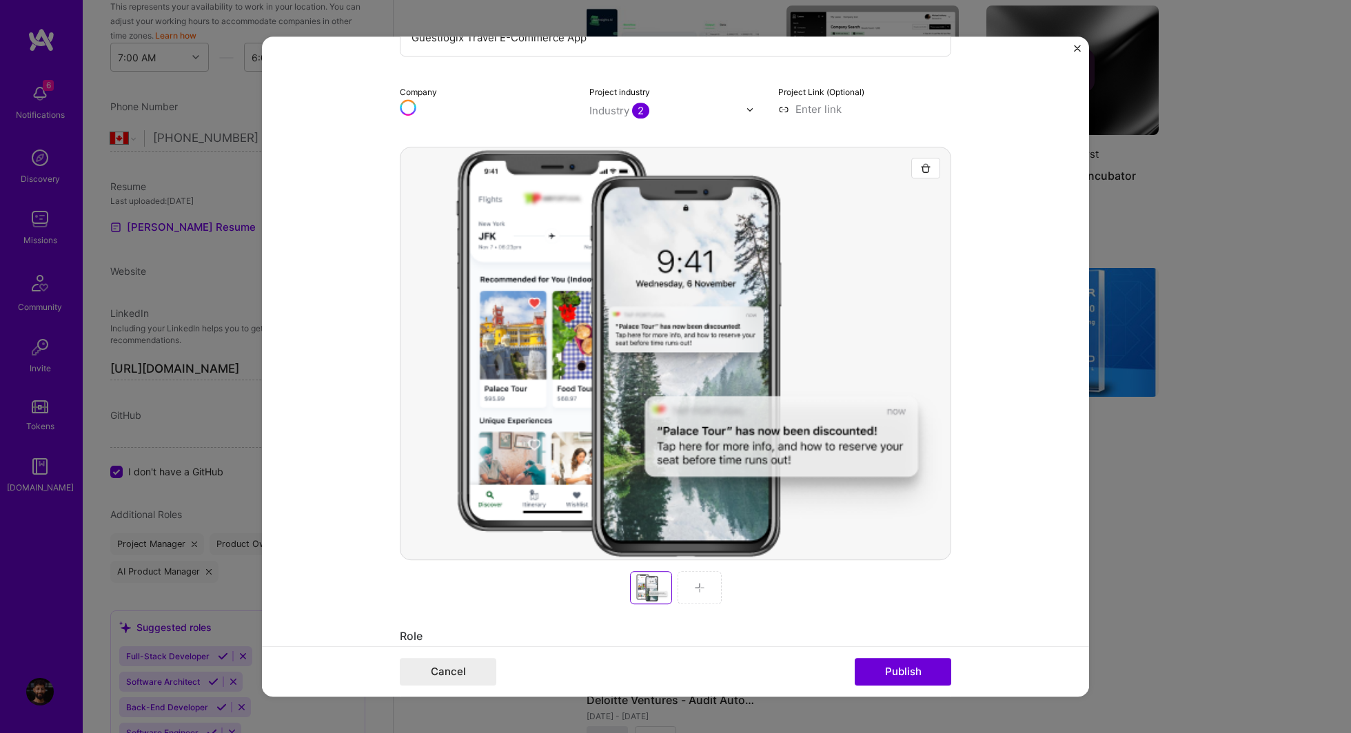
scroll to position [163, 0]
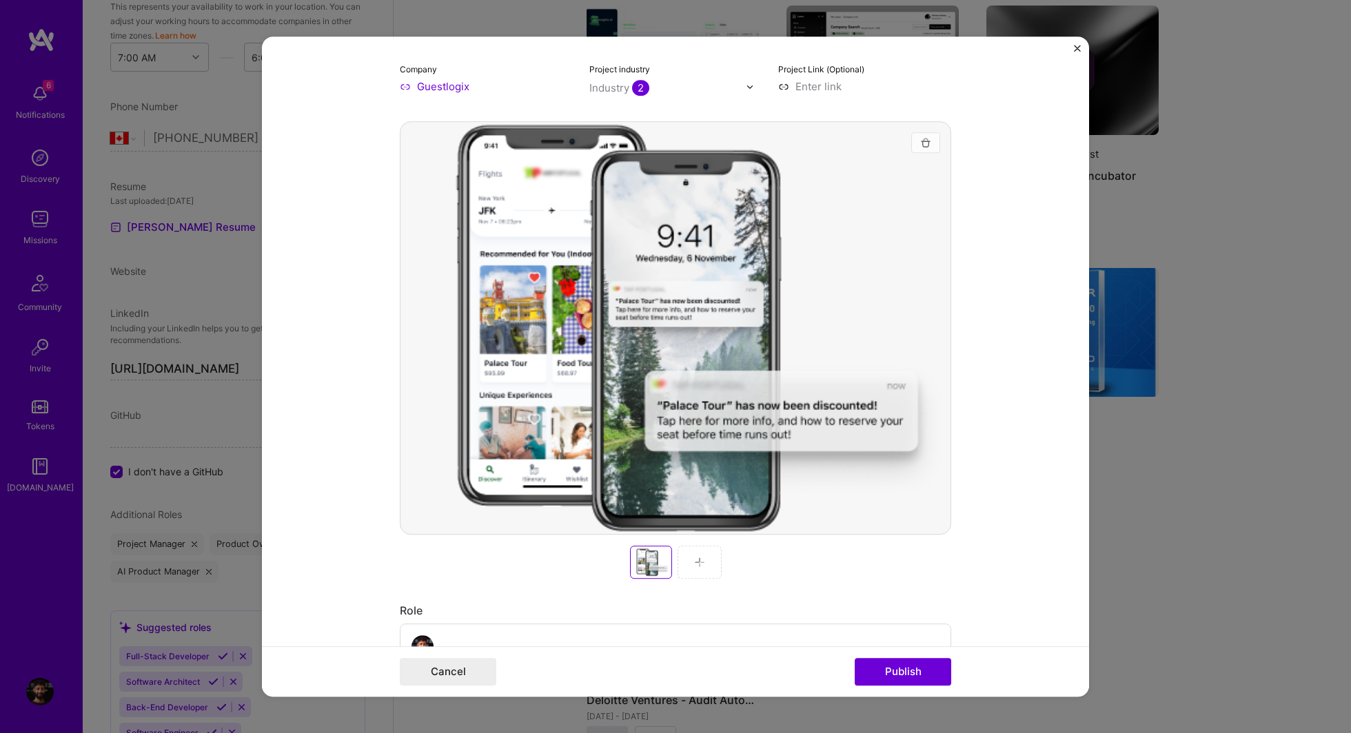
click at [924, 142] on img "button" at bounding box center [925, 142] width 11 height 11
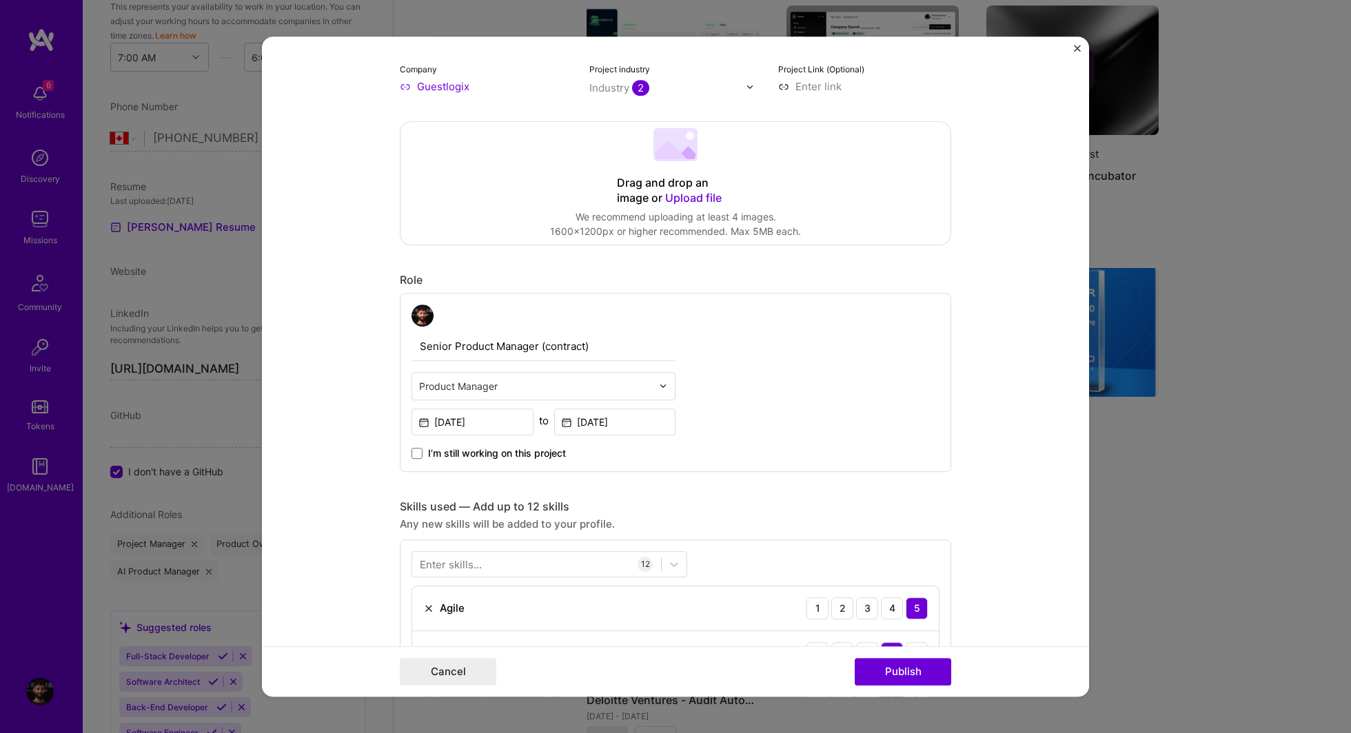
click at [690, 194] on span "Upload file" at bounding box center [693, 198] width 57 height 14
click at [693, 190] on span "Upload file" at bounding box center [693, 189] width 57 height 14
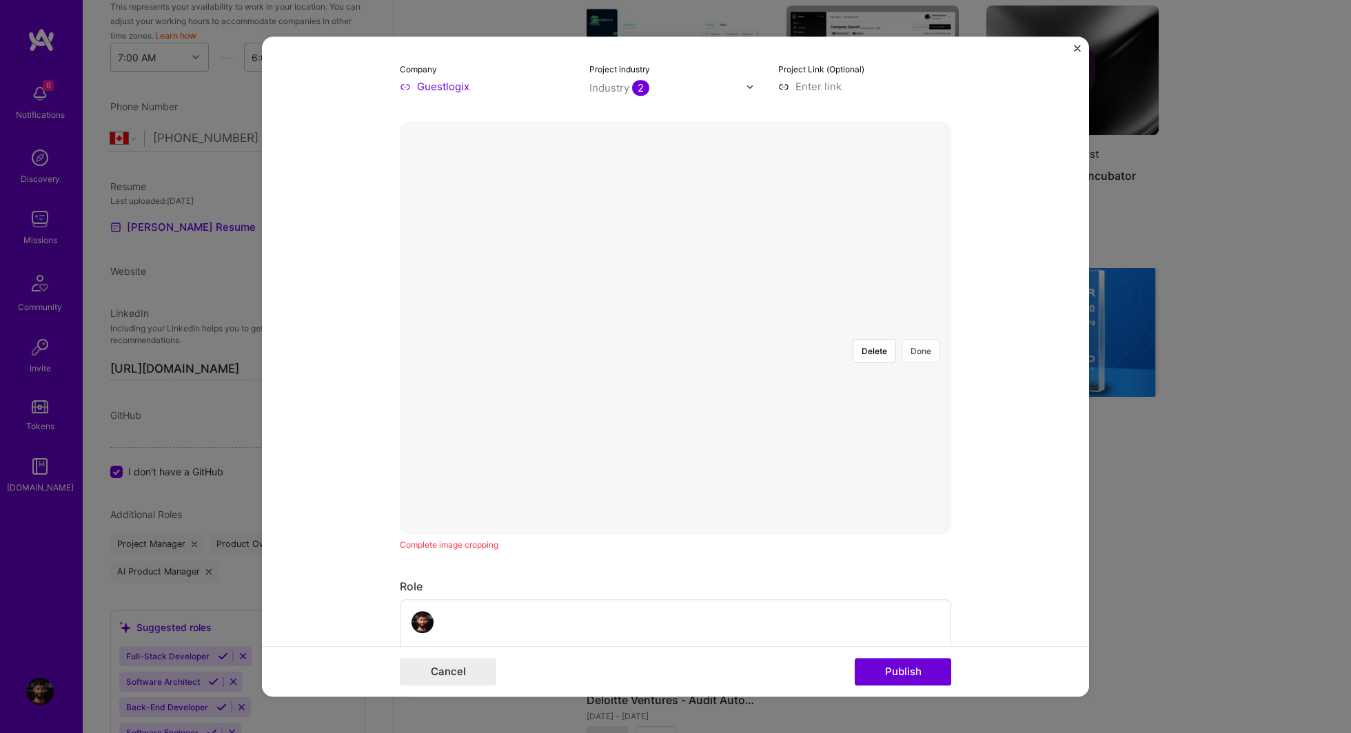
click at [929, 339] on button "Done" at bounding box center [920, 351] width 39 height 24
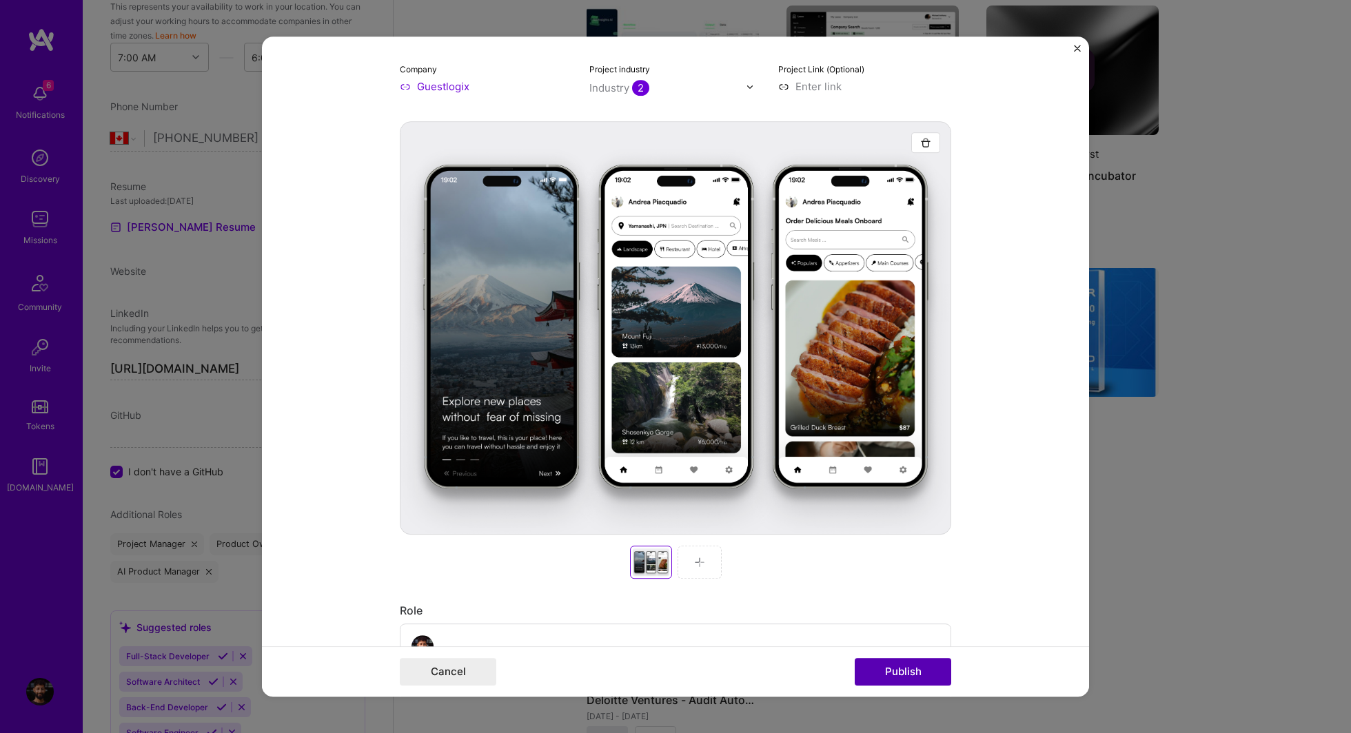
click at [898, 676] on button "Publish" at bounding box center [903, 672] width 96 height 28
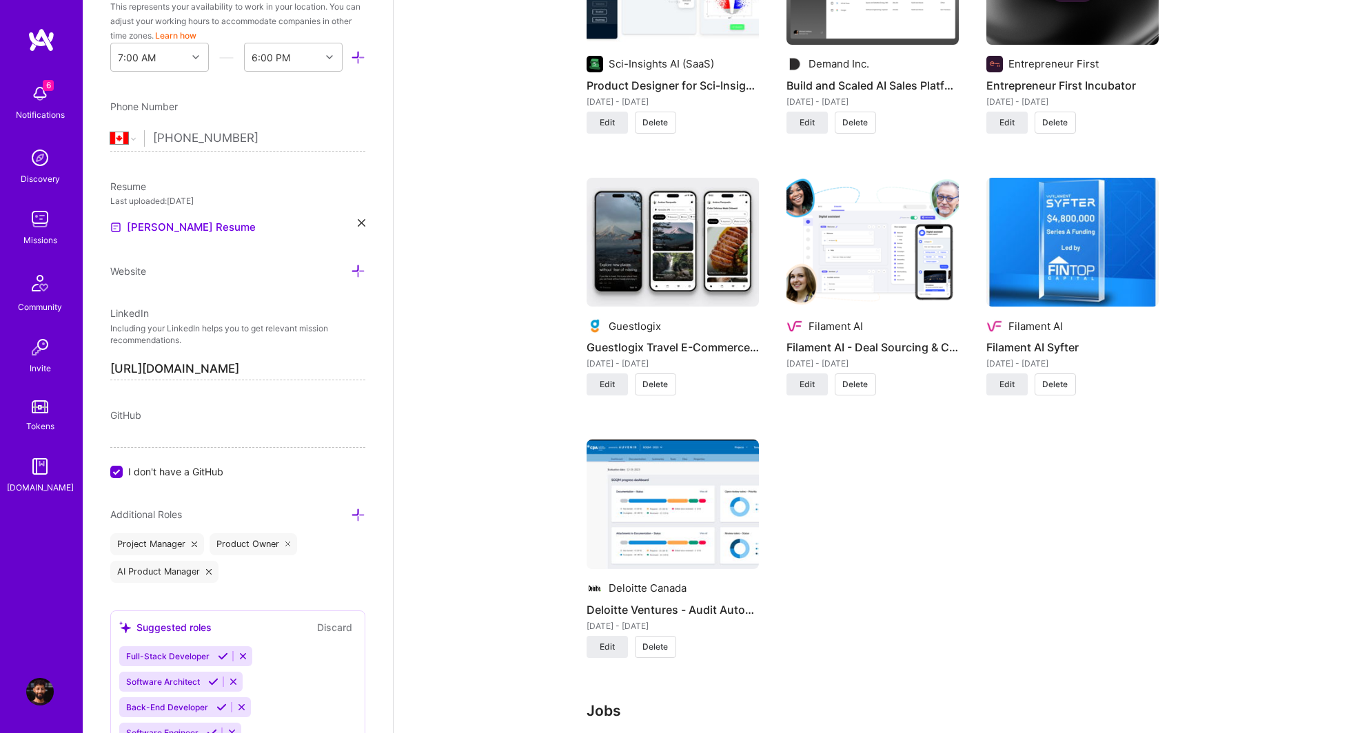
scroll to position [1399, 0]
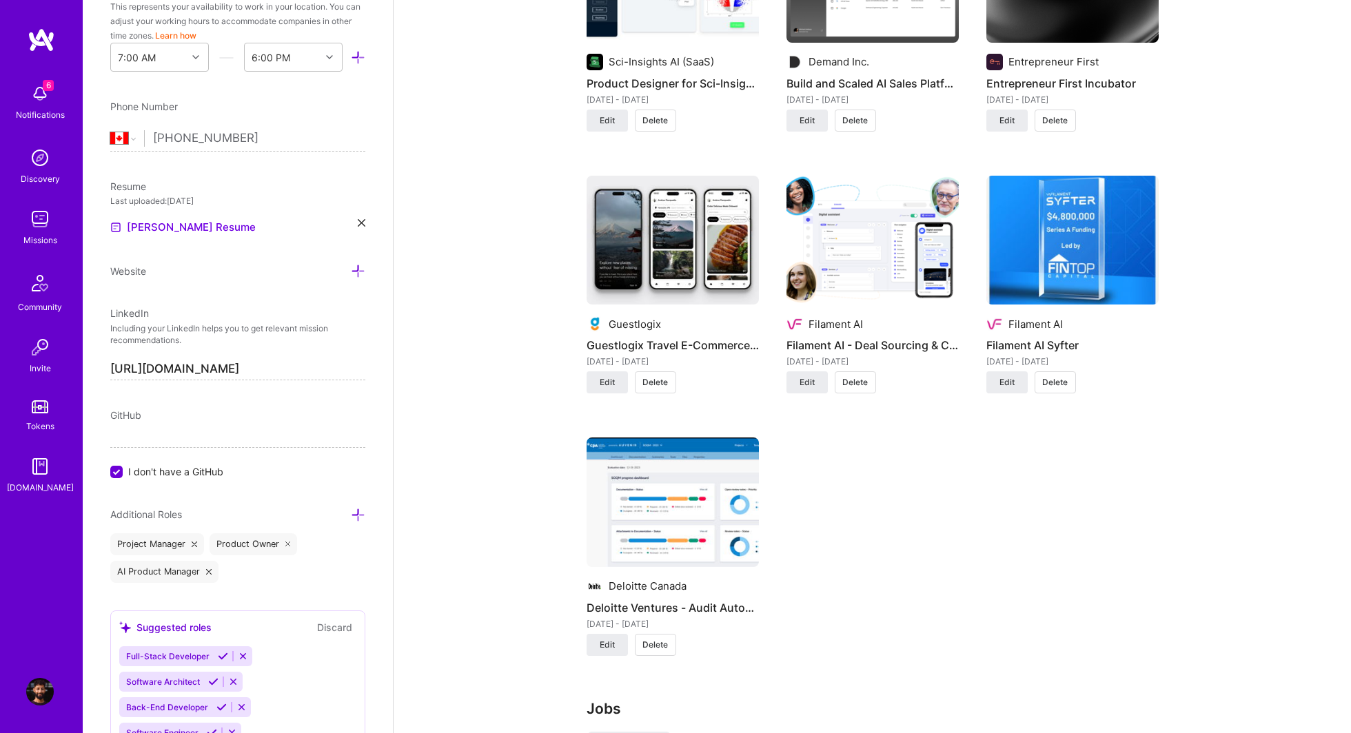
click at [711, 562] on img at bounding box center [672, 503] width 172 height 130
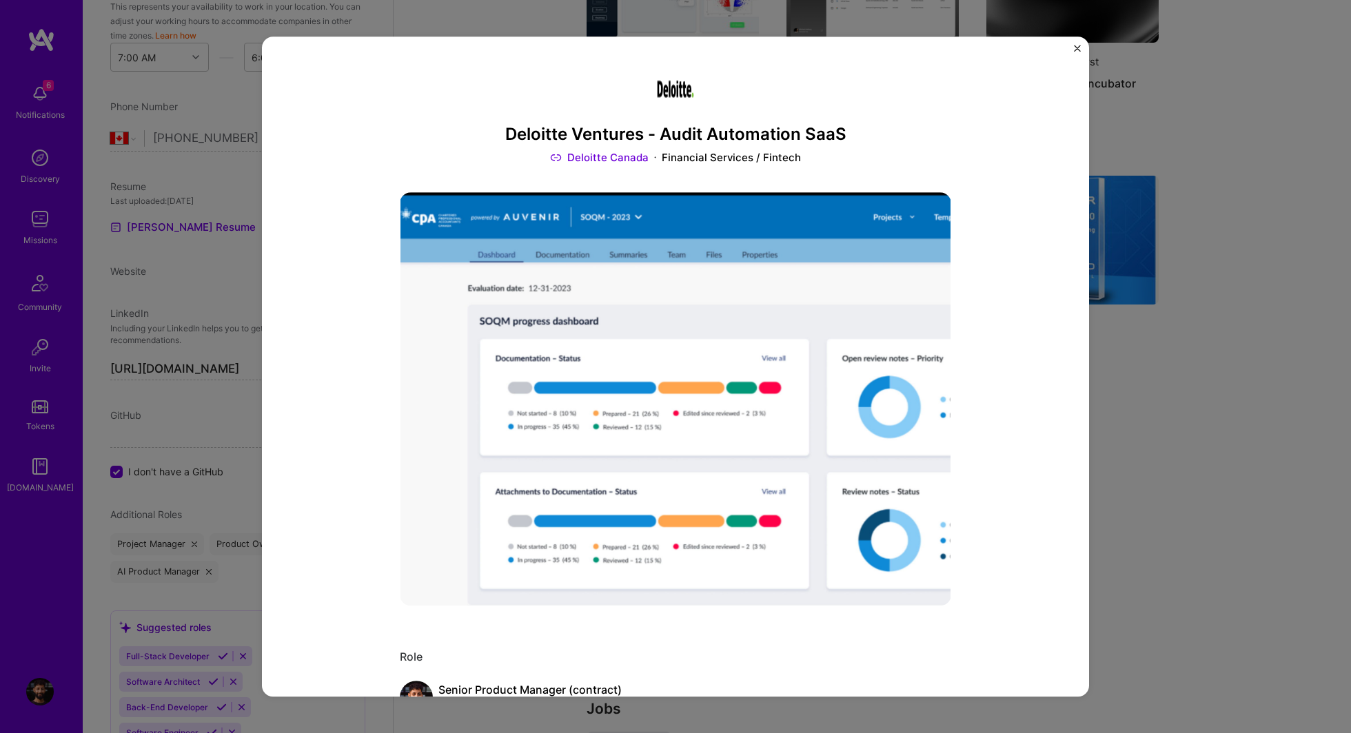
click at [1079, 49] on img "Close" at bounding box center [1077, 48] width 7 height 7
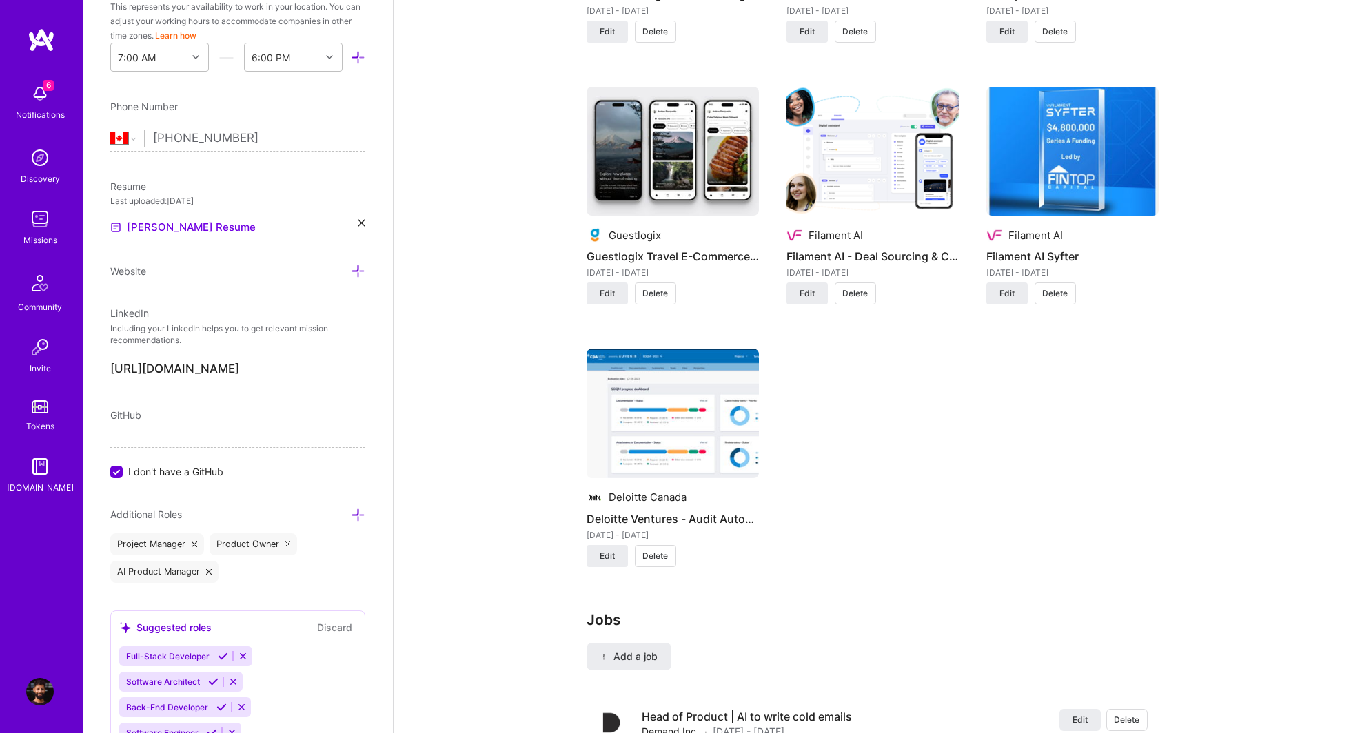
scroll to position [1490, 0]
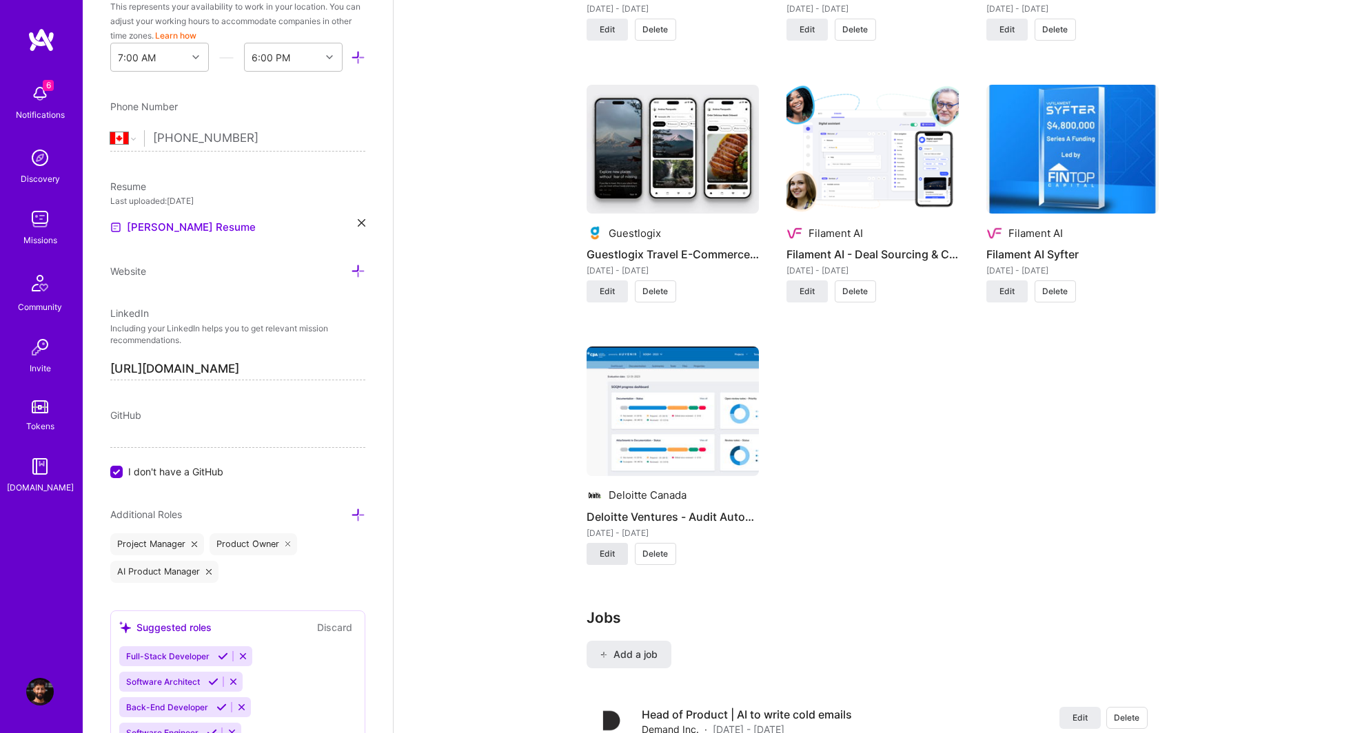
click at [608, 555] on span "Edit" at bounding box center [607, 554] width 15 height 12
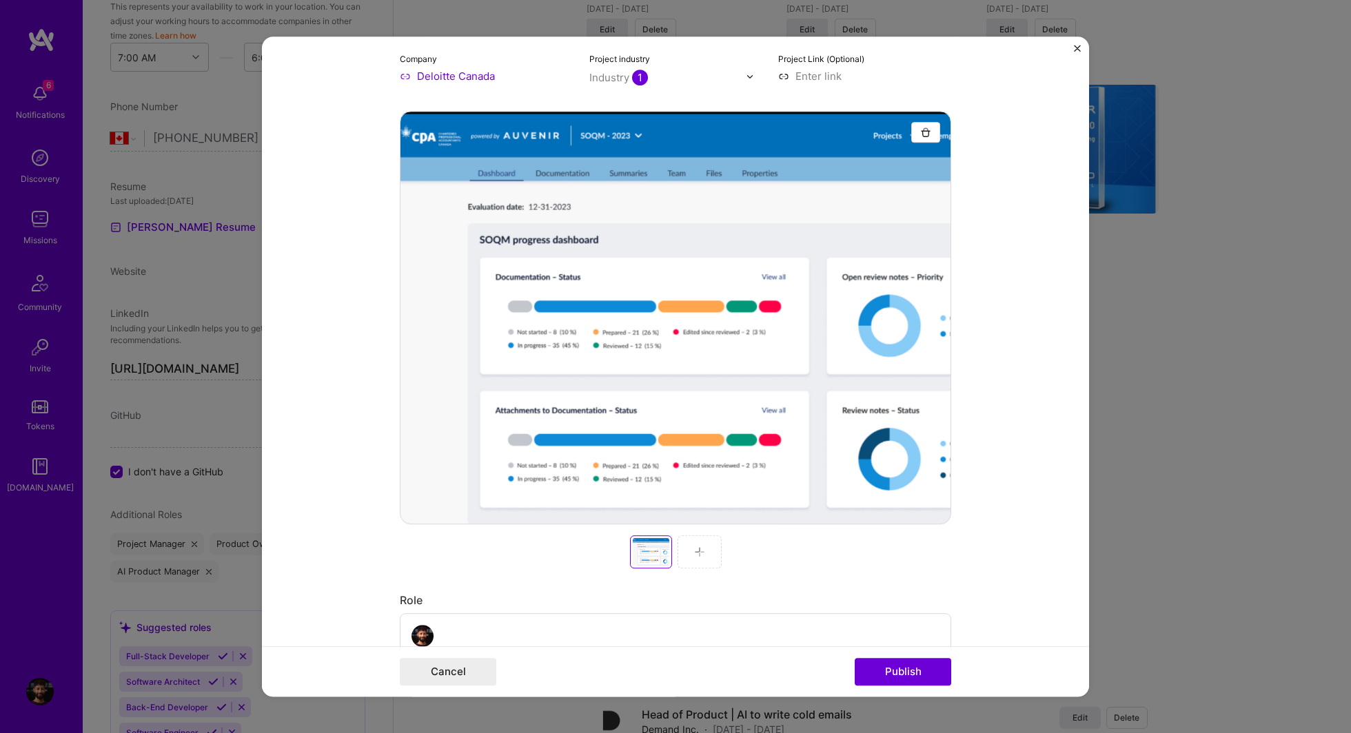
scroll to position [172, 0]
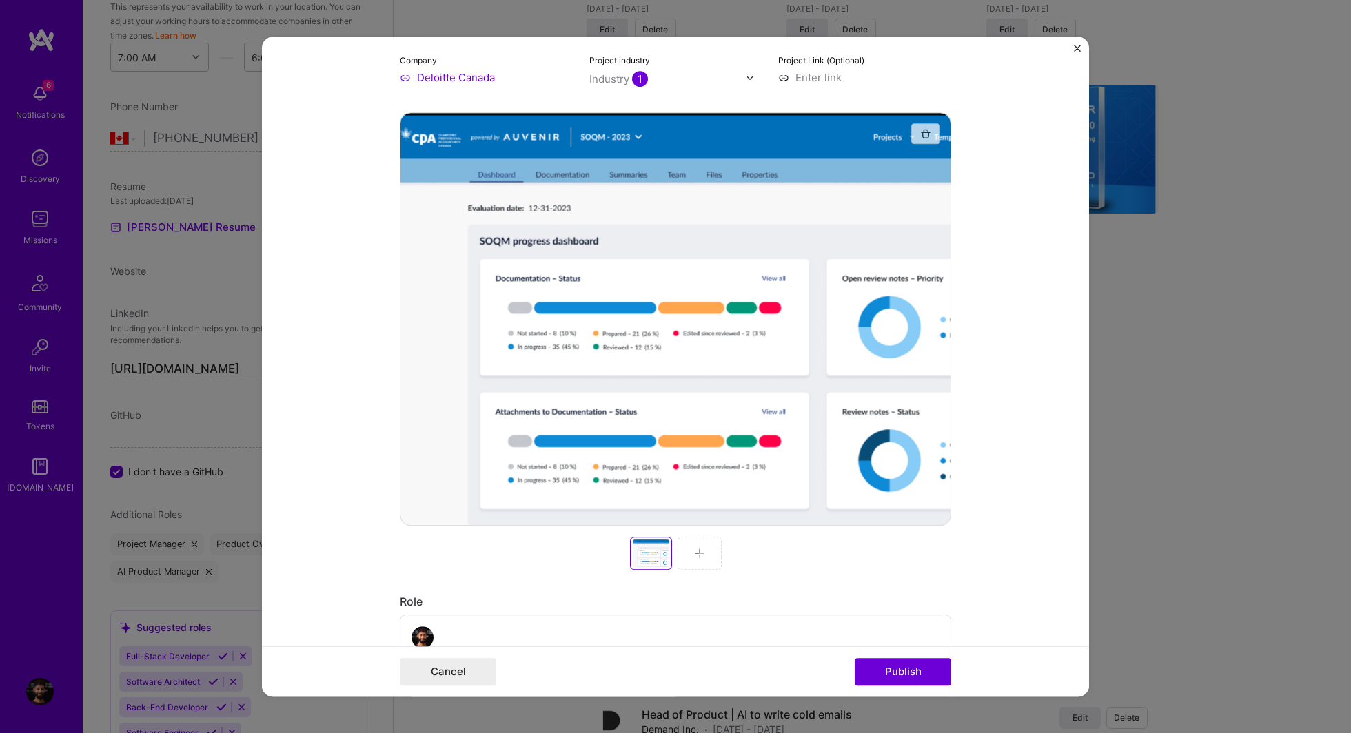
click at [926, 132] on img "button" at bounding box center [925, 133] width 11 height 11
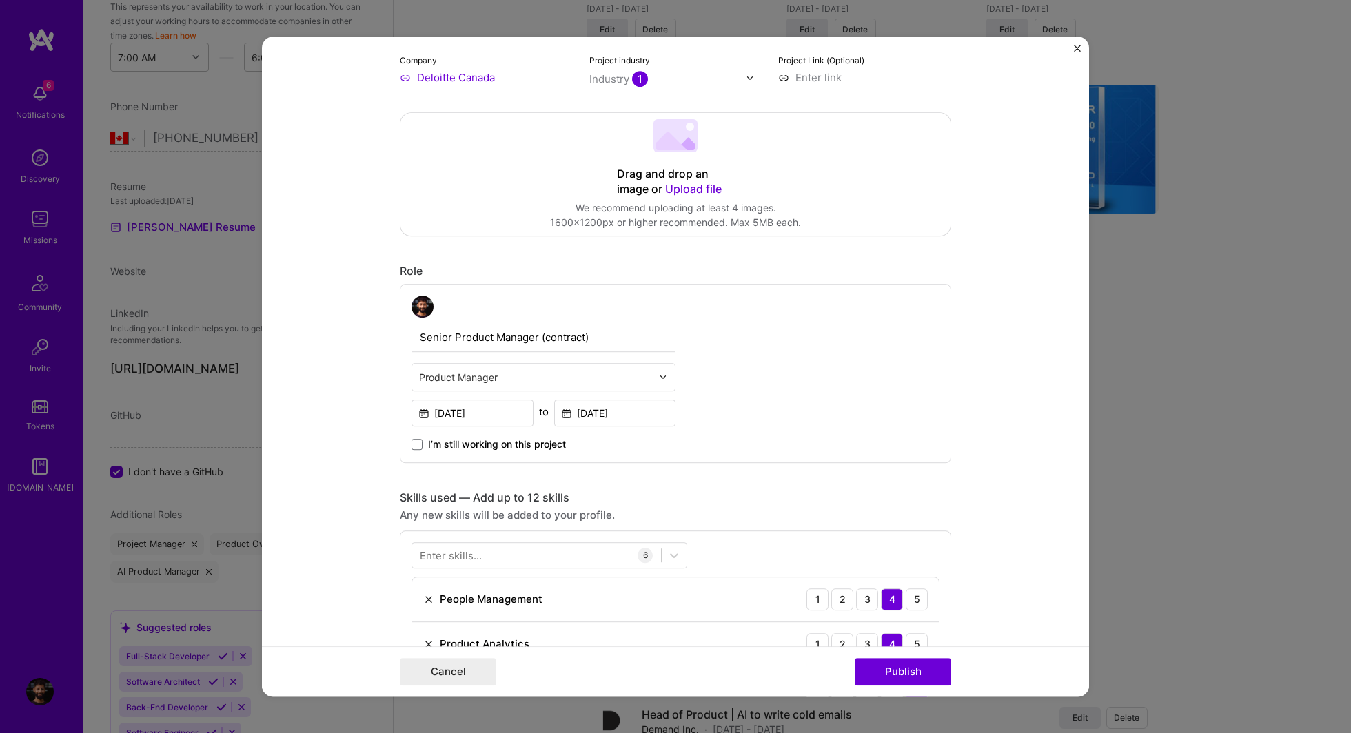
click at [693, 184] on span "Upload file" at bounding box center [693, 189] width 57 height 14
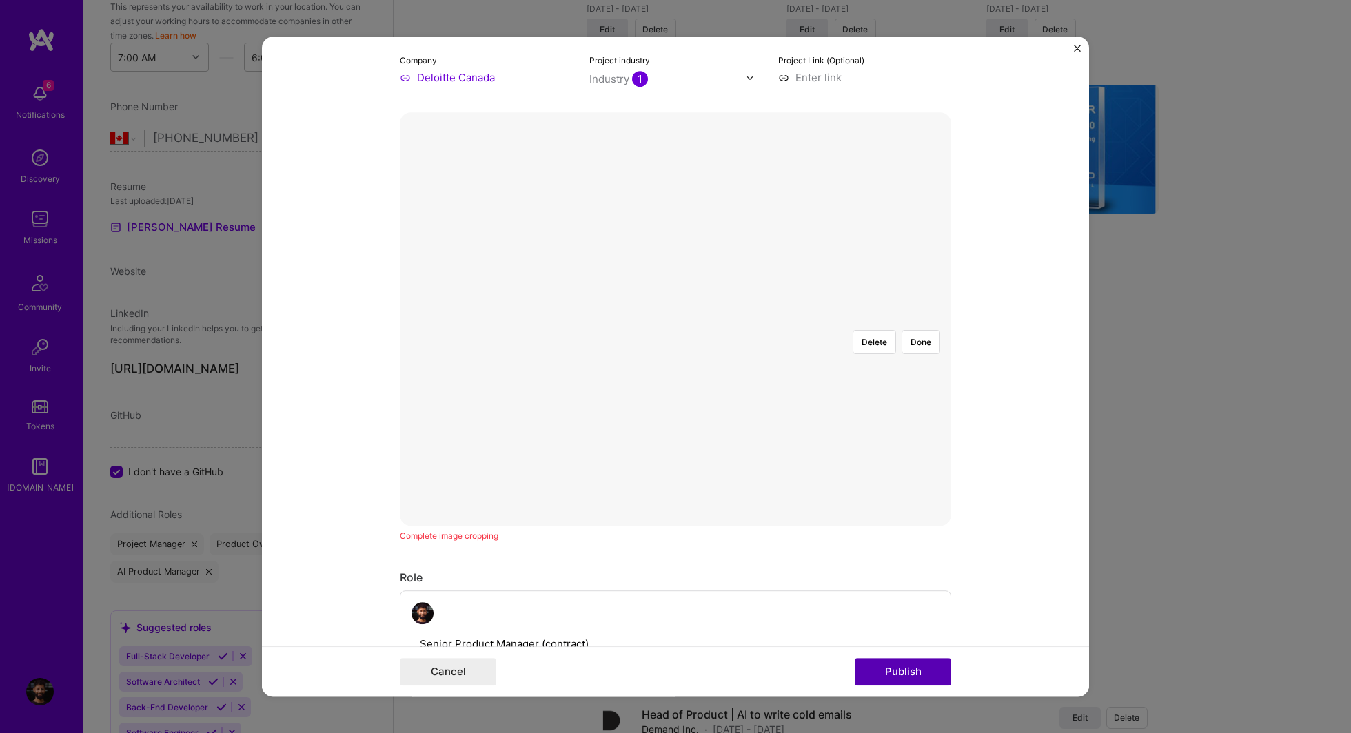
click at [901, 672] on button "Publish" at bounding box center [903, 672] width 96 height 28
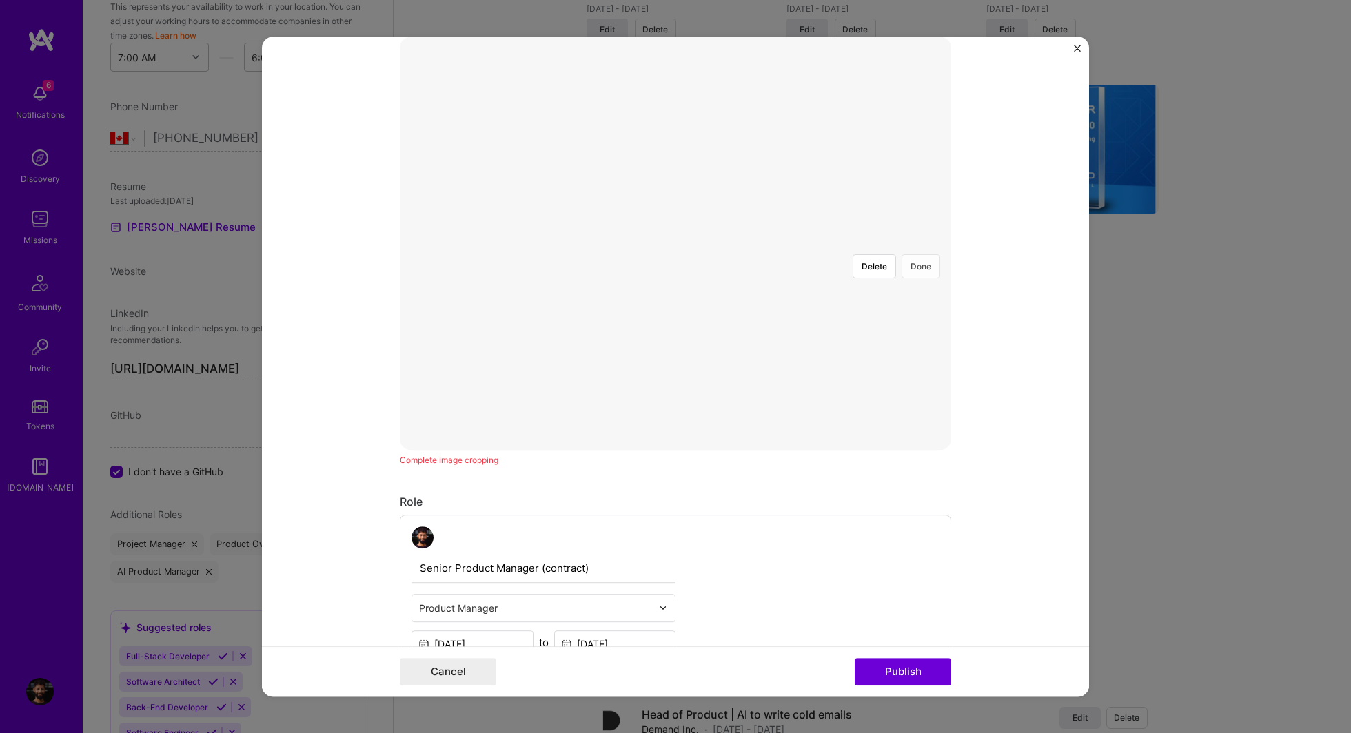
click at [912, 254] on button "Done" at bounding box center [920, 266] width 39 height 24
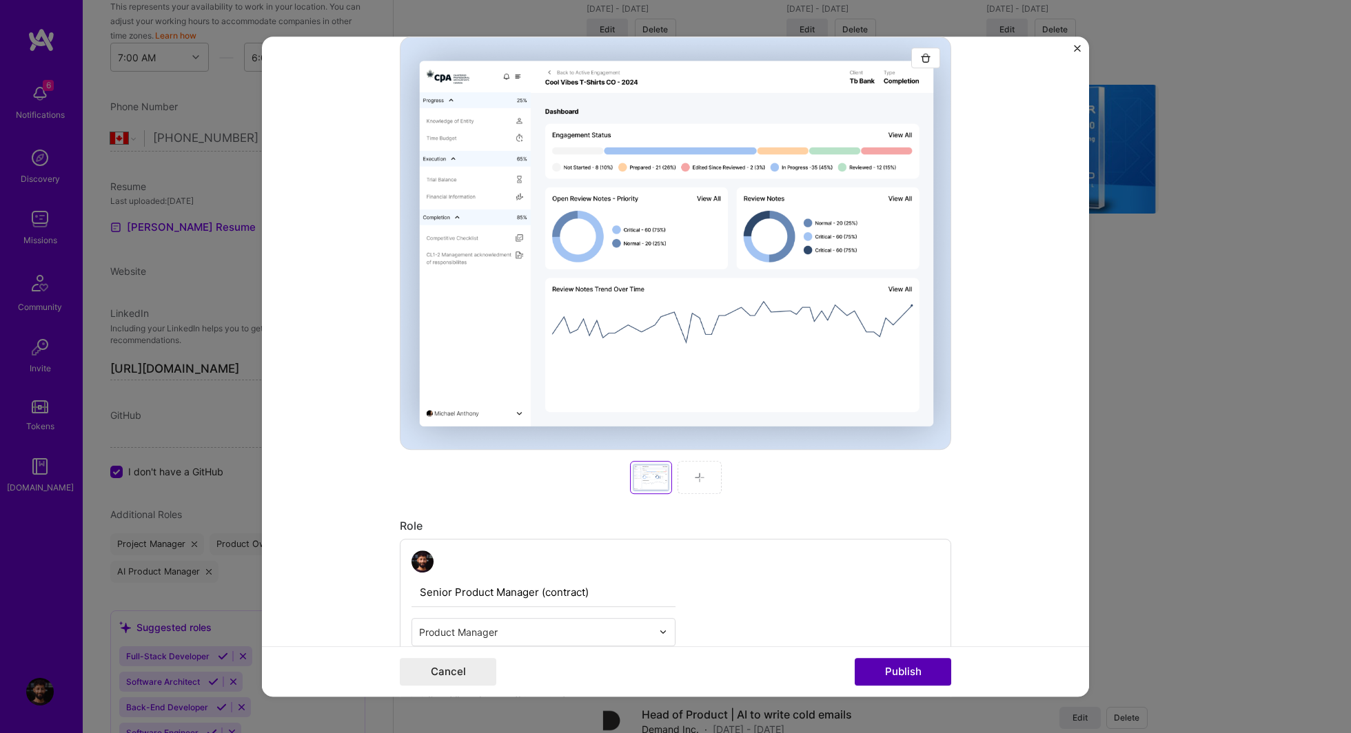
click at [895, 662] on button "Publish" at bounding box center [903, 672] width 96 height 28
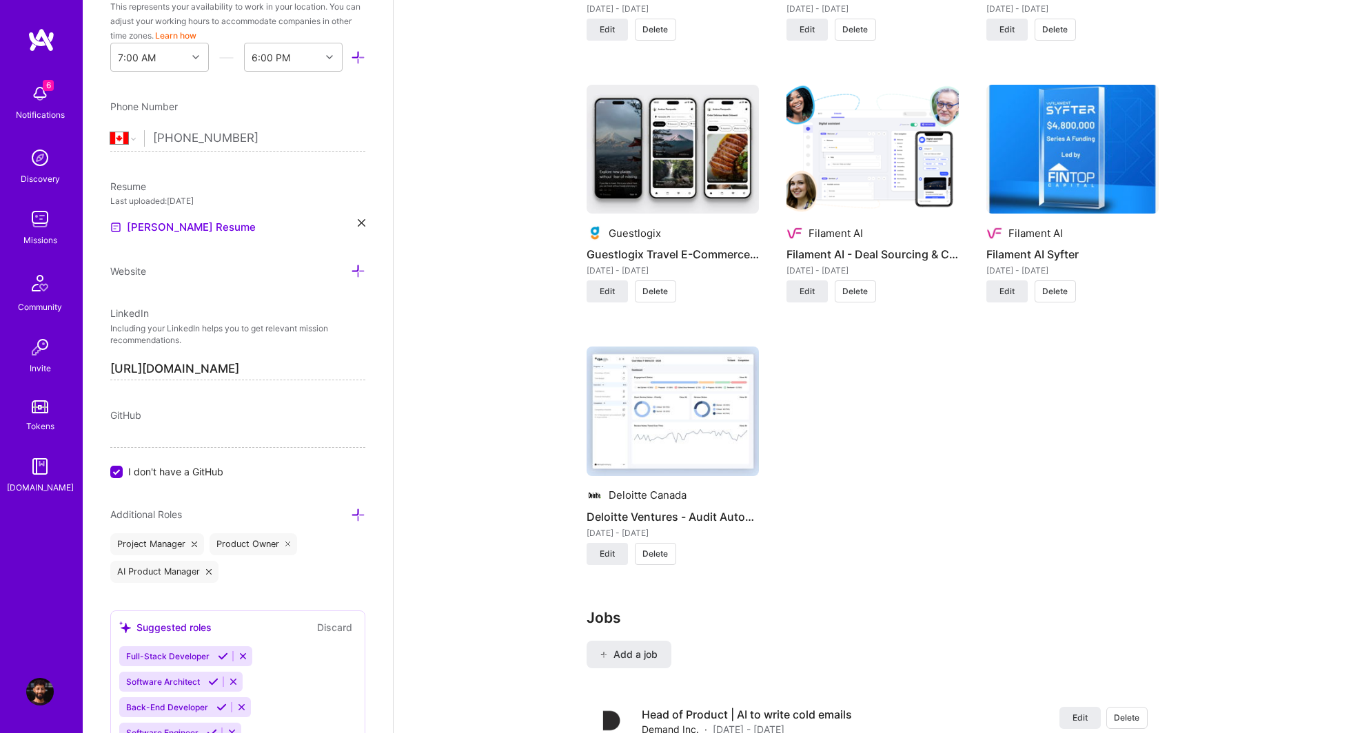
click at [903, 474] on div "Onuu Onuu - Banking/Credit Card/Insurance B2C app Oct 2021 - Present Edit Delet…" at bounding box center [872, 70] width 572 height 1021
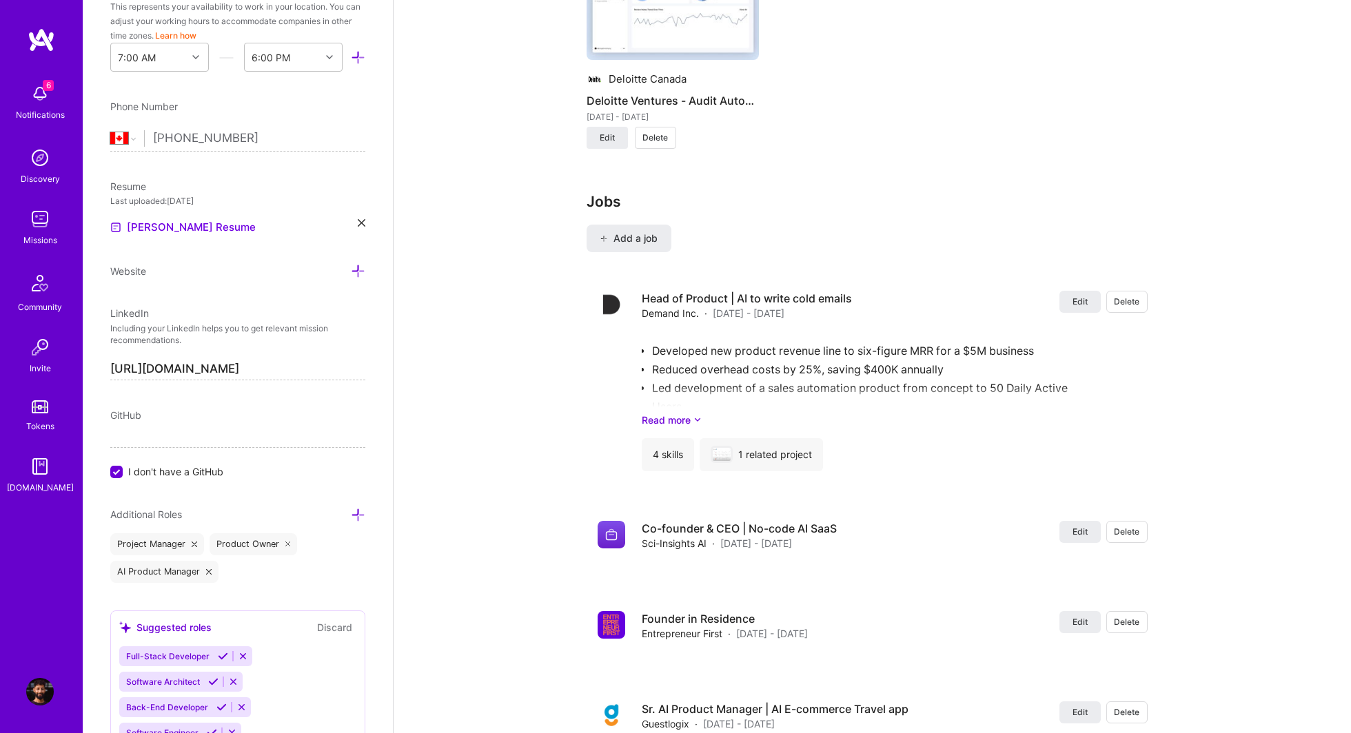
scroll to position [1928, 0]
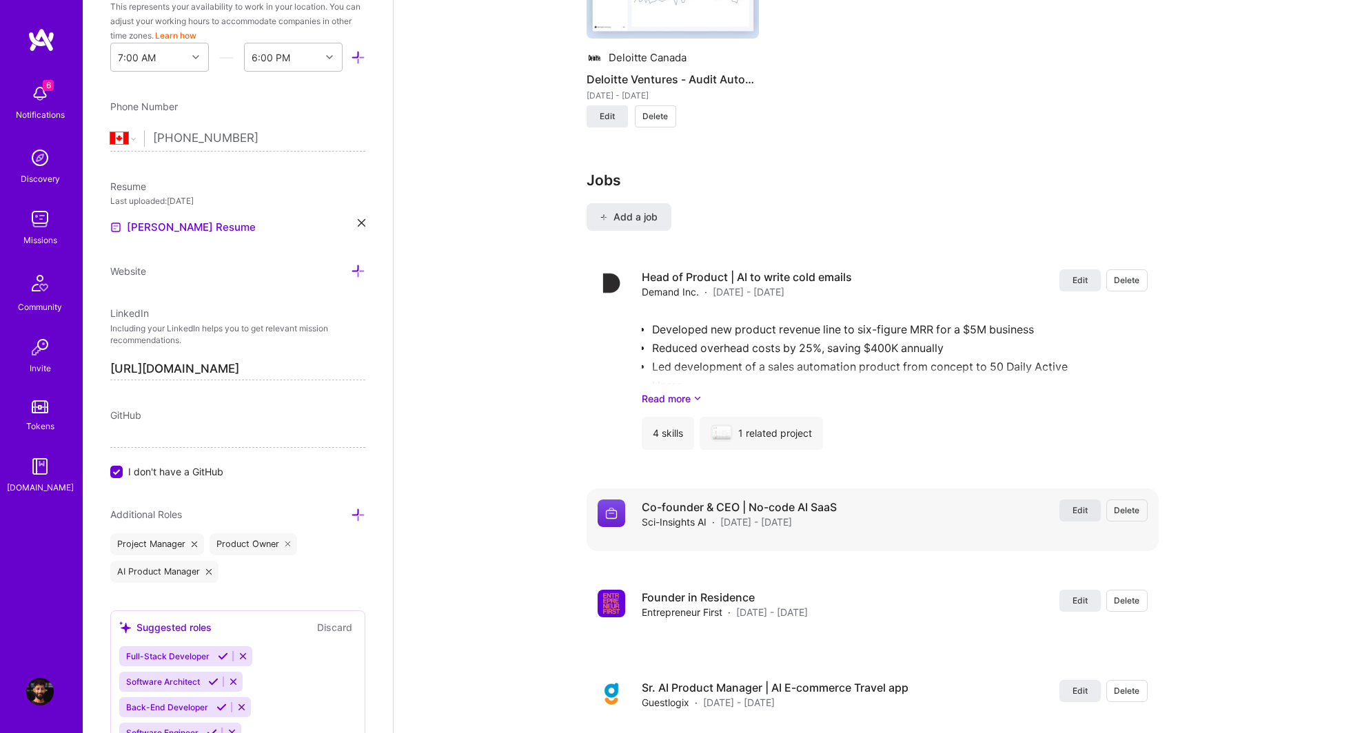
click at [1067, 512] on button "Edit" at bounding box center [1079, 511] width 41 height 22
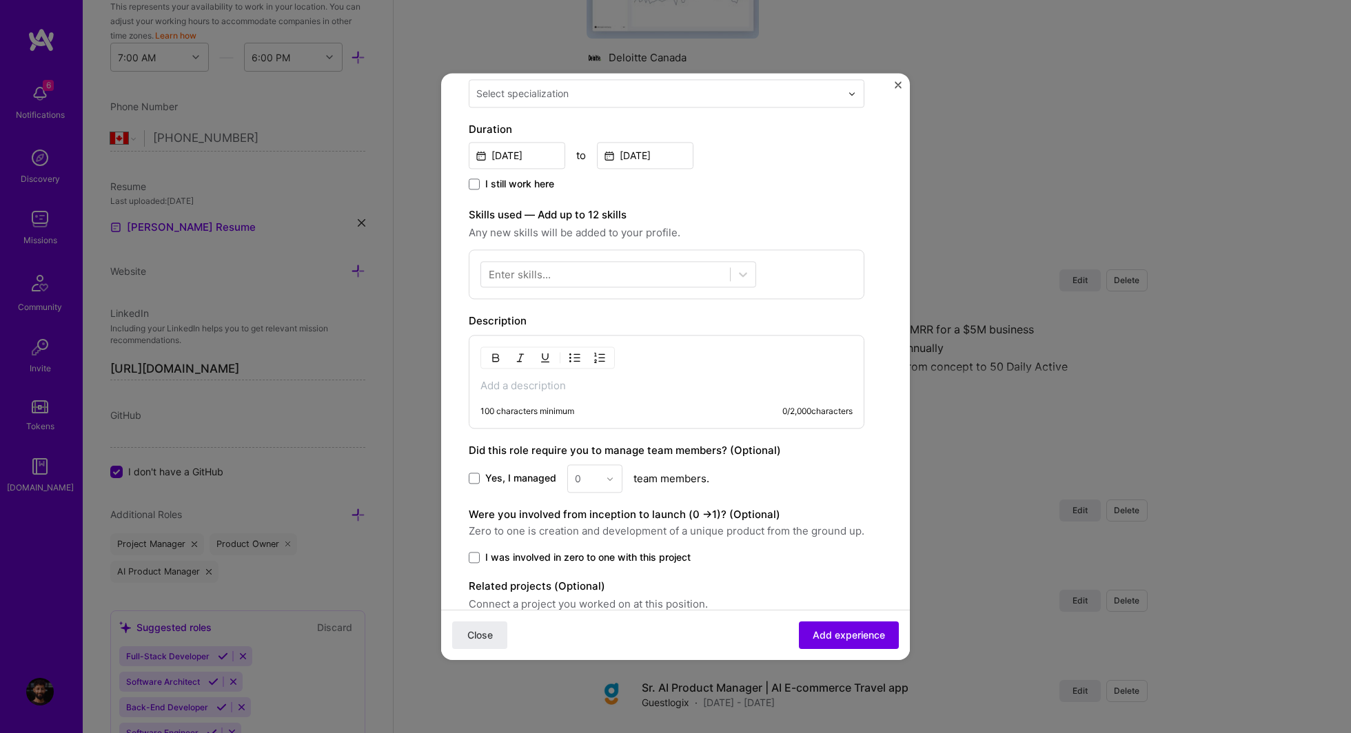
scroll to position [344, 0]
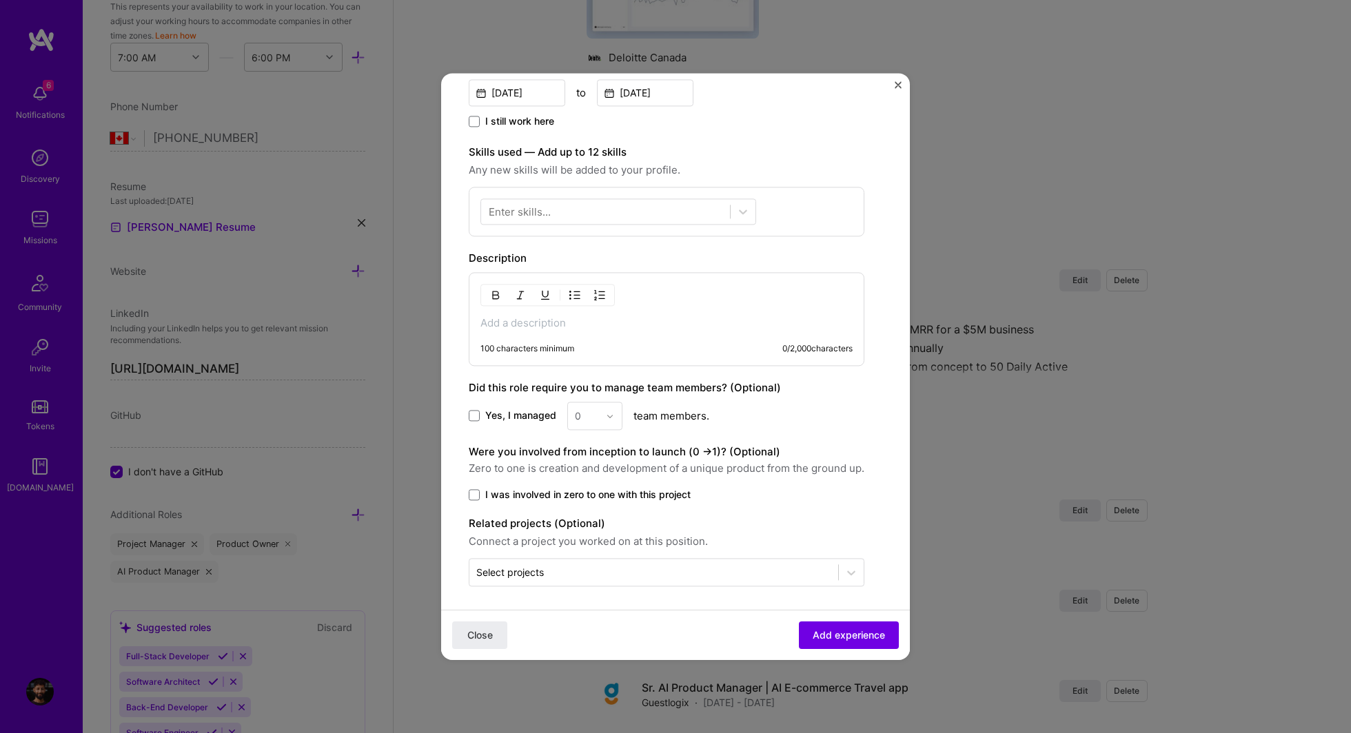
click at [488, 411] on span "Yes, I managed" at bounding box center [520, 416] width 71 height 14
click at [0, 0] on input "Yes, I managed" at bounding box center [0, 0] width 0 height 0
click at [604, 418] on div "0" at bounding box center [594, 416] width 55 height 28
click at [584, 503] on div "3" at bounding box center [594, 503] width 47 height 25
click at [451, 480] on form "Create a job experience Jobs help companies understand your past experience. Co…" at bounding box center [675, 211] width 469 height 908
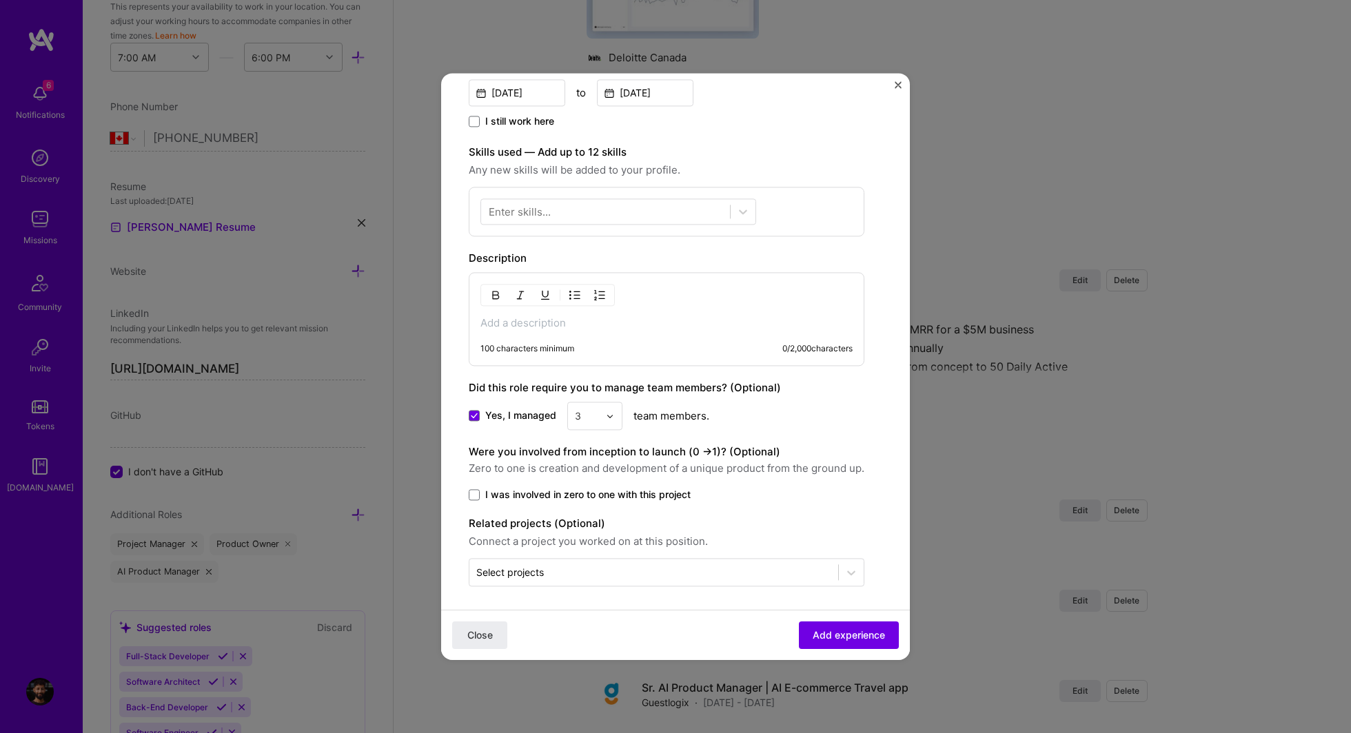
click at [463, 483] on form "Create a job experience Jobs help companies understand your past experience. Co…" at bounding box center [675, 211] width 469 height 908
click at [469, 489] on span at bounding box center [474, 494] width 11 height 11
click at [0, 0] on input "I was involved in zero to one with this project" at bounding box center [0, 0] width 0 height 0
click at [642, 584] on form "Create a job experience Jobs help companies understand your past experience. Co…" at bounding box center [675, 211] width 469 height 908
click at [617, 574] on input "text" at bounding box center [653, 572] width 355 height 14
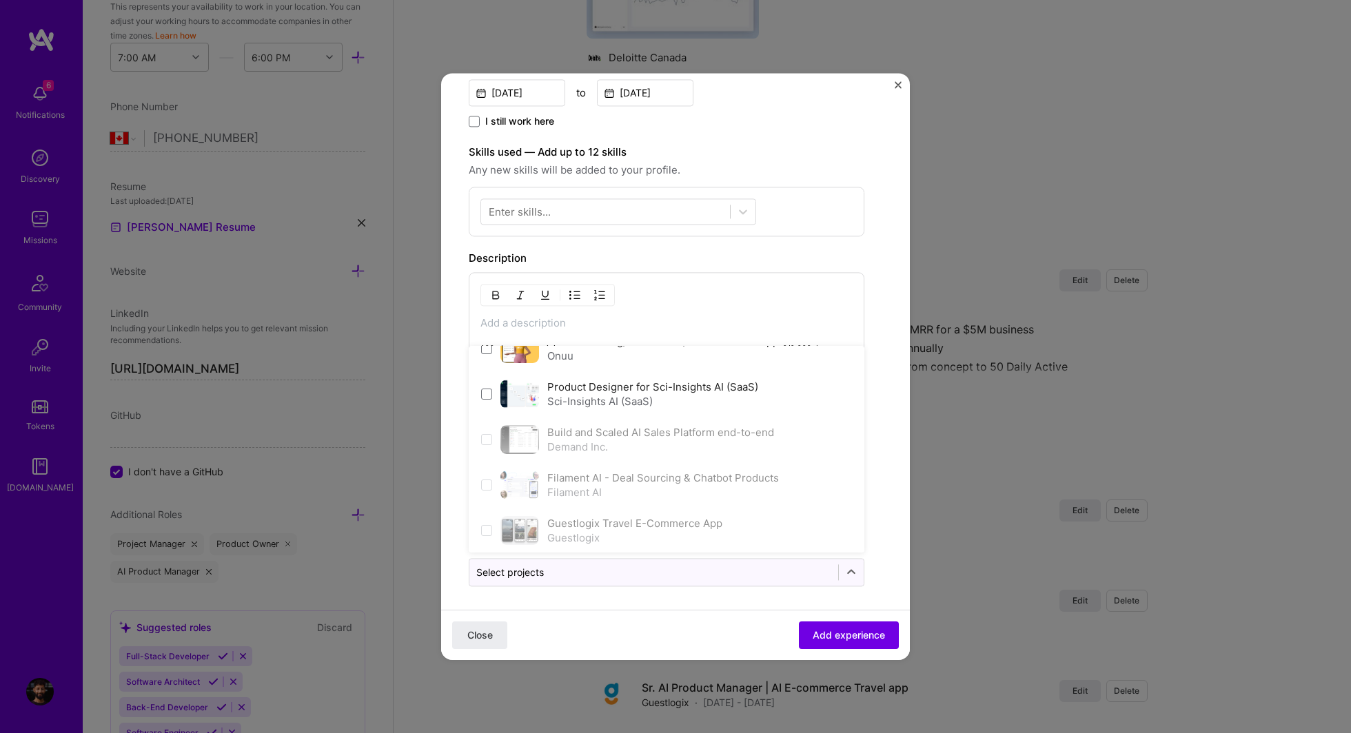
scroll to position [256, 0]
click at [485, 387] on span at bounding box center [486, 389] width 11 height 11
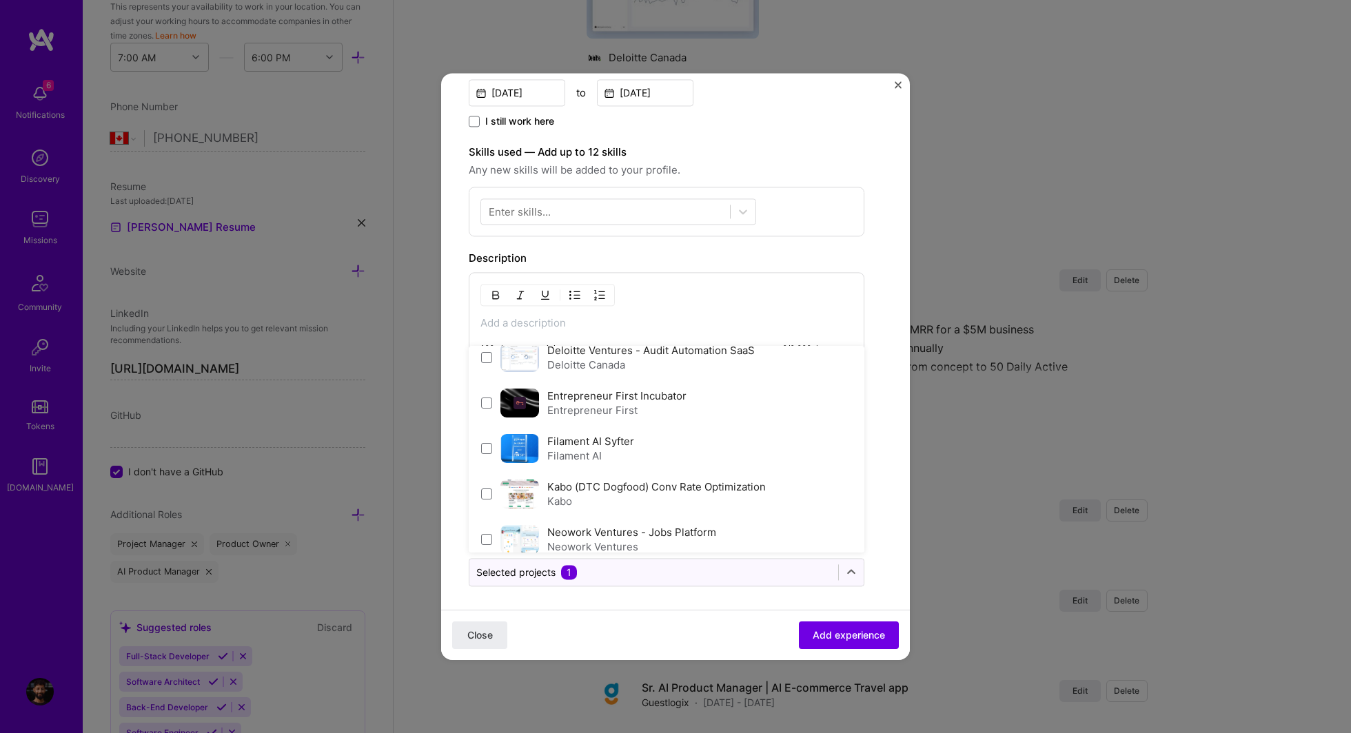
scroll to position [0, 0]
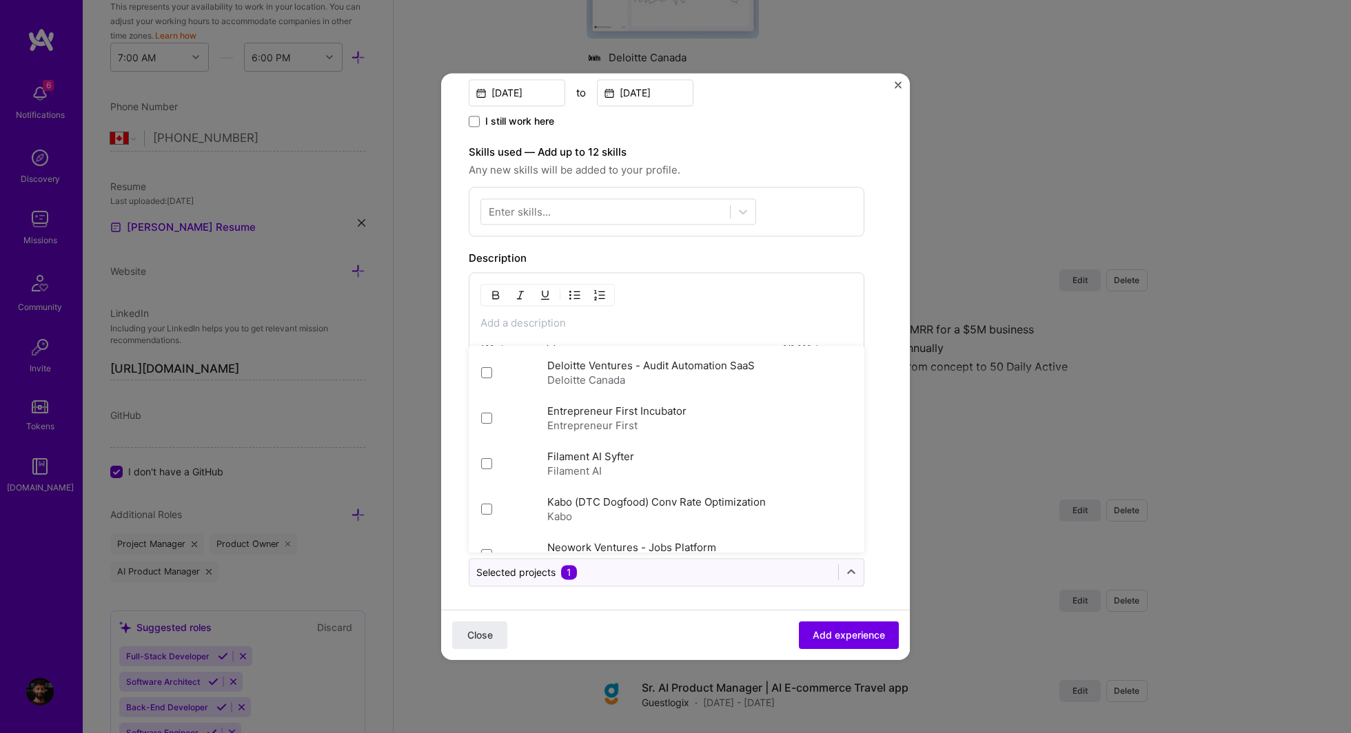
click at [883, 502] on form "Create a job experience Jobs help companies understand your past experience. Co…" at bounding box center [675, 211] width 469 height 908
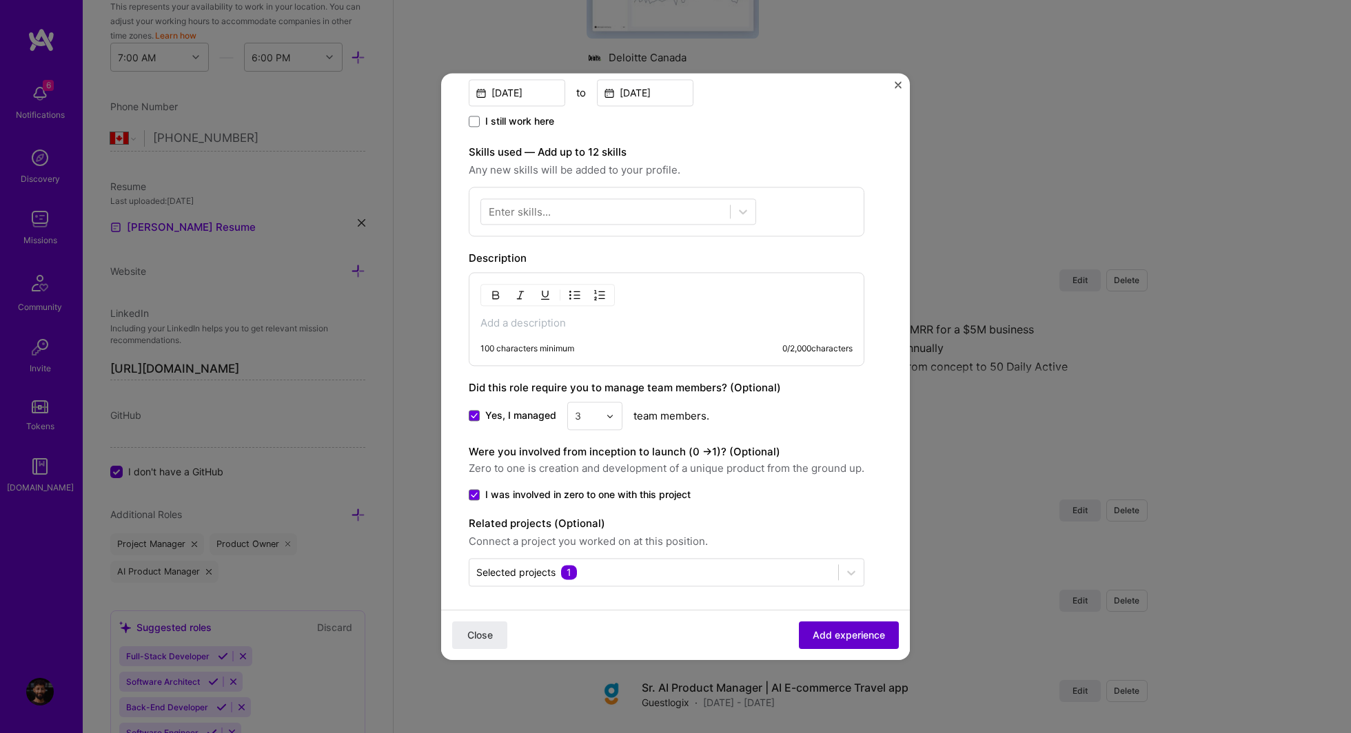
click at [821, 636] on span "Add experience" at bounding box center [849, 636] width 72 height 14
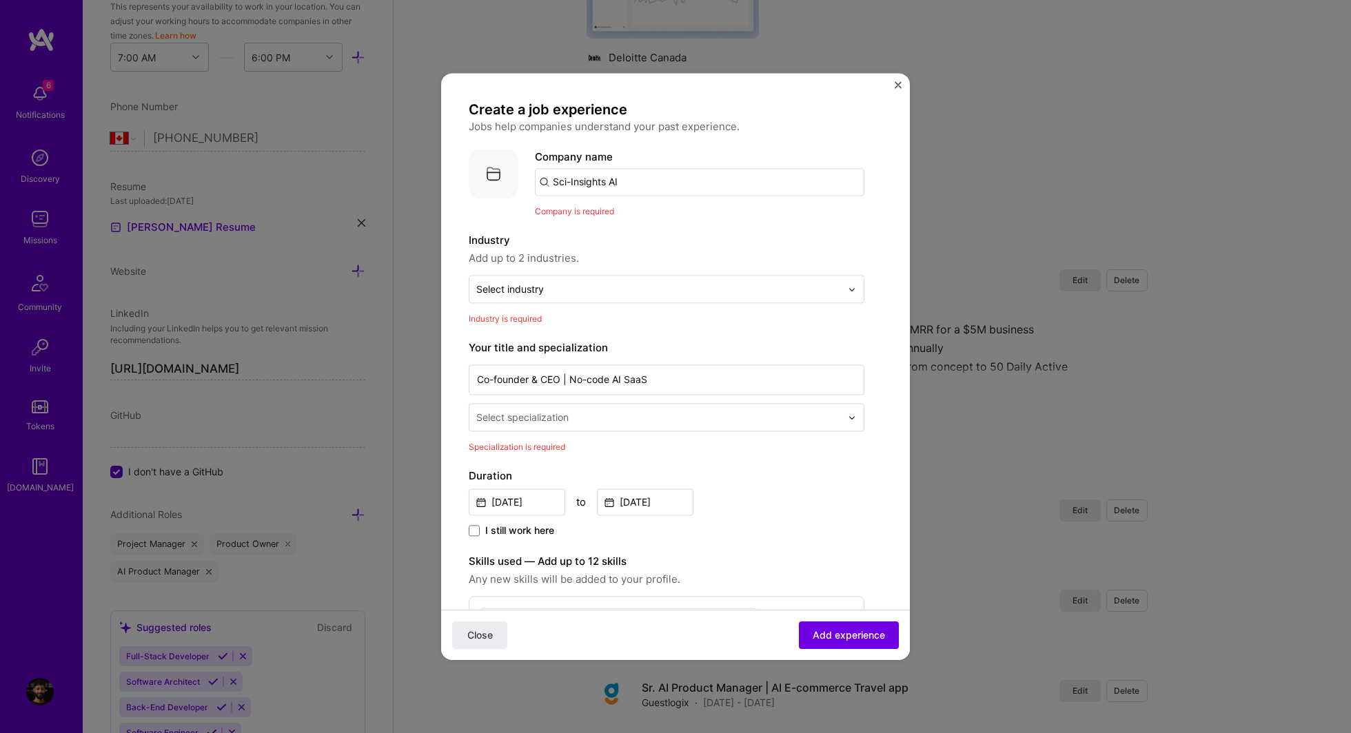
click at [582, 178] on input "Sci-Insights AI" at bounding box center [699, 182] width 329 height 28
type input "Sci-Insights AI"
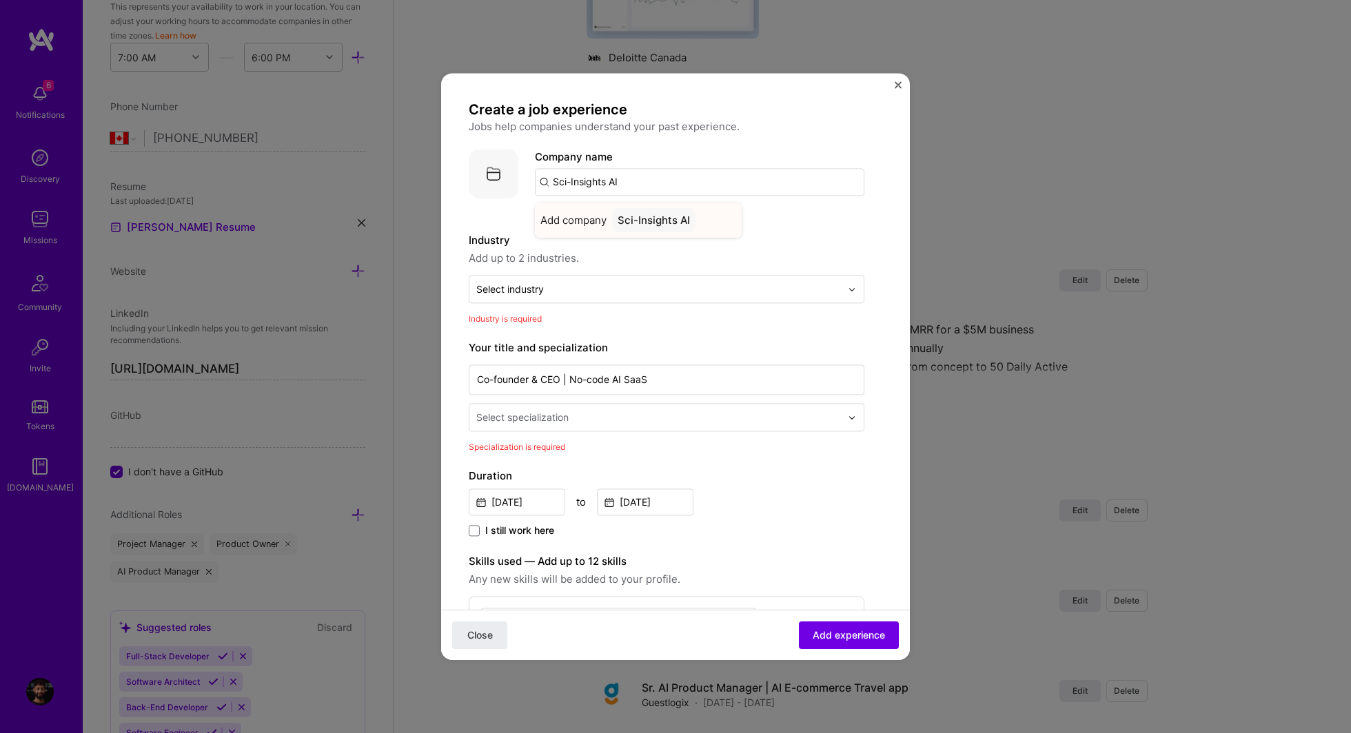
click at [626, 225] on div "Sci-Insights AI" at bounding box center [653, 220] width 83 height 24
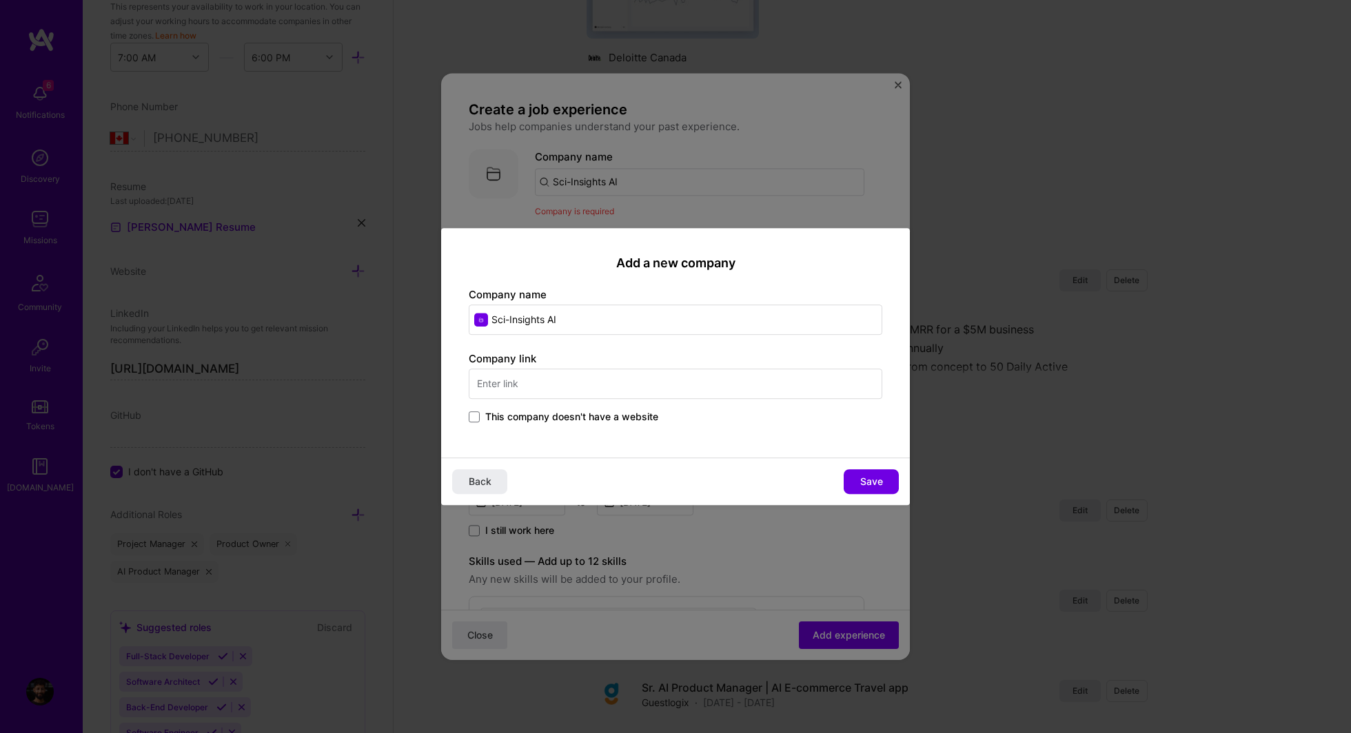
click at [527, 418] on span "This company doesn't have a website" at bounding box center [571, 417] width 173 height 14
click at [0, 0] on input "This company doesn't have a website" at bounding box center [0, 0] width 0 height 0
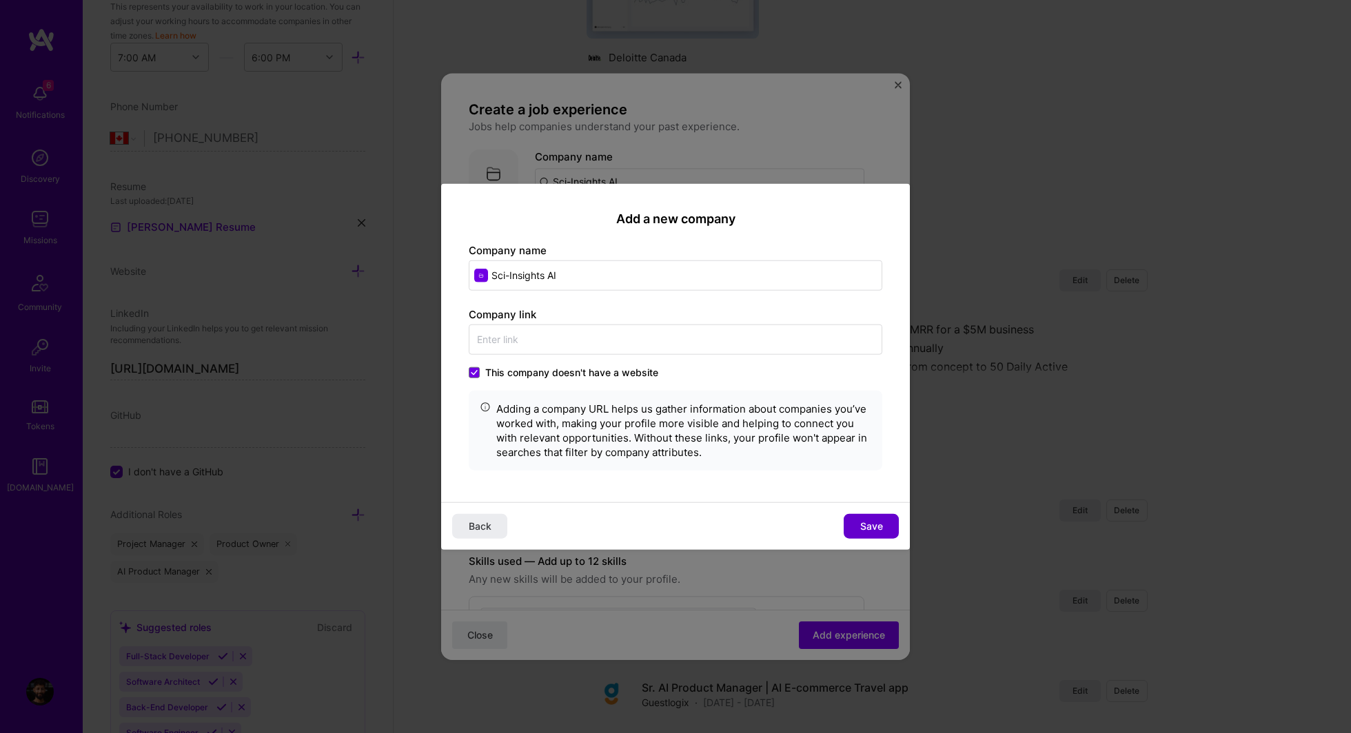
click at [872, 528] on span "Save" at bounding box center [871, 526] width 23 height 14
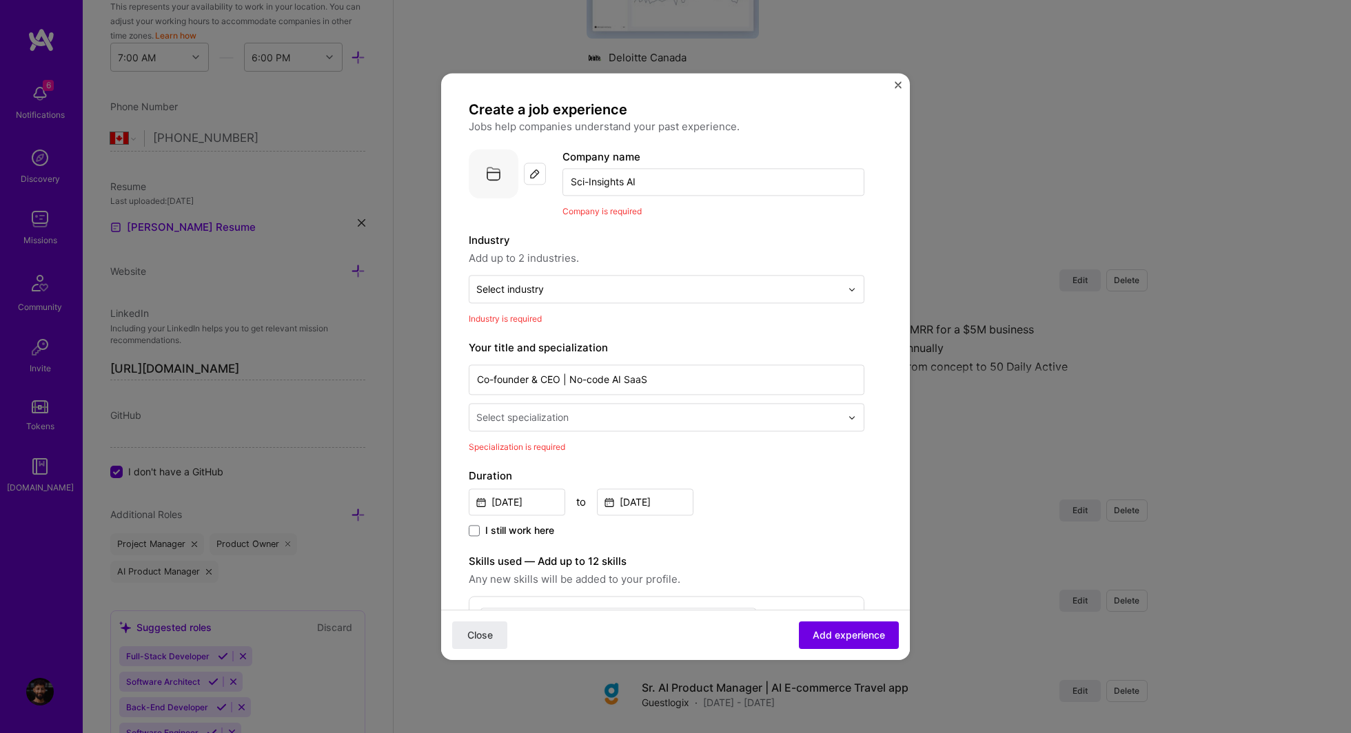
click at [601, 181] on input "Sci-Insights AI" at bounding box center [713, 182] width 302 height 28
click at [664, 208] on div "Company is required" at bounding box center [713, 211] width 302 height 14
click at [633, 305] on div "Industry Add up to 2 industries. Select industry 0 Industry is required" at bounding box center [667, 279] width 396 height 94
click at [844, 629] on span "Add experience" at bounding box center [849, 636] width 72 height 14
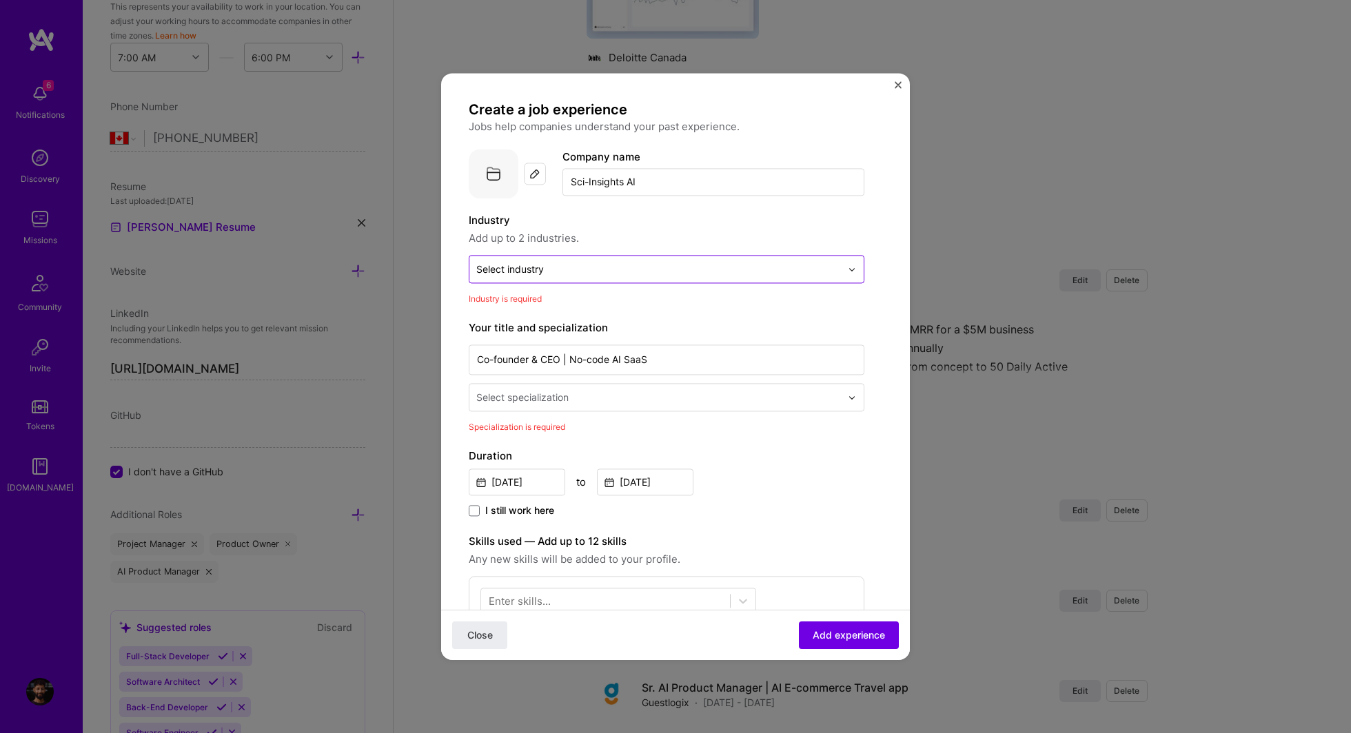
click at [524, 268] on div "Select industry 0" at bounding box center [510, 269] width 68 height 14
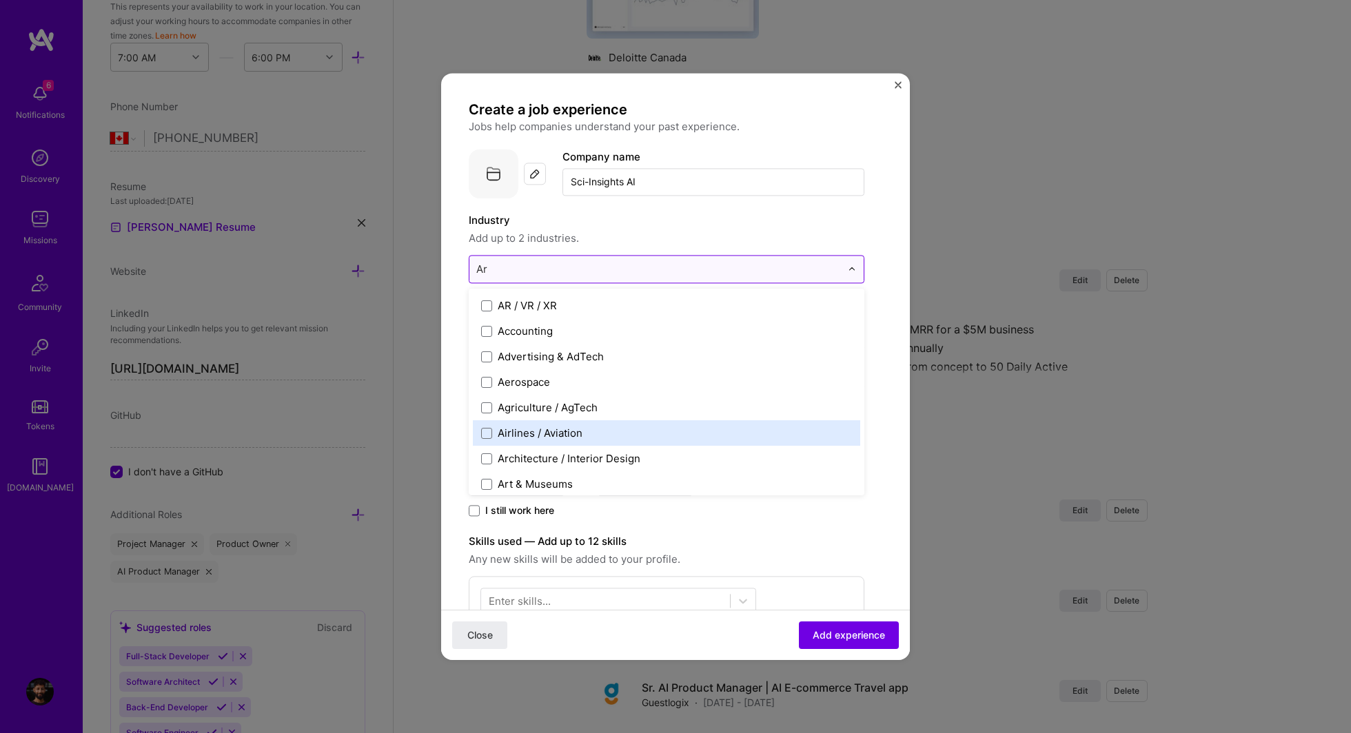
type input "Art"
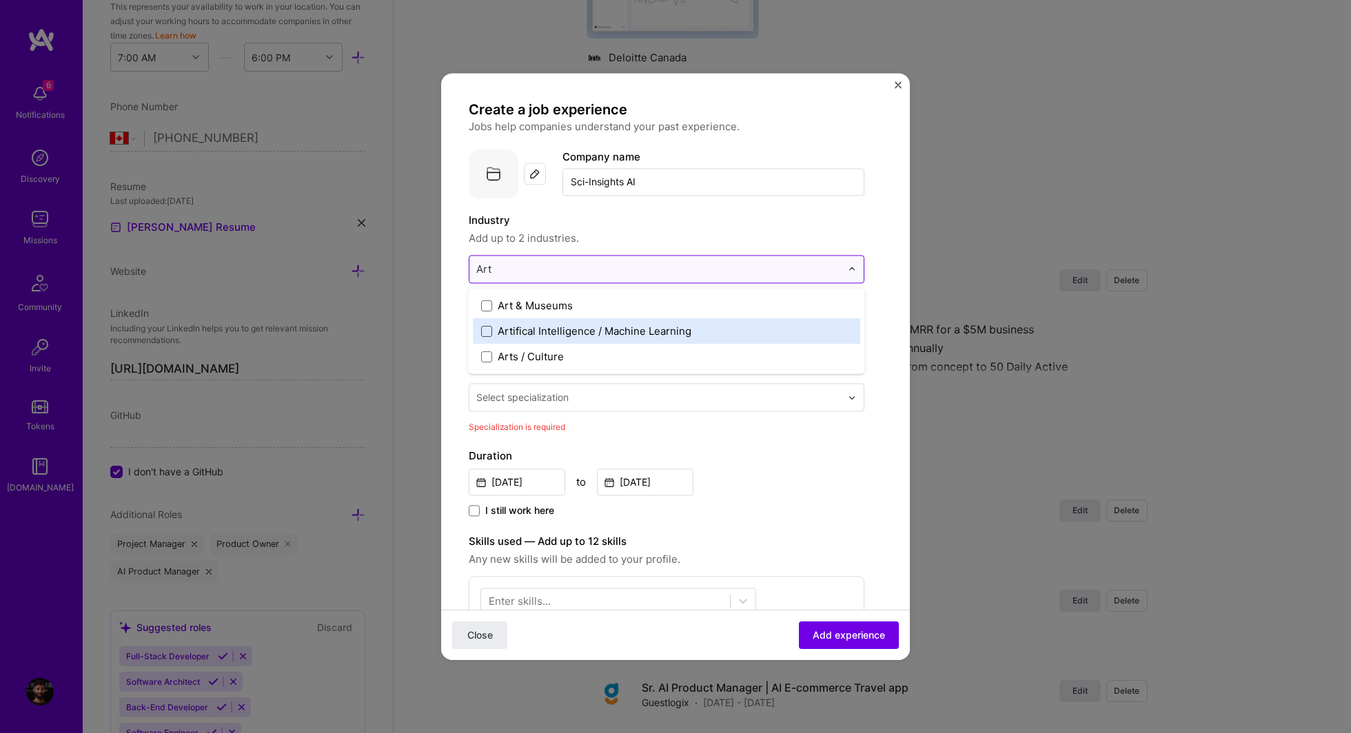
click at [484, 334] on span at bounding box center [486, 331] width 11 height 11
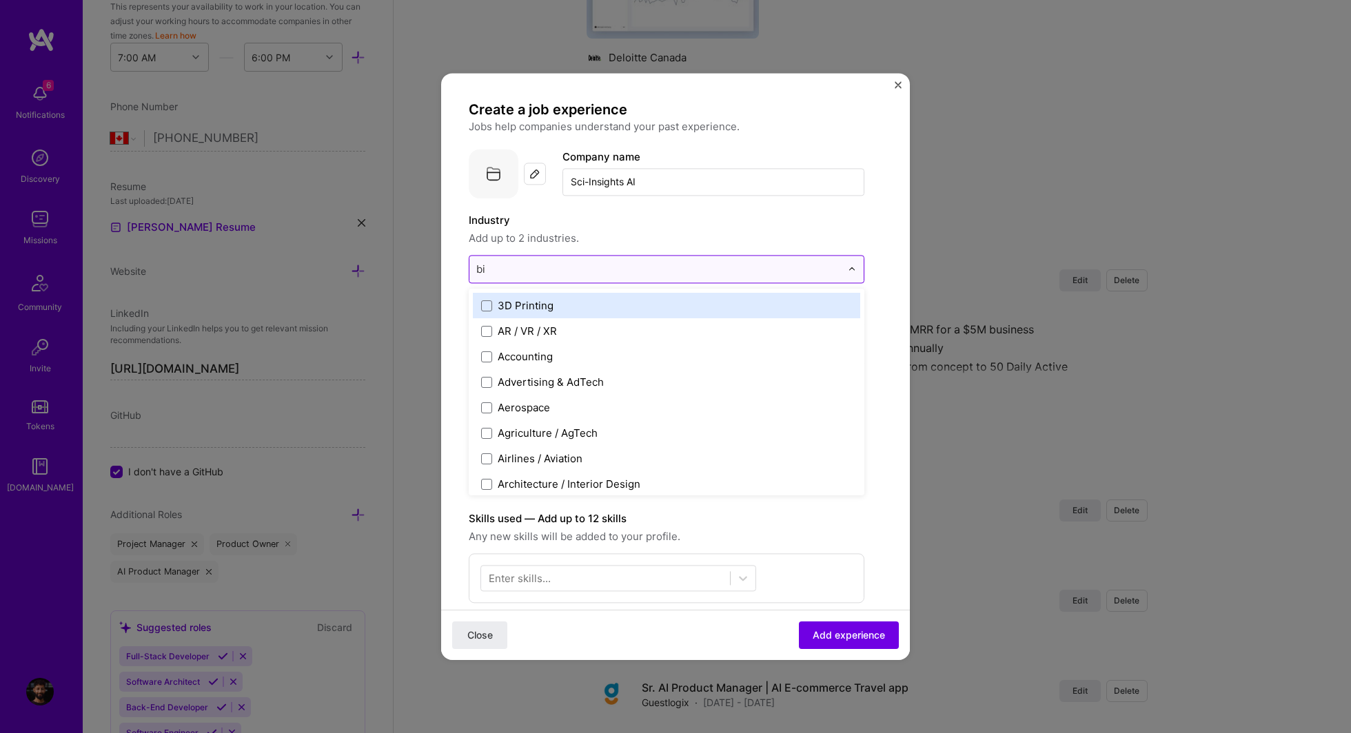
type input "bio"
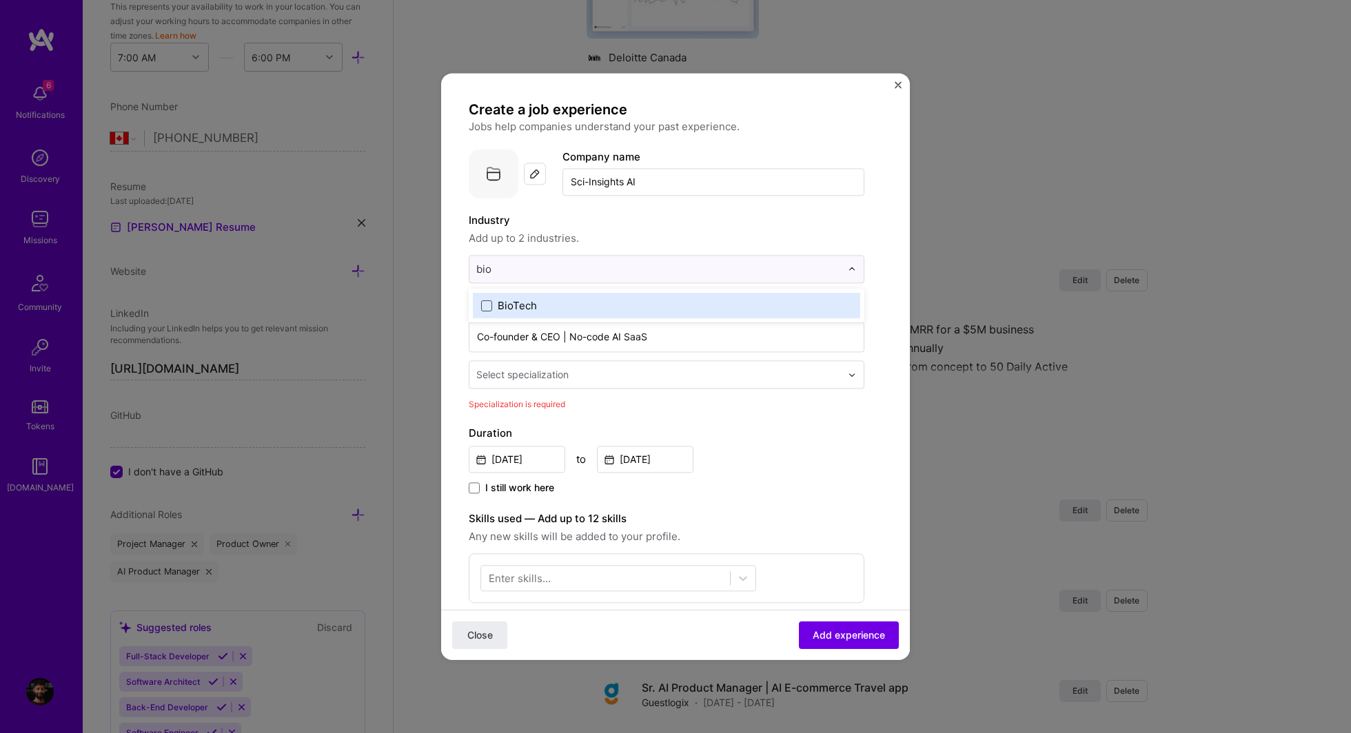
click at [489, 303] on span at bounding box center [486, 305] width 11 height 11
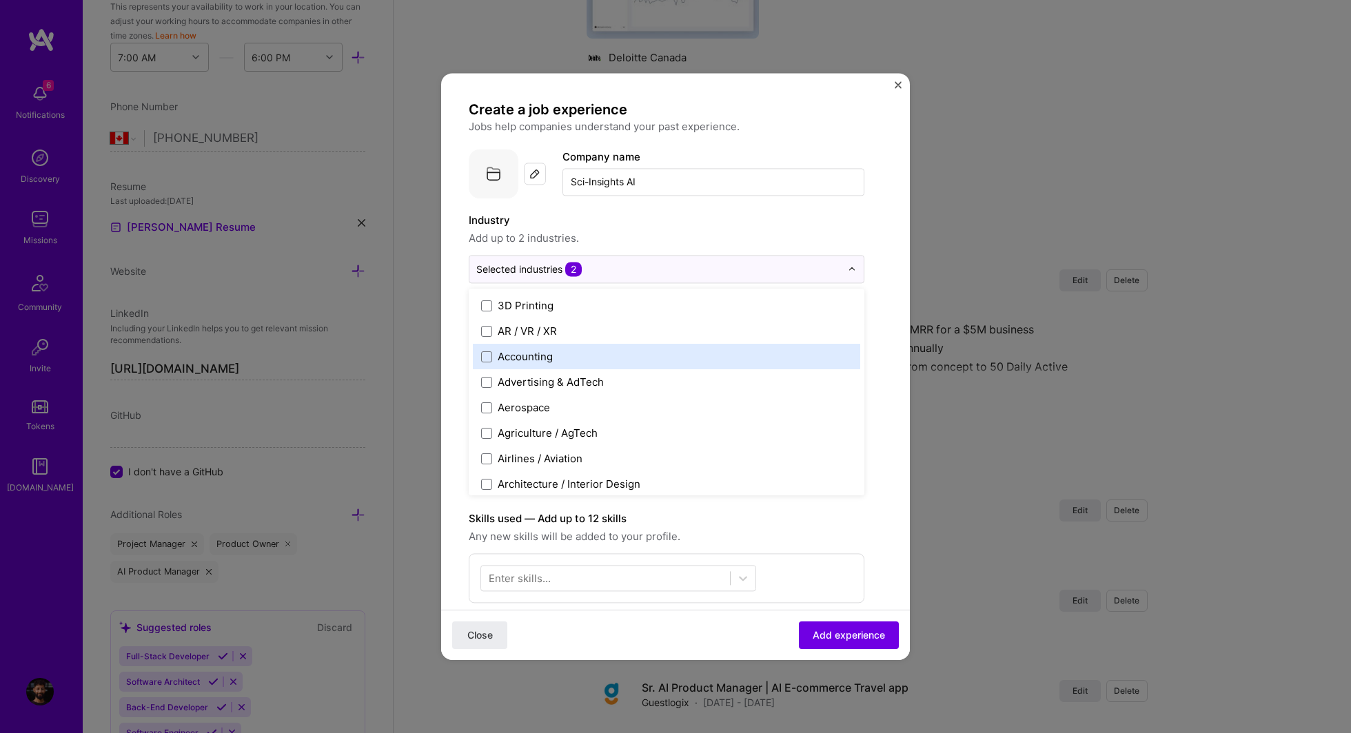
click at [458, 357] on form "Create a job experience Jobs help companies understand your past experience. Co…" at bounding box center [675, 589] width 469 height 976
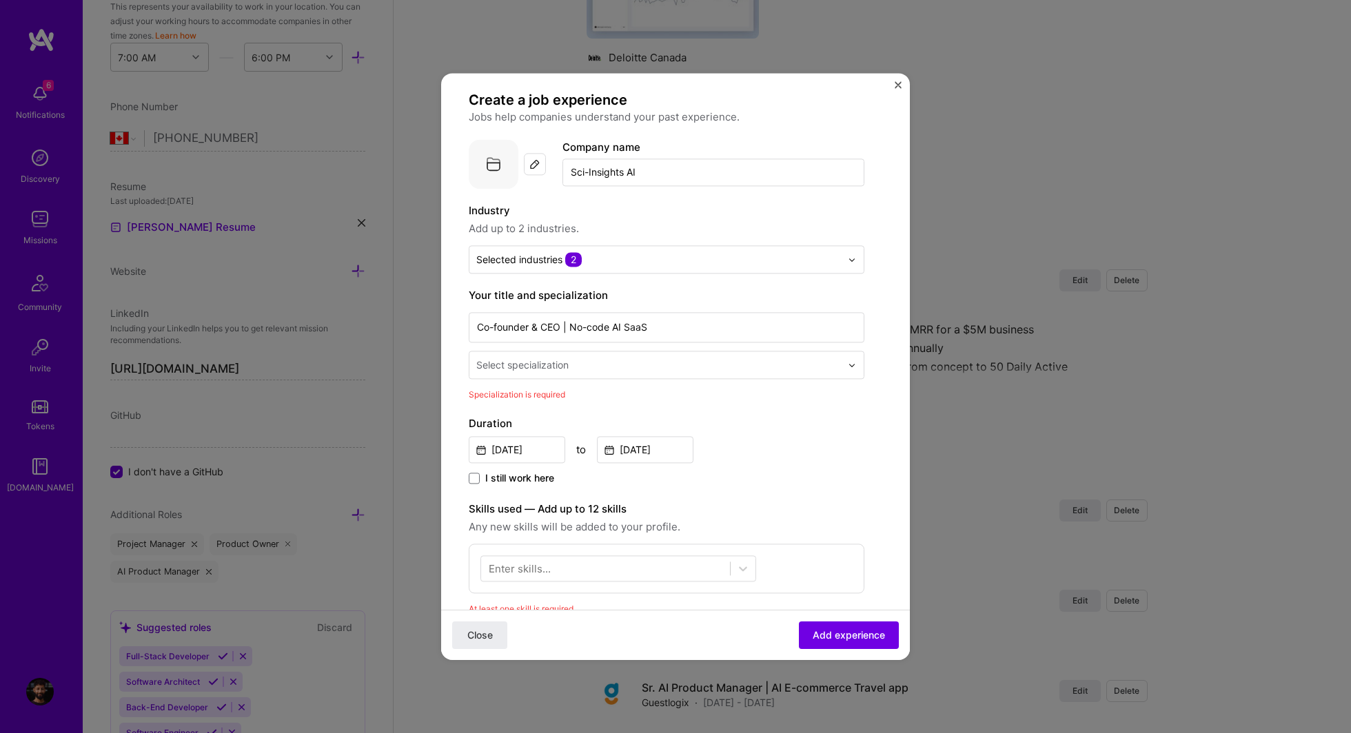
scroll to position [17, 0]
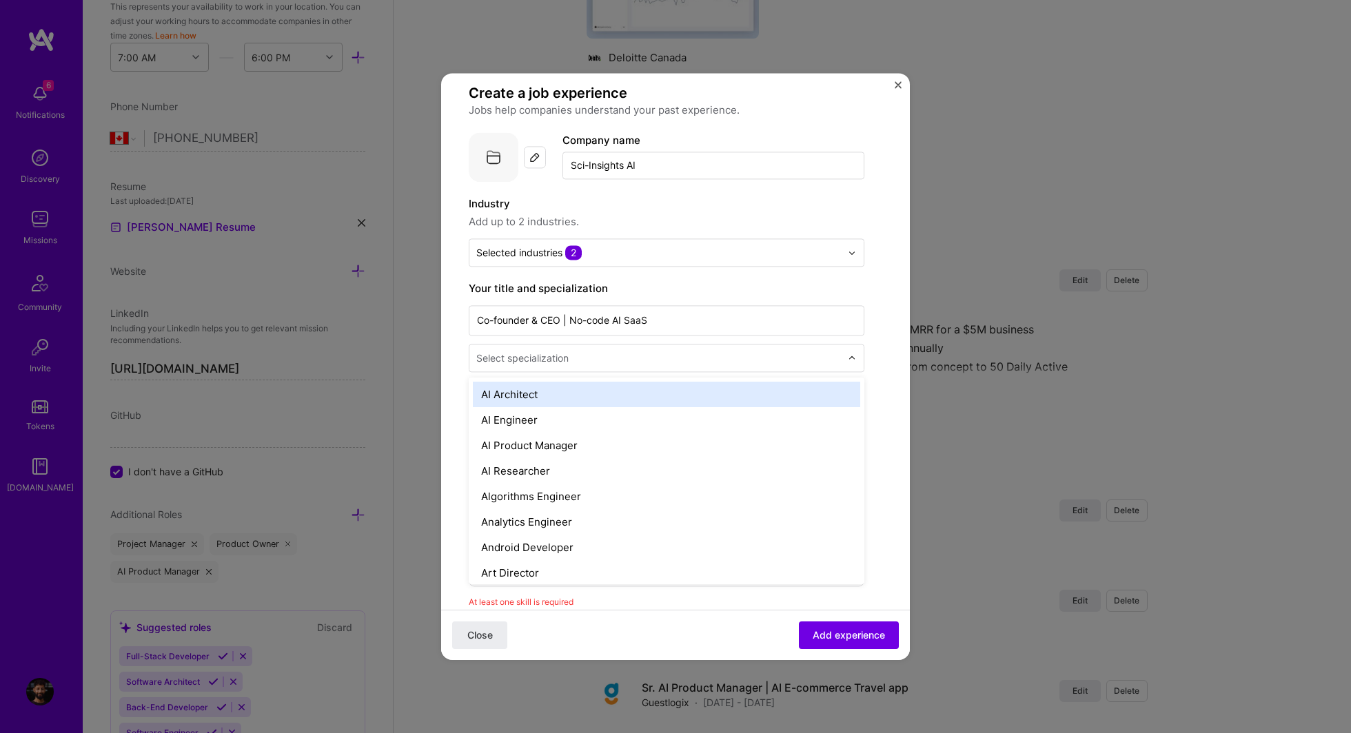
click at [597, 369] on div "Select specialization" at bounding box center [658, 358] width 378 height 27
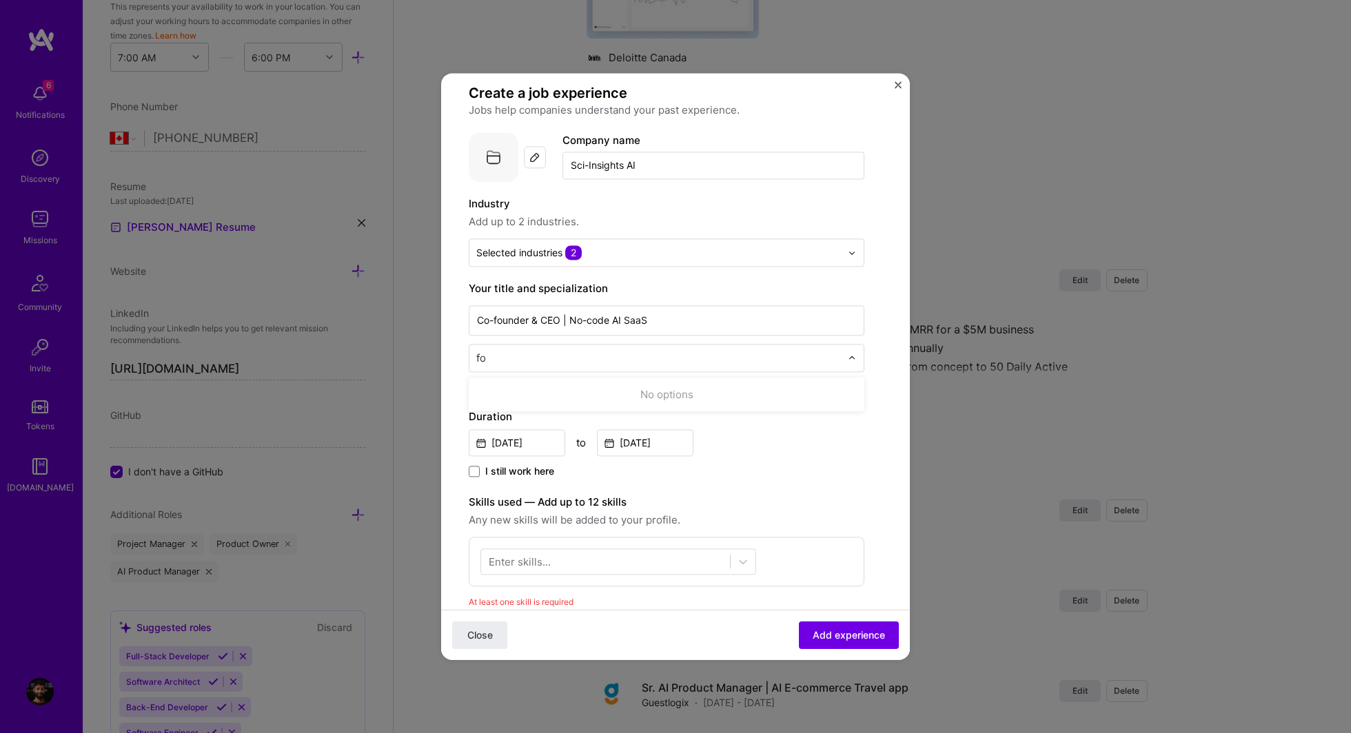
type input "f"
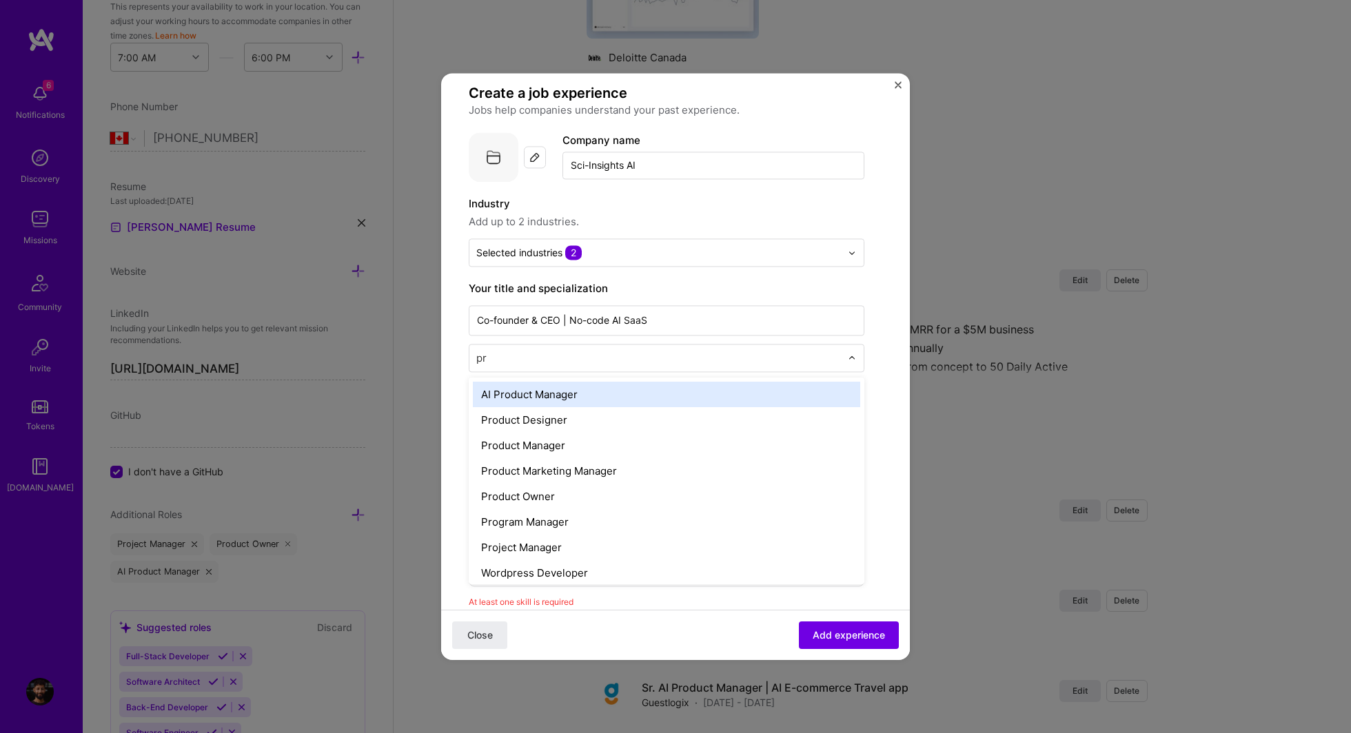
type input "pro"
click at [513, 396] on div "AI Product Manager" at bounding box center [666, 394] width 387 height 25
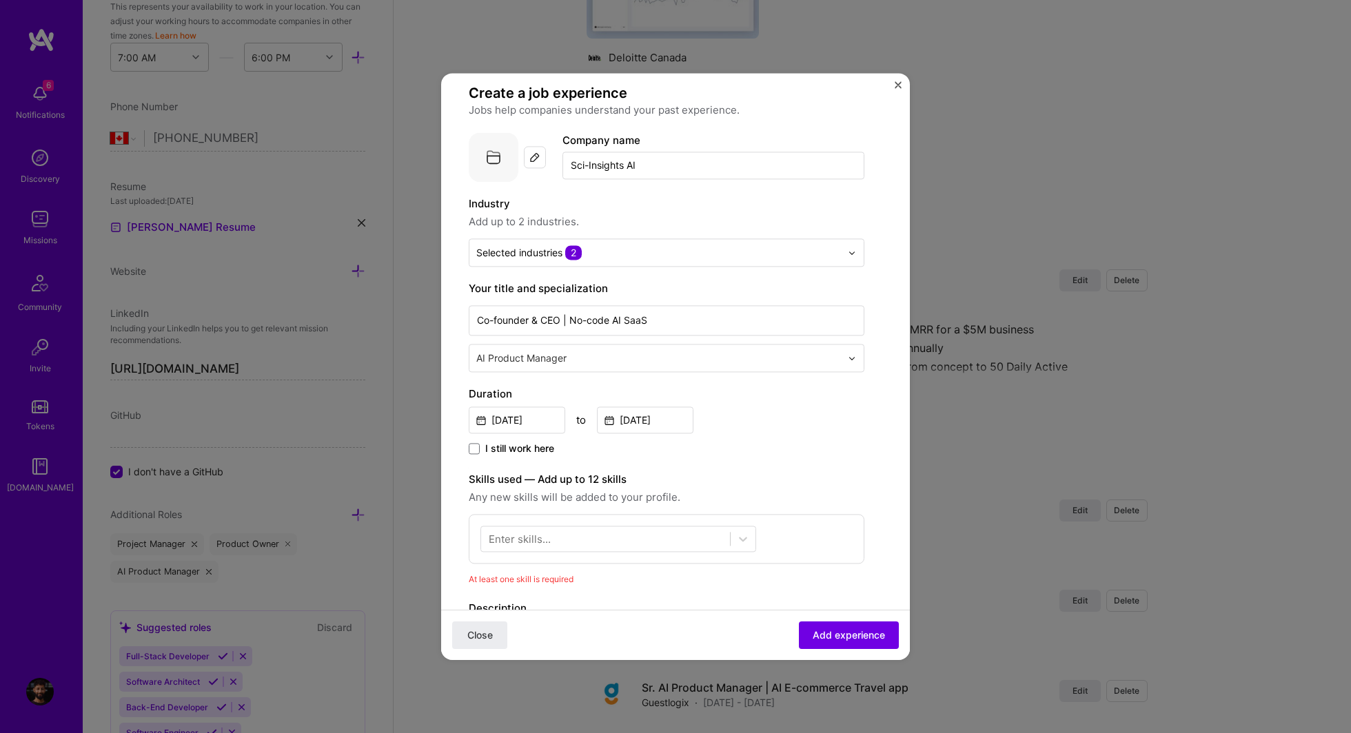
click at [453, 369] on form "Create a job experience Jobs help companies understand your past experience. Co…" at bounding box center [675, 560] width 469 height 953
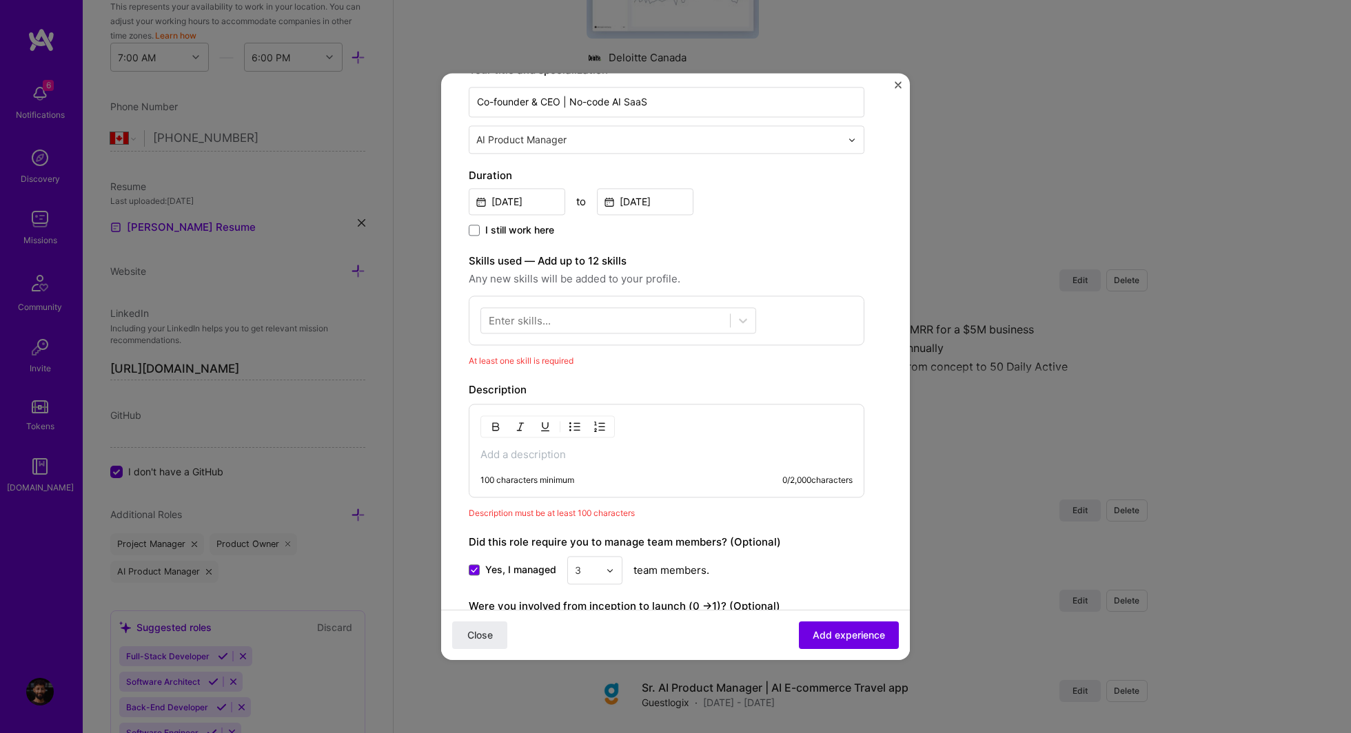
scroll to position [263, 0]
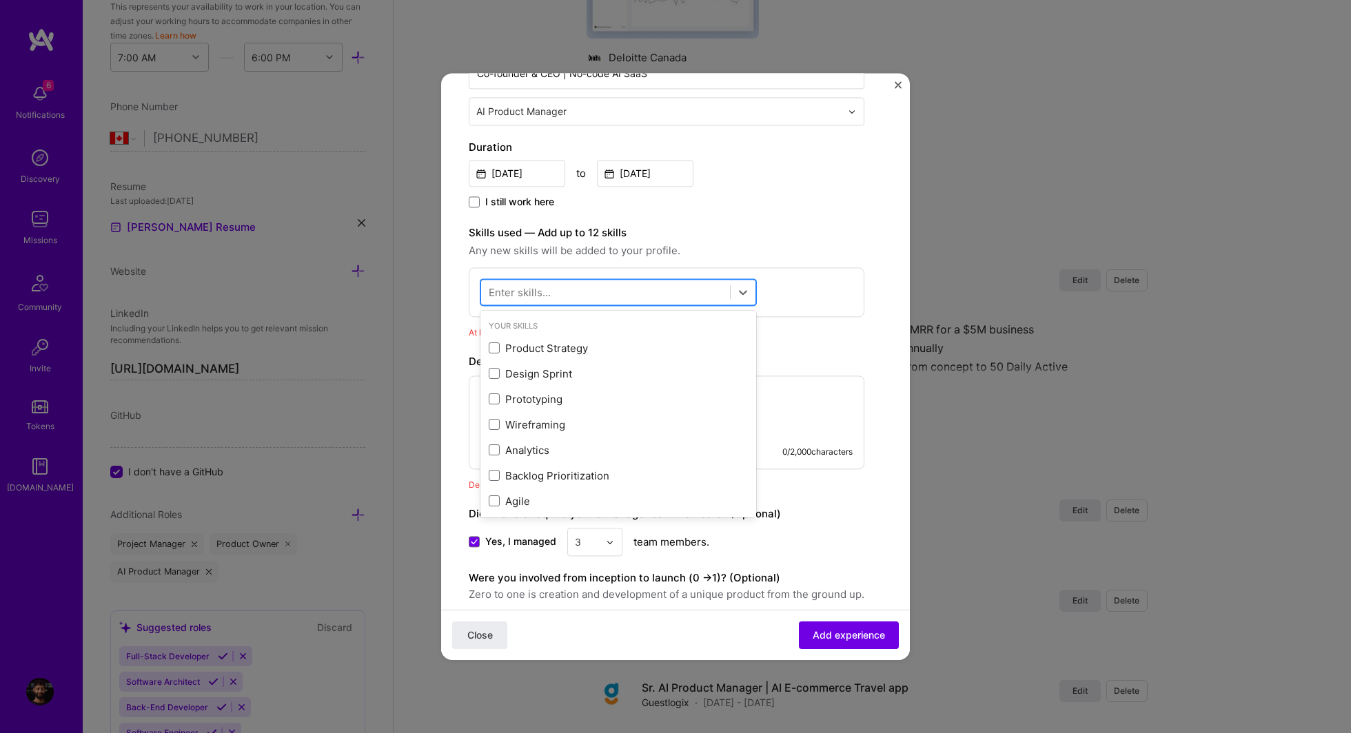
click at [544, 281] on div at bounding box center [605, 292] width 249 height 23
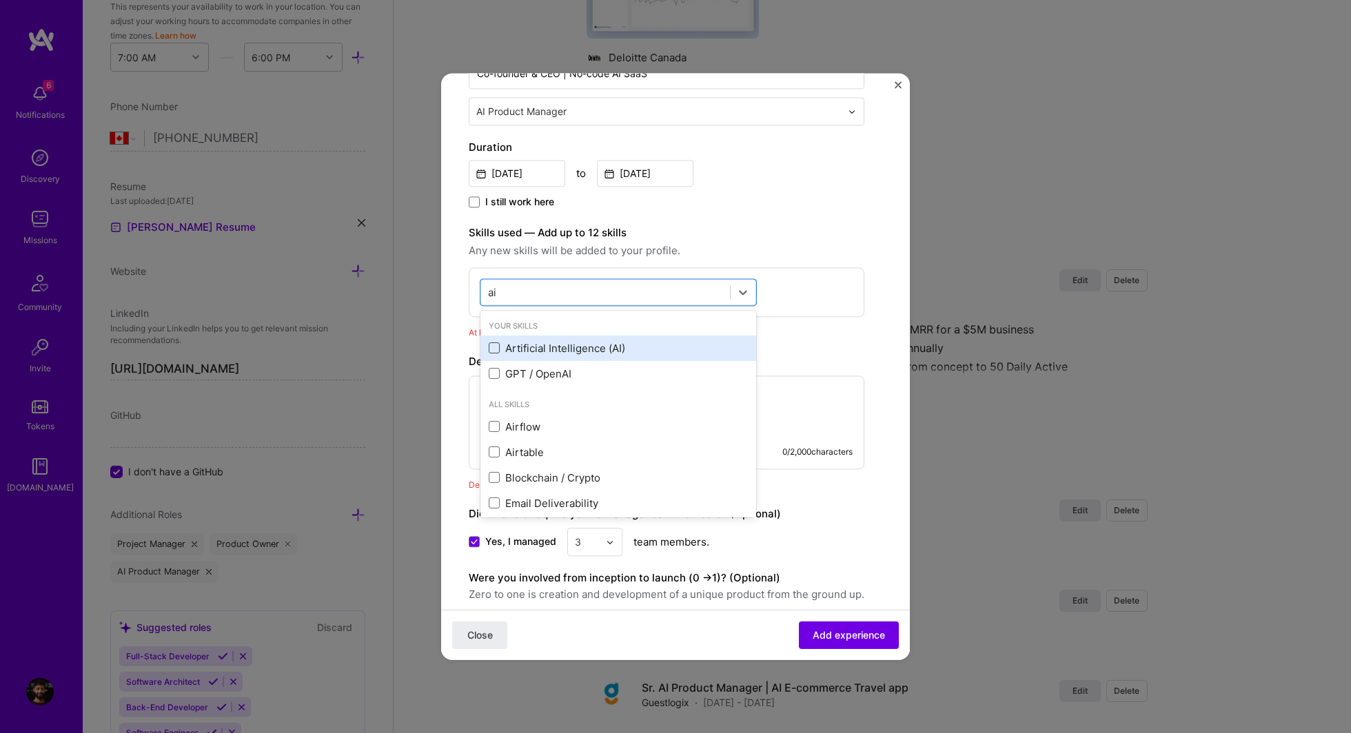
click at [491, 343] on span at bounding box center [494, 348] width 11 height 11
click at [0, 0] on input "checkbox" at bounding box center [0, 0] width 0 height 0
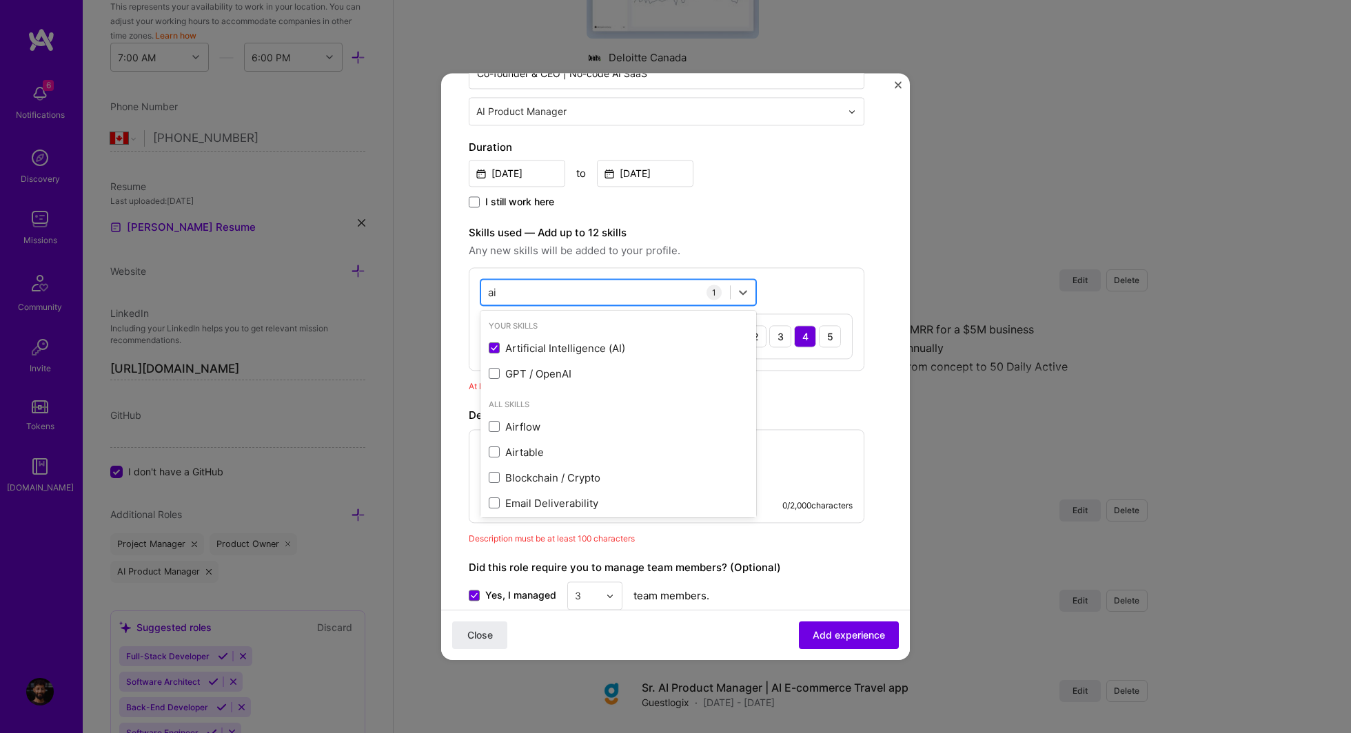
click at [526, 291] on div "ai ai" at bounding box center [605, 292] width 249 height 23
type input "a"
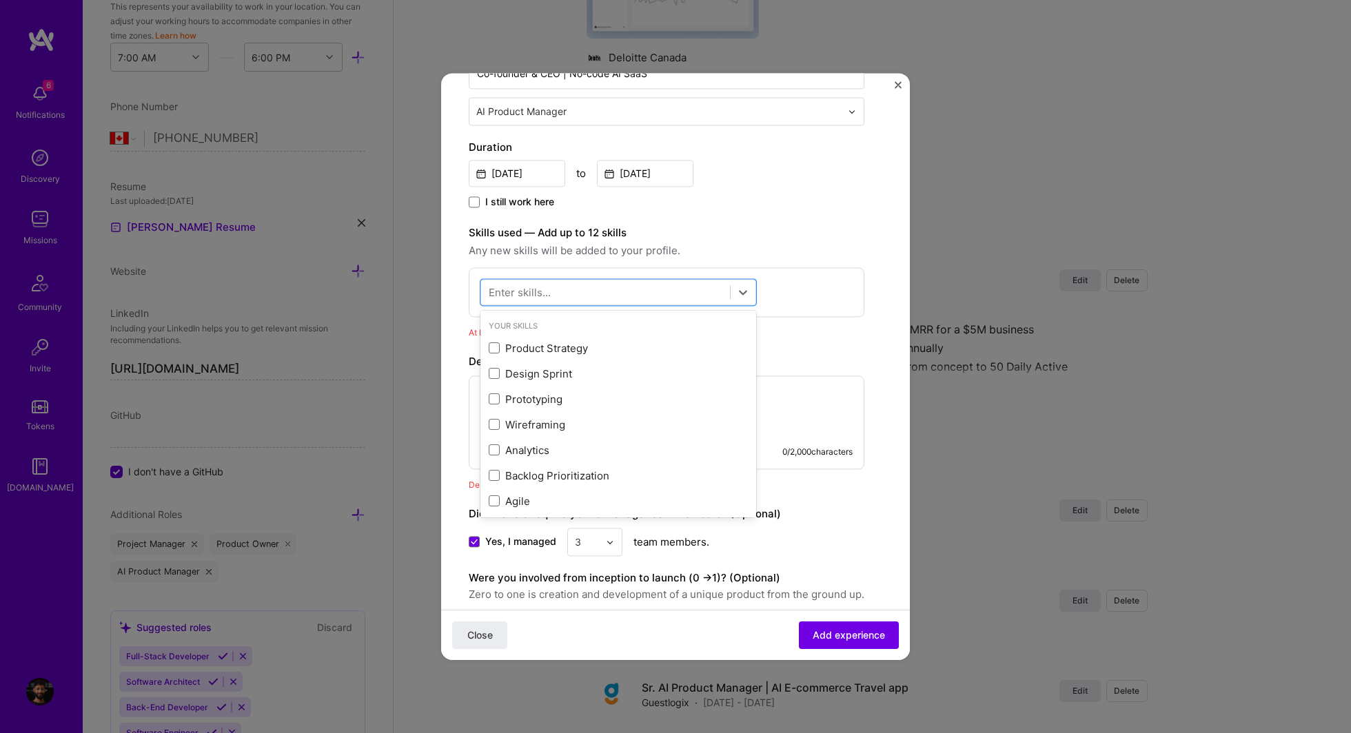
click at [462, 303] on form "Create a job experience Jobs help companies understand your past experience. Co…" at bounding box center [675, 313] width 469 height 953
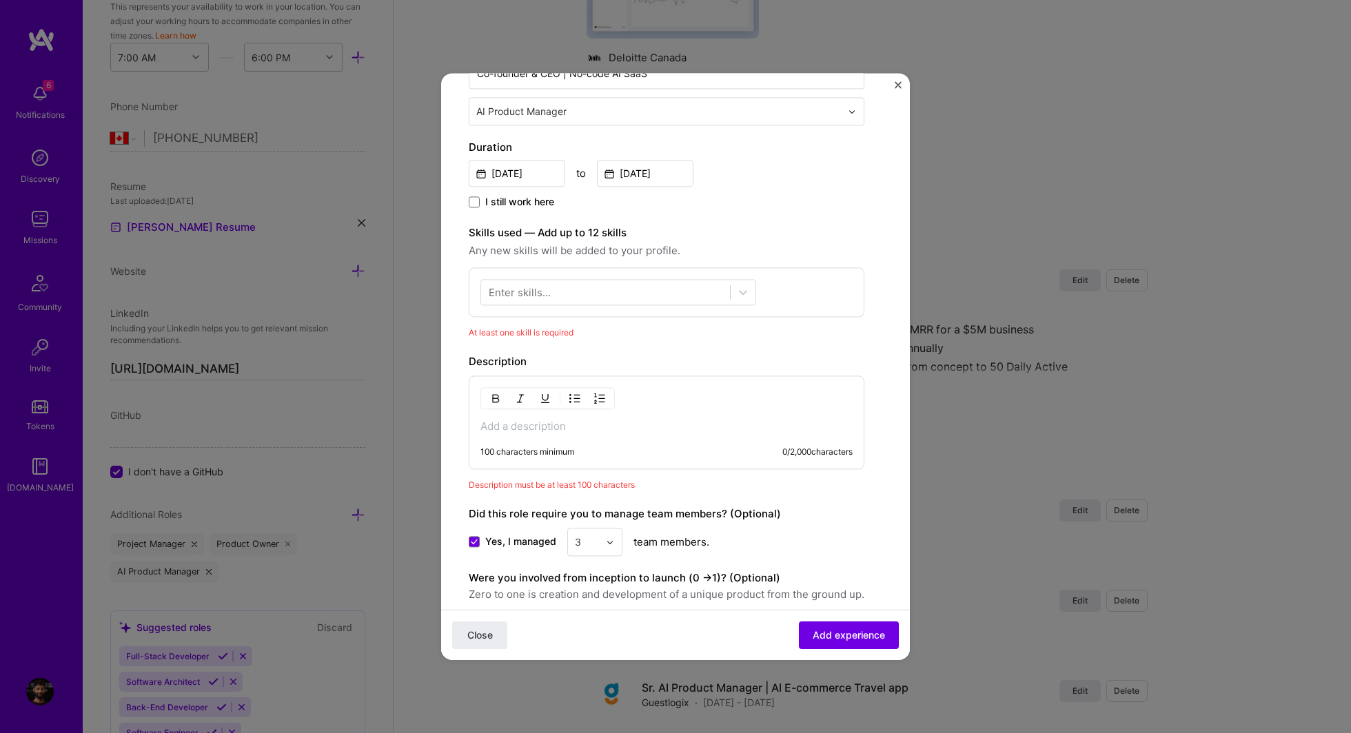
click at [530, 292] on div "Enter skills..." at bounding box center [520, 292] width 62 height 14
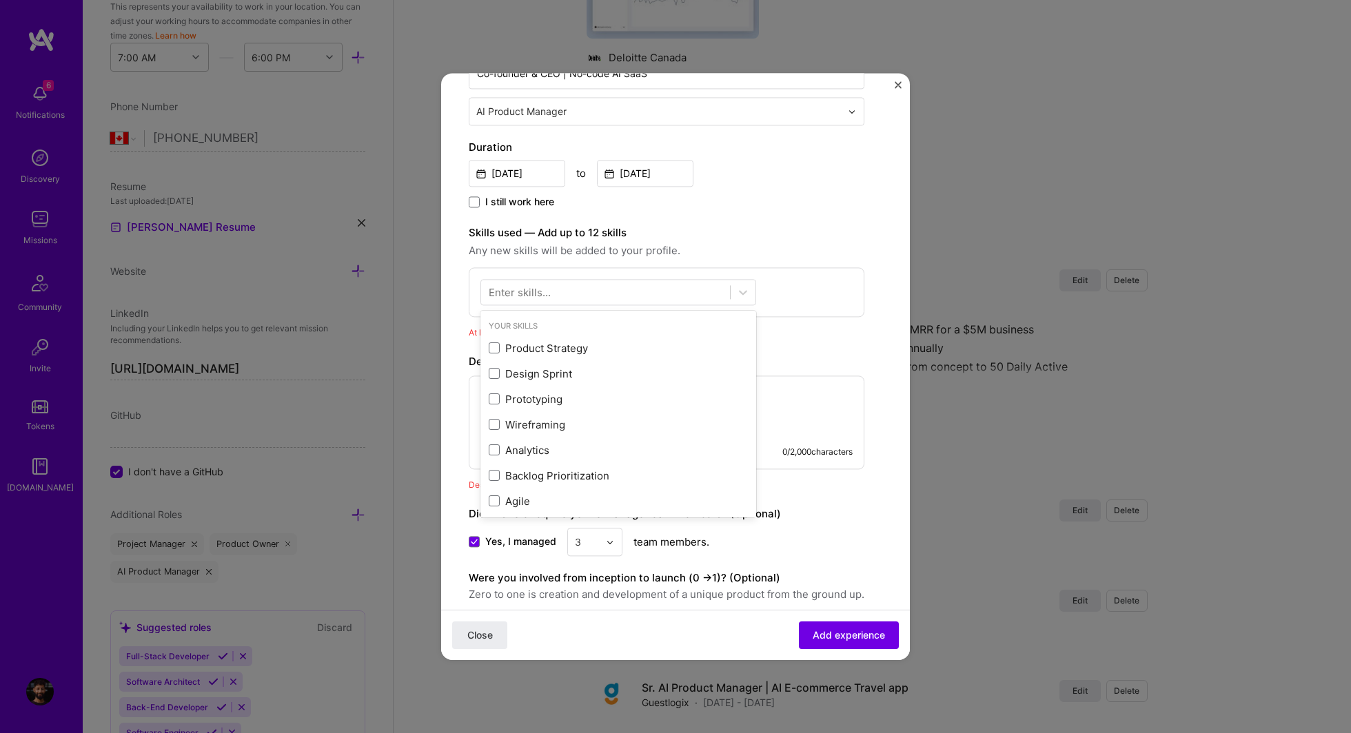
click at [530, 292] on div "Enter skills..." at bounding box center [520, 292] width 62 height 14
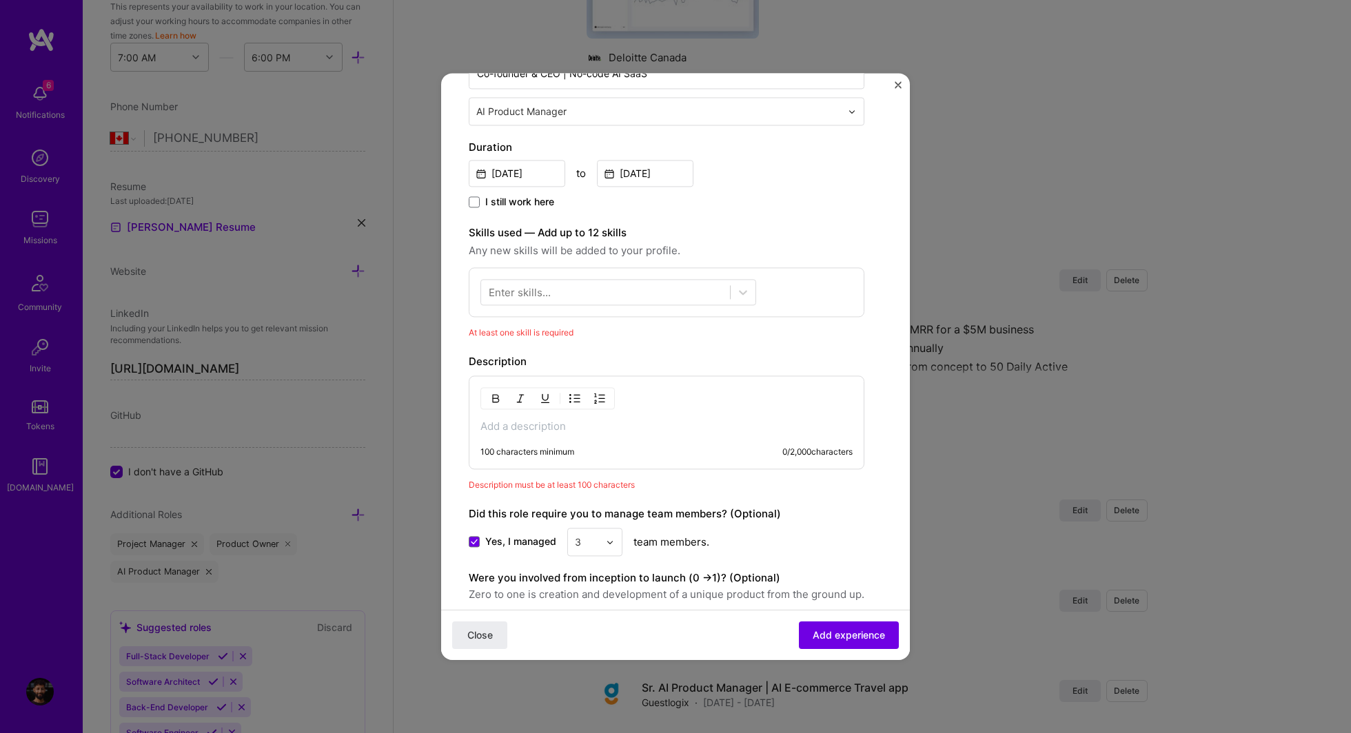
click at [530, 292] on div "Enter skills..." at bounding box center [520, 292] width 62 height 14
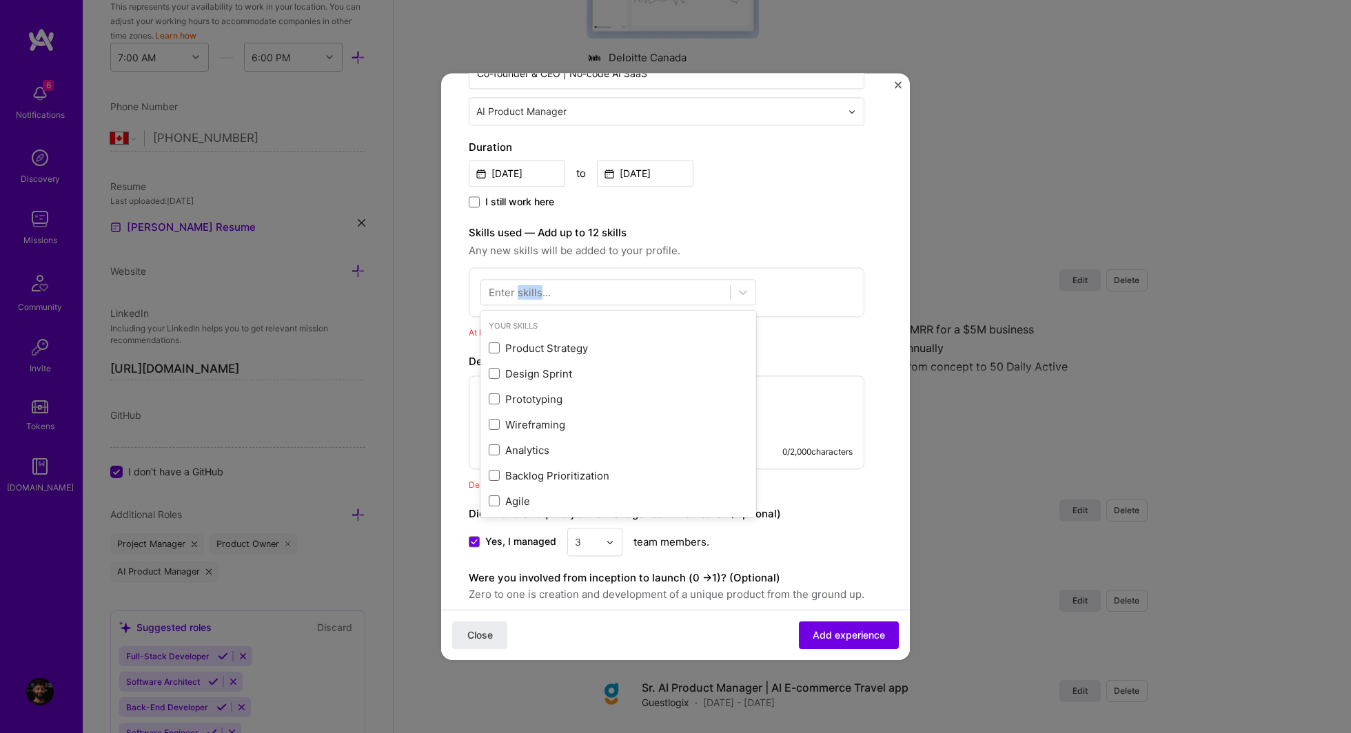
click at [530, 292] on div "Enter skills..." at bounding box center [520, 292] width 62 height 14
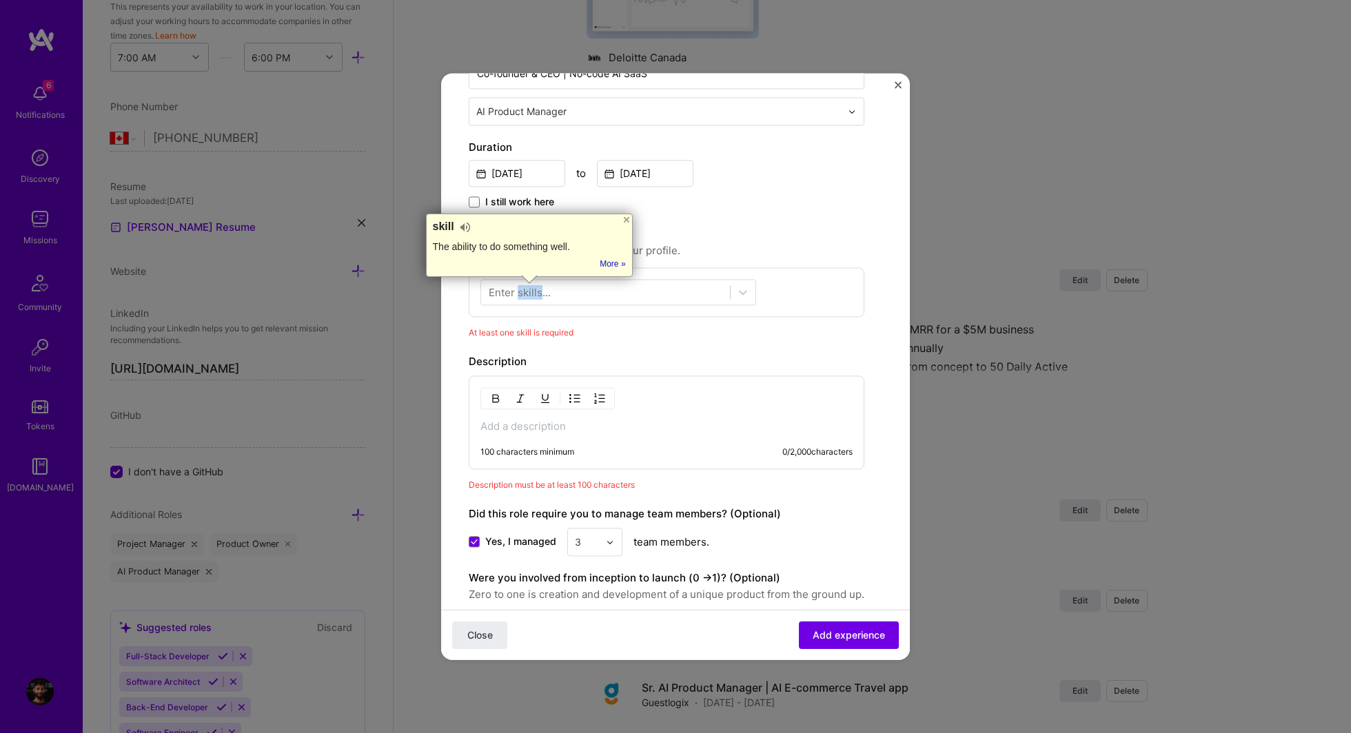
click at [530, 292] on div "Enter skills..." at bounding box center [520, 292] width 62 height 14
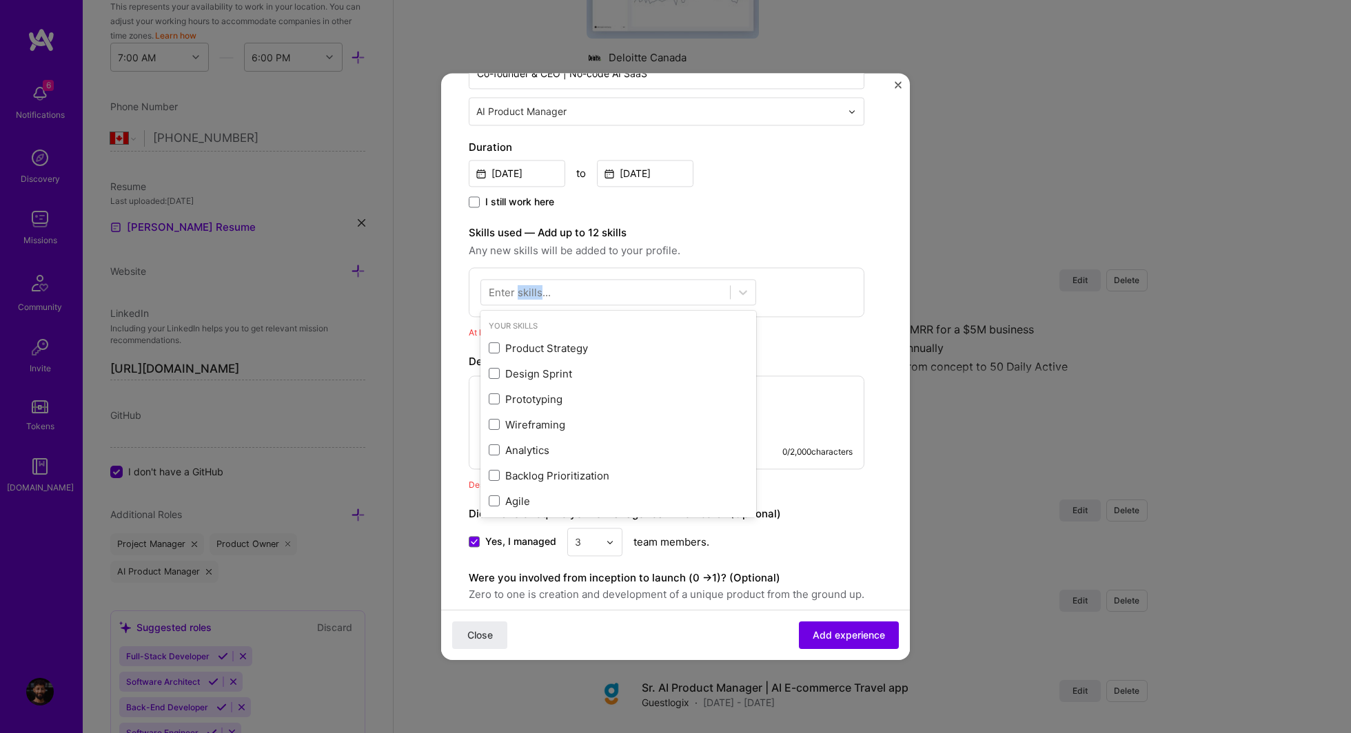
click at [530, 292] on div "Enter skills..." at bounding box center [520, 292] width 62 height 14
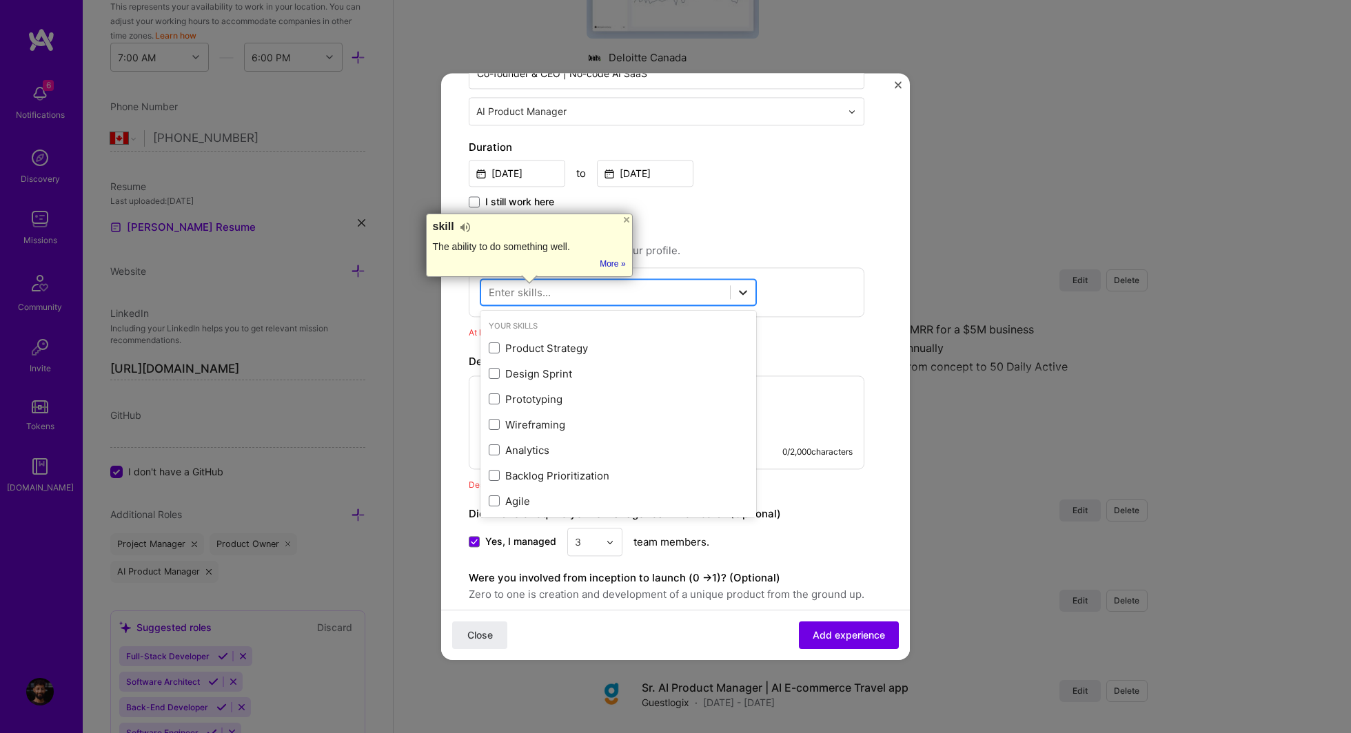
click at [742, 292] on icon at bounding box center [743, 292] width 14 height 14
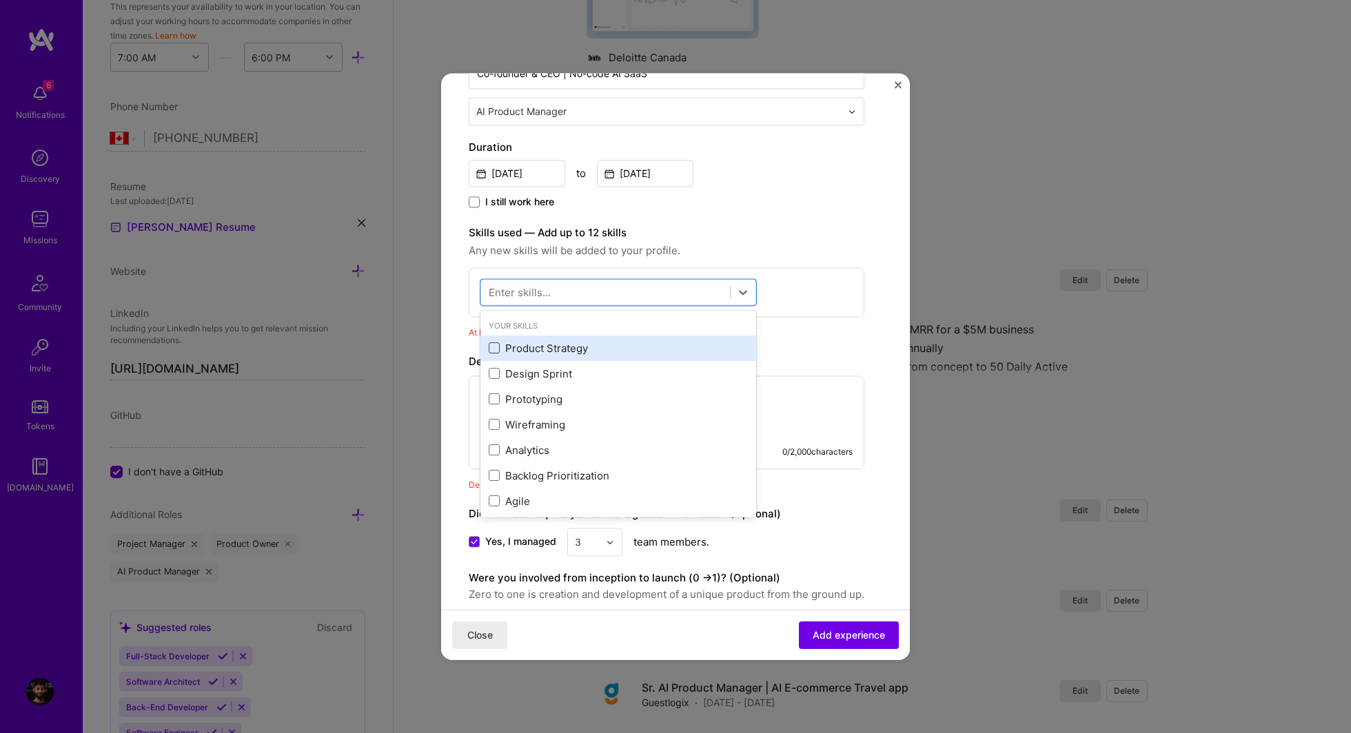
click at [491, 347] on span at bounding box center [494, 348] width 11 height 11
click at [0, 0] on input "checkbox" at bounding box center [0, 0] width 0 height 0
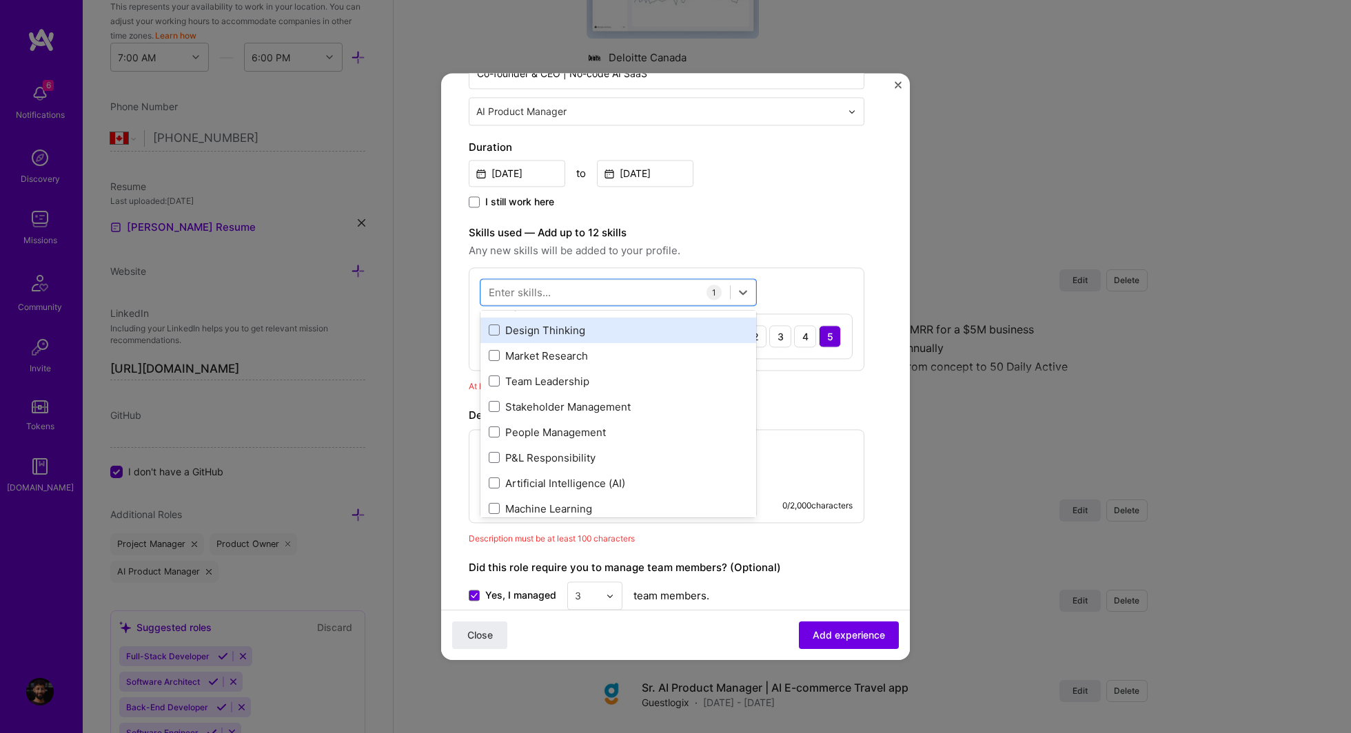
scroll to position [202, 0]
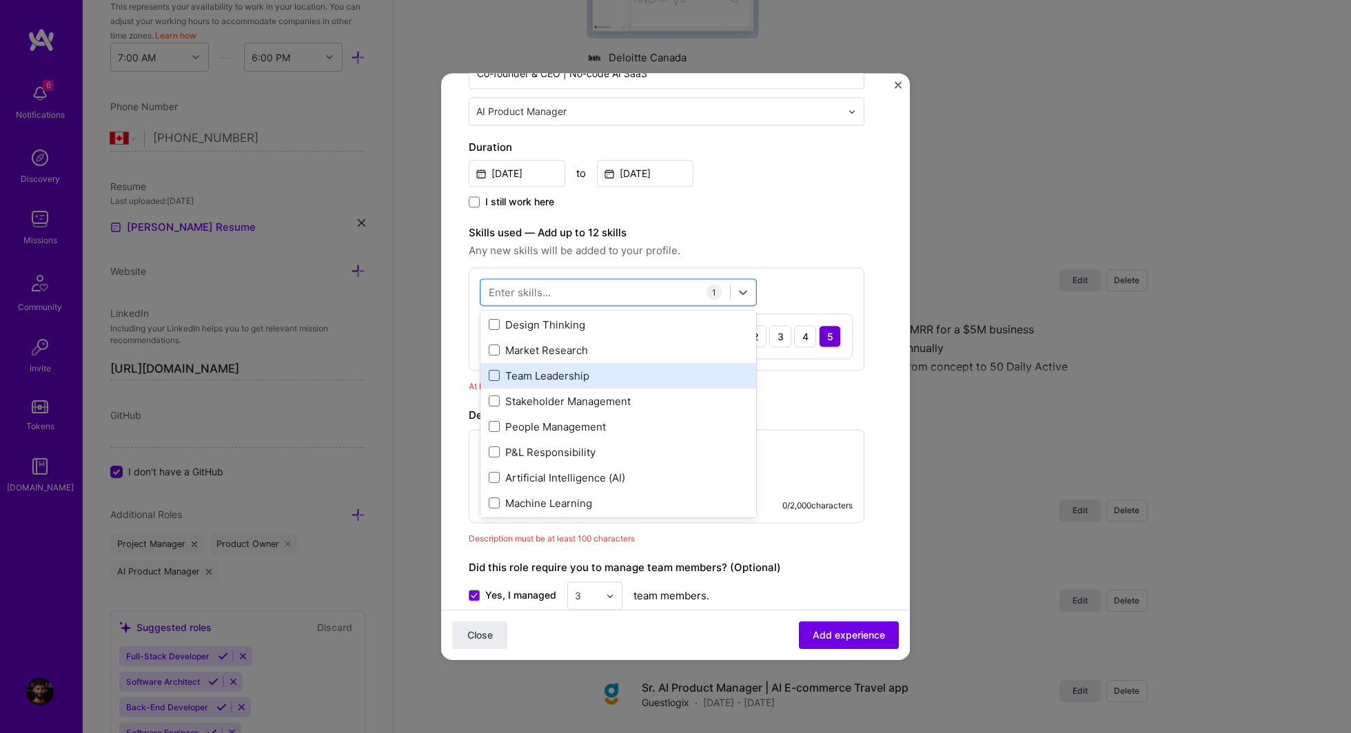
click at [493, 371] on span at bounding box center [494, 376] width 11 height 11
click at [0, 0] on input "checkbox" at bounding box center [0, 0] width 0 height 0
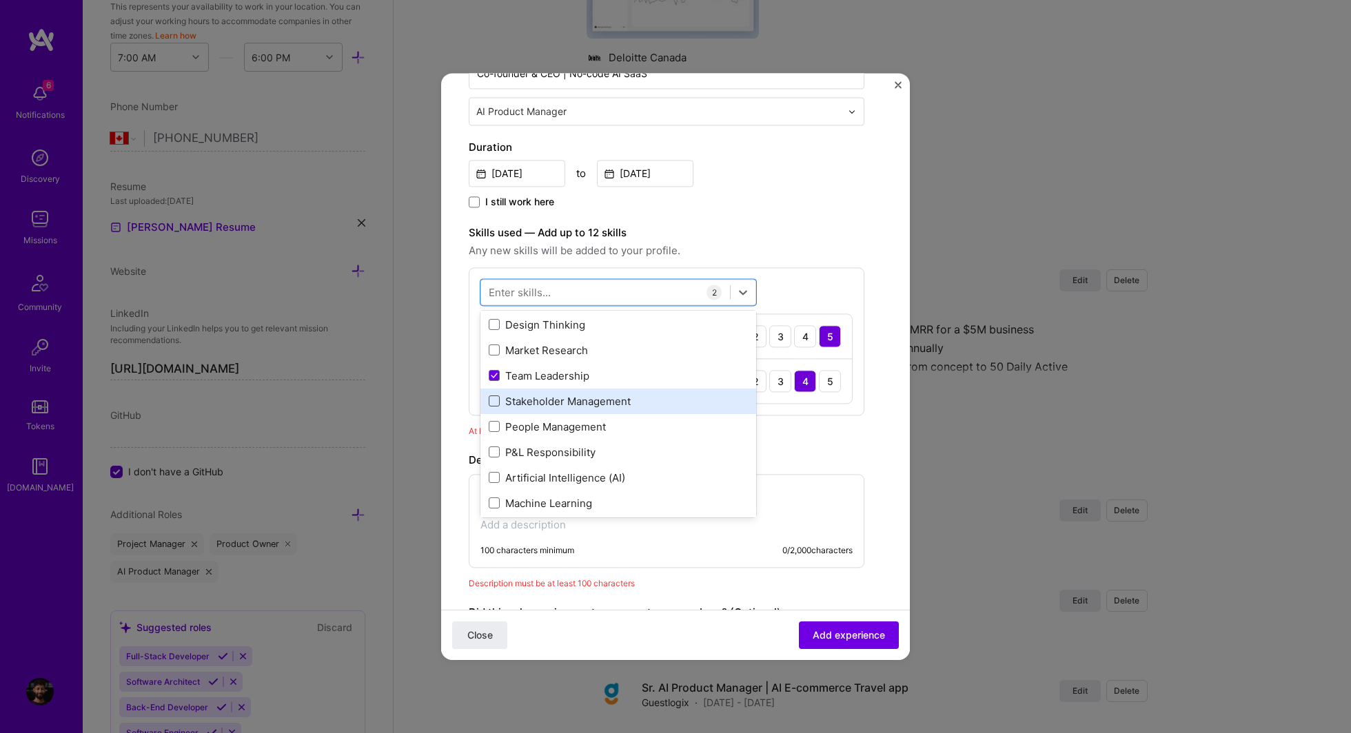
click at [493, 398] on span at bounding box center [494, 401] width 11 height 11
click at [0, 0] on input "checkbox" at bounding box center [0, 0] width 0 height 0
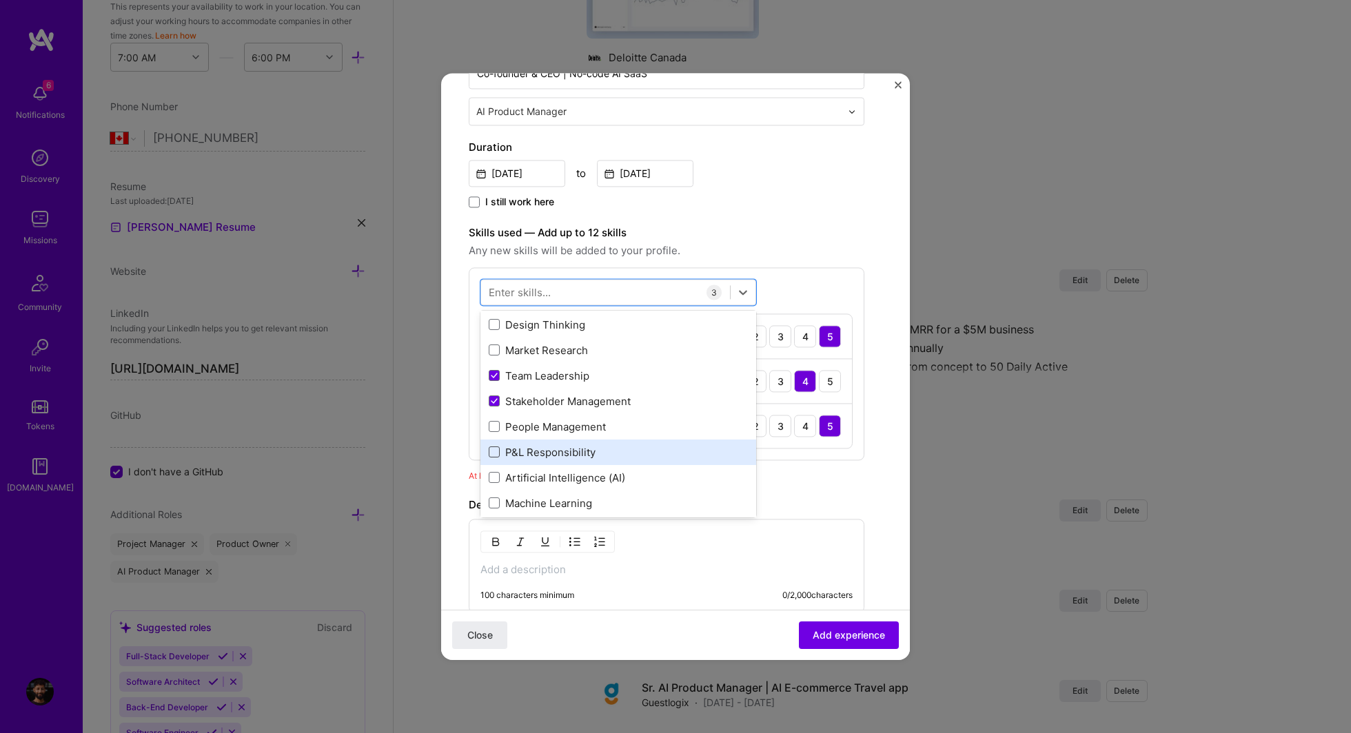
click at [493, 448] on span at bounding box center [494, 452] width 11 height 11
click at [0, 0] on input "checkbox" at bounding box center [0, 0] width 0 height 0
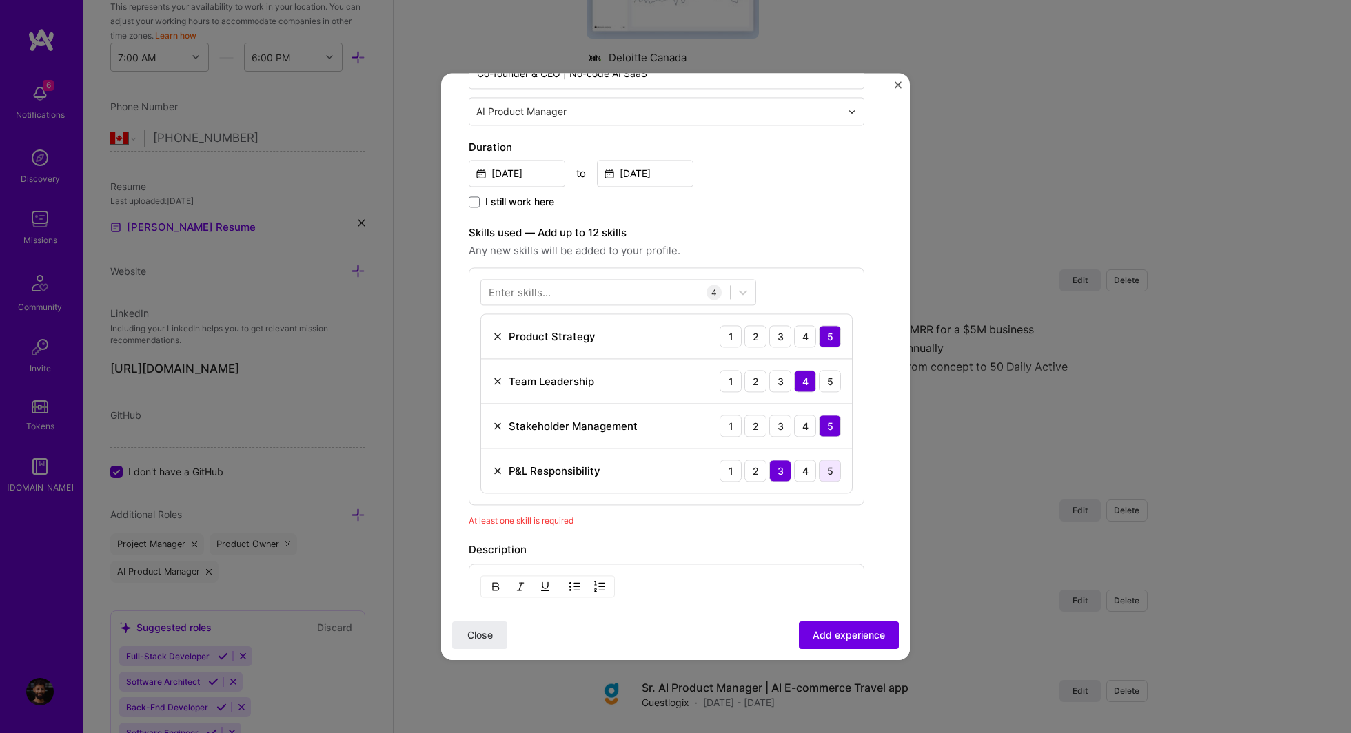
click at [834, 467] on div "5" at bounding box center [830, 471] width 22 height 22
click at [569, 294] on div at bounding box center [605, 292] width 249 height 23
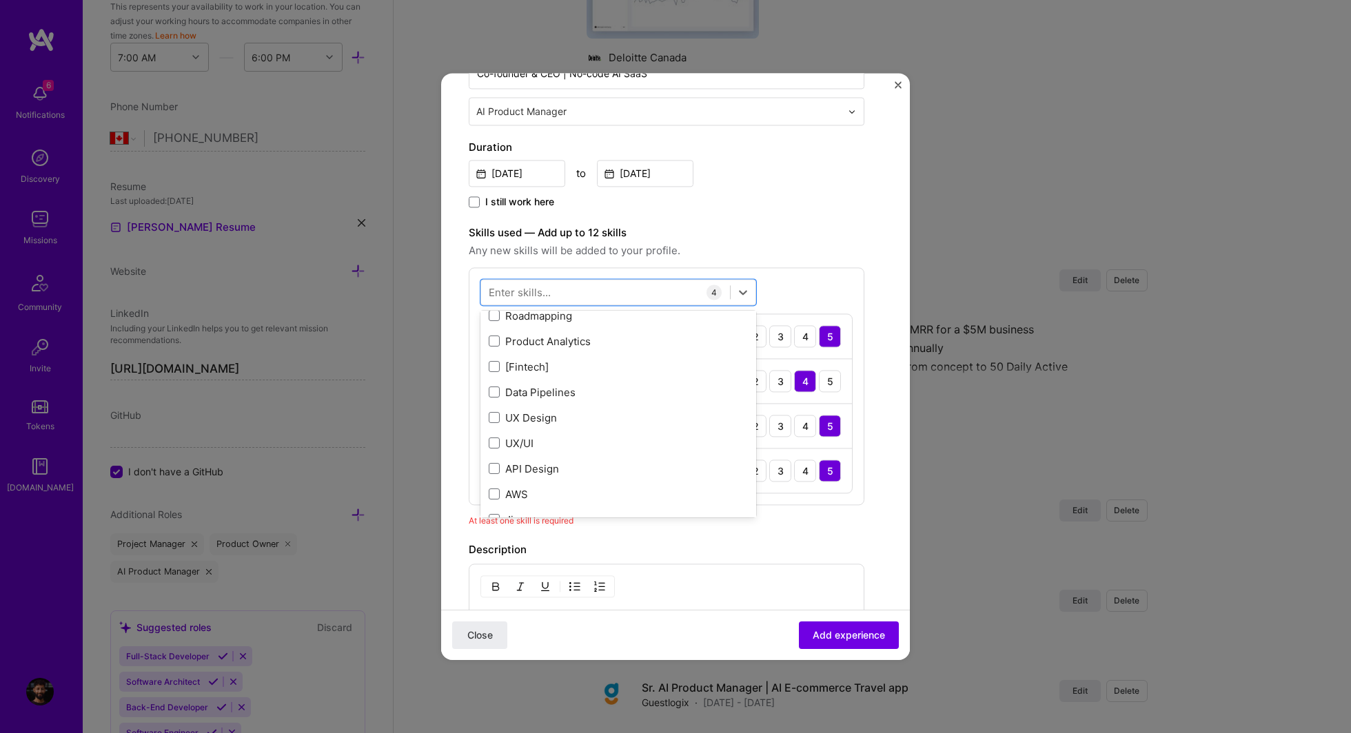
scroll to position [396, 0]
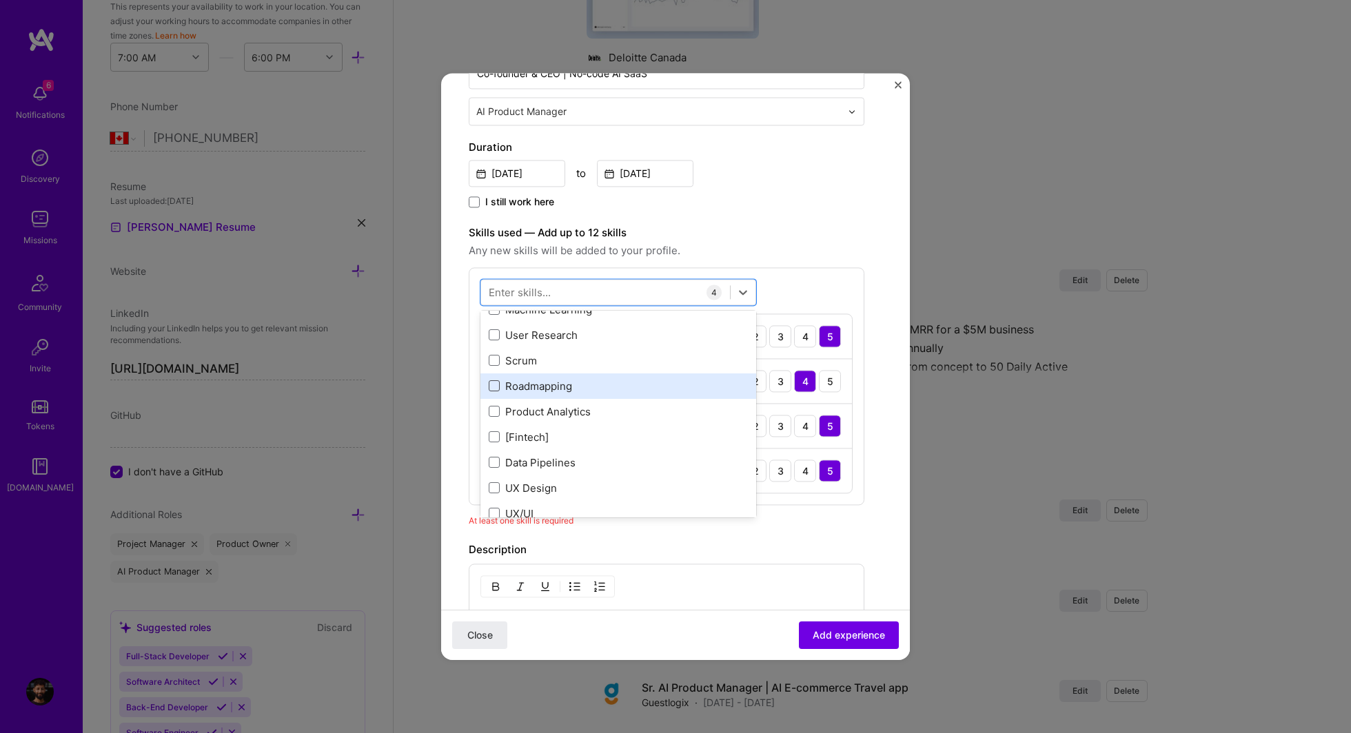
click at [491, 385] on span at bounding box center [494, 386] width 11 height 11
click at [0, 0] on input "checkbox" at bounding box center [0, 0] width 0 height 0
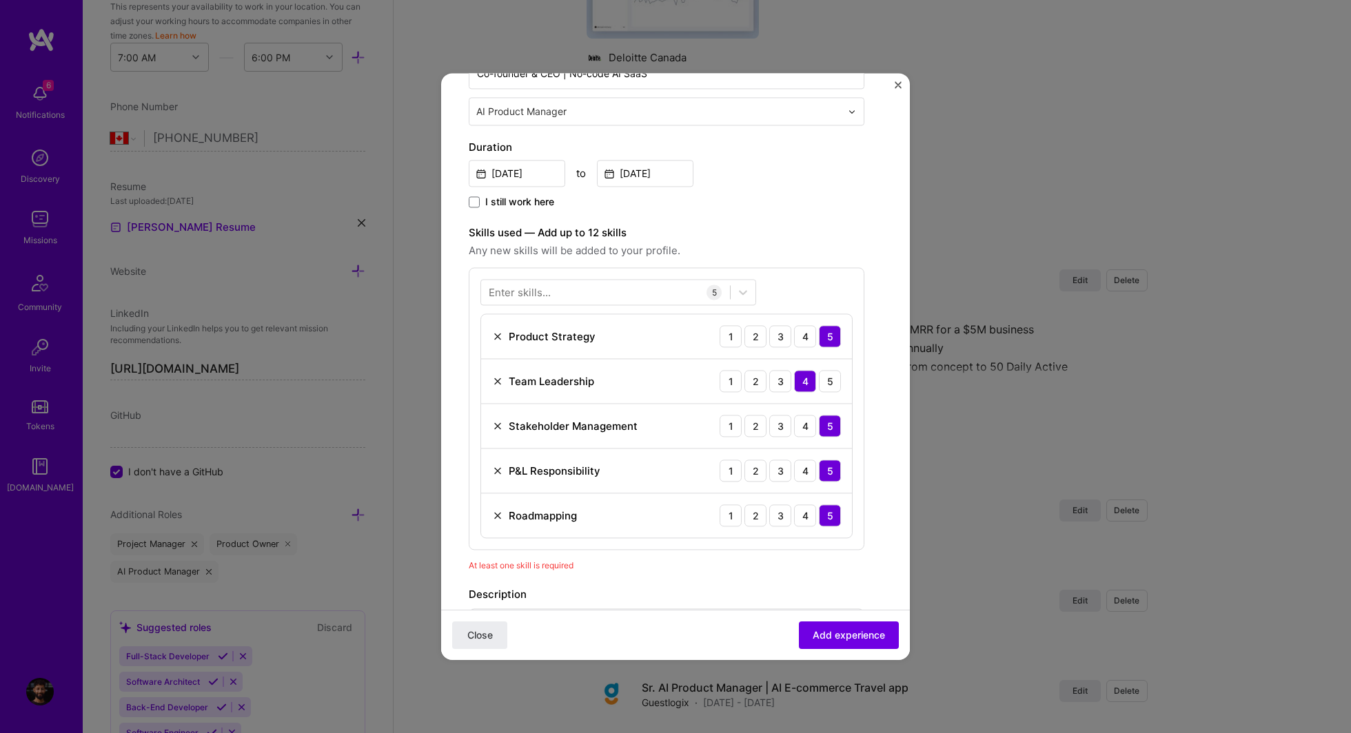
click at [861, 413] on div "Enter skills... 5 Product Strategy 1 2 3 4 5 Team Leadership 1 2 3 4 5 Stakehol…" at bounding box center [667, 408] width 396 height 283
click at [824, 378] on div "5" at bounding box center [830, 381] width 22 height 22
click at [863, 446] on div "Enter skills... 5 Product Strategy 1 2 3 4 5 Team Leadership 1 2 3 4 5 Stakehol…" at bounding box center [667, 408] width 396 height 283
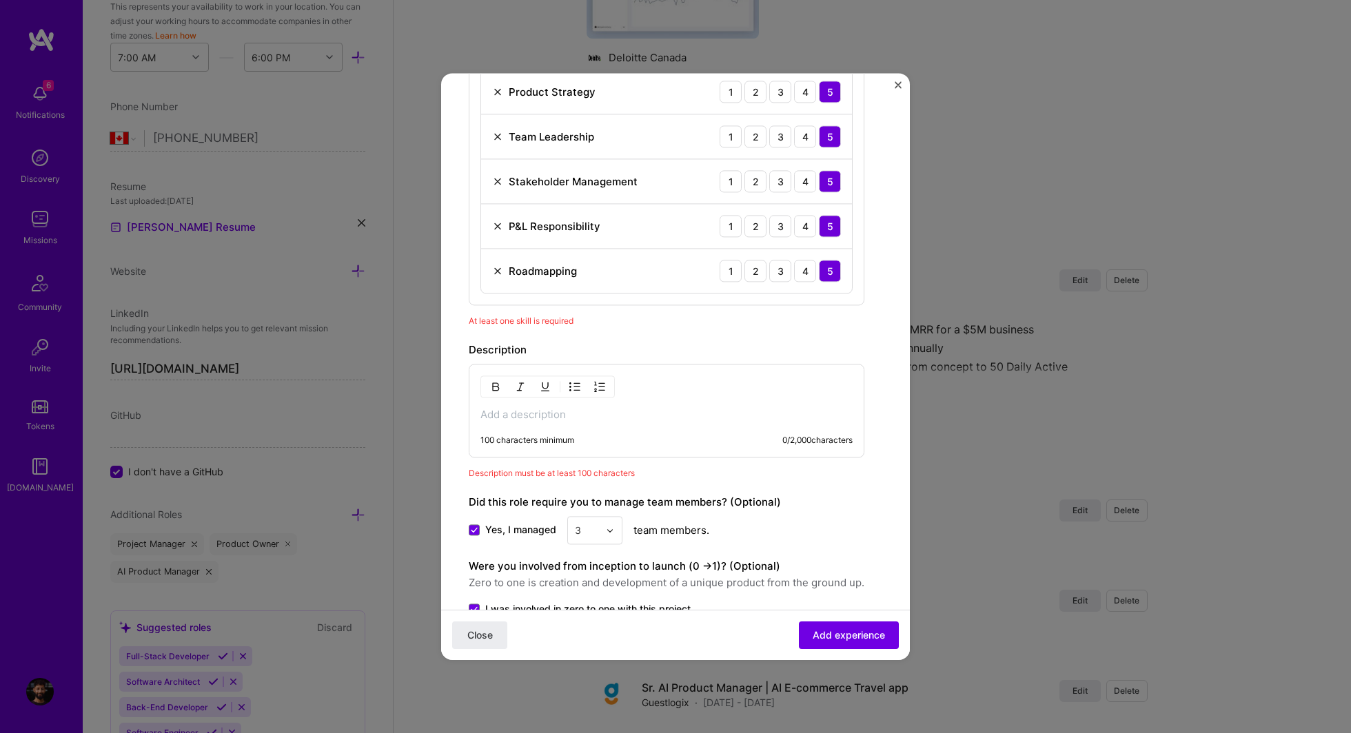
scroll to position [514, 0]
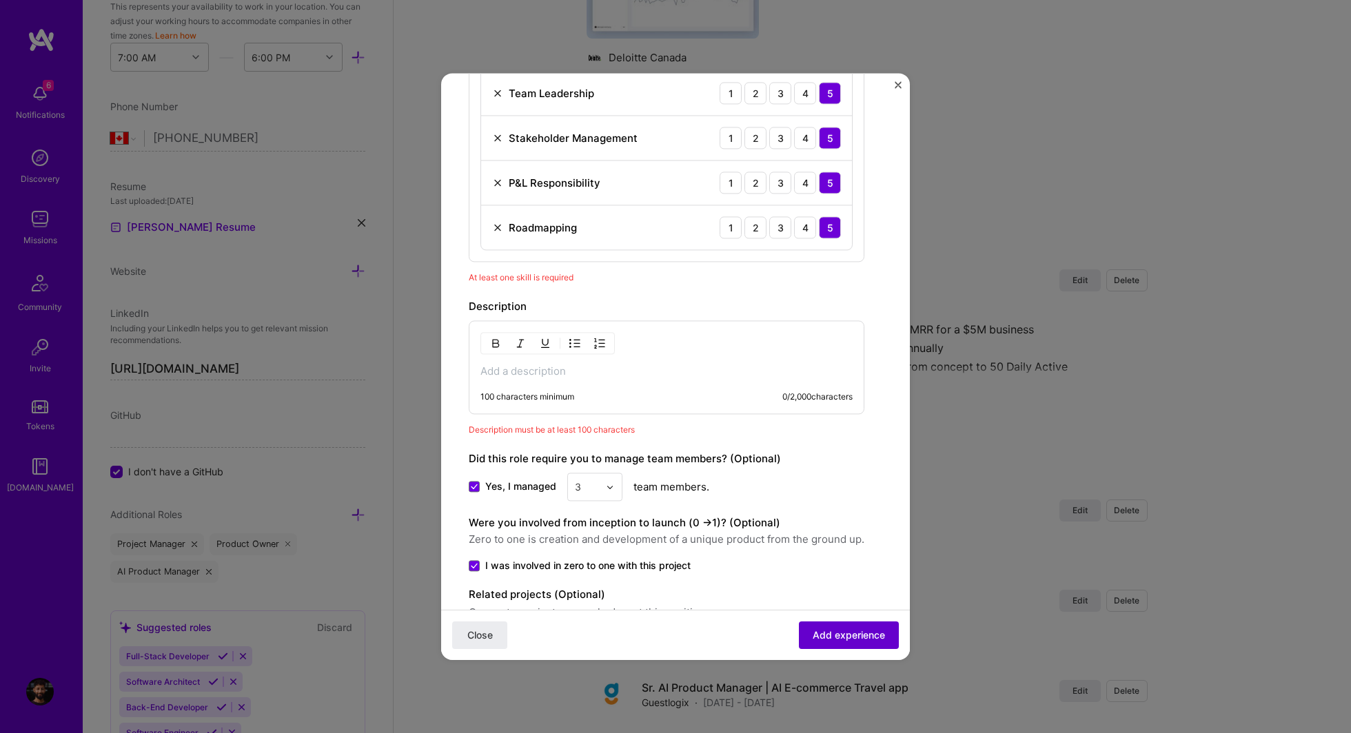
click at [822, 638] on span "Add experience" at bounding box center [849, 636] width 72 height 14
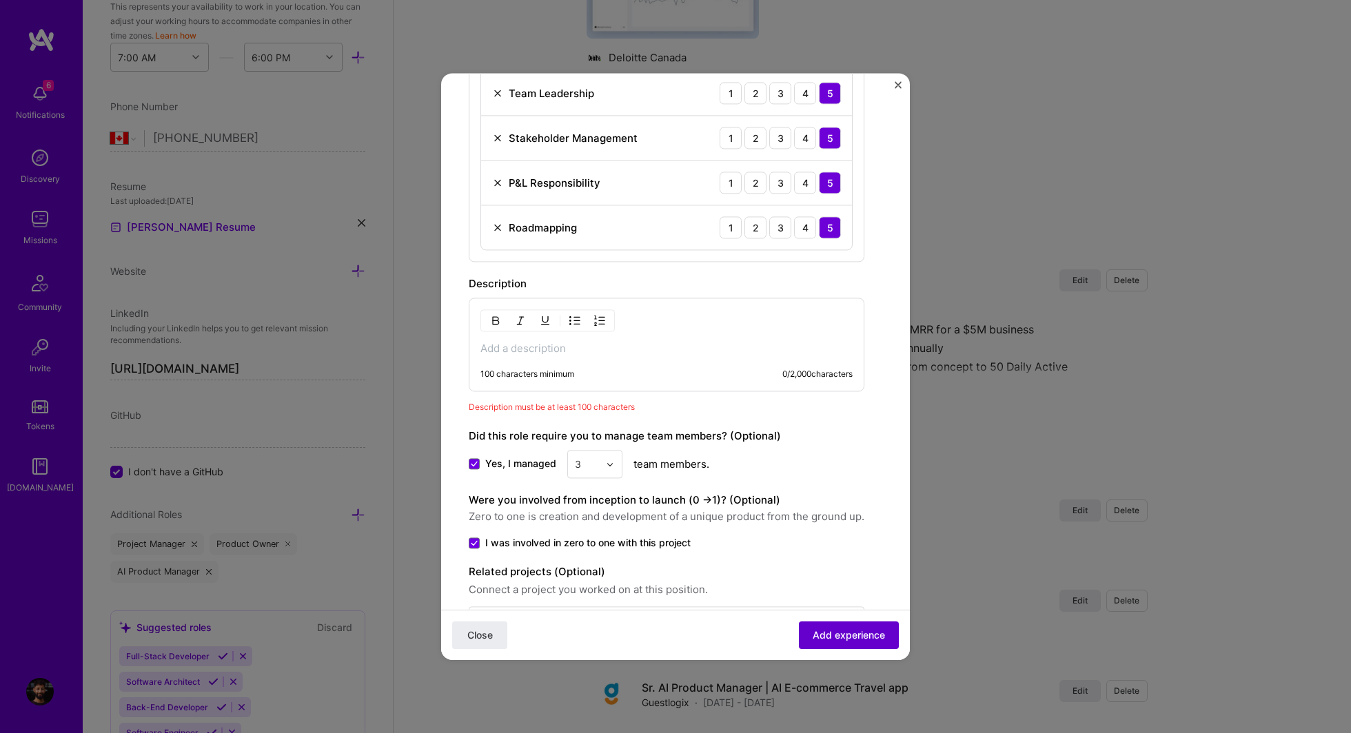
scroll to position [598, 0]
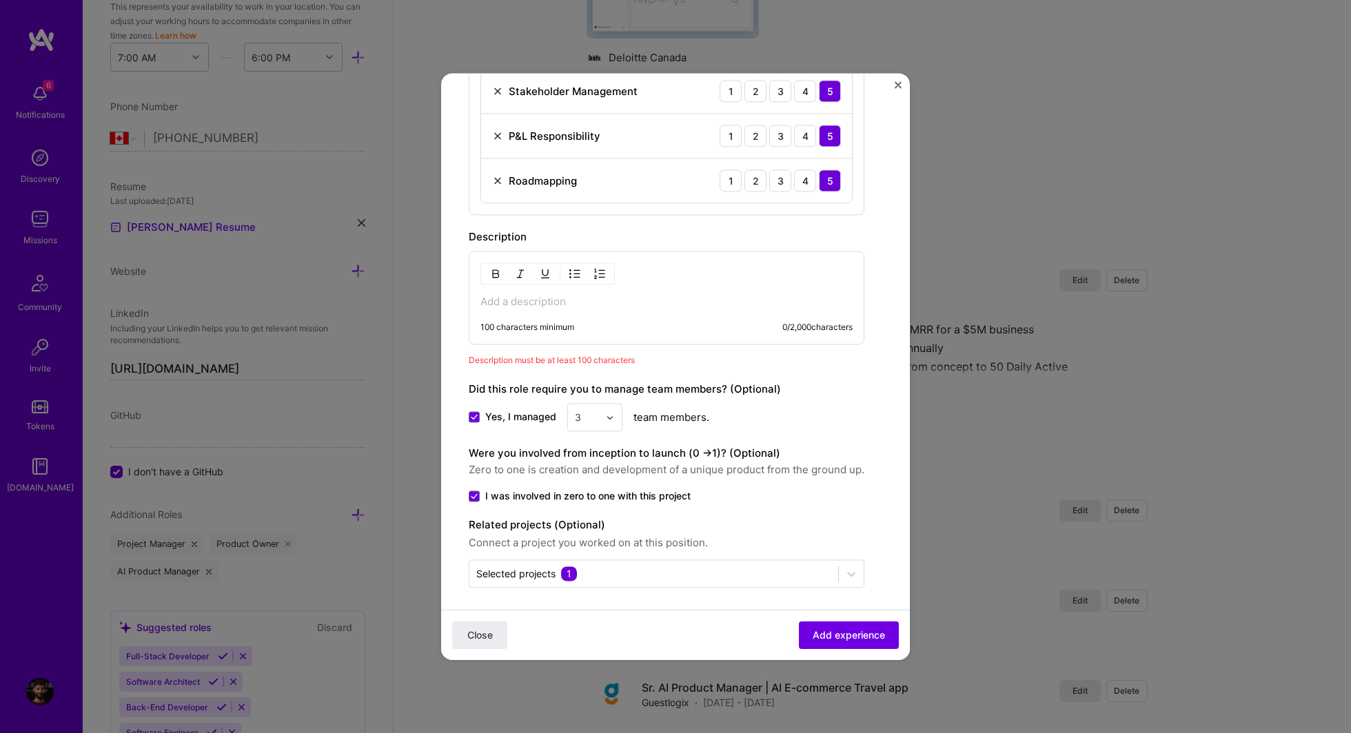
click at [505, 301] on p at bounding box center [666, 302] width 372 height 14
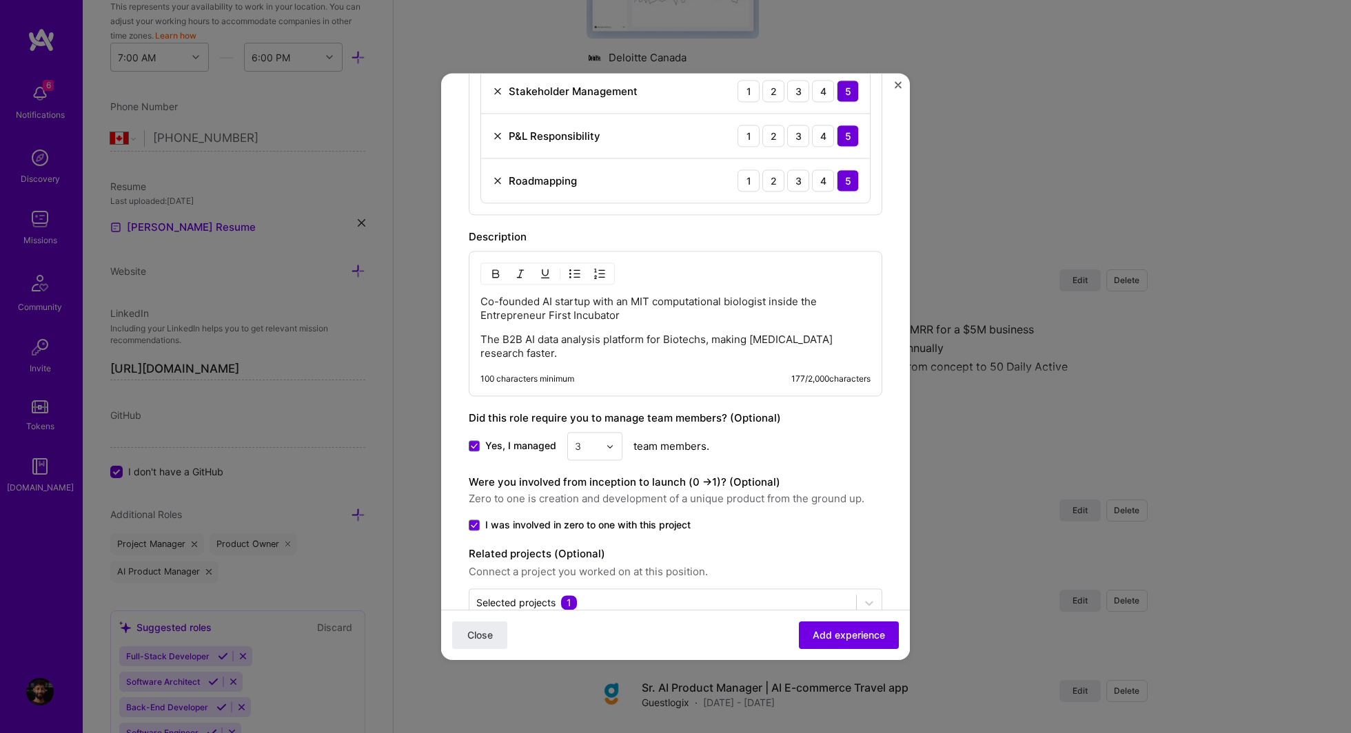
scroll to position [613, 0]
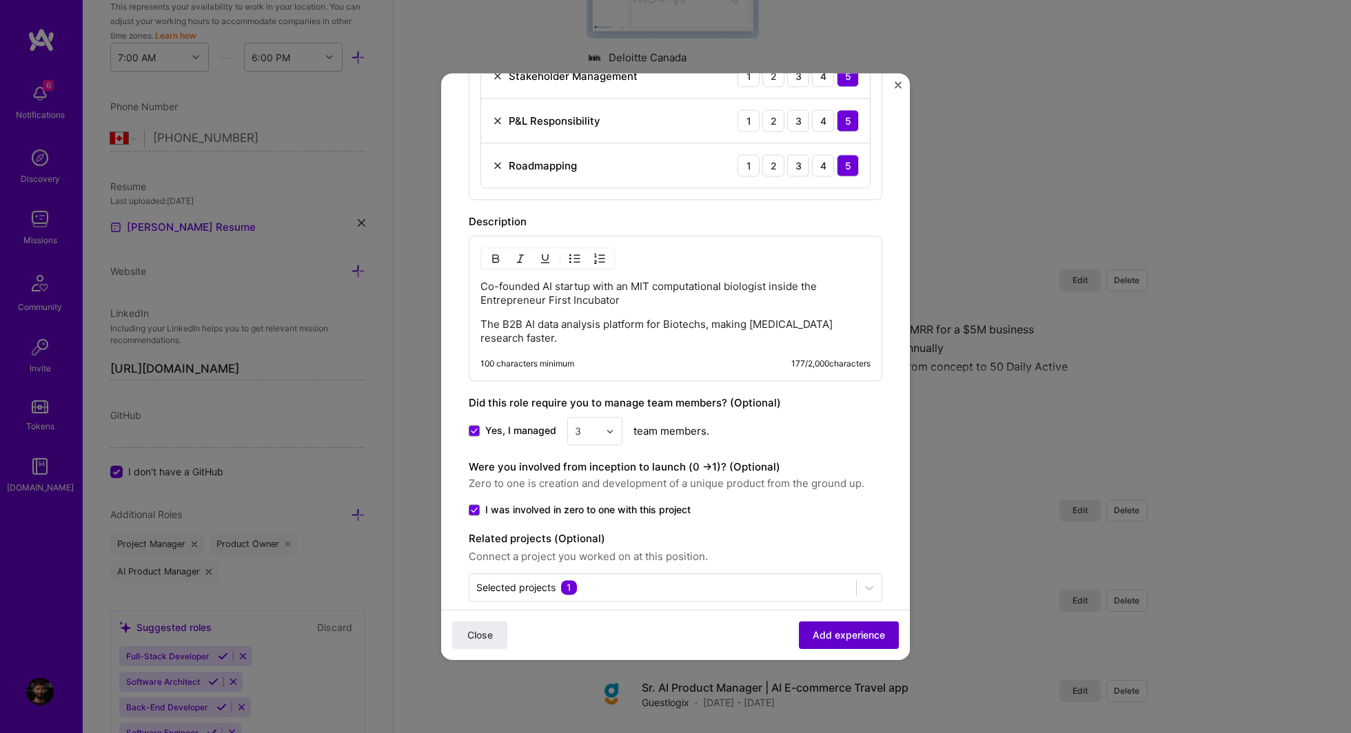
click at [841, 623] on button "Add experience" at bounding box center [849, 636] width 100 height 28
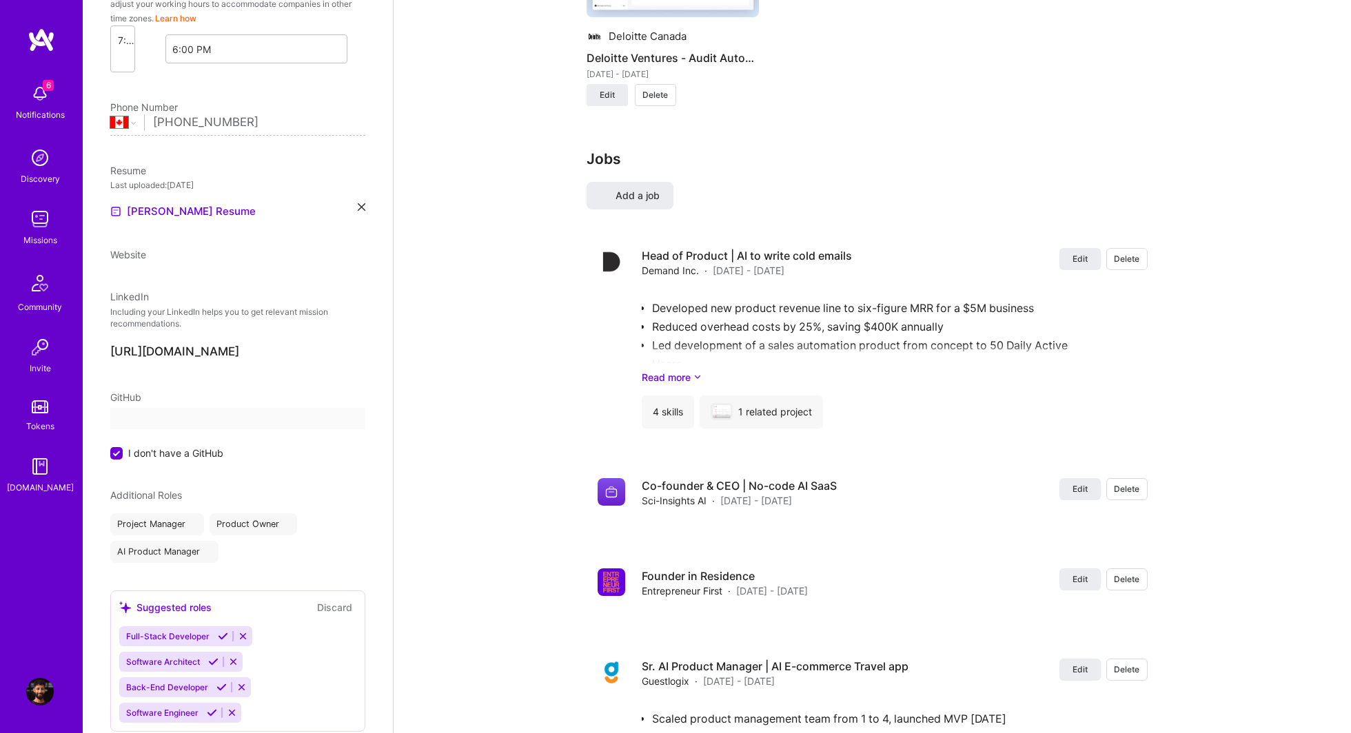
select select "CA"
select select "Right Now"
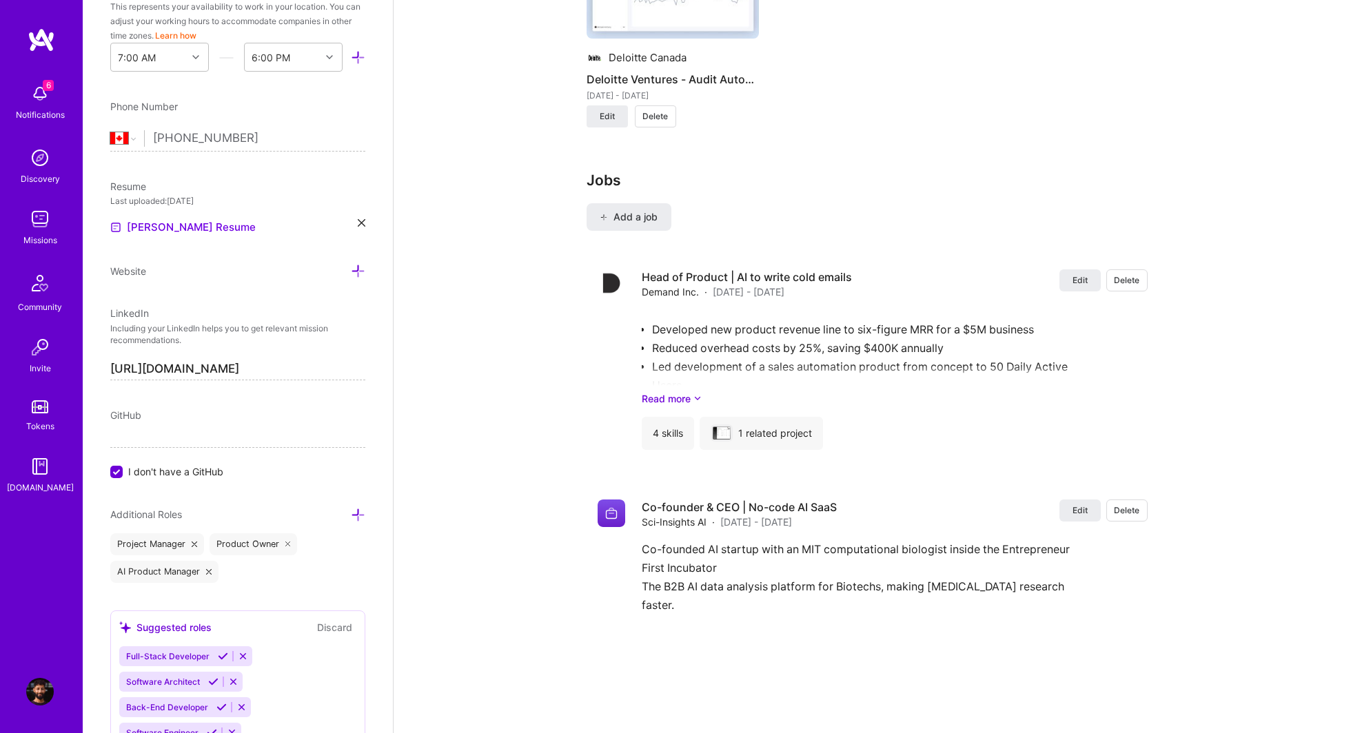
scroll to position [0, 0]
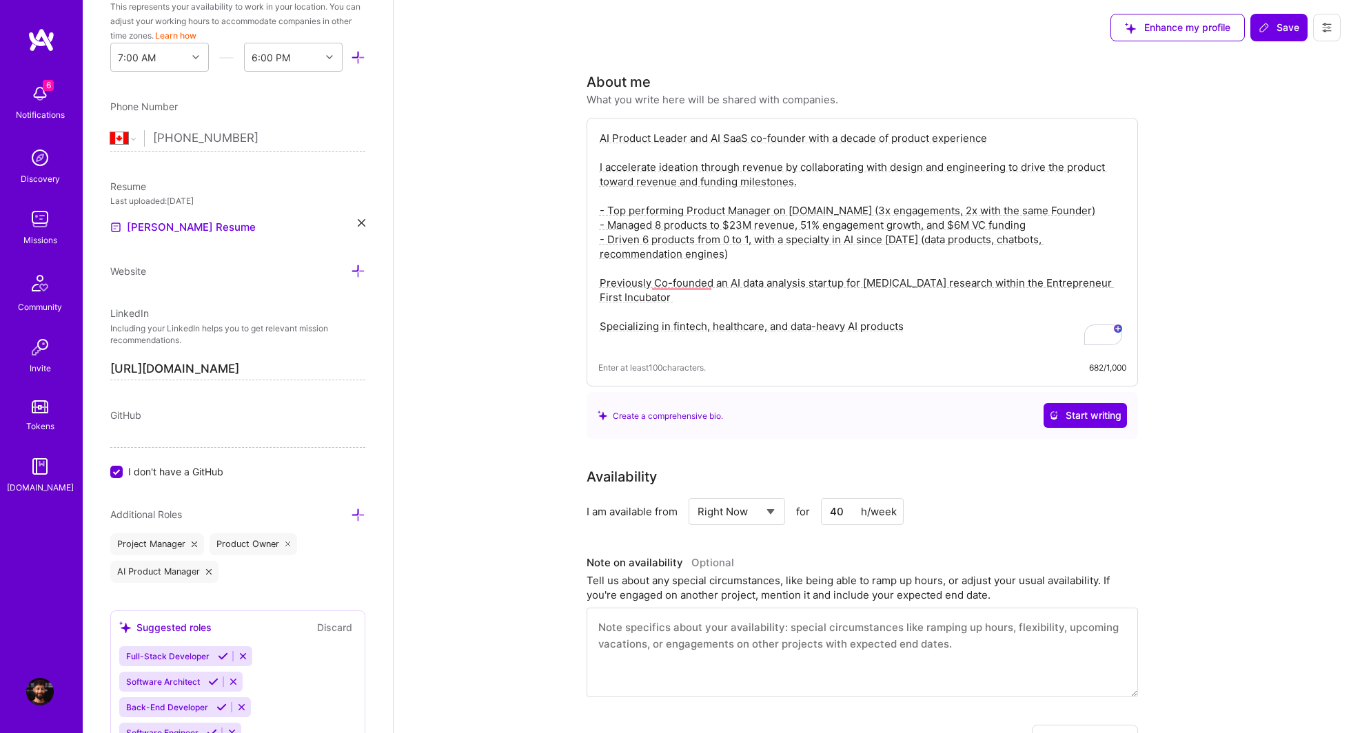
drag, startPoint x: 750, startPoint y: 140, endPoint x: 776, endPoint y: 140, distance: 25.5
click at [776, 140] on textarea "AI Product Leader and AI SaaS co-founder with a decade of product experience I …" at bounding box center [862, 240] width 528 height 220
click at [1061, 171] on textarea "AI Product Leader and AI SaaS founder with a decade of product experience I acc…" at bounding box center [862, 240] width 528 height 220
click at [1084, 165] on textarea "AI Product Leader and AI SaaS founder with a decade of product experience I acc…" at bounding box center [862, 240] width 528 height 220
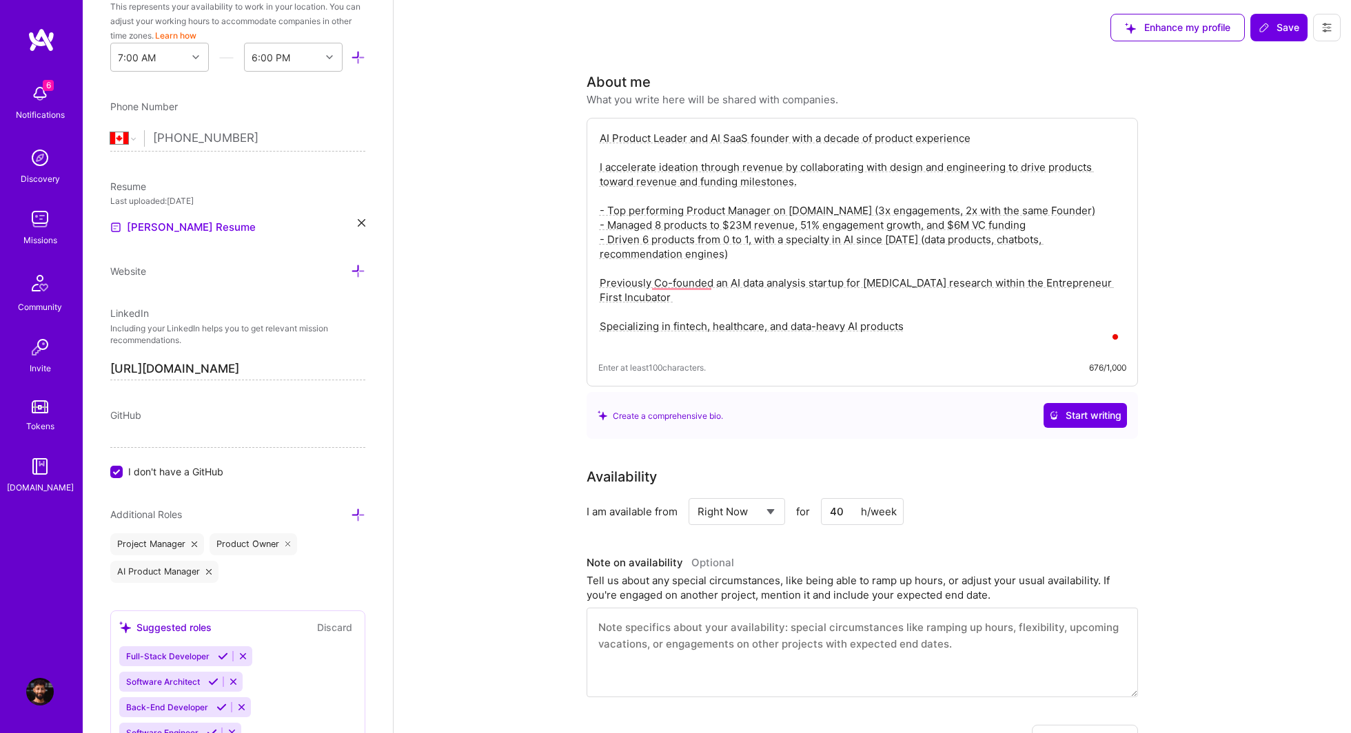
click at [898, 197] on textarea "AI Product Leader and AI SaaS founder with a decade of product experience I acc…" at bounding box center [862, 240] width 528 height 220
click at [859, 190] on textarea "AI Product Leader and AI SaaS founder with a decade of product experience I acc…" at bounding box center [862, 240] width 528 height 220
click at [769, 171] on textarea "AI Product Leader and AI SaaS founder with a decade of product experience I acc…" at bounding box center [862, 240] width 528 height 220
click at [838, 181] on textarea "AI Product Leader and AI SaaS founder with a decade of product experience I acc…" at bounding box center [862, 240] width 528 height 220
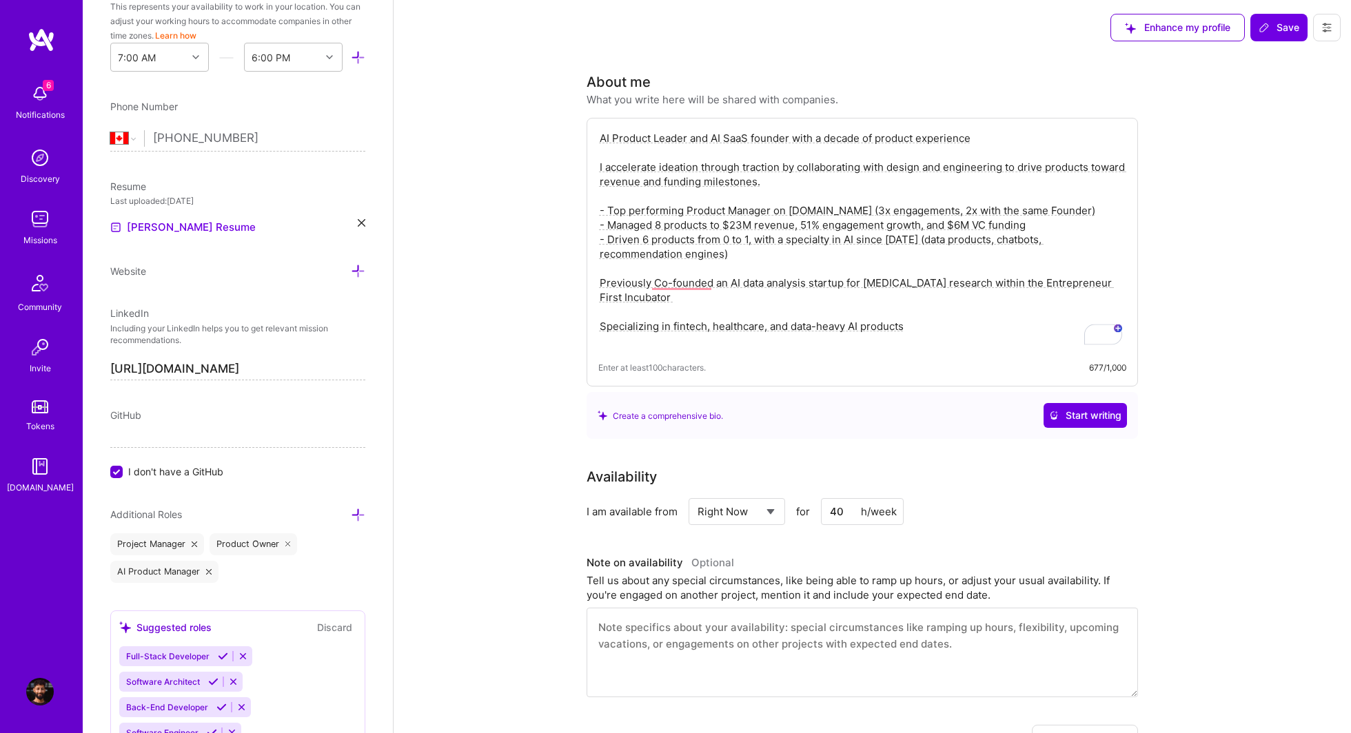
type textarea "AI Product Leader and AI SaaS founder with a decade of product experience I acc…"
click at [1041, 211] on textarea "AI Product Leader and AI SaaS founder with a decade of product experience I acc…" at bounding box center [862, 240] width 528 height 220
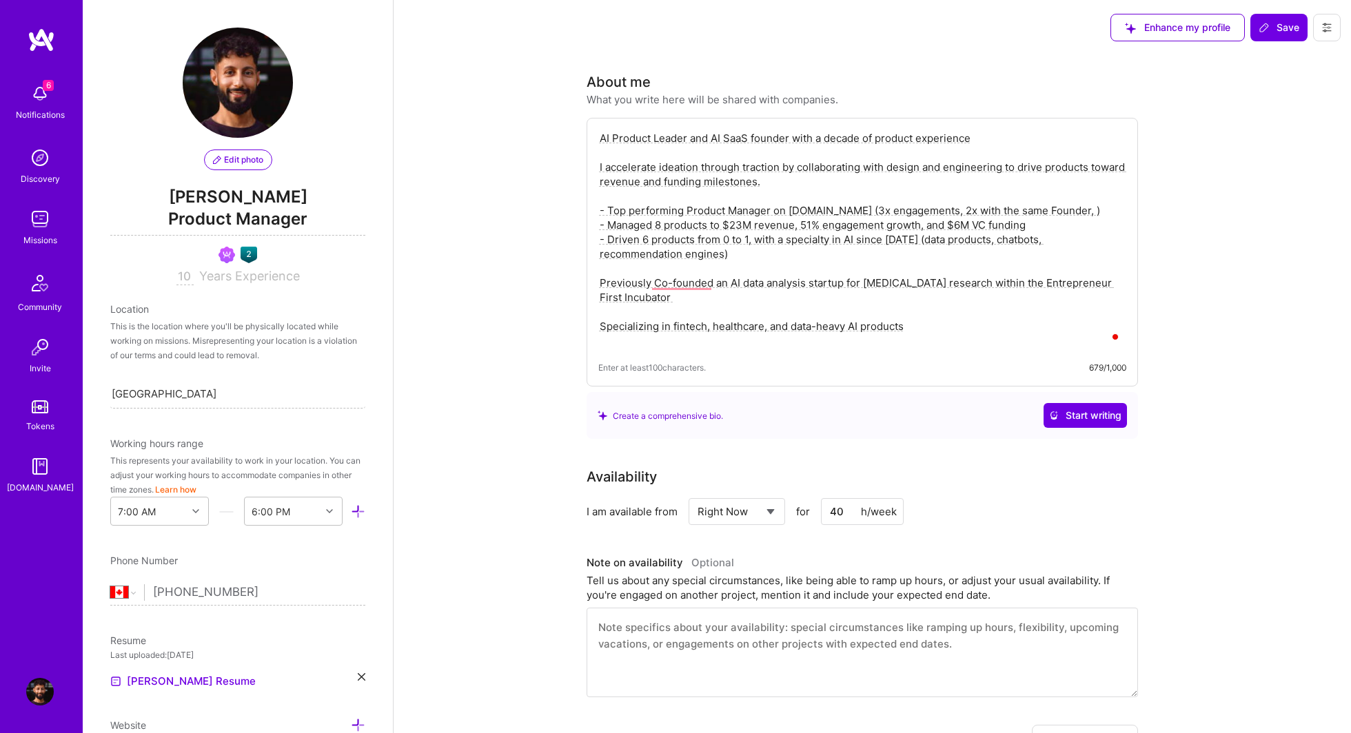
select select "CA"
select select "Right Now"
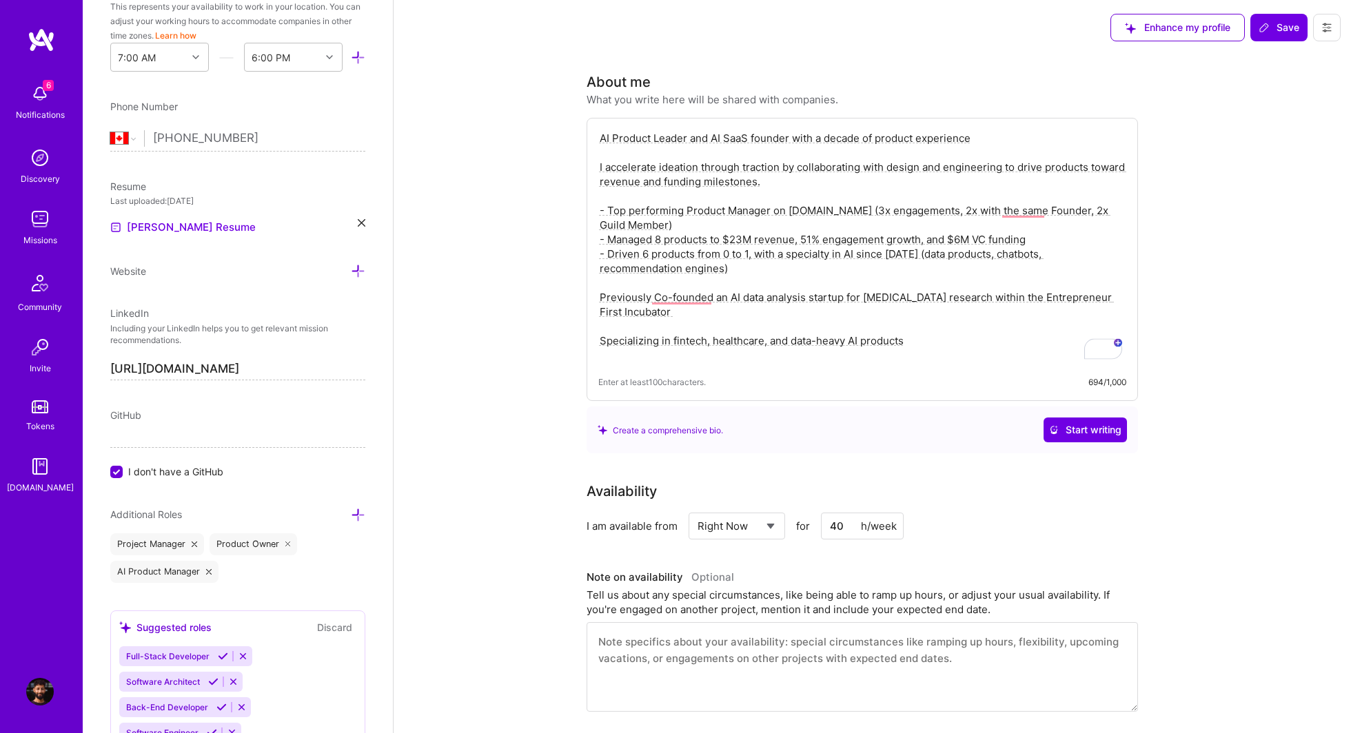
click at [820, 269] on textarea "AI Product Leader and AI SaaS founder with a decade of product experience I acc…" at bounding box center [862, 247] width 528 height 234
click at [775, 280] on textarea "AI Product Leader and AI SaaS founder with a decade of product experience I acc…" at bounding box center [862, 247] width 528 height 234
click at [919, 253] on textarea "AI Product Leader and AI SaaS founder with a decade of product experience I acc…" at bounding box center [862, 247] width 528 height 234
click at [832, 271] on textarea "AI Product Leader and AI SaaS founder with a decade of product experience I acc…" at bounding box center [862, 247] width 528 height 234
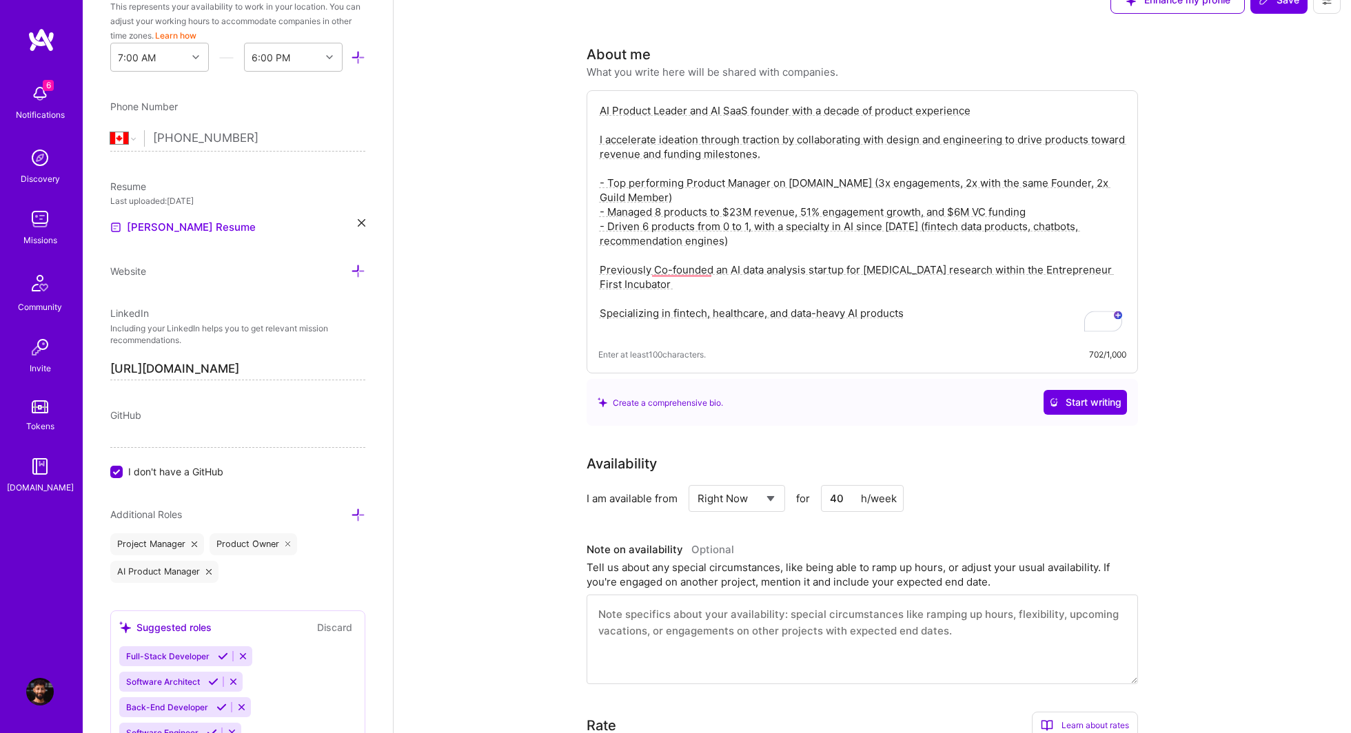
scroll to position [34, 0]
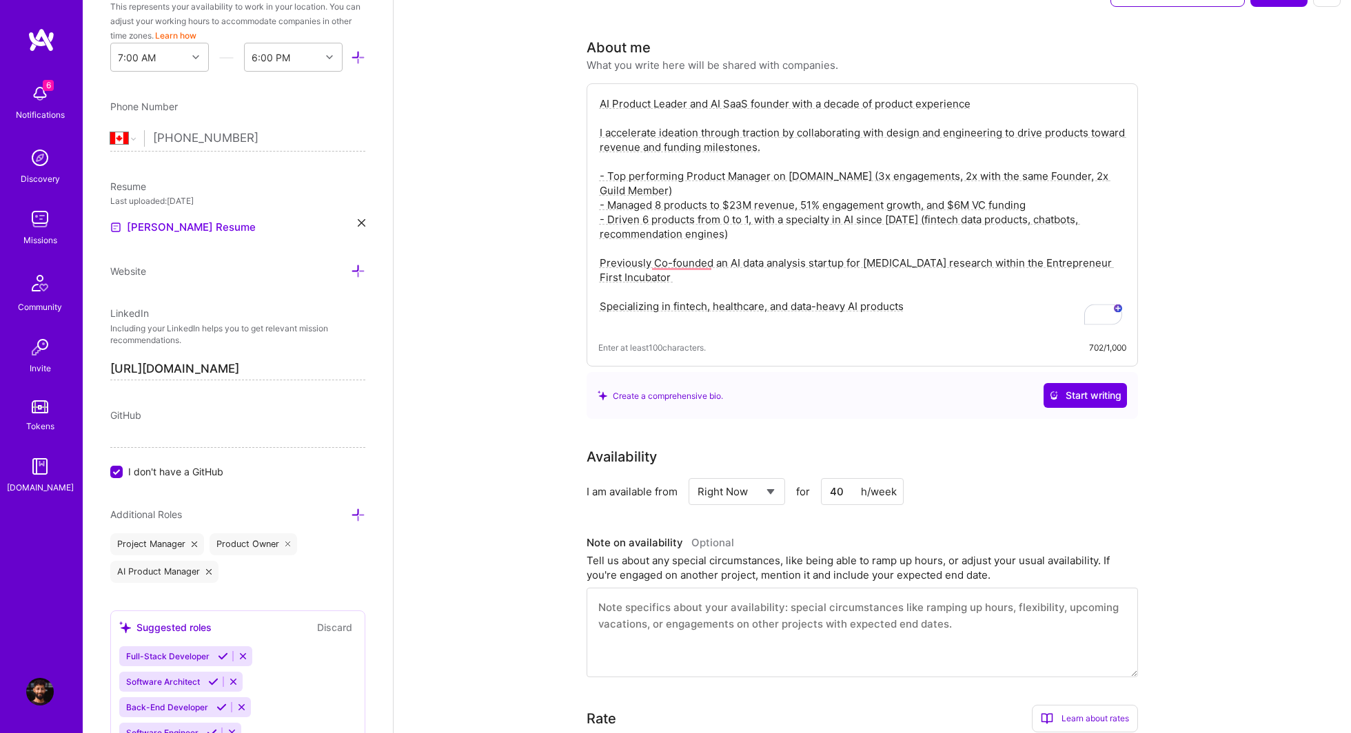
click at [783, 286] on textarea "AI Product Leader and AI SaaS founder with a decade of product experience I acc…" at bounding box center [862, 212] width 528 height 234
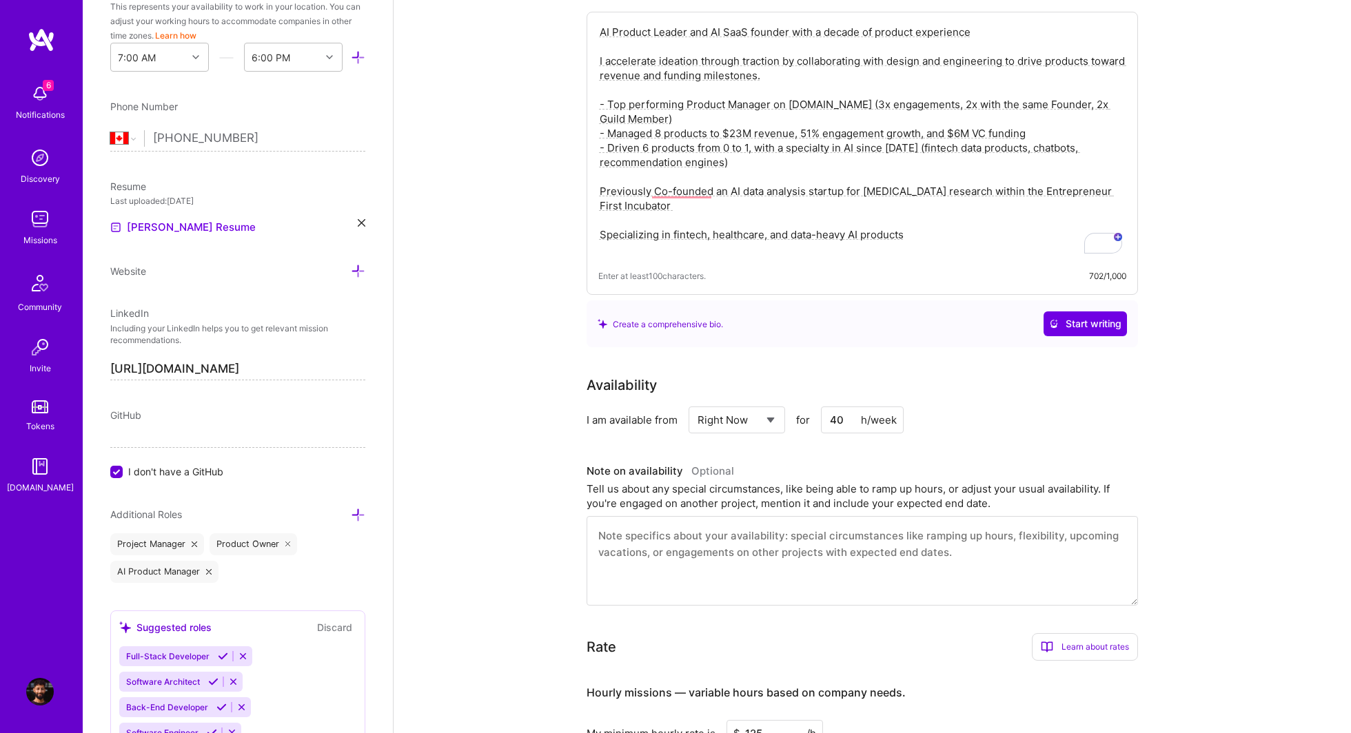
scroll to position [116, 0]
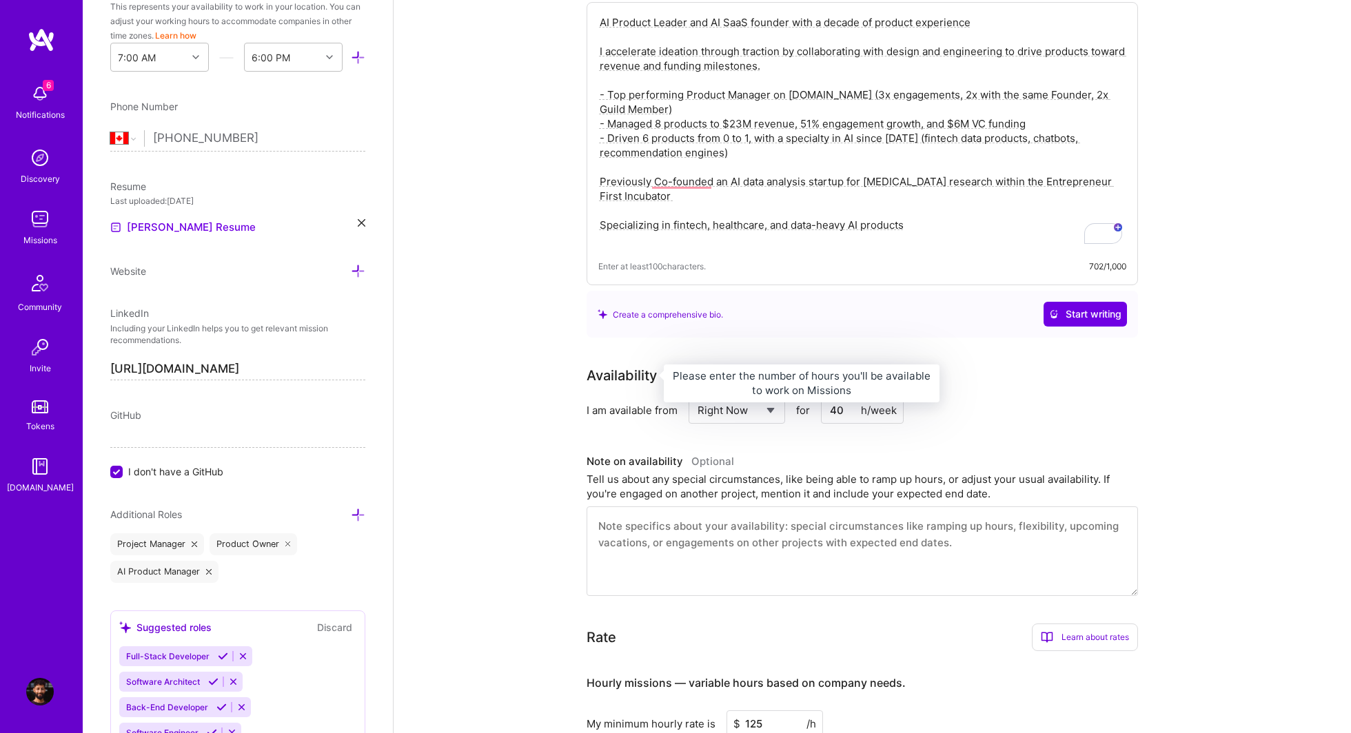
type textarea "AI Product Leader and AI SaaS founder with a decade of product experience I acc…"
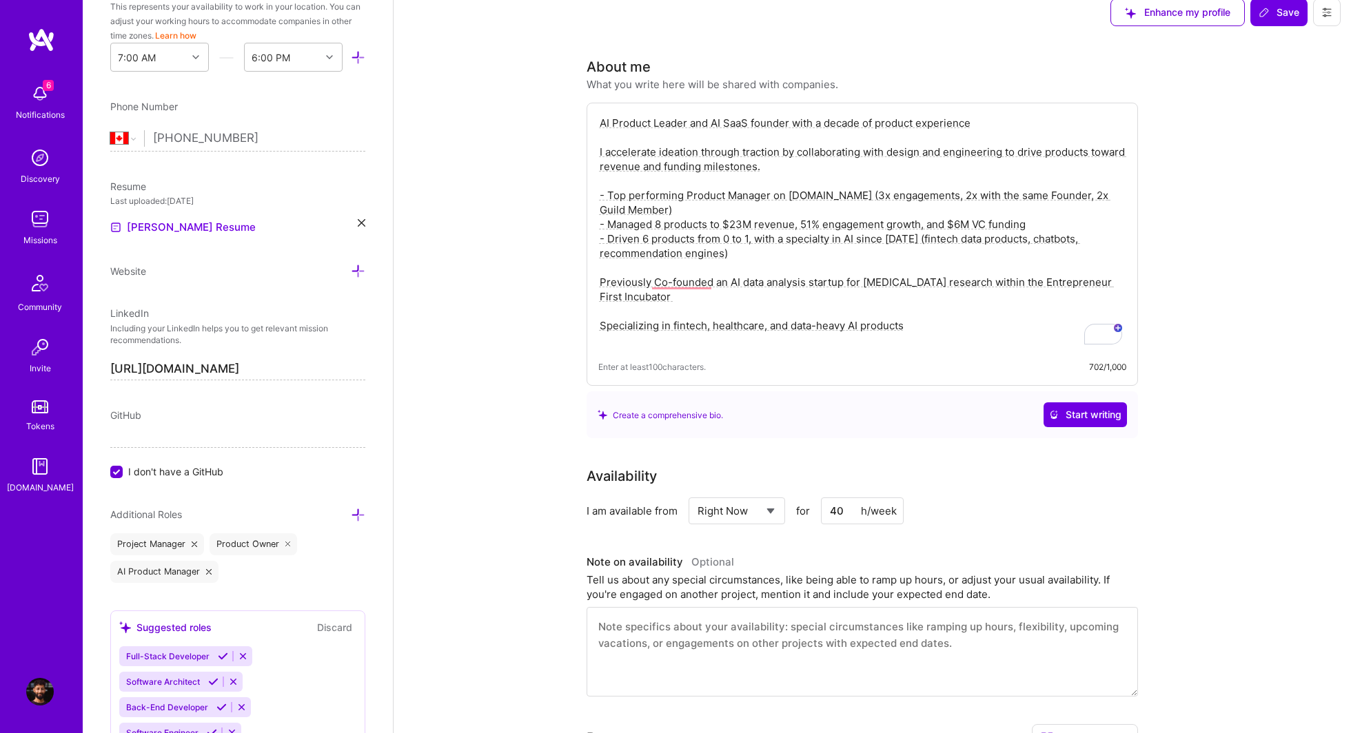
scroll to position [0, 0]
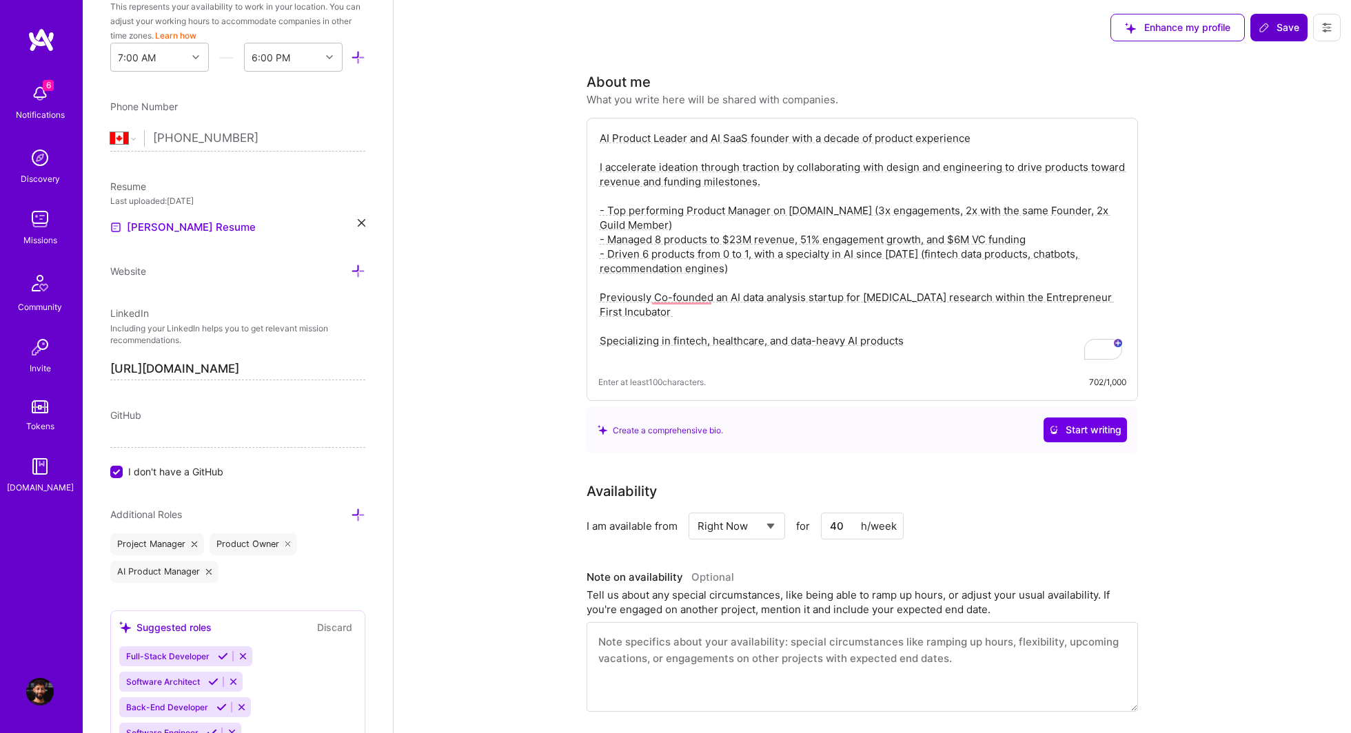
click at [1289, 32] on span "Save" at bounding box center [1278, 28] width 41 height 14
click at [1280, 41] on div "Enhance my profile Save" at bounding box center [1225, 27] width 251 height 55
click at [1282, 33] on span "Save" at bounding box center [1278, 28] width 41 height 14
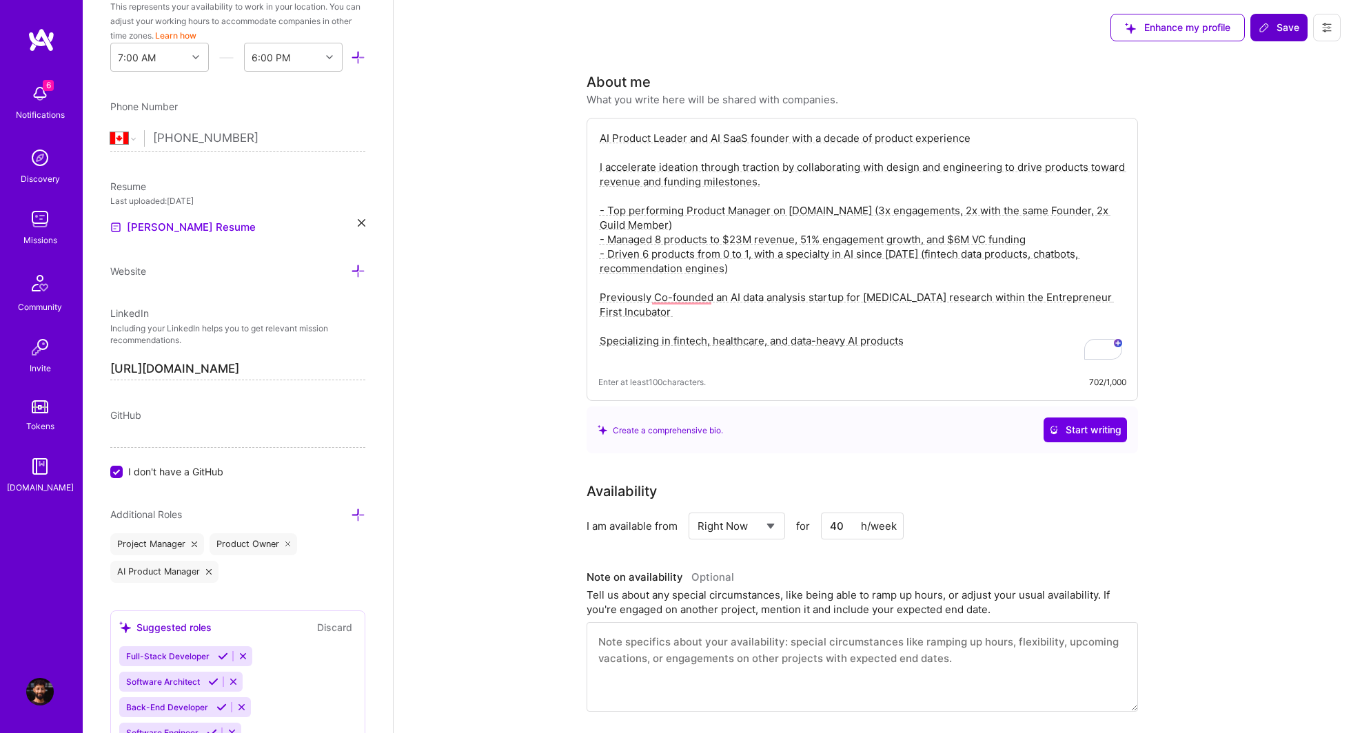
click at [1282, 33] on span "Save" at bounding box center [1278, 28] width 41 height 14
click at [1180, 24] on span "Enhance my profile" at bounding box center [1177, 28] width 105 height 14
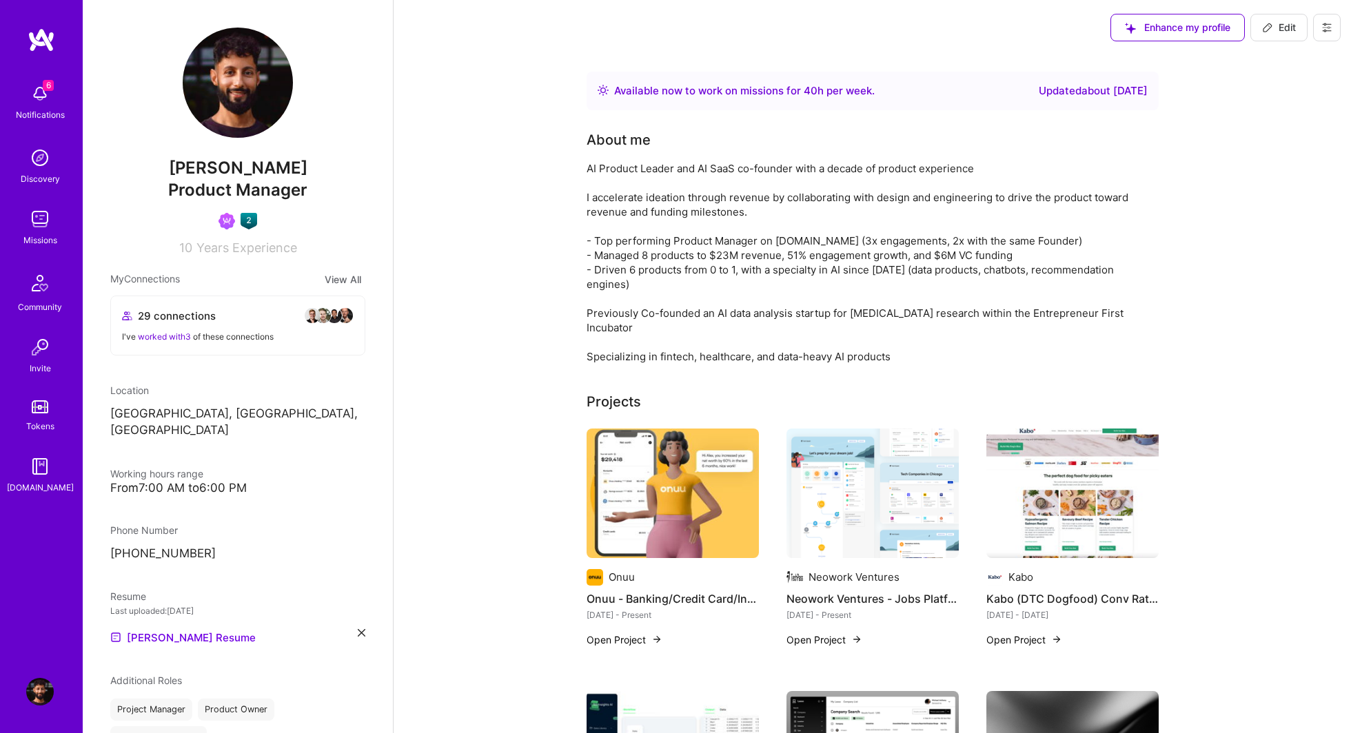
click at [1274, 28] on span "Edit" at bounding box center [1279, 28] width 34 height 14
select select "CA"
select select "Right Now"
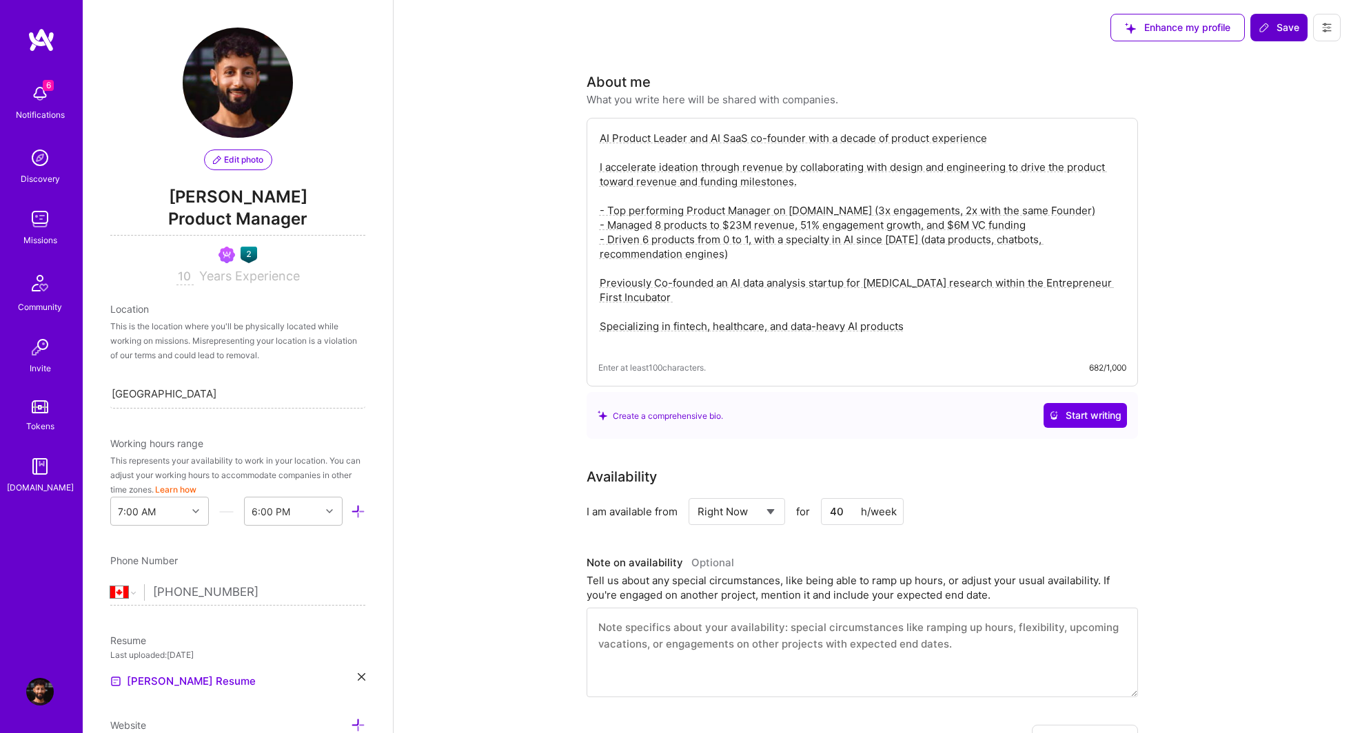
scroll to position [454, 0]
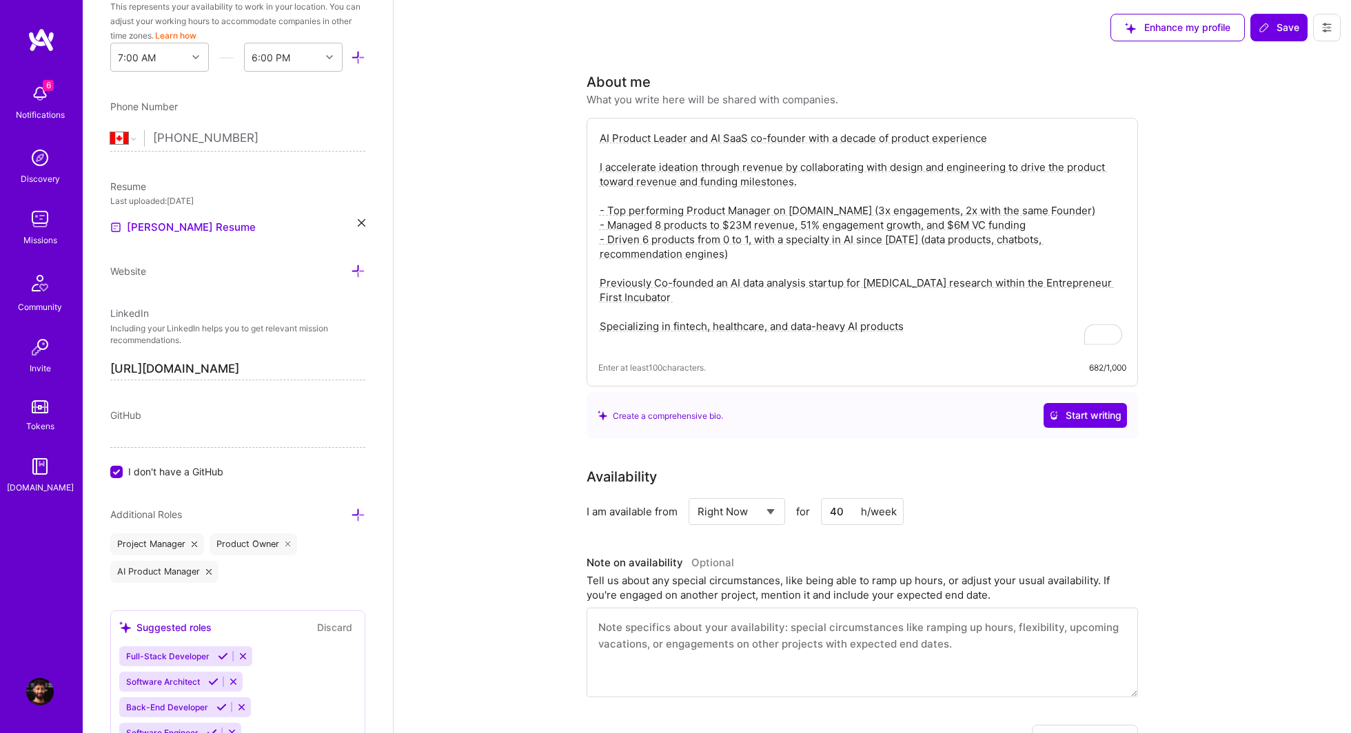
click at [1041, 204] on textarea "AI Product Leader and AI SaaS co-founder with a decade of product experience I …" at bounding box center [862, 240] width 528 height 220
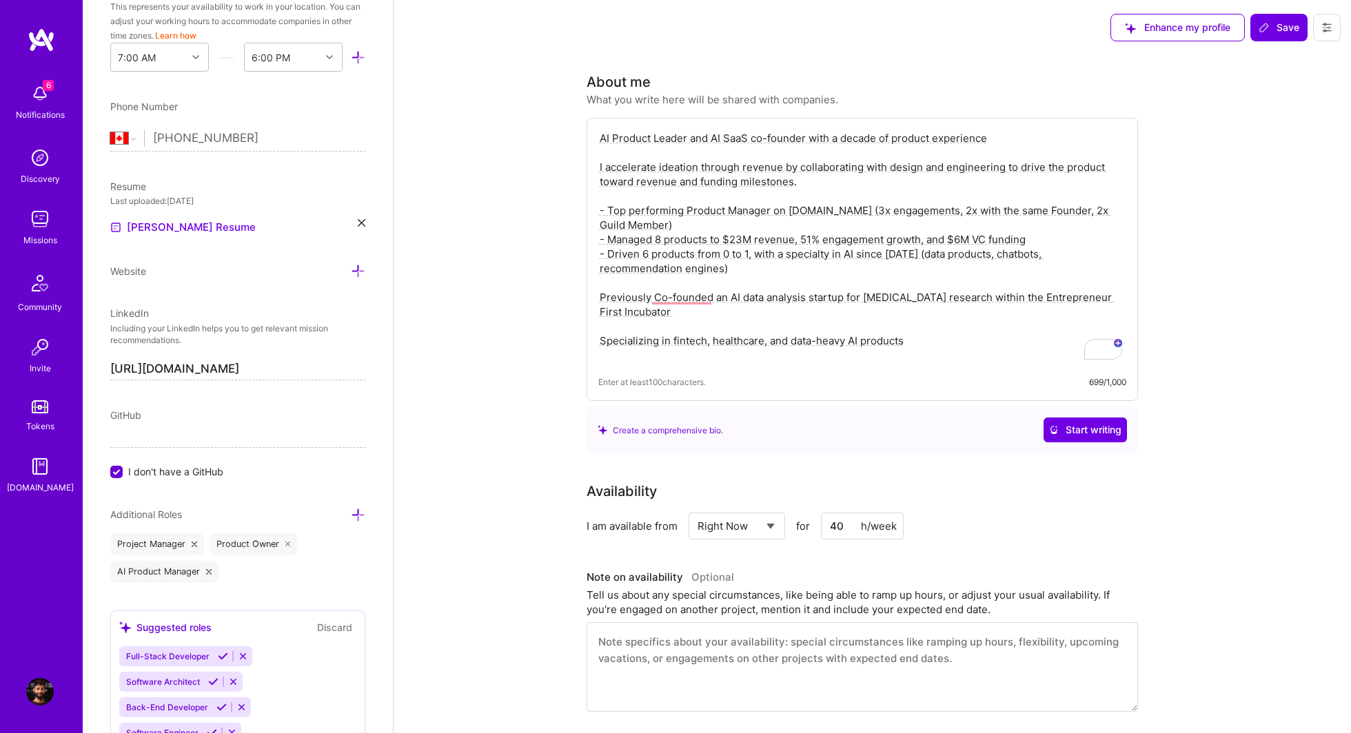
click at [934, 351] on textarea "AI Product Leader and AI SaaS co-founder with a decade of product experience I …" at bounding box center [862, 247] width 528 height 234
click at [936, 348] on textarea "AI Product Leader and AI SaaS co-founder with a decade of product experience I …" at bounding box center [862, 247] width 528 height 234
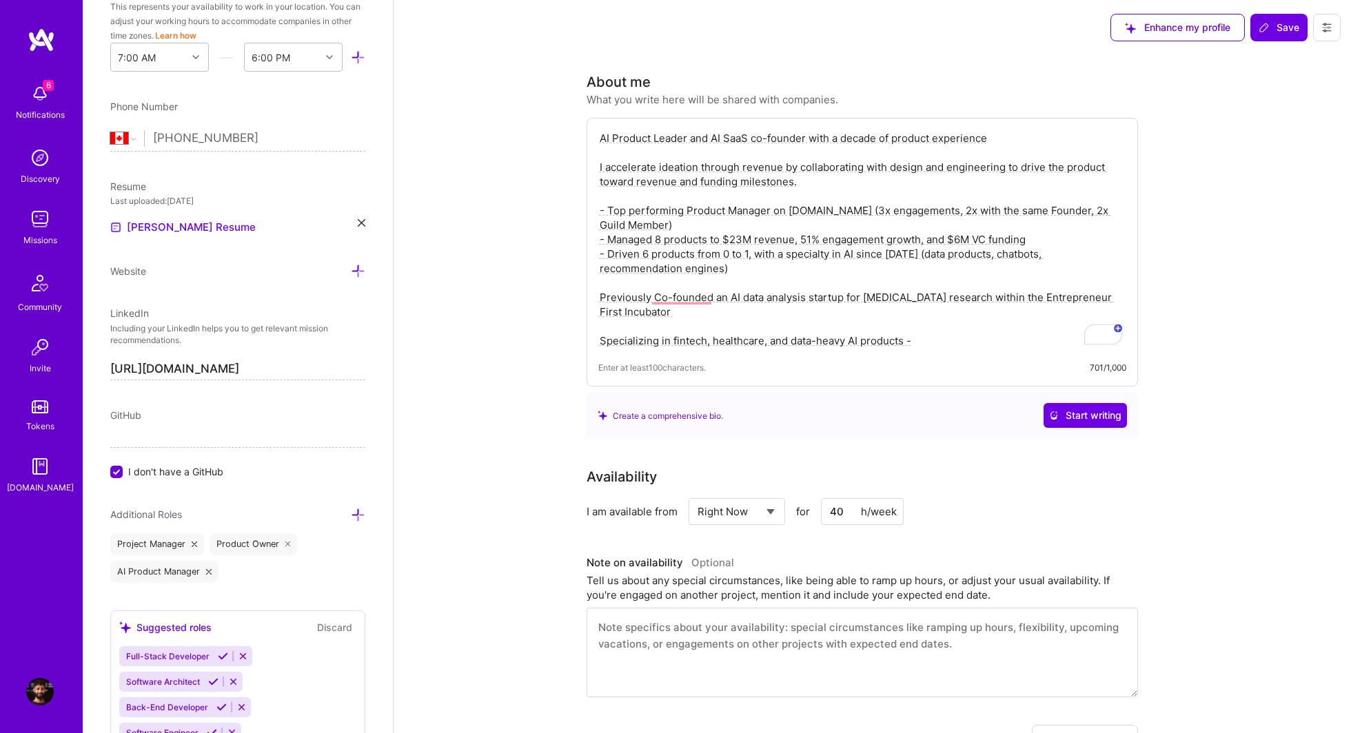
drag, startPoint x: 847, startPoint y: 339, endPoint x: 794, endPoint y: 339, distance: 53.1
click at [794, 339] on textarea "AI Product Leader and AI SaaS co-founder with a decade of product experience I …" at bounding box center [862, 240] width 528 height 220
click at [875, 343] on textarea "AI Product Leader and AI SaaS co-founder with a decade of product experience I …" at bounding box center [862, 240] width 528 height 220
click at [965, 337] on textarea "AI Product Leader and AI SaaS co-founder with a decade of product experience I …" at bounding box center [862, 240] width 528 height 220
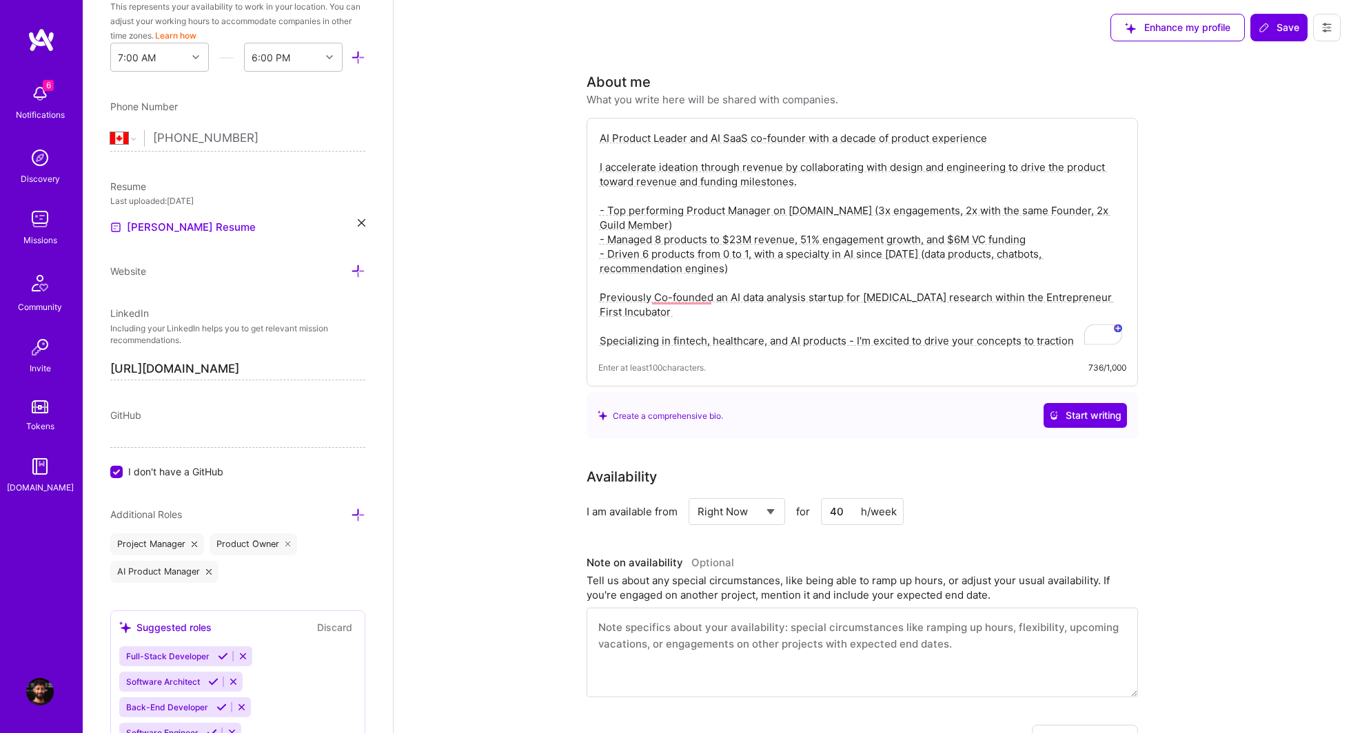
click at [1023, 339] on textarea "AI Product Leader and AI SaaS co-founder with a decade of product experience I …" at bounding box center [862, 240] width 528 height 220
type textarea "AI Product Leader and AI SaaS co-founder with a decade of product experience I …"
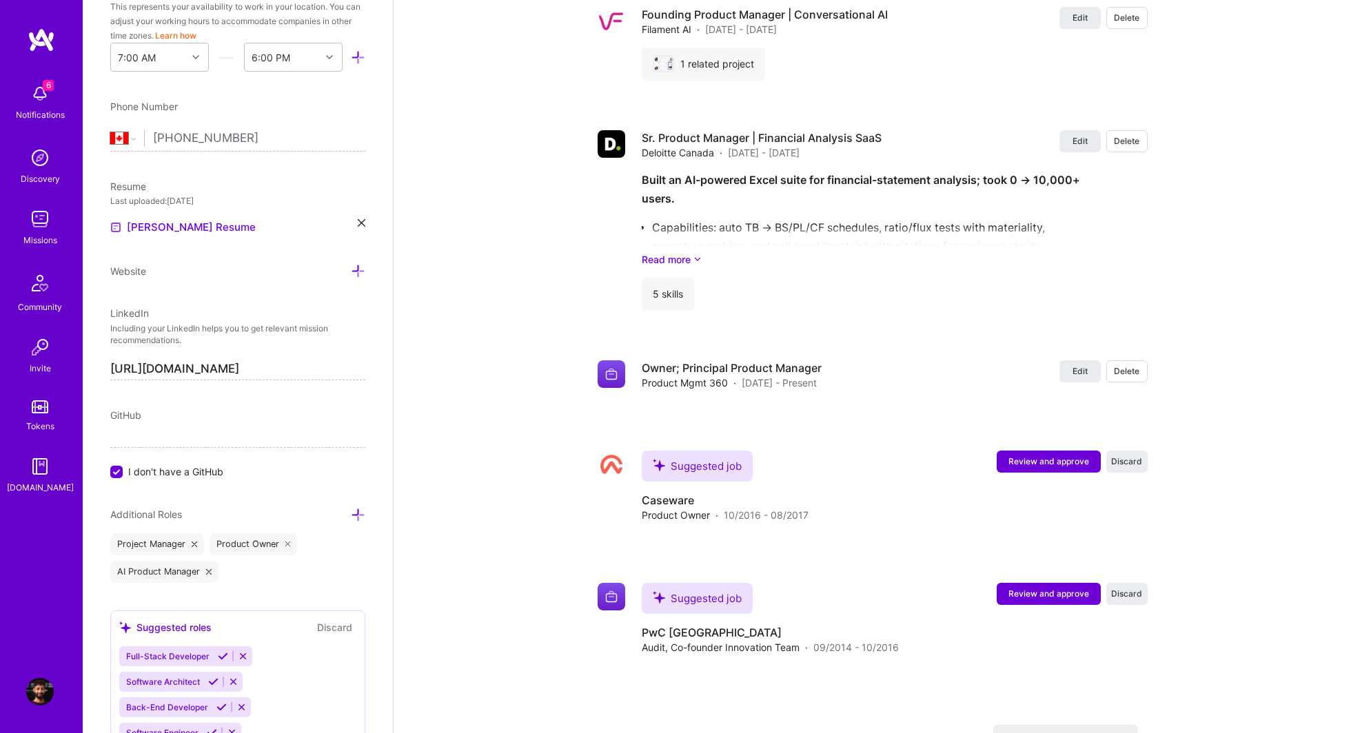
scroll to position [2901, 0]
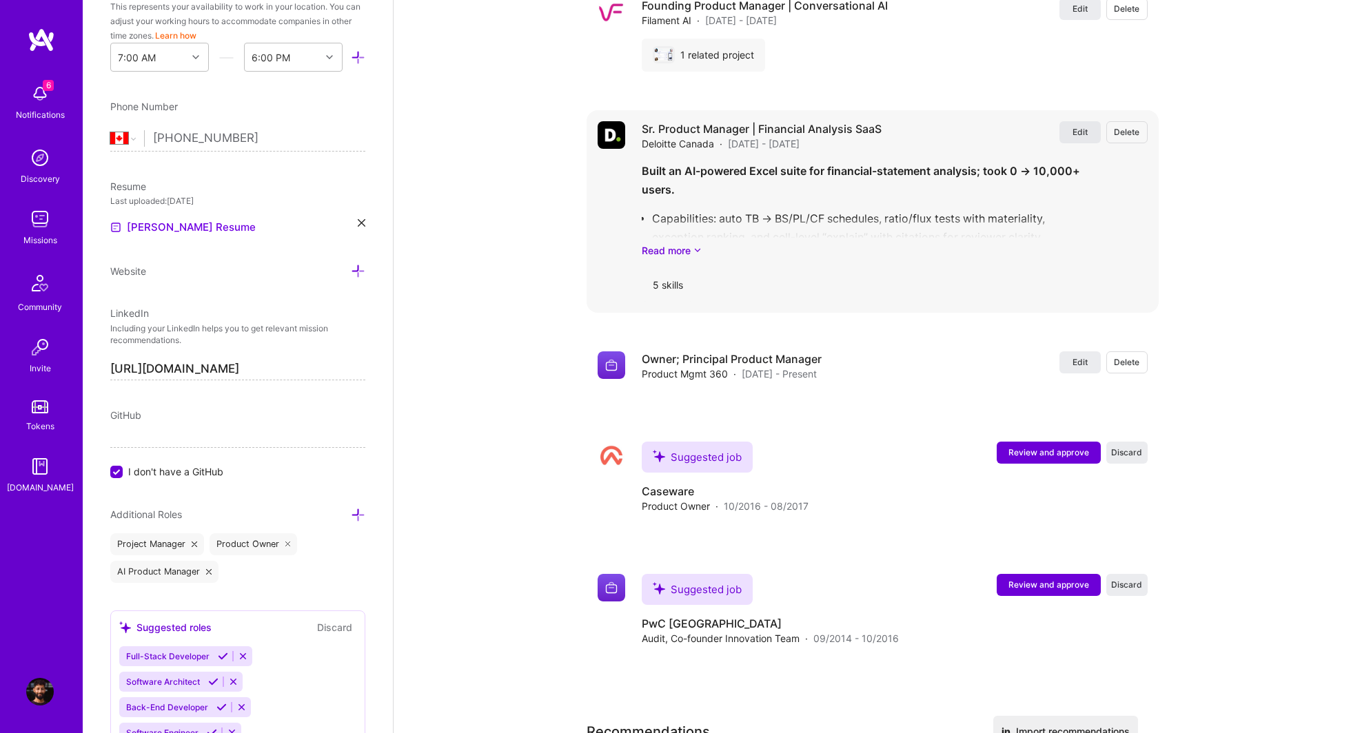
click at [1081, 128] on span "Edit" at bounding box center [1079, 132] width 15 height 12
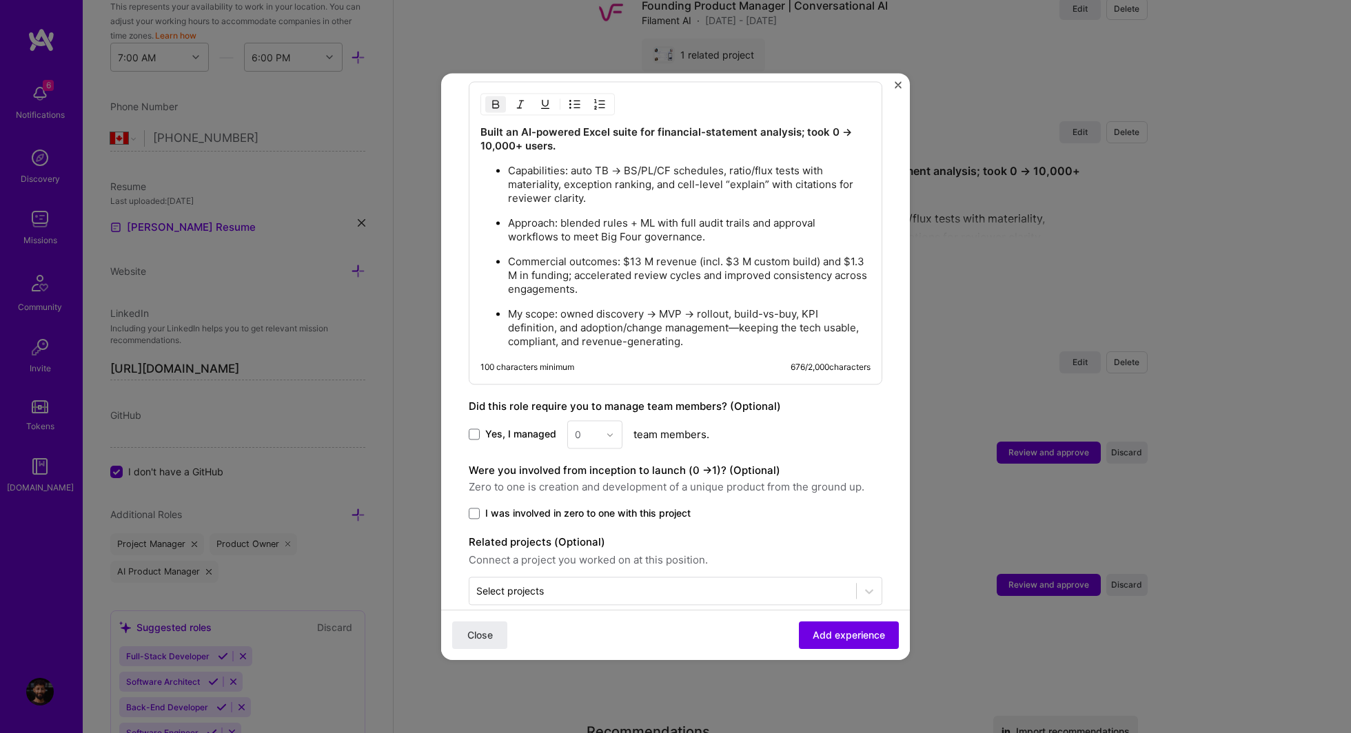
scroll to position [784, 0]
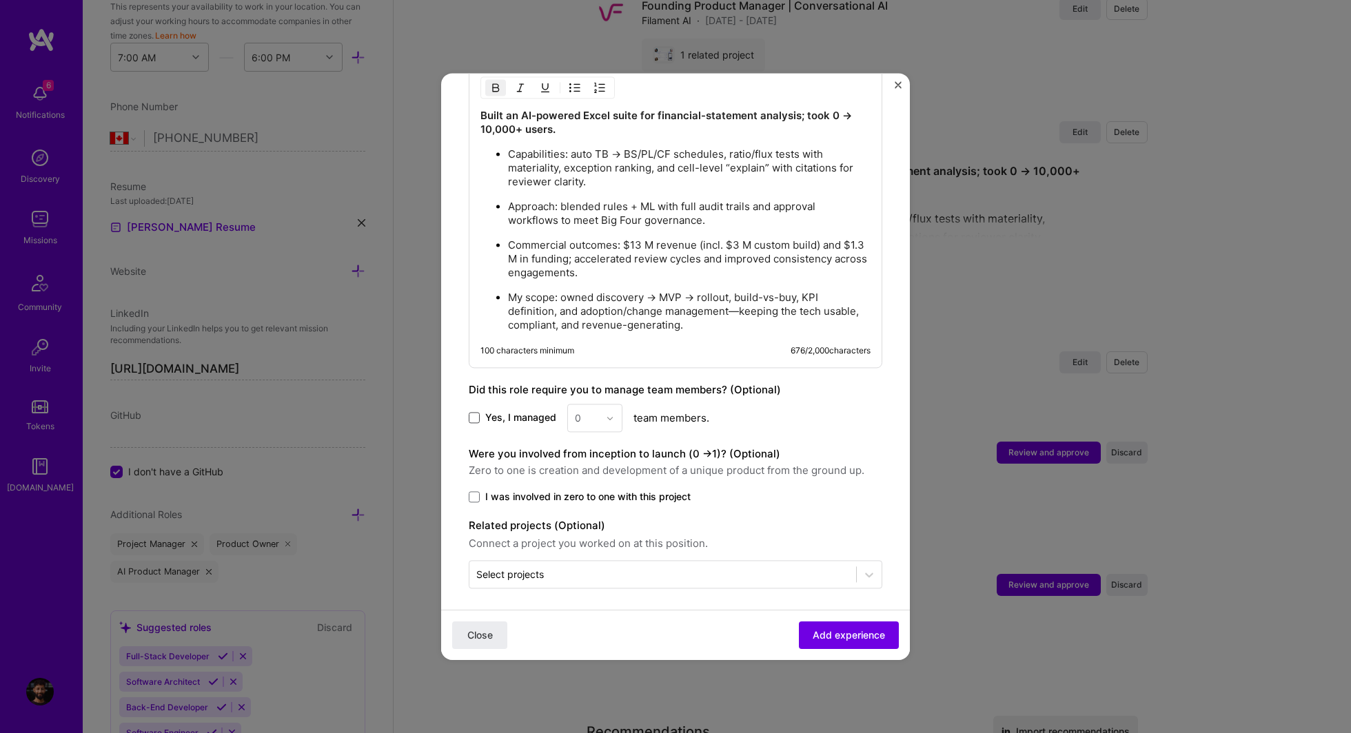
click at [474, 413] on span at bounding box center [474, 418] width 11 height 11
click at [0, 0] on input "Yes, I managed" at bounding box center [0, 0] width 0 height 0
click at [606, 416] on img at bounding box center [610, 418] width 8 height 8
click at [591, 502] on div "3" at bounding box center [594, 505] width 47 height 25
click at [476, 479] on div "Were you involved from inception to launch (0 - > 1)? (Optional) Zero to one is…" at bounding box center [675, 475] width 413 height 58
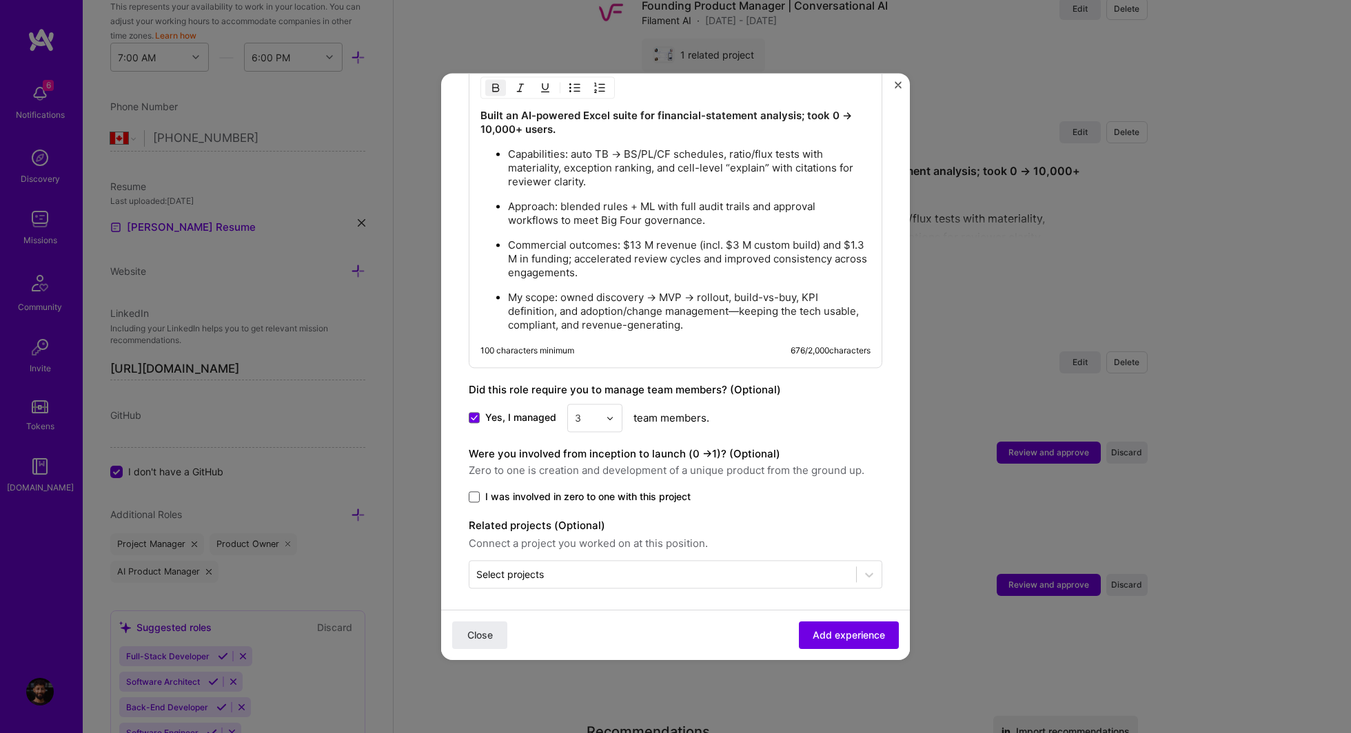
click at [476, 496] on span at bounding box center [474, 496] width 11 height 11
click at [0, 0] on input "I was involved in zero to one with this project" at bounding box center [0, 0] width 0 height 0
click at [586, 570] on input "text" at bounding box center [662, 574] width 373 height 14
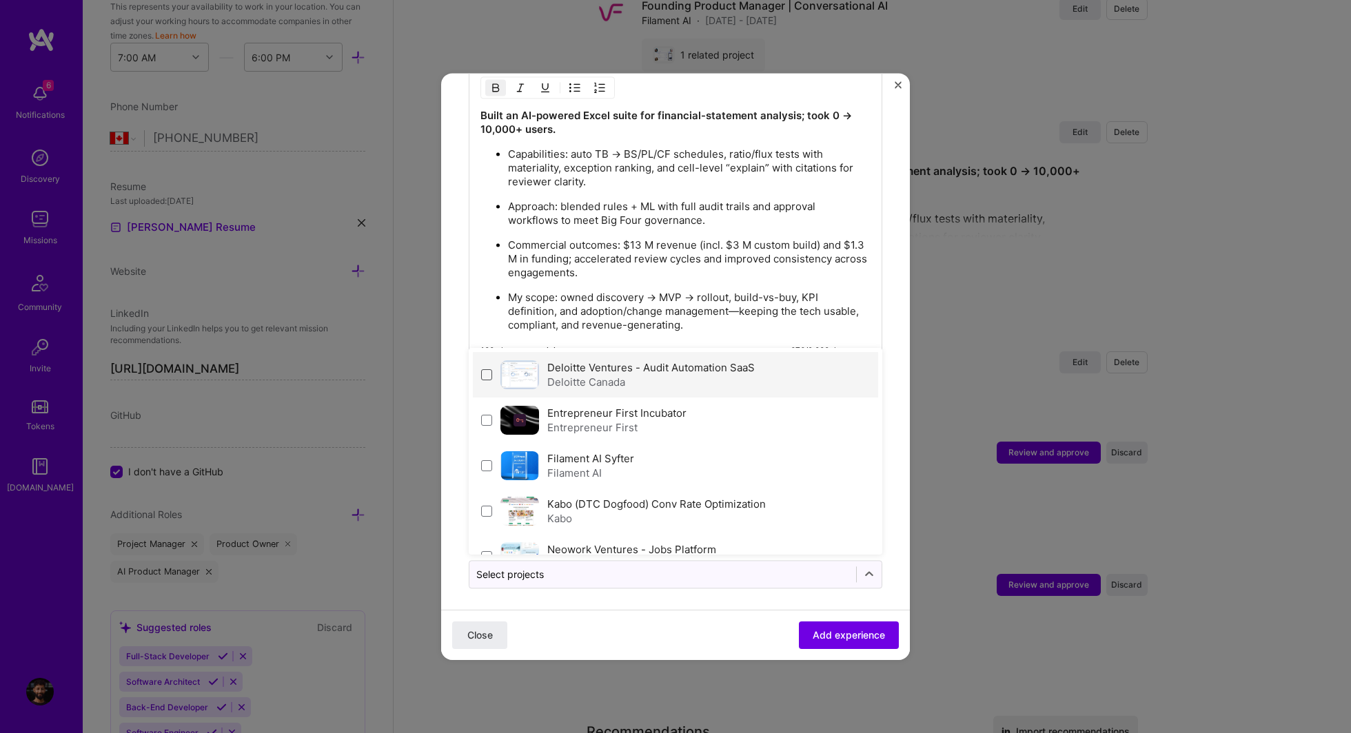
click at [484, 369] on span at bounding box center [486, 374] width 11 height 11
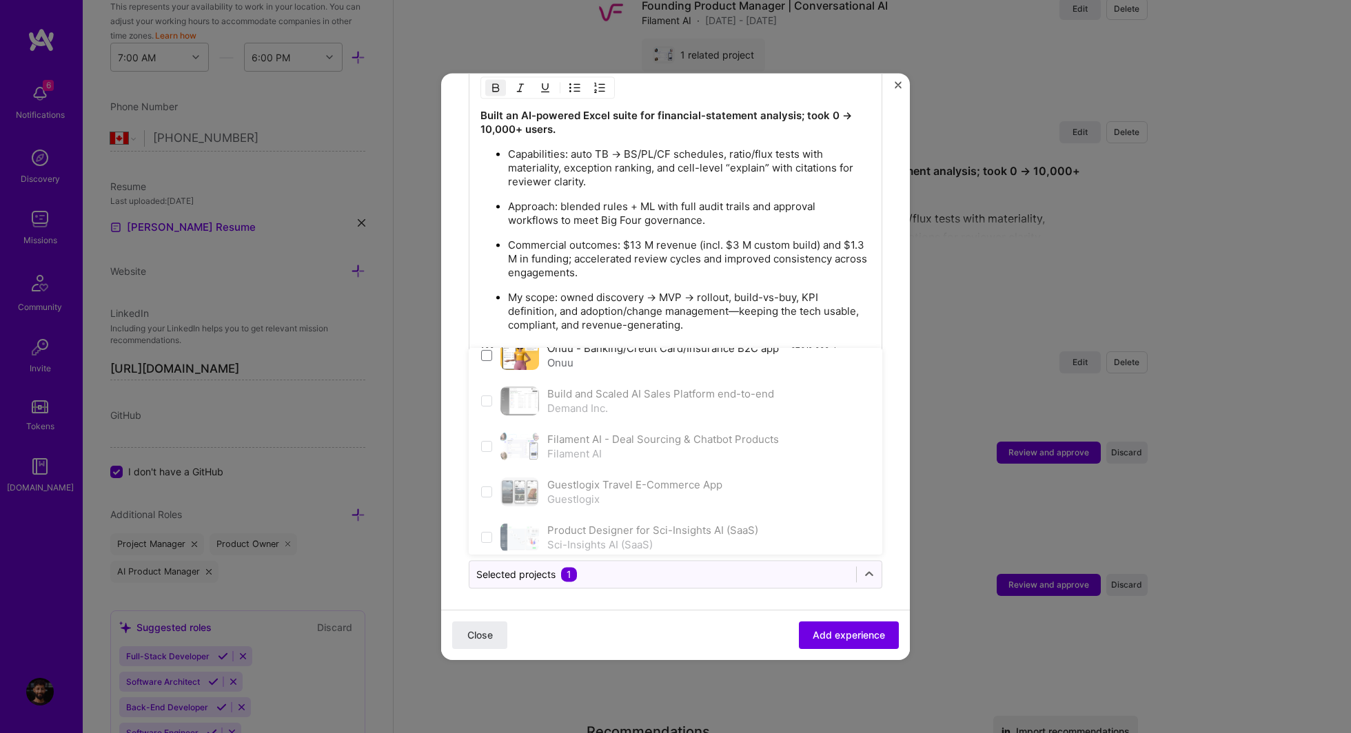
scroll to position [256, 0]
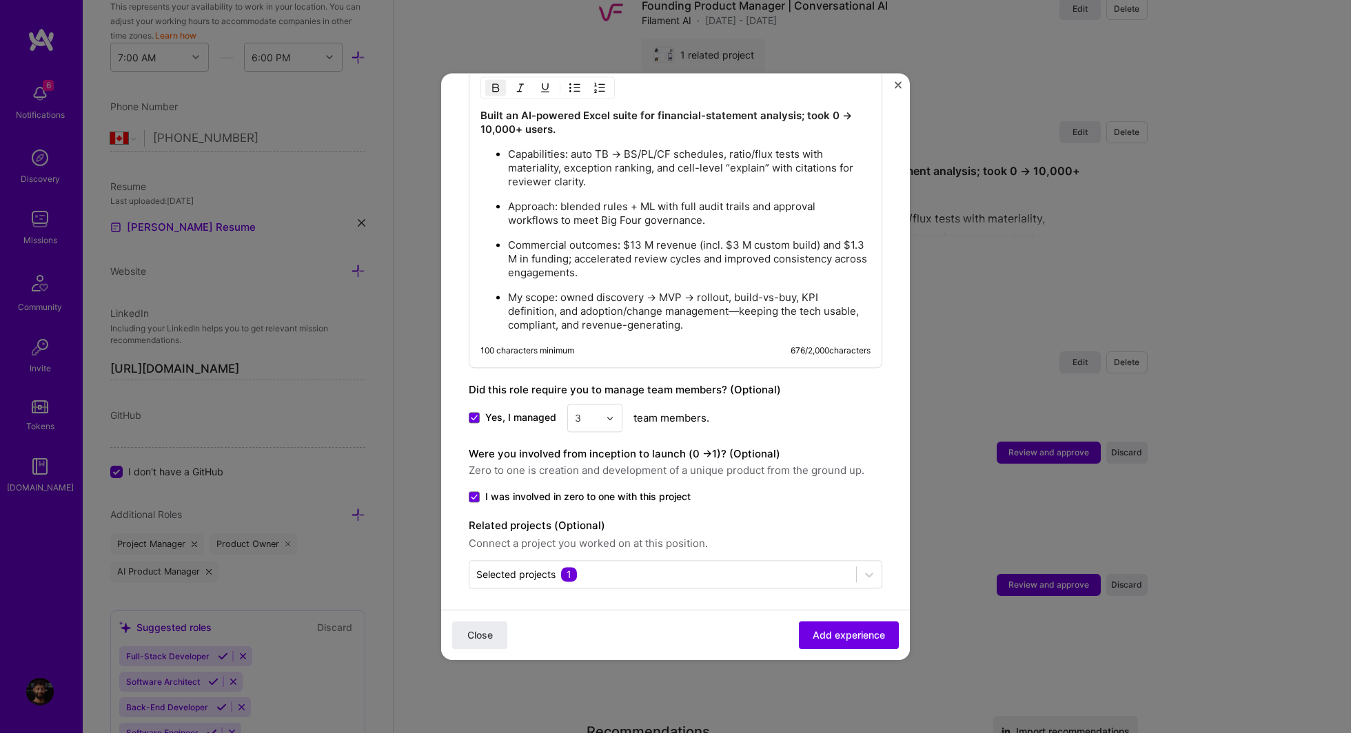
click at [853, 650] on div "Close Add experience" at bounding box center [675, 635] width 469 height 50
click at [841, 646] on button "Add experience" at bounding box center [849, 636] width 100 height 28
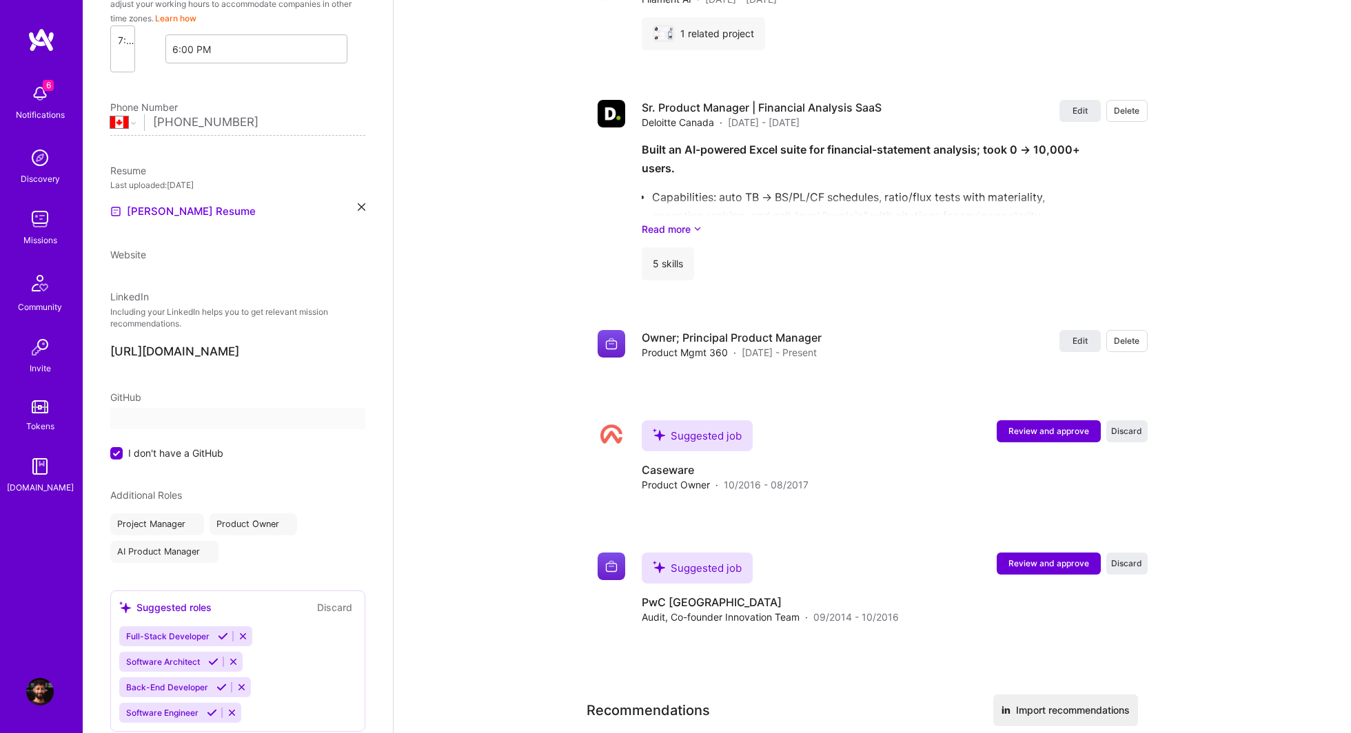
scroll to position [0, 0]
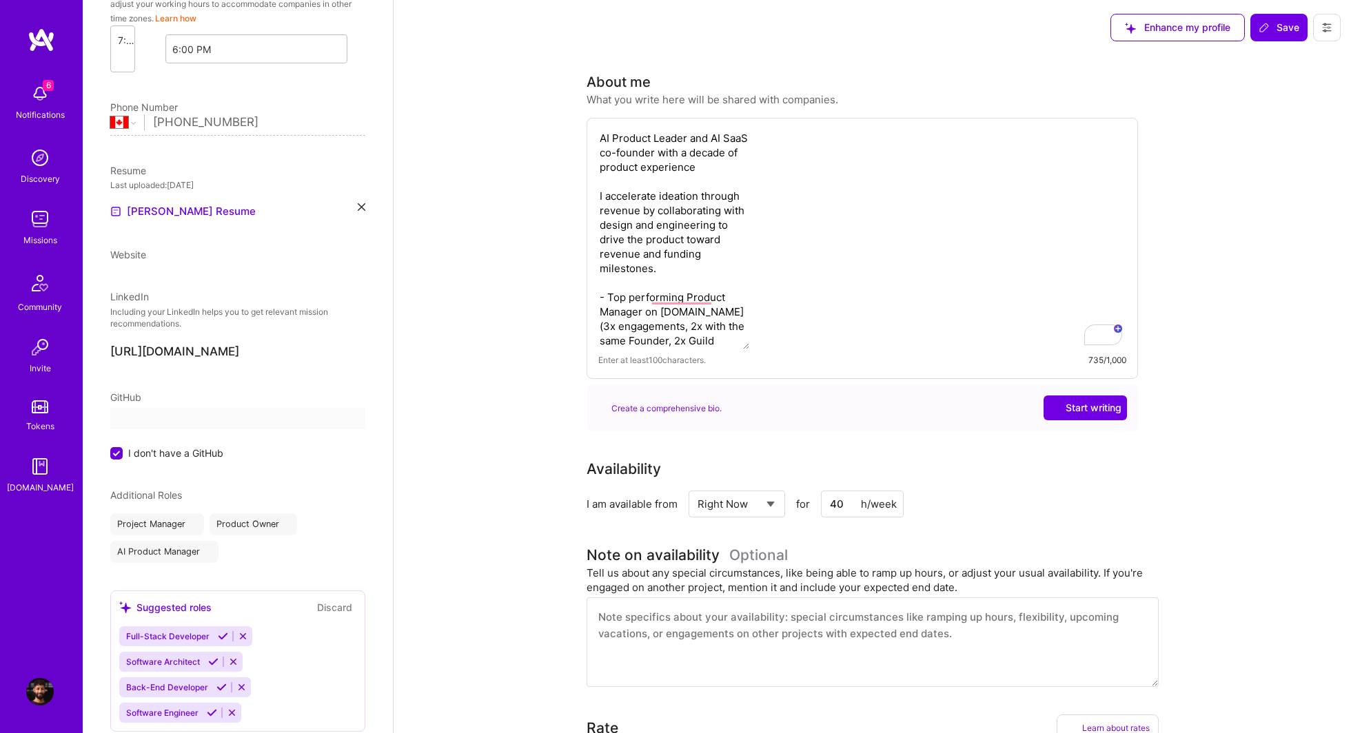
select select "CA"
select select "Right Now"
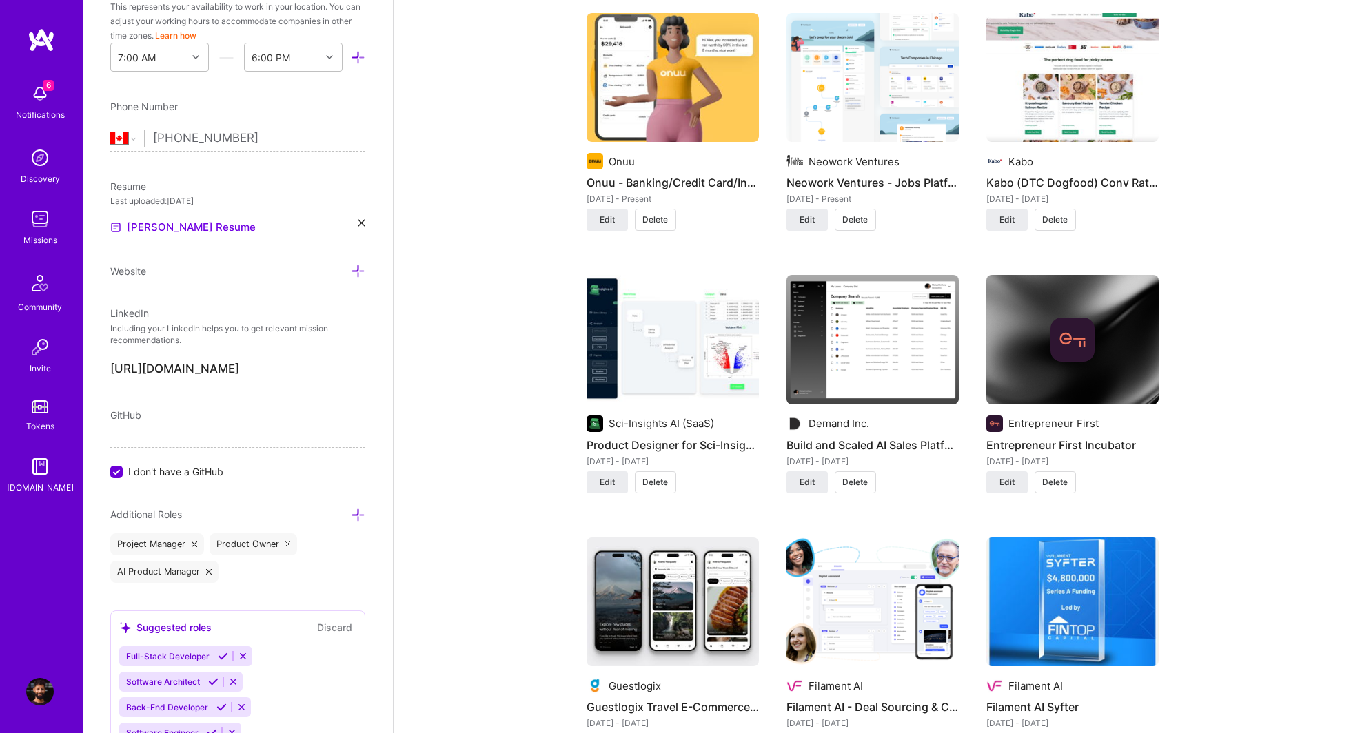
scroll to position [1032, 0]
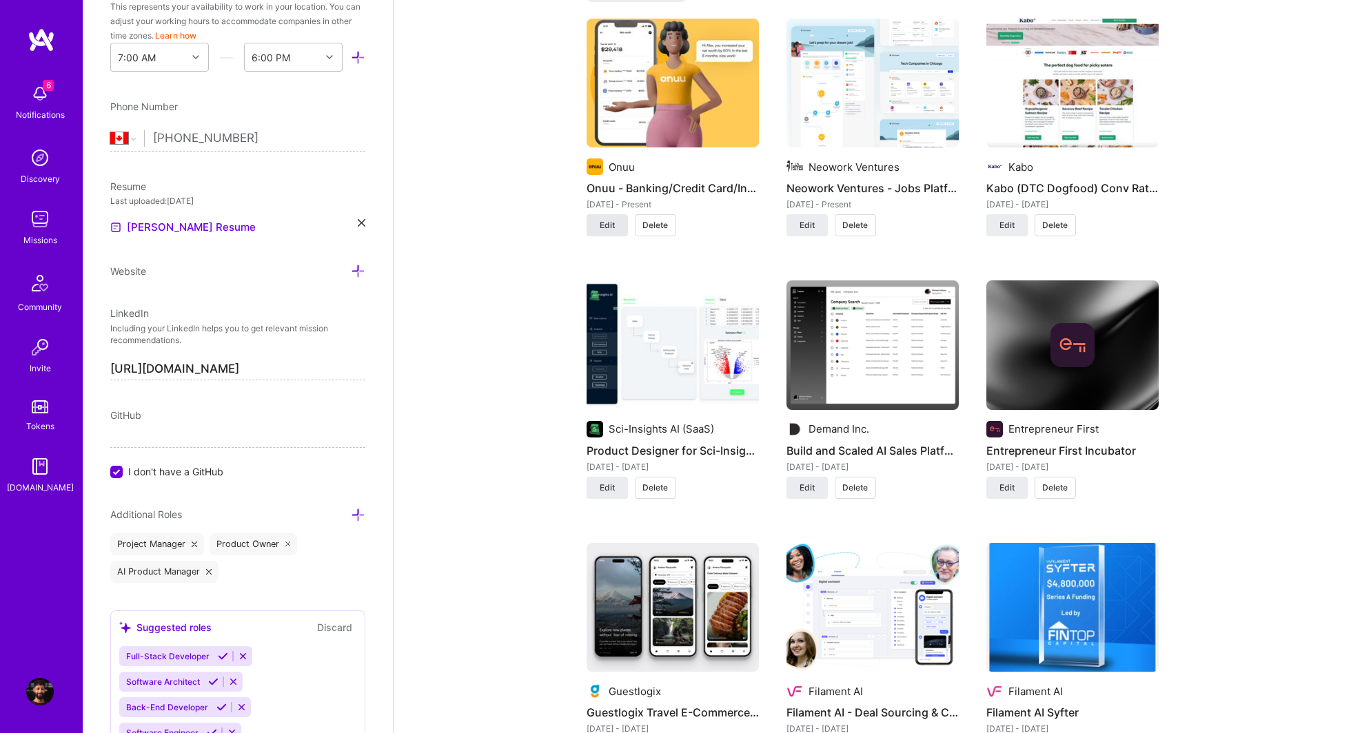
click at [619, 214] on button "Edit" at bounding box center [606, 225] width 41 height 22
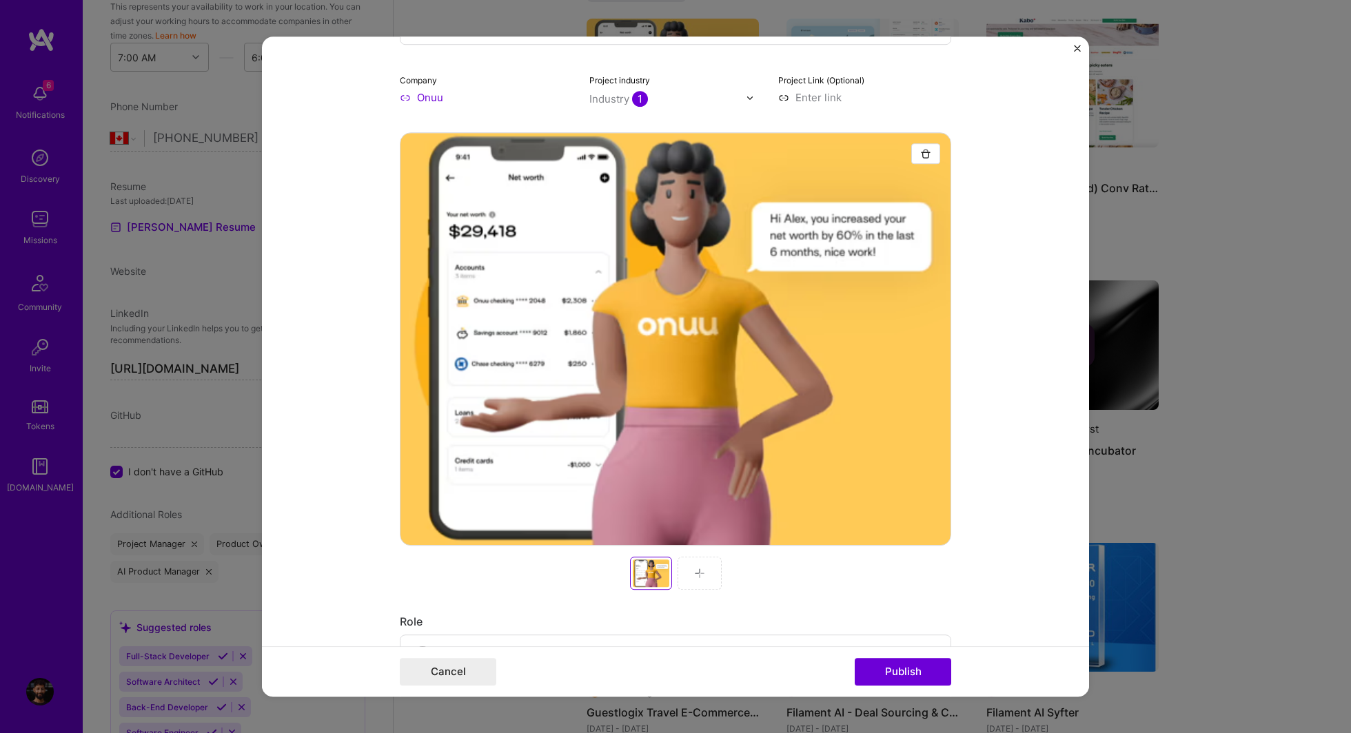
scroll to position [185, 0]
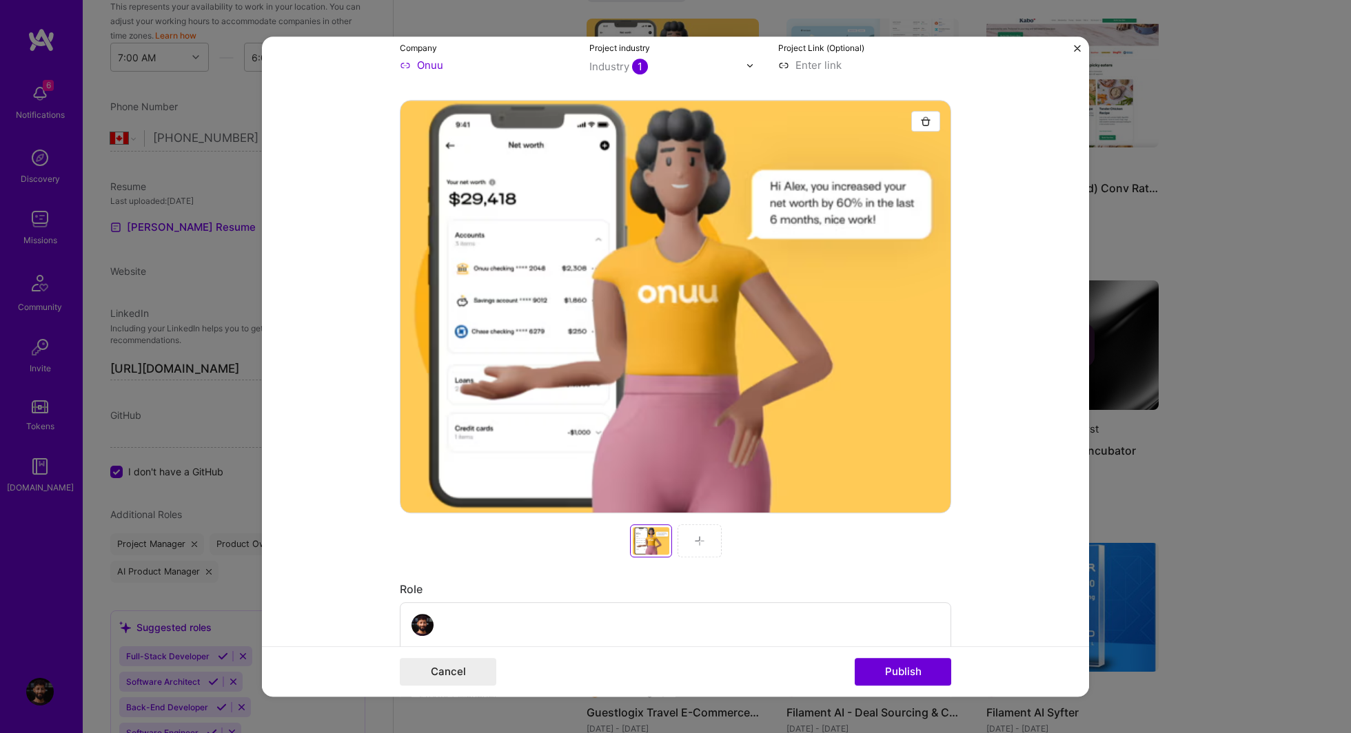
click at [715, 539] on div at bounding box center [699, 540] width 44 height 33
drag, startPoint x: 797, startPoint y: 426, endPoint x: 908, endPoint y: 152, distance: 295.5
click at [908, 153] on div at bounding box center [675, 306] width 551 height 413
click at [930, 126] on img "button" at bounding box center [925, 121] width 11 height 11
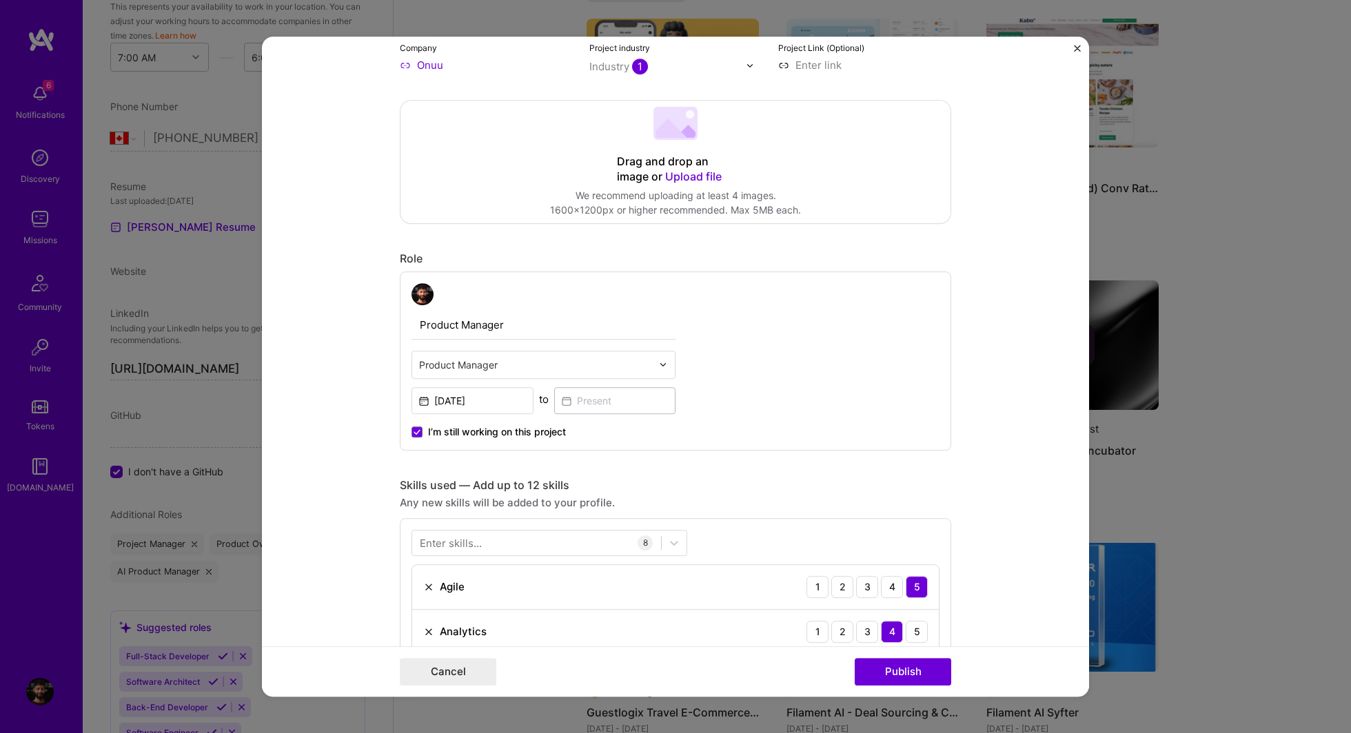
click at [705, 175] on span "Upload file" at bounding box center [693, 177] width 57 height 14
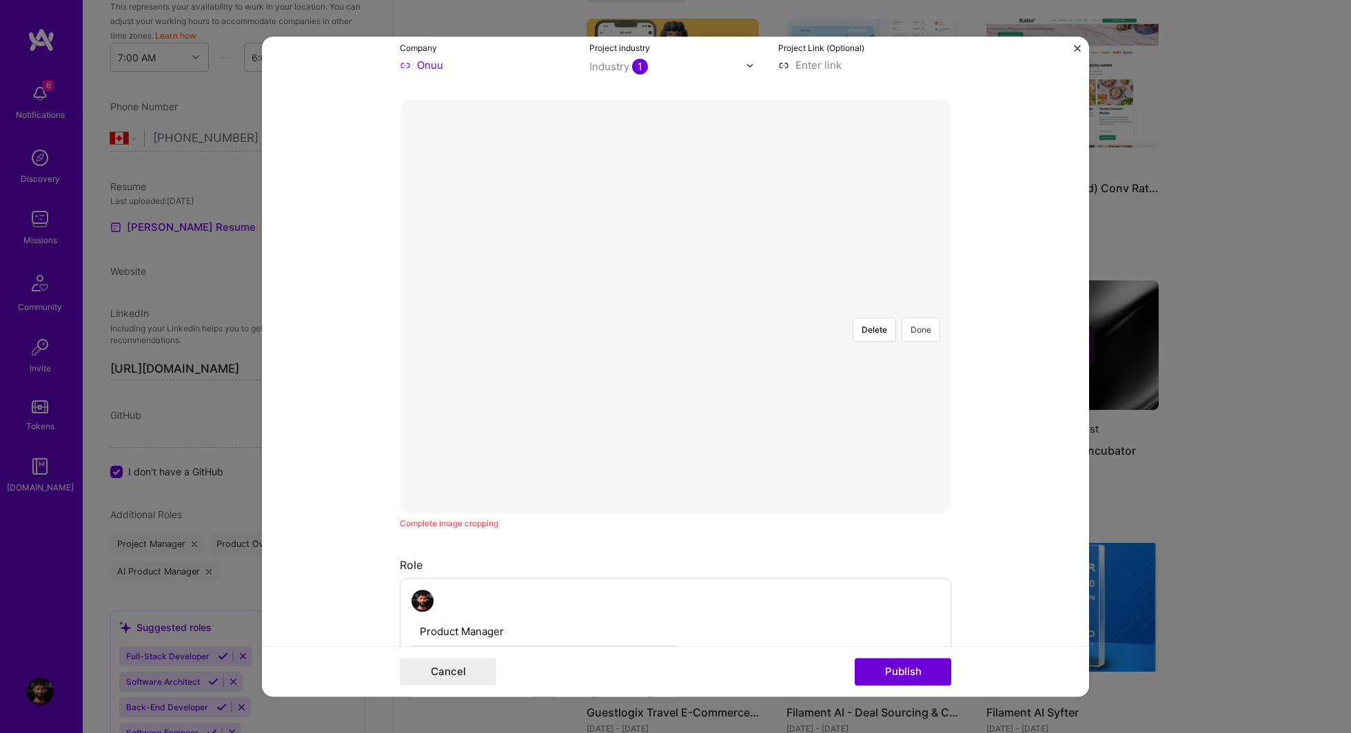
click at [926, 318] on button "Done" at bounding box center [920, 330] width 39 height 24
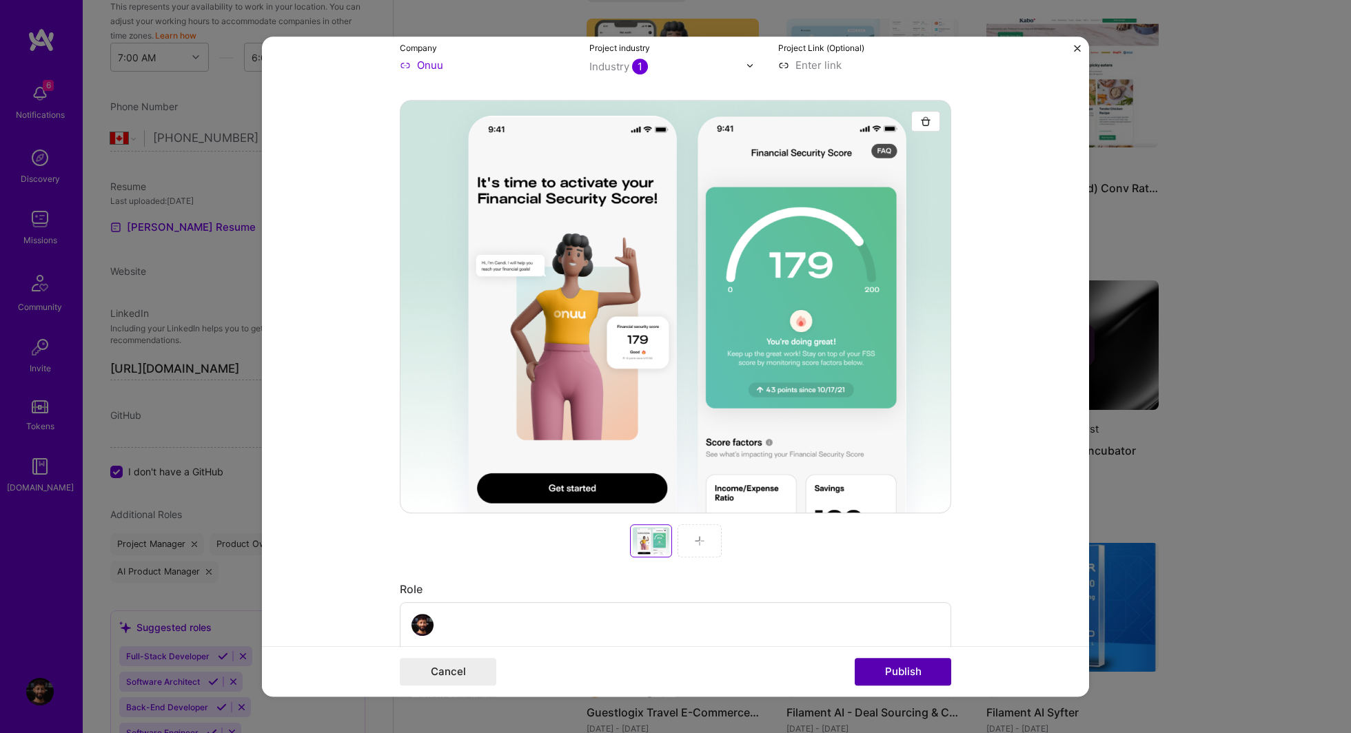
click at [894, 671] on button "Publish" at bounding box center [903, 672] width 96 height 28
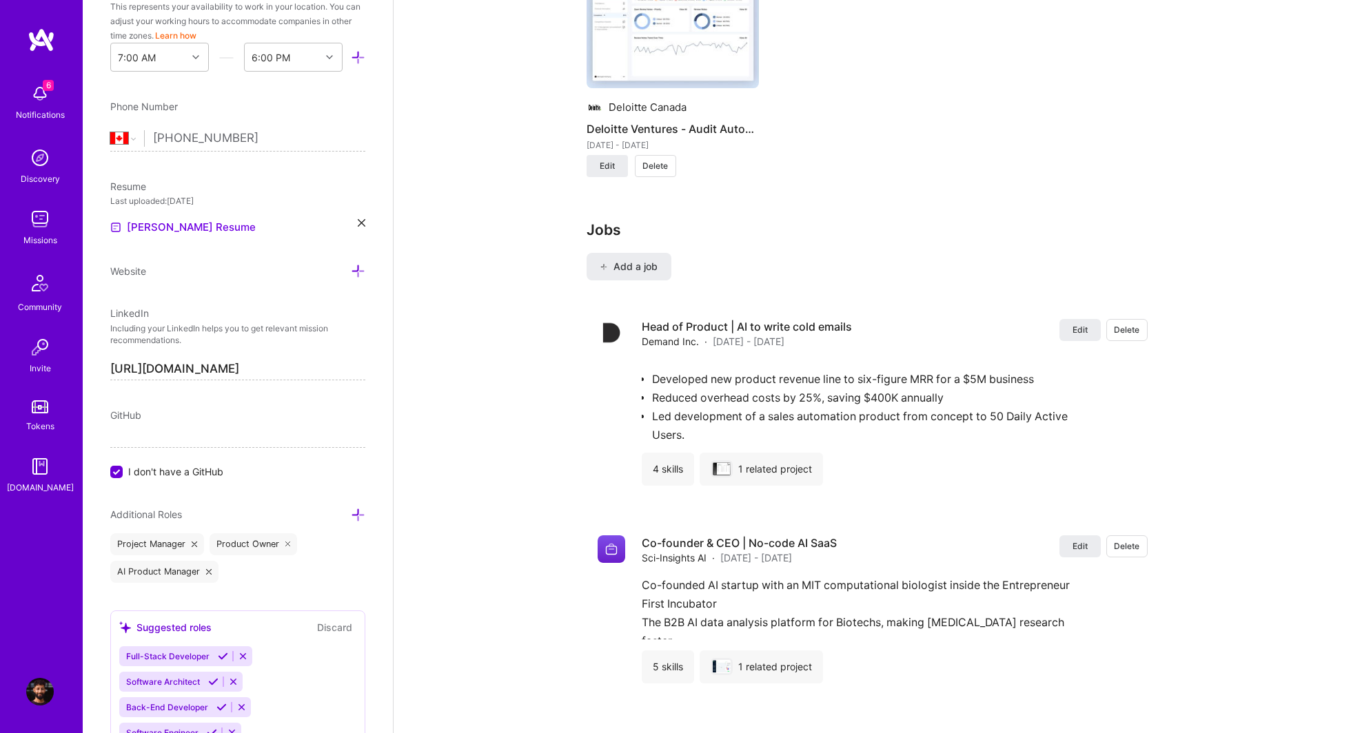
scroll to position [1889, 0]
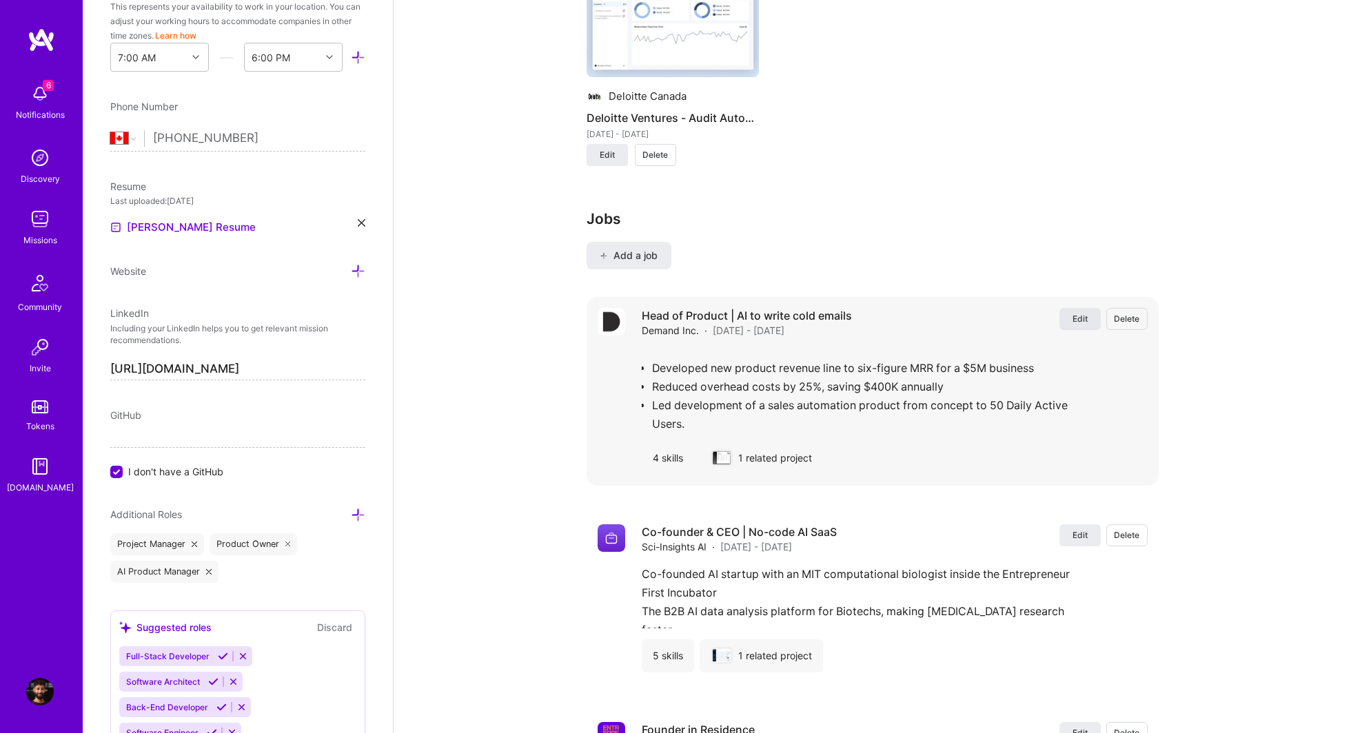
click at [1076, 320] on span "Edit" at bounding box center [1079, 319] width 15 height 12
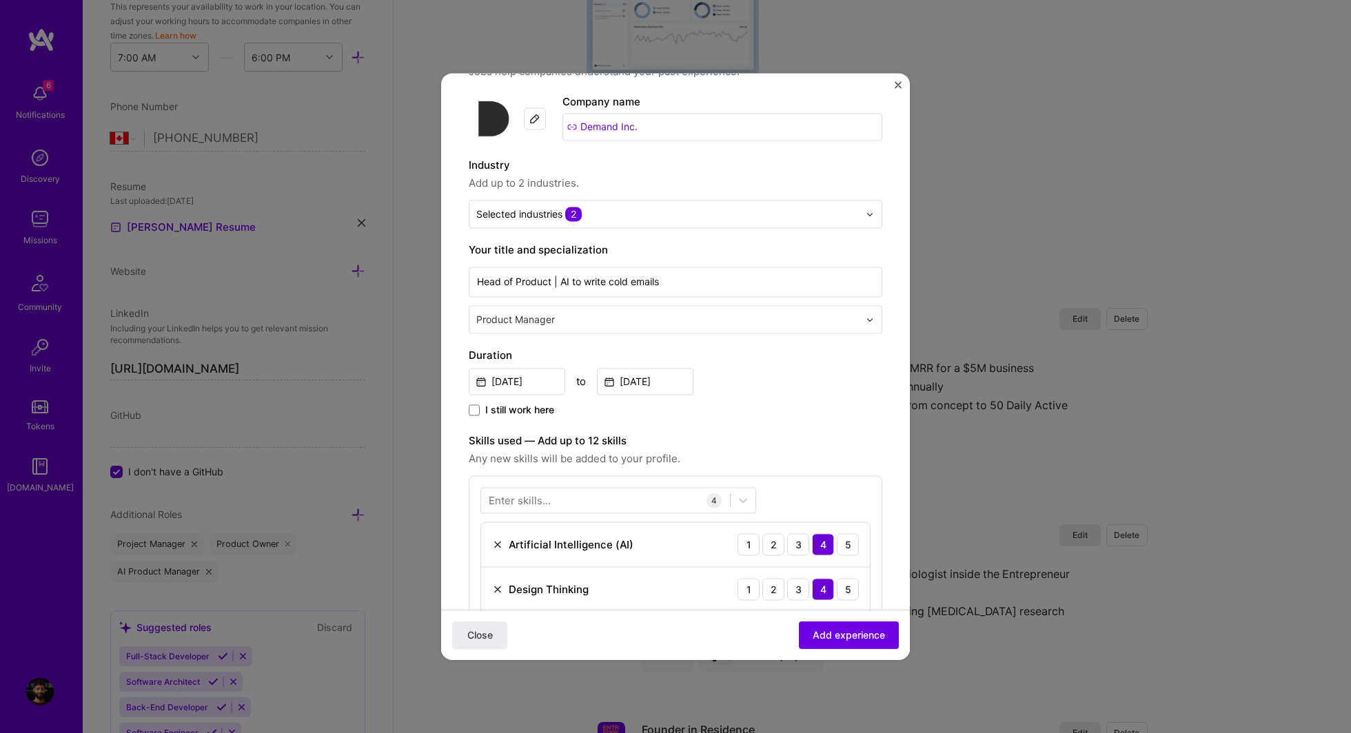
scroll to position [66, 0]
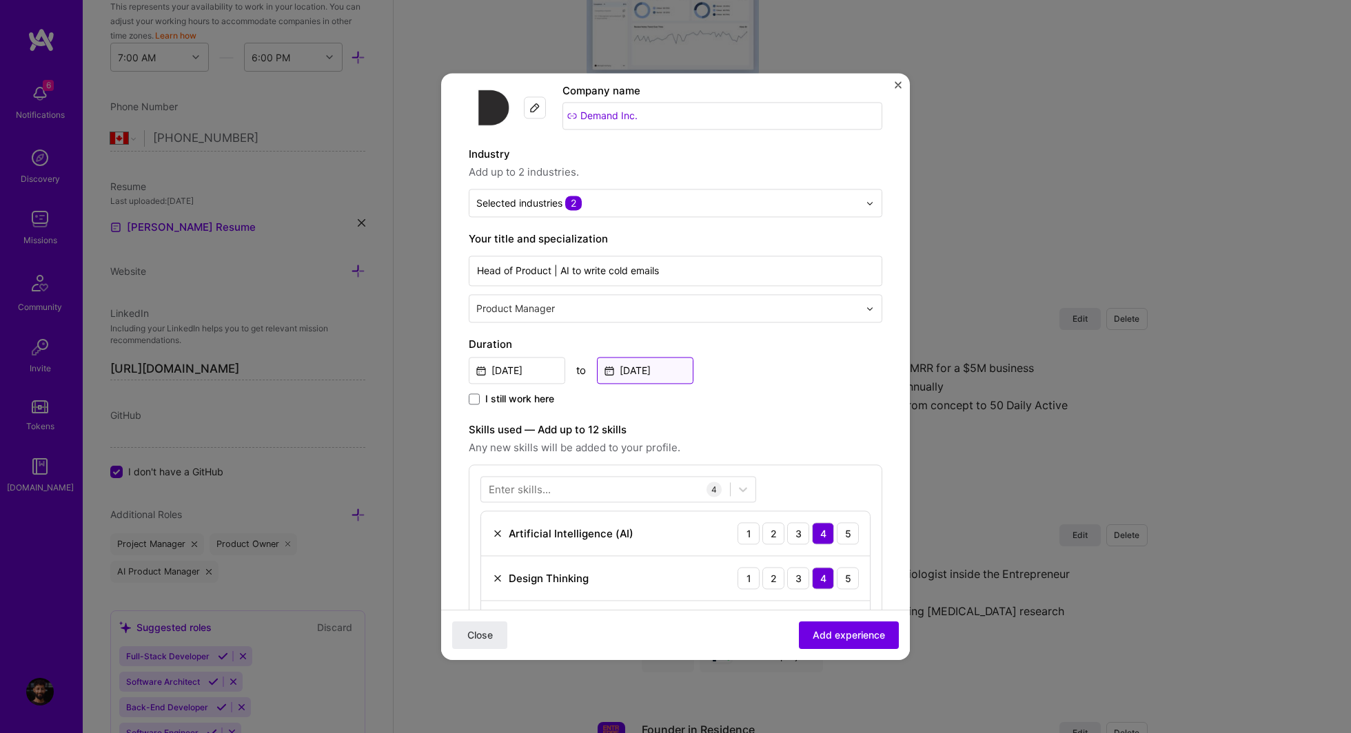
click at [653, 369] on input "[DATE]" at bounding box center [645, 370] width 96 height 27
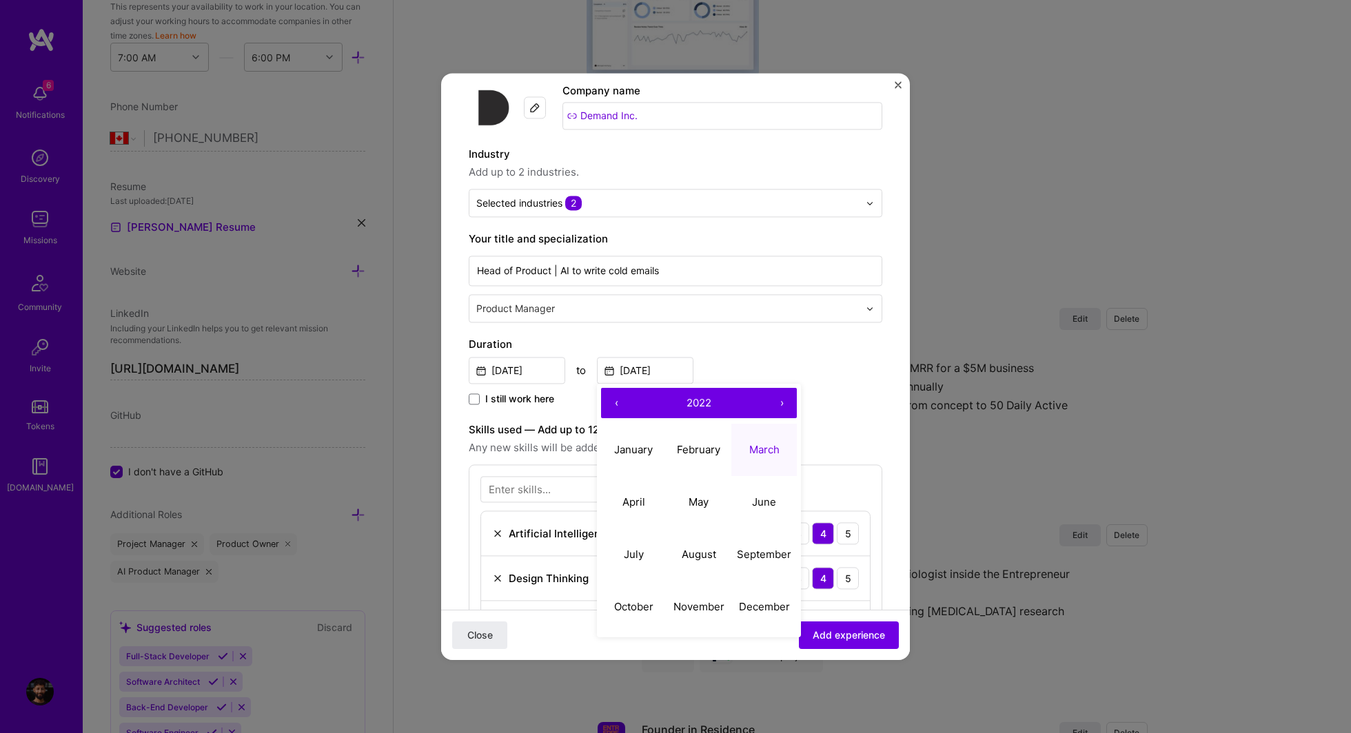
click at [784, 396] on button "›" at bounding box center [781, 403] width 30 height 30
click at [759, 436] on button "March" at bounding box center [763, 450] width 65 height 52
type input "[DATE]"
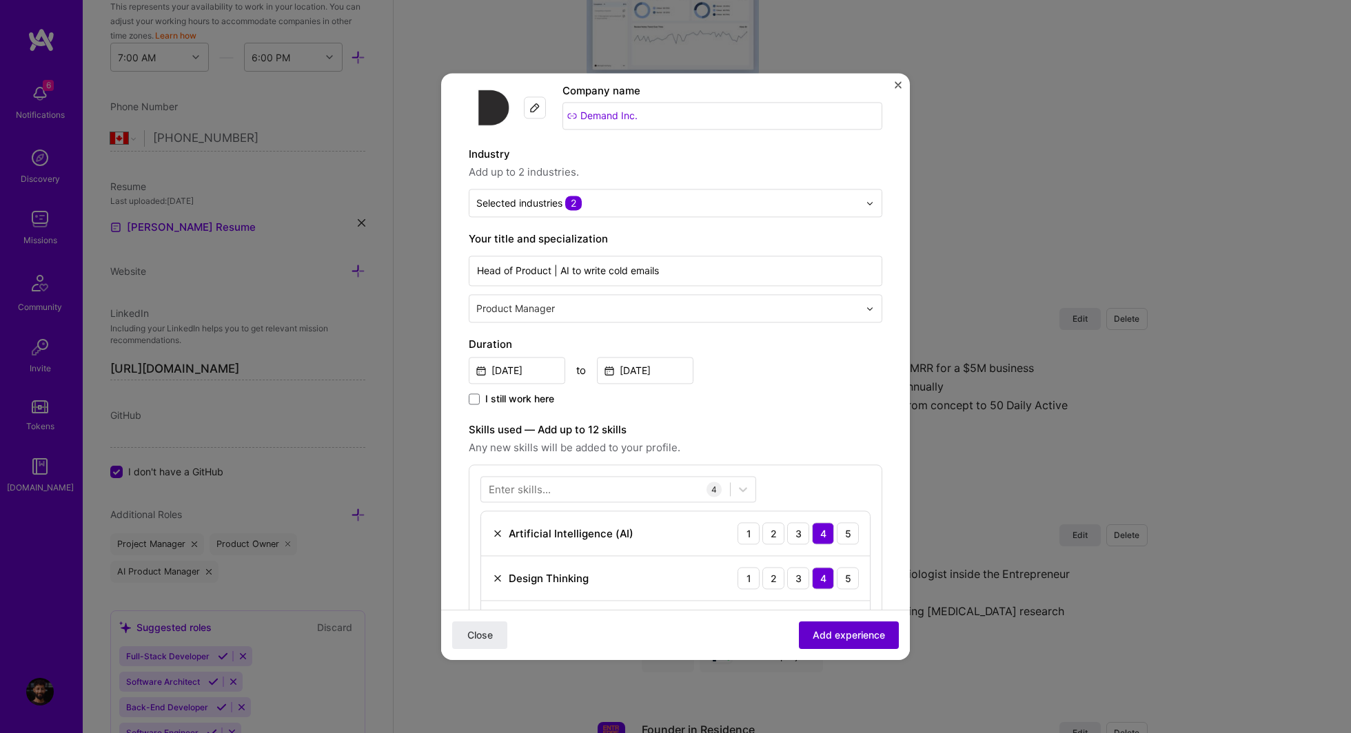
click at [817, 641] on span "Add experience" at bounding box center [849, 636] width 72 height 14
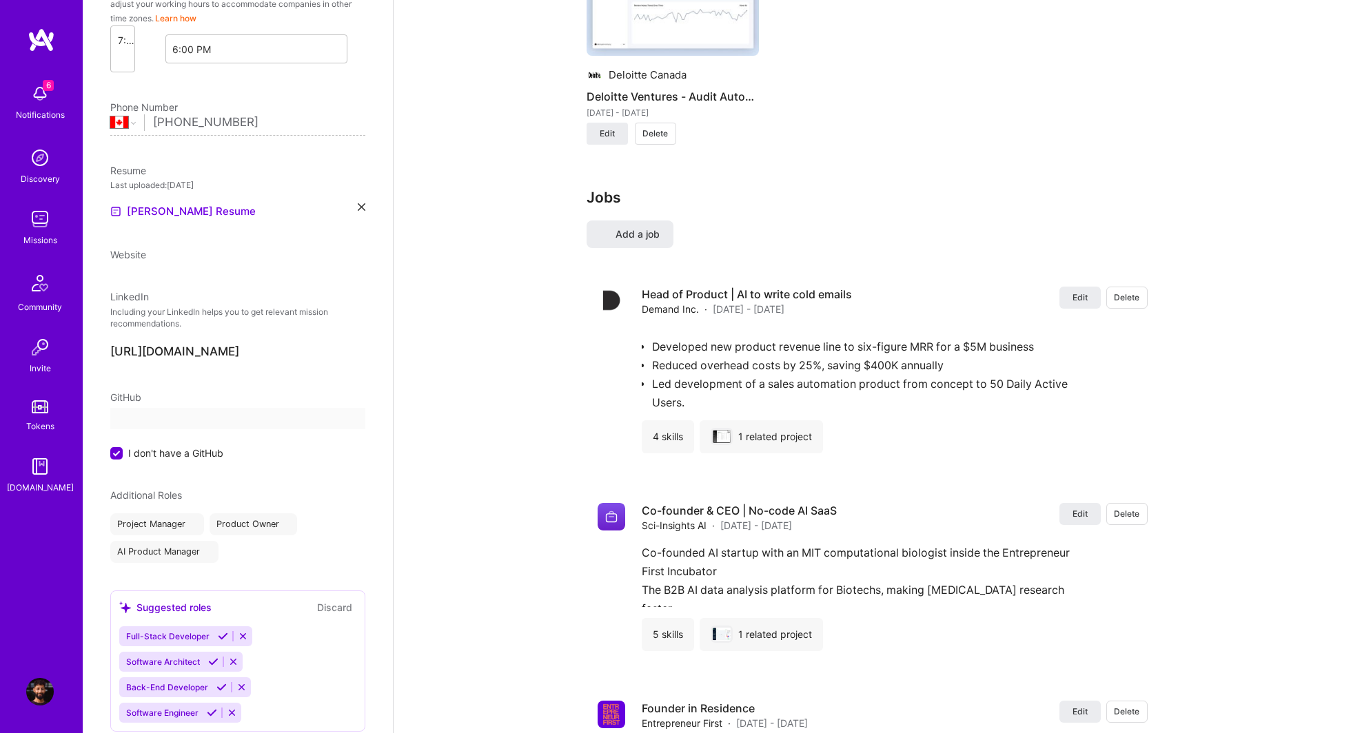
select select "CA"
select select "Right Now"
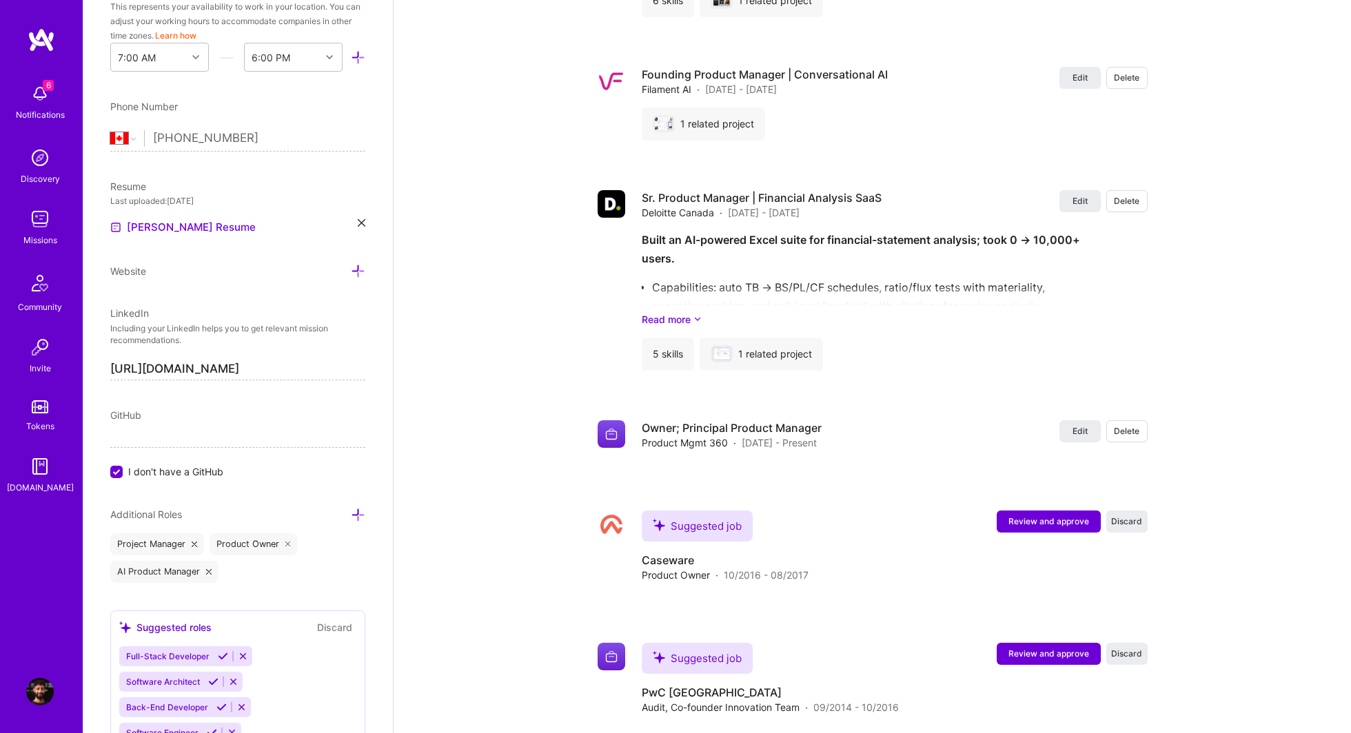
scroll to position [2835, 0]
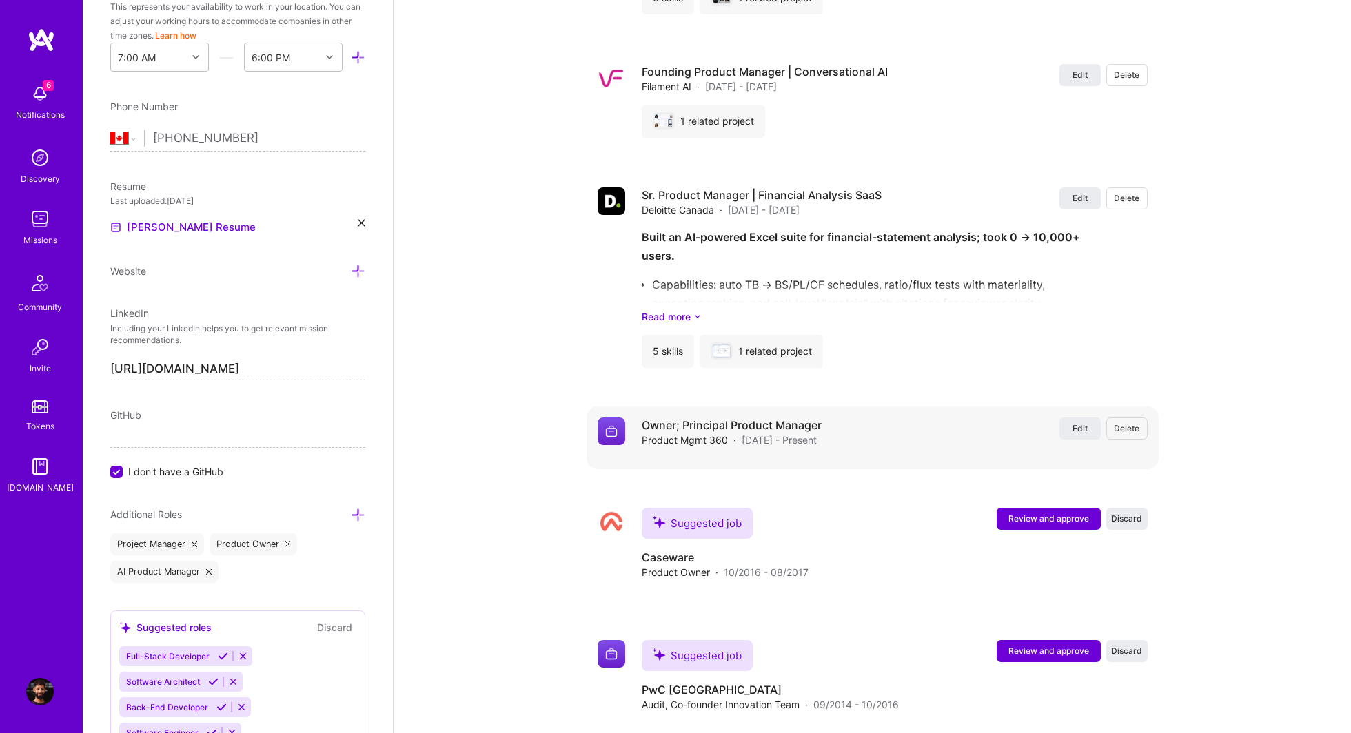
click at [1131, 424] on span "Delete" at bounding box center [1126, 428] width 25 height 12
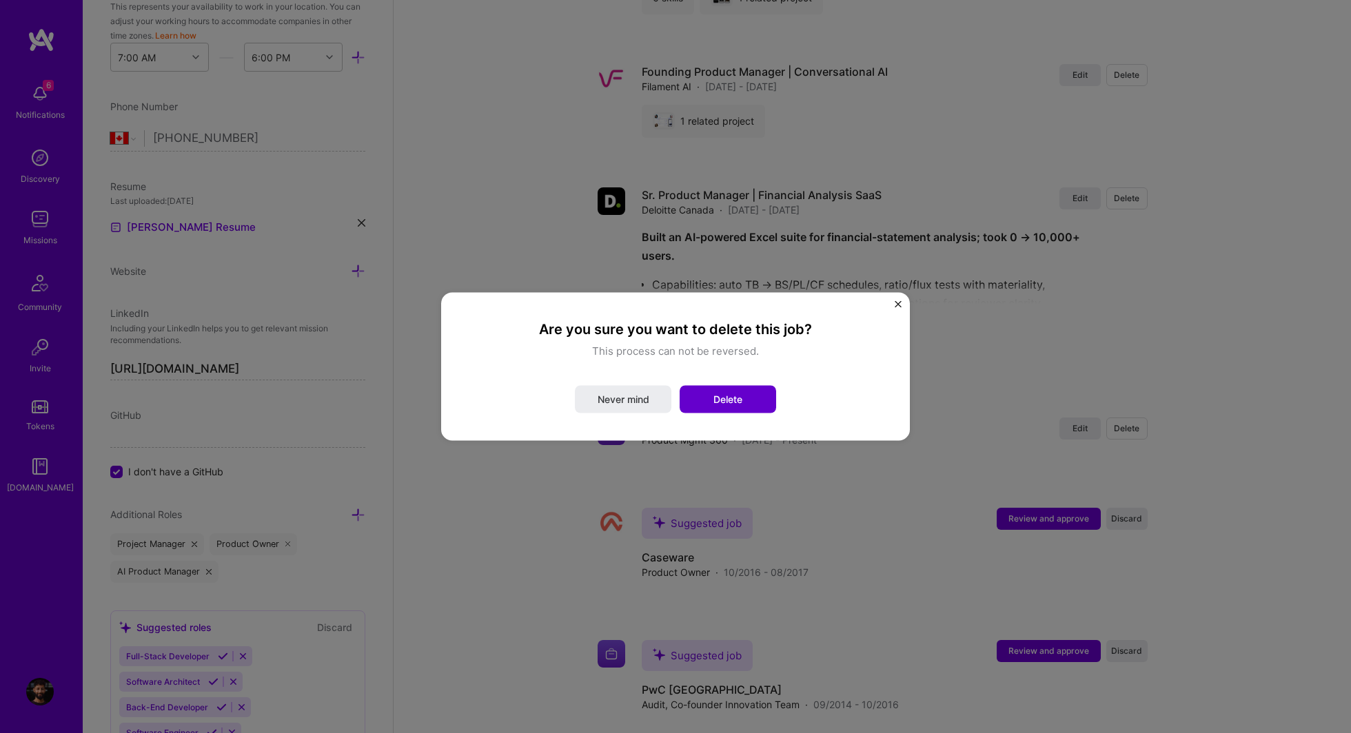
click at [717, 408] on button "Delete" at bounding box center [728, 400] width 96 height 28
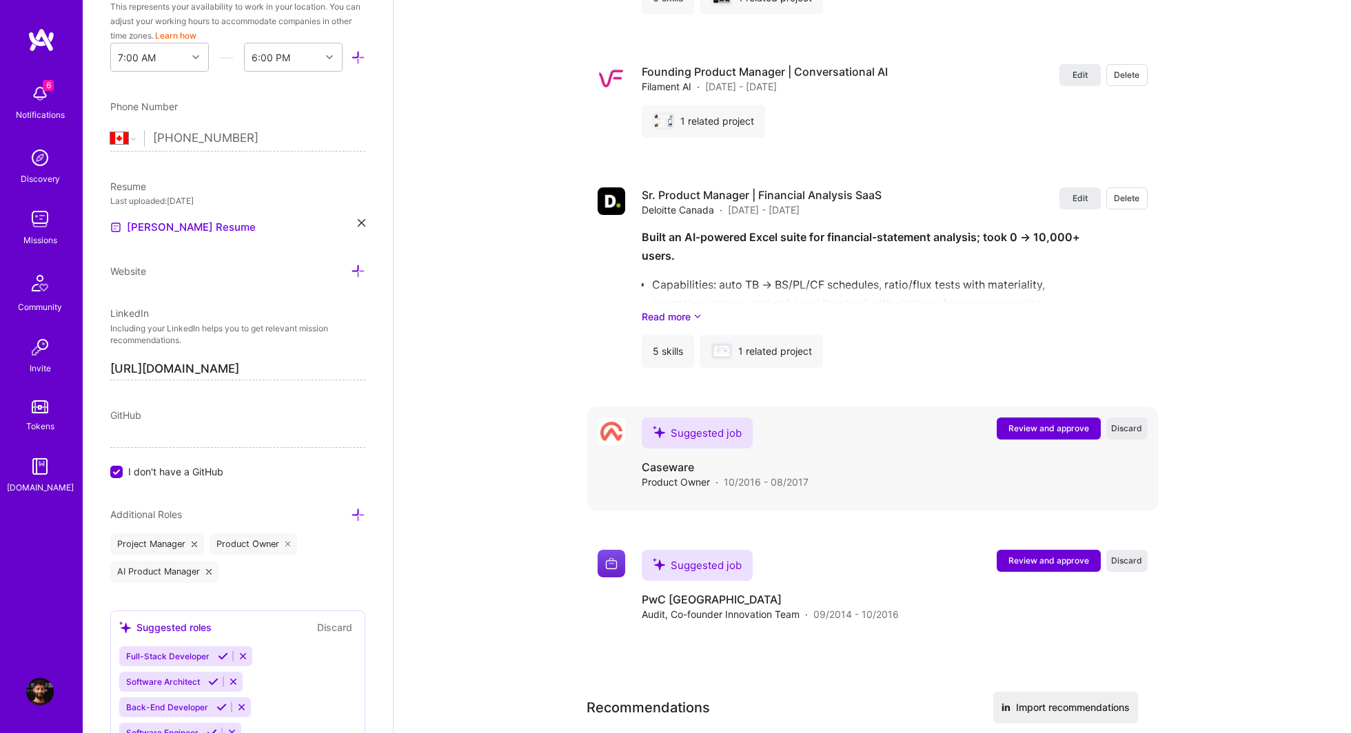
click at [1041, 424] on span "Review and approve" at bounding box center [1048, 428] width 81 height 12
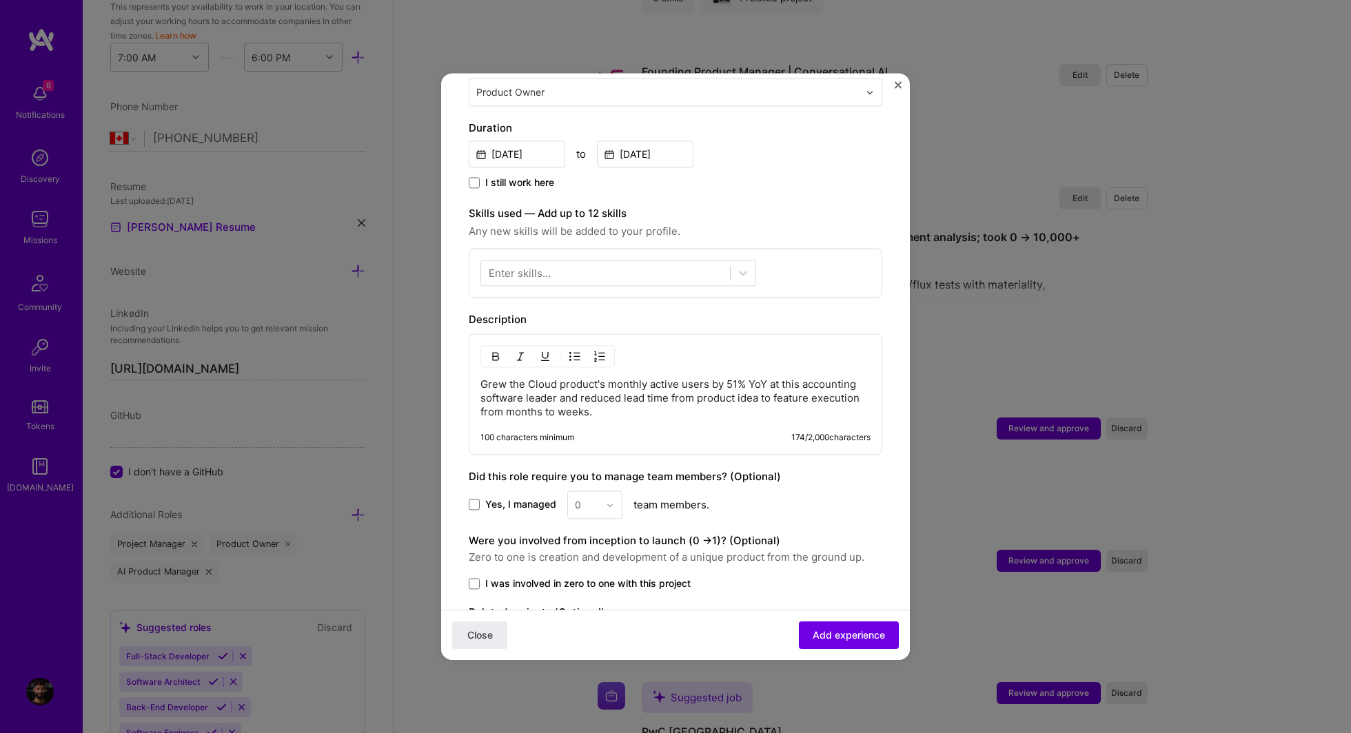
scroll to position [433, 0]
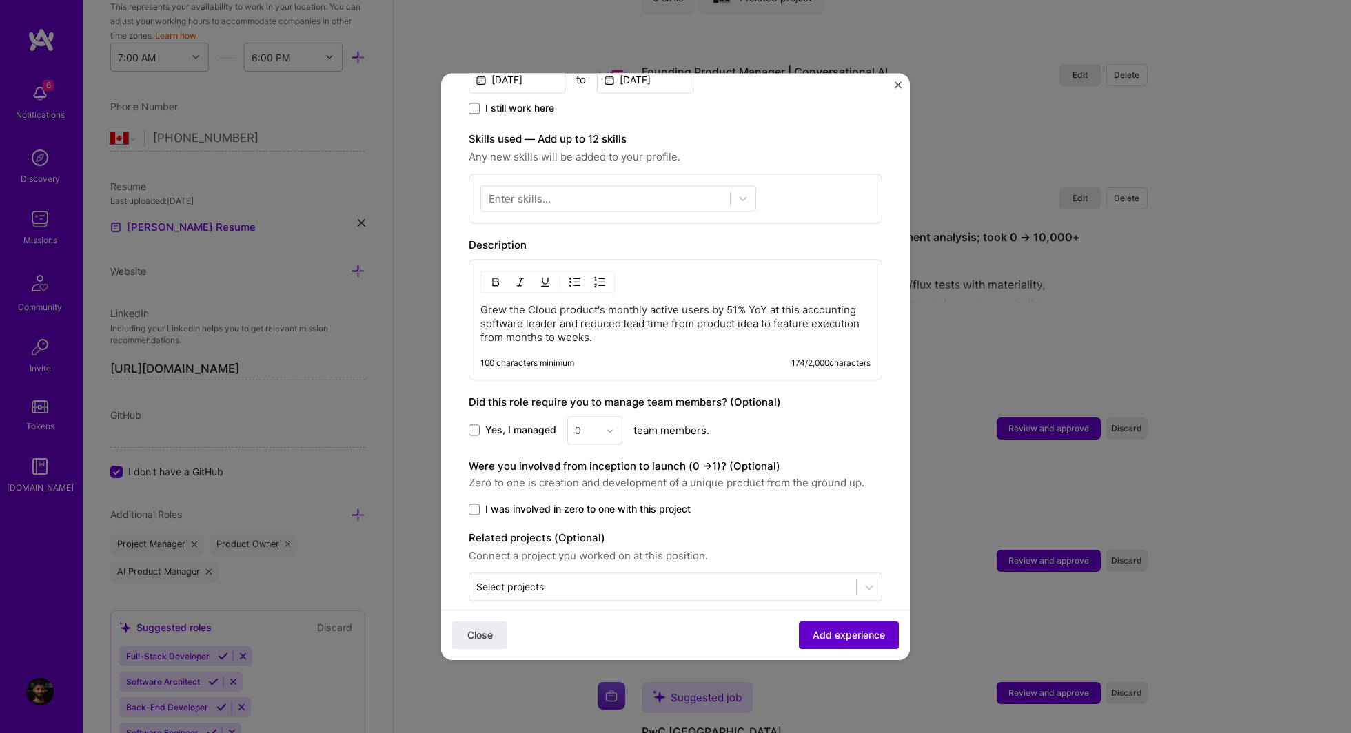
click at [829, 632] on span "Add experience" at bounding box center [849, 636] width 72 height 14
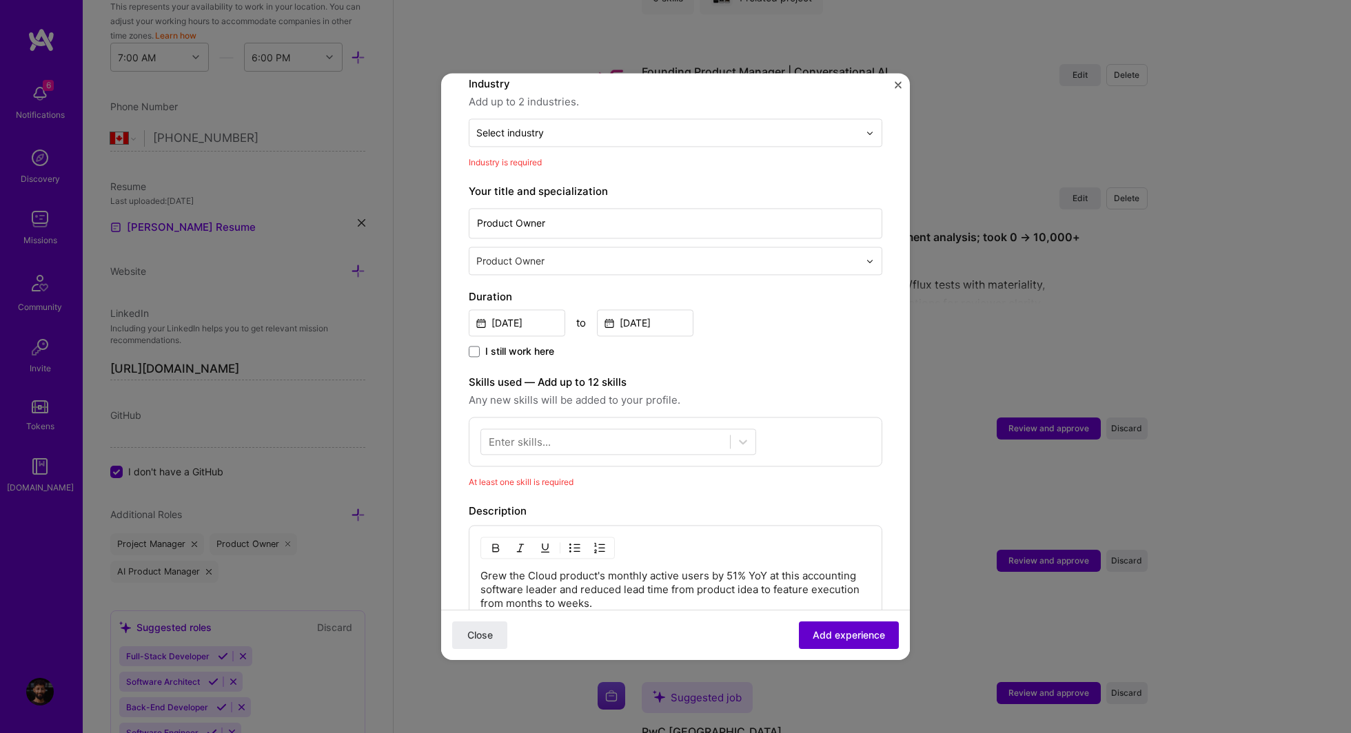
scroll to position [201, 0]
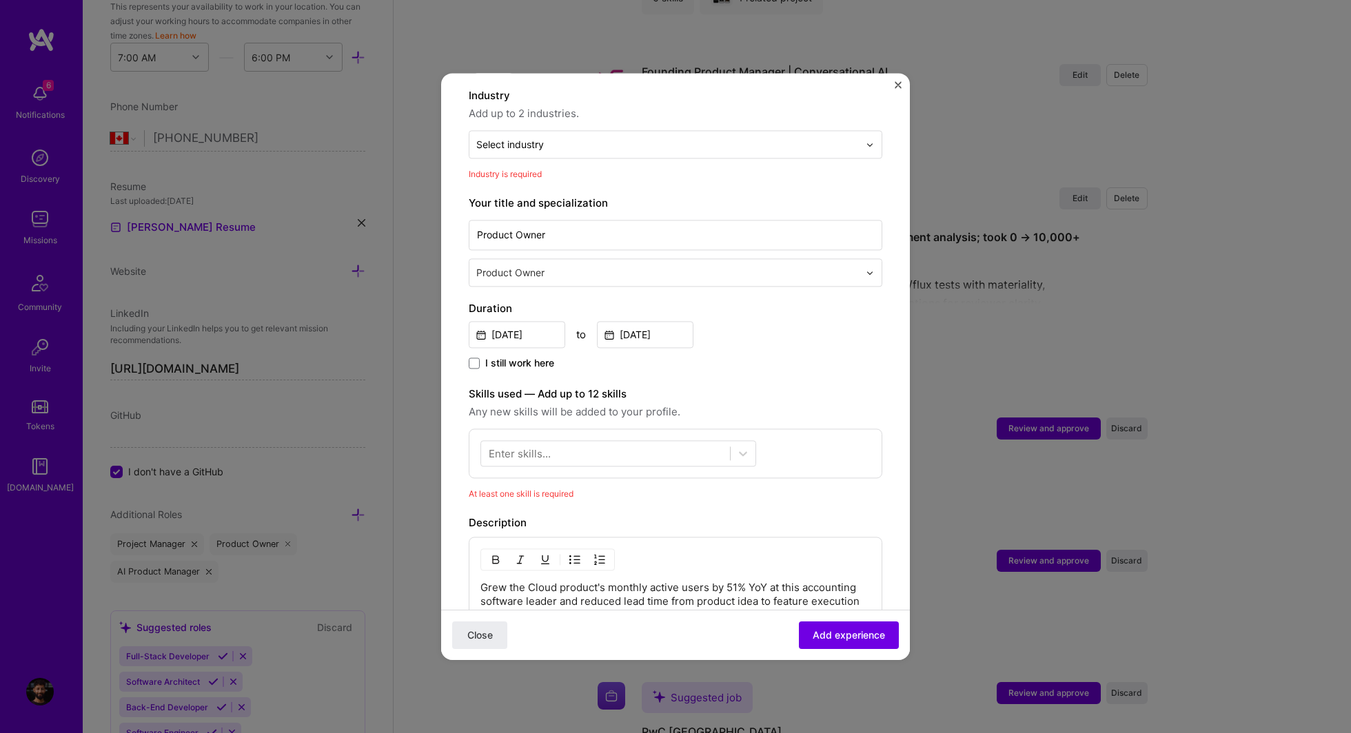
click at [895, 82] on img "Close" at bounding box center [898, 84] width 7 height 7
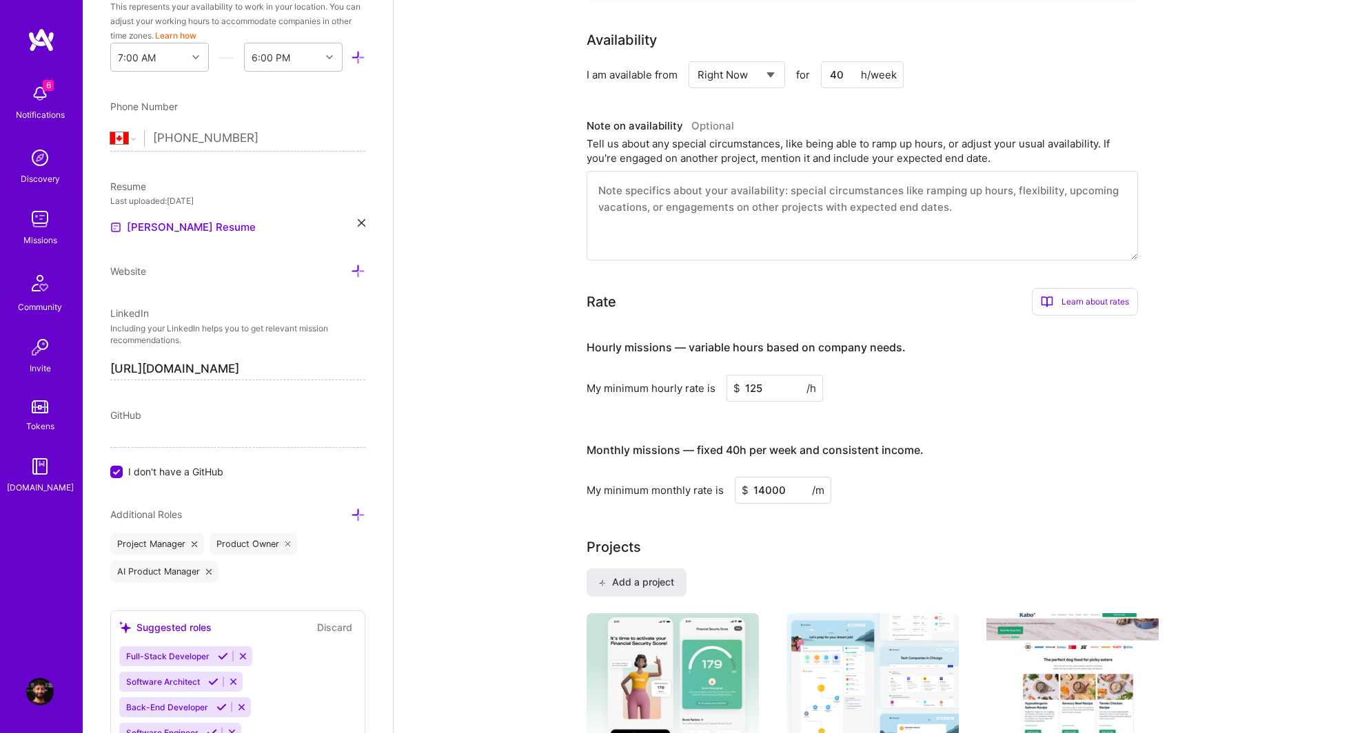
scroll to position [0, 0]
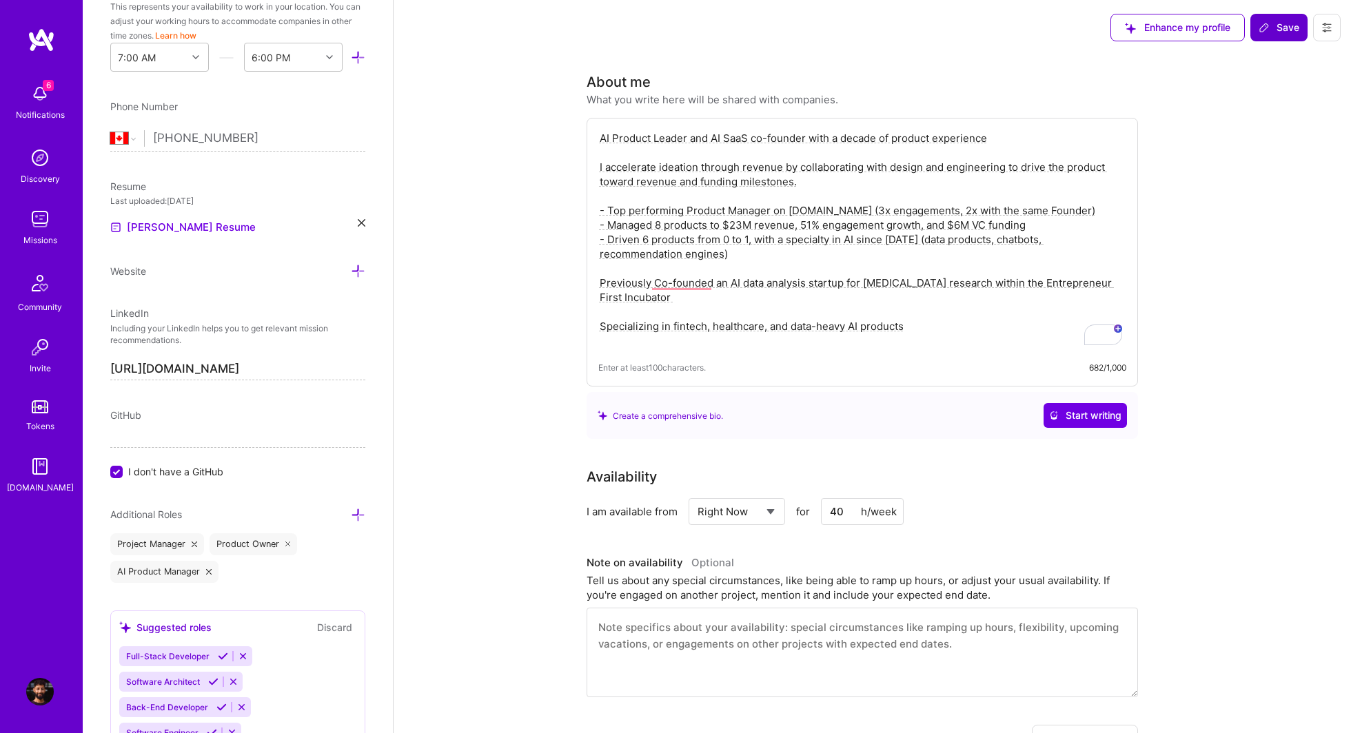
click at [1283, 23] on span "Save" at bounding box center [1278, 28] width 41 height 14
click at [1283, 21] on span "Save" at bounding box center [1278, 28] width 41 height 14
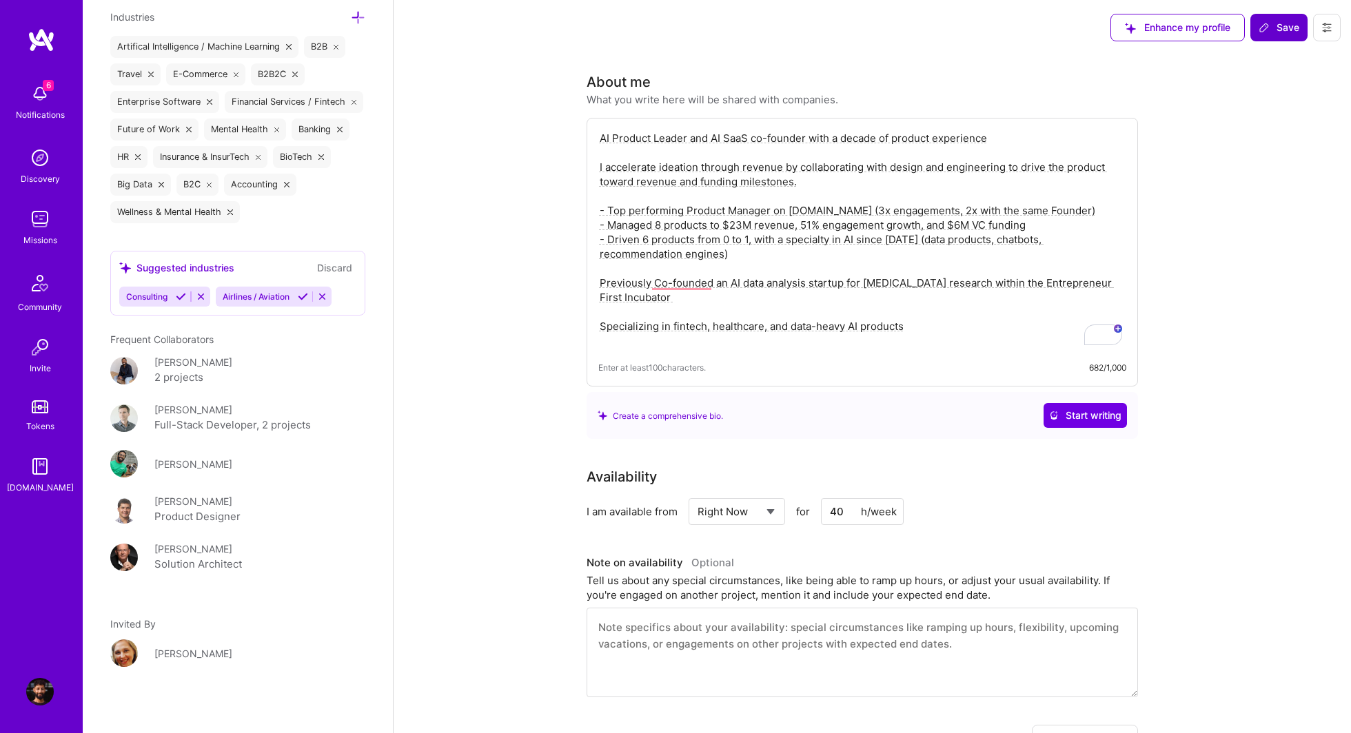
click at [1268, 40] on button "Save" at bounding box center [1278, 28] width 57 height 28
click at [1269, 28] on icon at bounding box center [1263, 27] width 11 height 11
click at [1131, 699] on div "Can't find experience id: 65a60847fdcf930012357ab9" at bounding box center [1168, 688] width 310 height 35
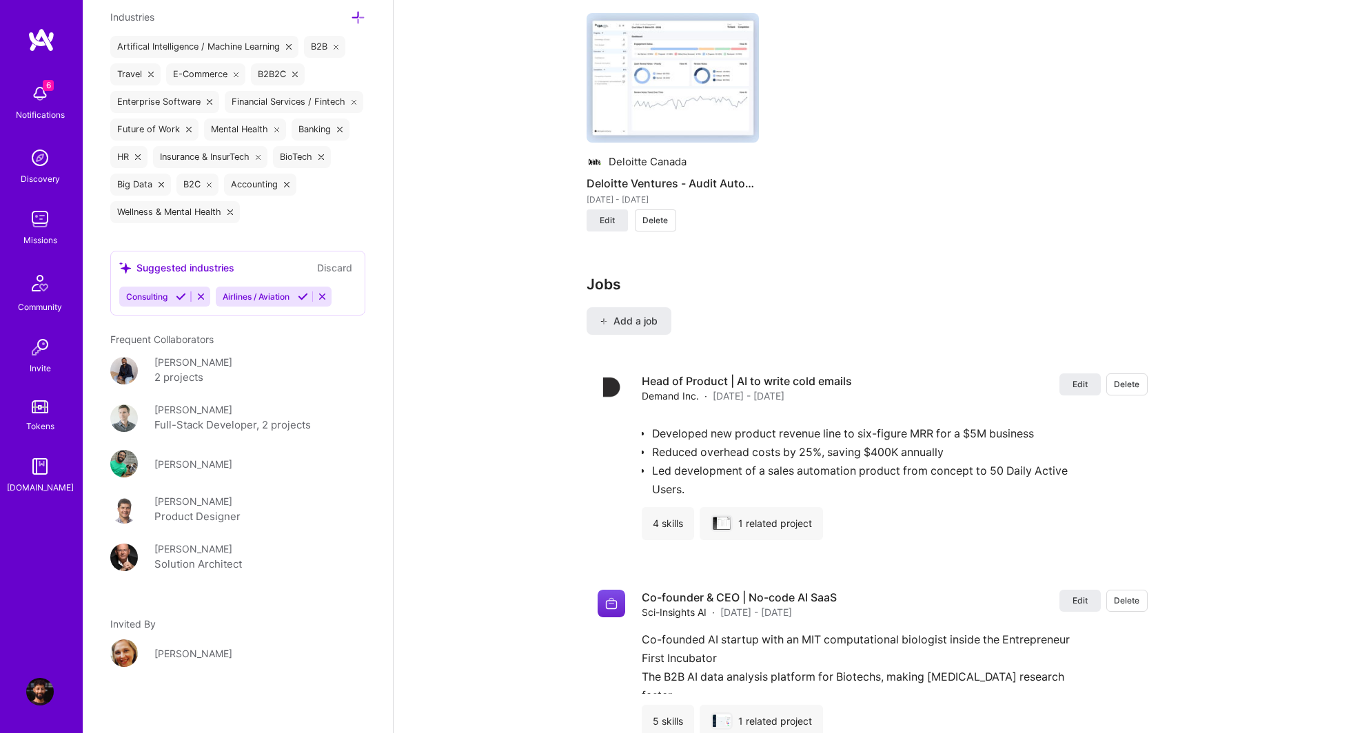
scroll to position [2019, 0]
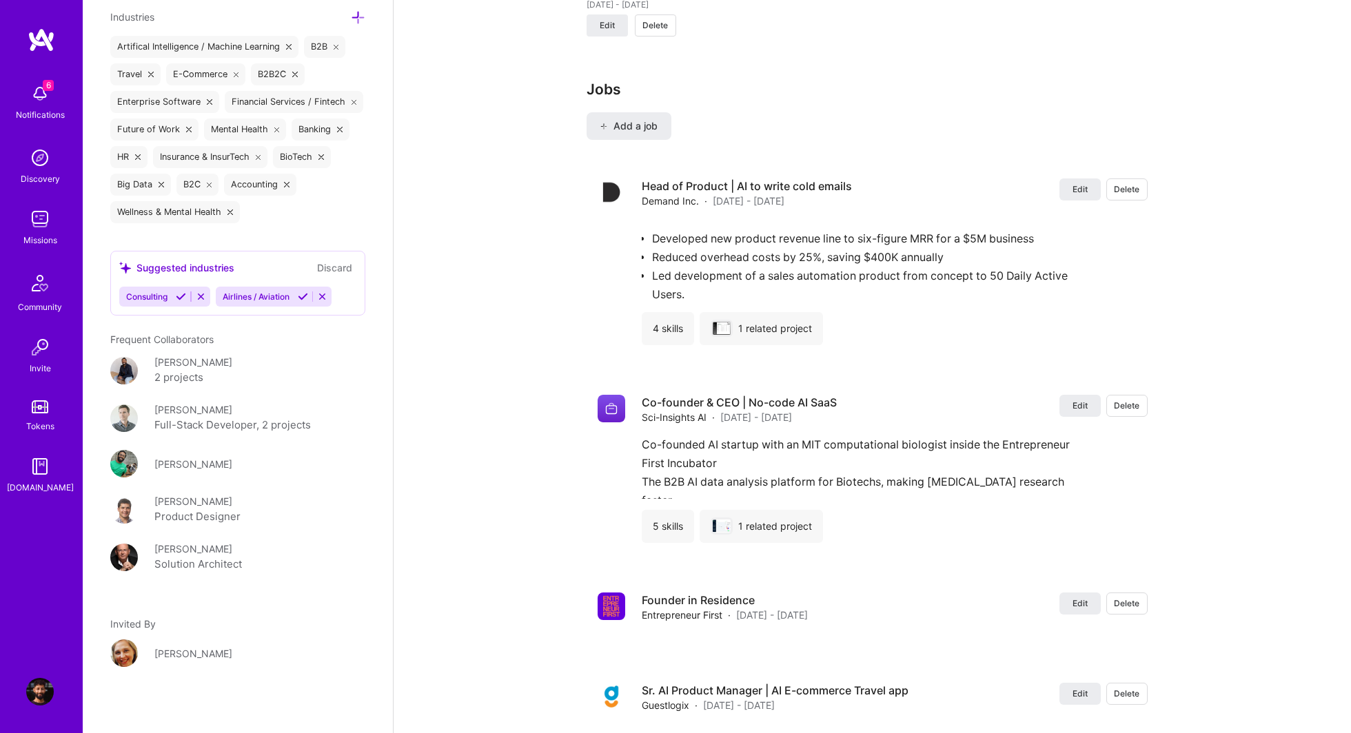
click at [37, 23] on div "6 Notifications Discovery Missions Community Invite Tokens [DOMAIN_NAME] Profile" at bounding box center [41, 366] width 83 height 733
click at [45, 43] on img at bounding box center [42, 40] width 28 height 25
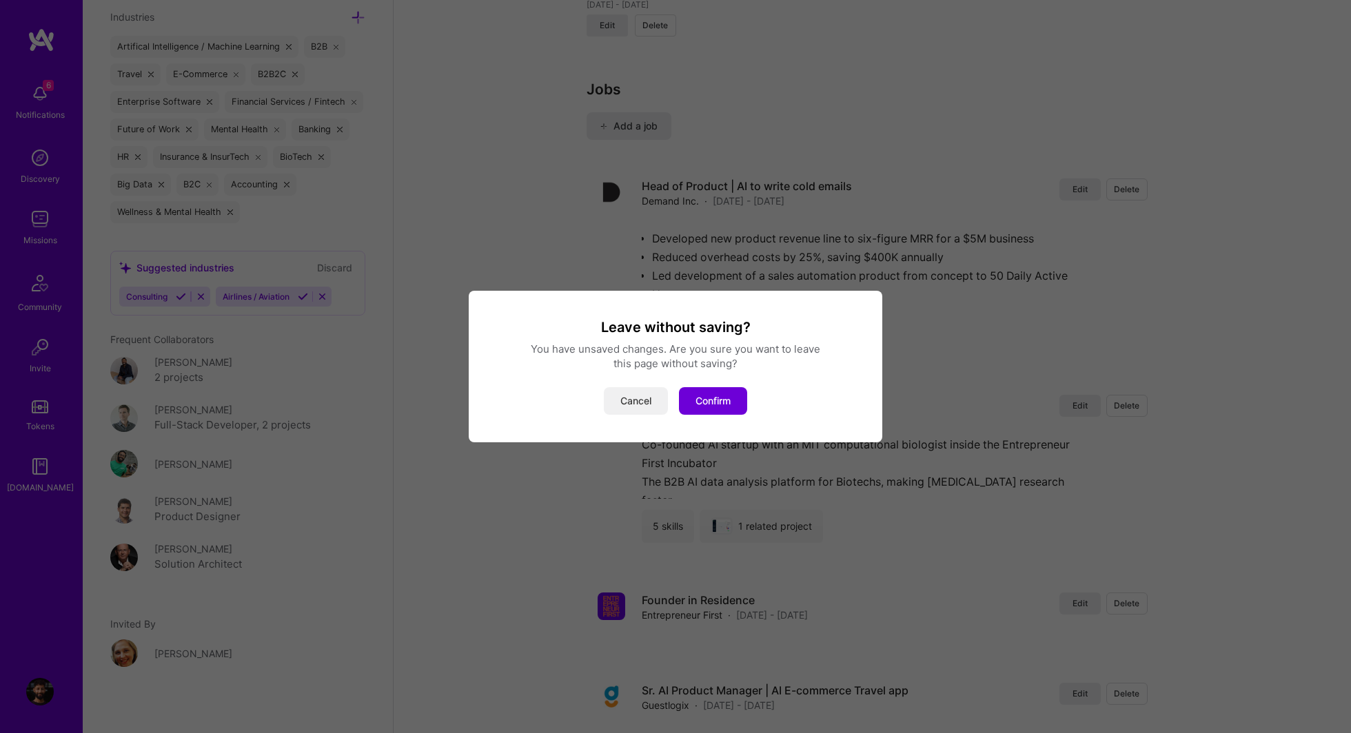
click at [656, 408] on button "Cancel" at bounding box center [636, 401] width 64 height 28
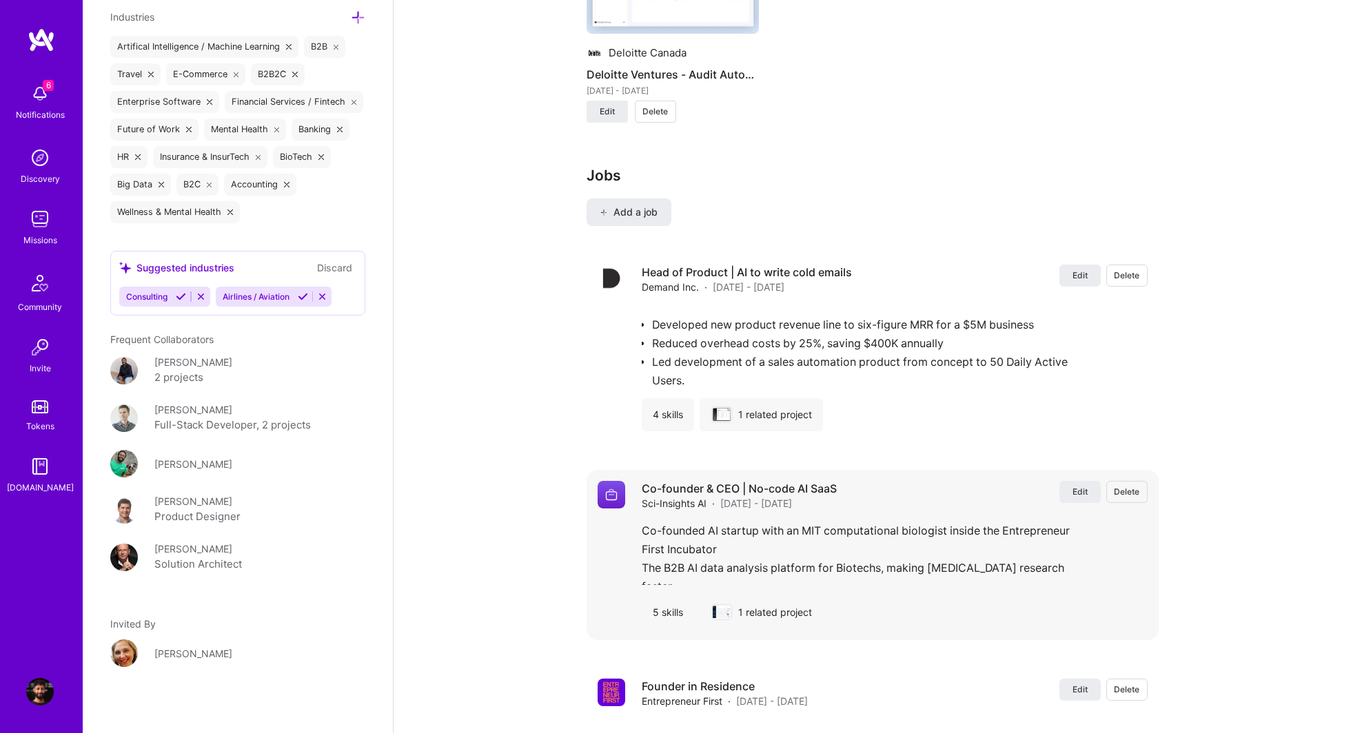
scroll to position [1930, 0]
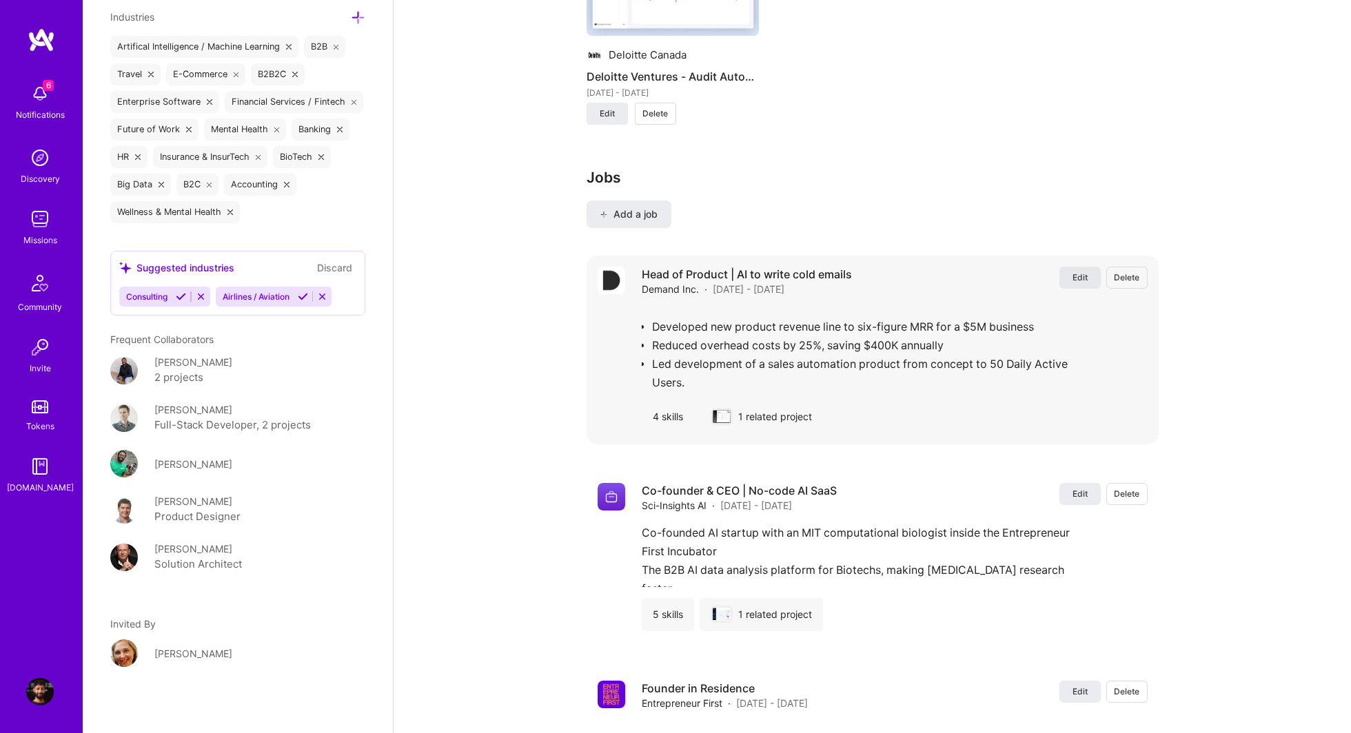
click at [1083, 276] on span "Edit" at bounding box center [1079, 278] width 15 height 12
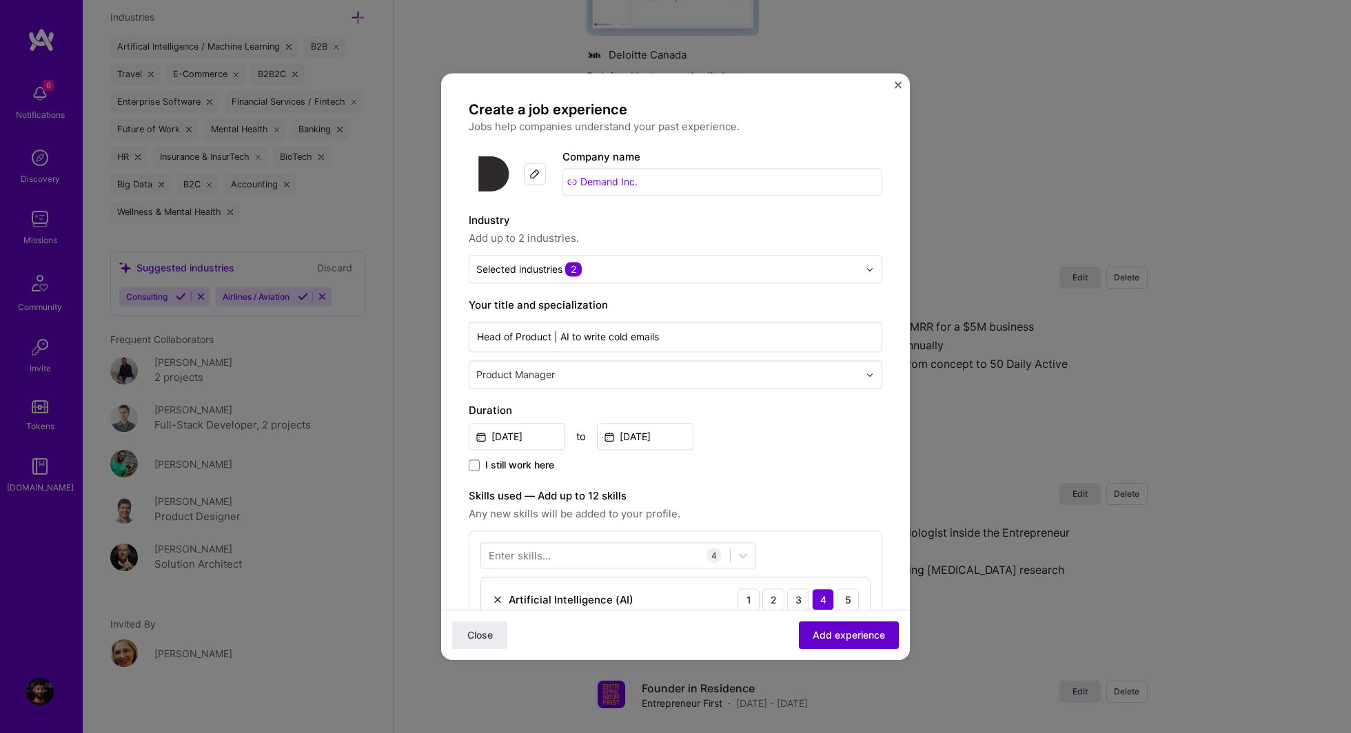
click at [853, 629] on span "Add experience" at bounding box center [849, 636] width 72 height 14
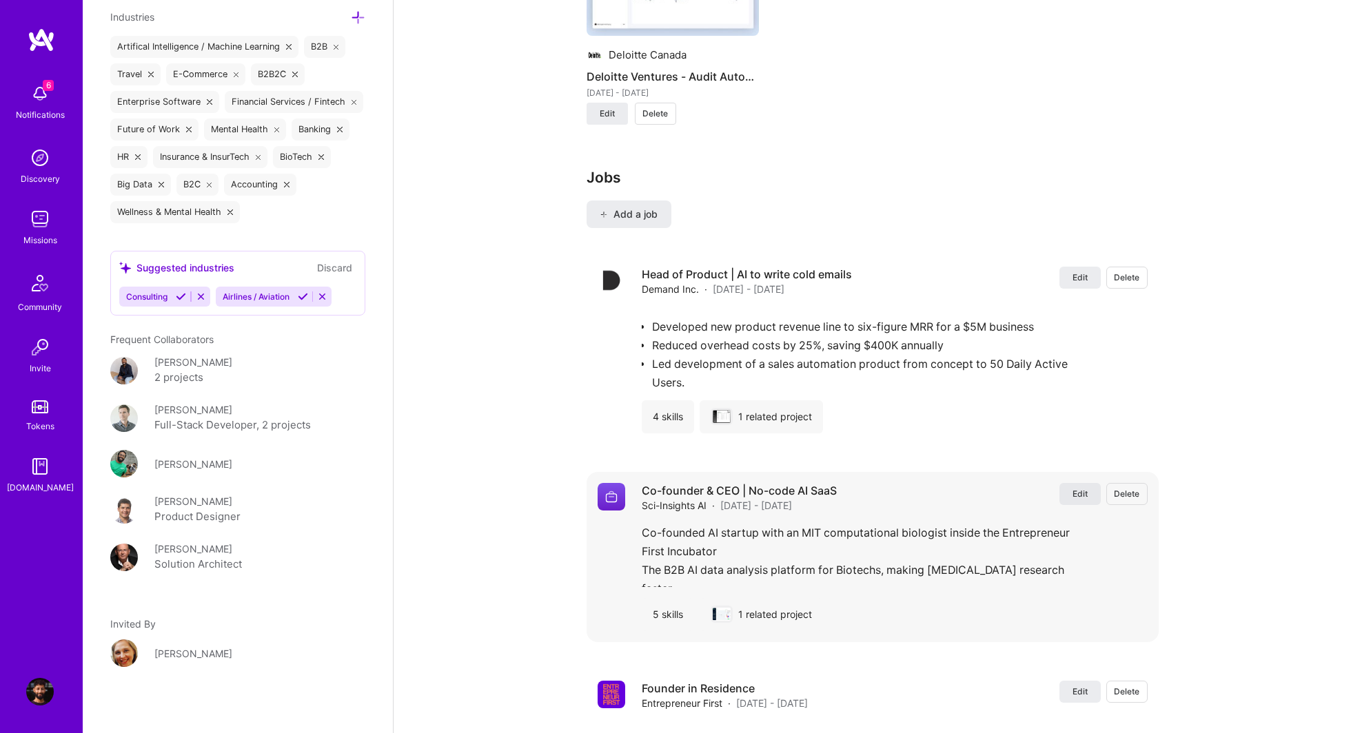
click at [1081, 496] on span "Edit" at bounding box center [1079, 494] width 15 height 12
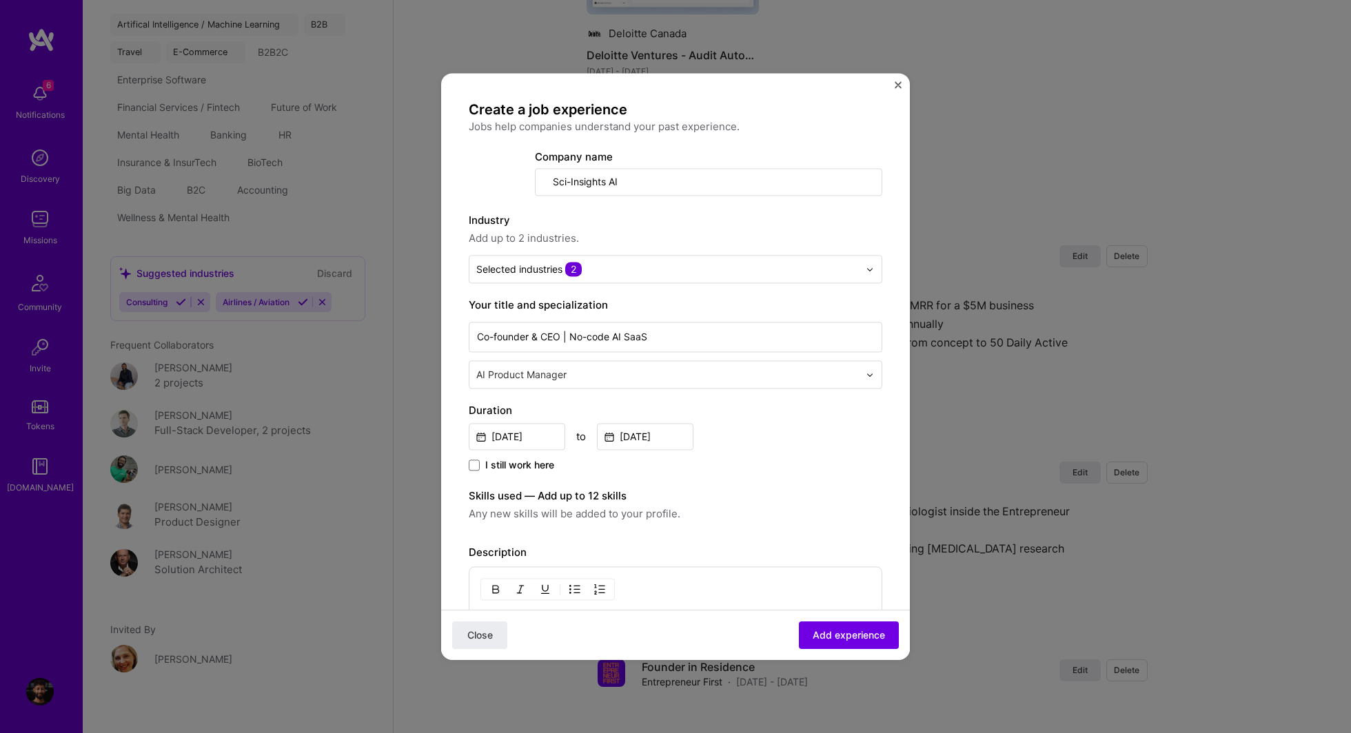
select select "CA"
select select "Right Now"
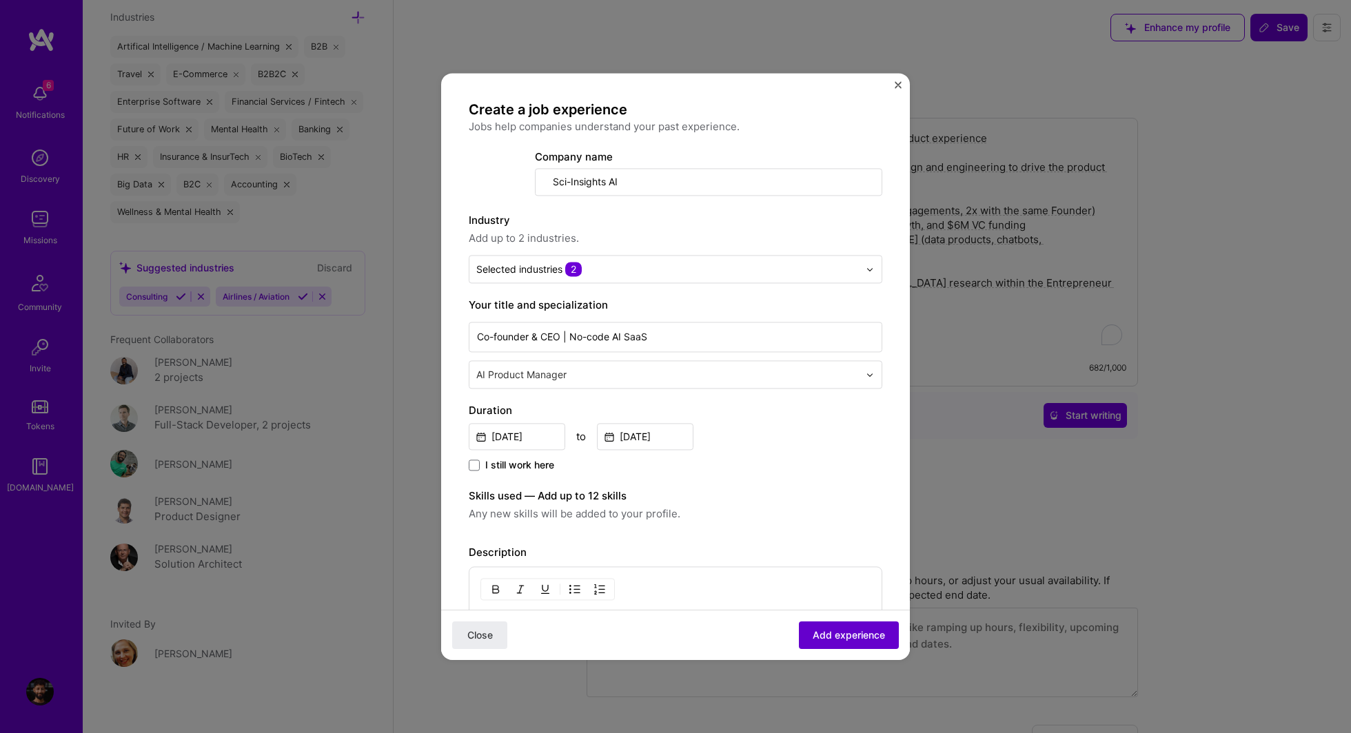
scroll to position [454, 0]
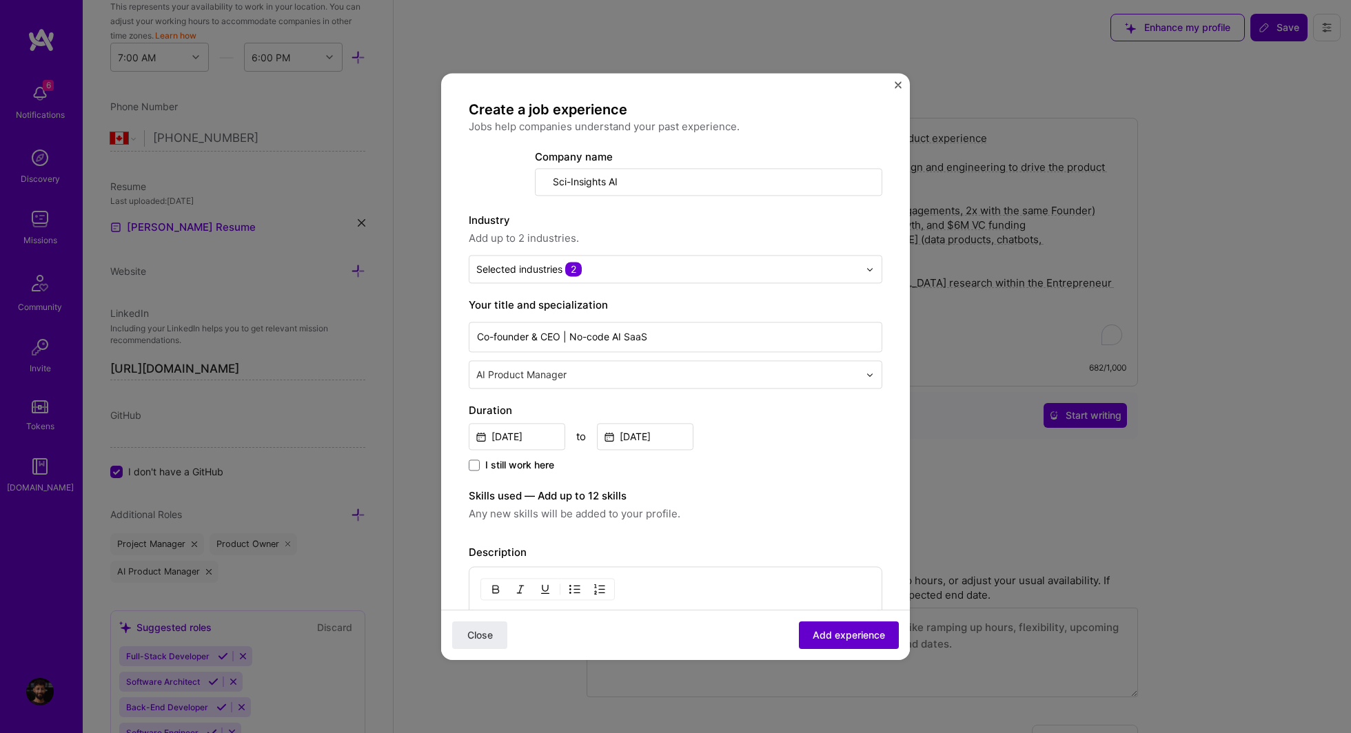
click at [852, 630] on span "Add experience" at bounding box center [849, 636] width 72 height 14
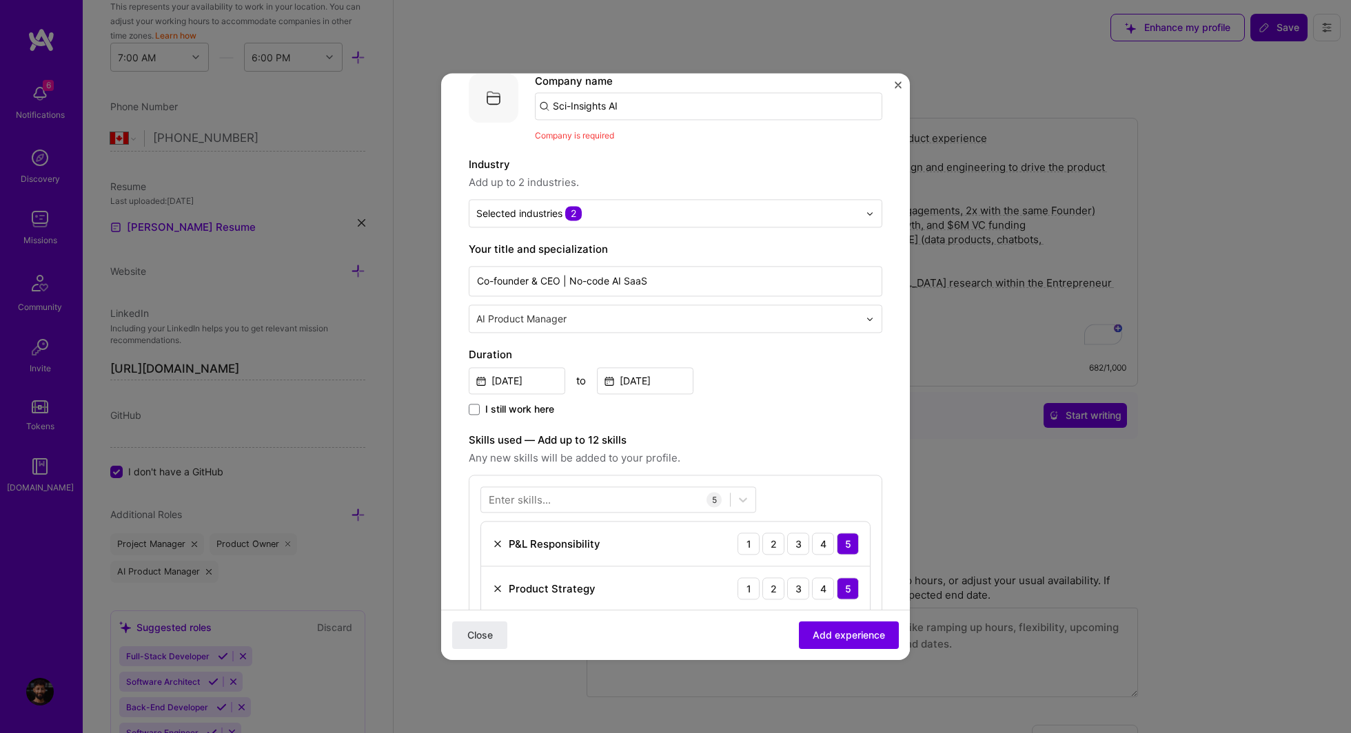
scroll to position [0, 0]
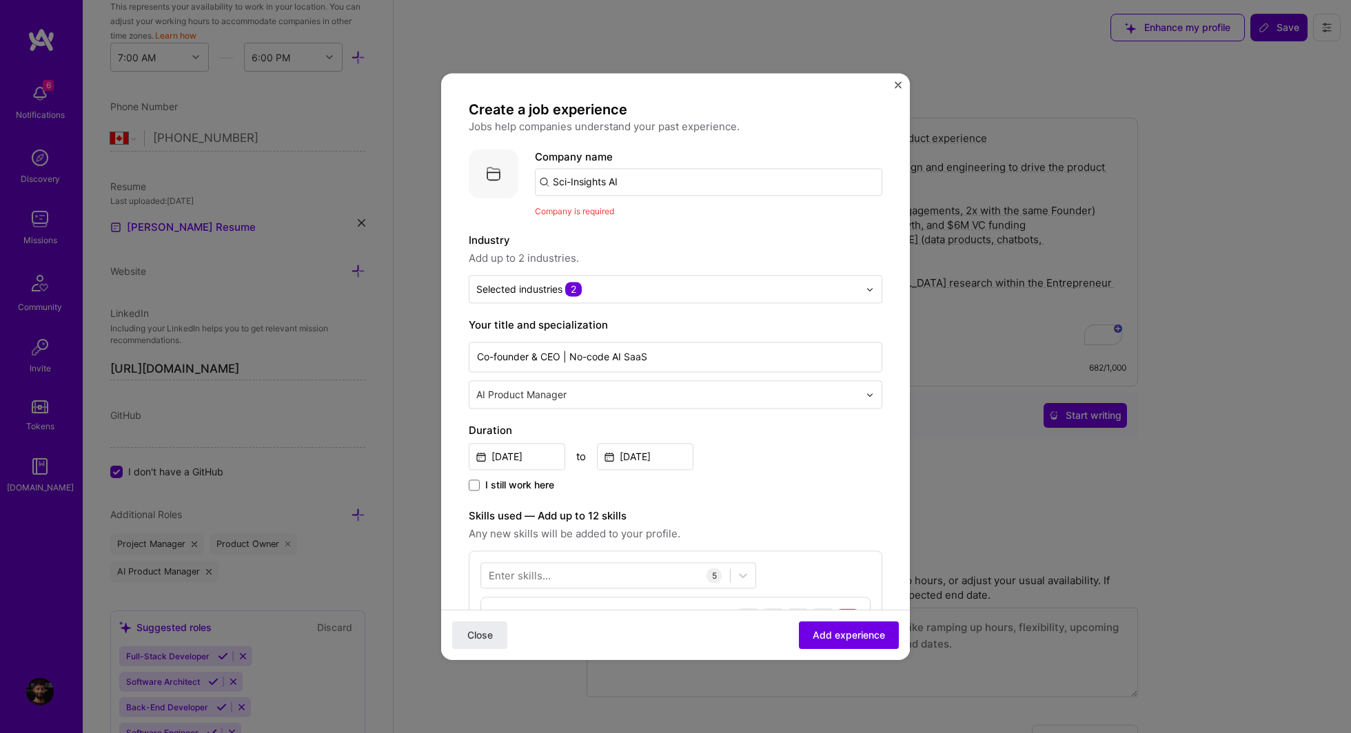
click at [648, 181] on input "Sci-Insights AI" at bounding box center [708, 182] width 347 height 28
type input "Sci-Insights AI"
click at [591, 220] on span "Add company" at bounding box center [573, 220] width 66 height 14
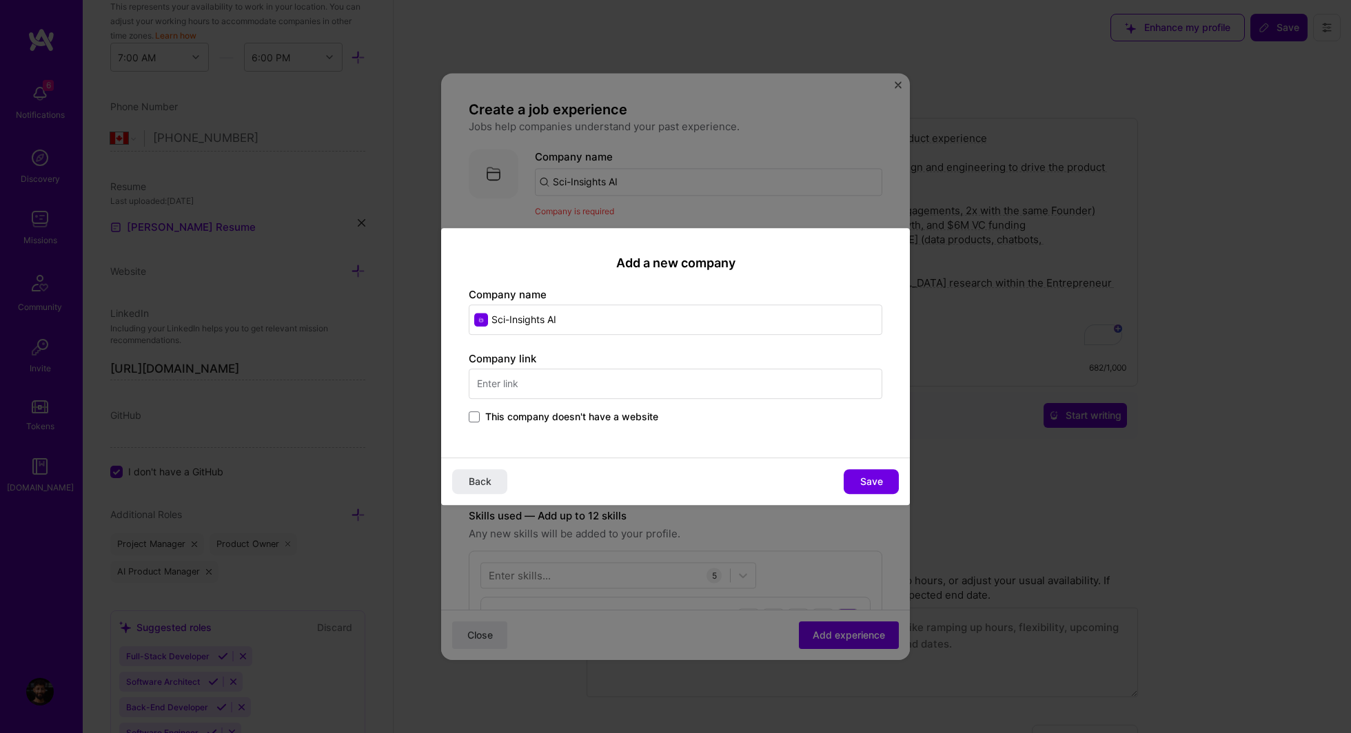
click at [538, 376] on input "text" at bounding box center [675, 384] width 413 height 30
type input "[URL]"
click at [744, 420] on div "This company doesn't have a website" at bounding box center [675, 418] width 413 height 16
click at [880, 485] on span "Save" at bounding box center [871, 482] width 23 height 14
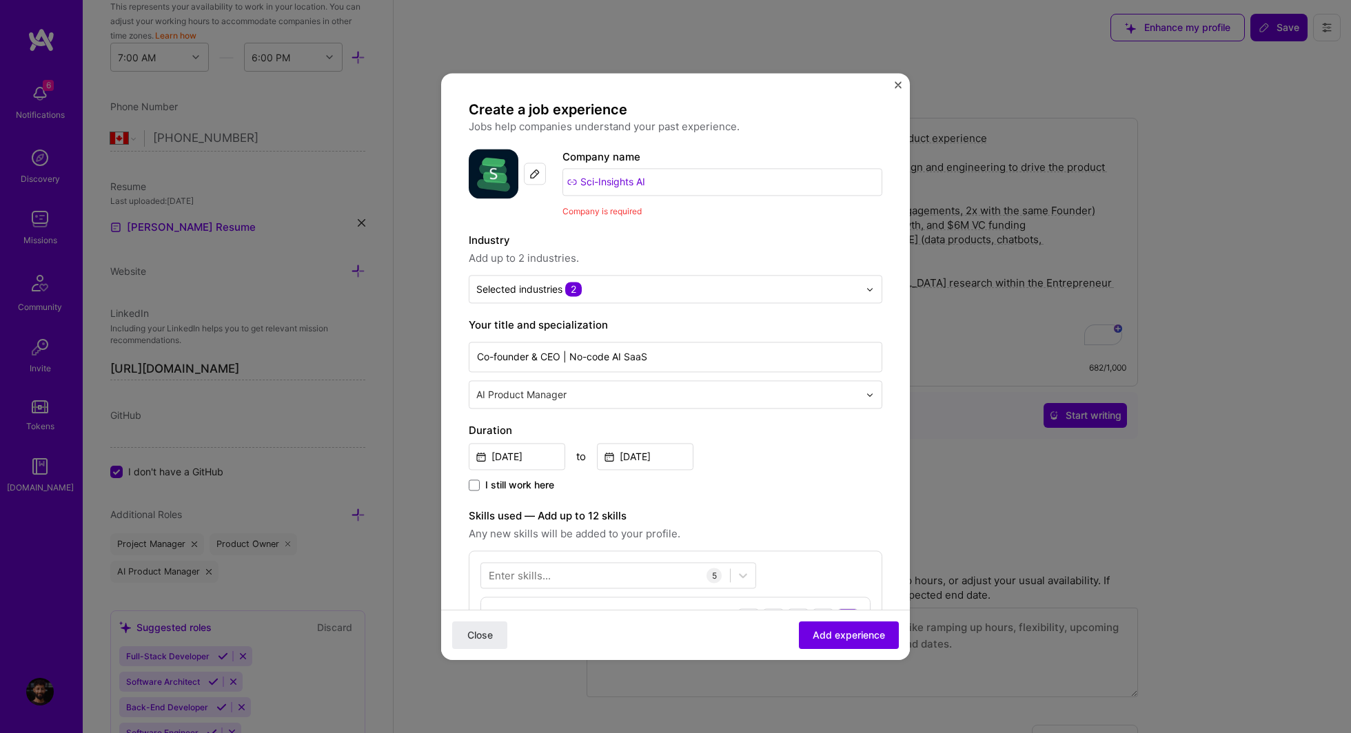
click at [609, 212] on span "Company is required" at bounding box center [601, 211] width 79 height 10
click at [653, 260] on span "Add up to 2 industries." at bounding box center [675, 258] width 413 height 17
click at [834, 636] on span "Add experience" at bounding box center [849, 636] width 72 height 14
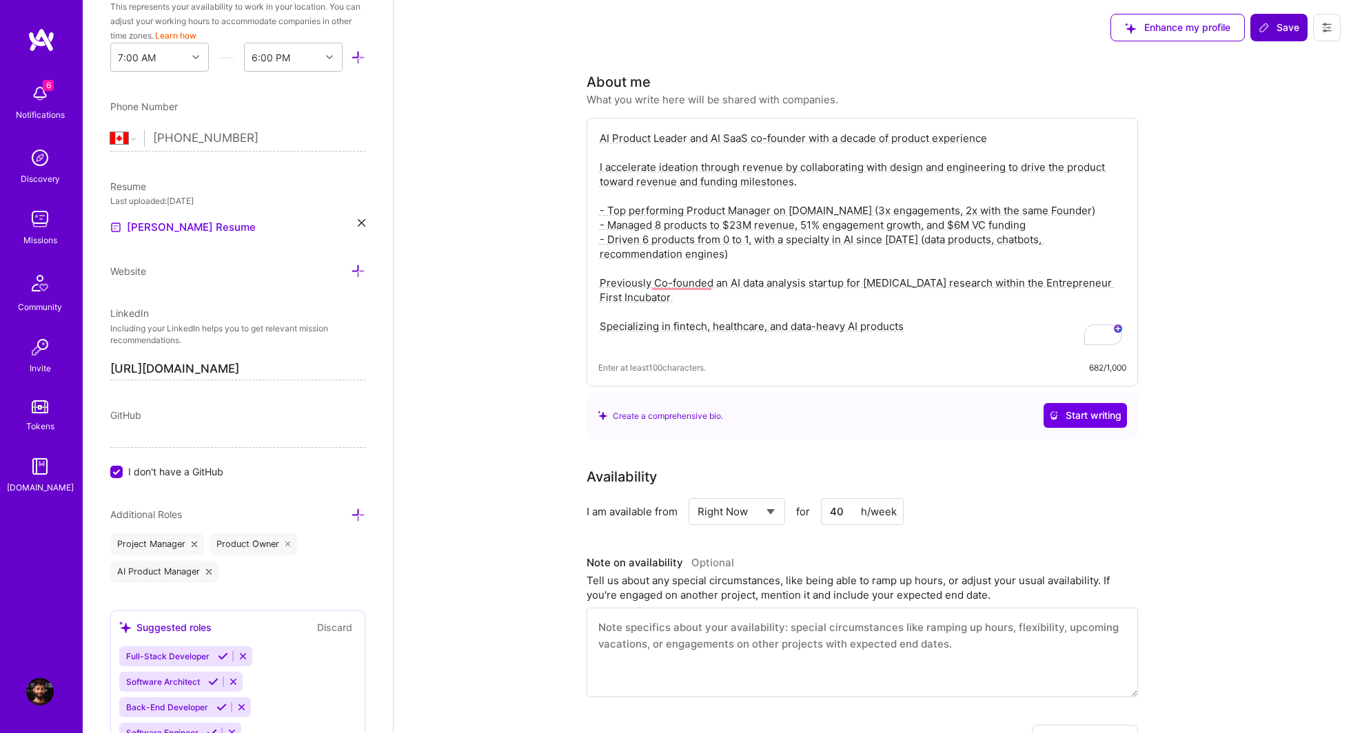
click at [1271, 33] on span "Save" at bounding box center [1278, 28] width 41 height 14
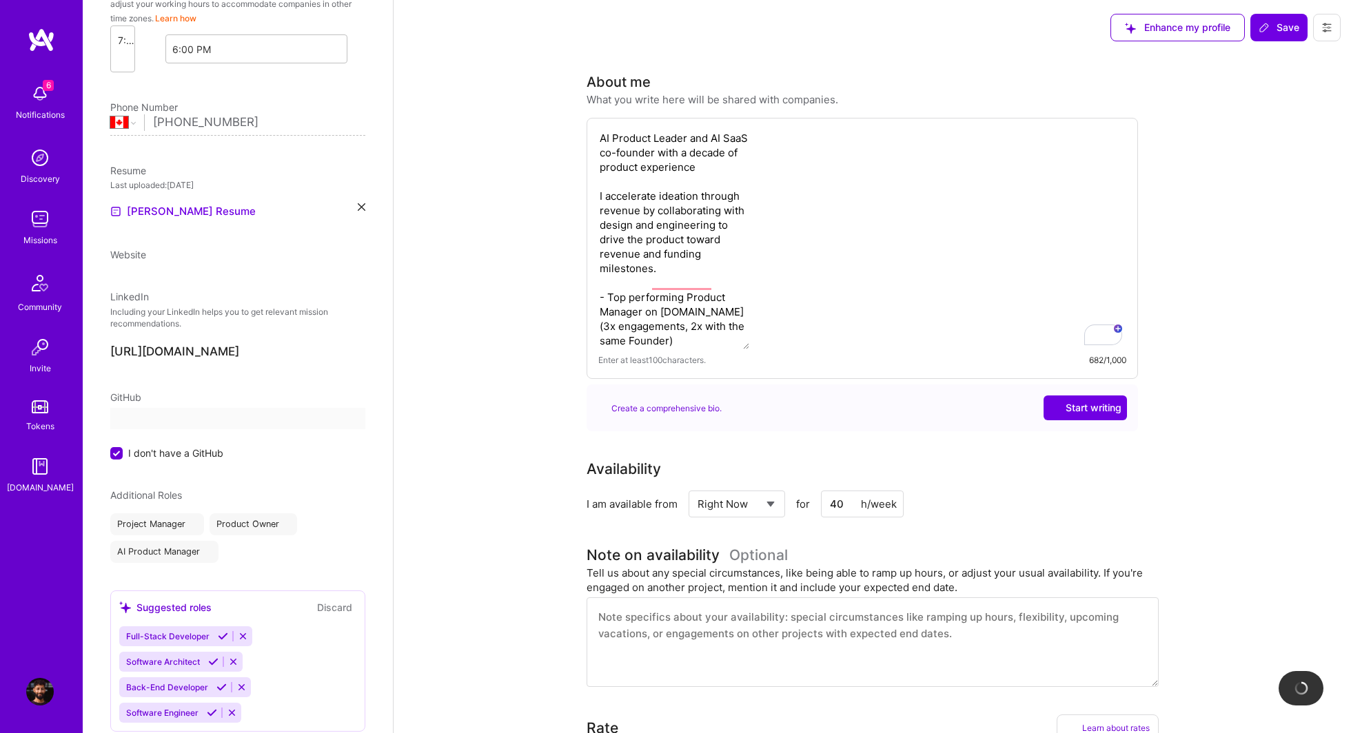
select select "CA"
select select "Right Now"
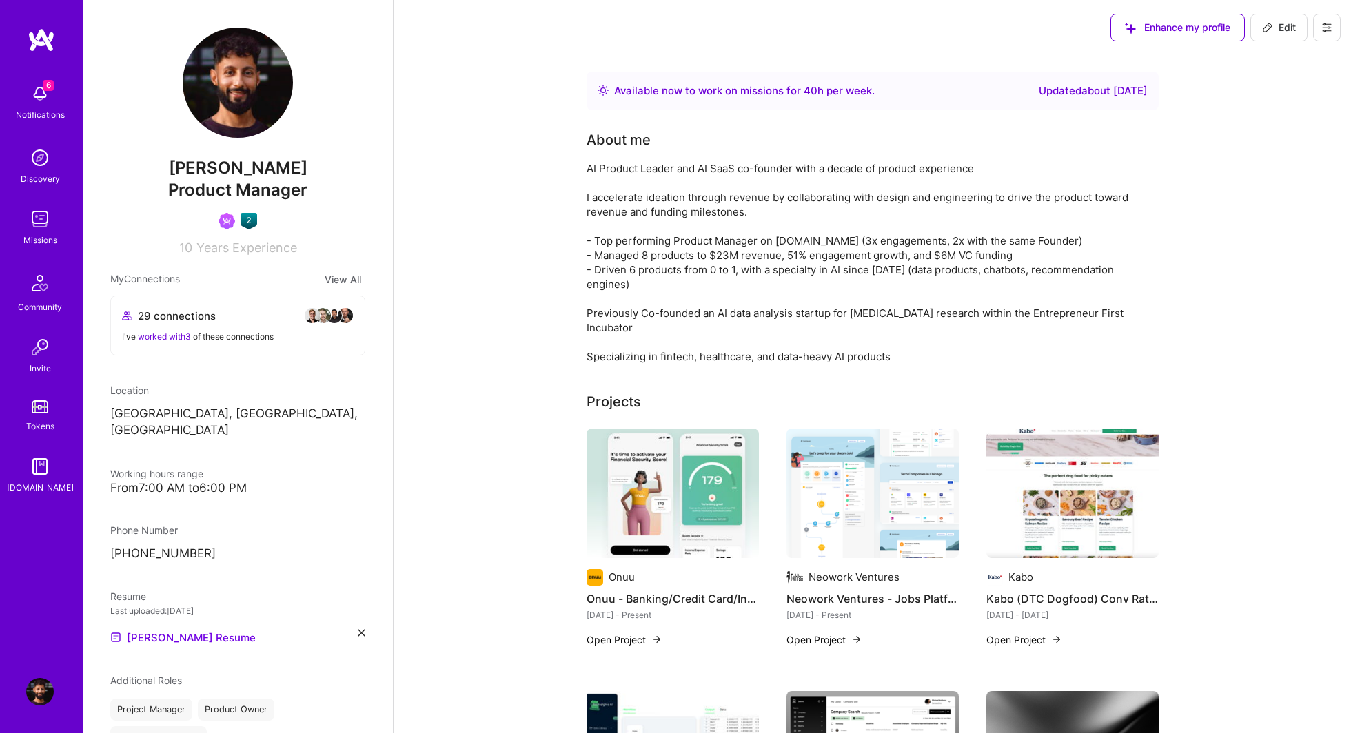
click at [247, 189] on span "Product Manager" at bounding box center [237, 190] width 139 height 20
click at [1256, 29] on button "Edit" at bounding box center [1278, 28] width 57 height 28
select select "CA"
select select "Right Now"
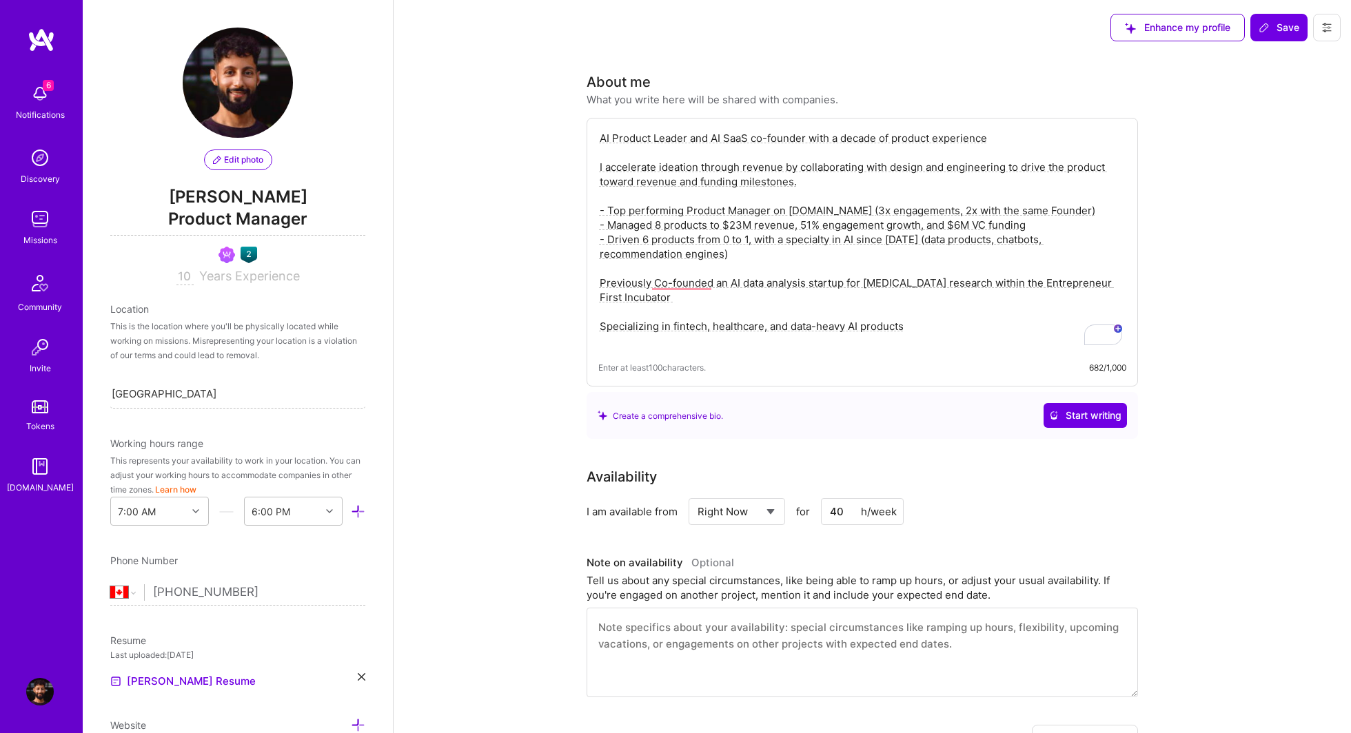
click at [243, 218] on span "Product Manager" at bounding box center [237, 221] width 255 height 28
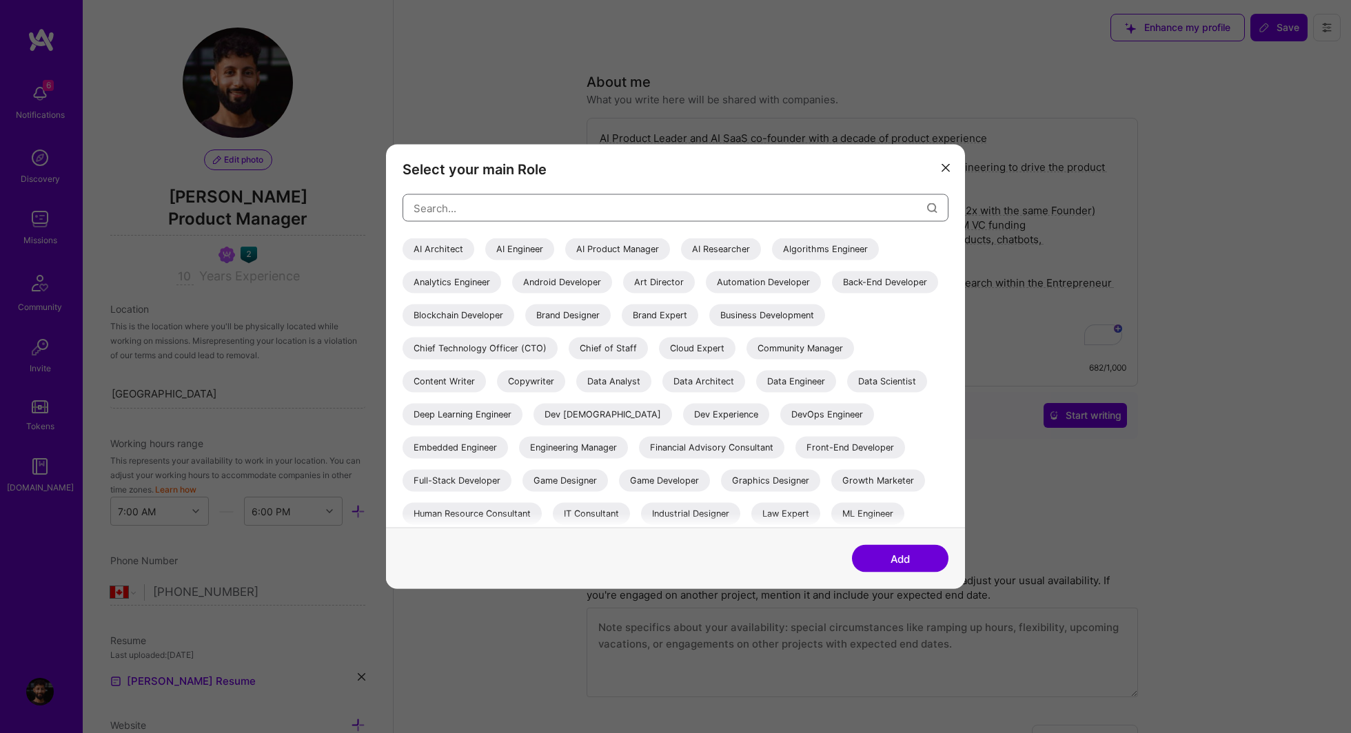
click at [520, 212] on input "modal" at bounding box center [669, 207] width 513 height 35
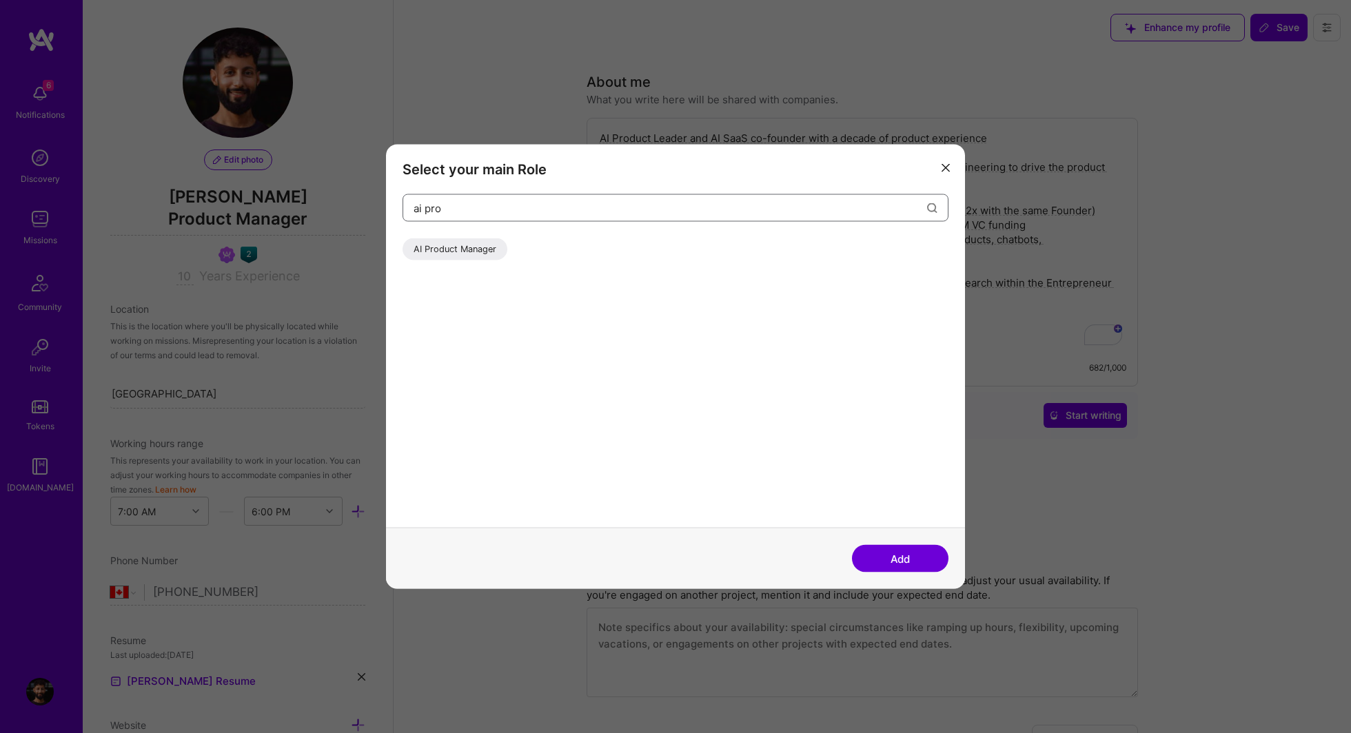
type input "ai pro"
click at [463, 255] on div "AI Product Manager" at bounding box center [454, 249] width 105 height 22
click at [906, 560] on button "Add" at bounding box center [900, 559] width 96 height 28
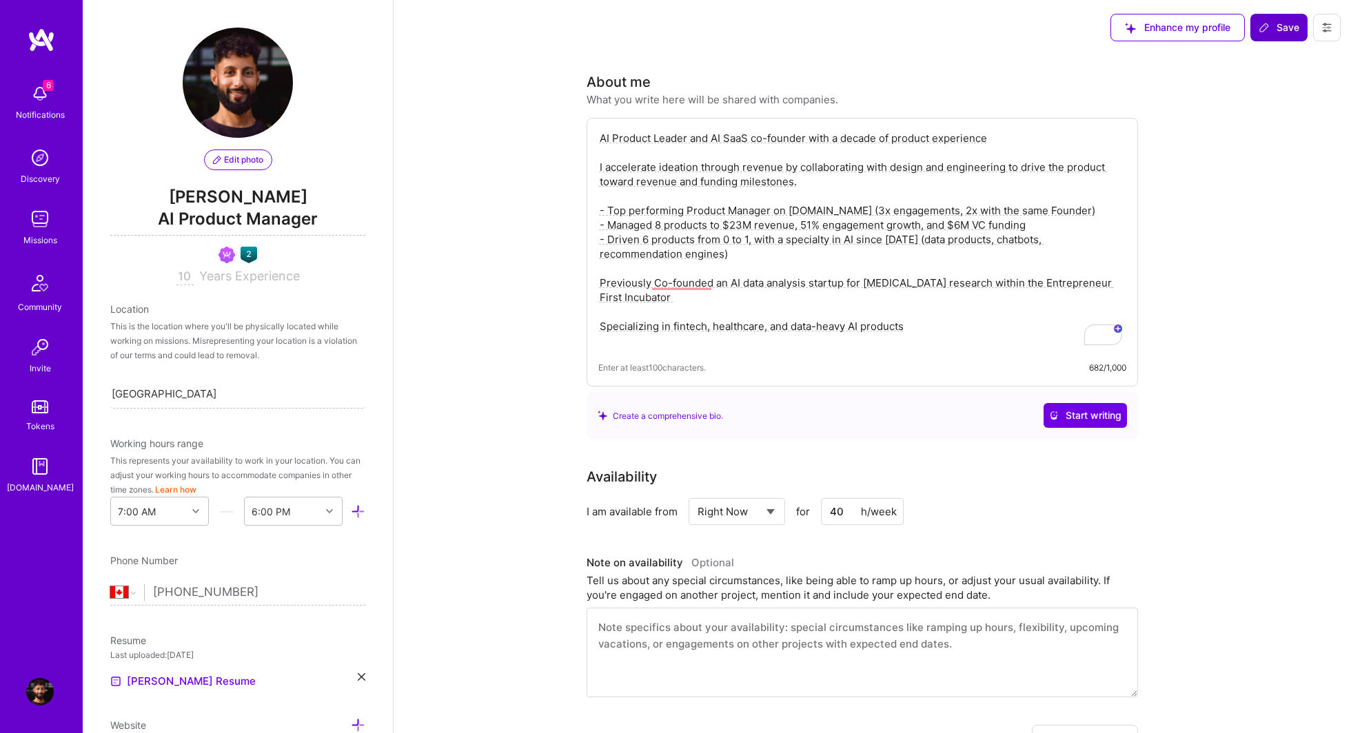
click at [1287, 34] on span "Save" at bounding box center [1278, 28] width 41 height 14
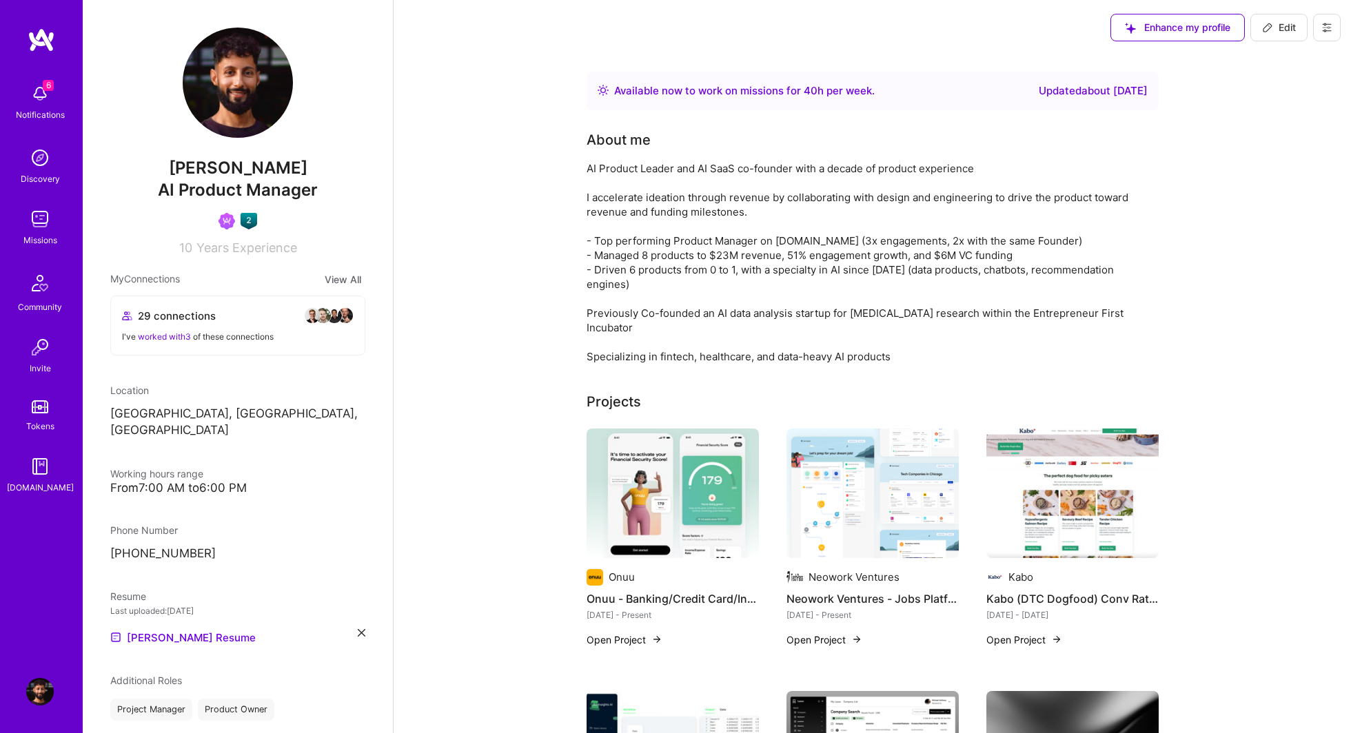
click at [40, 99] on img at bounding box center [40, 94] width 28 height 28
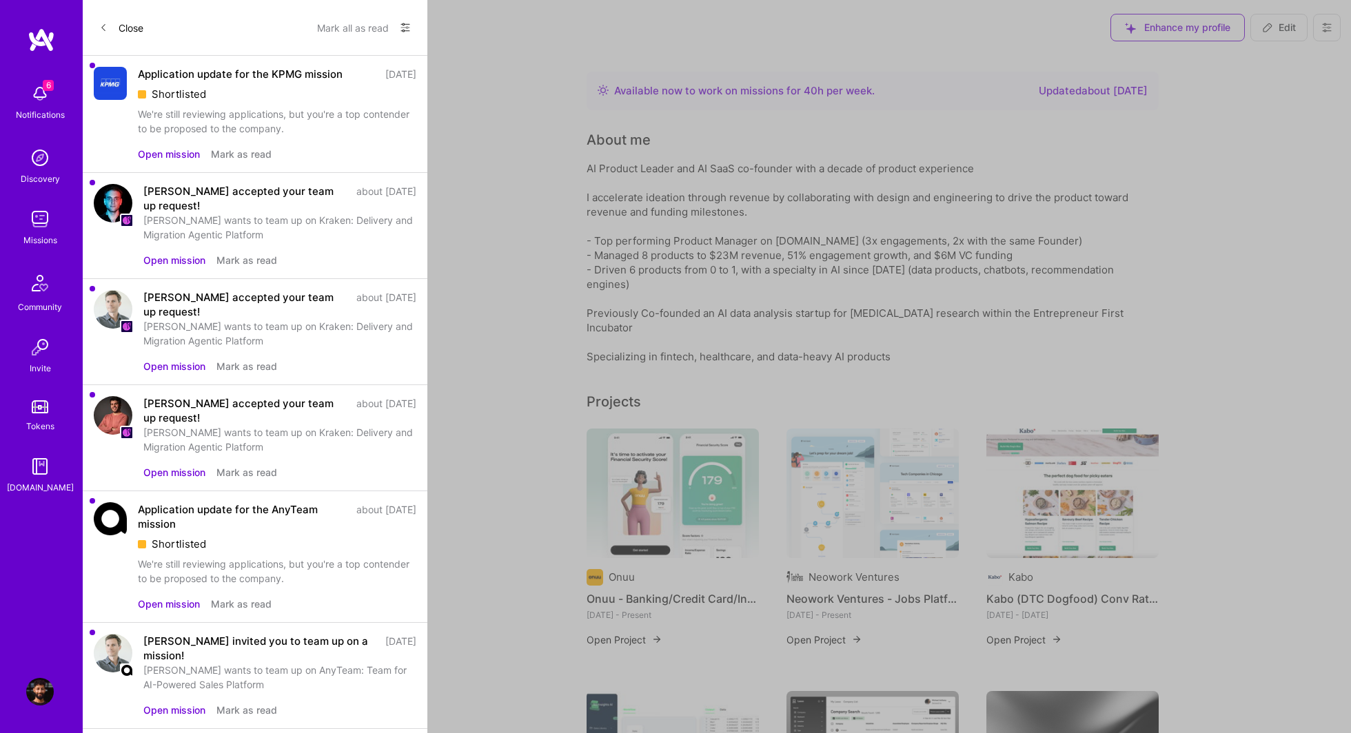
click at [302, 123] on div "We're still reviewing applications, but you're a top contender to be proposed t…" at bounding box center [277, 121] width 278 height 29
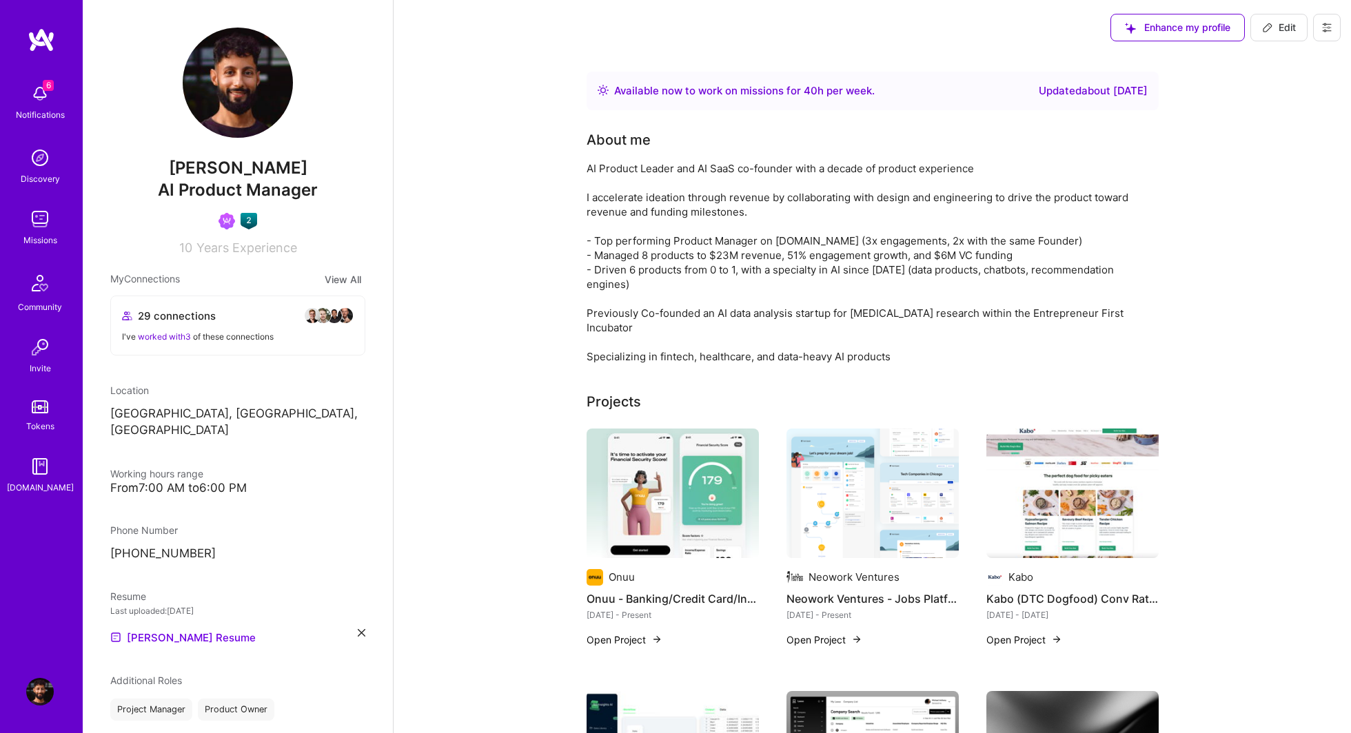
click at [40, 245] on div "Missions" at bounding box center [40, 240] width 34 height 14
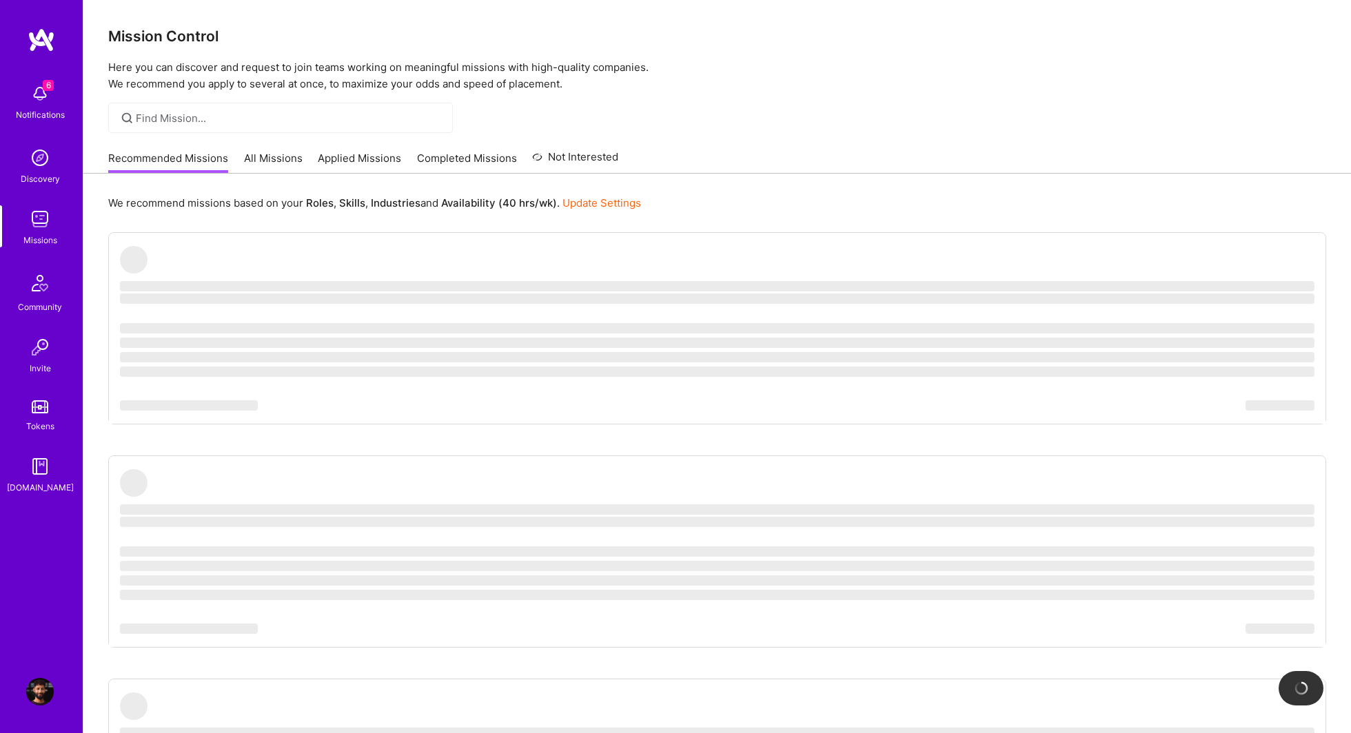
click at [337, 163] on link "Applied Missions" at bounding box center [359, 162] width 83 height 23
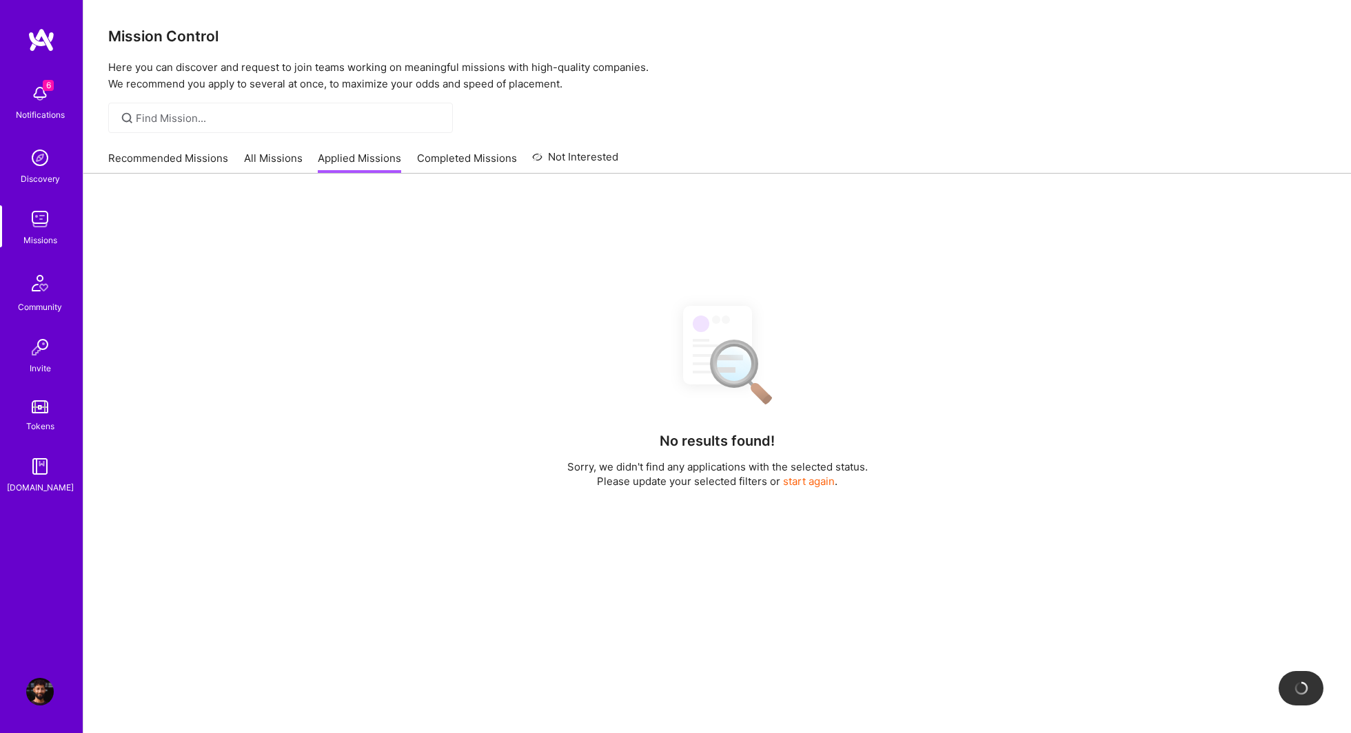
click at [360, 163] on link "Applied Missions" at bounding box center [359, 162] width 83 height 23
click at [589, 414] on div "No results found! Sorry, we didn't find any applications with the selected stat…" at bounding box center [717, 587] width 1218 height 586
click at [170, 163] on link "Recommended Missions" at bounding box center [168, 162] width 120 height 23
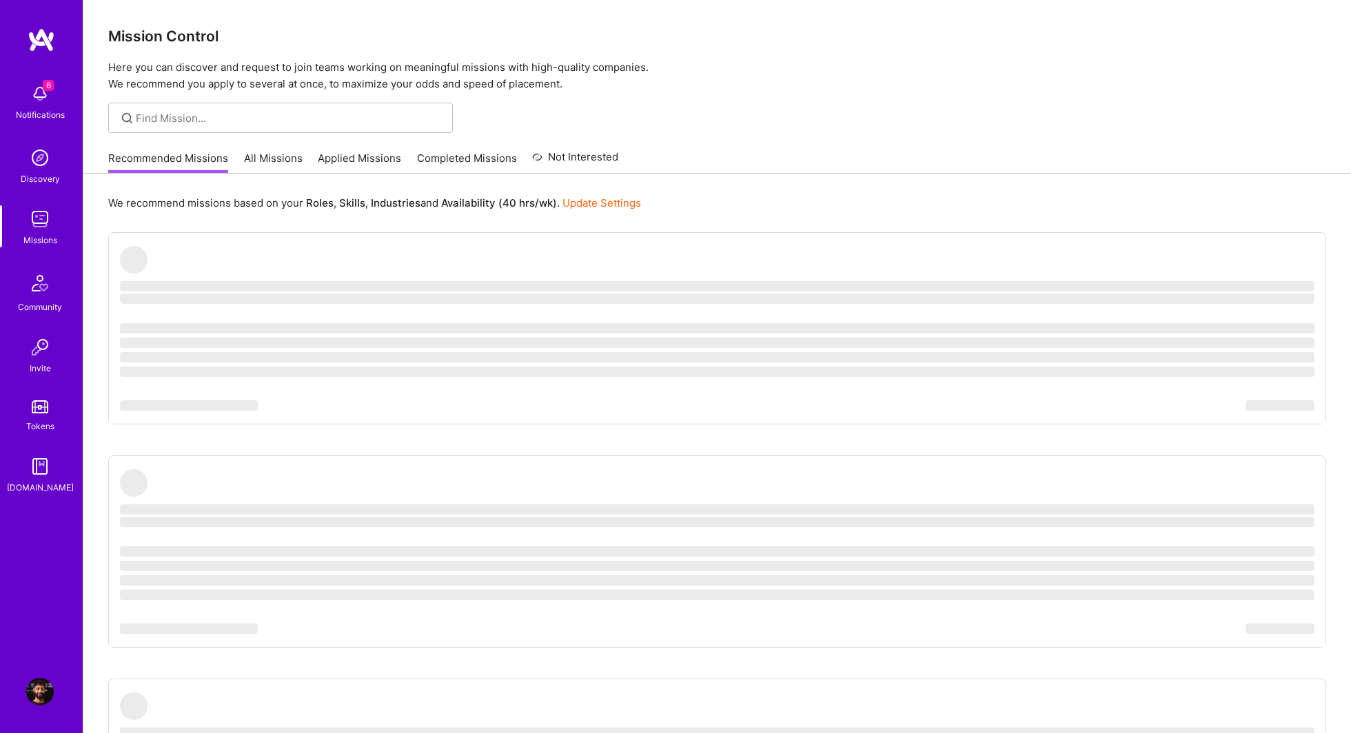
click at [276, 167] on link "All Missions" at bounding box center [273, 162] width 59 height 23
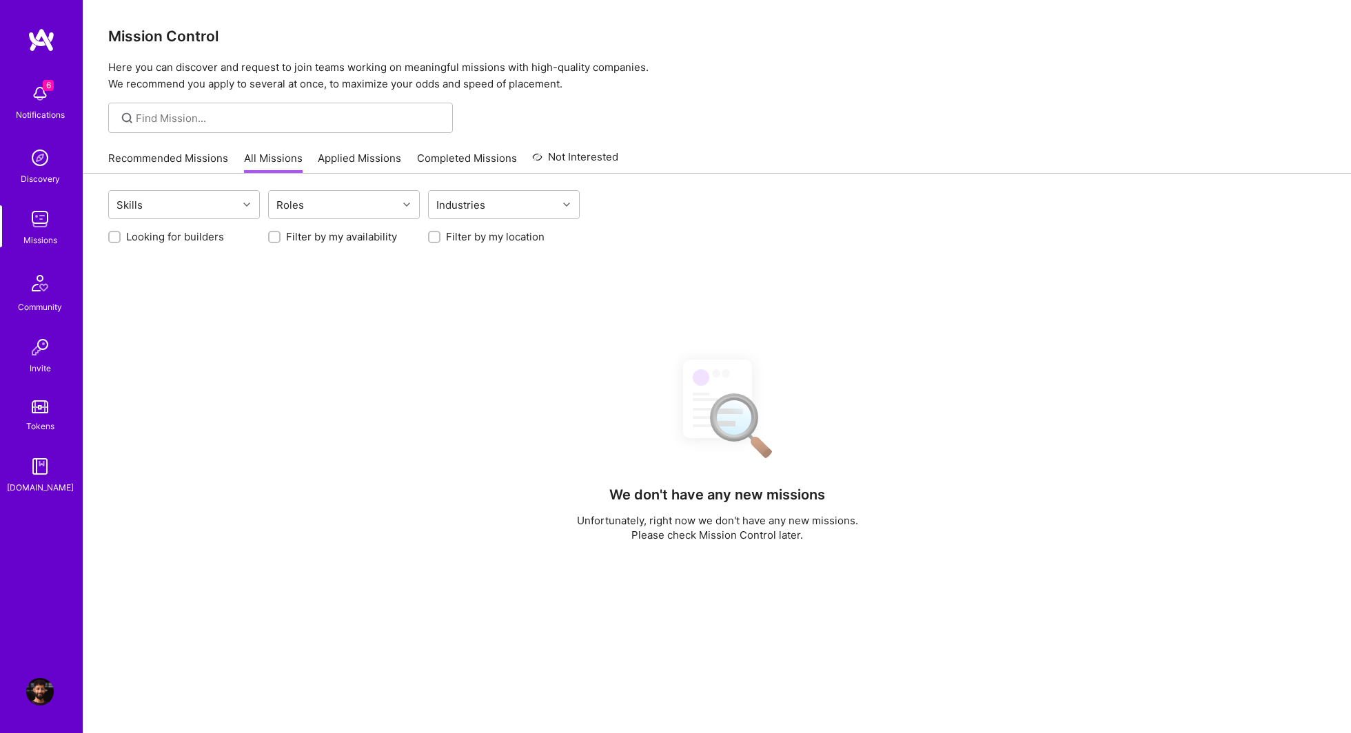
click at [276, 167] on link "All Missions" at bounding box center [273, 162] width 59 height 23
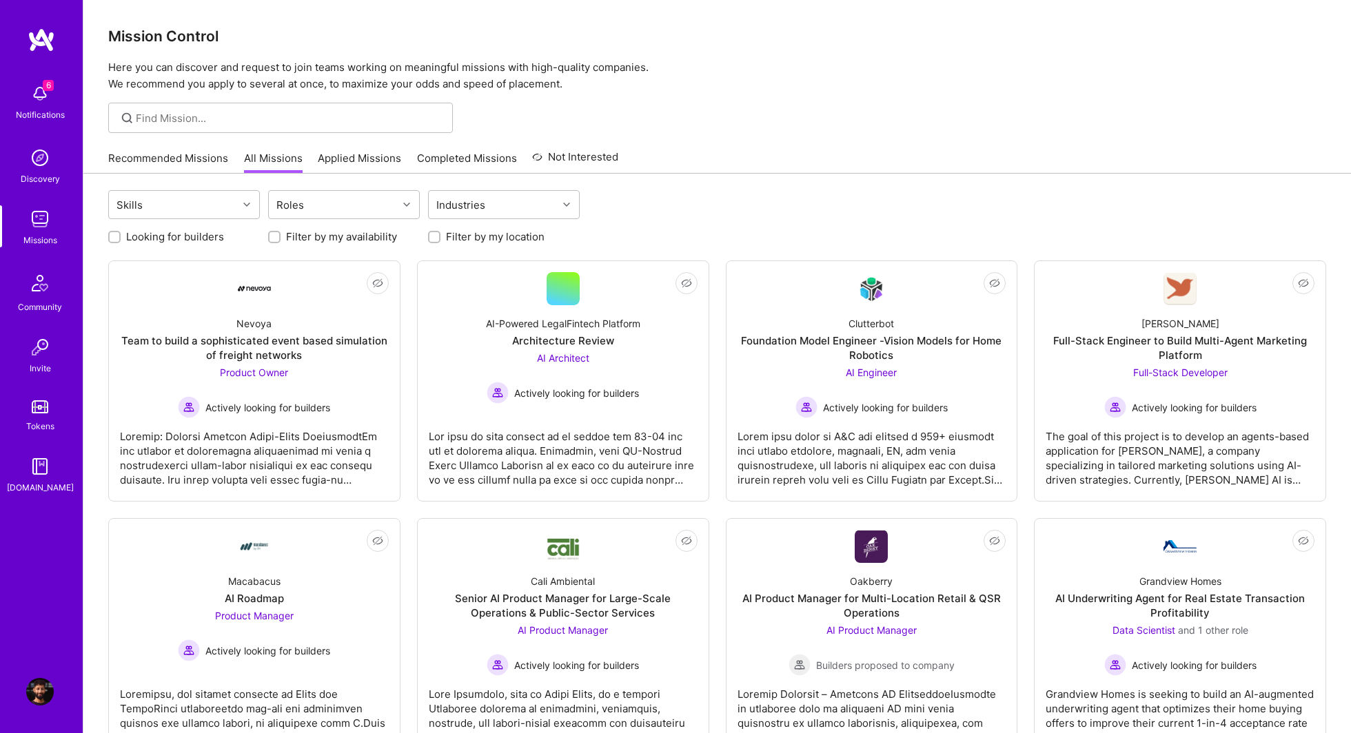
click at [340, 163] on link "Applied Missions" at bounding box center [359, 162] width 83 height 23
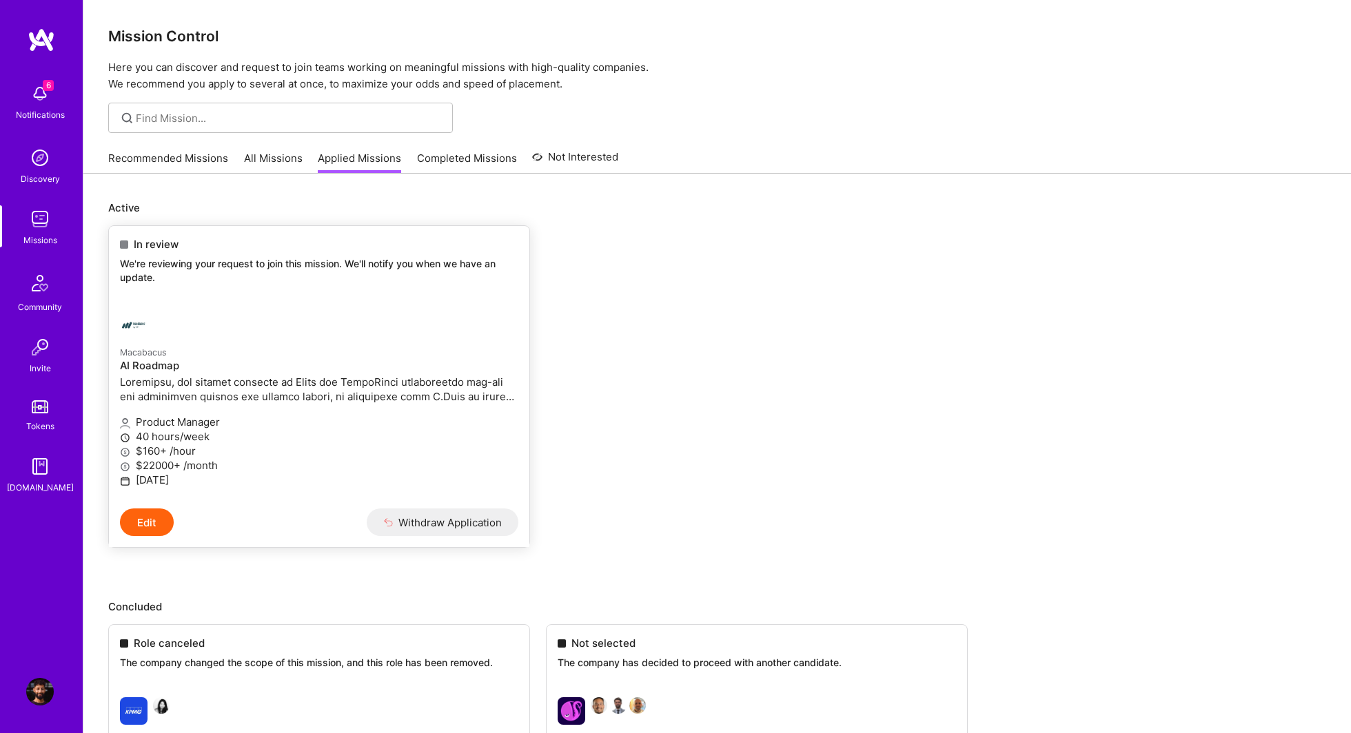
click at [316, 314] on div at bounding box center [252, 325] width 265 height 28
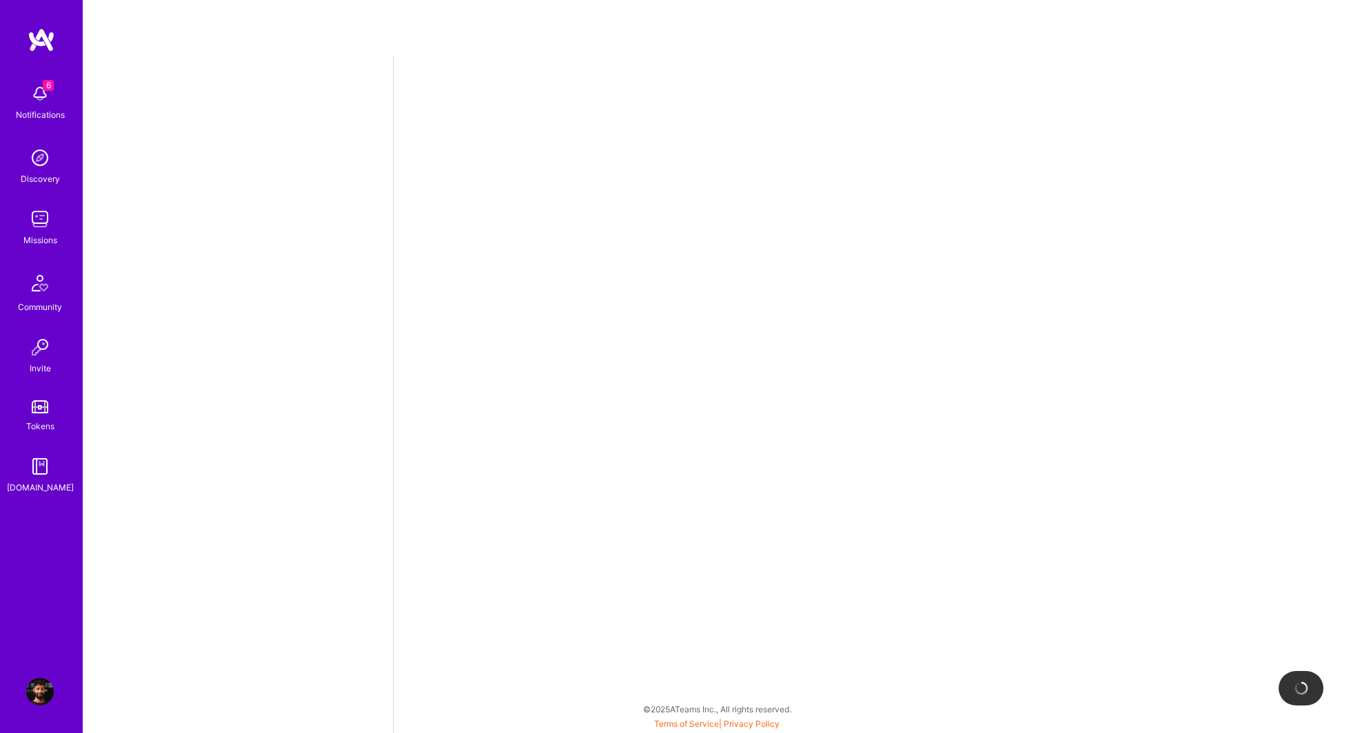
select select "CA"
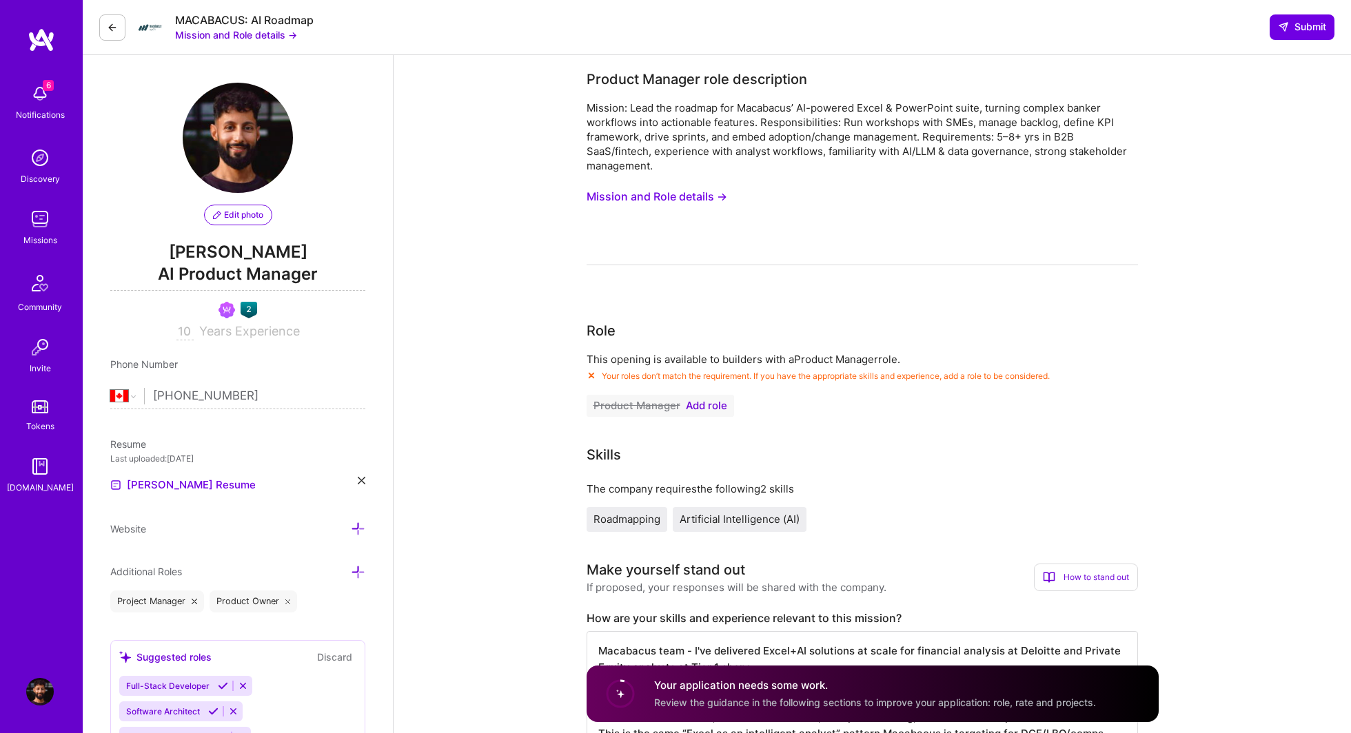
click at [253, 31] on button "Mission and Role details →" at bounding box center [236, 35] width 122 height 14
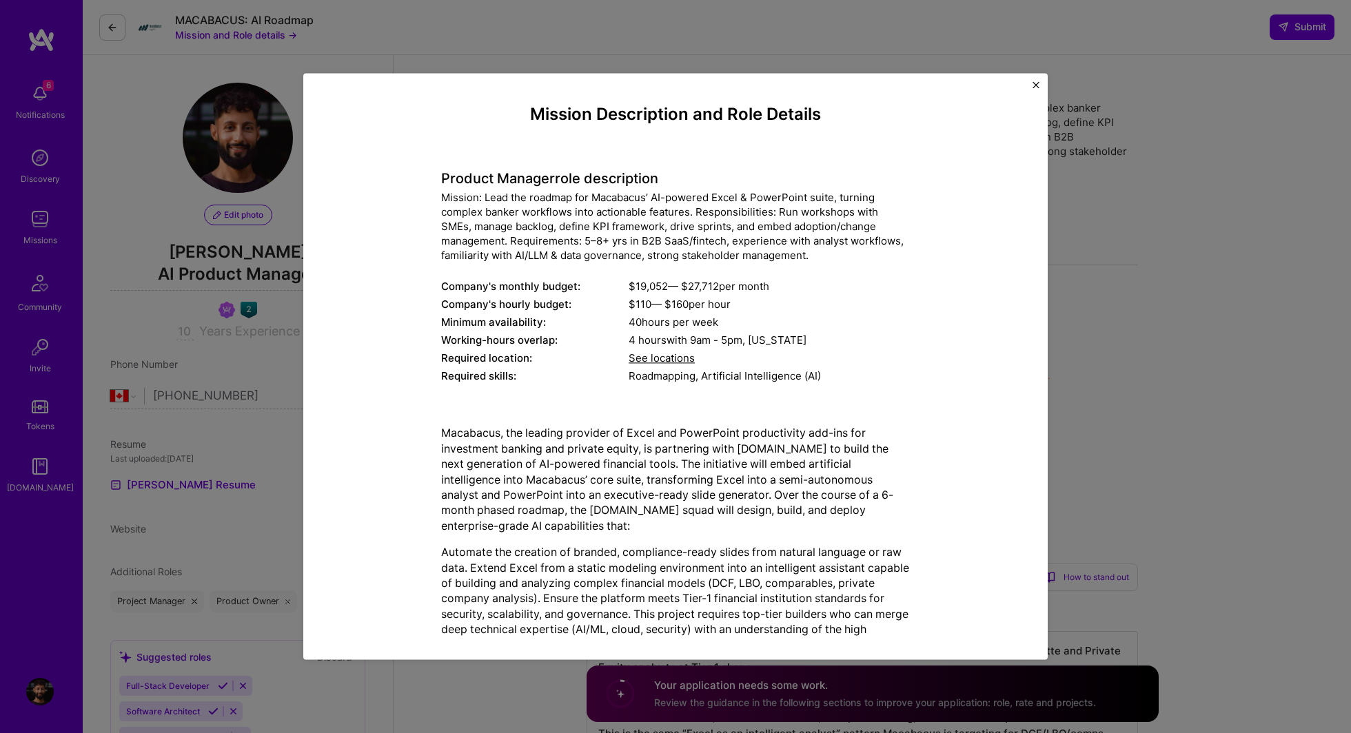
click at [485, 163] on div "Product Manager role description Mission: Lead the roadmap for Macabacus’ AI-po…" at bounding box center [675, 269] width 469 height 235
click at [156, 17] on div "Mission Description and Role Details Product Manager role description Mission: …" at bounding box center [675, 366] width 1351 height 733
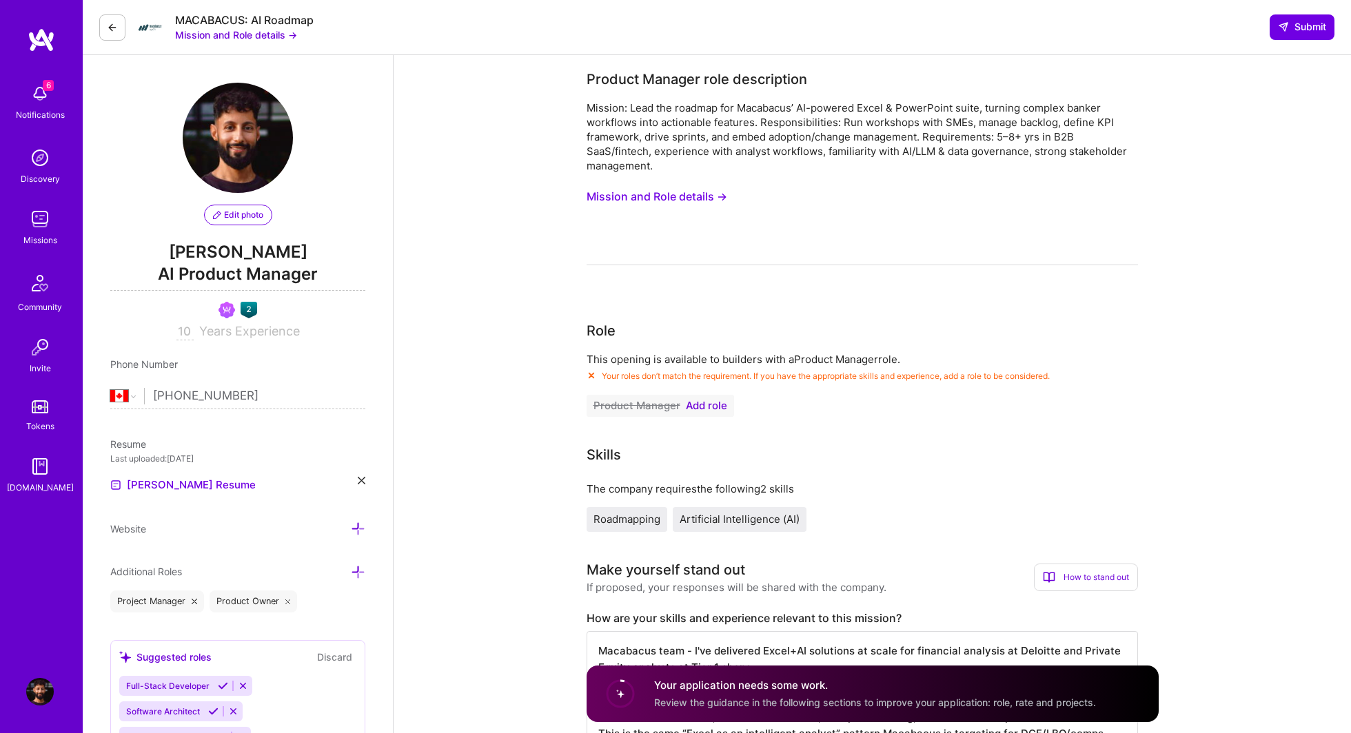
click at [145, 25] on img at bounding box center [150, 28] width 28 height 28
click at [114, 25] on icon at bounding box center [112, 27] width 11 height 11
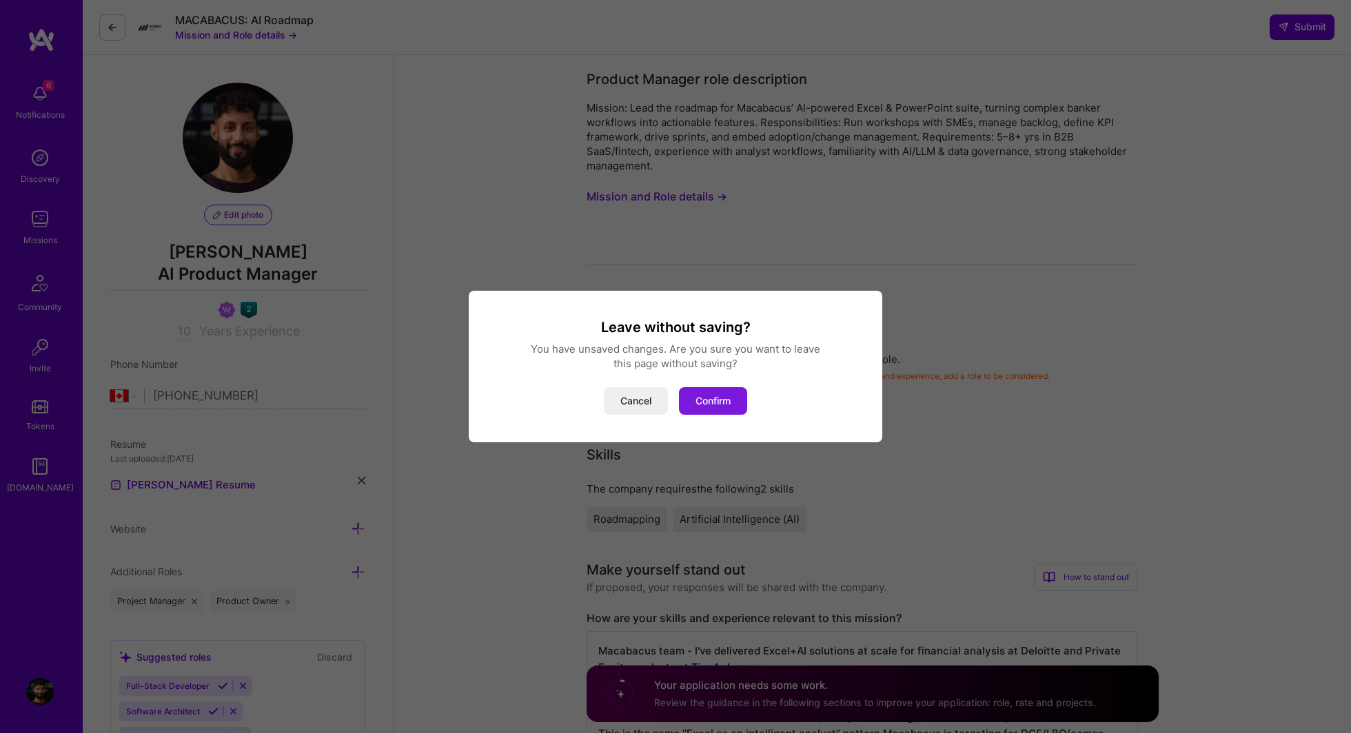
click at [711, 396] on button "Confirm" at bounding box center [713, 401] width 68 height 28
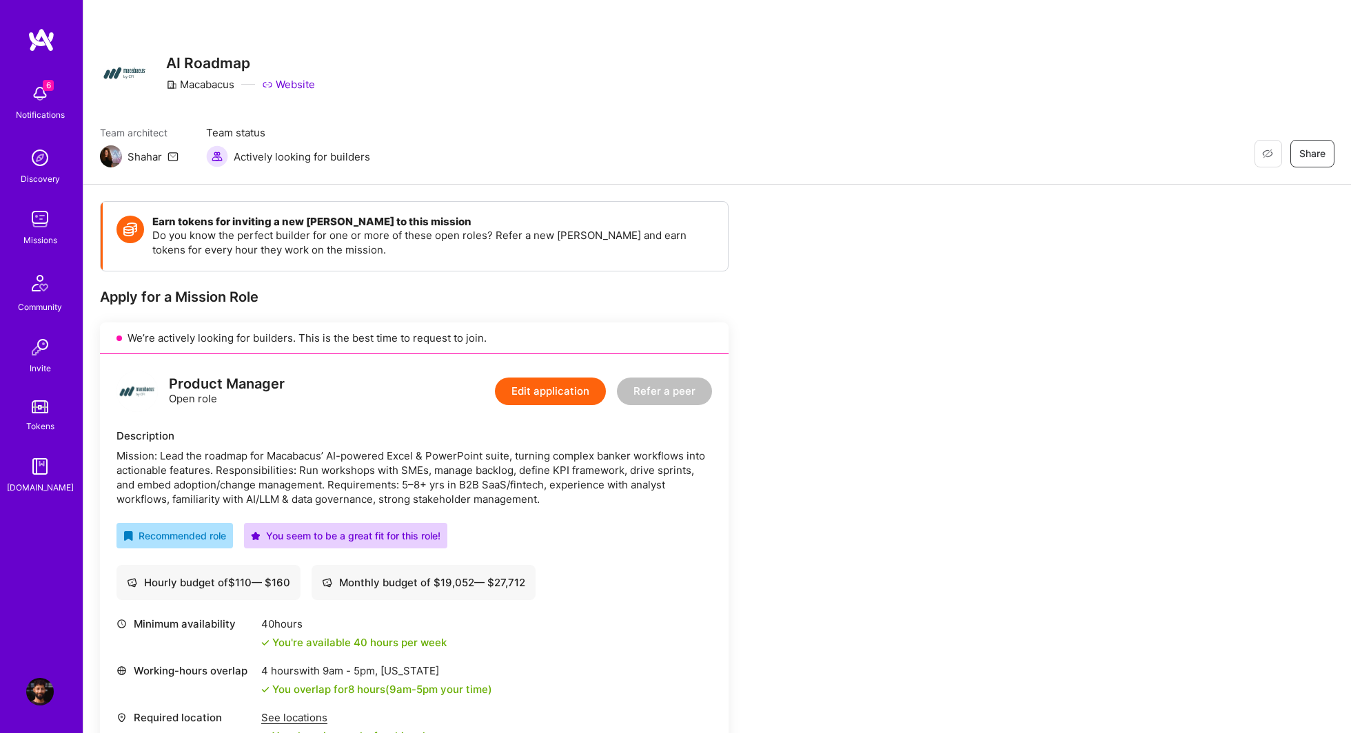
click at [176, 159] on icon at bounding box center [172, 156] width 11 height 11
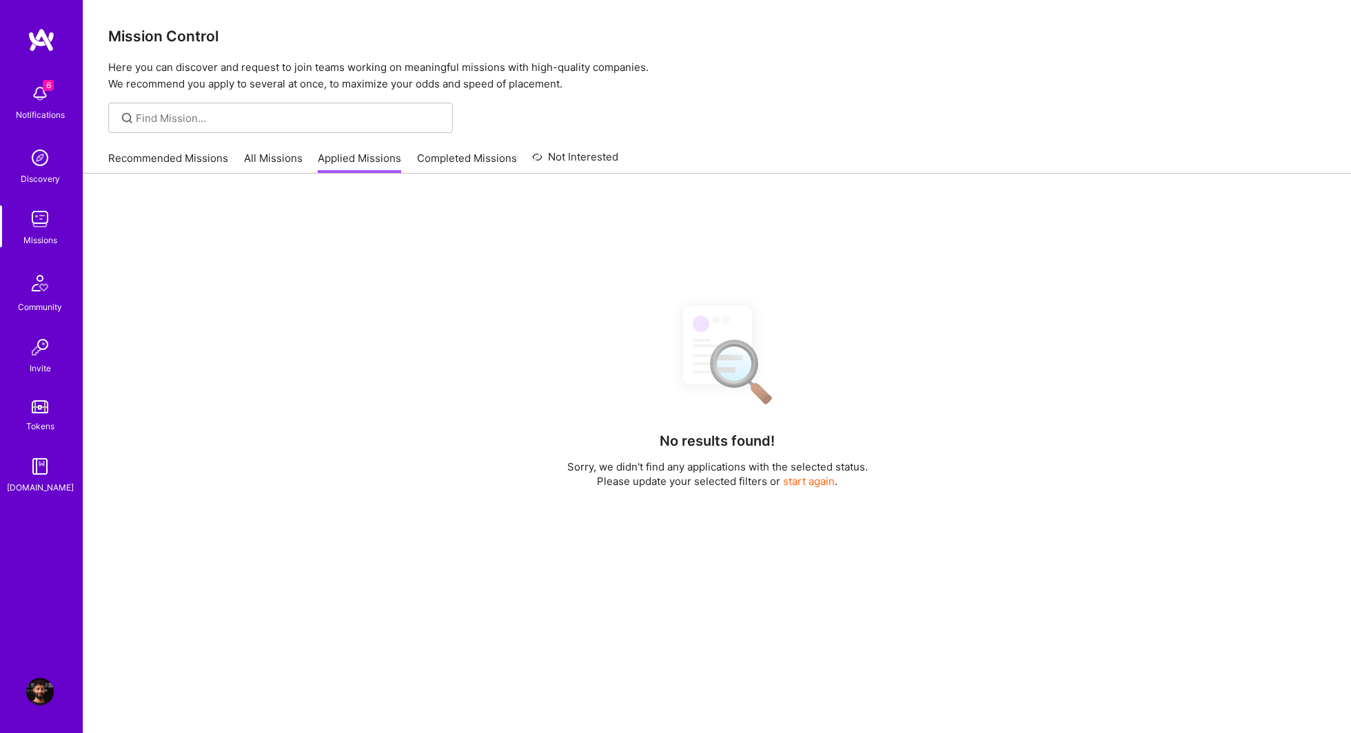
scroll to position [163, 0]
click at [785, 480] on button "start again" at bounding box center [809, 481] width 52 height 14
click at [786, 476] on button "start again" at bounding box center [809, 481] width 52 height 14
click at [808, 482] on button "start again" at bounding box center [809, 481] width 52 height 14
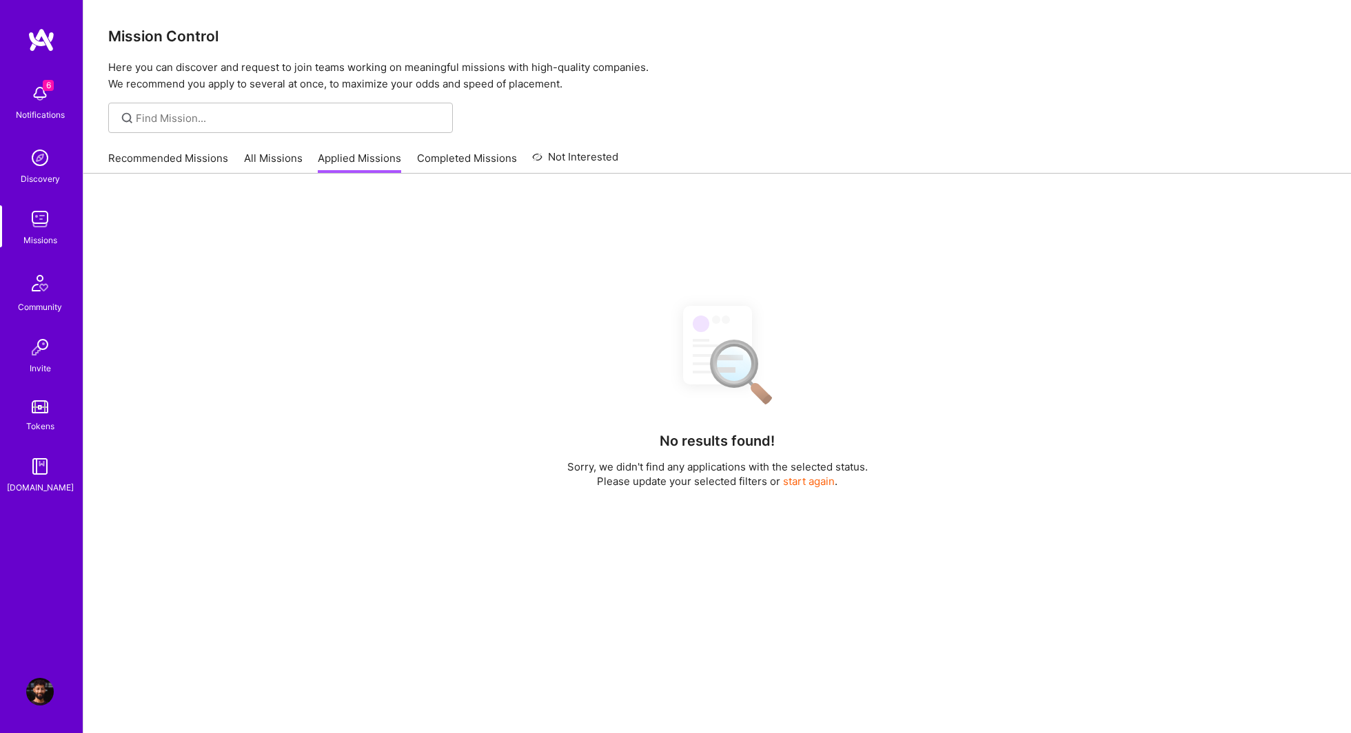
click at [808, 482] on button "start again" at bounding box center [809, 481] width 52 height 14
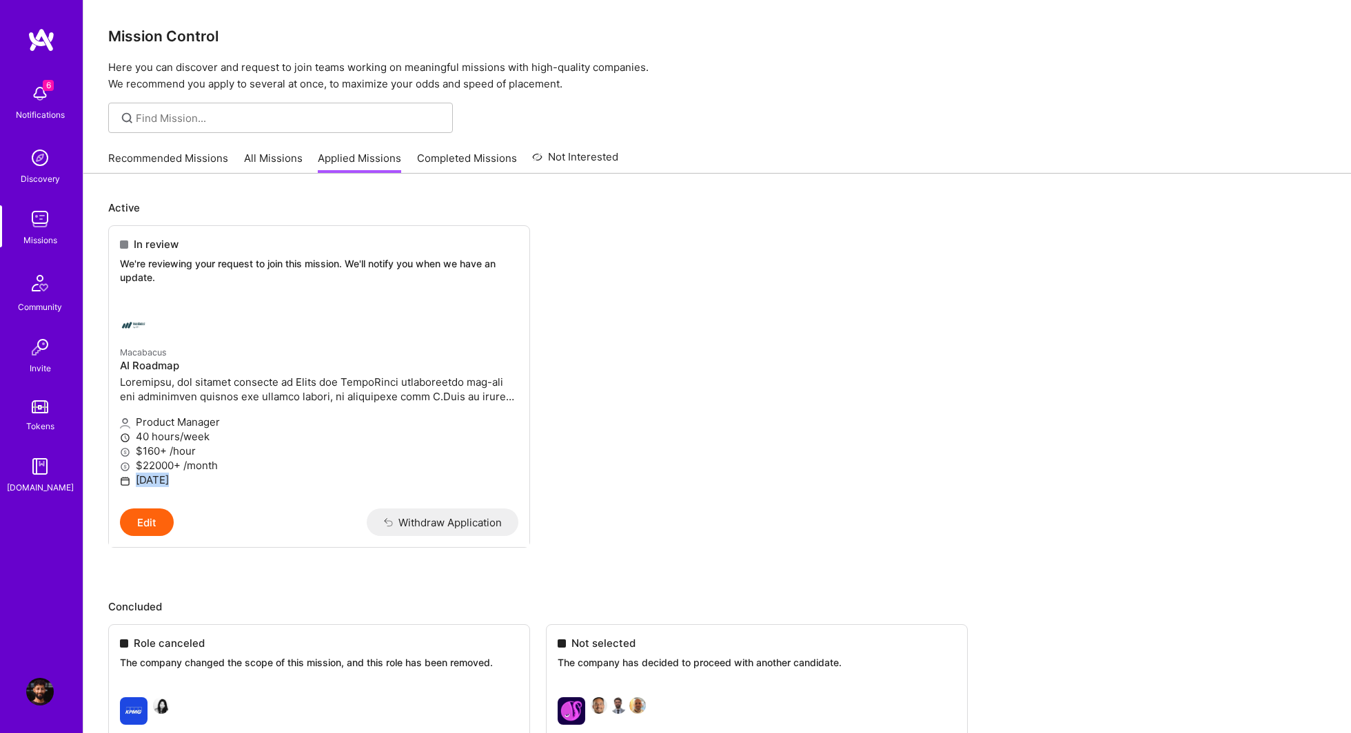
click at [808, 482] on ul "In review We're reviewing your request to join this mission. We'll notify you w…" at bounding box center [717, 407] width 1218 height 364
click at [750, 426] on ul "In review We're reviewing your request to join this mission. We'll notify you w…" at bounding box center [717, 407] width 1218 height 364
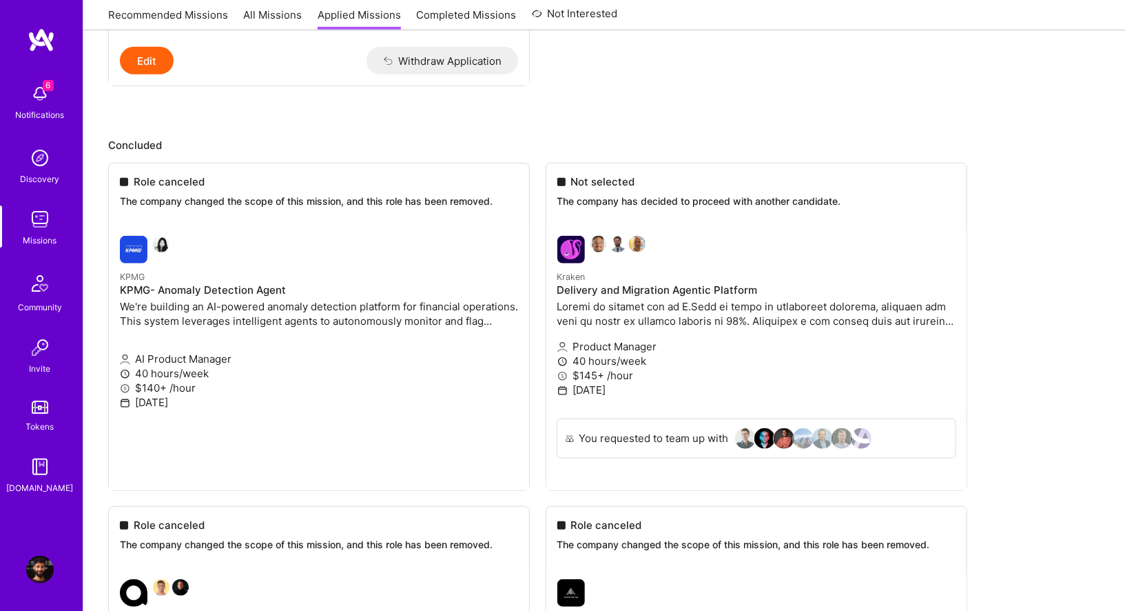
scroll to position [460, 0]
click at [39, 96] on img at bounding box center [40, 94] width 28 height 28
click at [41, 97] on div "6 Notifications Discovery Missions Community Invite Tokens [DOMAIN_NAME]" at bounding box center [41, 286] width 83 height 418
click at [41, 97] on img at bounding box center [40, 94] width 28 height 28
